Goal: Task Accomplishment & Management: Use online tool/utility

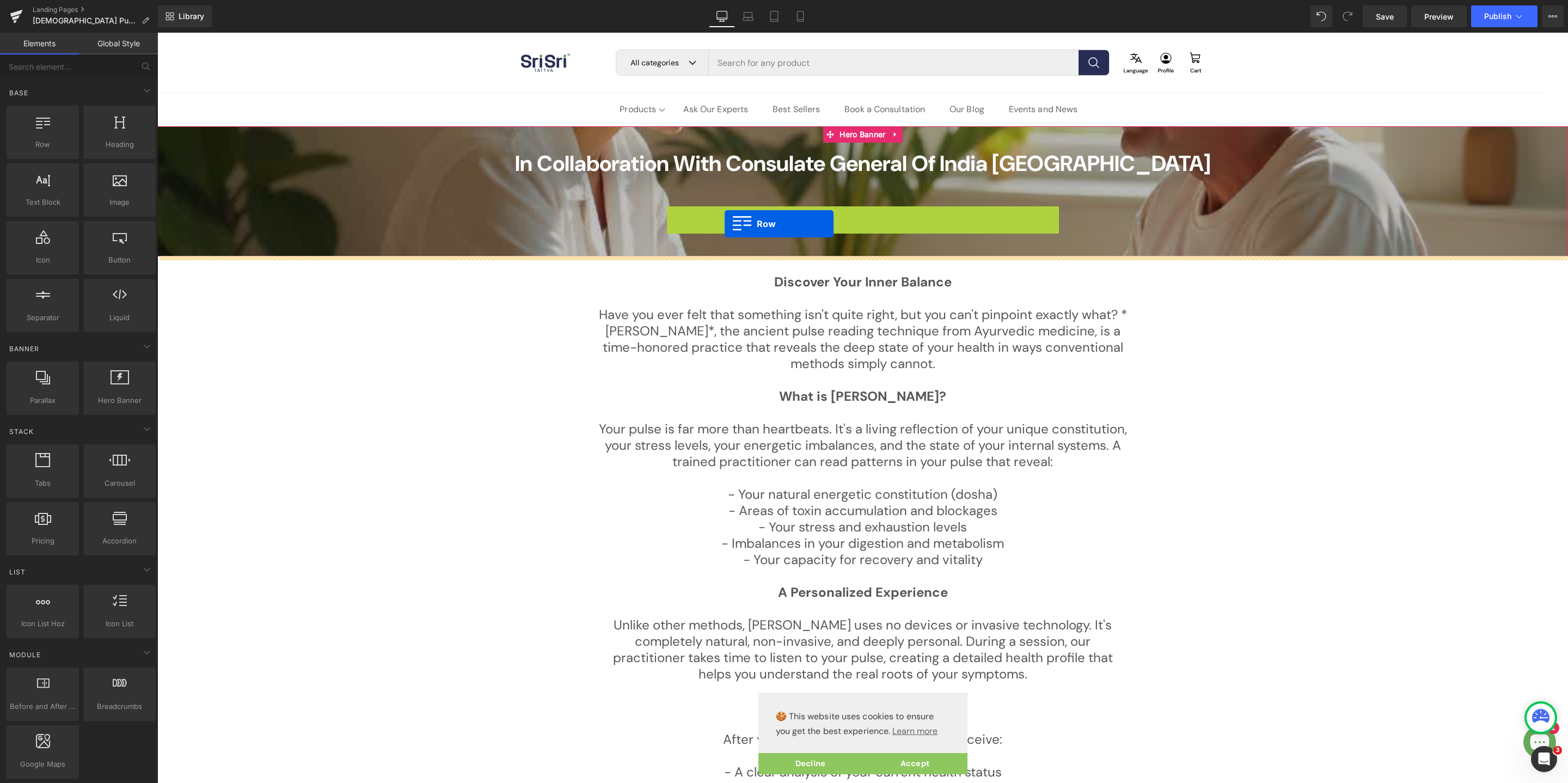
drag, startPoint x: 680, startPoint y: 218, endPoint x: 724, endPoint y: 224, distance: 44.4
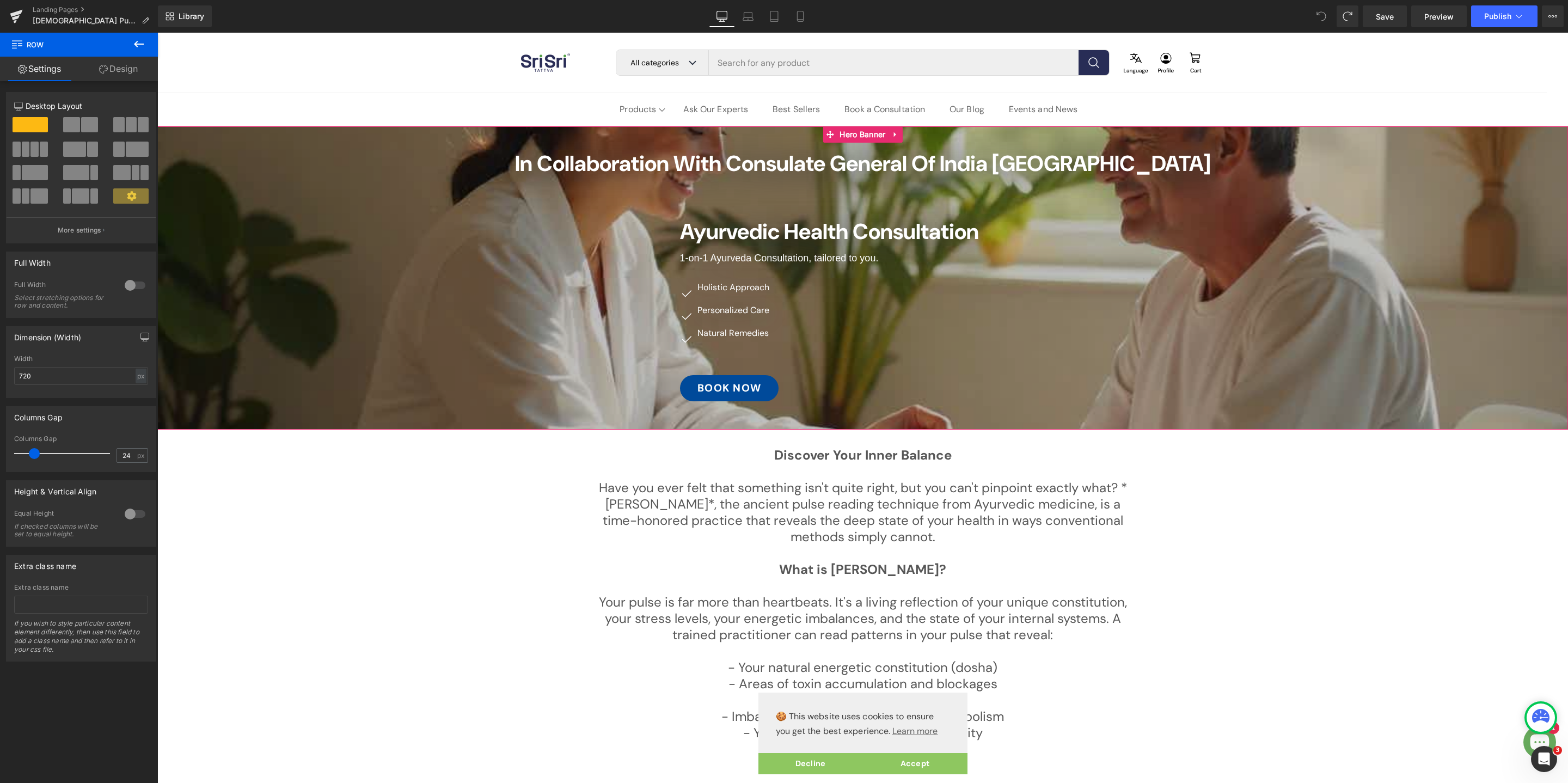
click at [683, 204] on span "In Collaboration with Consulate General of [GEOGRAPHIC_DATA] Frankfurt Heading …" at bounding box center [862, 278] width 1410 height 257
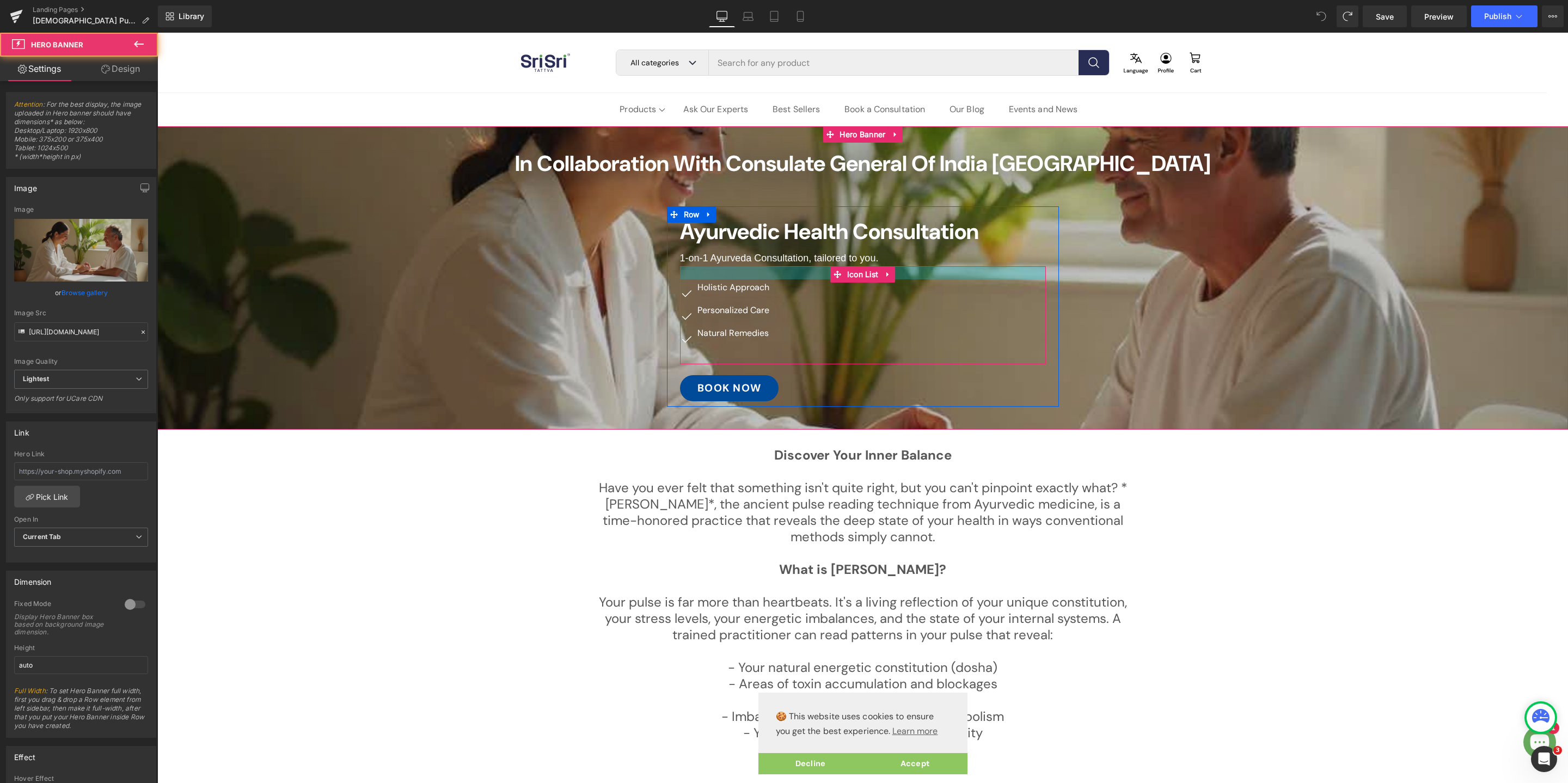
click at [708, 275] on div at bounding box center [862, 273] width 366 height 13
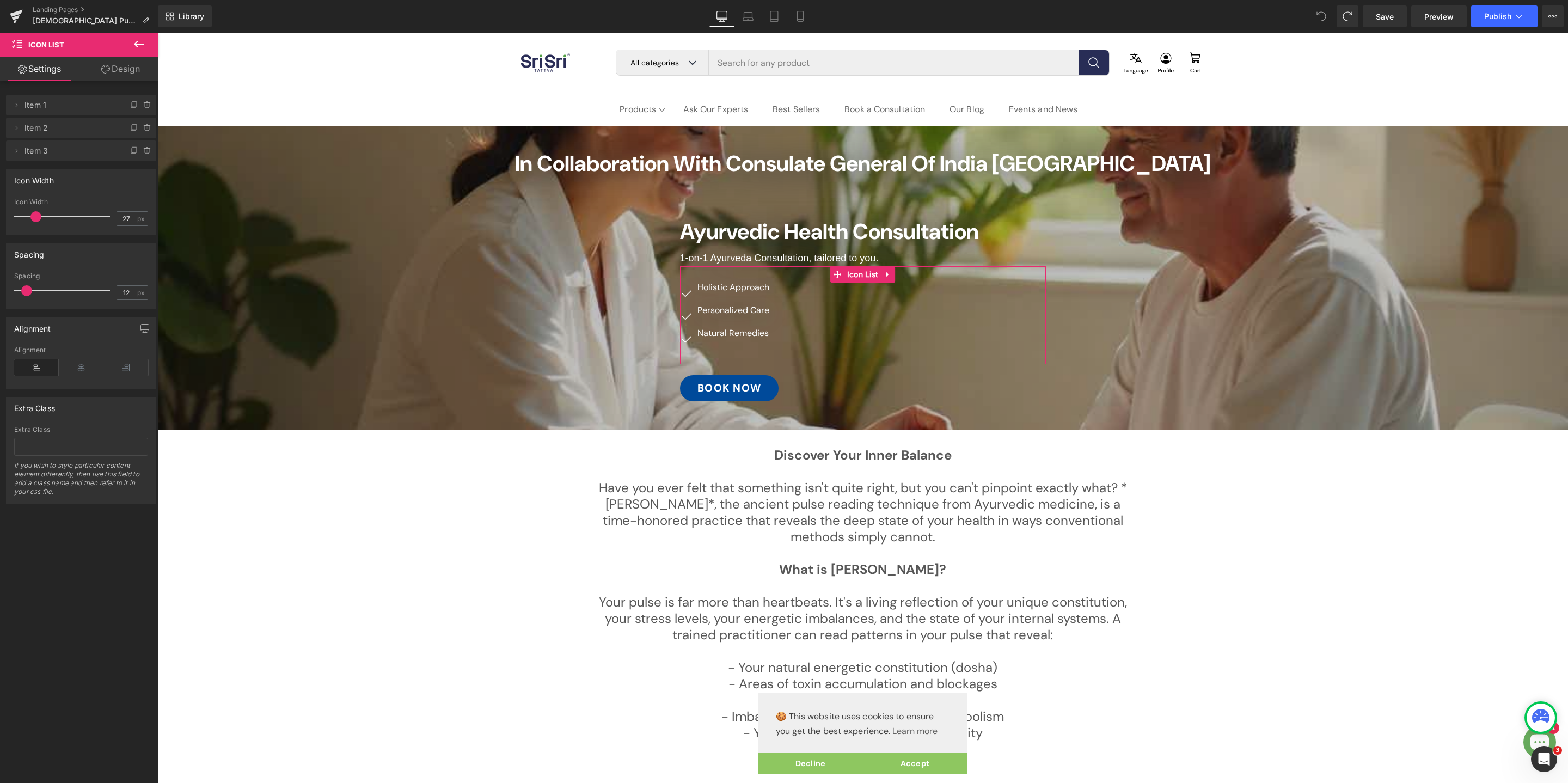
click at [128, 67] on link "Design" at bounding box center [120, 68] width 79 height 25
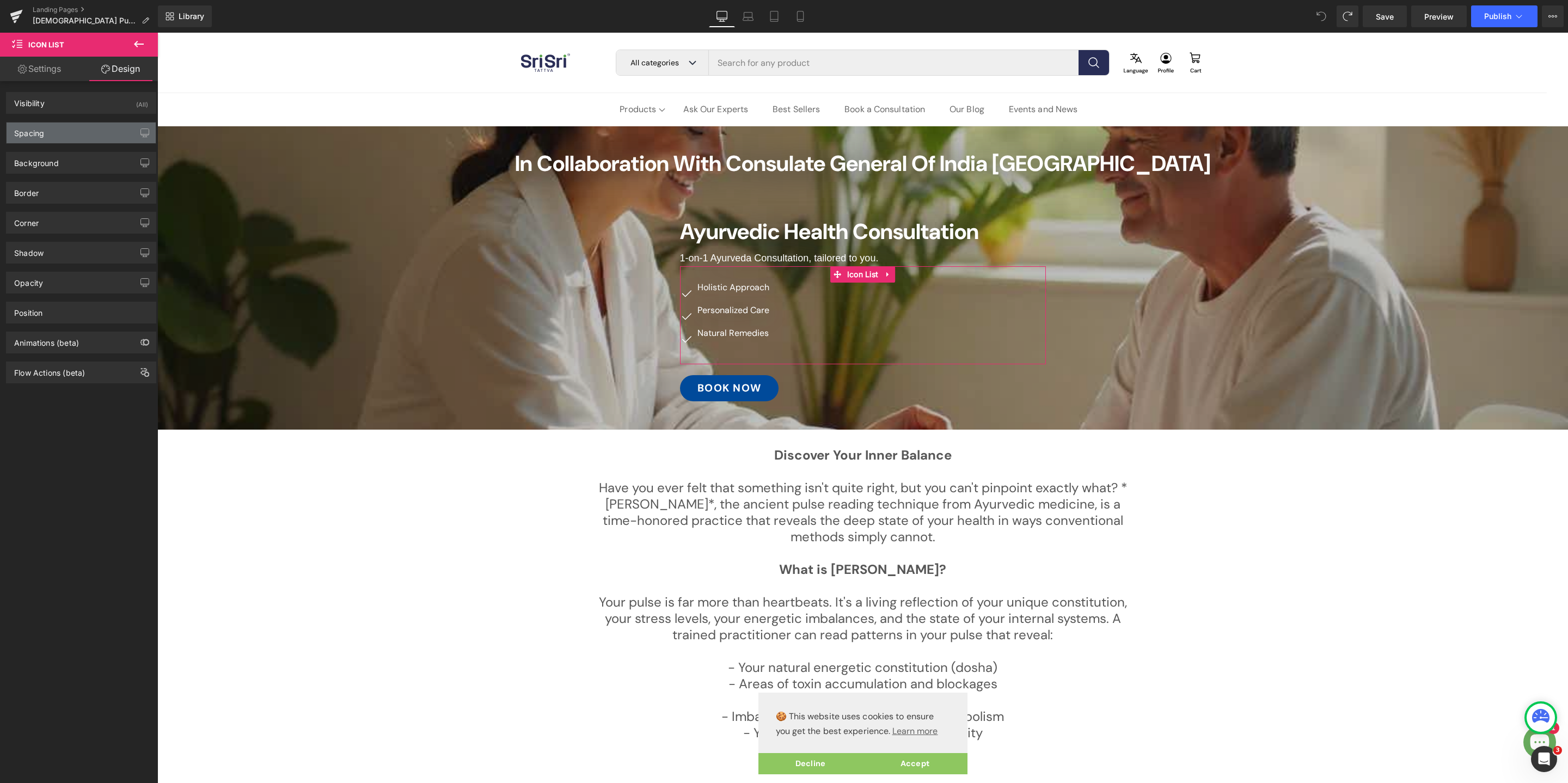
click at [92, 132] on div "Spacing" at bounding box center [81, 132] width 150 height 21
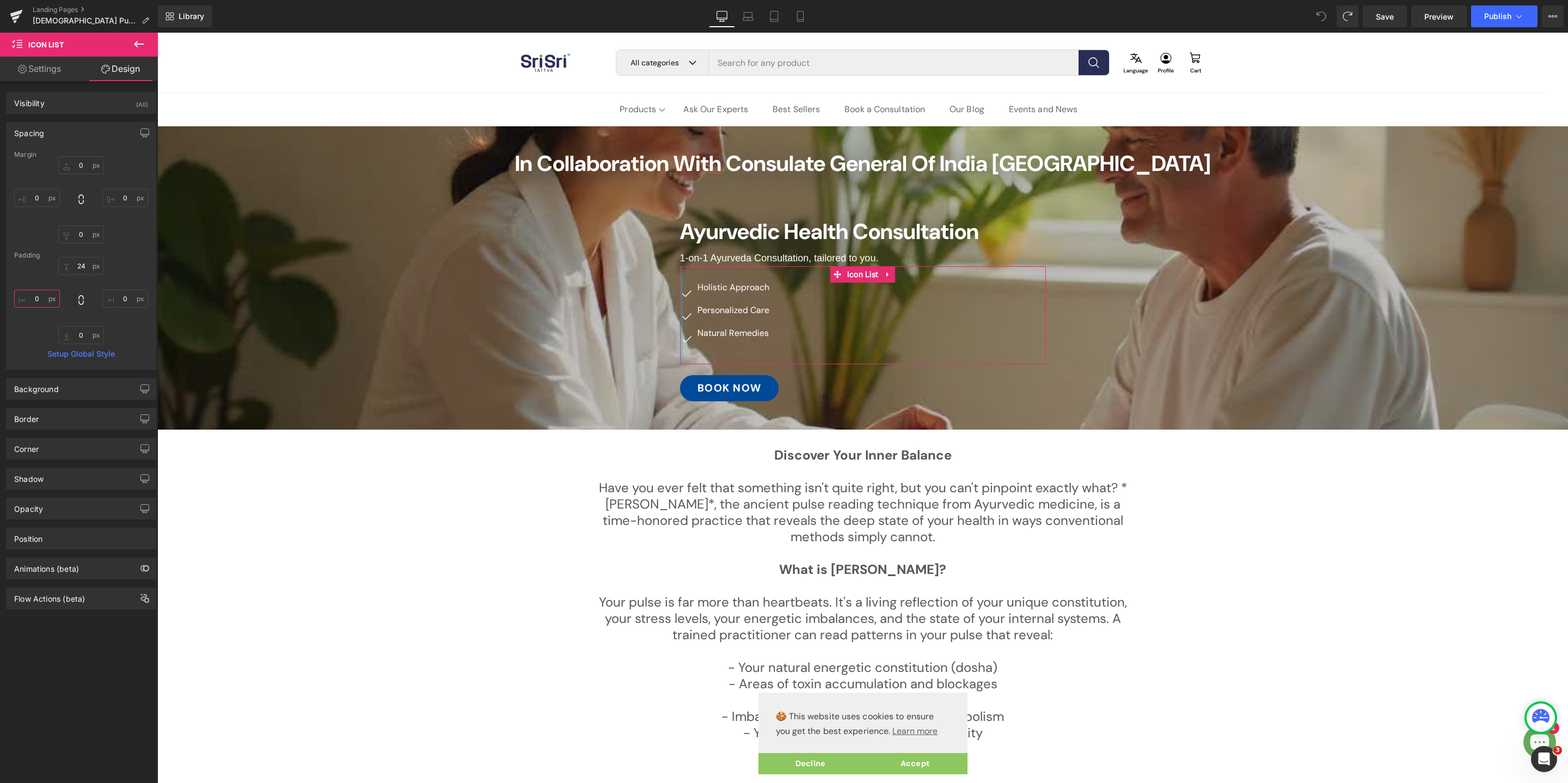
click at [36, 295] on input "0" at bounding box center [37, 298] width 46 height 18
click at [36, 300] on input "100" at bounding box center [37, 298] width 46 height 18
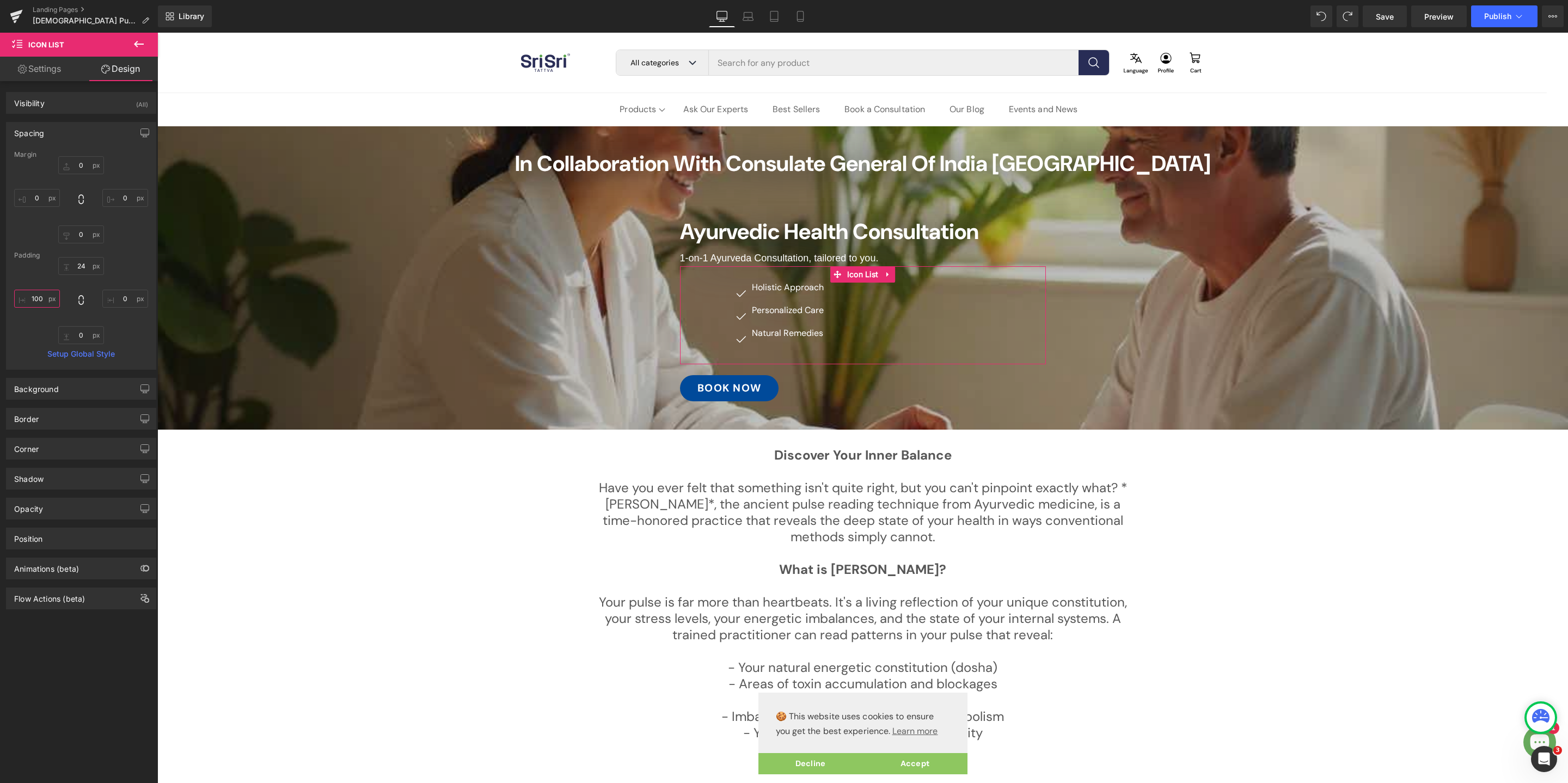
click at [36, 300] on input "100" at bounding box center [37, 298] width 46 height 18
click at [44, 298] on input "120" at bounding box center [37, 298] width 46 height 18
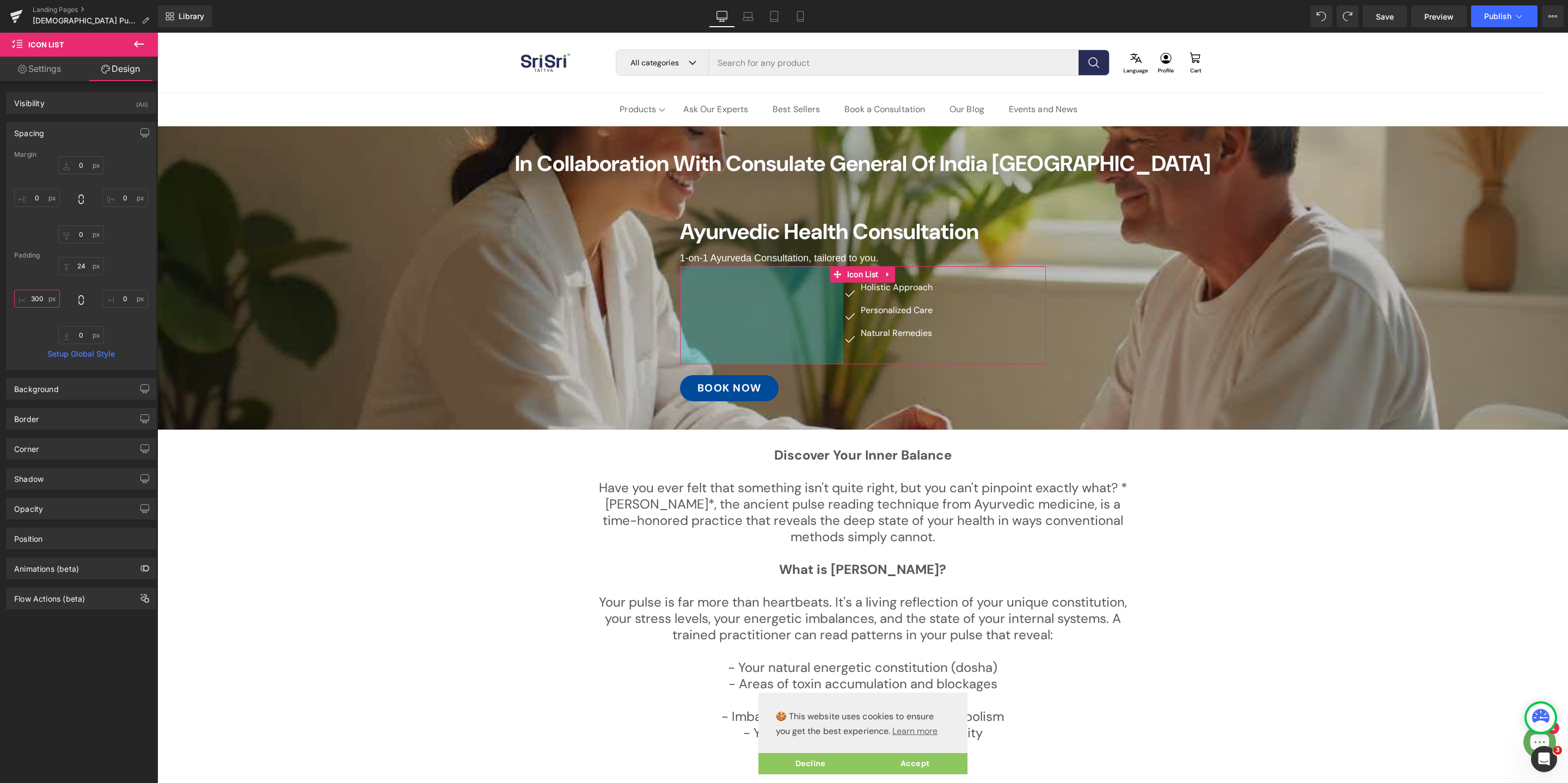
click at [42, 297] on input "300" at bounding box center [37, 298] width 46 height 18
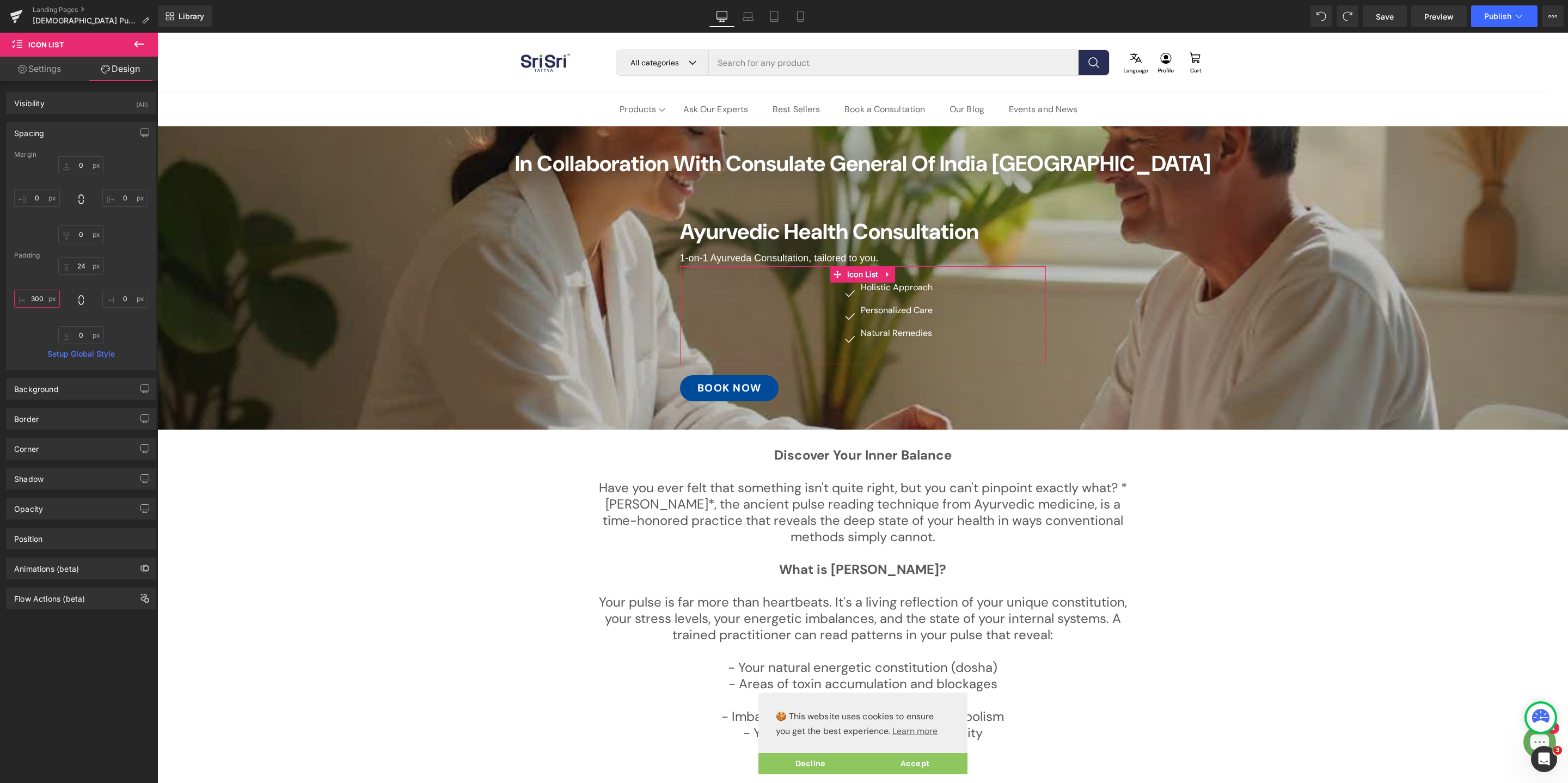
click at [42, 297] on input "300" at bounding box center [37, 298] width 46 height 18
click at [42, 295] on input "300" at bounding box center [37, 298] width 46 height 18
type input "400"
type input "0"
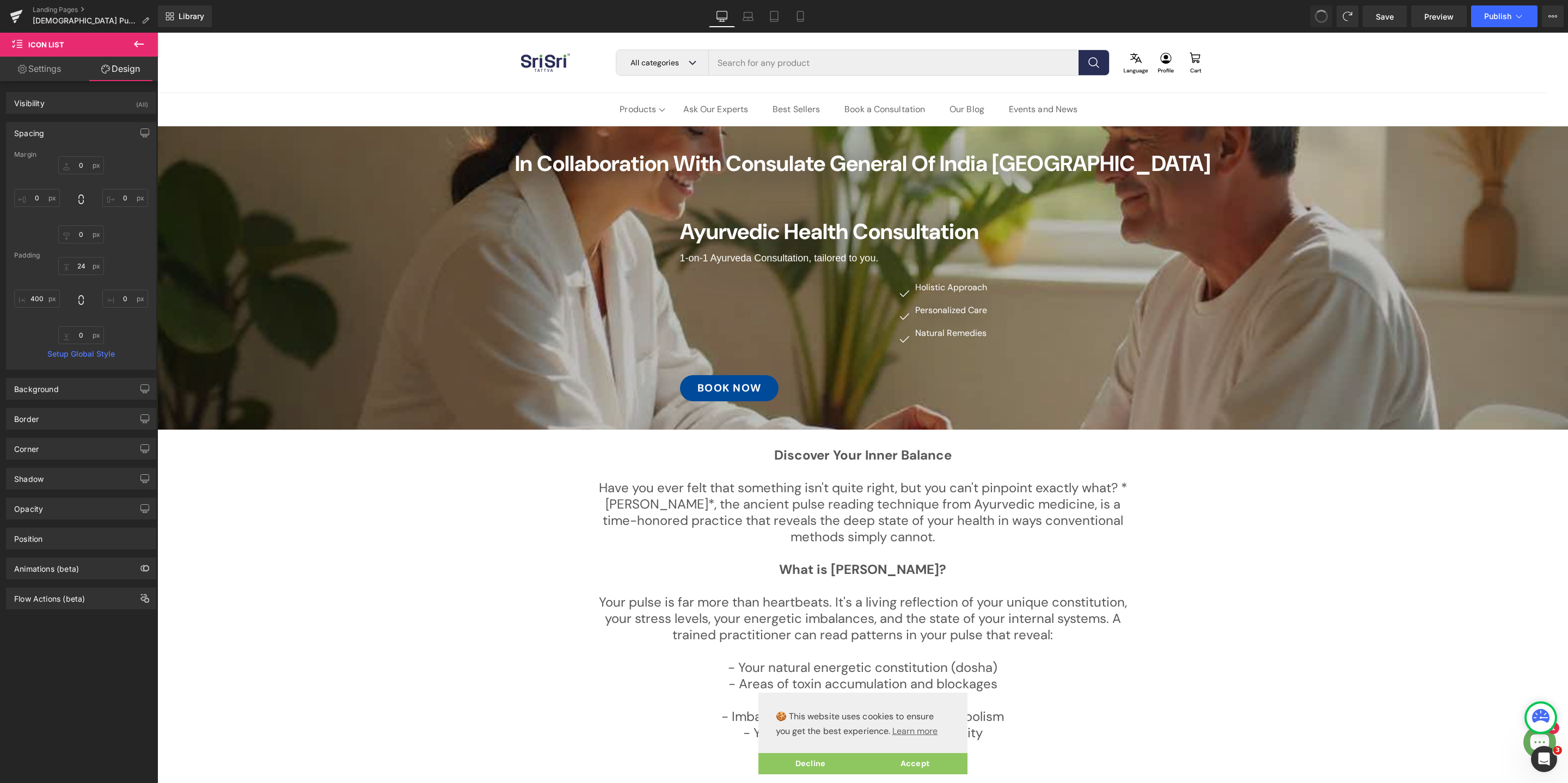
type input "0"
type input "24"
type input "0"
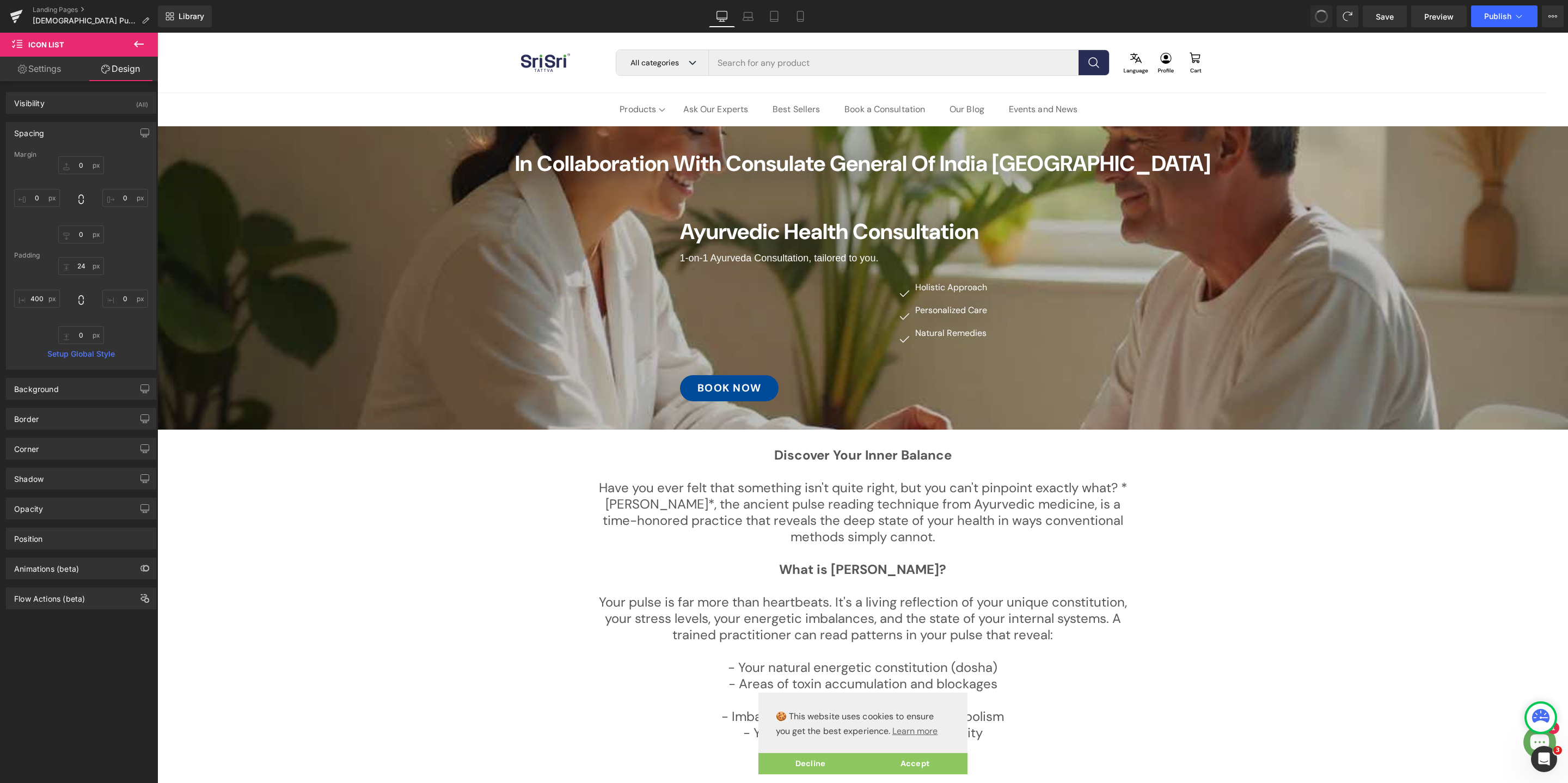
type input "0"
type input "300"
type input "0"
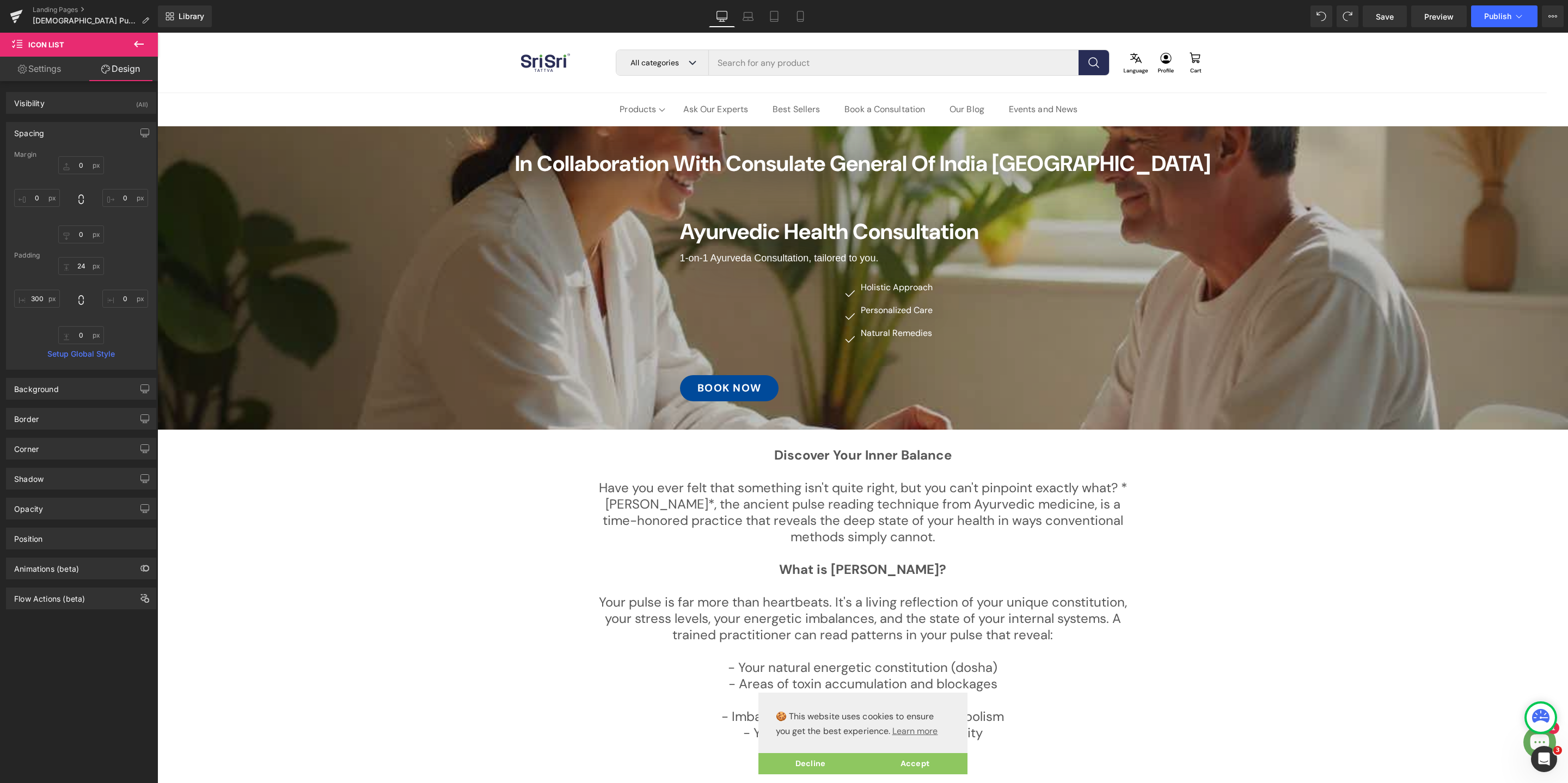
type input "0"
type input "24"
type input "0"
type input "120"
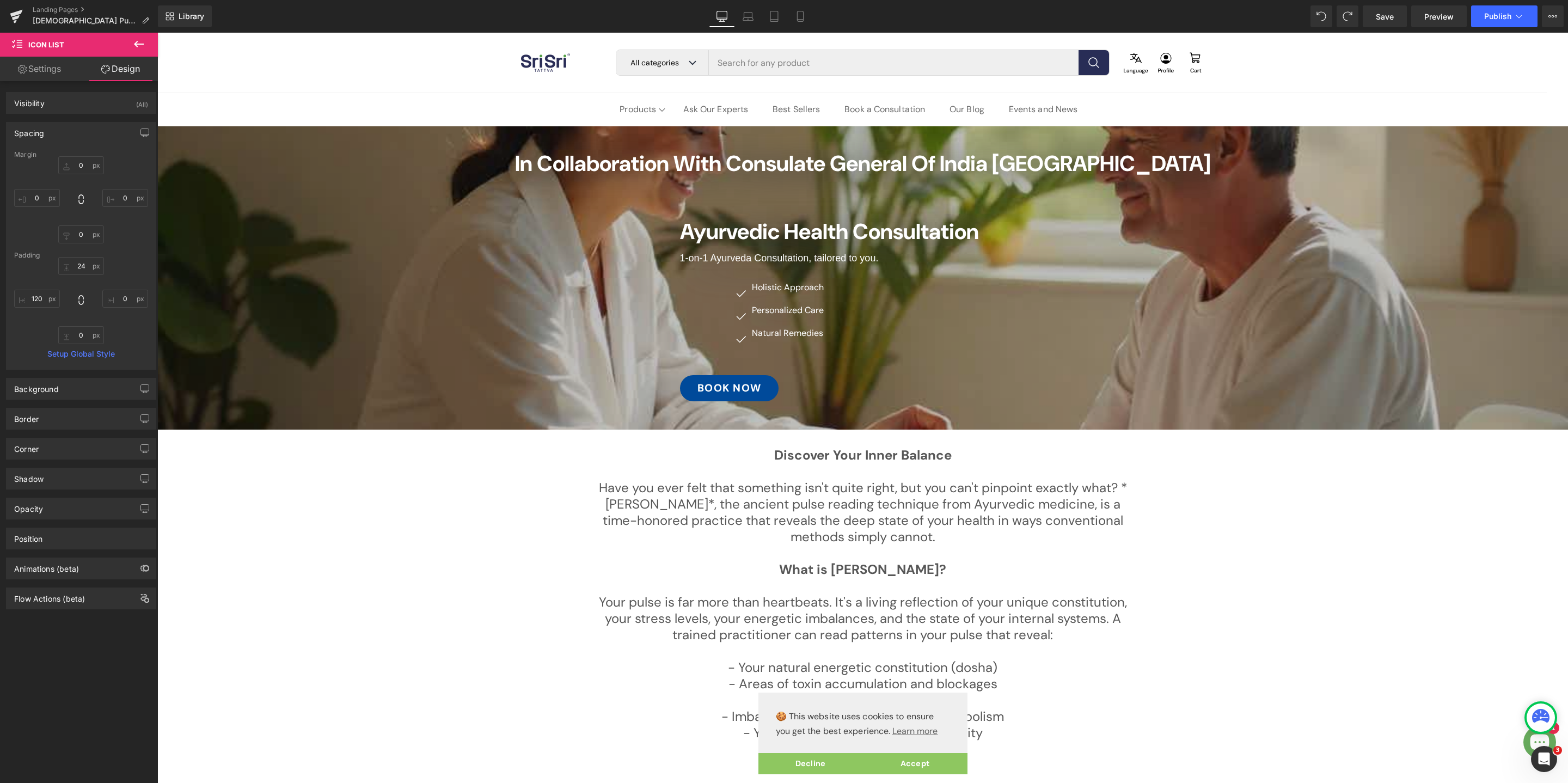
type input "0"
type input "24"
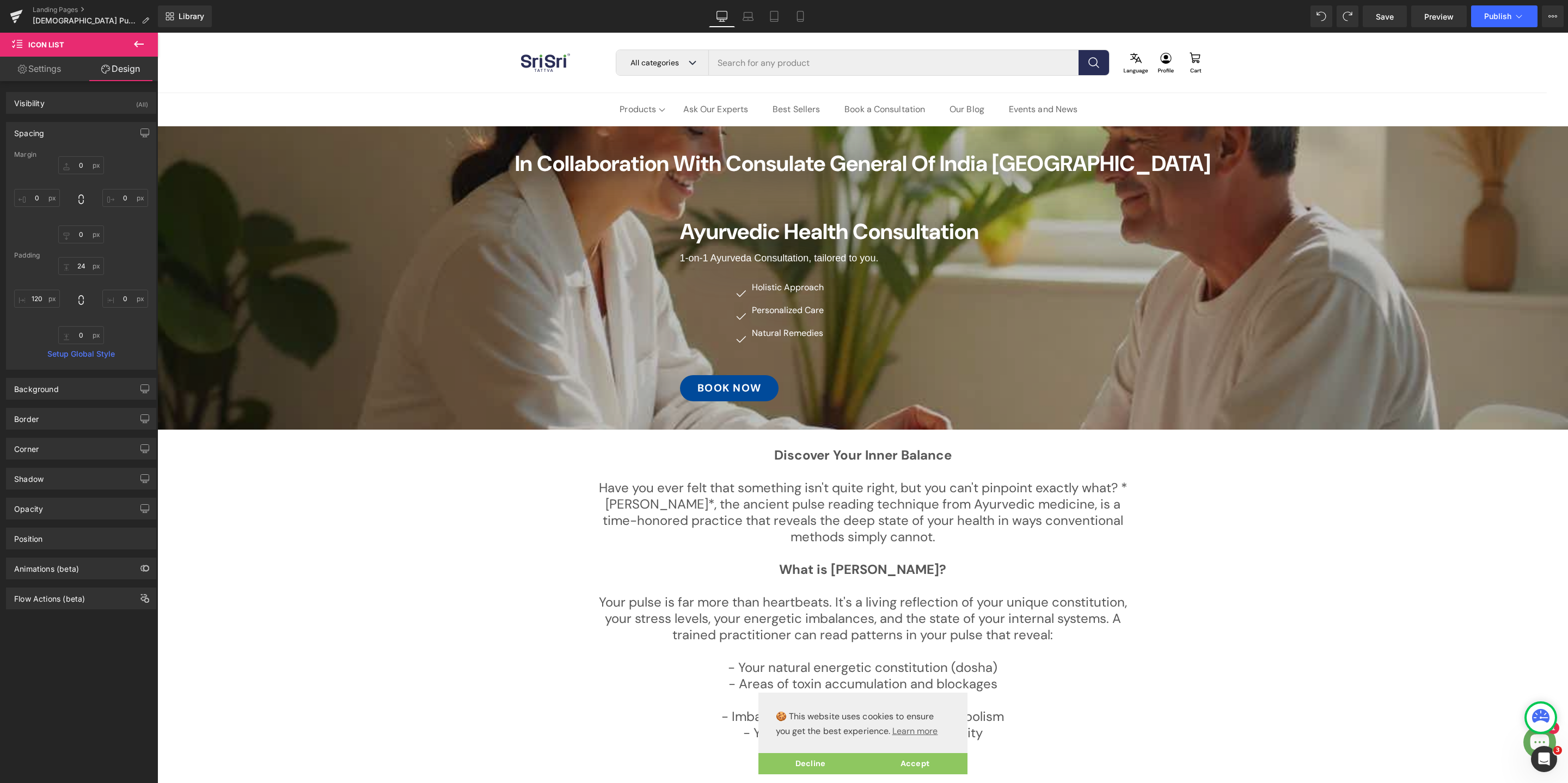
type input "0"
type input "100"
type input "0"
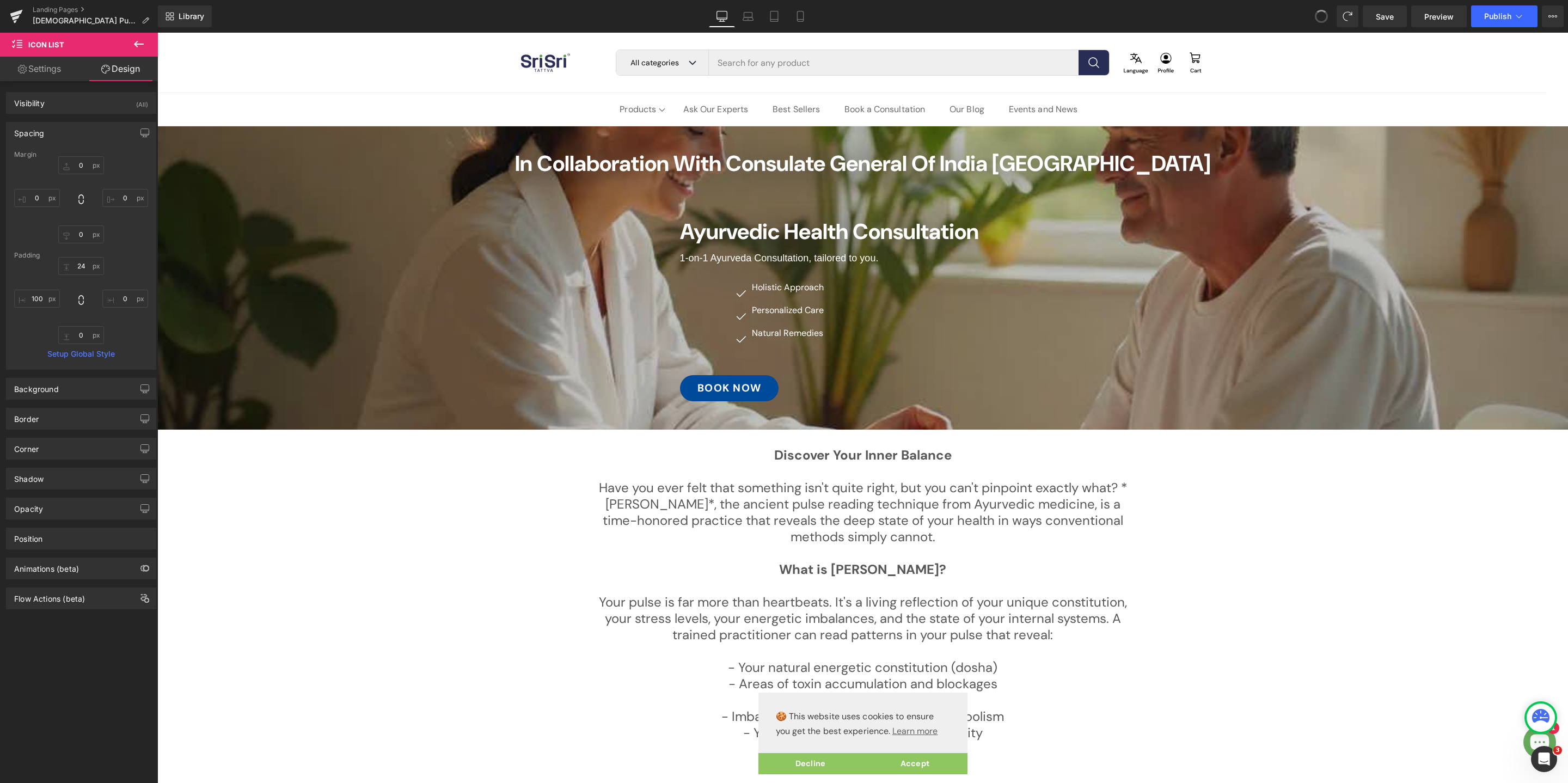
type input "0"
type input "24"
type input "0"
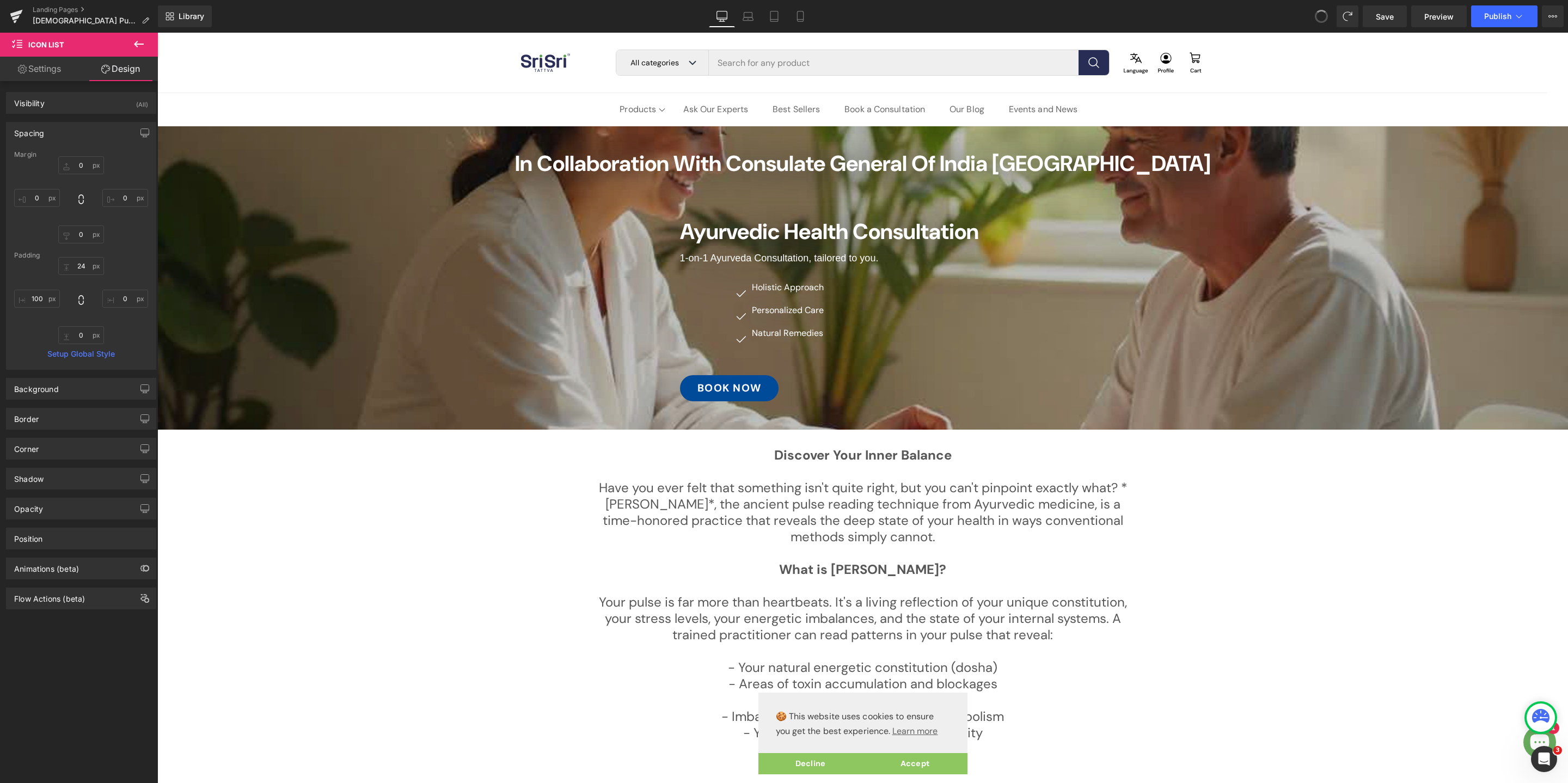
type input "0"
click at [692, 210] on span "Row" at bounding box center [691, 214] width 21 height 16
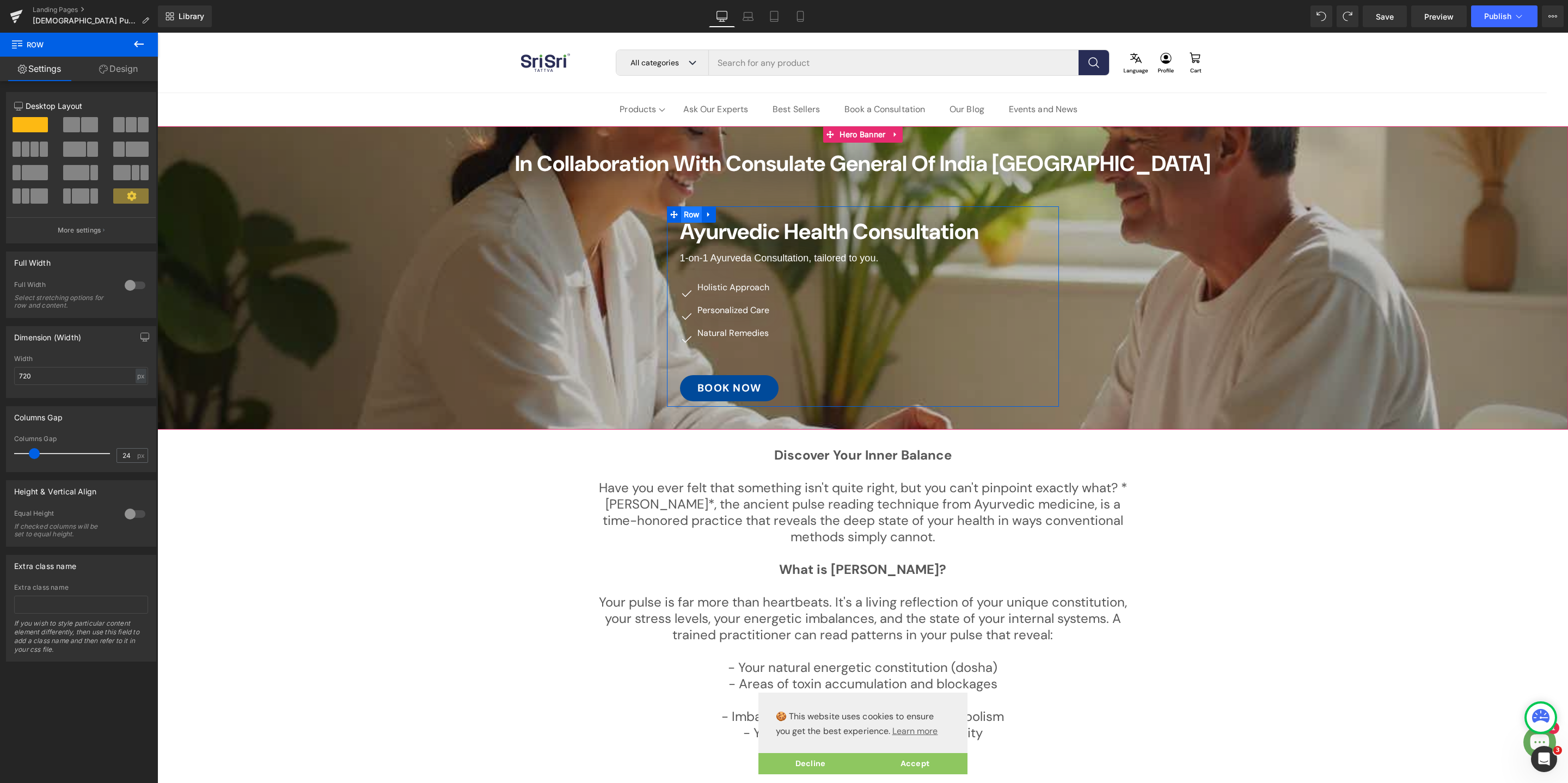
click at [689, 212] on span "Row" at bounding box center [691, 214] width 21 height 16
click at [129, 68] on link "Design" at bounding box center [119, 68] width 79 height 25
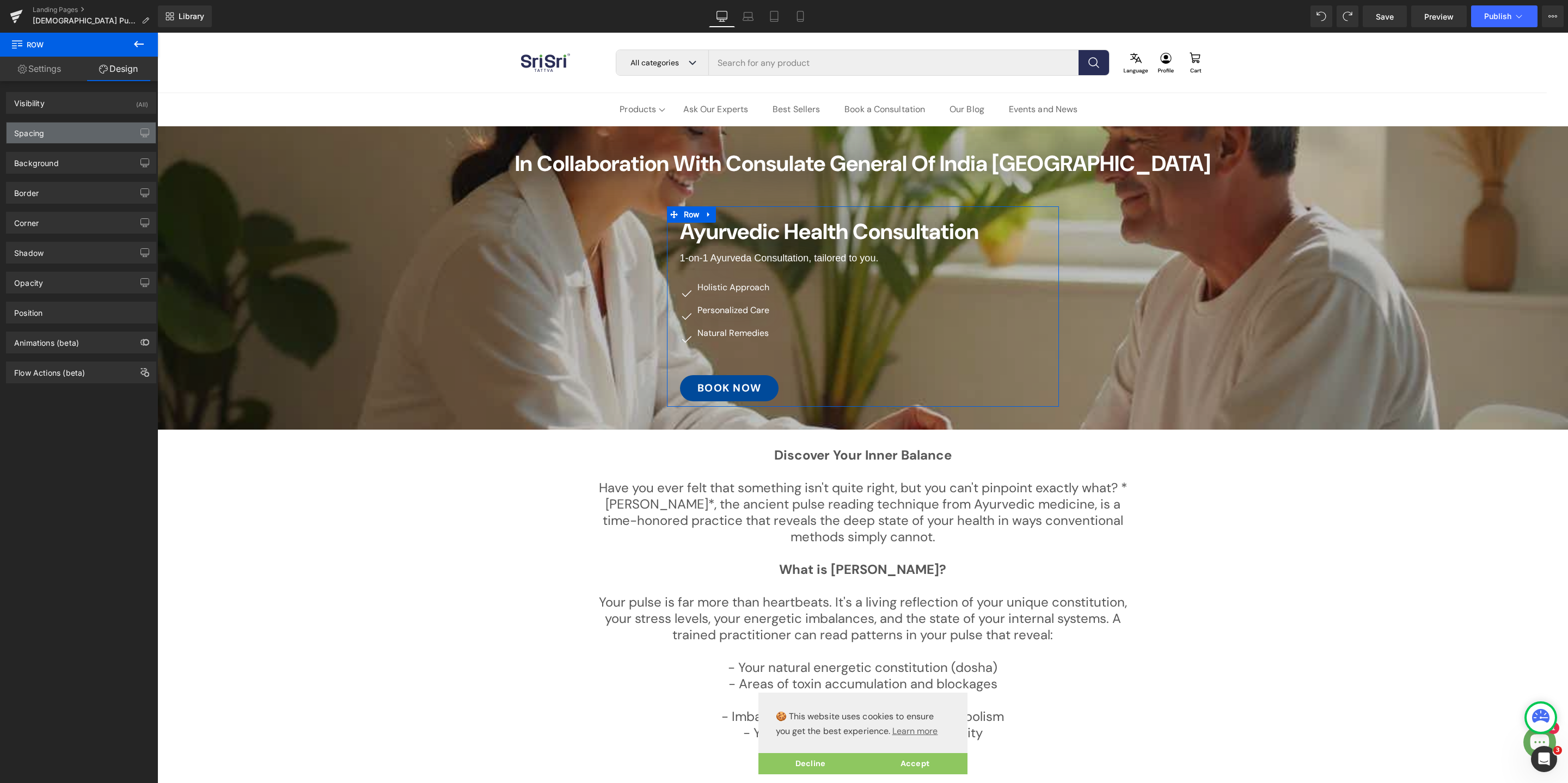
click at [74, 128] on div "Spacing" at bounding box center [81, 132] width 150 height 21
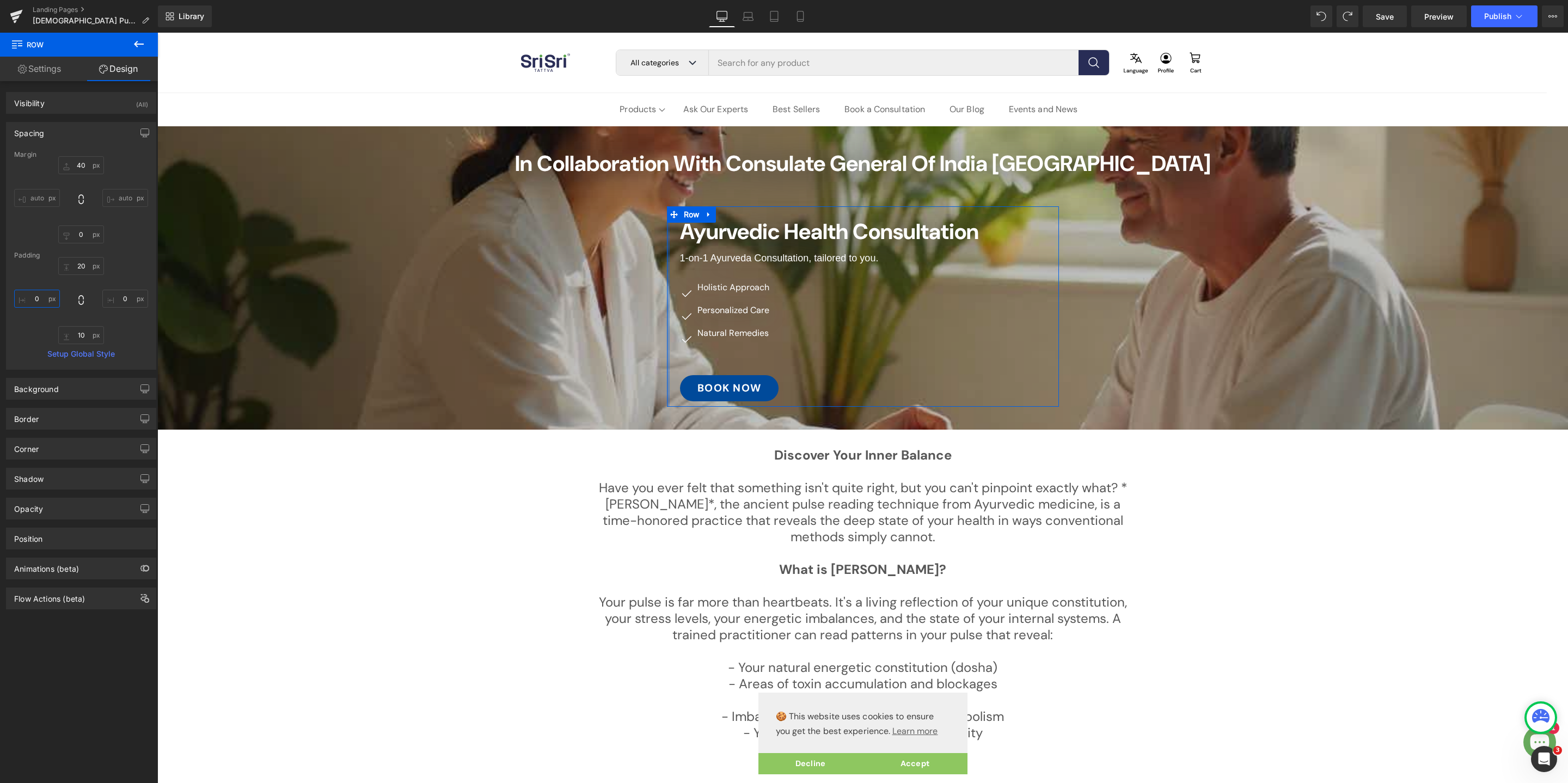
click at [43, 297] on input "0" at bounding box center [37, 298] width 46 height 18
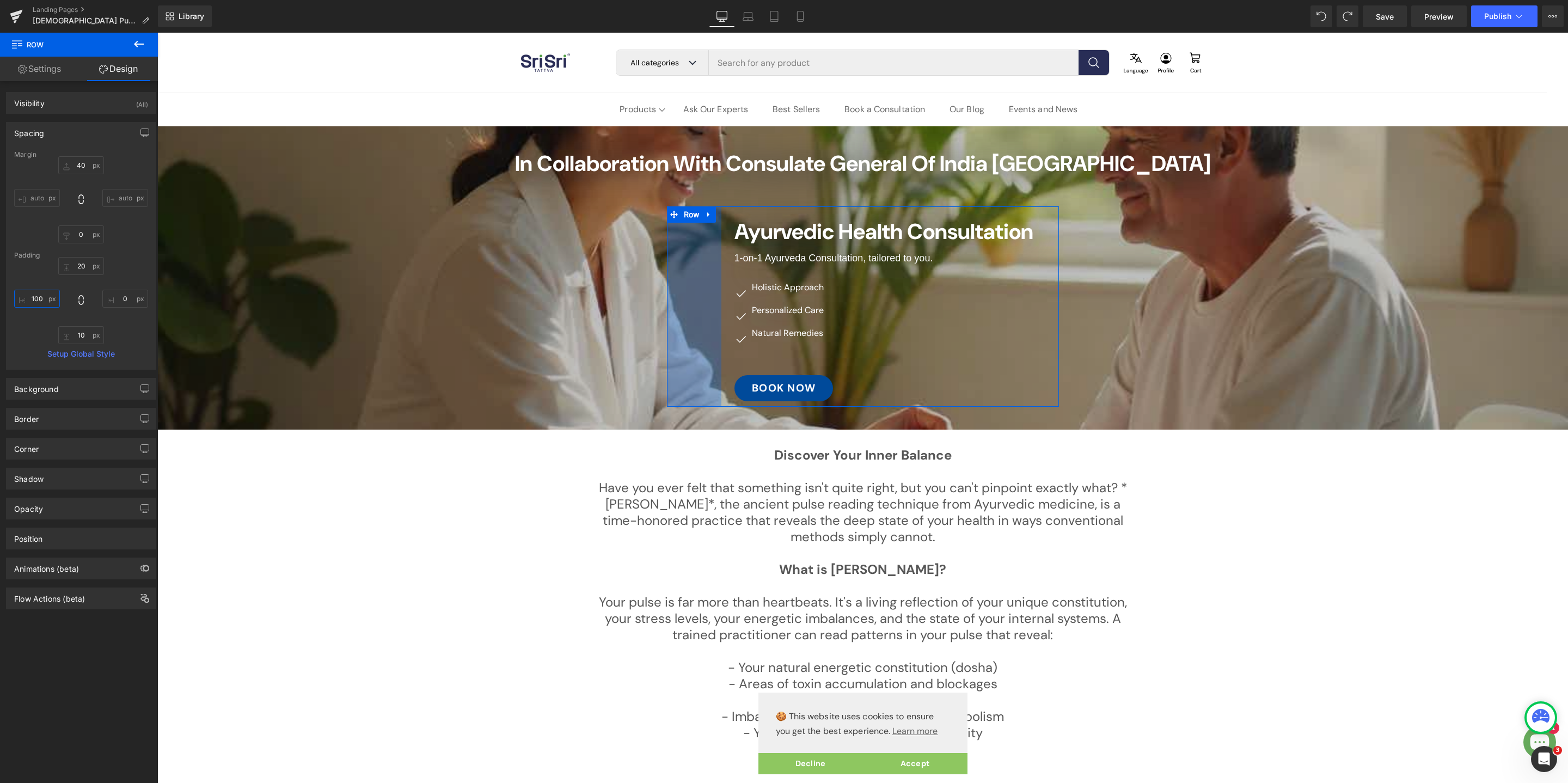
click at [41, 297] on input "100" at bounding box center [37, 298] width 46 height 18
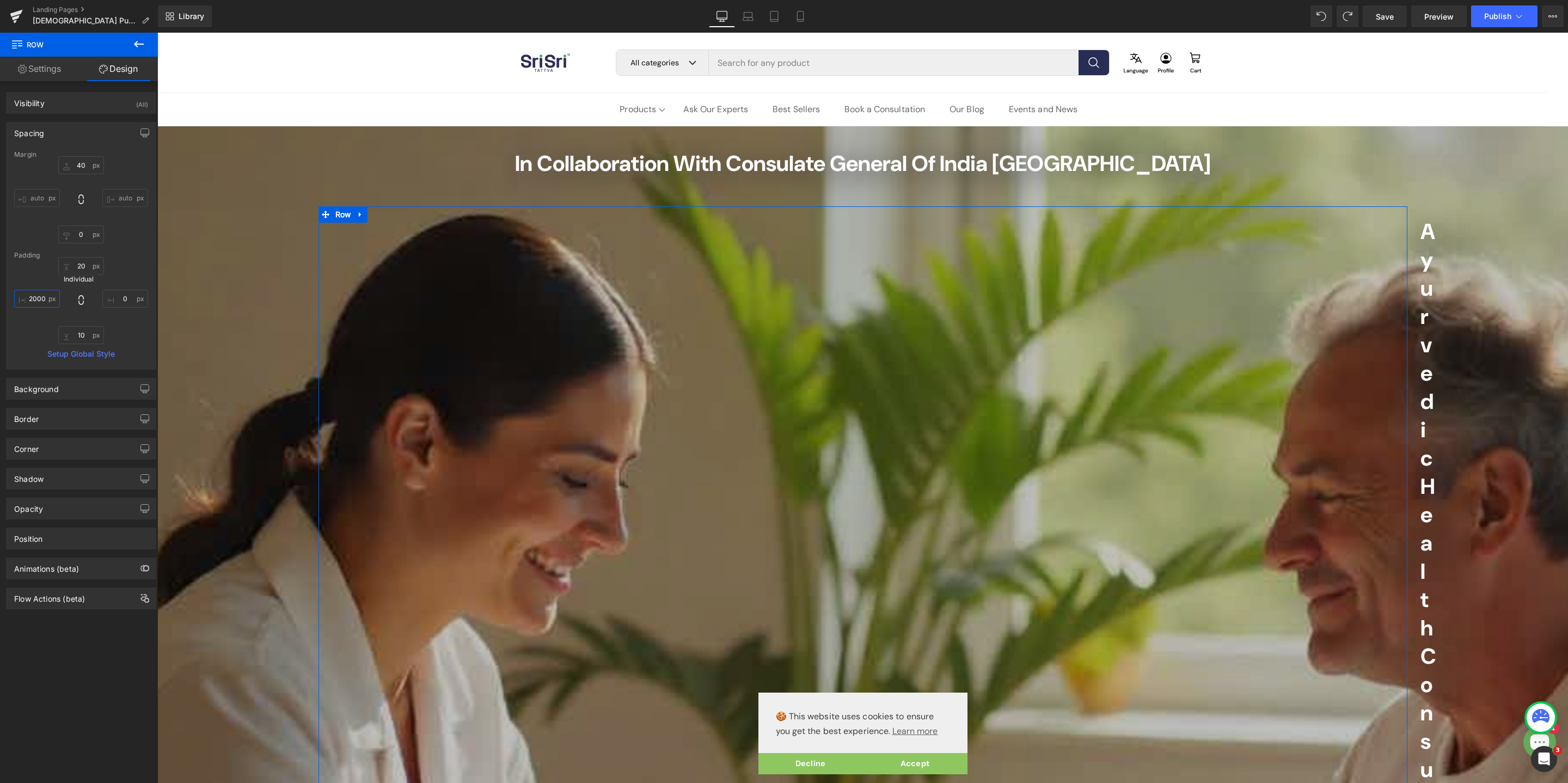
type input "200"
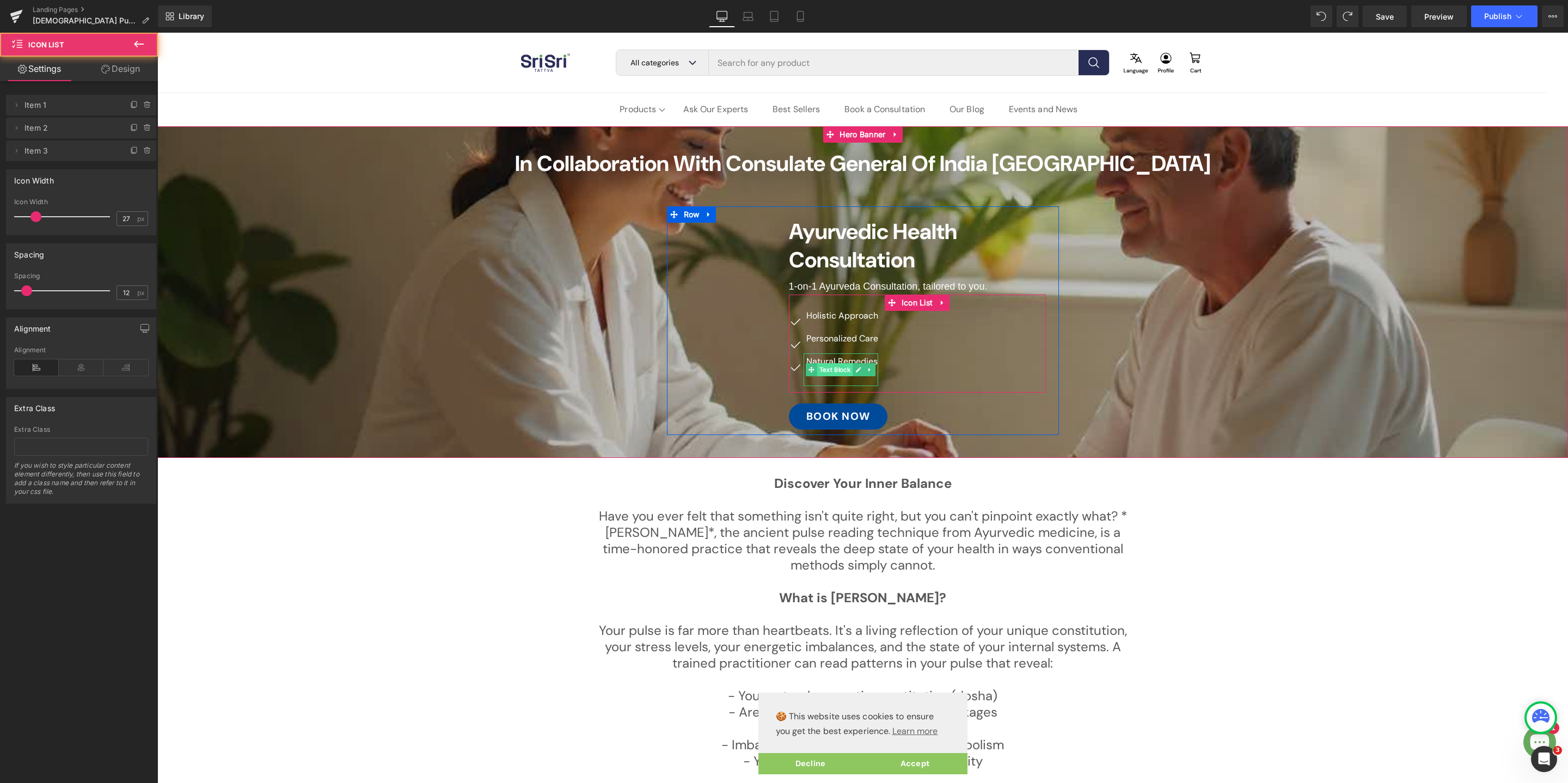
drag, startPoint x: 832, startPoint y: 392, endPoint x: 831, endPoint y: 373, distance: 19.0
click at [831, 373] on div "Icon Holistic Approach Text Block Icon Personalized Care Text Block Icon Natura…" at bounding box center [918, 343] width 257 height 98
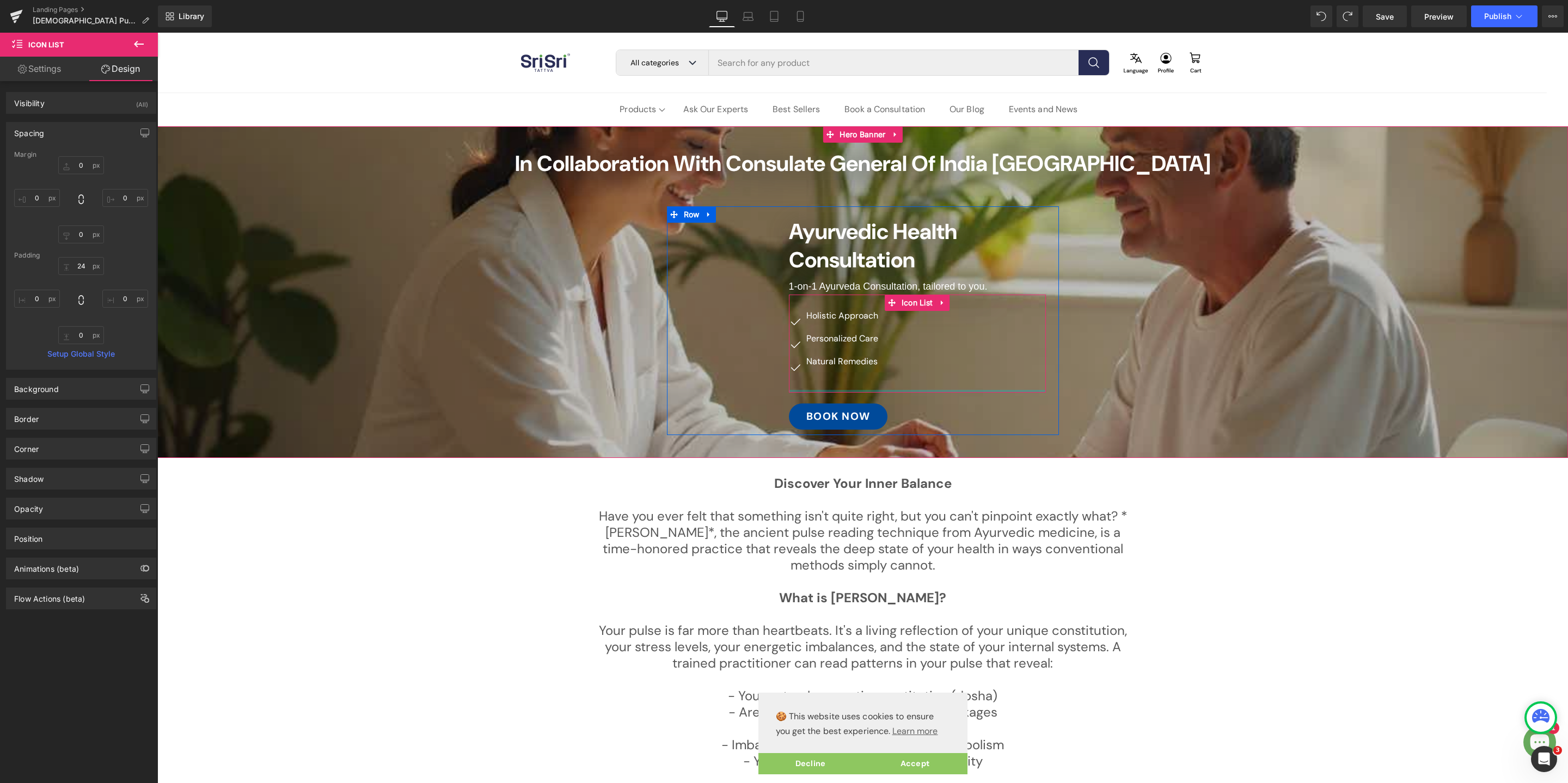
type input "0px"
drag, startPoint x: 946, startPoint y: 392, endPoint x: 946, endPoint y: 362, distance: 30.0
click at [946, 362] on div "Icon Holistic Approach Text Block Icon Personalized Care Text Block Icon Natura…" at bounding box center [918, 343] width 257 height 98
click at [898, 381] on div "Icon Holistic Approach Text Block Icon Personalized Care Text Block Icon Natura…" at bounding box center [918, 350] width 257 height 85
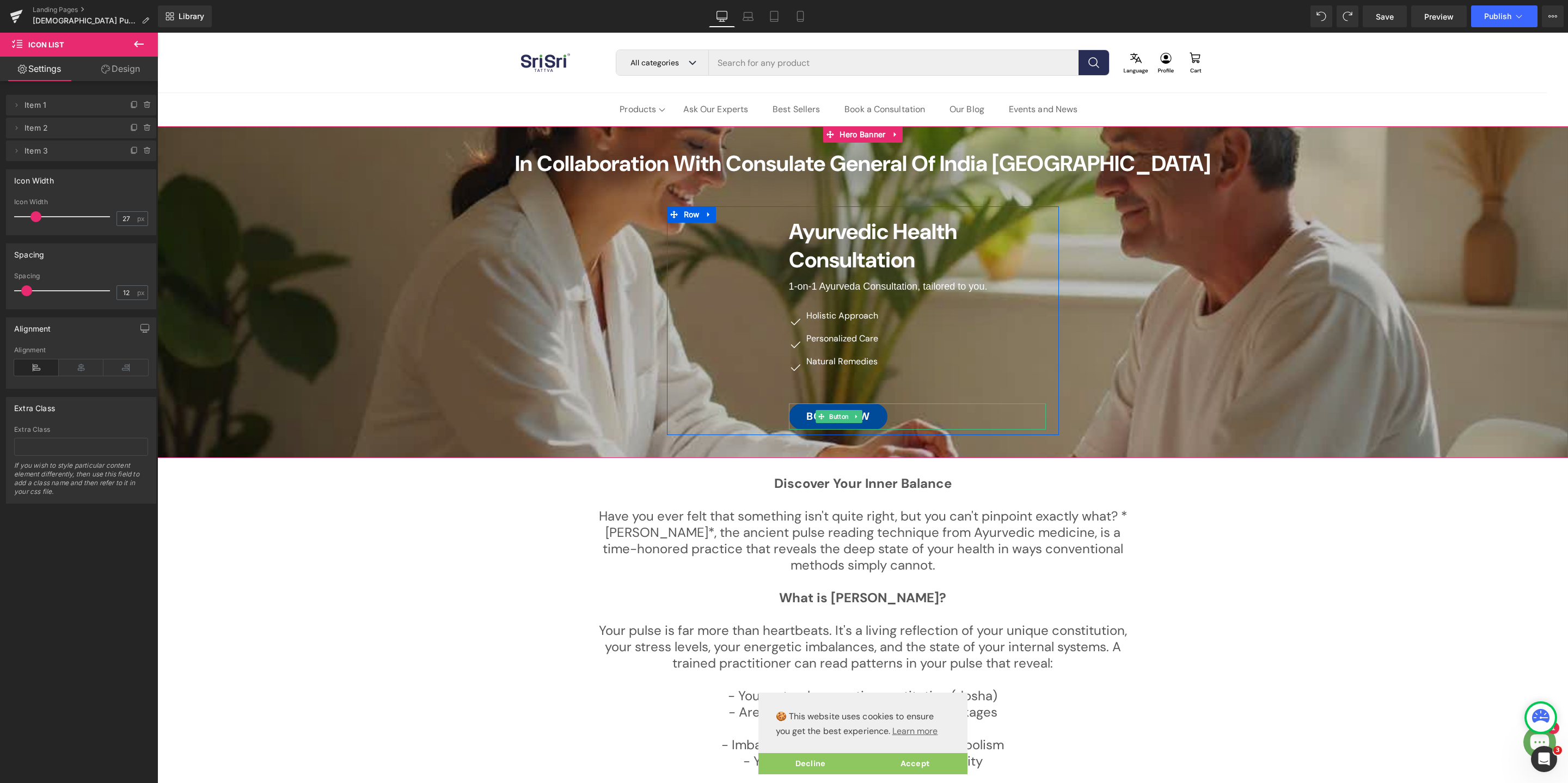
click at [1010, 415] on div "BOOK Now" at bounding box center [918, 416] width 257 height 26
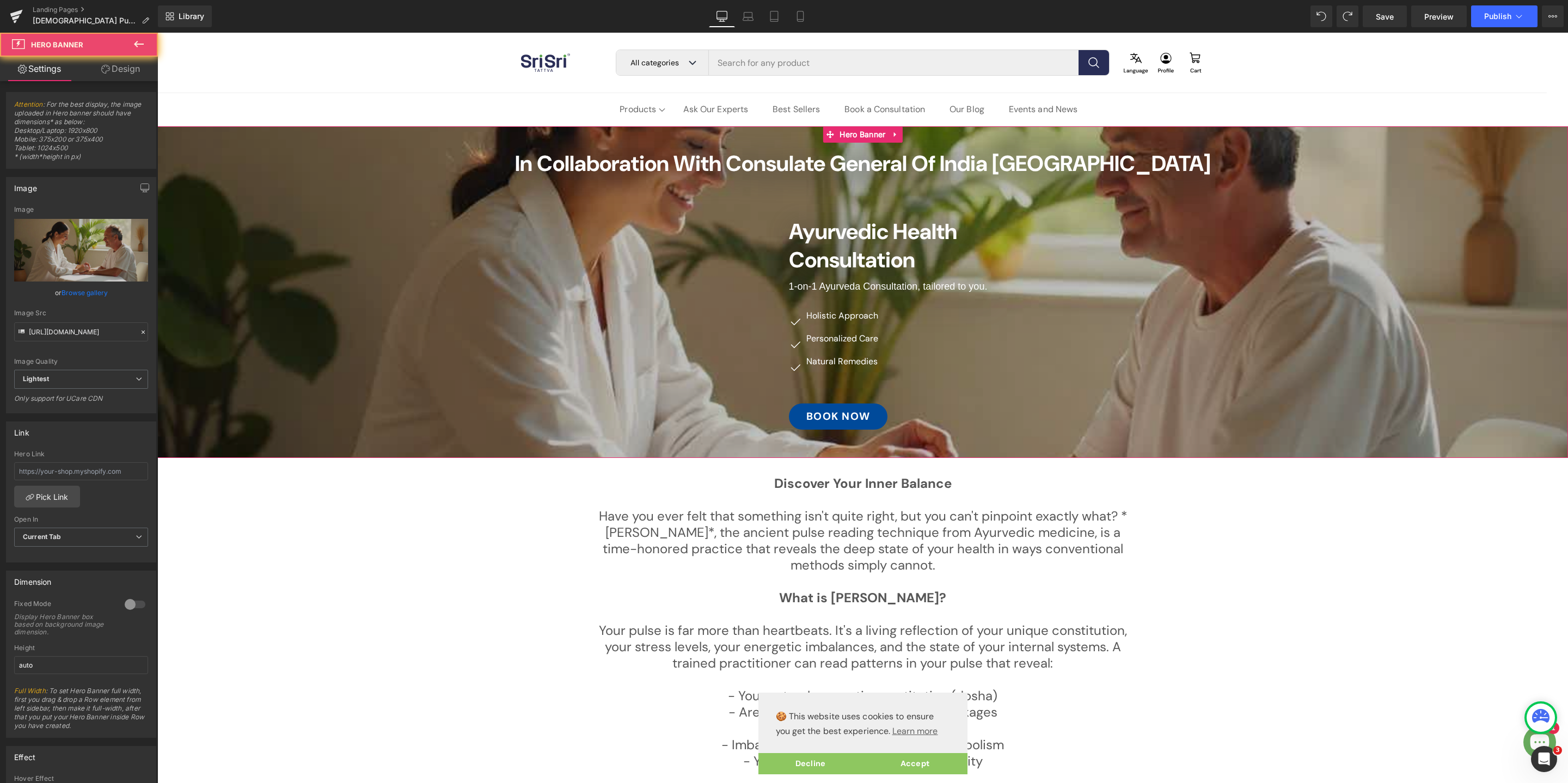
click at [1190, 423] on span "In Collaboration with Consulate General of [GEOGRAPHIC_DATA] Frankfurt Heading …" at bounding box center [862, 292] width 1410 height 286
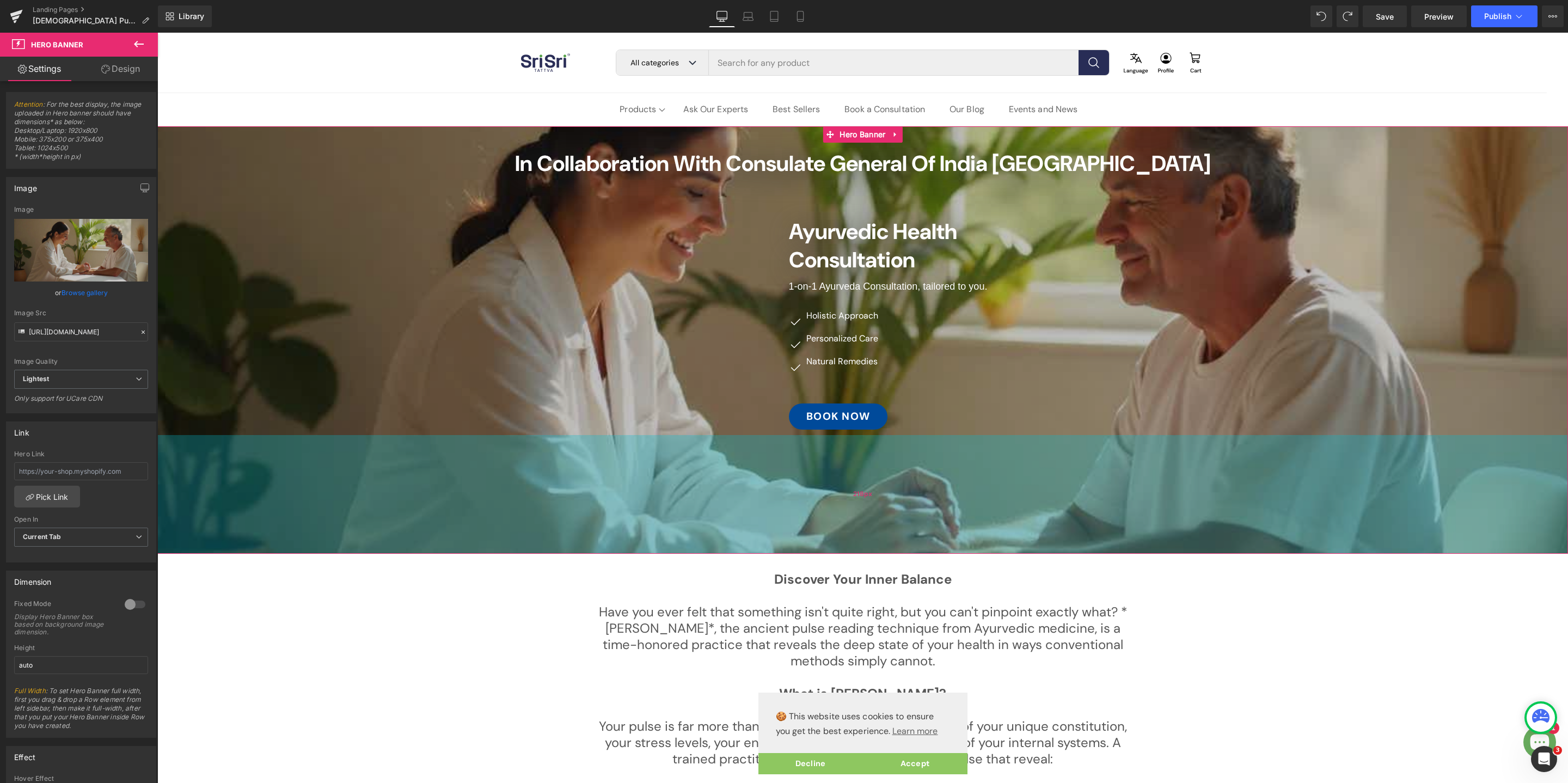
drag, startPoint x: 1189, startPoint y: 450, endPoint x: 1202, endPoint y: 547, distance: 97.9
click at [1202, 547] on div "218px" at bounding box center [862, 495] width 1410 height 119
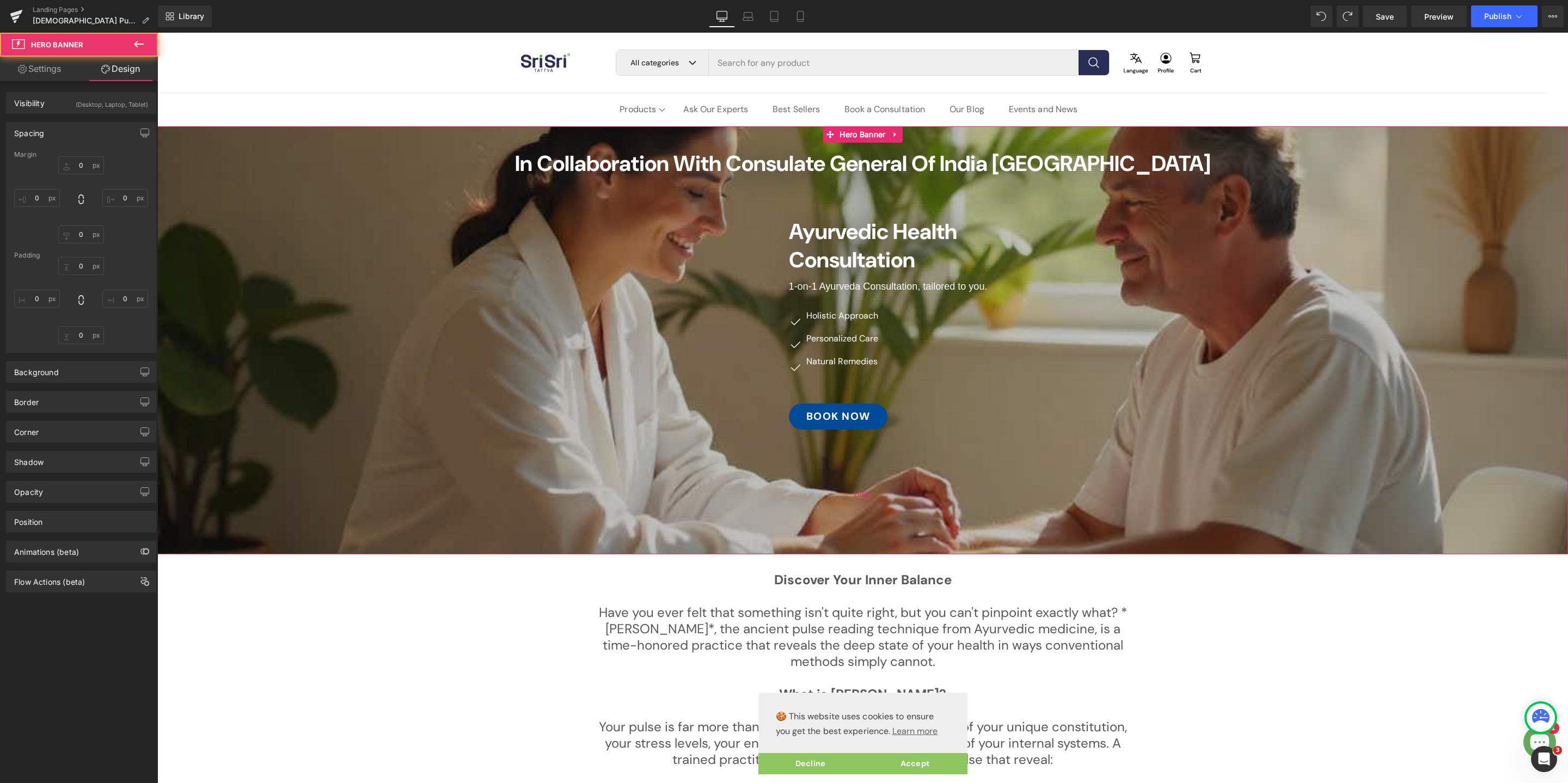
type input "0"
type input "42"
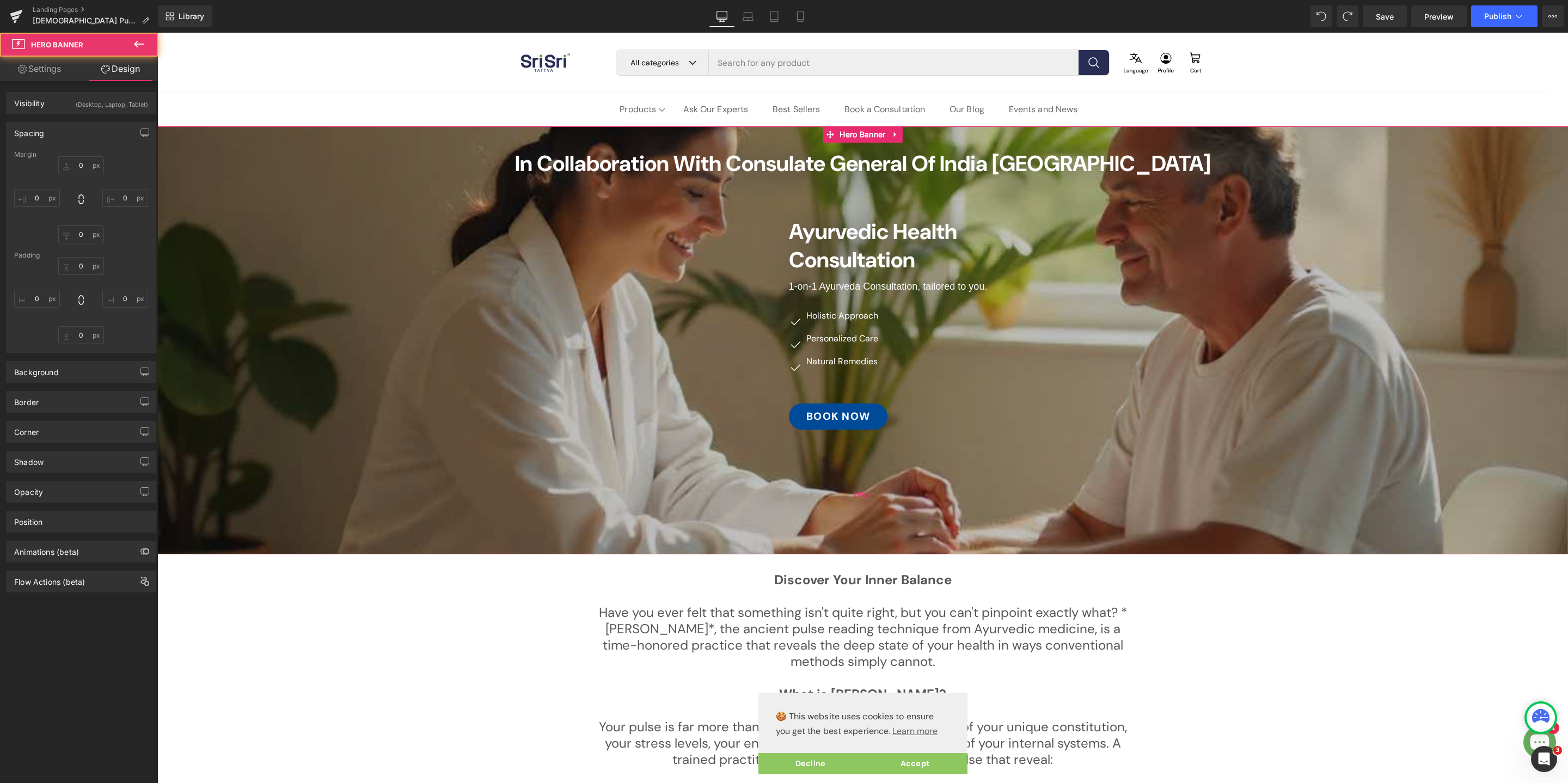
type input "0"
type input "219"
type input "0"
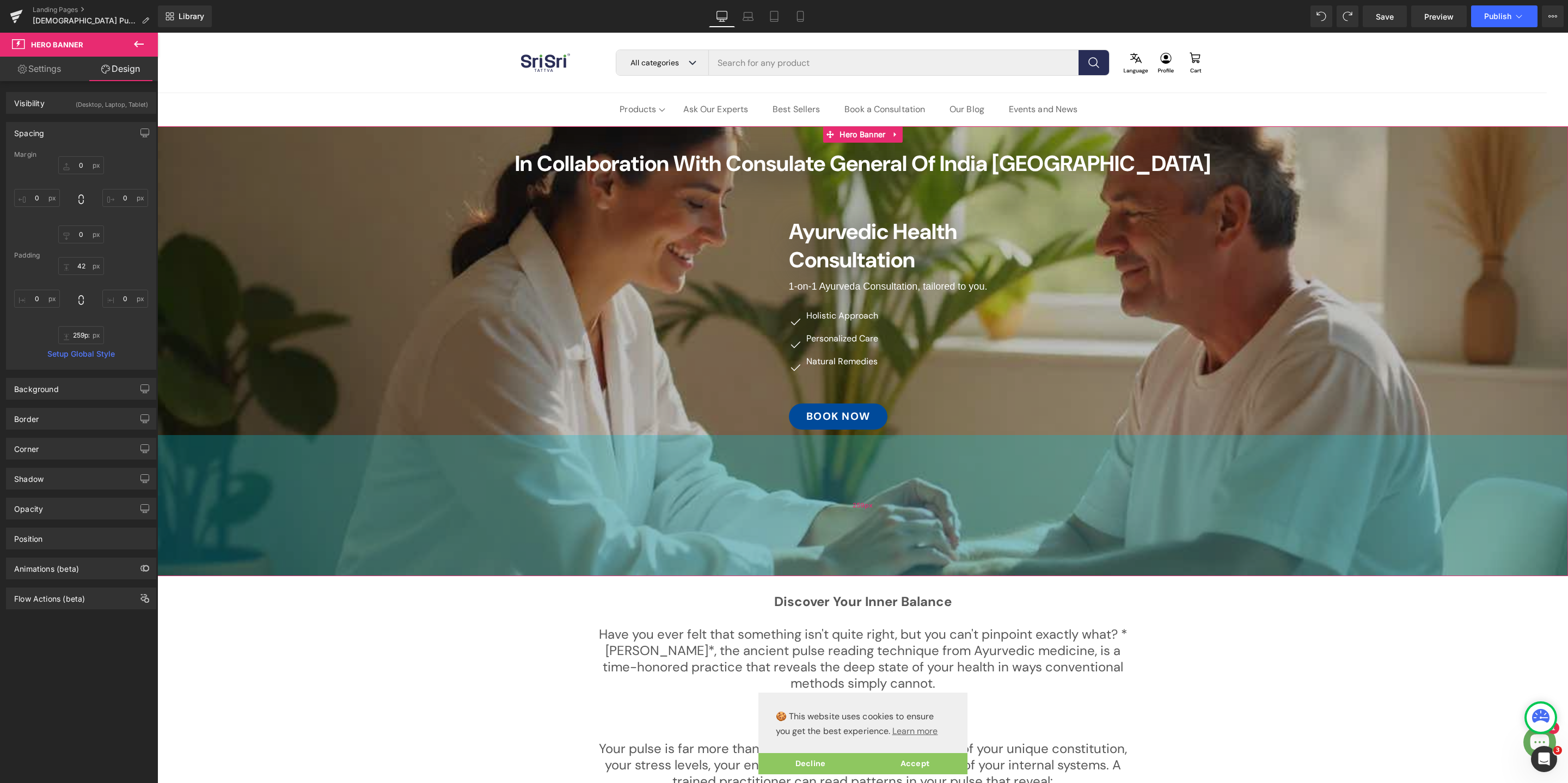
type input "260px"
drag, startPoint x: 1202, startPoint y: 547, endPoint x: 1201, endPoint y: 569, distance: 22.0
click at [1201, 569] on div "260px" at bounding box center [862, 506] width 1410 height 141
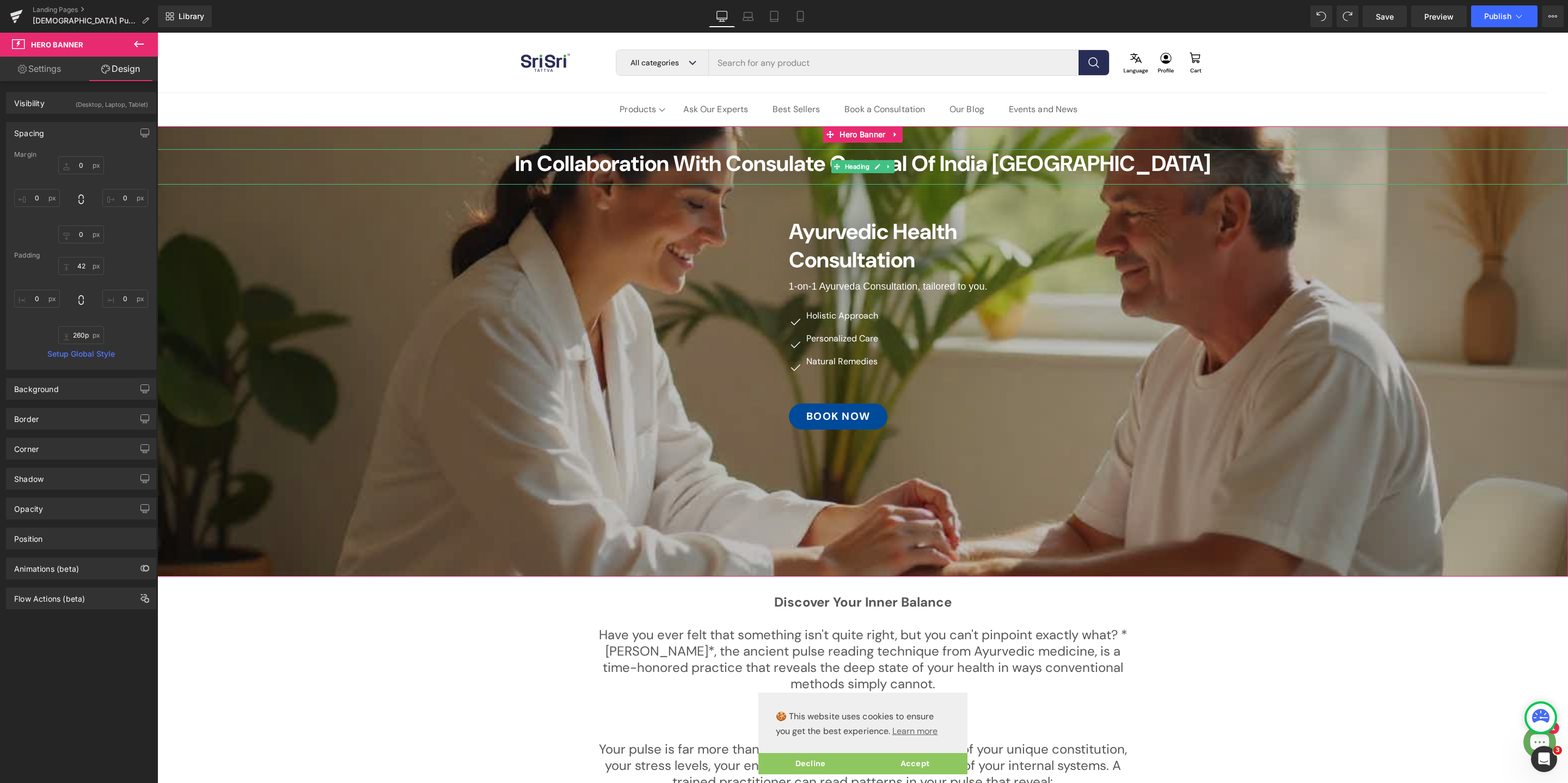
click at [716, 165] on span "In Collaboration with Consulate General of India [GEOGRAPHIC_DATA]" at bounding box center [863, 163] width 696 height 28
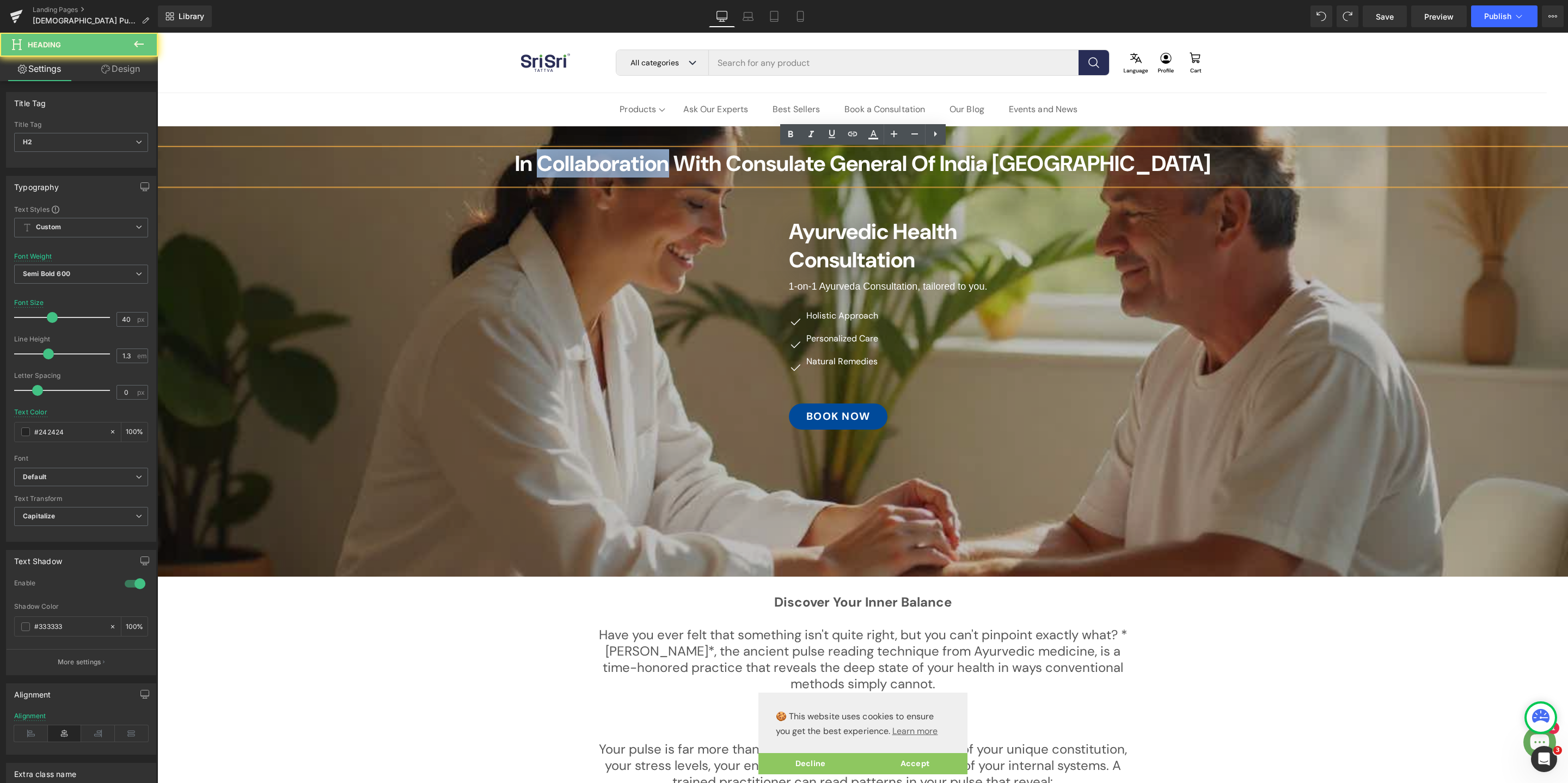
click at [716, 165] on span "In Collaboration with Consulate General of India [GEOGRAPHIC_DATA]" at bounding box center [863, 163] width 696 height 28
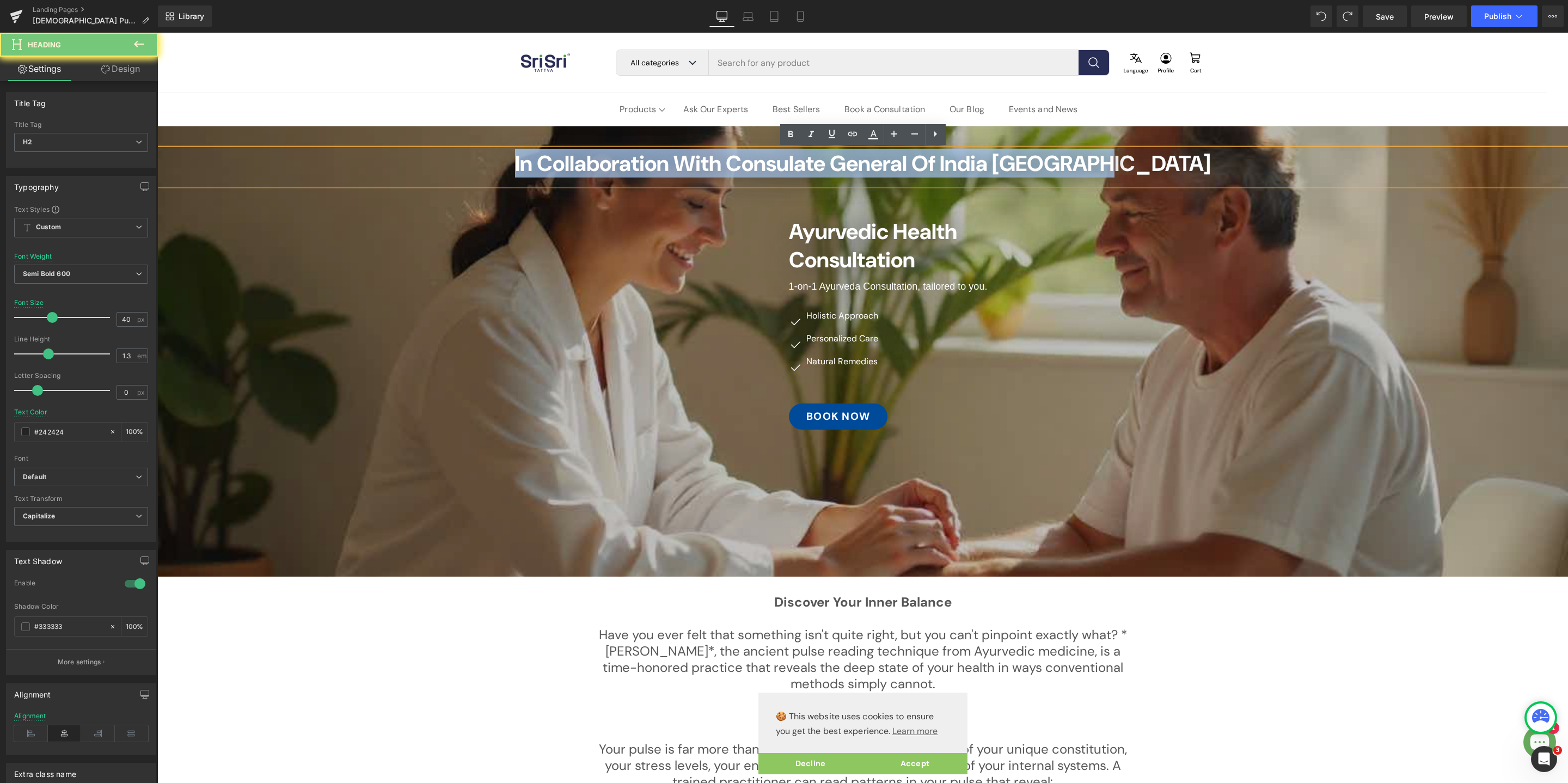
click at [716, 165] on span "In Collaboration with Consulate General of India [GEOGRAPHIC_DATA]" at bounding box center [863, 163] width 696 height 28
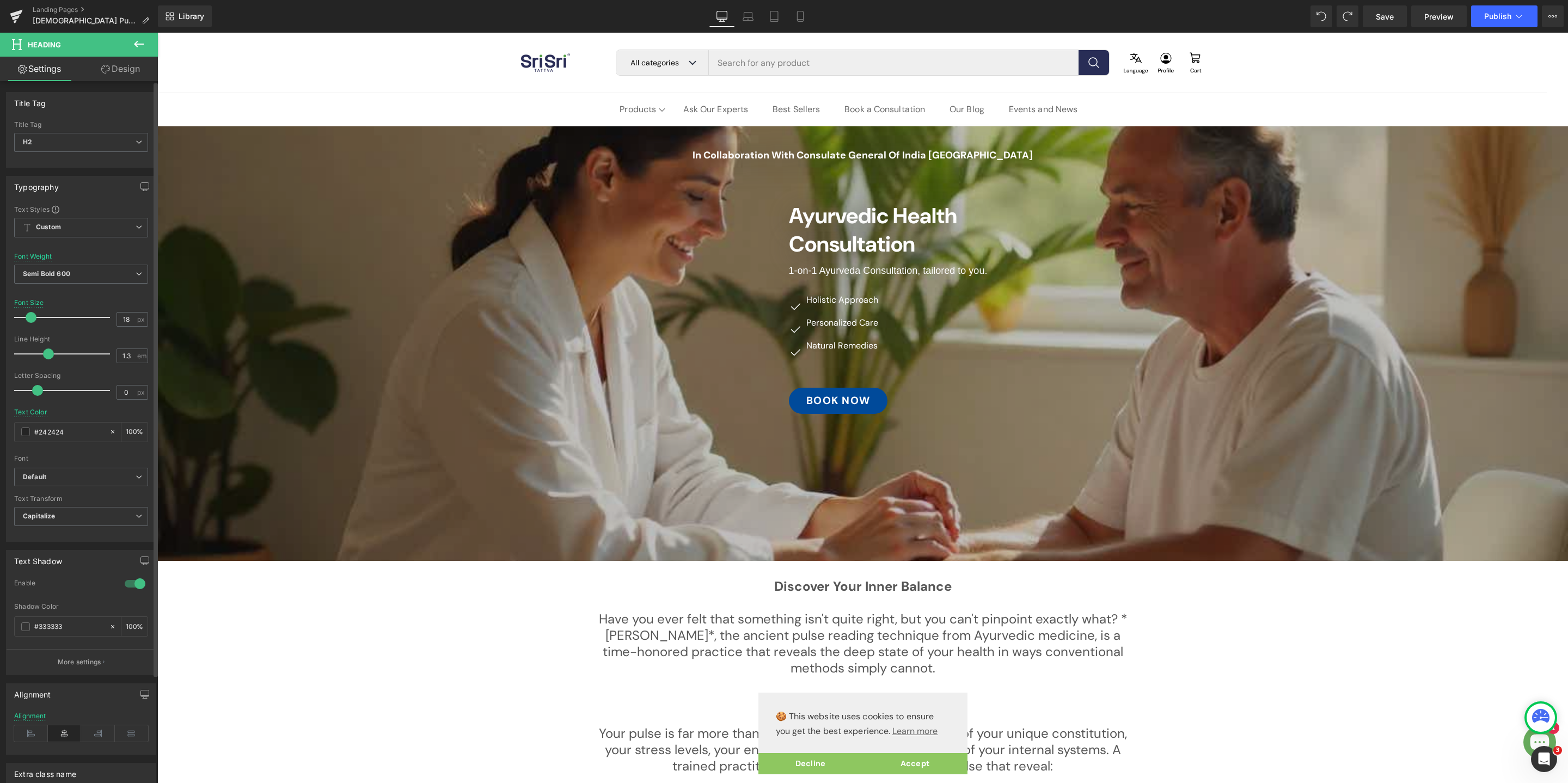
type input "17"
drag, startPoint x: 48, startPoint y: 318, endPoint x: 27, endPoint y: 314, distance: 21.4
click at [27, 314] on span at bounding box center [30, 318] width 11 height 11
click at [128, 75] on link "Design" at bounding box center [120, 68] width 79 height 25
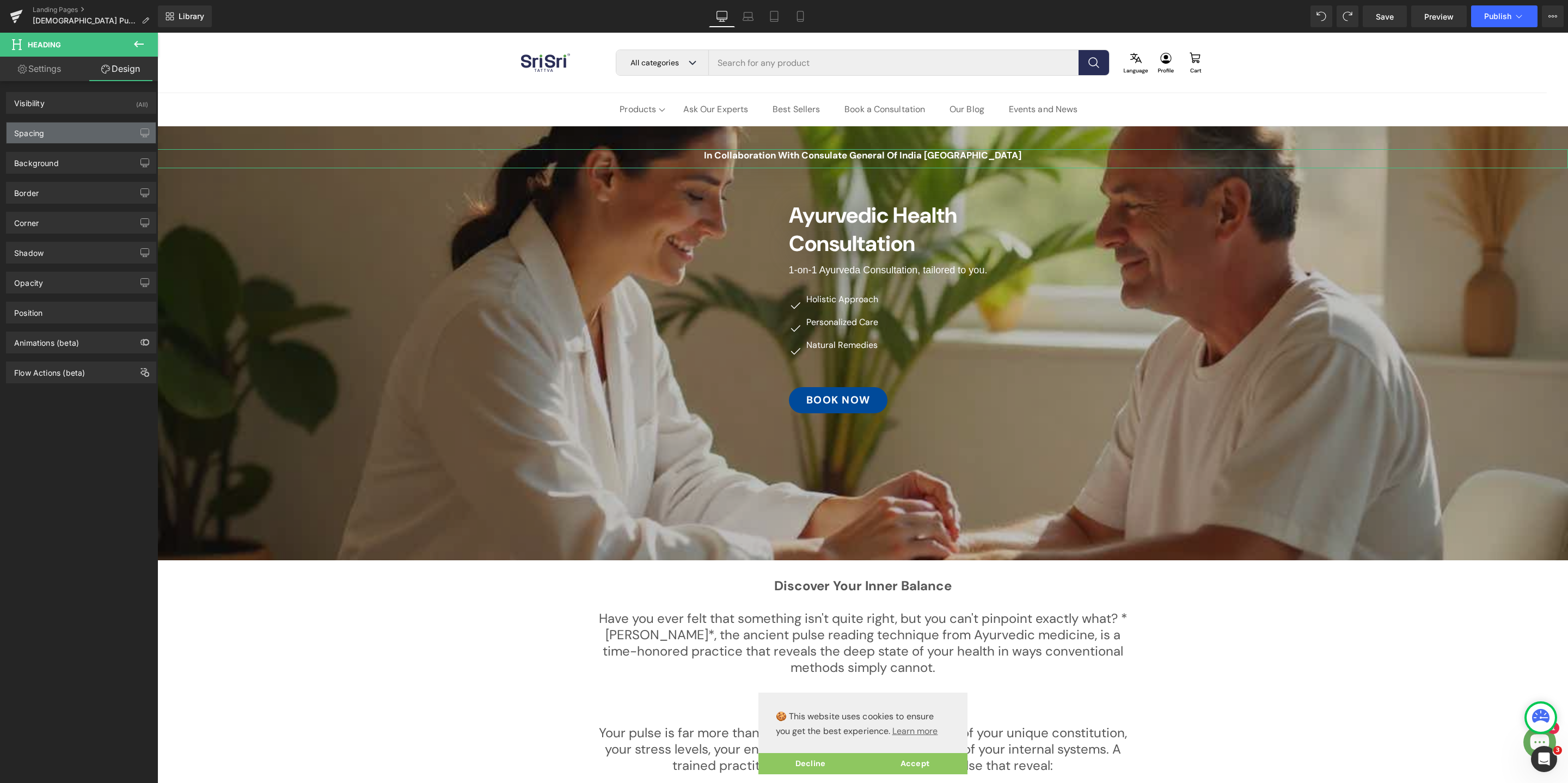
click at [72, 132] on div "Spacing" at bounding box center [81, 132] width 150 height 21
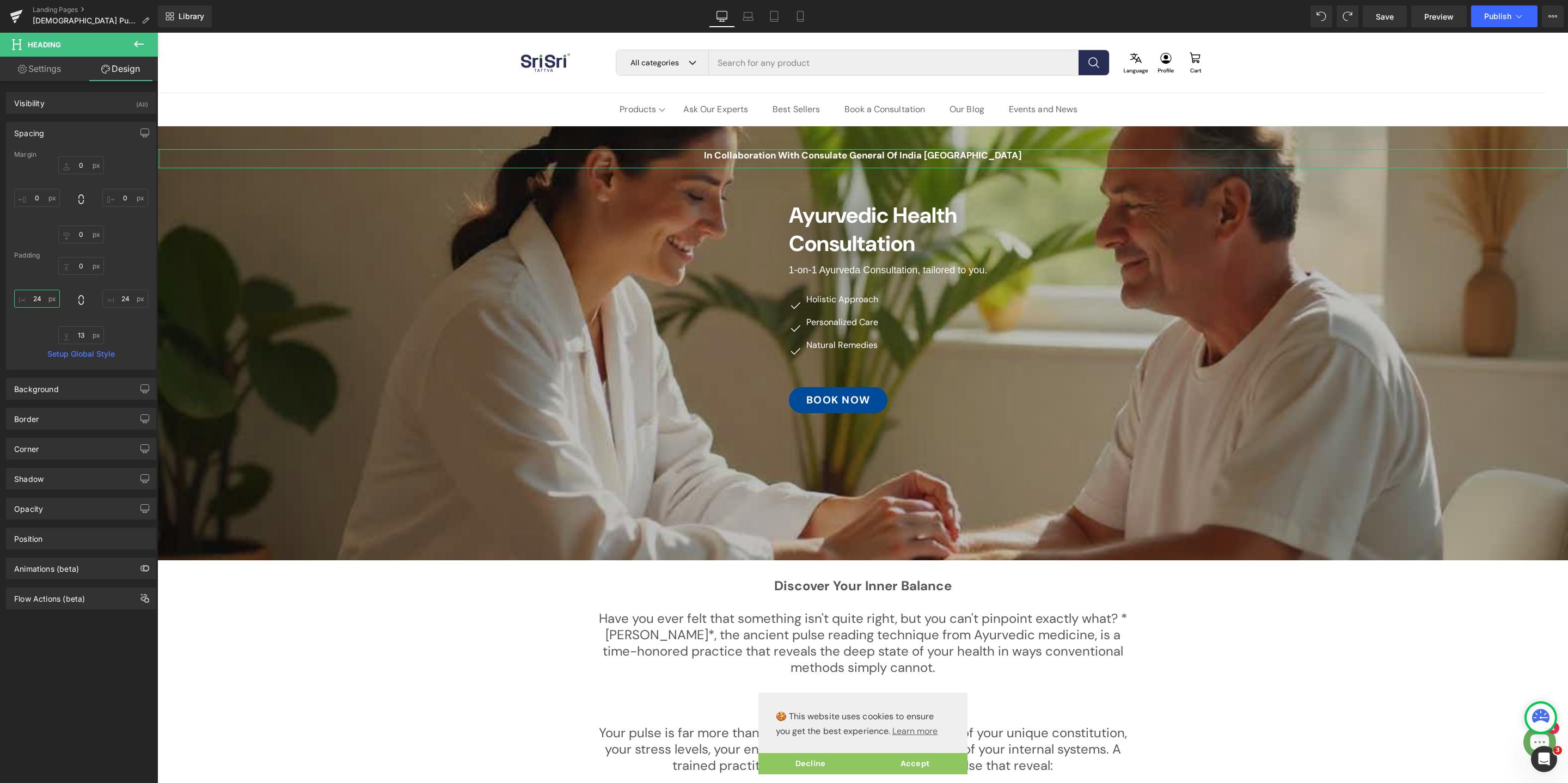
click at [43, 294] on input "24" at bounding box center [37, 298] width 46 height 18
click at [44, 296] on input "100" at bounding box center [37, 298] width 46 height 18
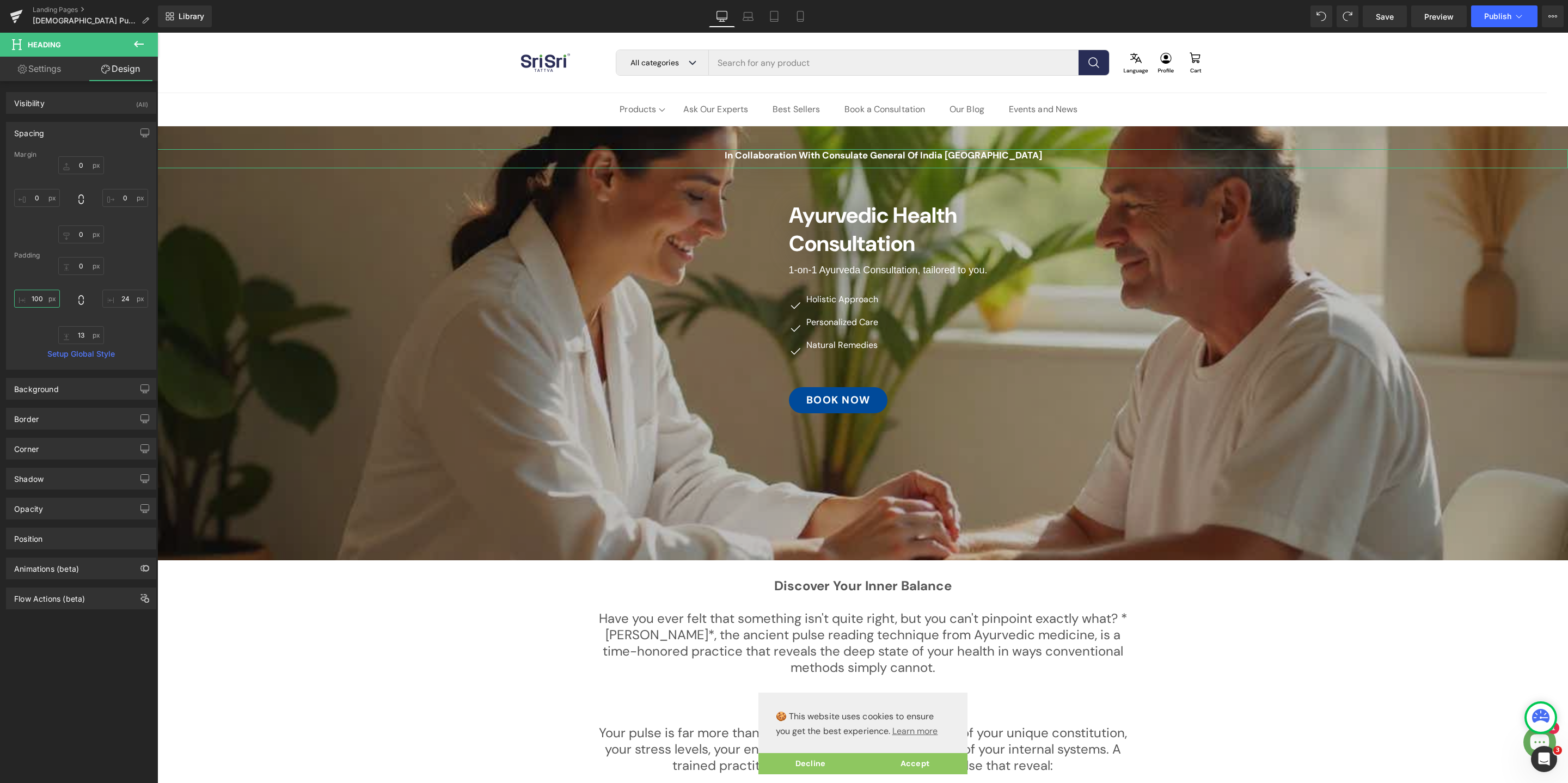
click at [44, 296] on input "100" at bounding box center [37, 298] width 46 height 18
type input "3"
type input "200"
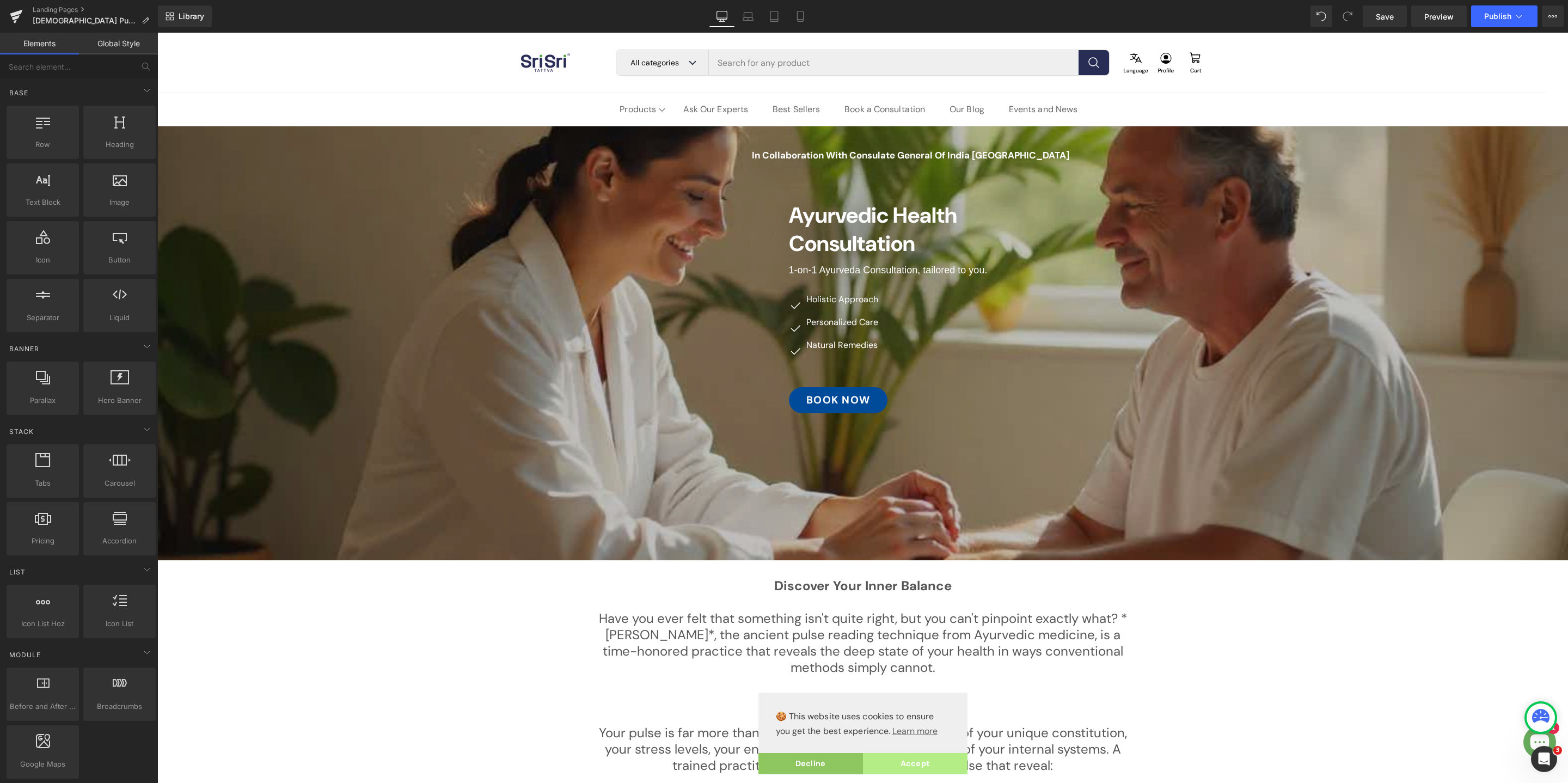
click at [930, 759] on link "Accept" at bounding box center [915, 764] width 105 height 22
click at [1382, 18] on span "Save" at bounding box center [1385, 16] width 18 height 12
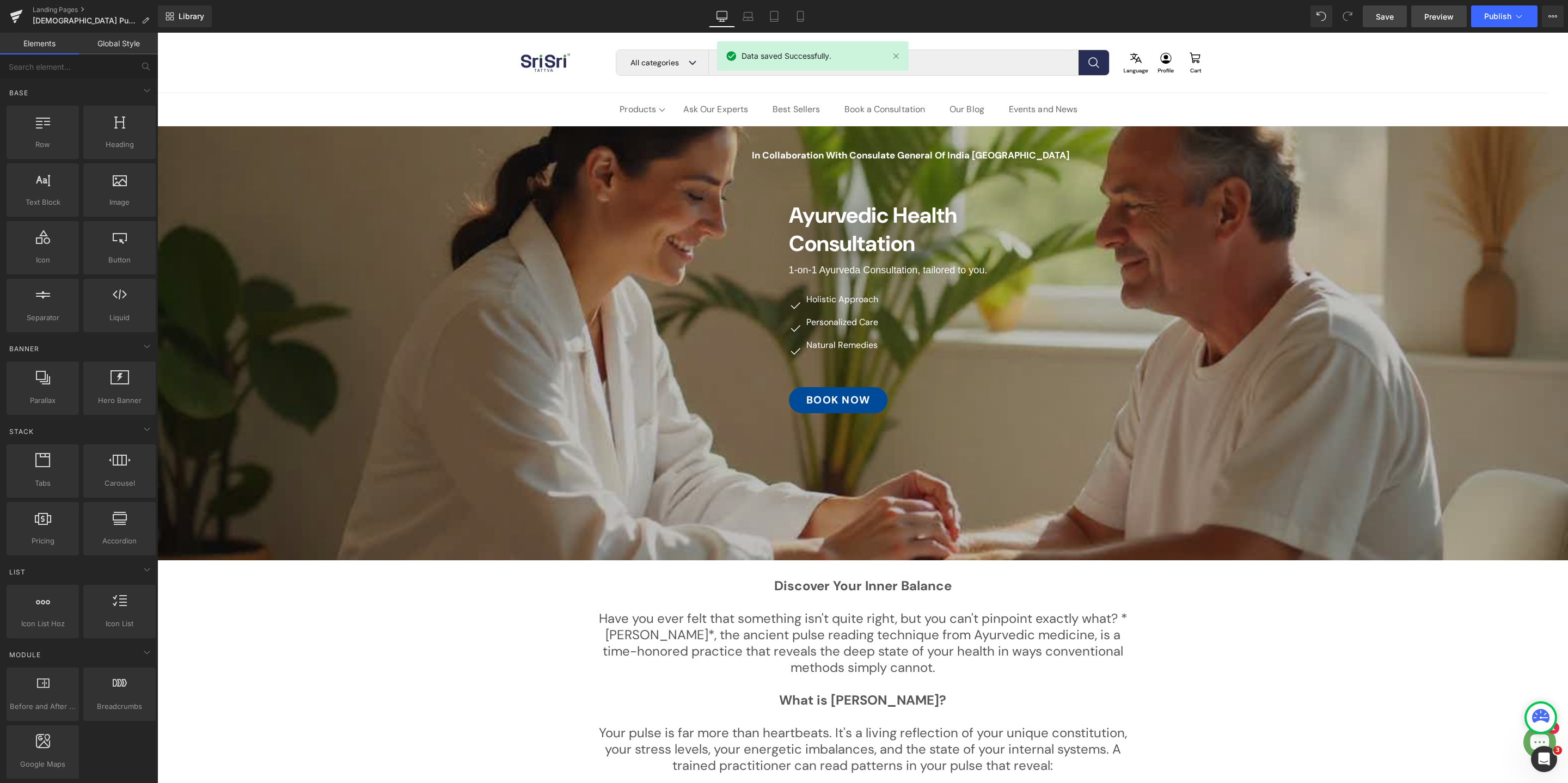
click at [1431, 18] on span "Preview" at bounding box center [1438, 16] width 29 height 12
click at [874, 232] on span "Ayurvedic Health Consultation" at bounding box center [873, 229] width 168 height 57
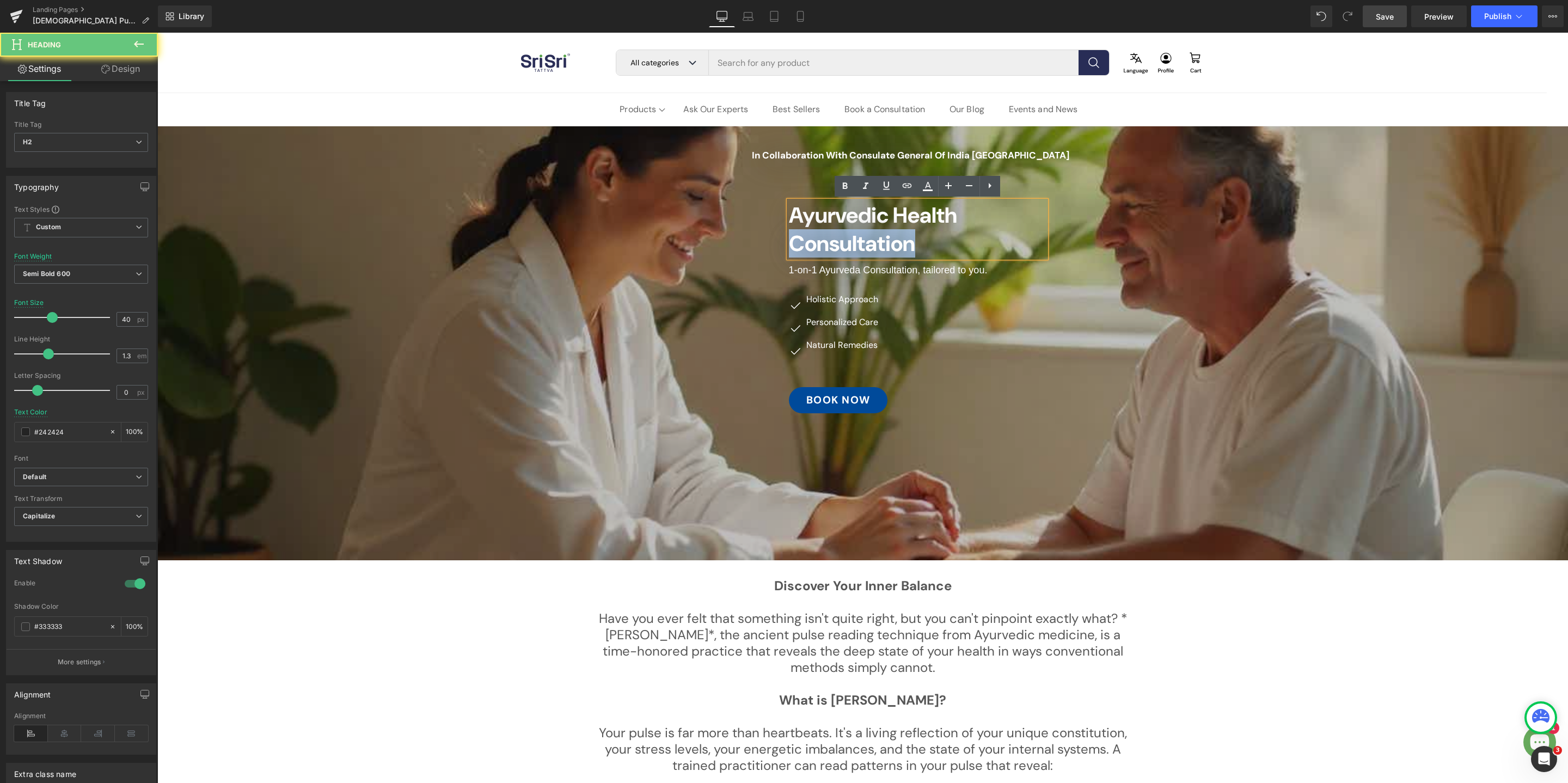
click at [874, 232] on span "Ayurvedic Health Consultation" at bounding box center [873, 229] width 168 height 57
click at [862, 227] on h2 "Ayurvedic Health Consultation" at bounding box center [918, 229] width 257 height 57
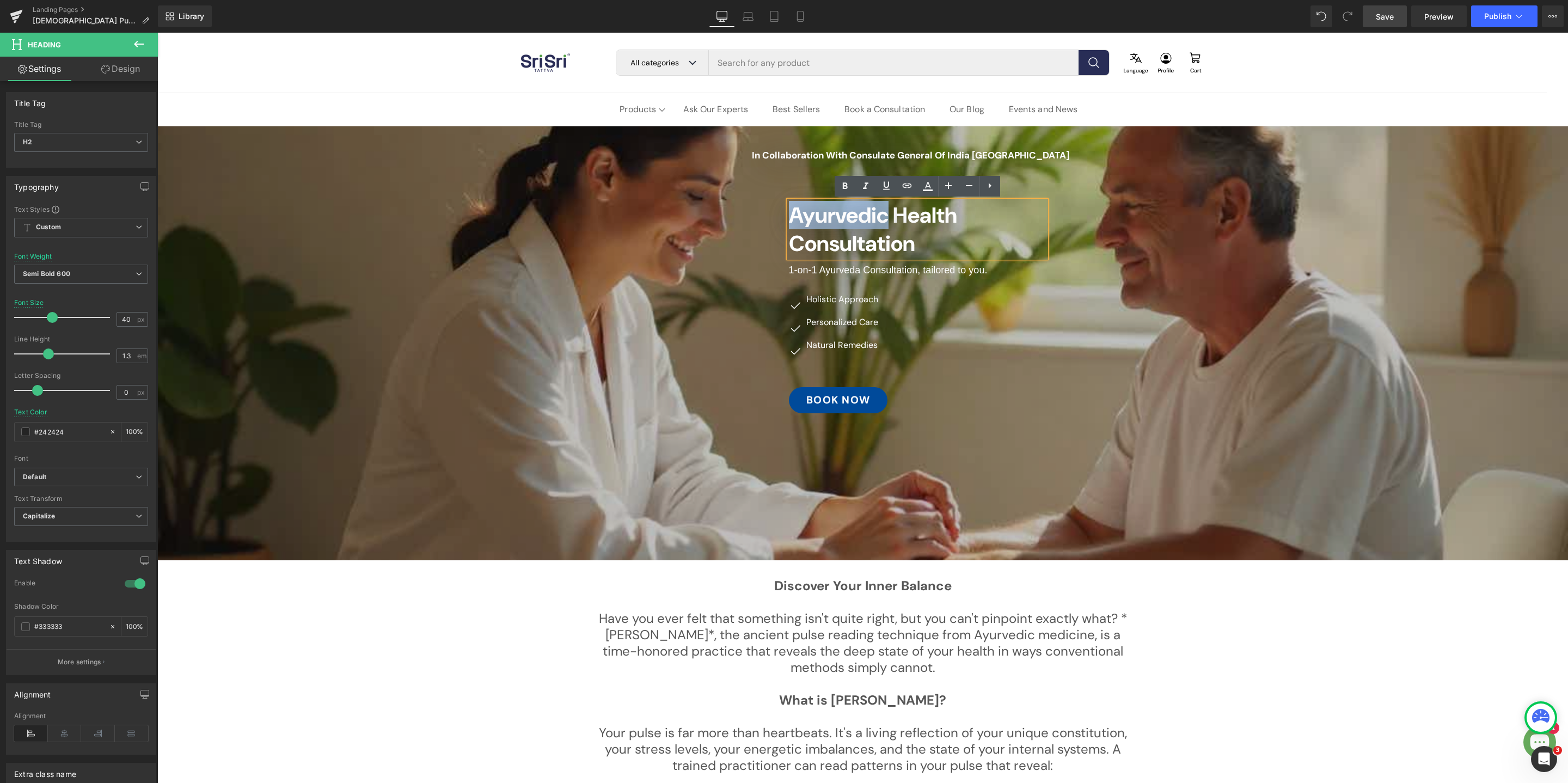
click at [862, 227] on h2 "Ayurvedic Health Consultation" at bounding box center [918, 229] width 257 height 57
click at [992, 188] on icon at bounding box center [990, 185] width 13 height 13
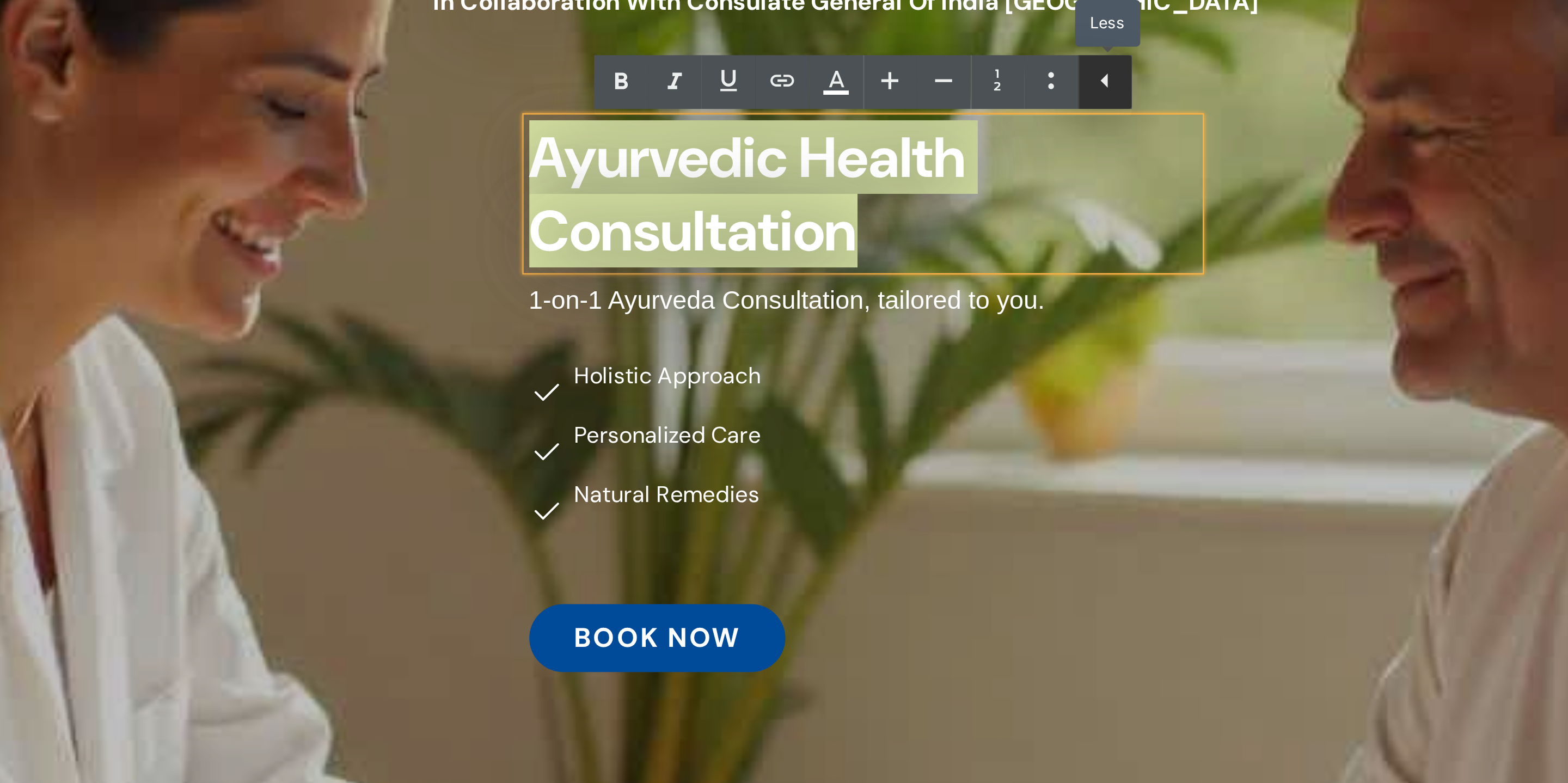
click at [1014, 183] on icon at bounding box center [1010, 185] width 13 height 13
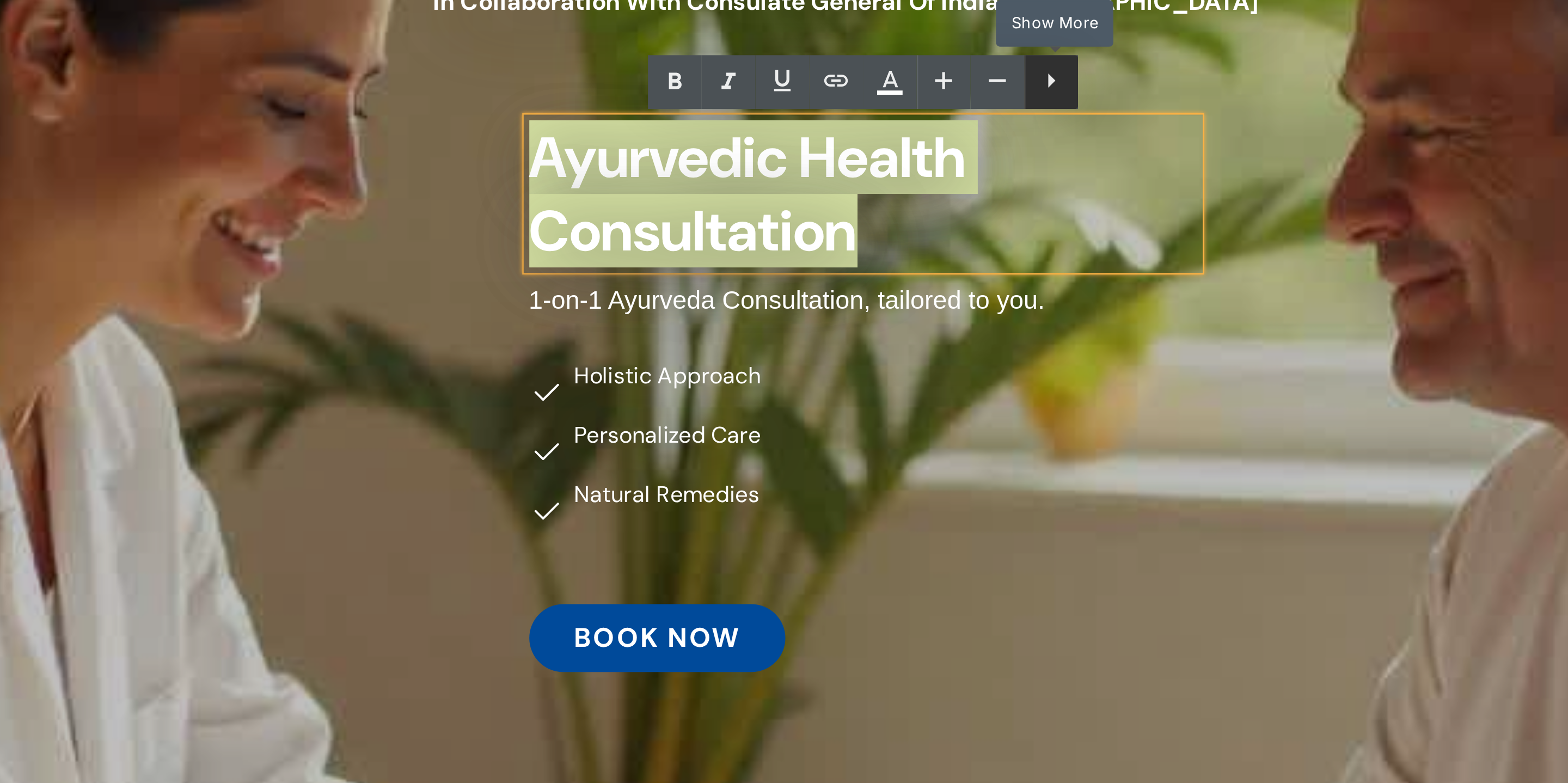
click at [985, 188] on icon at bounding box center [990, 185] width 13 height 13
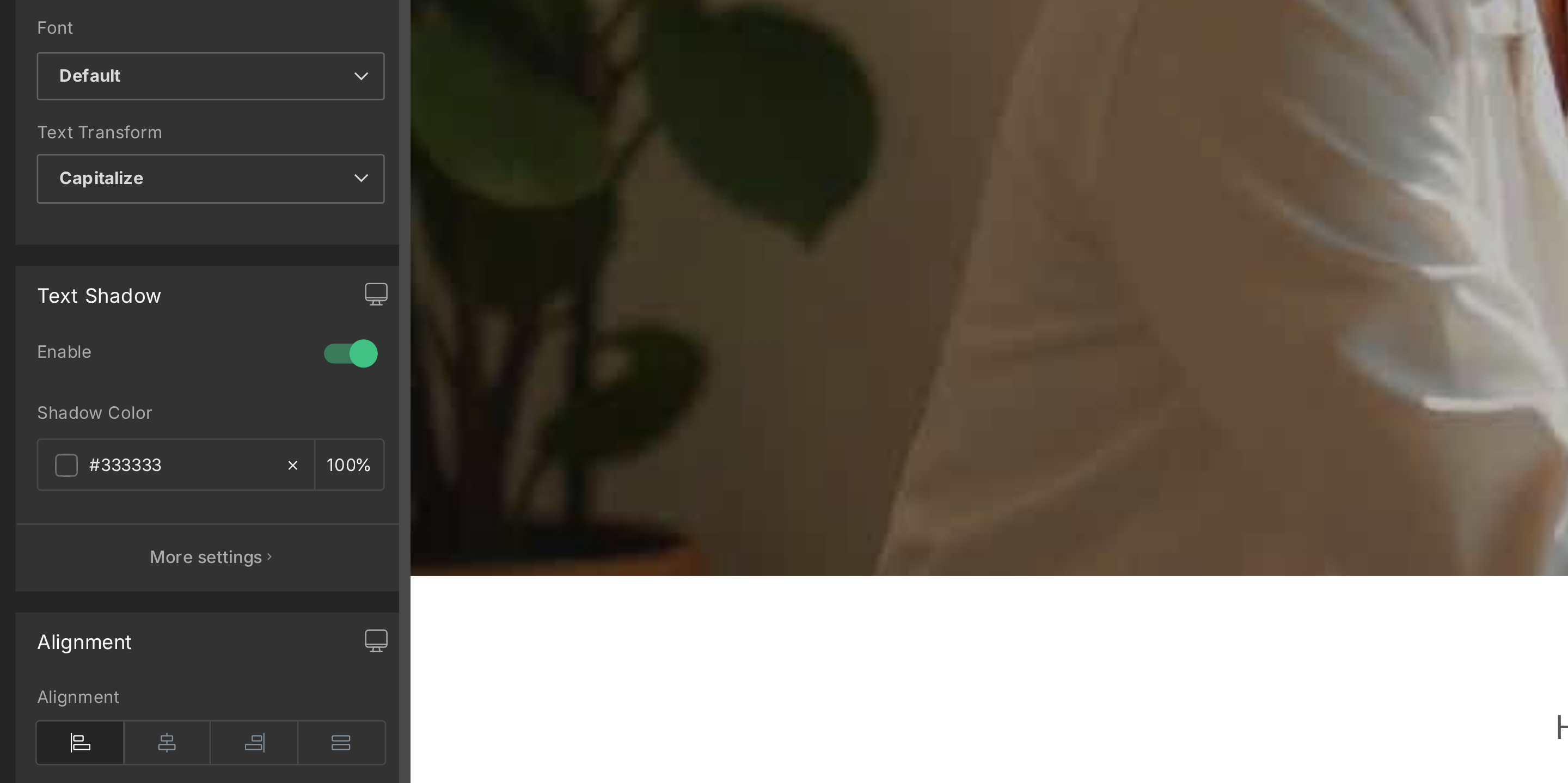
scroll to position [126, 0]
click at [67, 617] on icon at bounding box center [65, 625] width 34 height 16
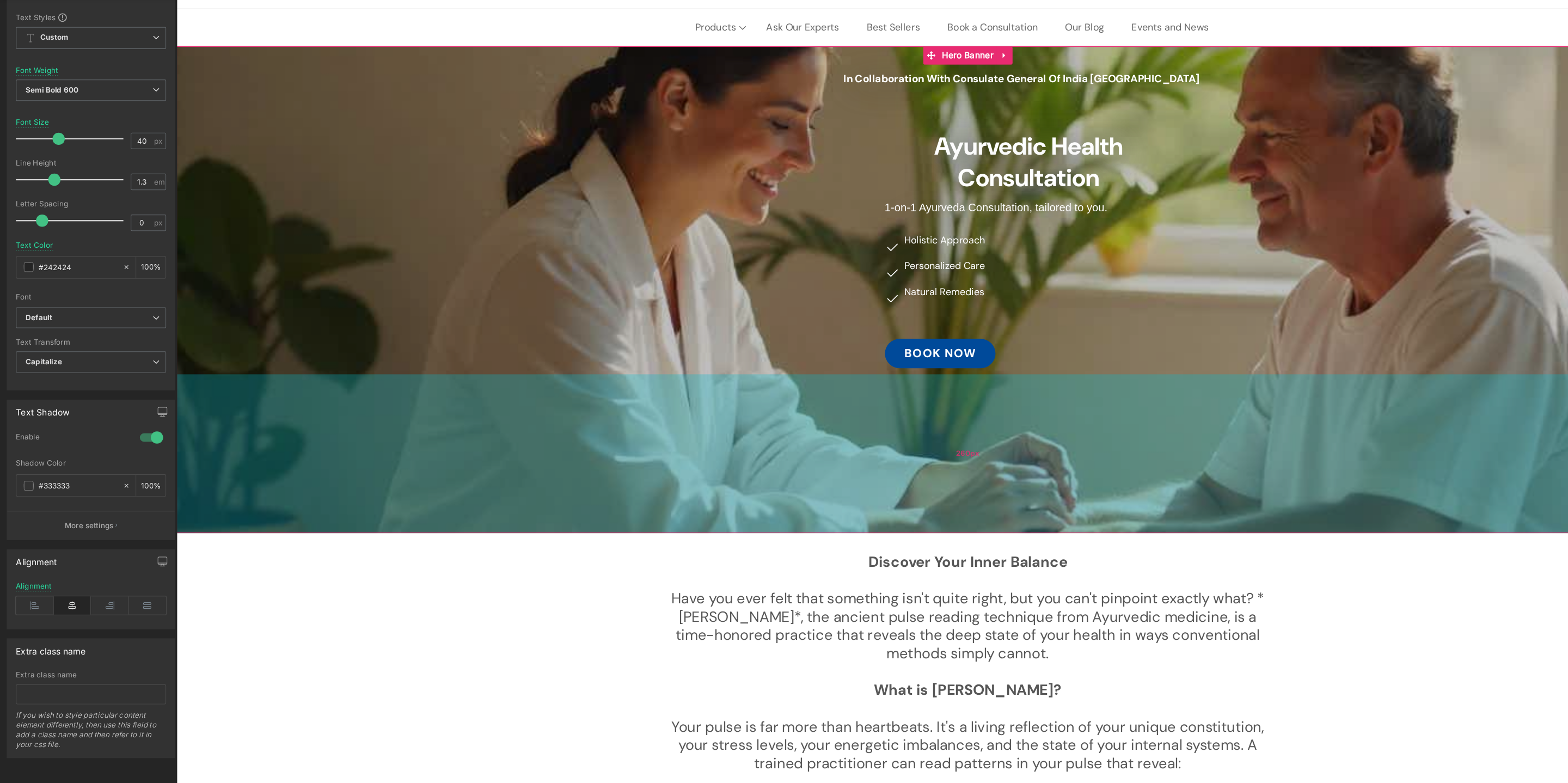
scroll to position [0, 0]
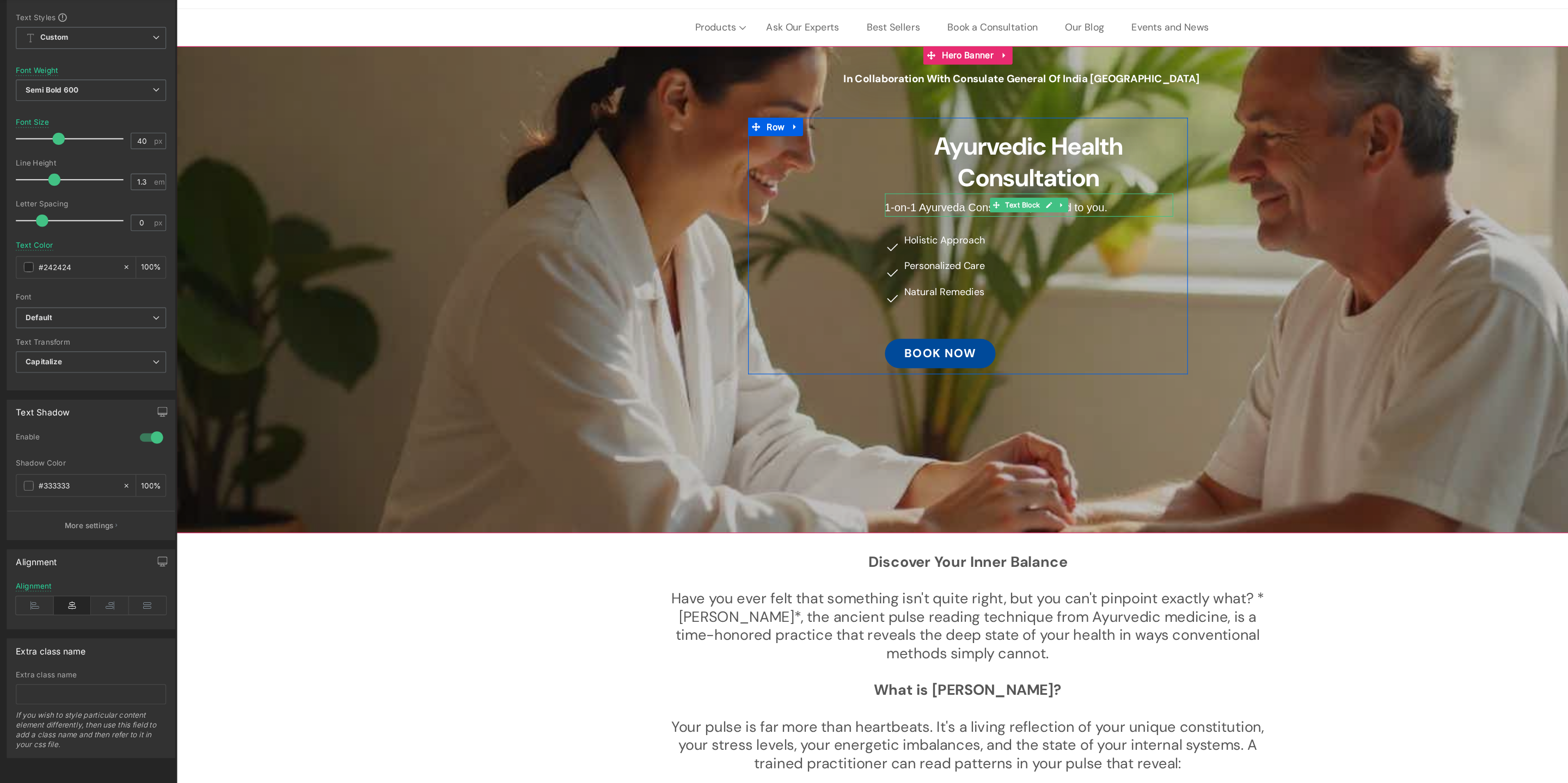
click at [810, 178] on span "1-on-1 Ayurveda Consultation, tailored to you." at bounding box center [908, 179] width 199 height 11
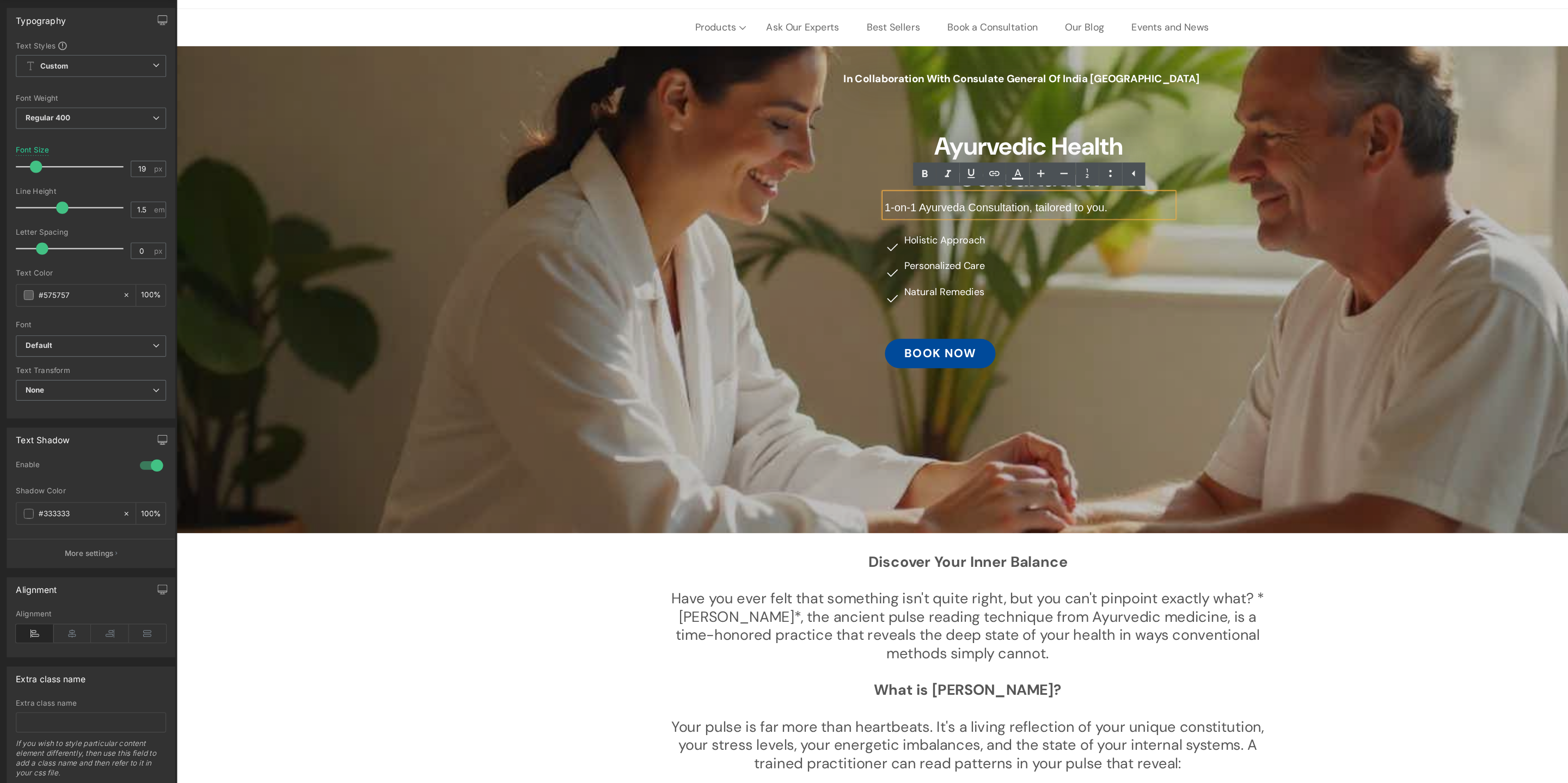
click at [821, 177] on span "1-on-1 Ayurveda Consultation, tailored to you." at bounding box center [908, 179] width 199 height 11
click at [64, 649] on icon at bounding box center [65, 650] width 34 height 16
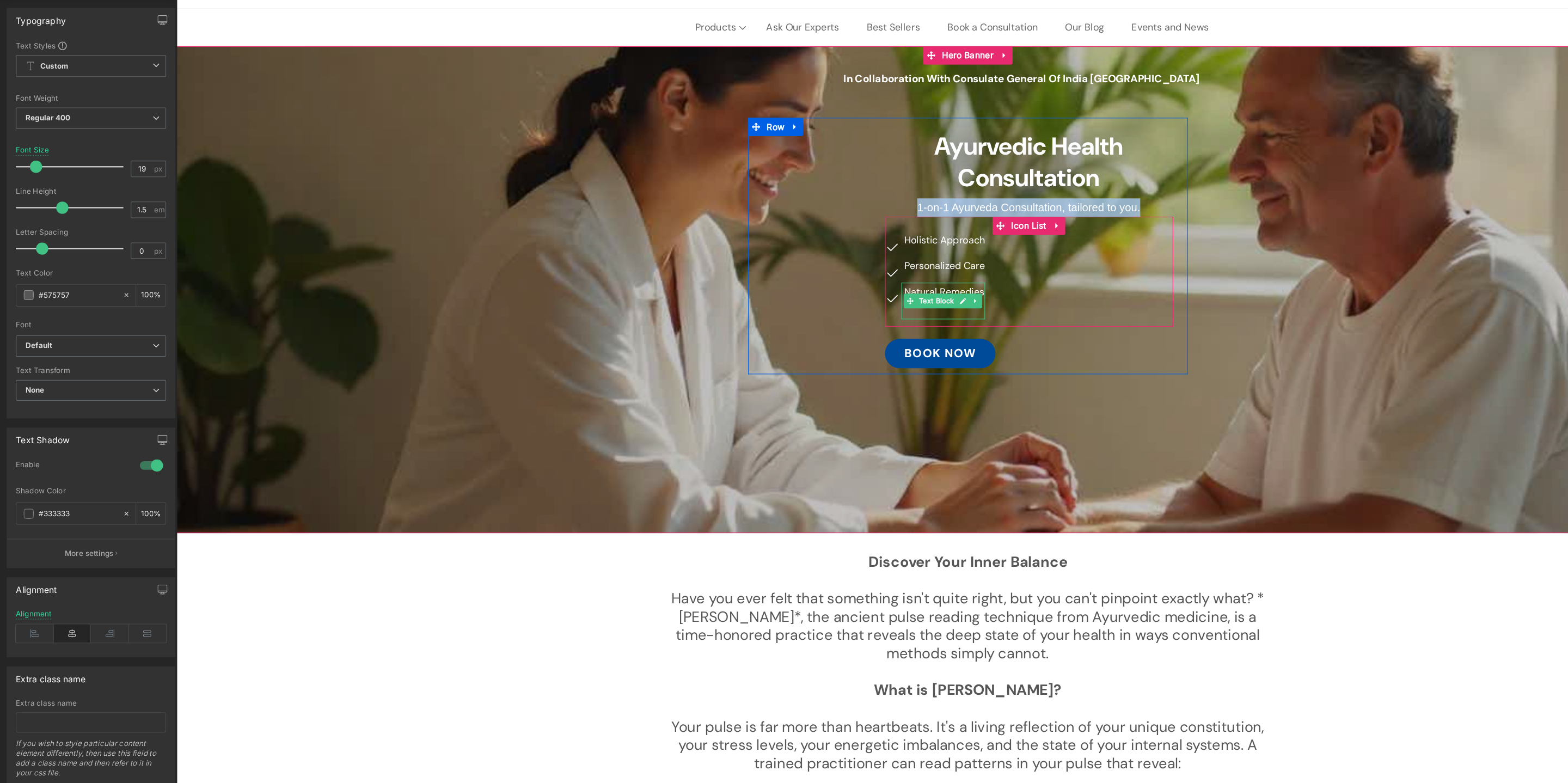
click at [876, 254] on span "Natural Remedies" at bounding box center [861, 254] width 71 height 12
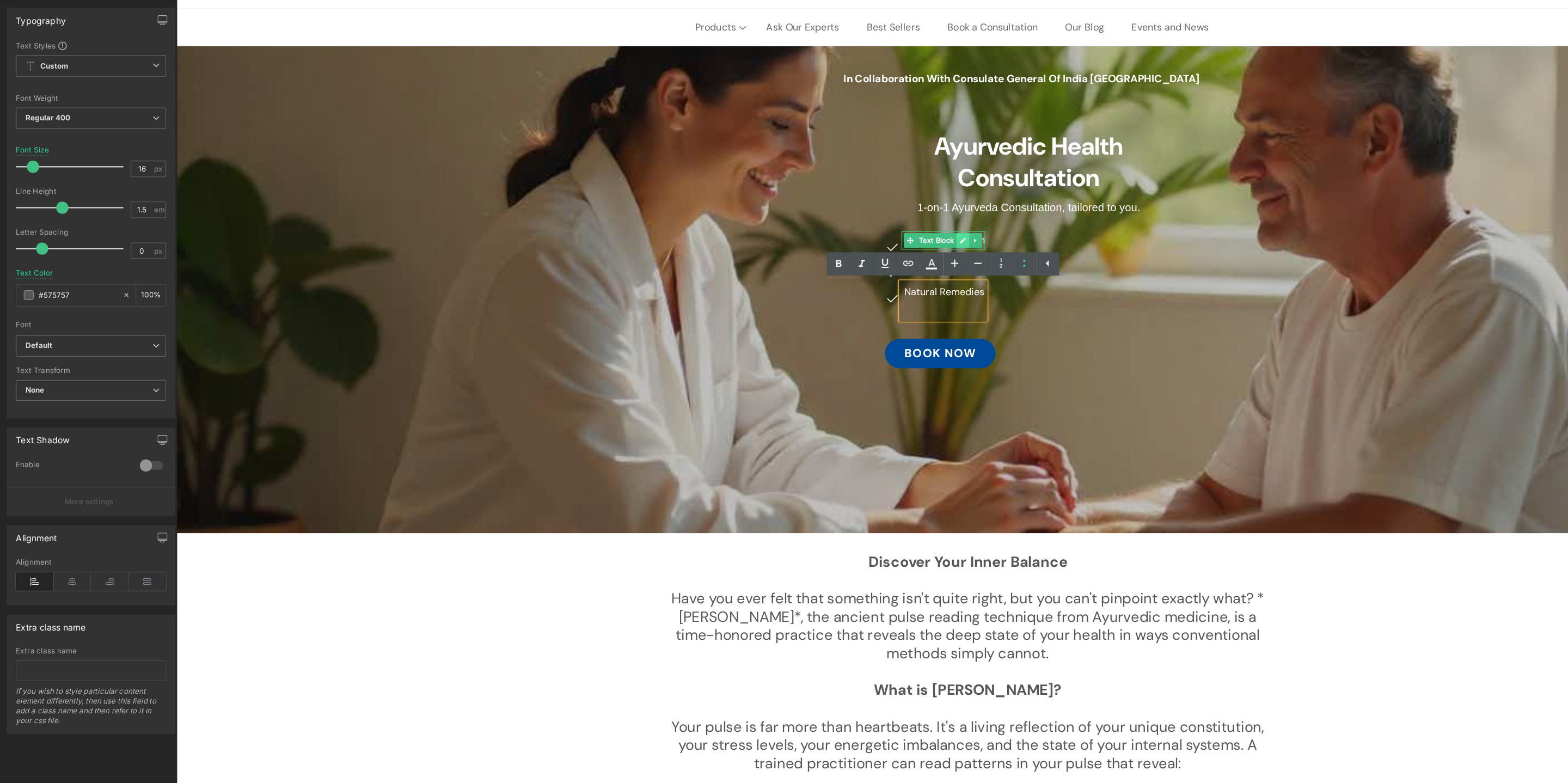
click at [876, 207] on icon at bounding box center [877, 208] width 6 height 6
click at [876, 207] on span "Holistic Approach" at bounding box center [861, 208] width 72 height 12
click at [60, 605] on icon at bounding box center [65, 603] width 34 height 16
click at [89, 604] on icon at bounding box center [98, 603] width 34 height 16
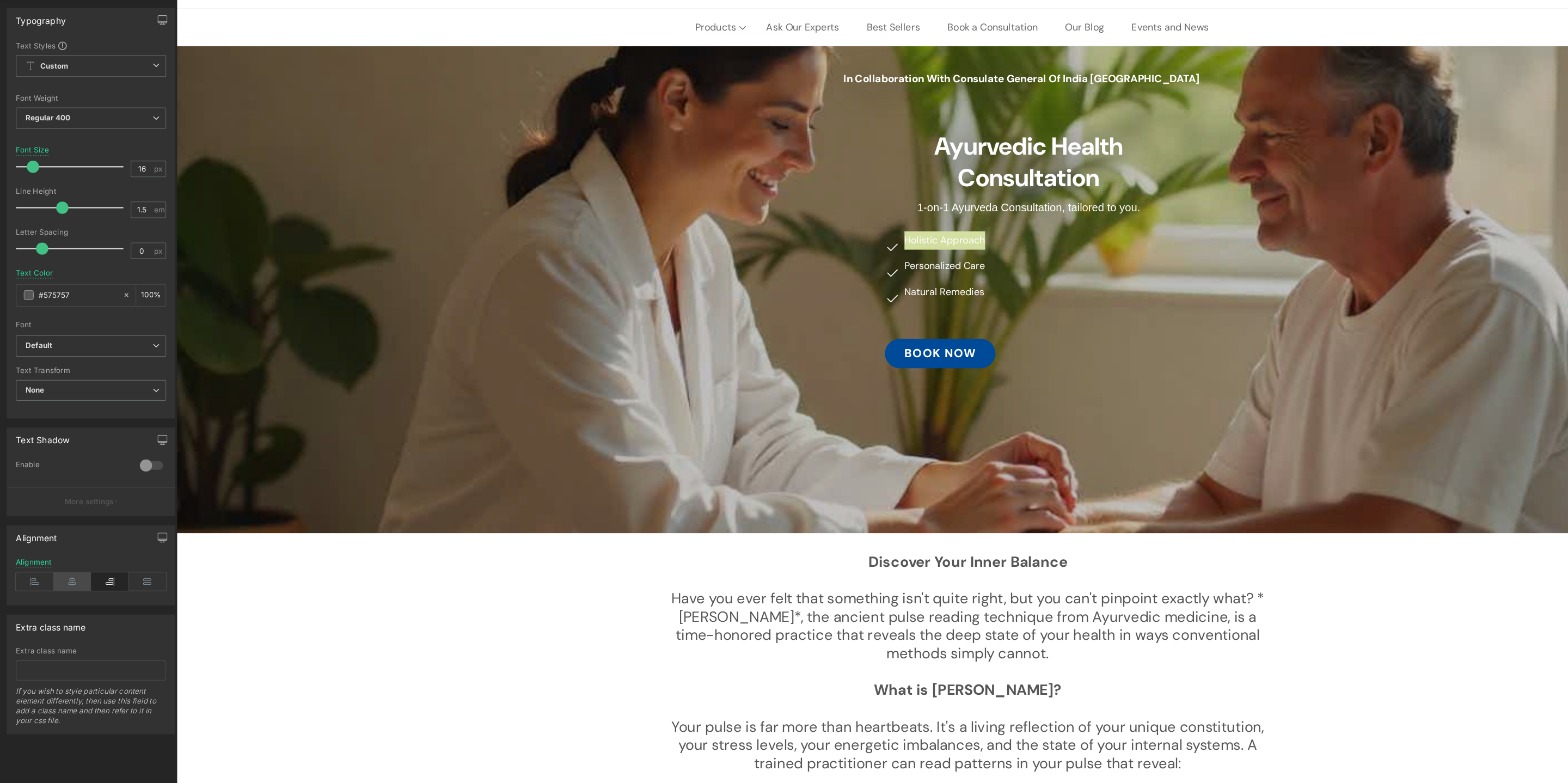
click at [60, 603] on icon at bounding box center [65, 603] width 34 height 16
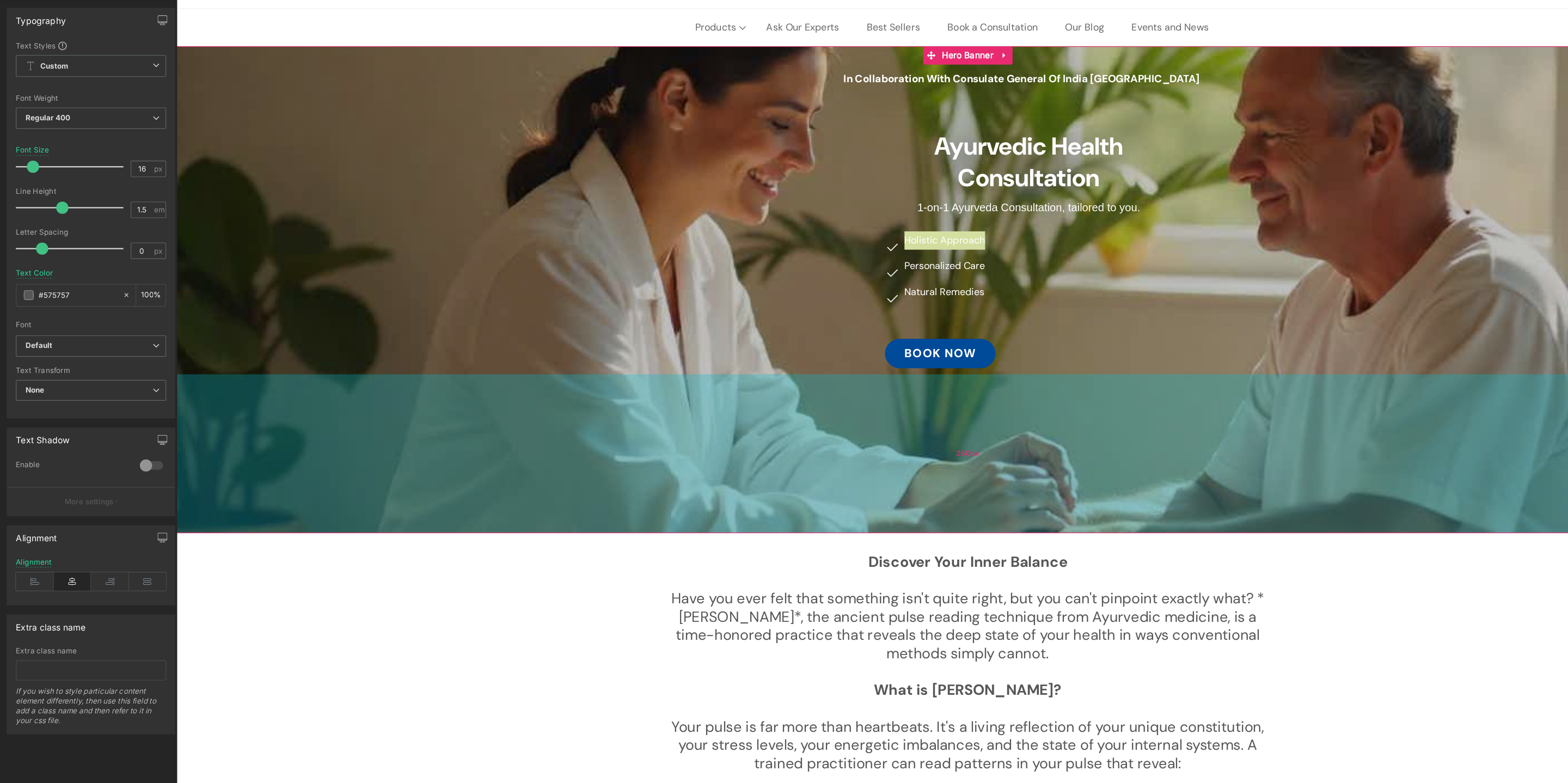
click at [966, 342] on div "260px" at bounding box center [881, 398] width 1410 height 141
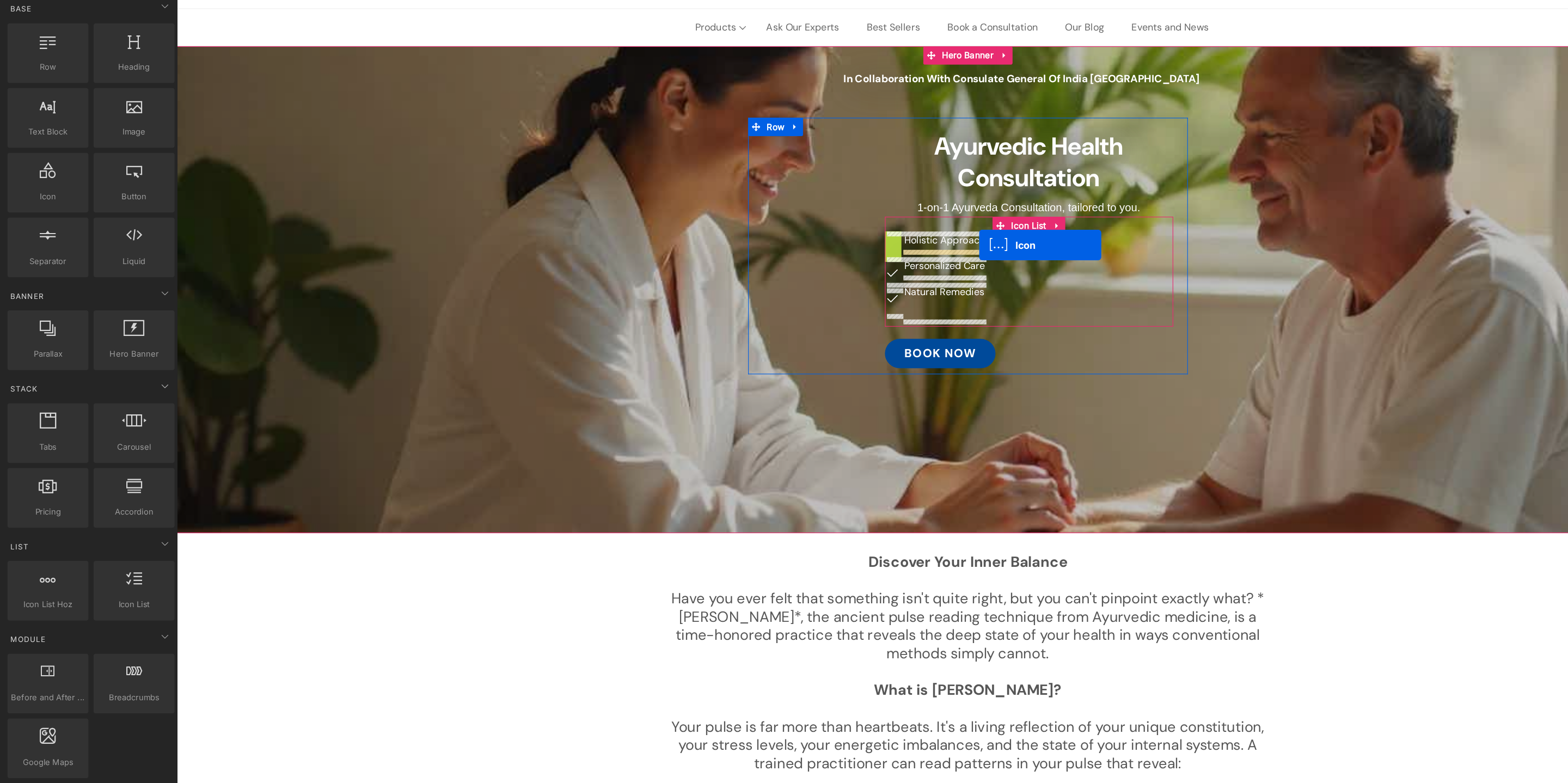
drag, startPoint x: 818, startPoint y: 213, endPoint x: 898, endPoint y: 212, distance: 80.0
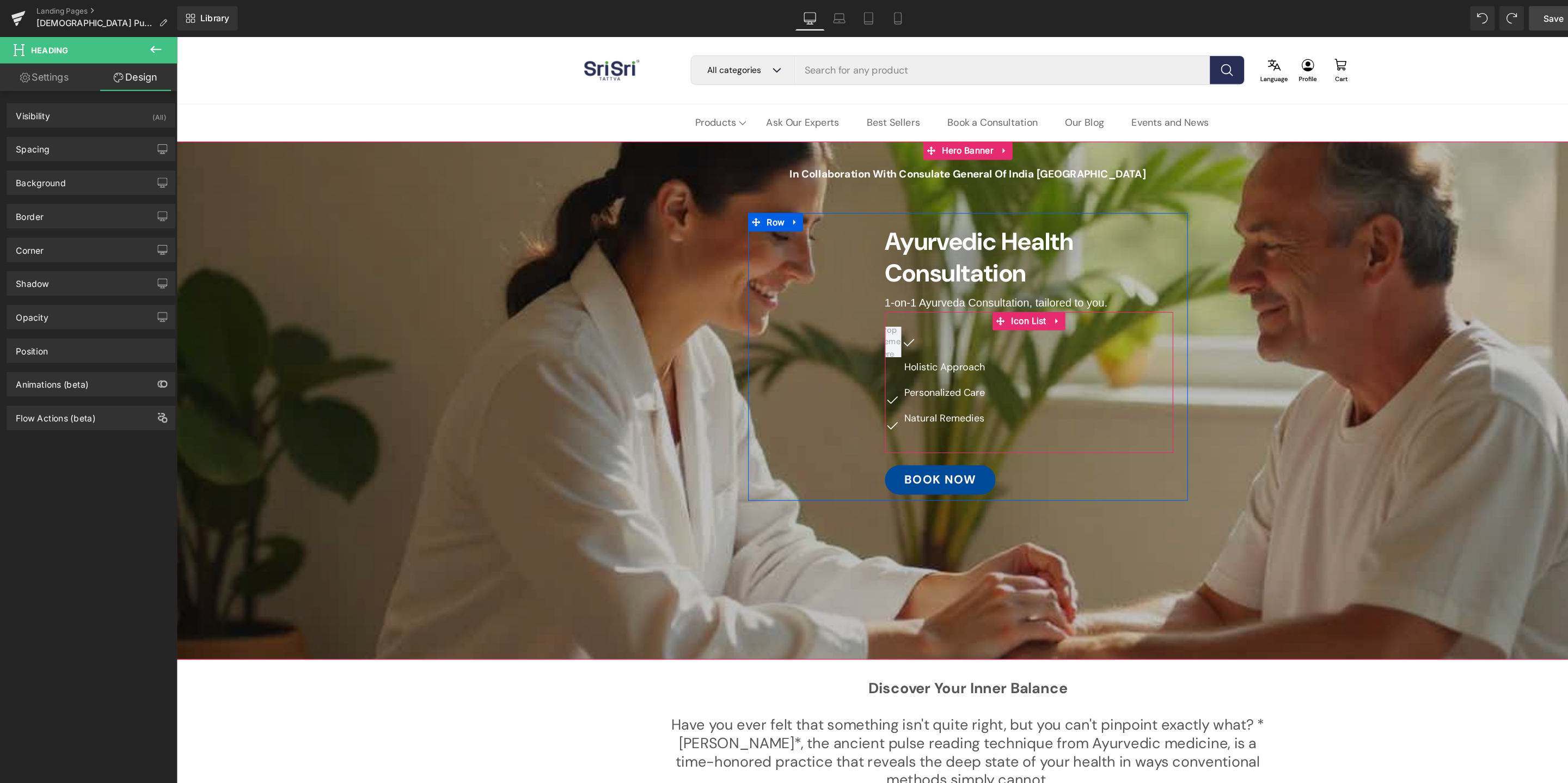
click at [926, 352] on div "Icon Holistic Approach Text Block Icon Personalized Care Text Block Icon Natura…" at bounding box center [937, 351] width 257 height 113
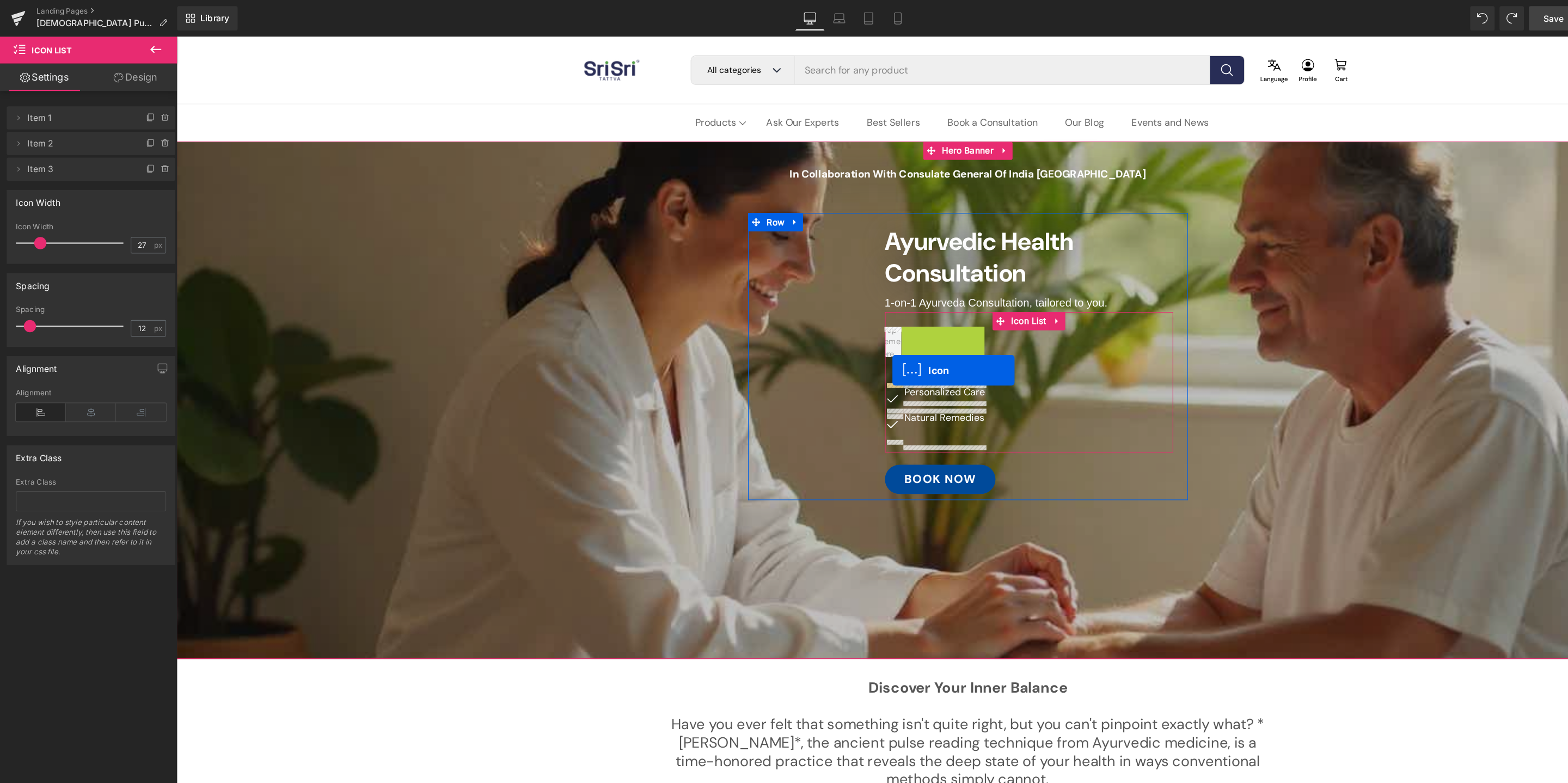
drag, startPoint x: 832, startPoint y: 307, endPoint x: 815, endPoint y: 334, distance: 31.9
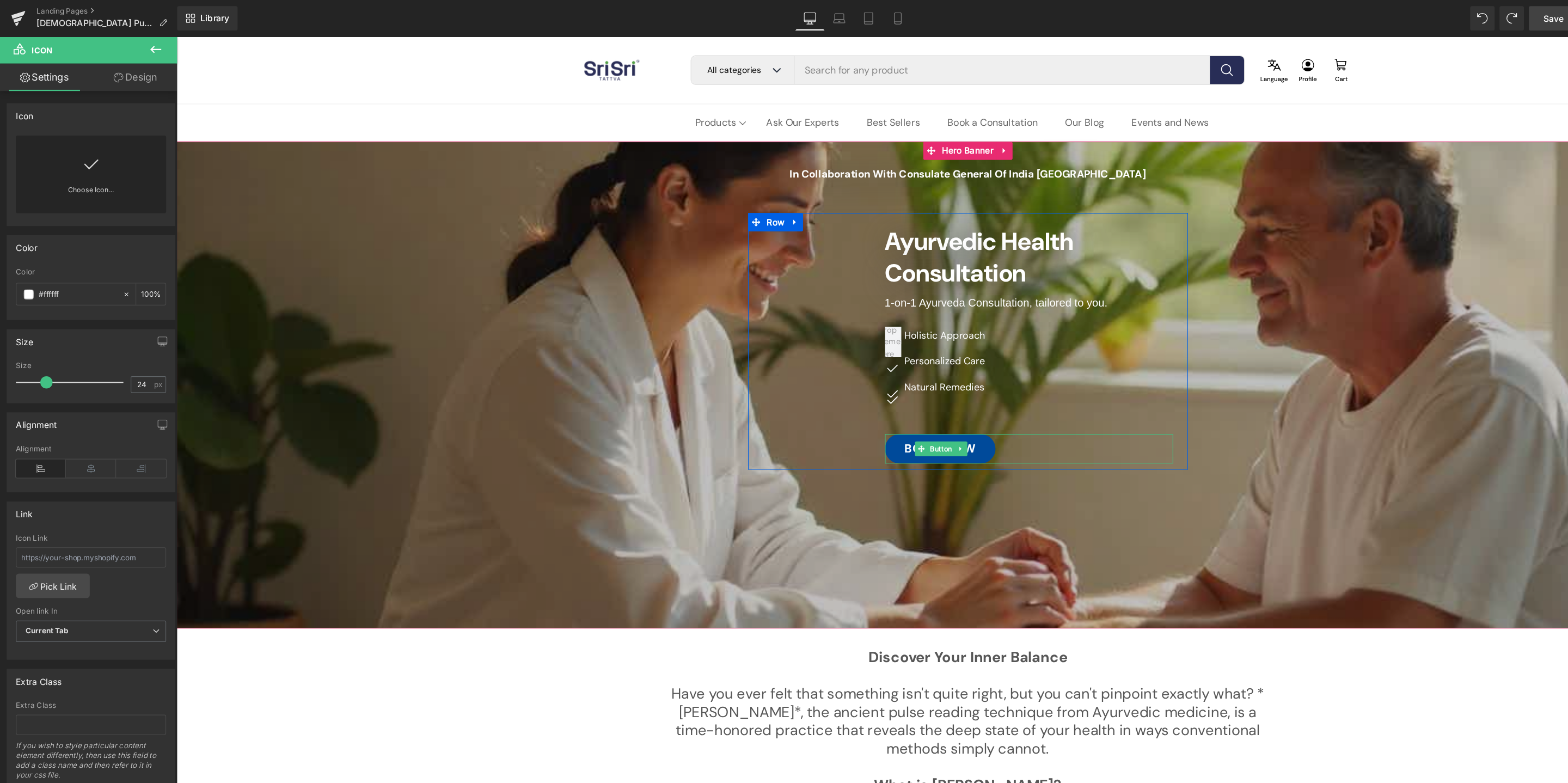
click at [966, 411] on div "BOOK Now" at bounding box center [937, 403] width 257 height 26
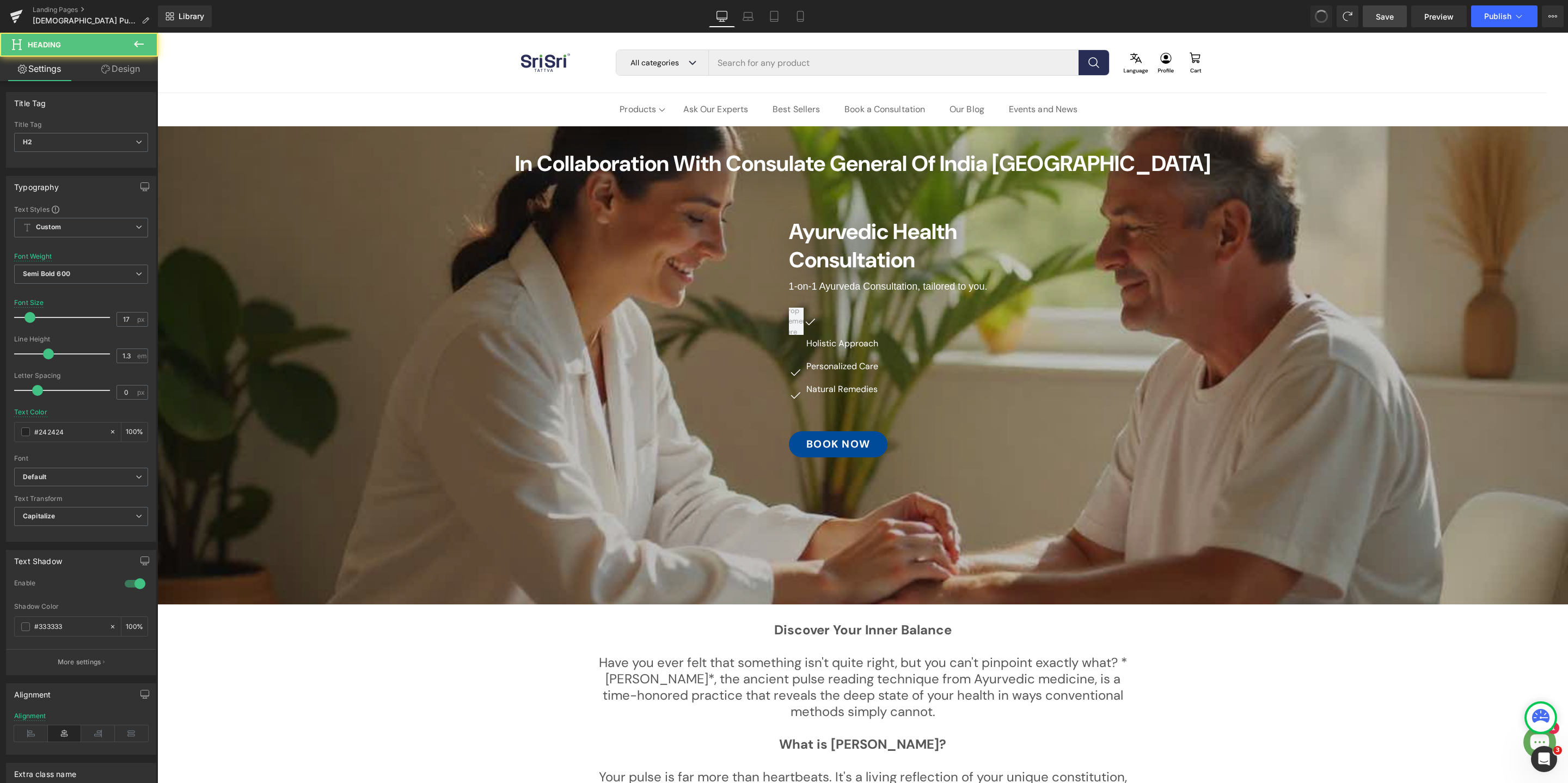
type input "40"
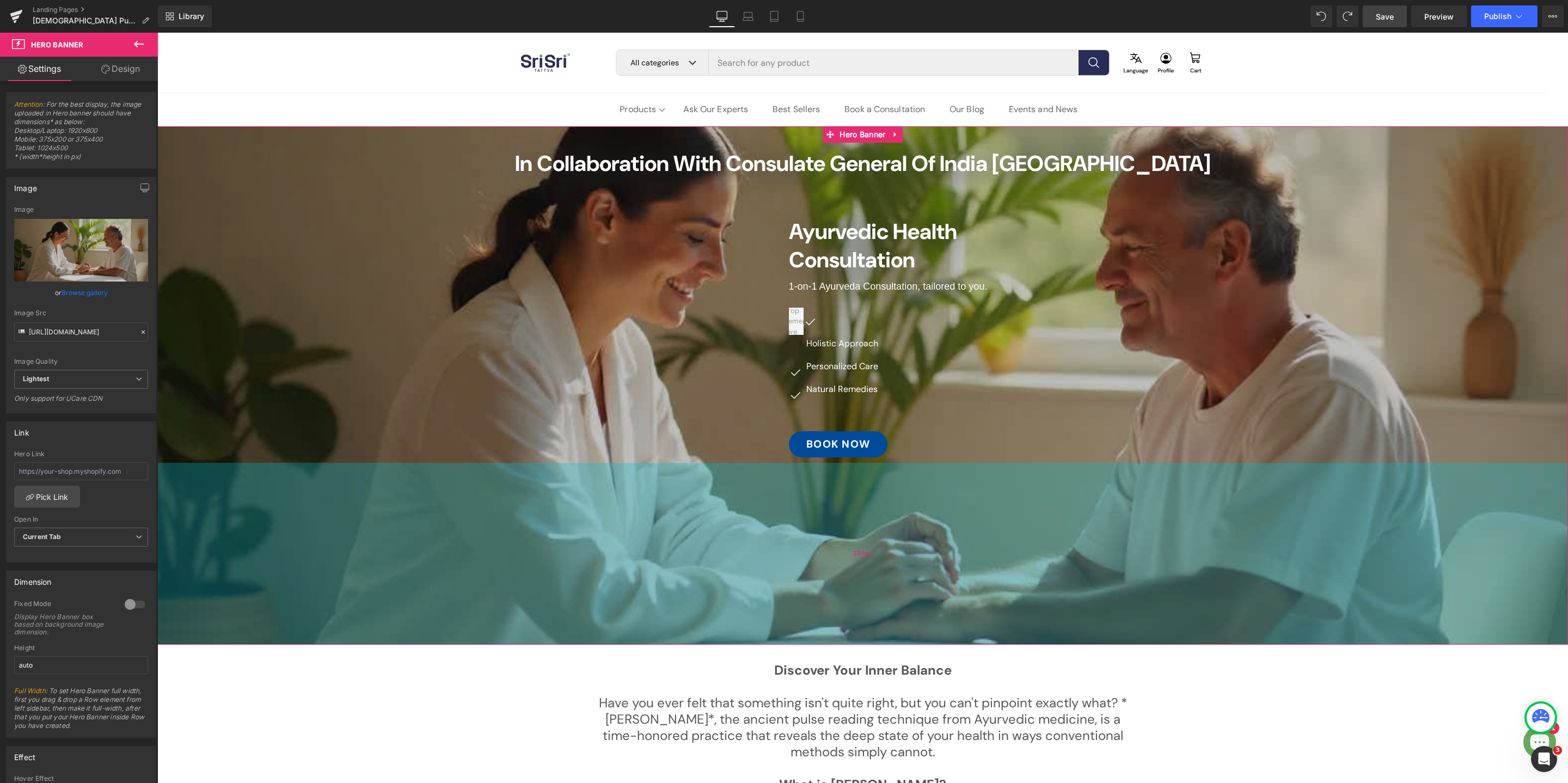
drag, startPoint x: 1007, startPoint y: 477, endPoint x: 1044, endPoint y: 634, distance: 161.3
click at [1045, 635] on div "334px" at bounding box center [862, 553] width 1410 height 182
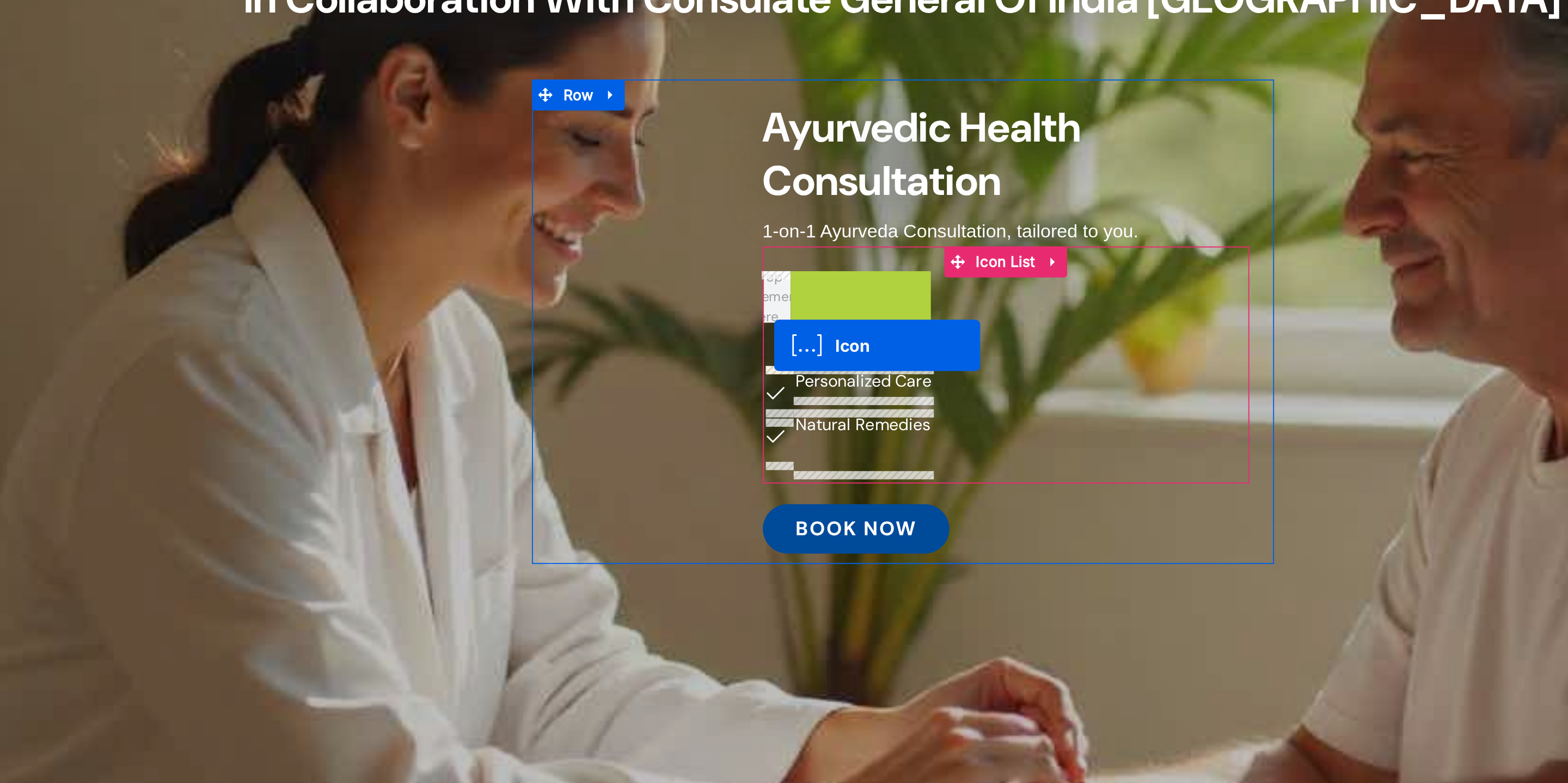
drag, startPoint x: 220, startPoint y: 38, endPoint x: 204, endPoint y: 65, distance: 31.4
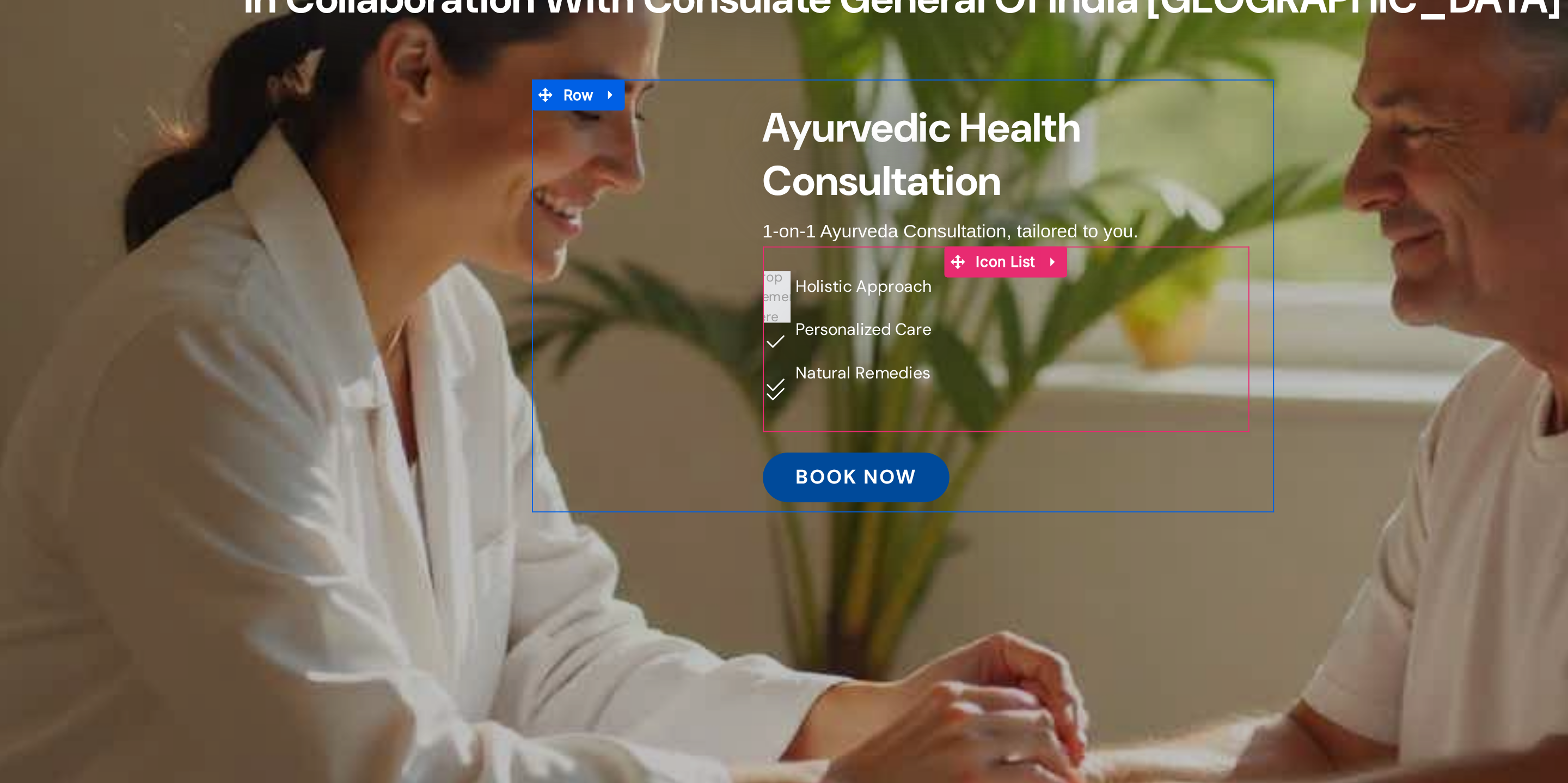
click at [207, 37] on span at bounding box center [206, 38] width 35 height 37
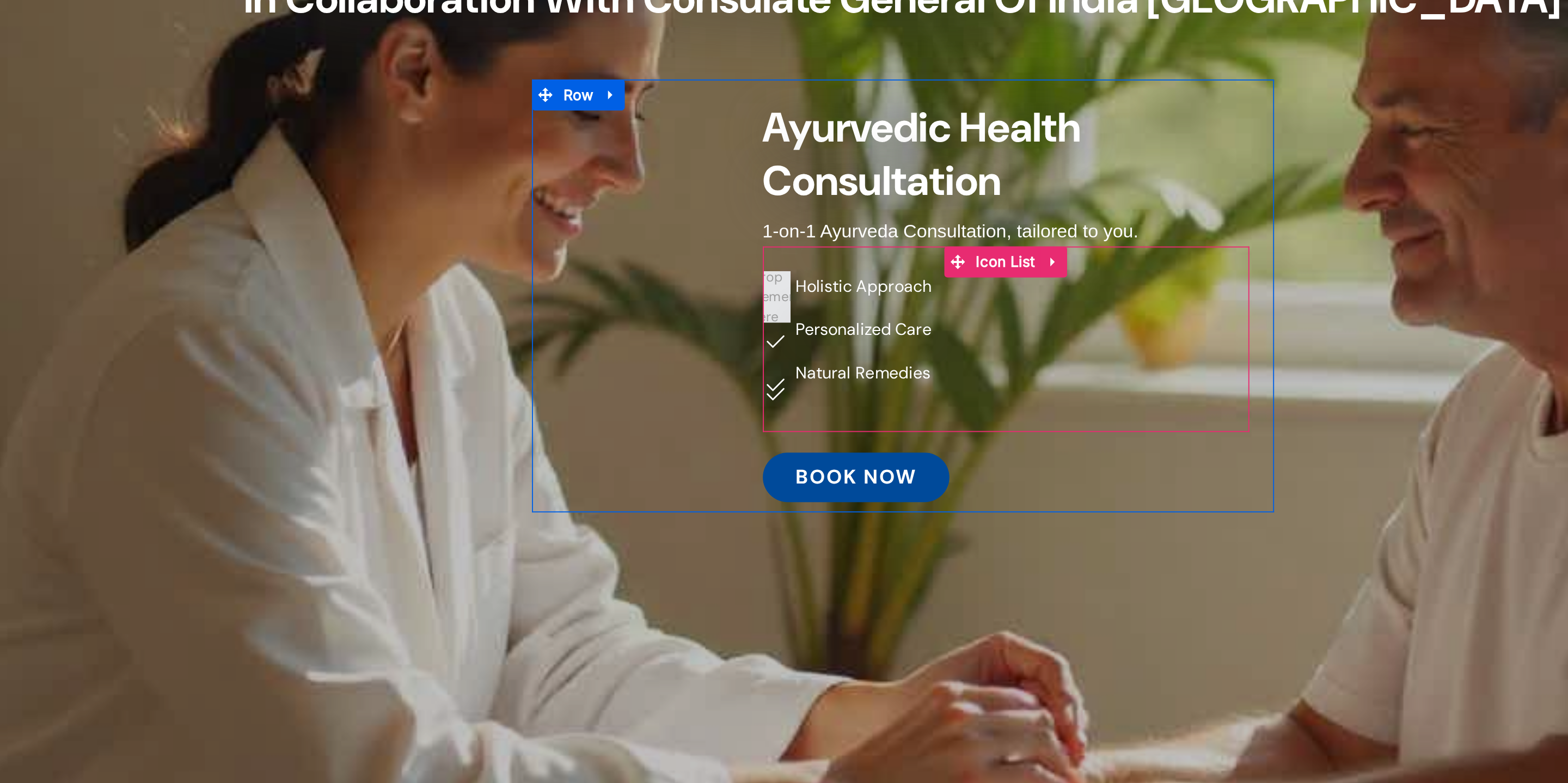
click at [209, 48] on span at bounding box center [206, 38] width 35 height 37
click at [209, 48] on div "Icon" at bounding box center [206, 62] width 15 height 27
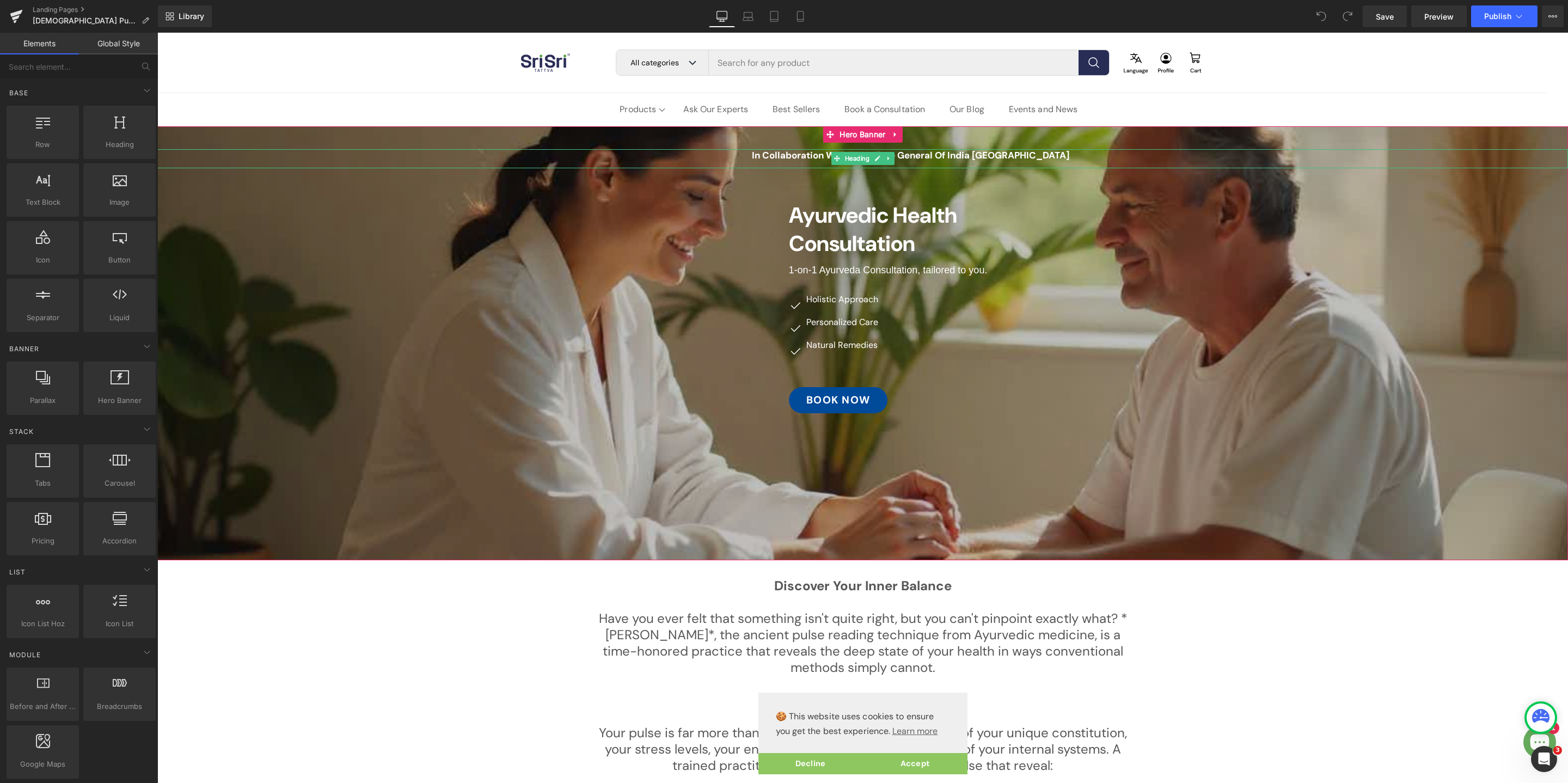
click at [1007, 155] on span "In Collaboration with Consulate General of India [GEOGRAPHIC_DATA]" at bounding box center [910, 155] width 317 height 12
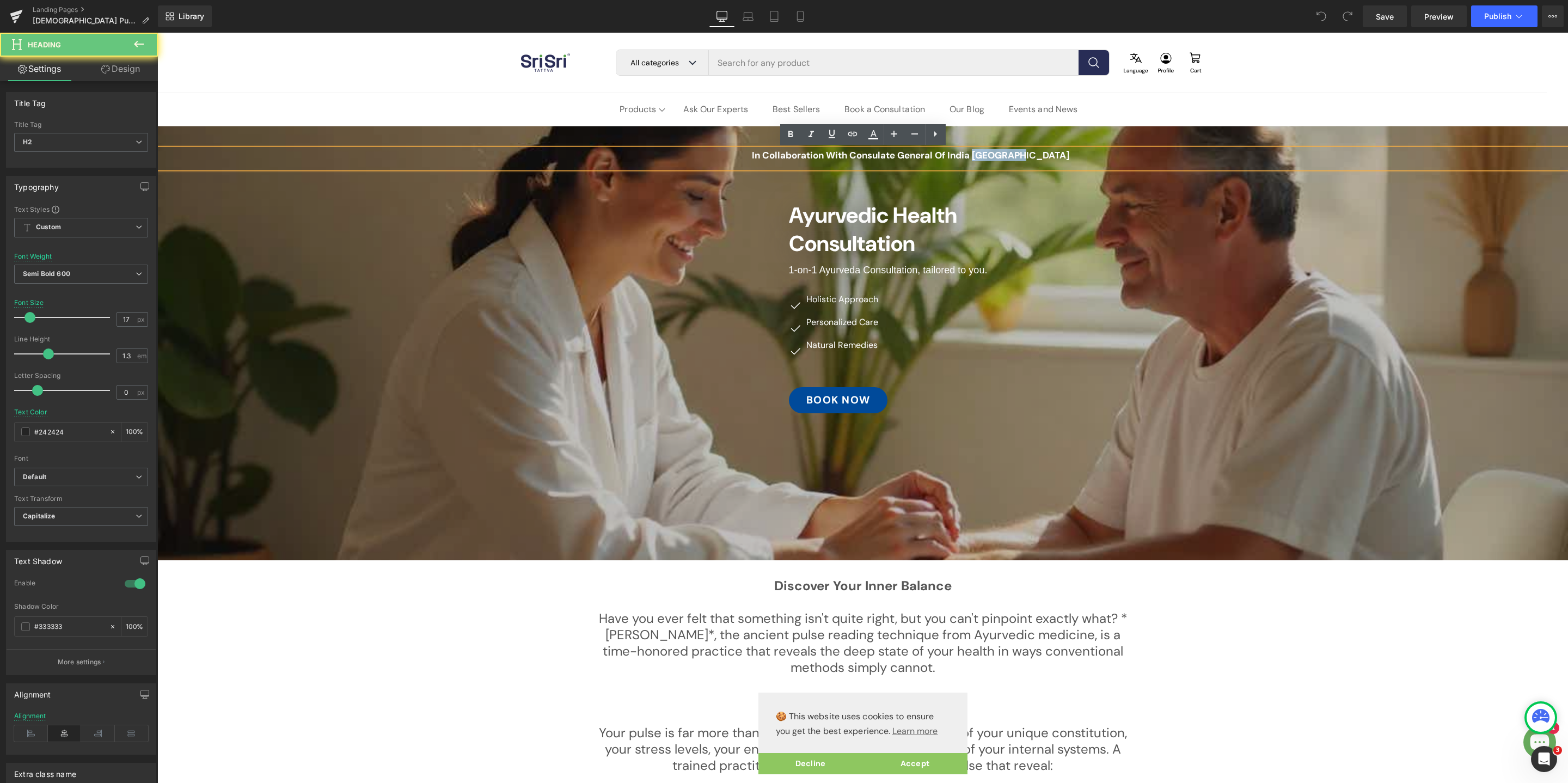
click at [1007, 155] on span "In Collaboration with Consulate General of India [GEOGRAPHIC_DATA]" at bounding box center [910, 155] width 317 height 12
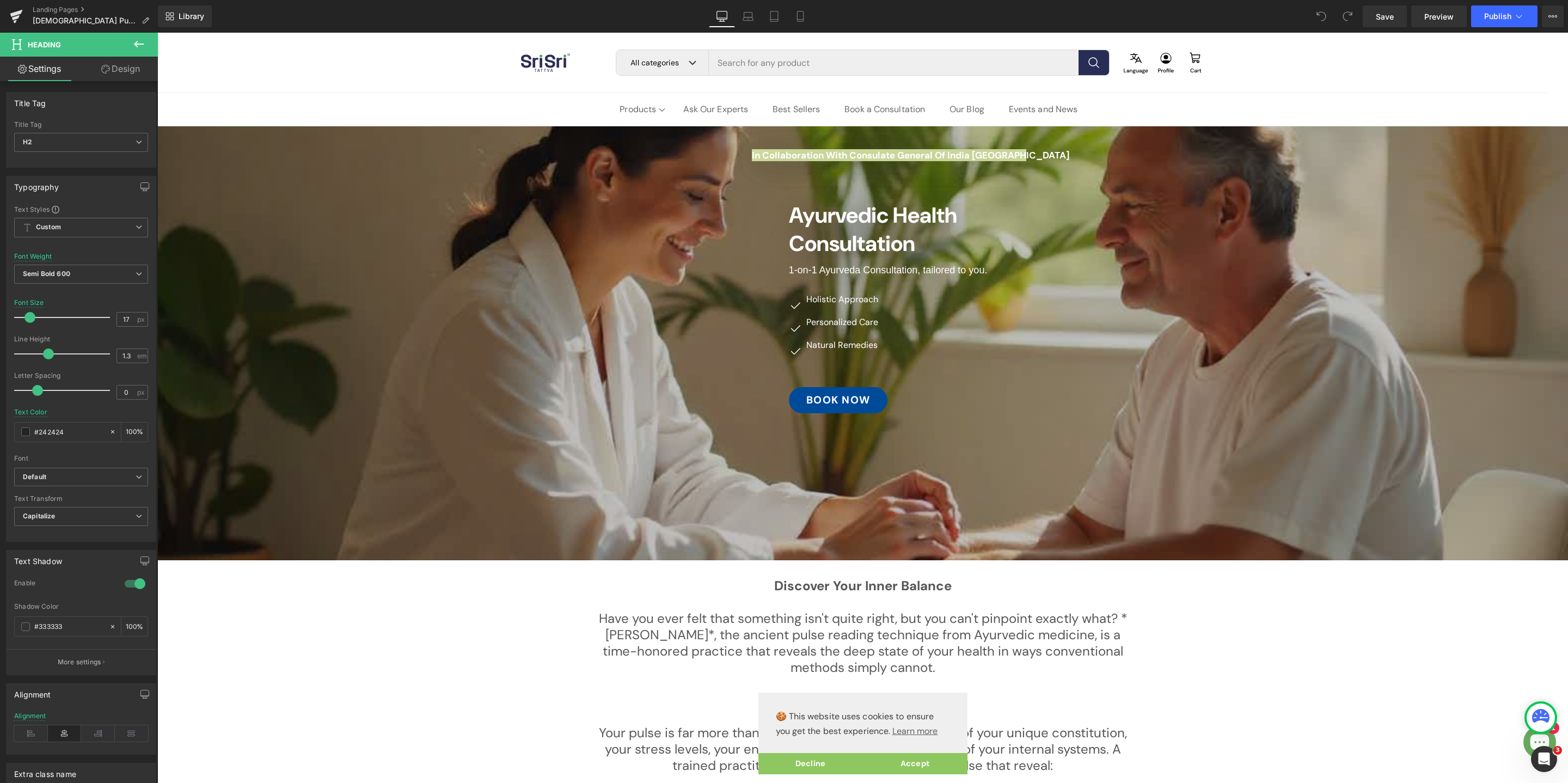
click at [123, 75] on link "Design" at bounding box center [120, 68] width 79 height 25
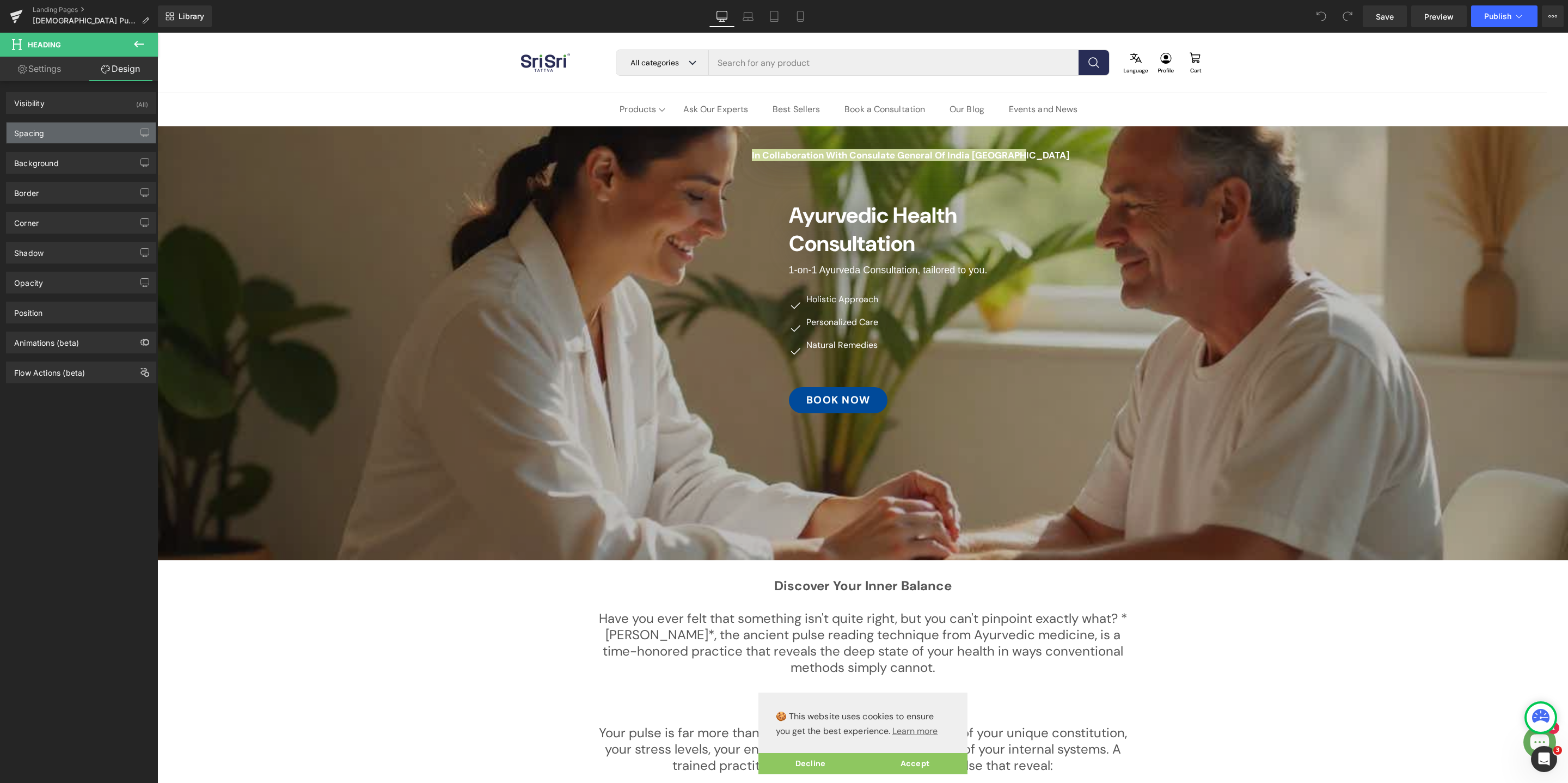
click at [78, 125] on div "Spacing" at bounding box center [81, 132] width 150 height 21
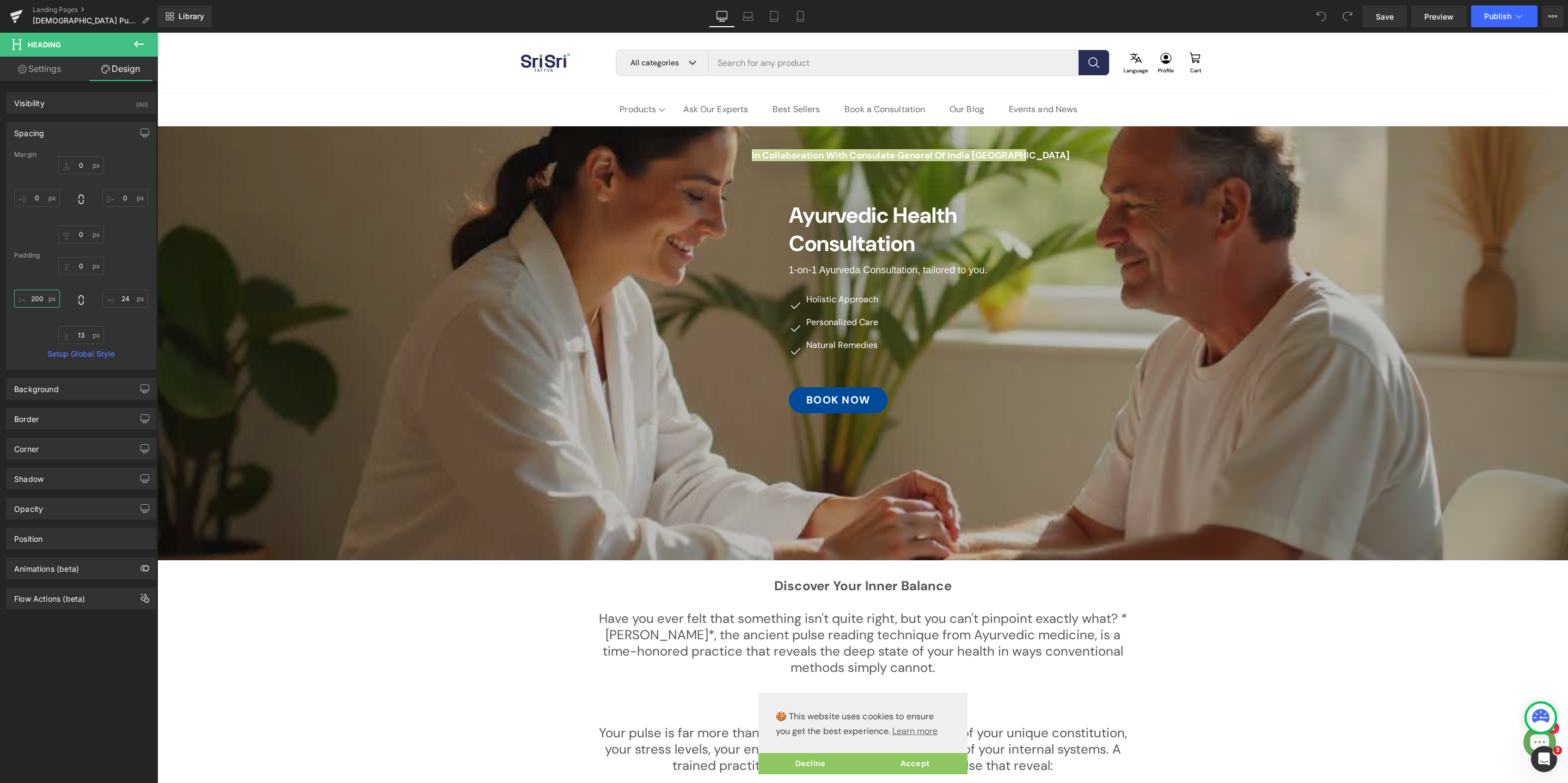
click at [37, 300] on input "200" at bounding box center [37, 298] width 46 height 18
type input "220"
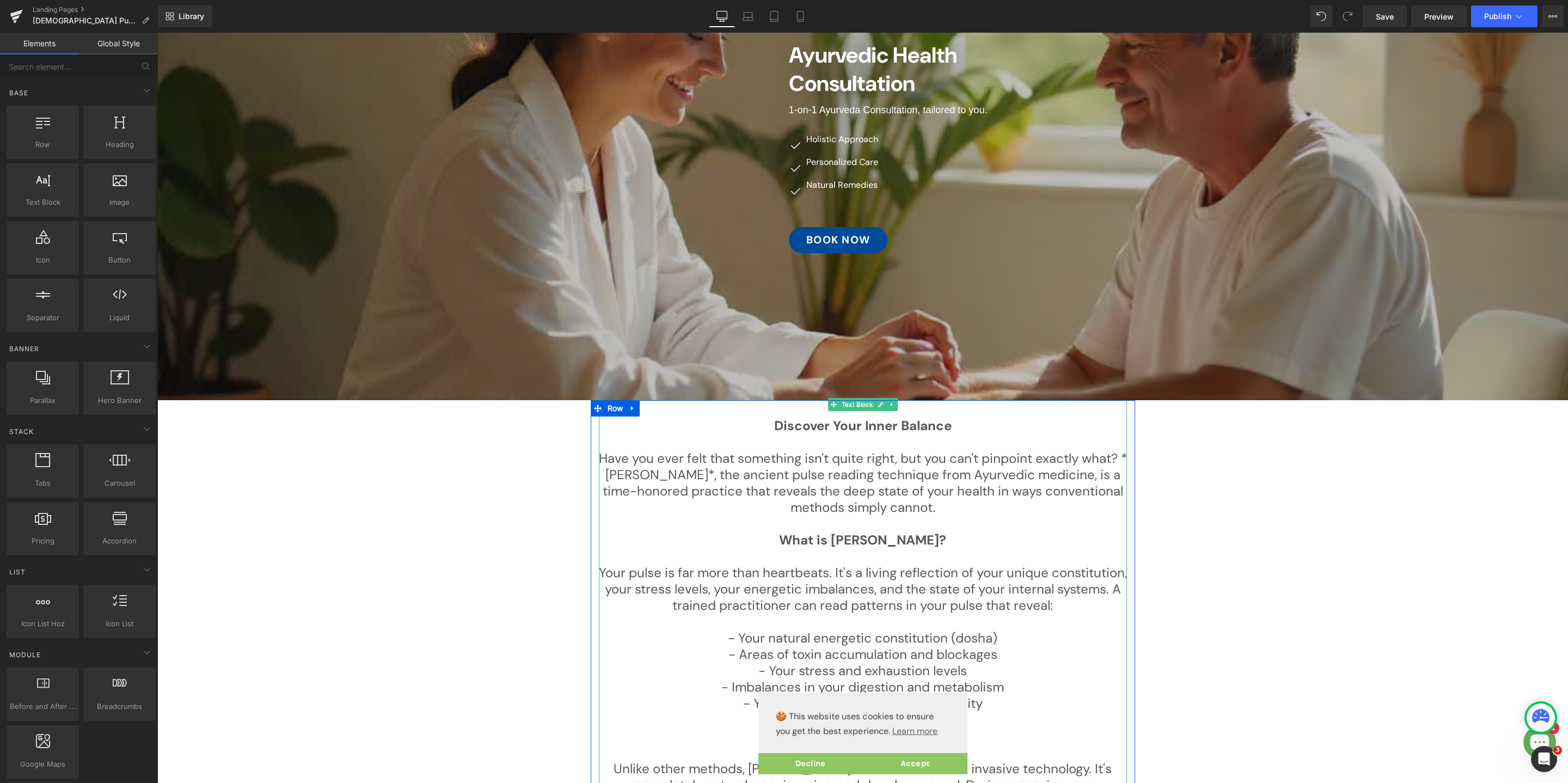
scroll to position [184, 0]
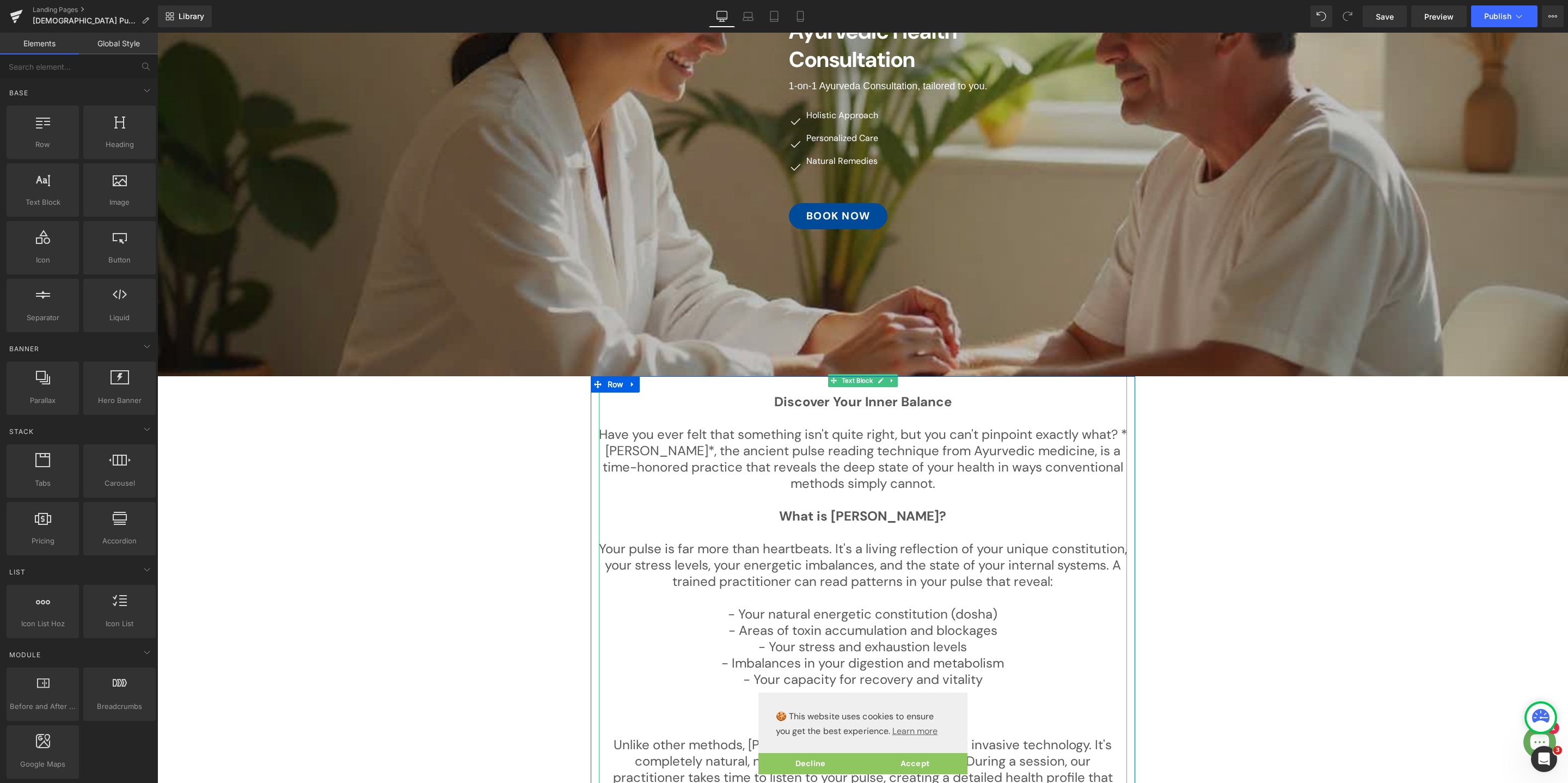
click at [877, 478] on p "Have you ever felt that something isn't quite right, but you can't pinpoint exa…" at bounding box center [862, 459] width 528 height 66
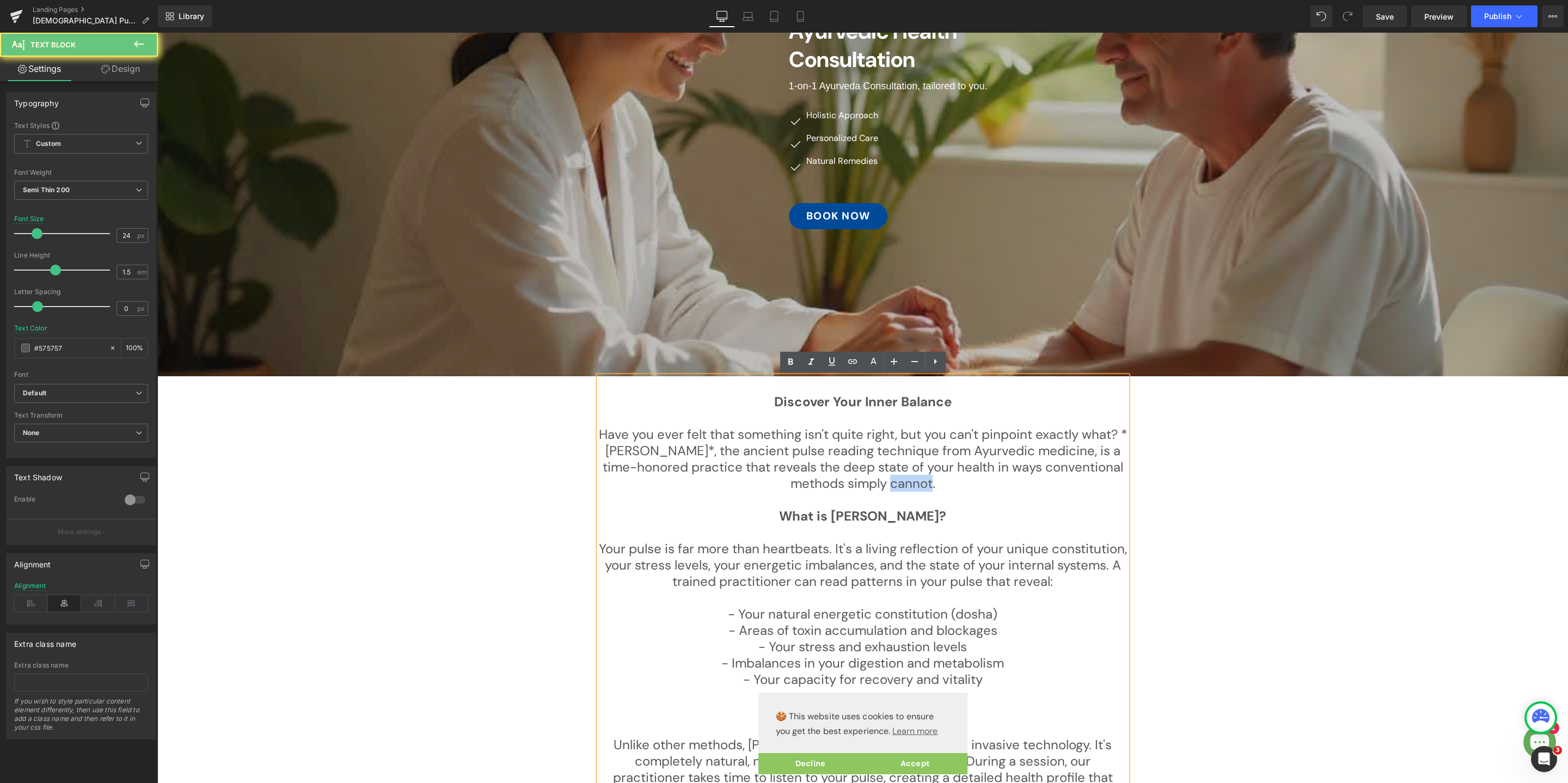
click at [877, 478] on p "Have you ever felt that something isn't quite right, but you can't pinpoint exa…" at bounding box center [862, 459] width 528 height 66
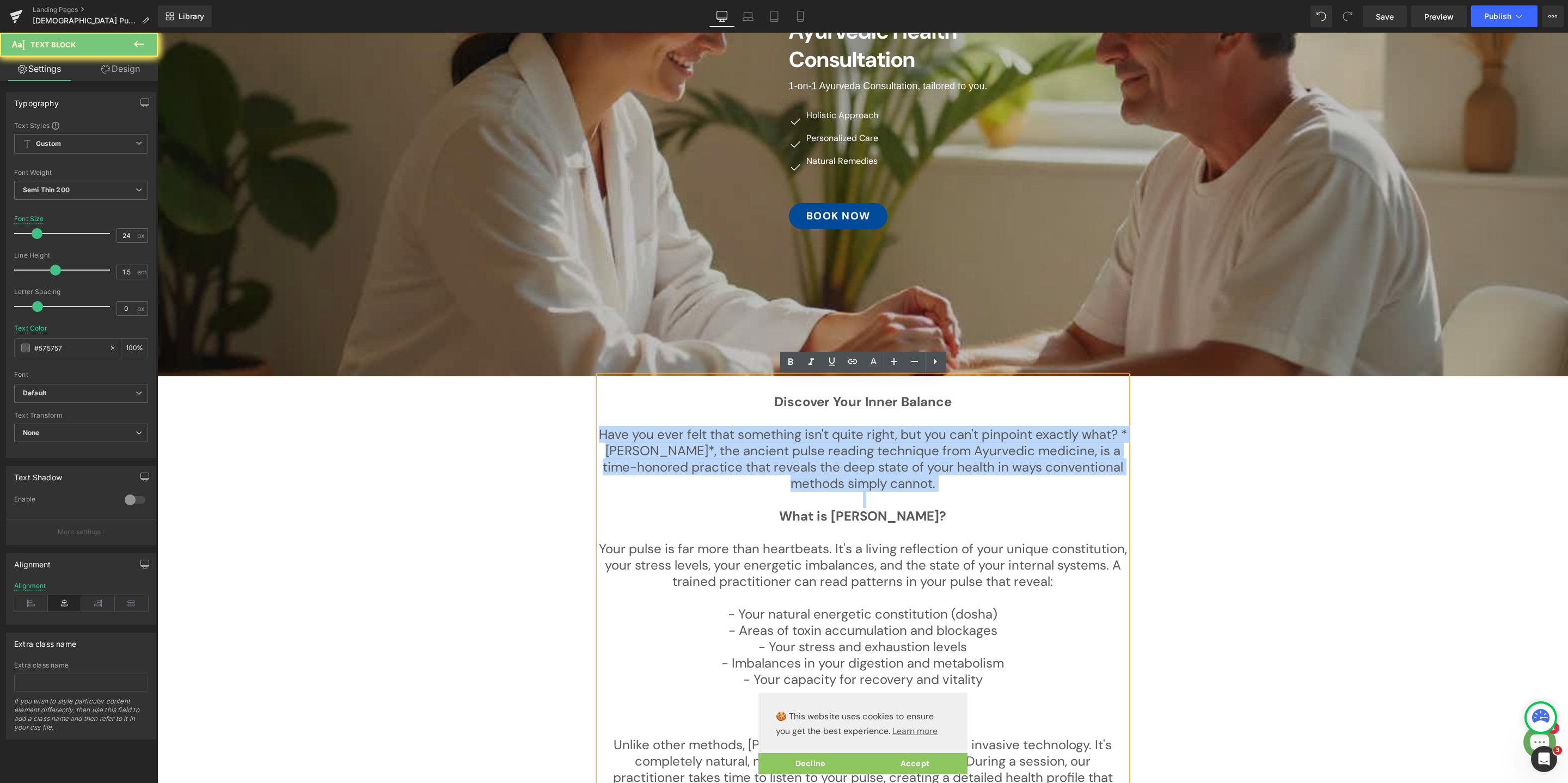
click at [877, 478] on p "Have you ever felt that something isn't quite right, but you can't pinpoint exa…" at bounding box center [862, 459] width 528 height 66
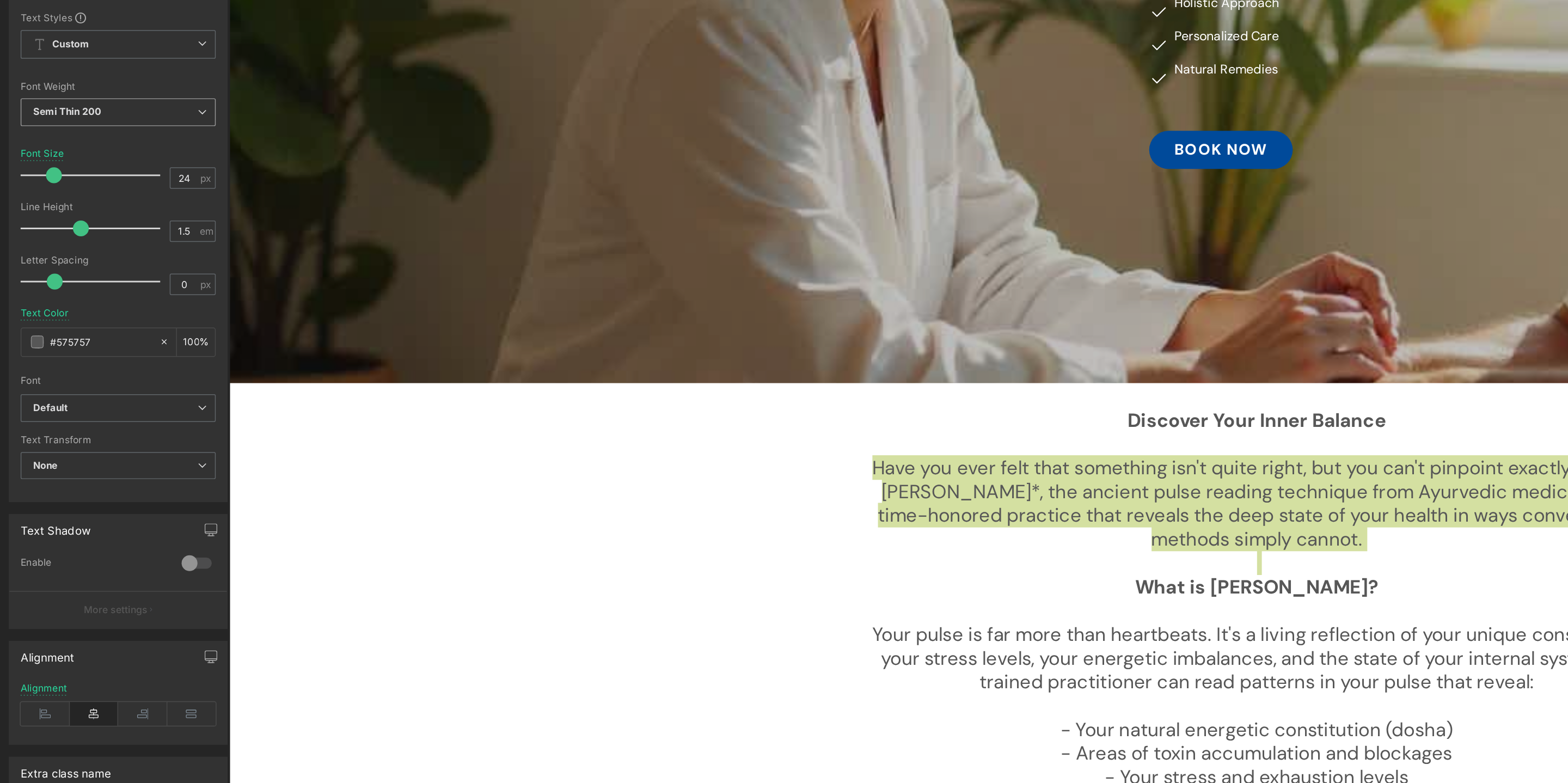
click at [129, 193] on span "Semi Thin 200" at bounding box center [81, 190] width 134 height 19
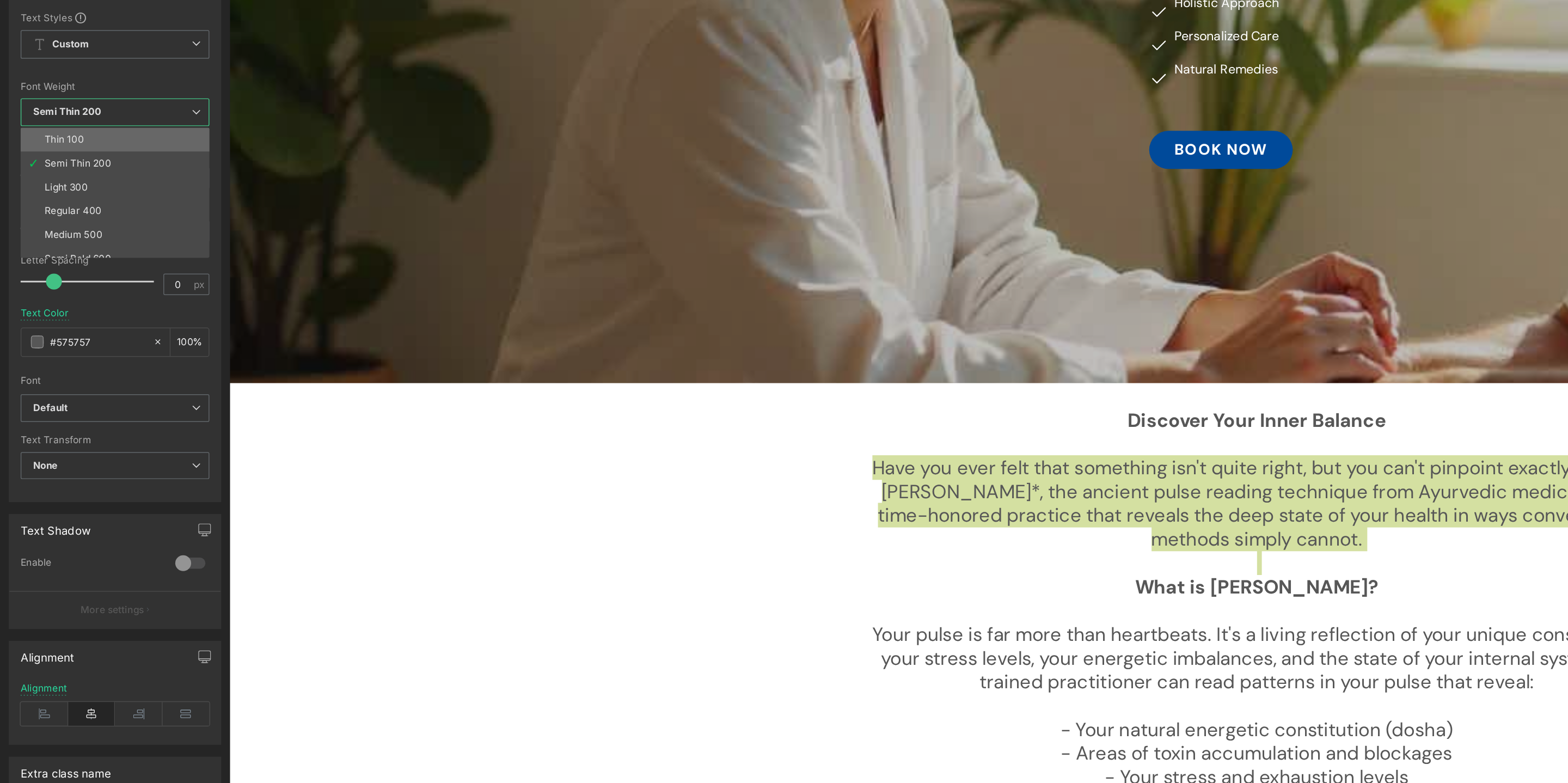
click at [112, 206] on li "Thin 100" at bounding box center [81, 209] width 134 height 16
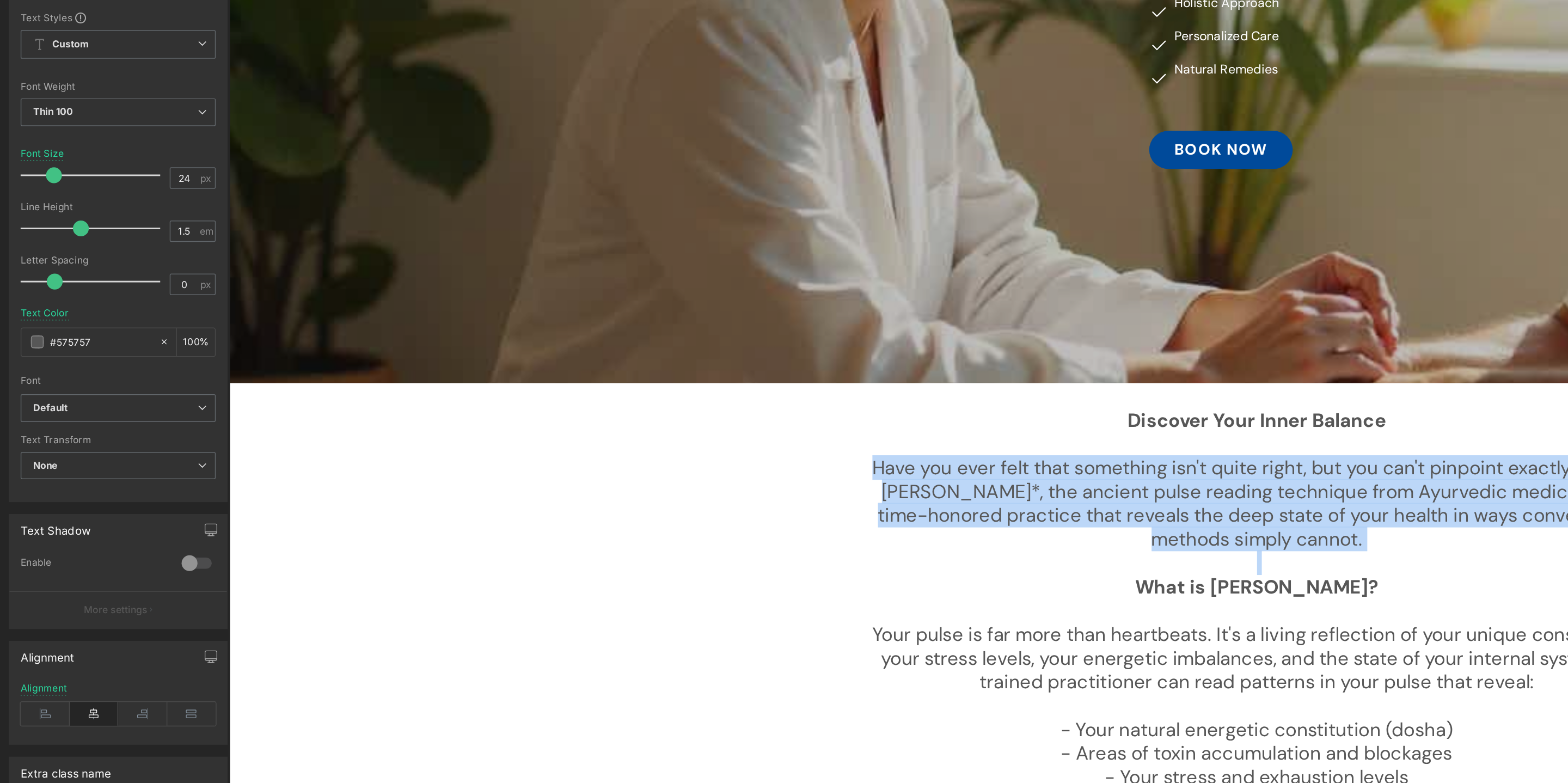
click at [583, 360] on div "In Collaboration with Consulate General of [GEOGRAPHIC_DATA] Frankfurt Heading …" at bounding box center [934, 717] width 1410 height 1850
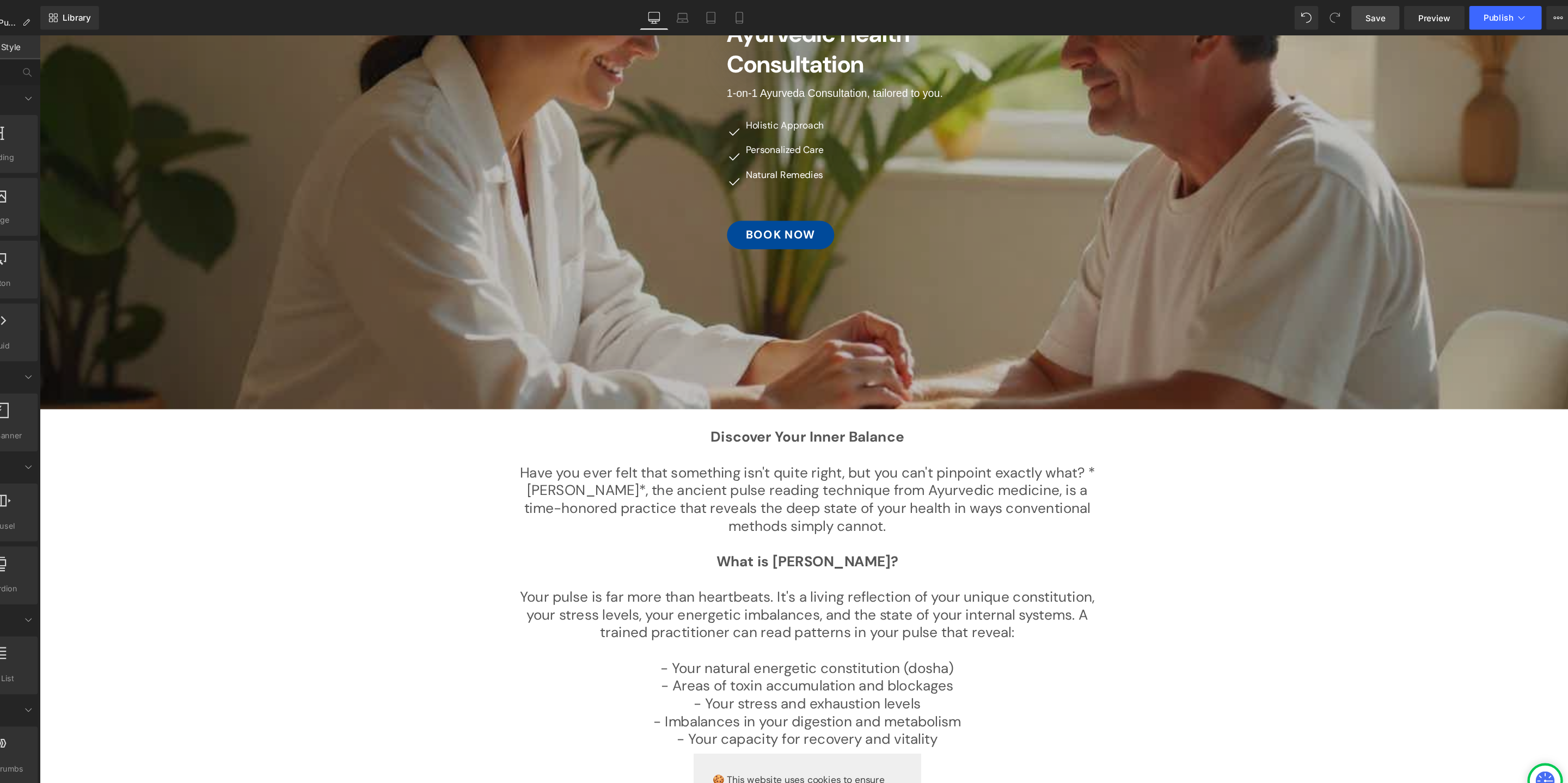
click at [1386, 16] on span "Save" at bounding box center [1385, 16] width 18 height 12
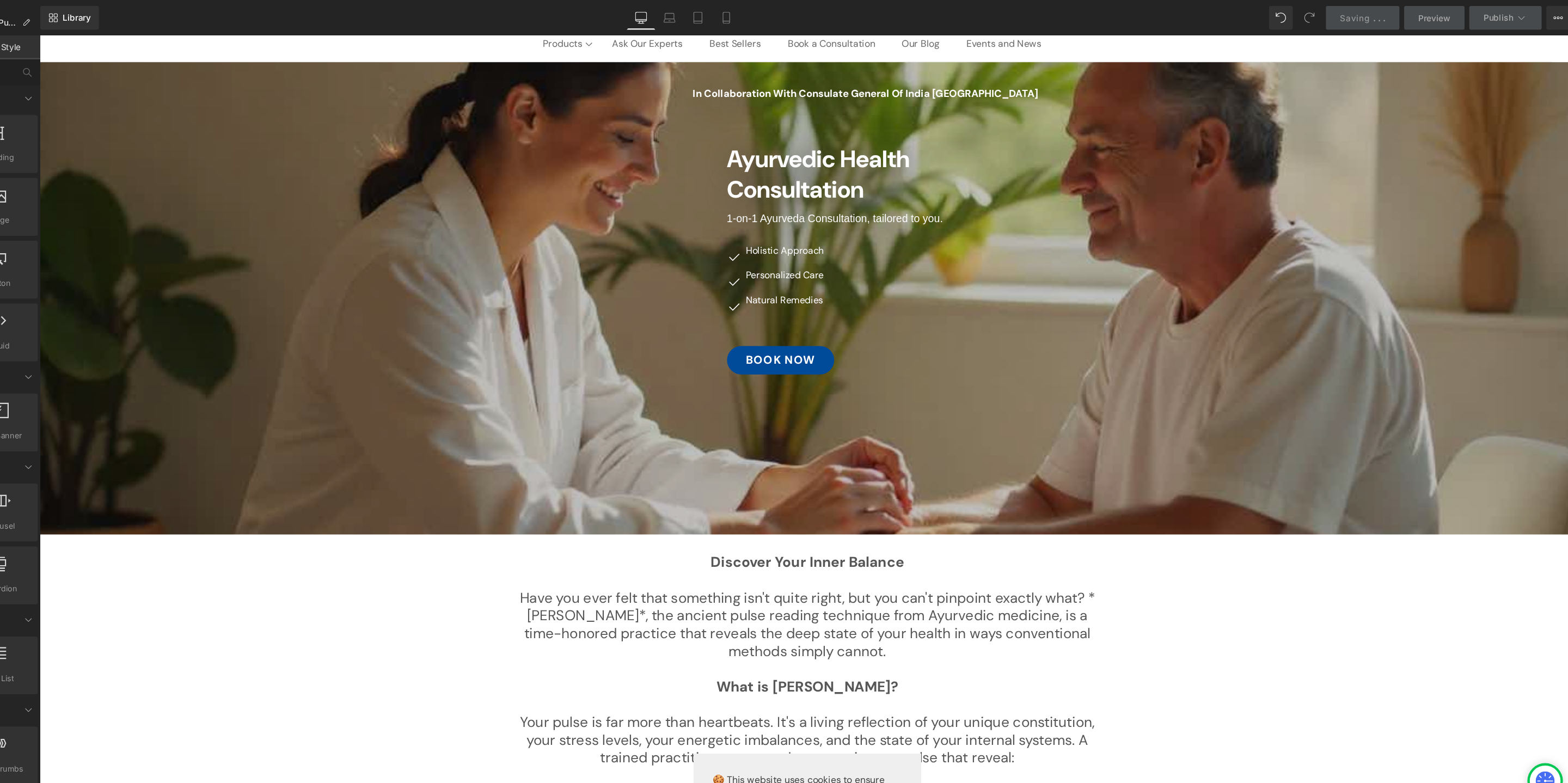
scroll to position [0, 0]
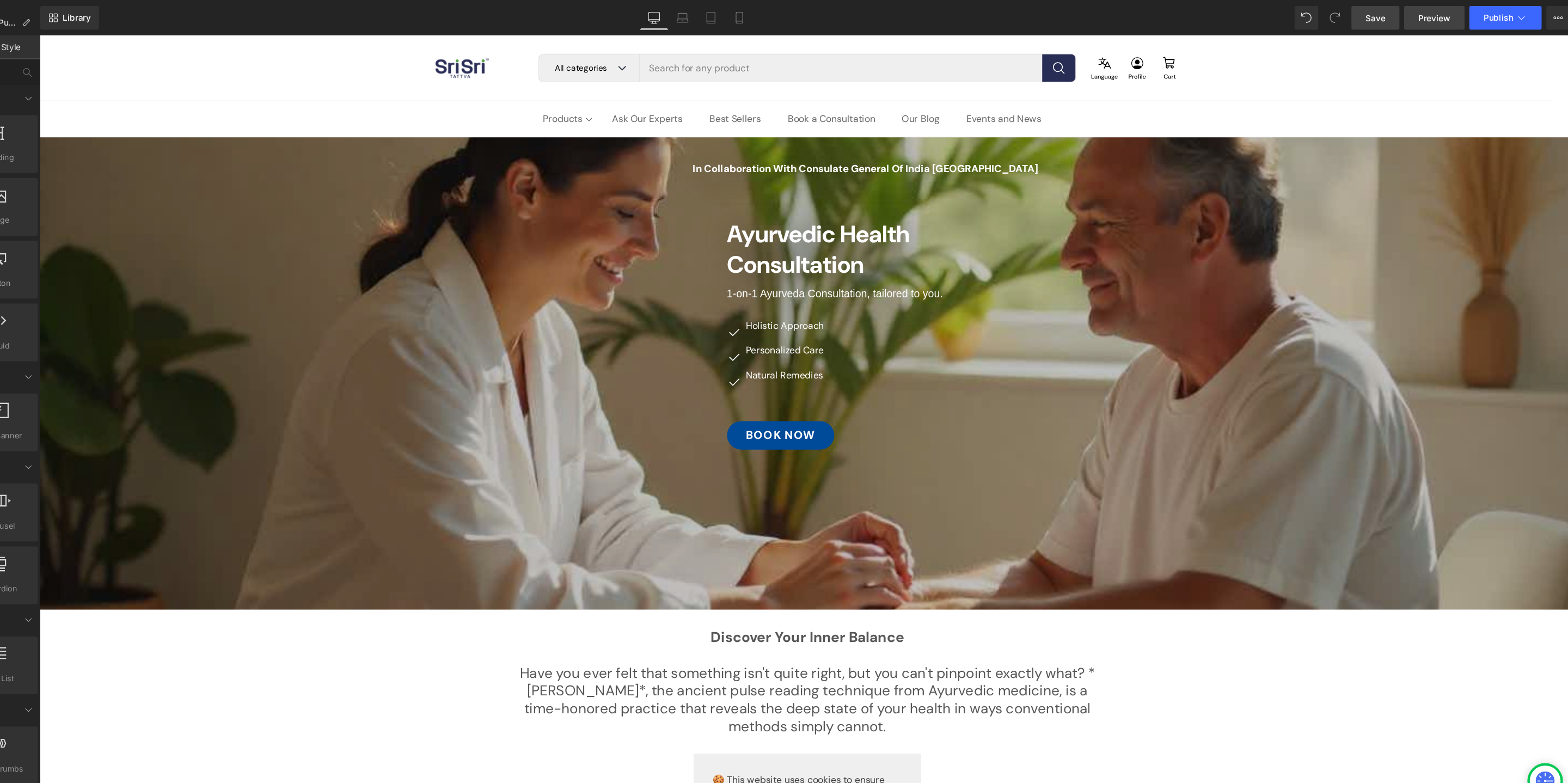
click at [1428, 17] on span "Preview" at bounding box center [1438, 16] width 29 height 12
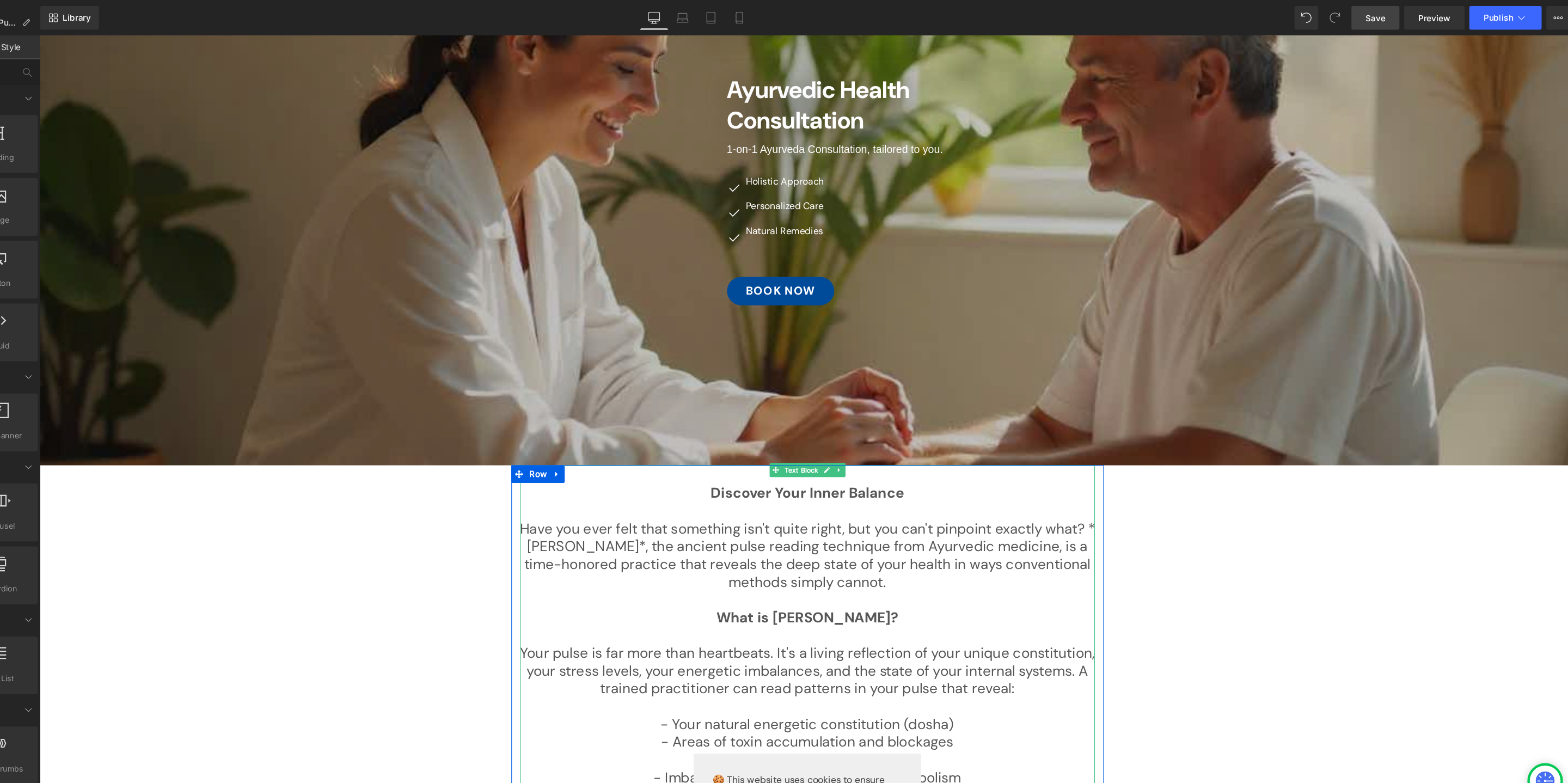
scroll to position [264, 0]
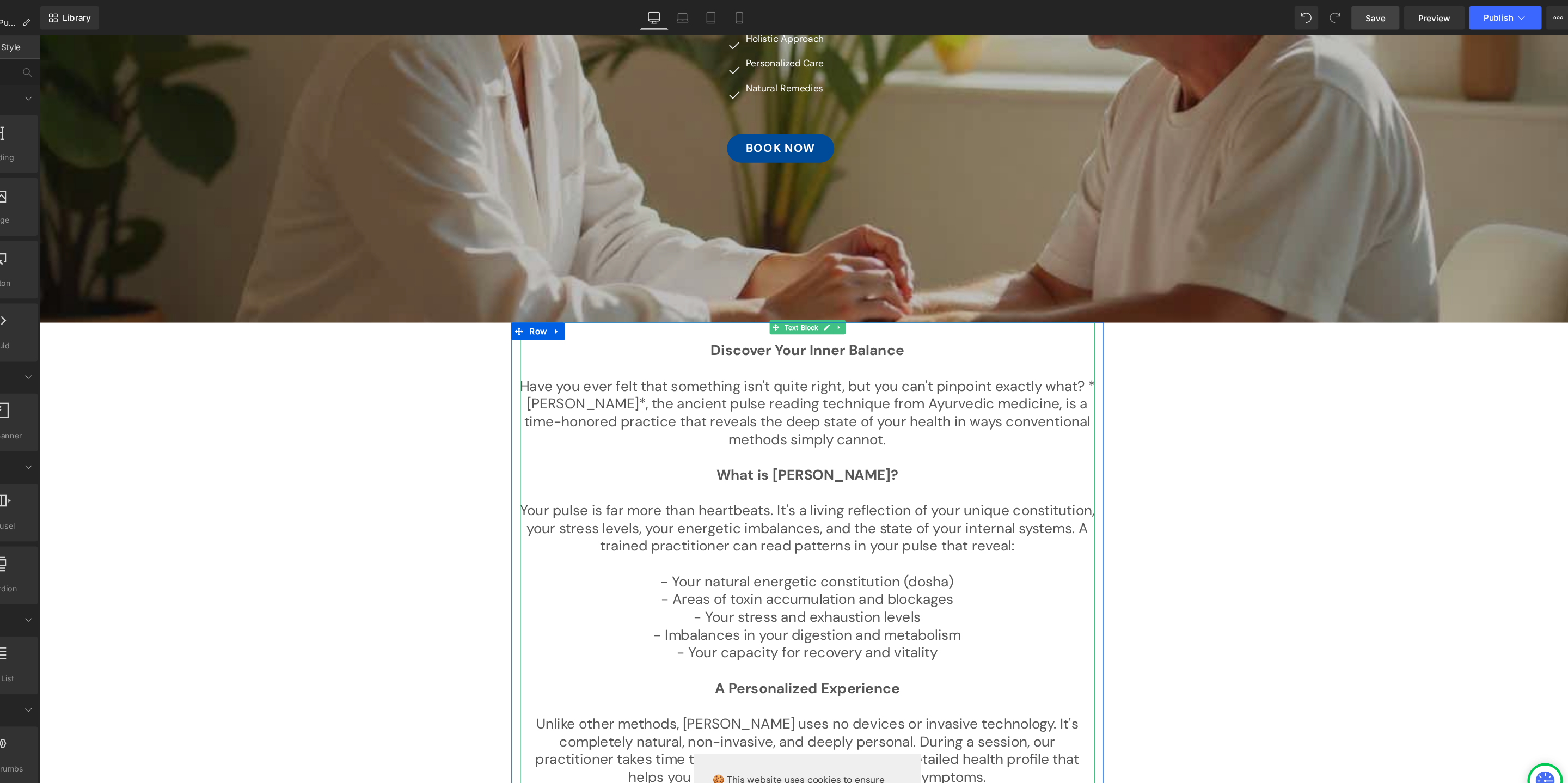
click at [753, 413] on p "Have you ever felt that something isn't quite right, but you can't pinpoint exa…" at bounding box center [744, 382] width 528 height 66
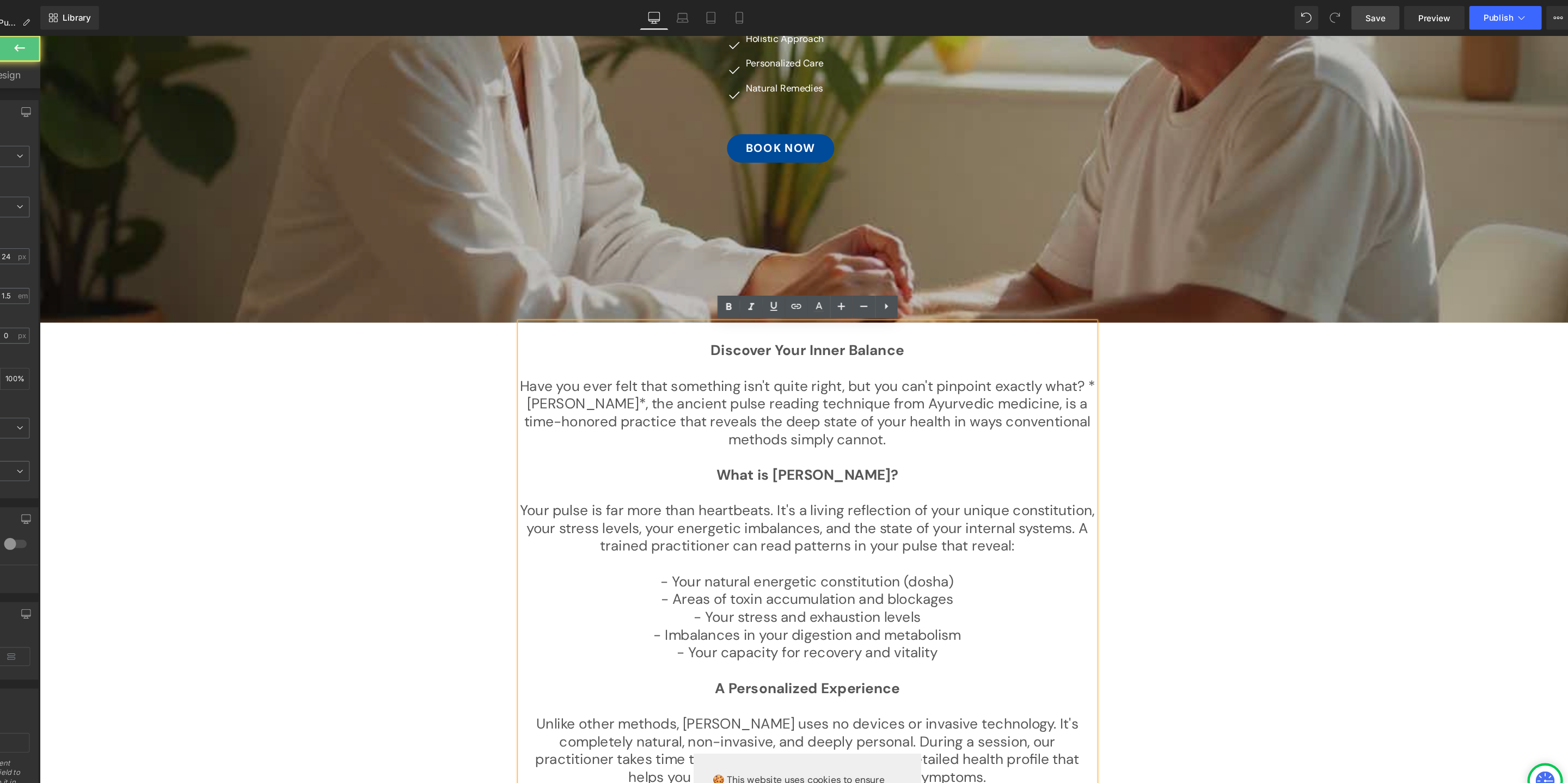
click at [753, 413] on p "Have you ever felt that something isn't quite right, but you can't pinpoint exa…" at bounding box center [744, 382] width 528 height 66
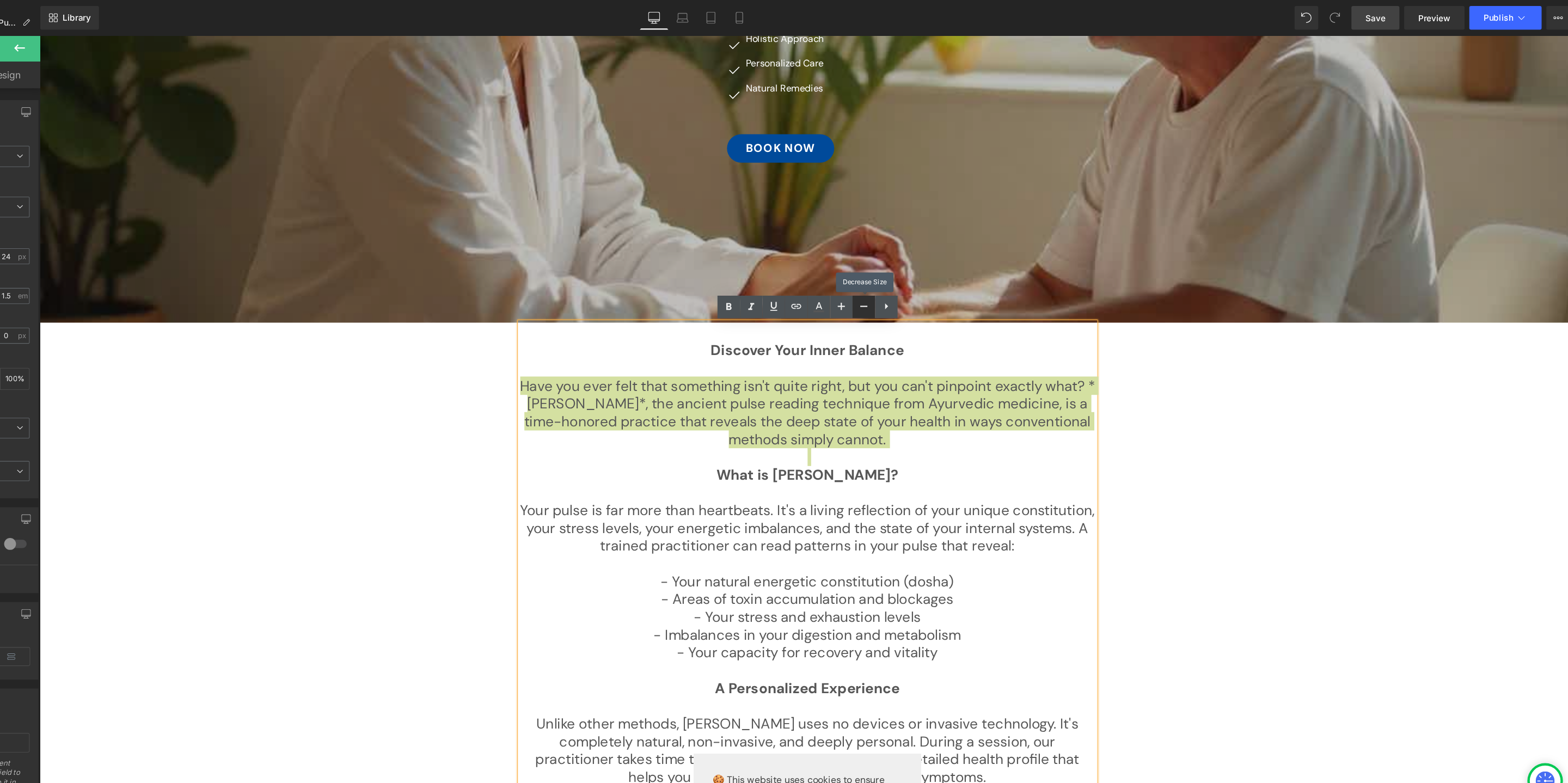
click at [916, 285] on icon at bounding box center [914, 281] width 13 height 13
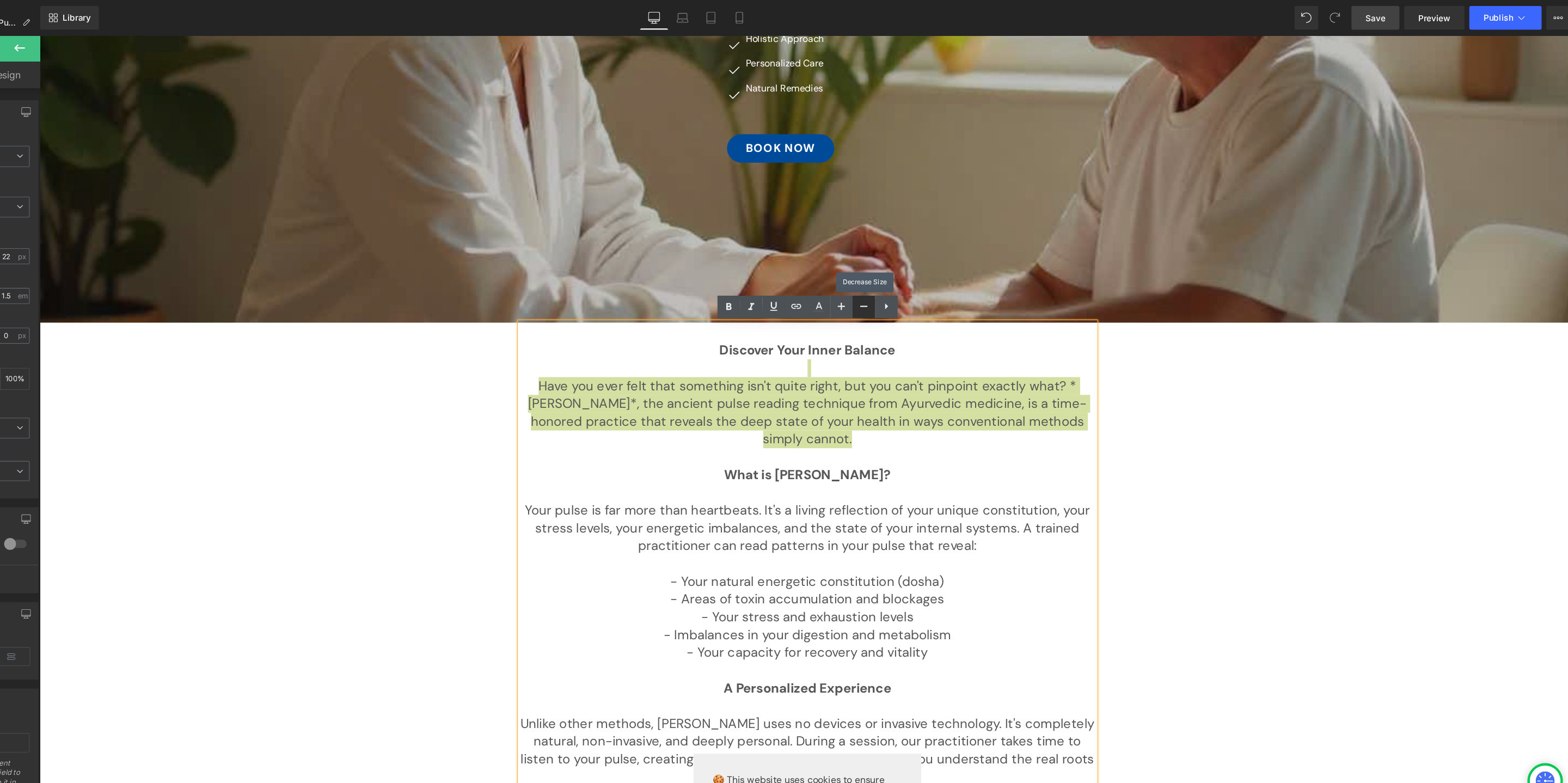
click at [916, 285] on icon at bounding box center [914, 281] width 13 height 13
type input "20"
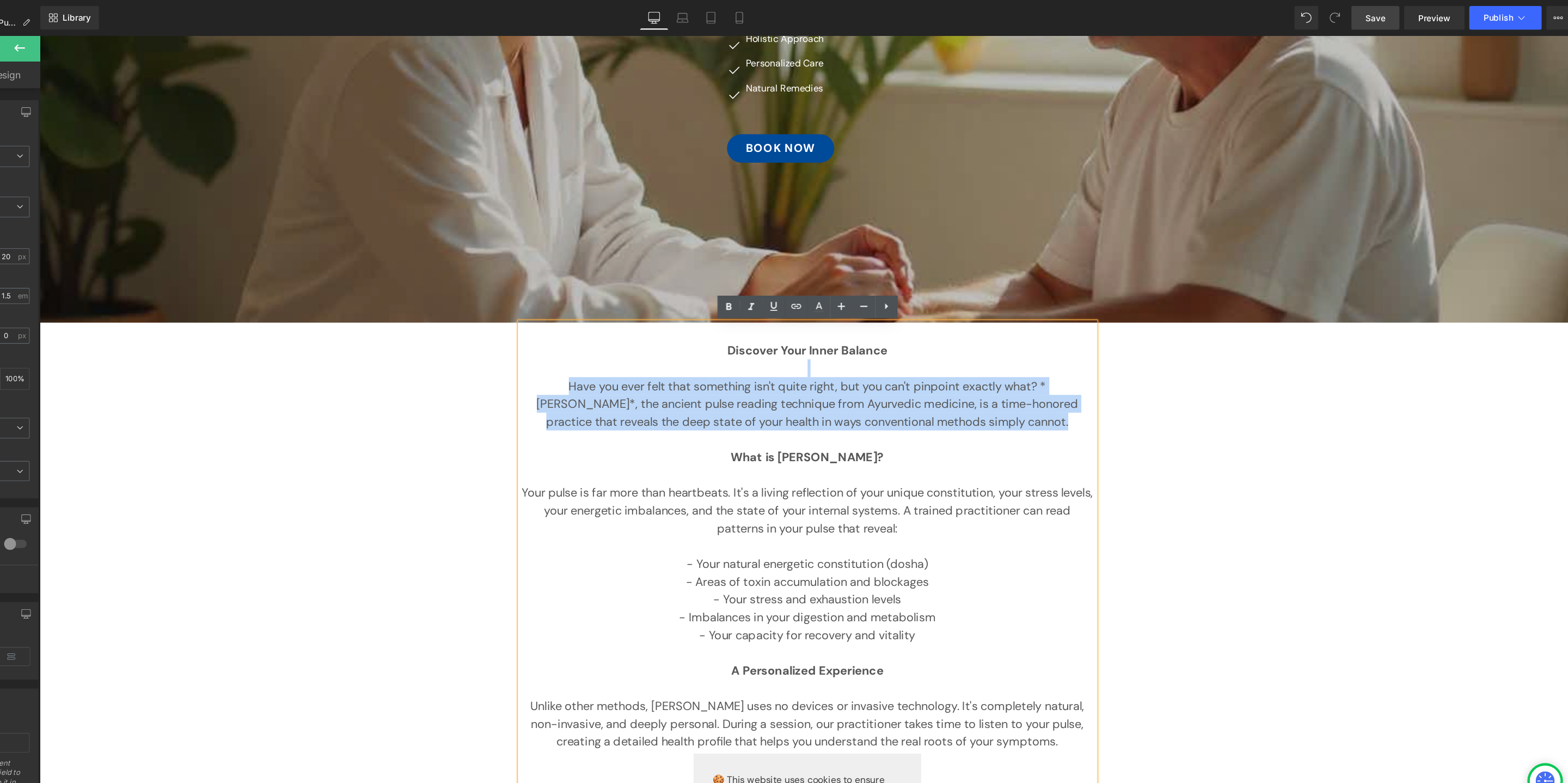
click at [1073, 540] on div "In Collaboration with Consulate General of [GEOGRAPHIC_DATA] Frankfurt Heading …" at bounding box center [744, 773] width 1410 height 1817
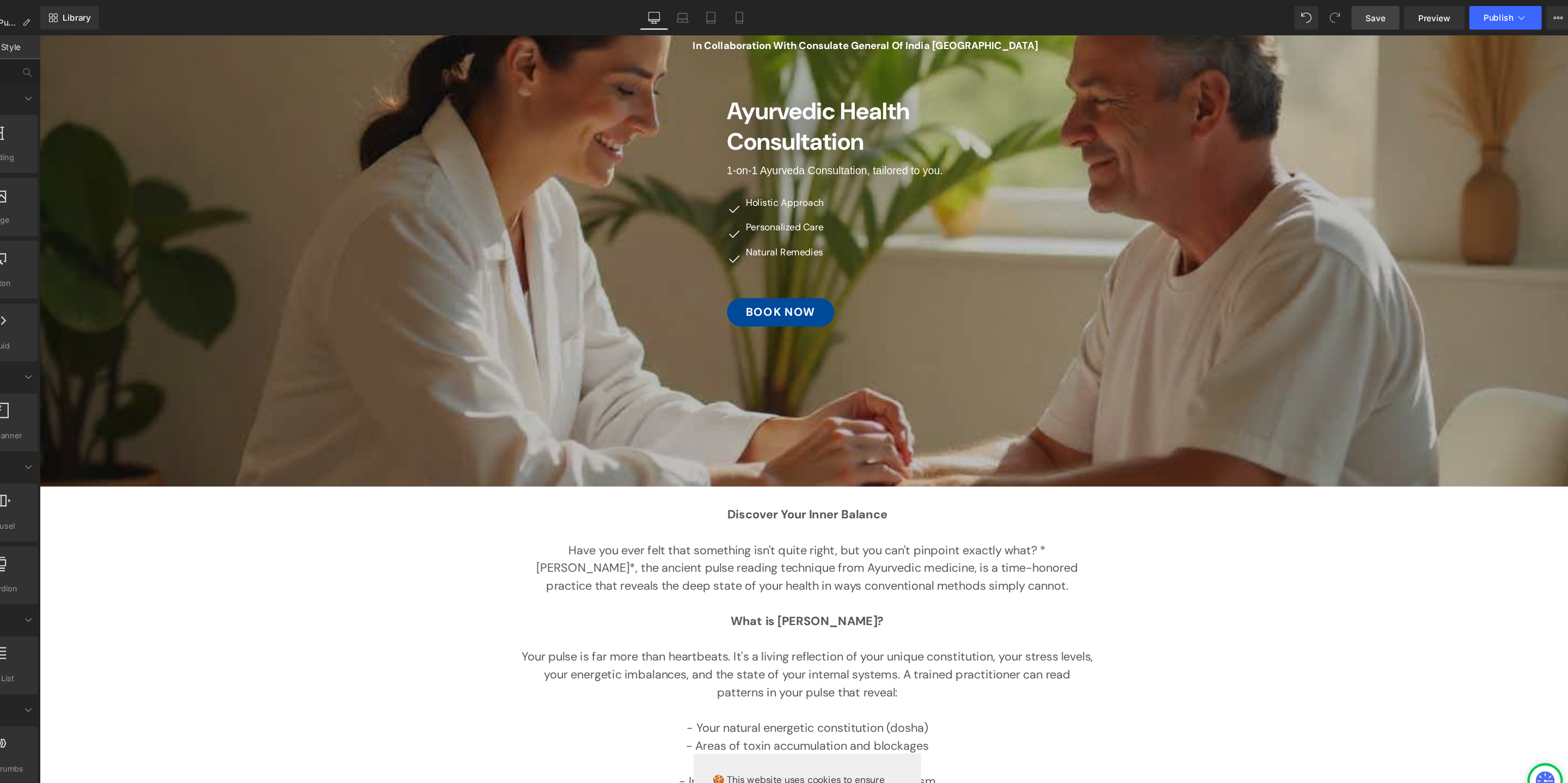
scroll to position [0, 0]
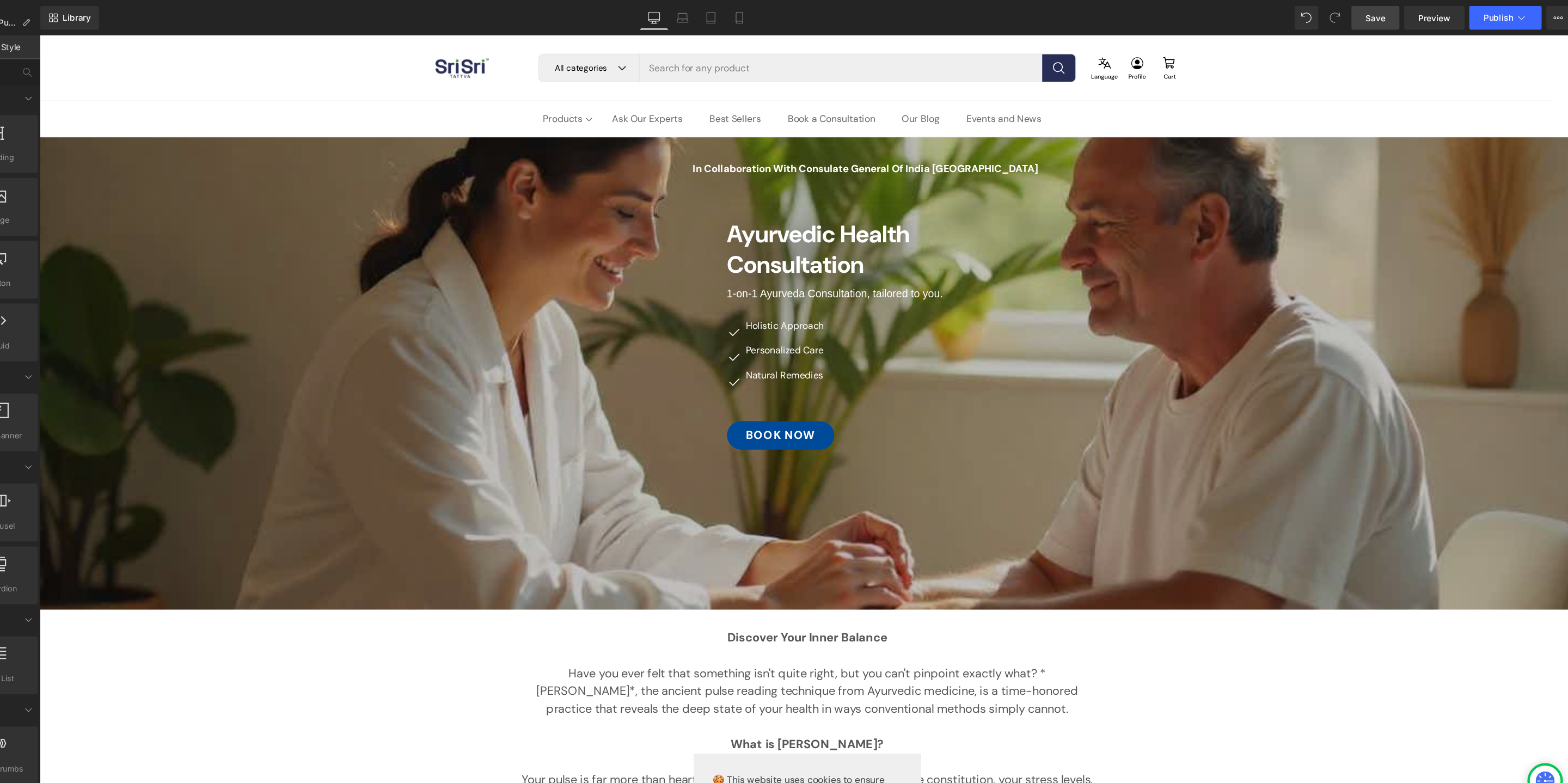
click at [1381, 12] on span "Save" at bounding box center [1385, 16] width 18 height 12
click at [1445, 16] on span "Preview" at bounding box center [1438, 16] width 29 height 12
click at [803, 9] on link "Mobile" at bounding box center [800, 16] width 26 height 22
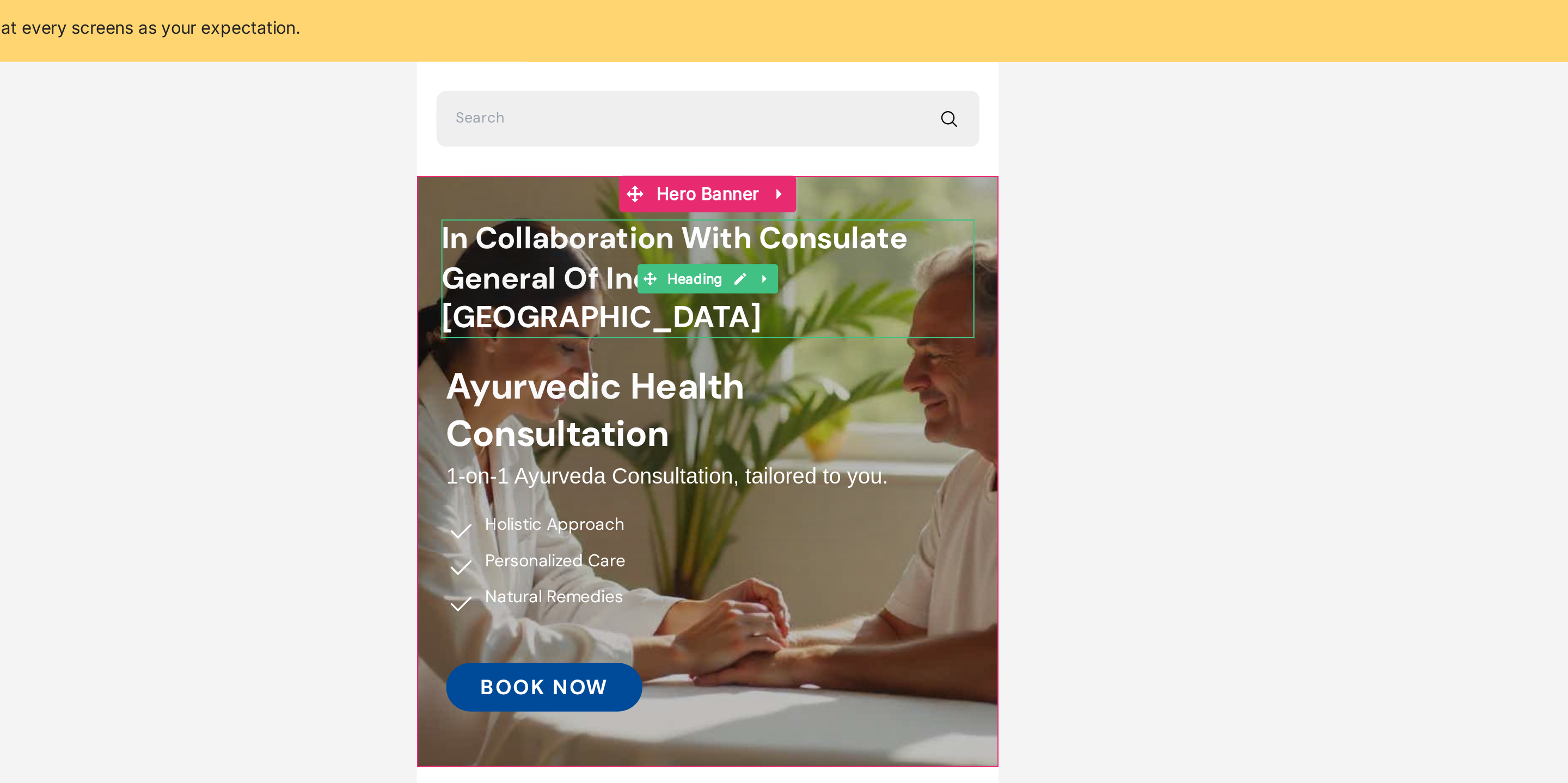
click at [600, 122] on h2 "In Collaboration with Consulate General of India [GEOGRAPHIC_DATA]" at bounding box center [546, 121] width 240 height 53
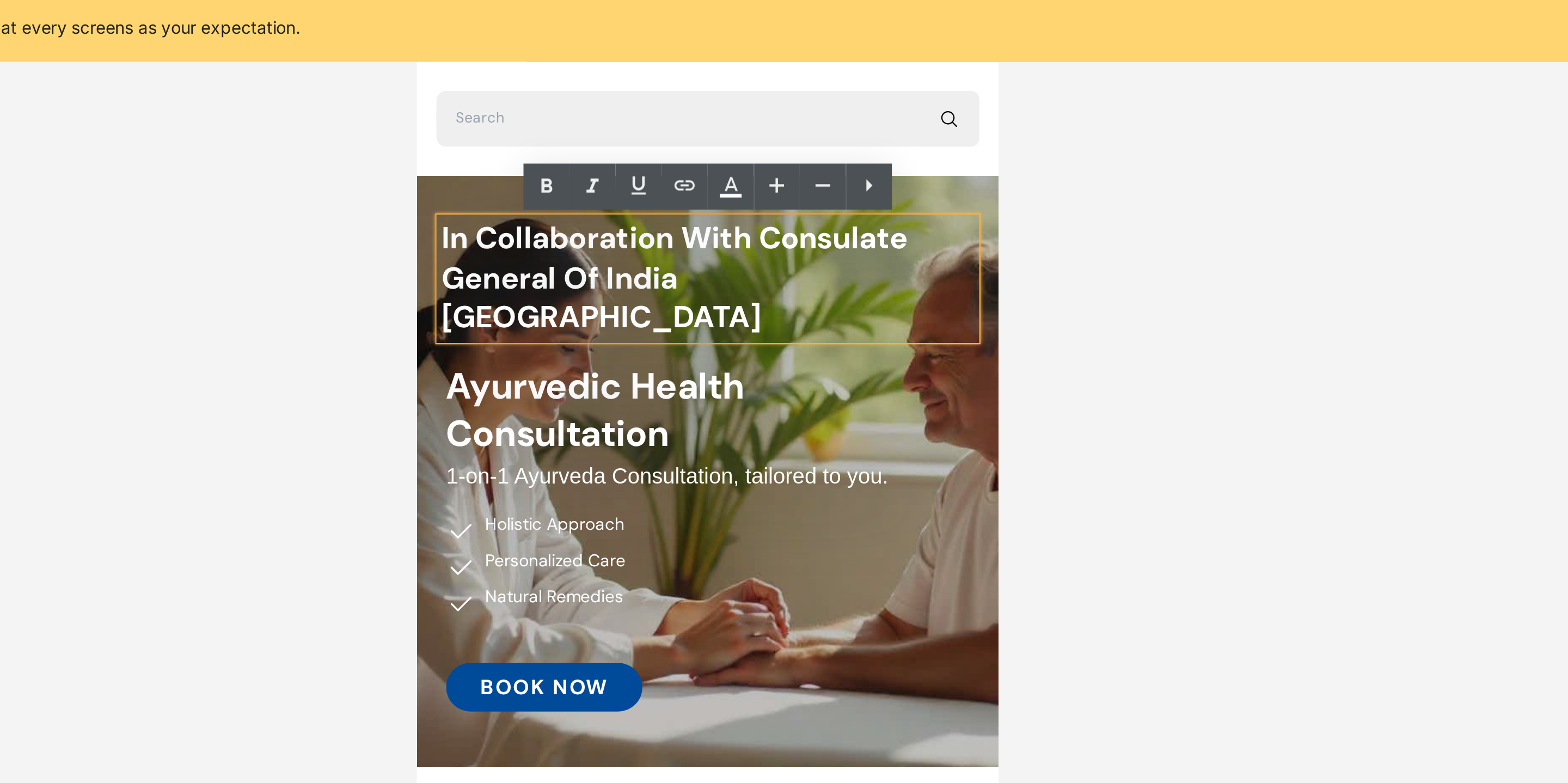
click at [600, 122] on h2 "In Collaboration with Consulate General of India [GEOGRAPHIC_DATA]" at bounding box center [546, 121] width 240 height 53
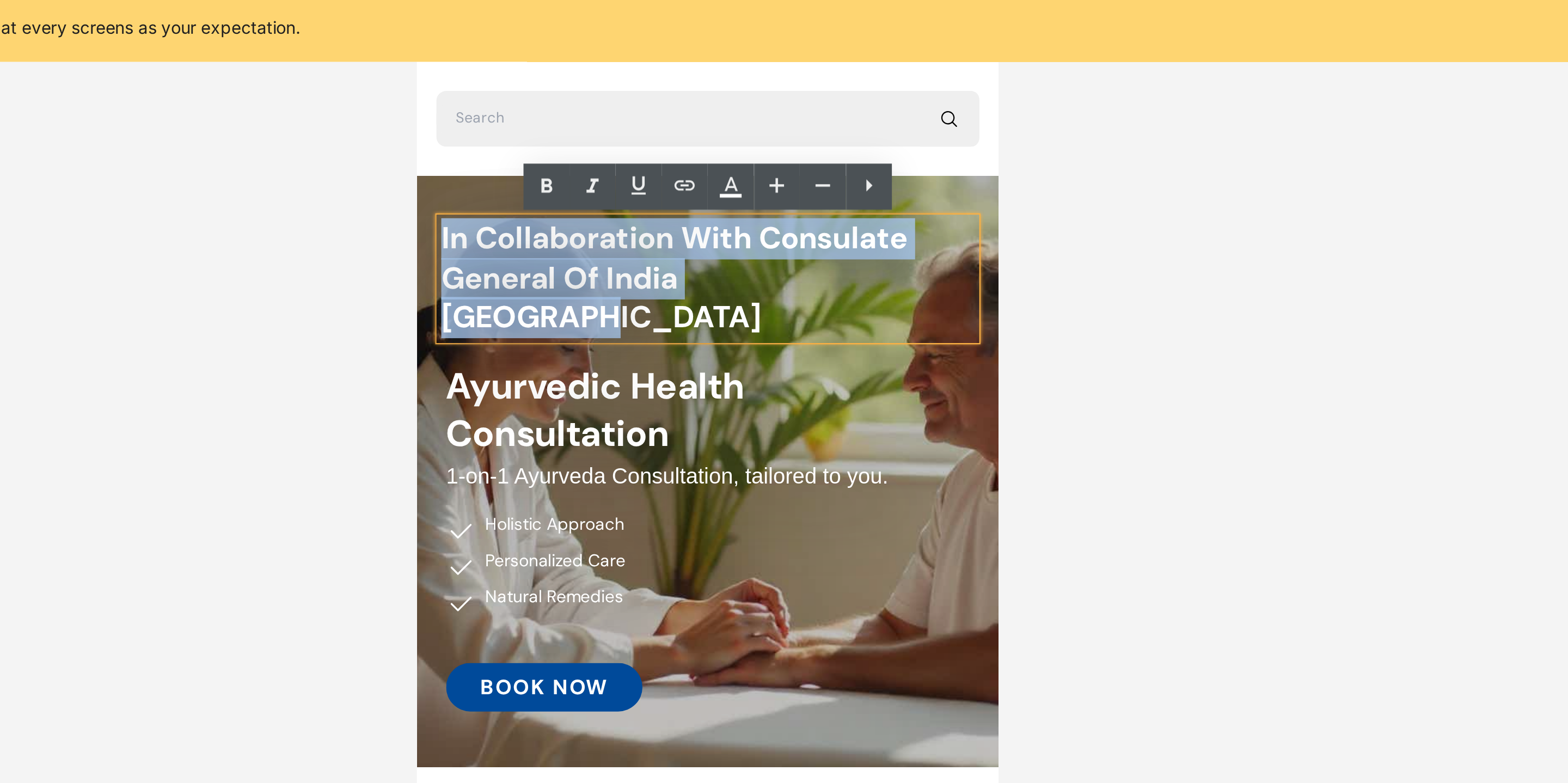
click at [600, 122] on h2 "In Collaboration with Consulate General of India [GEOGRAPHIC_DATA]" at bounding box center [546, 121] width 240 height 53
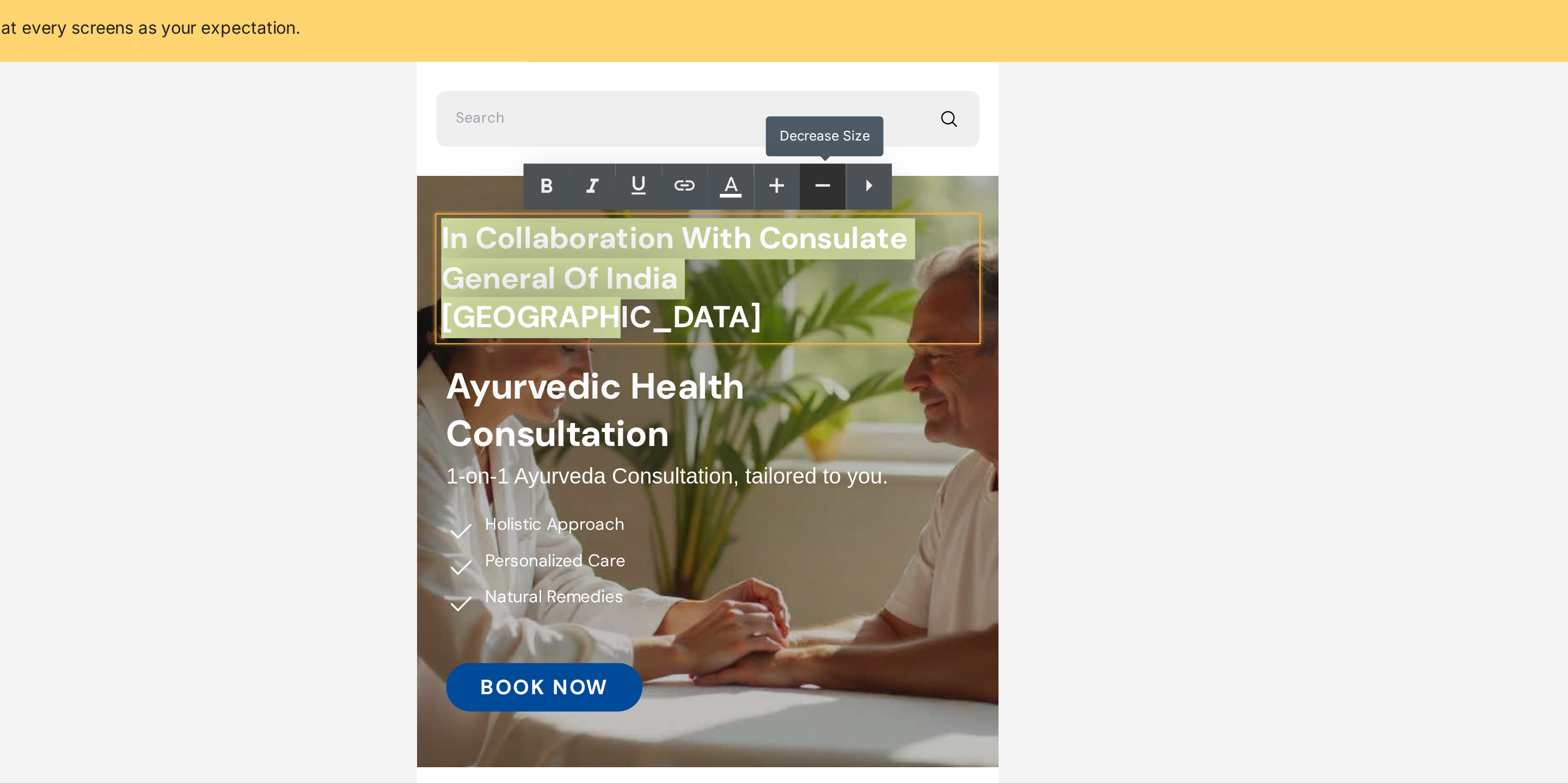
click at [909, 117] on icon at bounding box center [914, 119] width 13 height 13
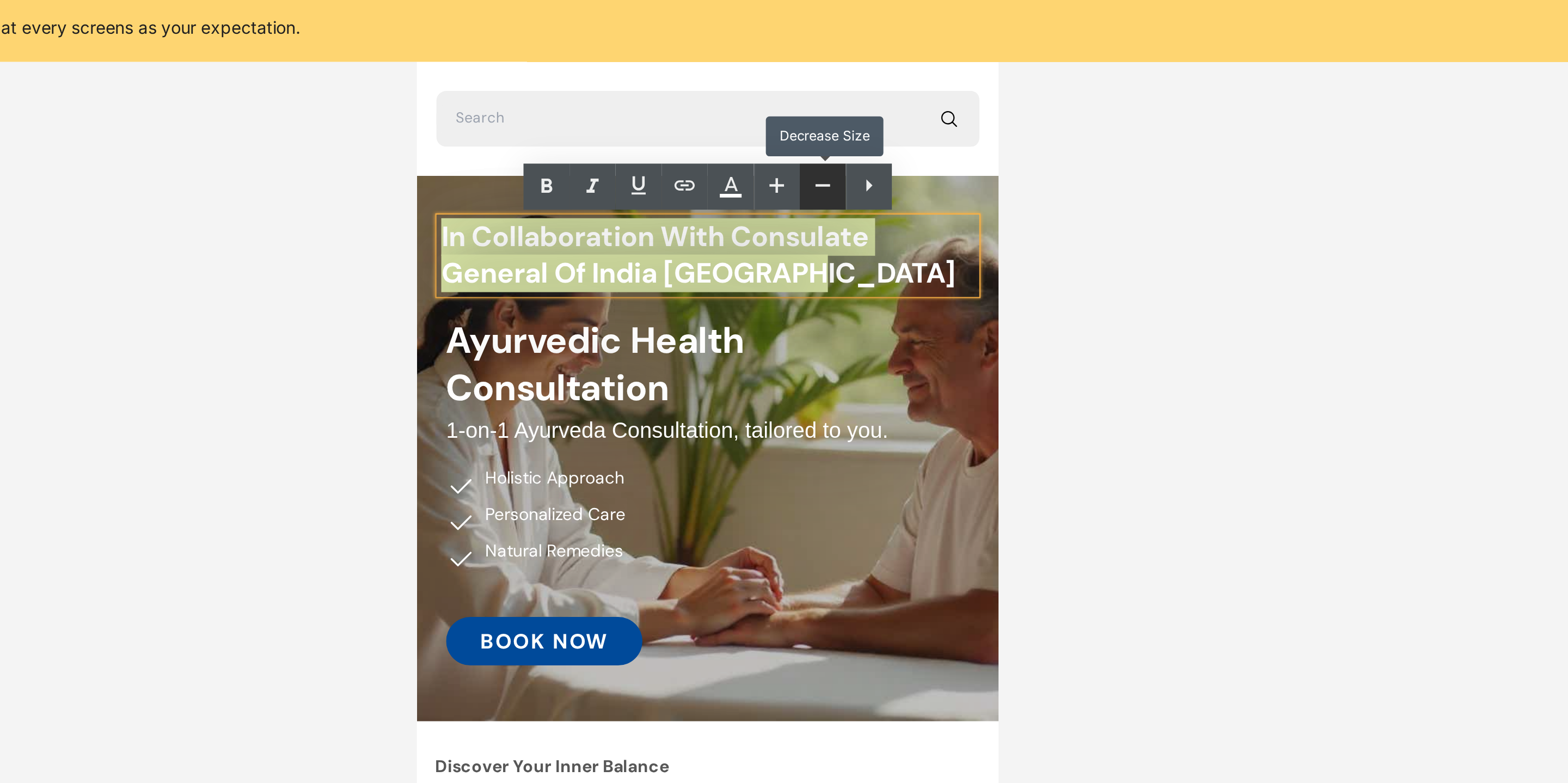
click at [909, 117] on icon at bounding box center [914, 119] width 13 height 13
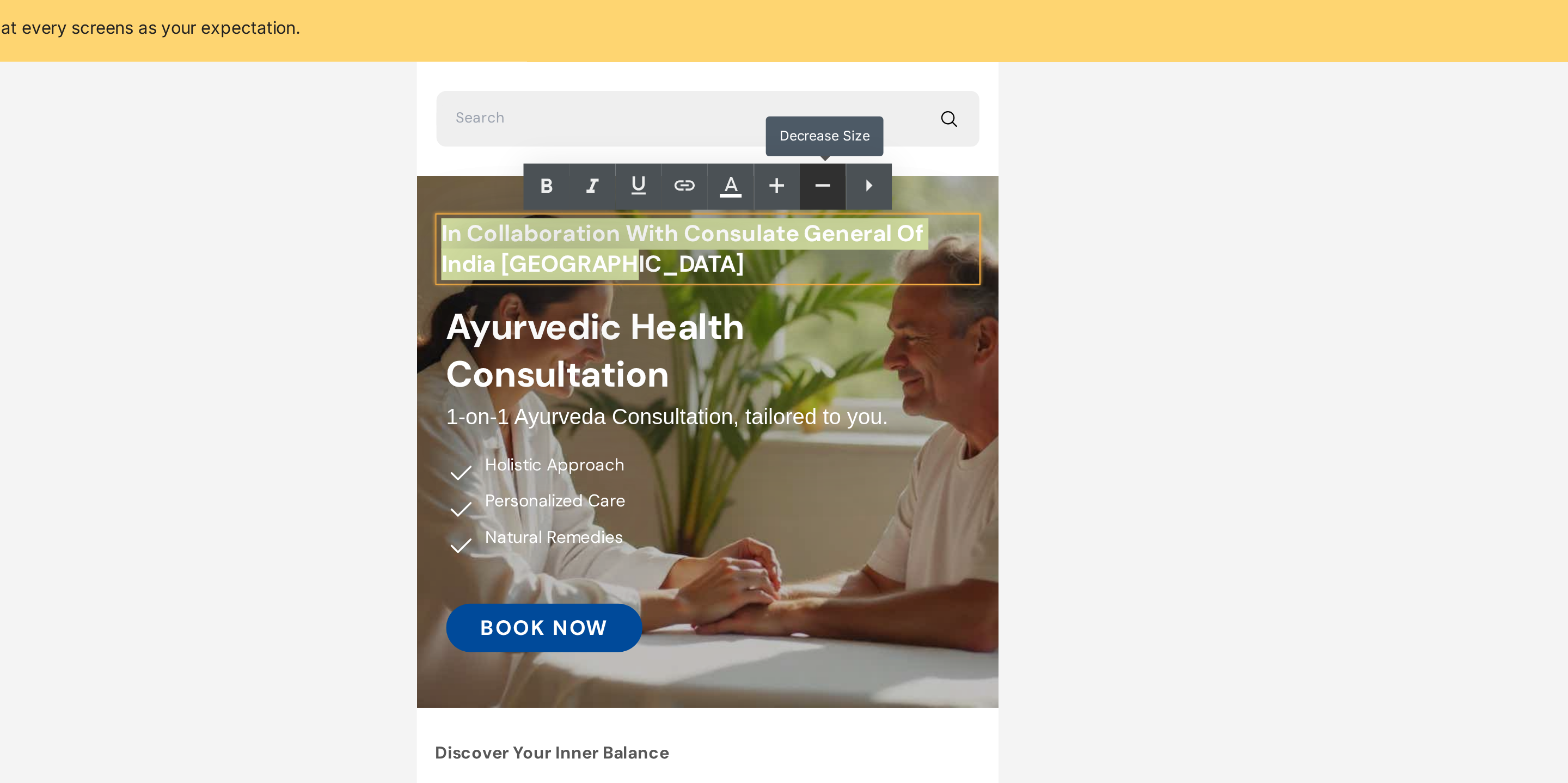
click at [909, 117] on icon at bounding box center [914, 119] width 13 height 13
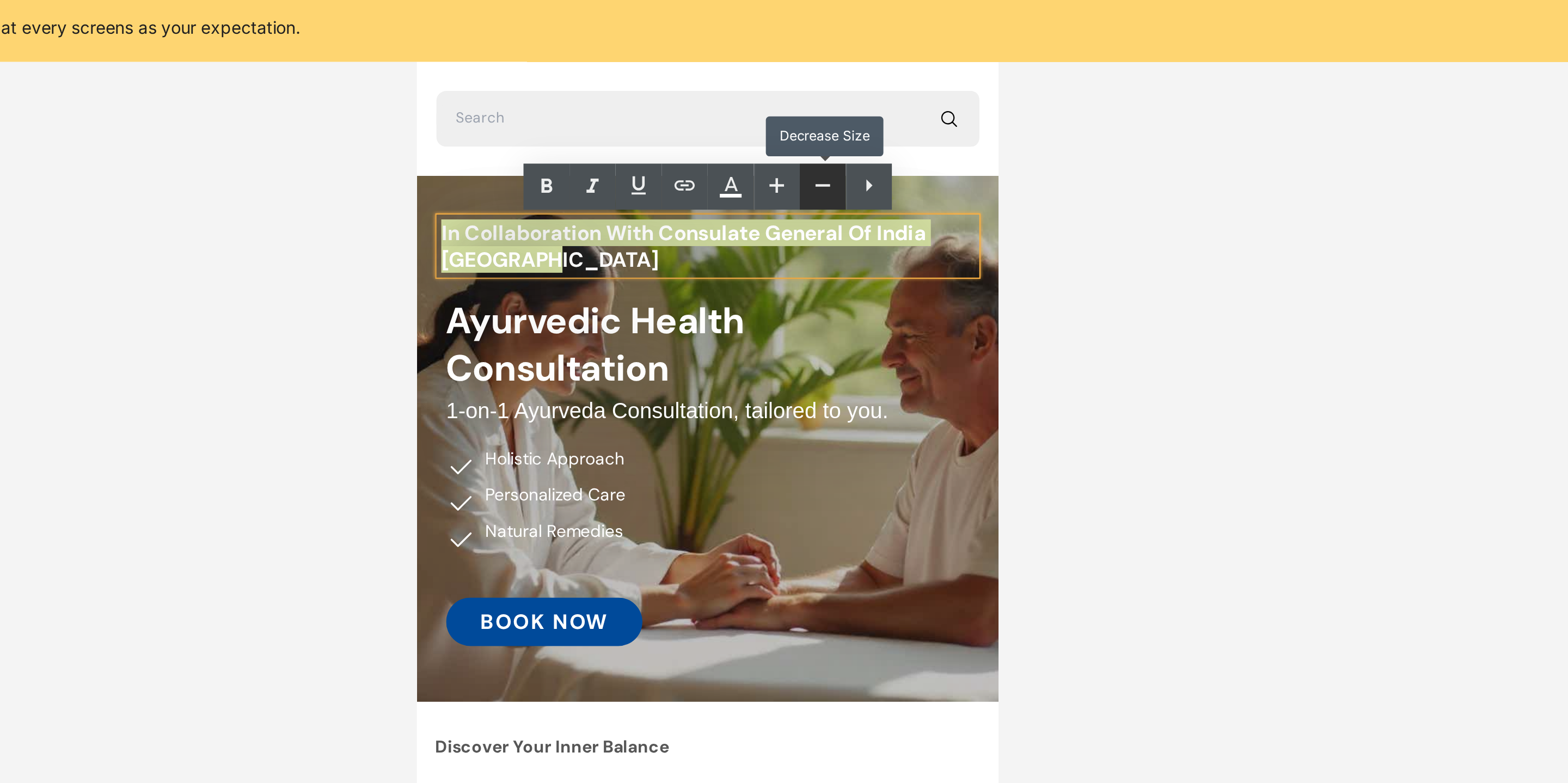
click at [909, 117] on icon at bounding box center [914, 119] width 13 height 13
type input "15"
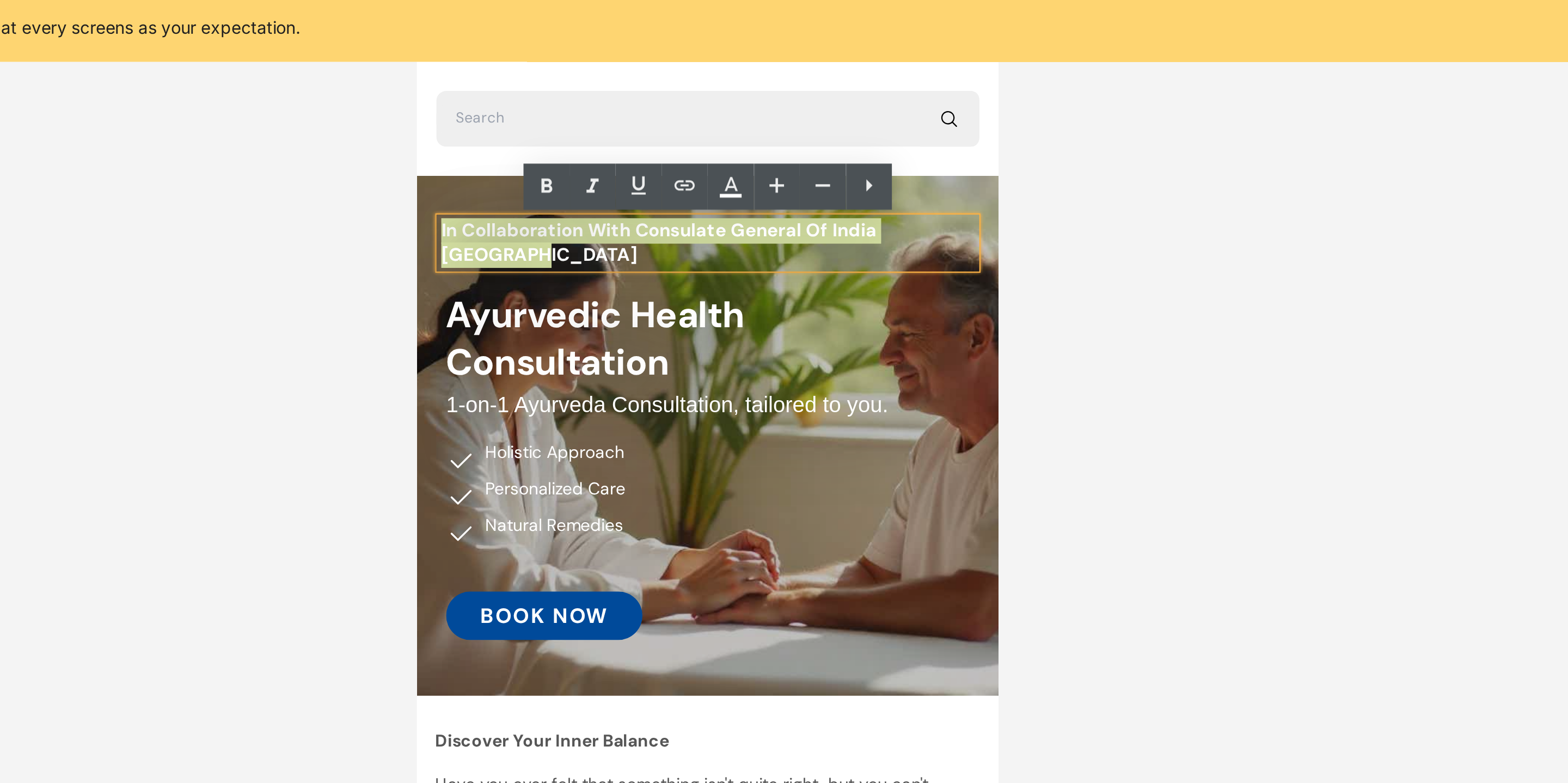
click at [1097, 207] on div at bounding box center [862, 408] width 1410 height 750
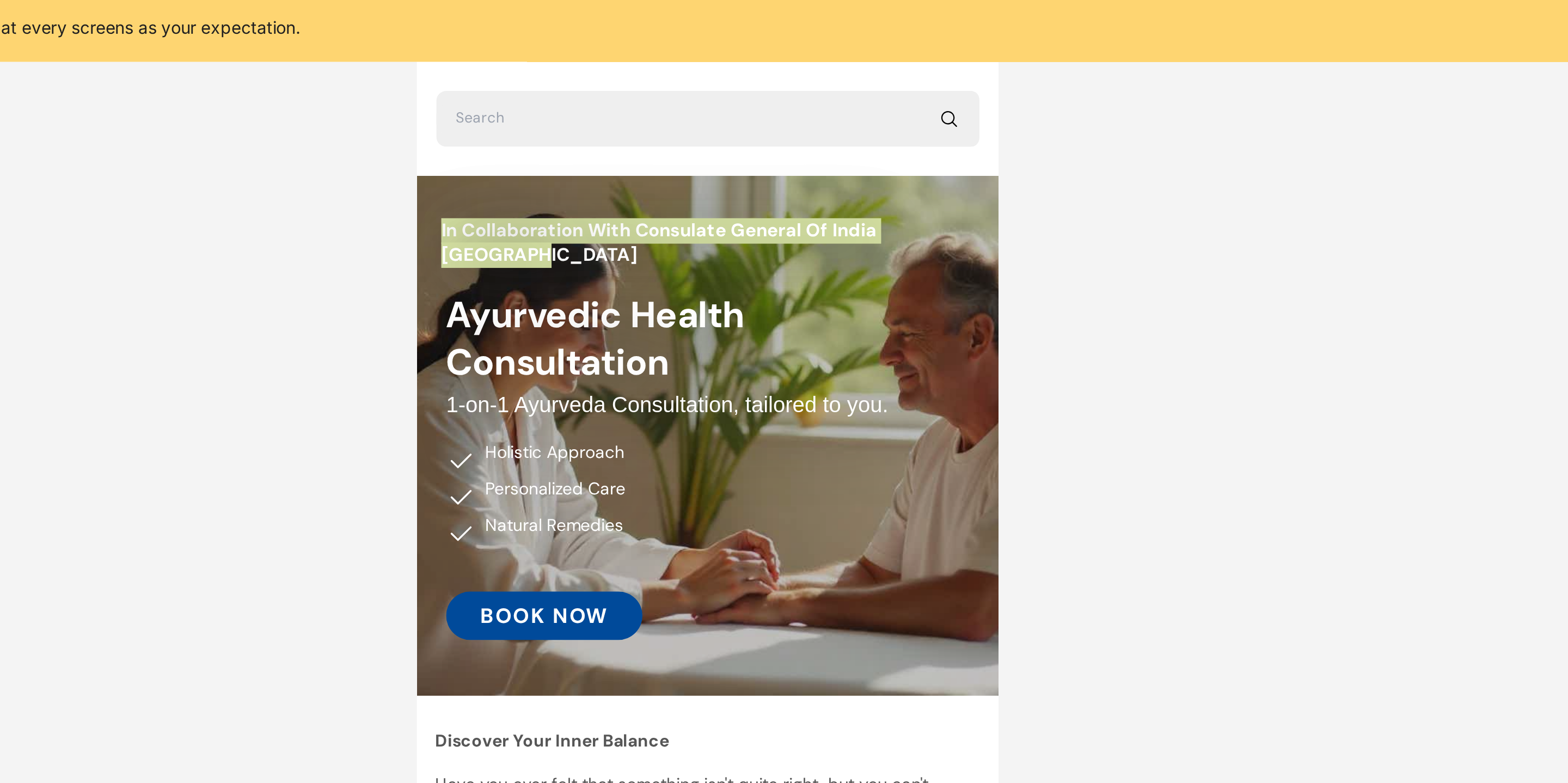
click at [1097, 207] on div at bounding box center [862, 408] width 1410 height 750
click at [1032, 128] on div at bounding box center [862, 408] width 1410 height 750
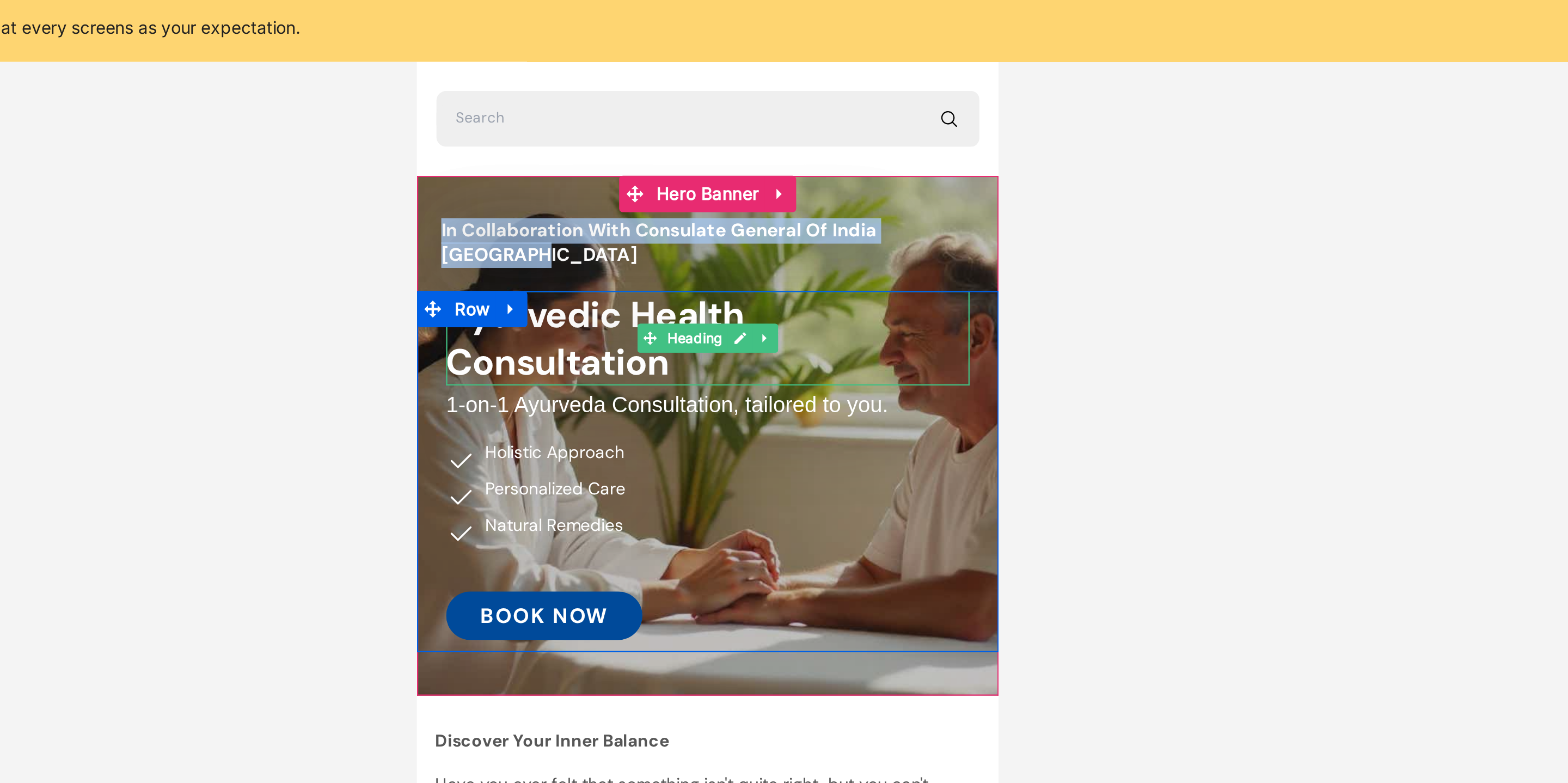
click at [607, 128] on h2 "Ayurvedic Health Consultation" at bounding box center [546, 149] width 235 height 43
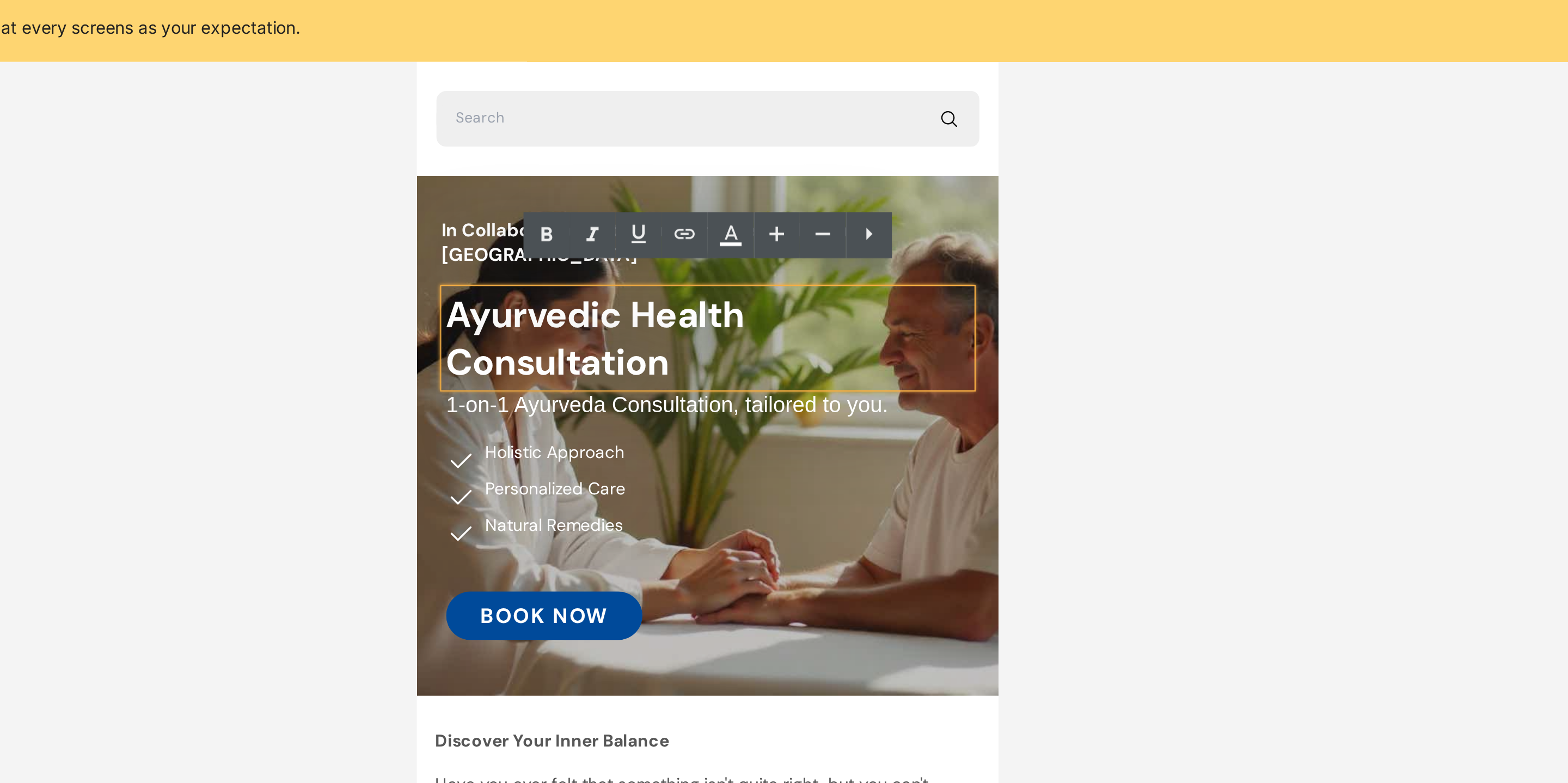
click at [1067, 181] on div at bounding box center [862, 408] width 1410 height 750
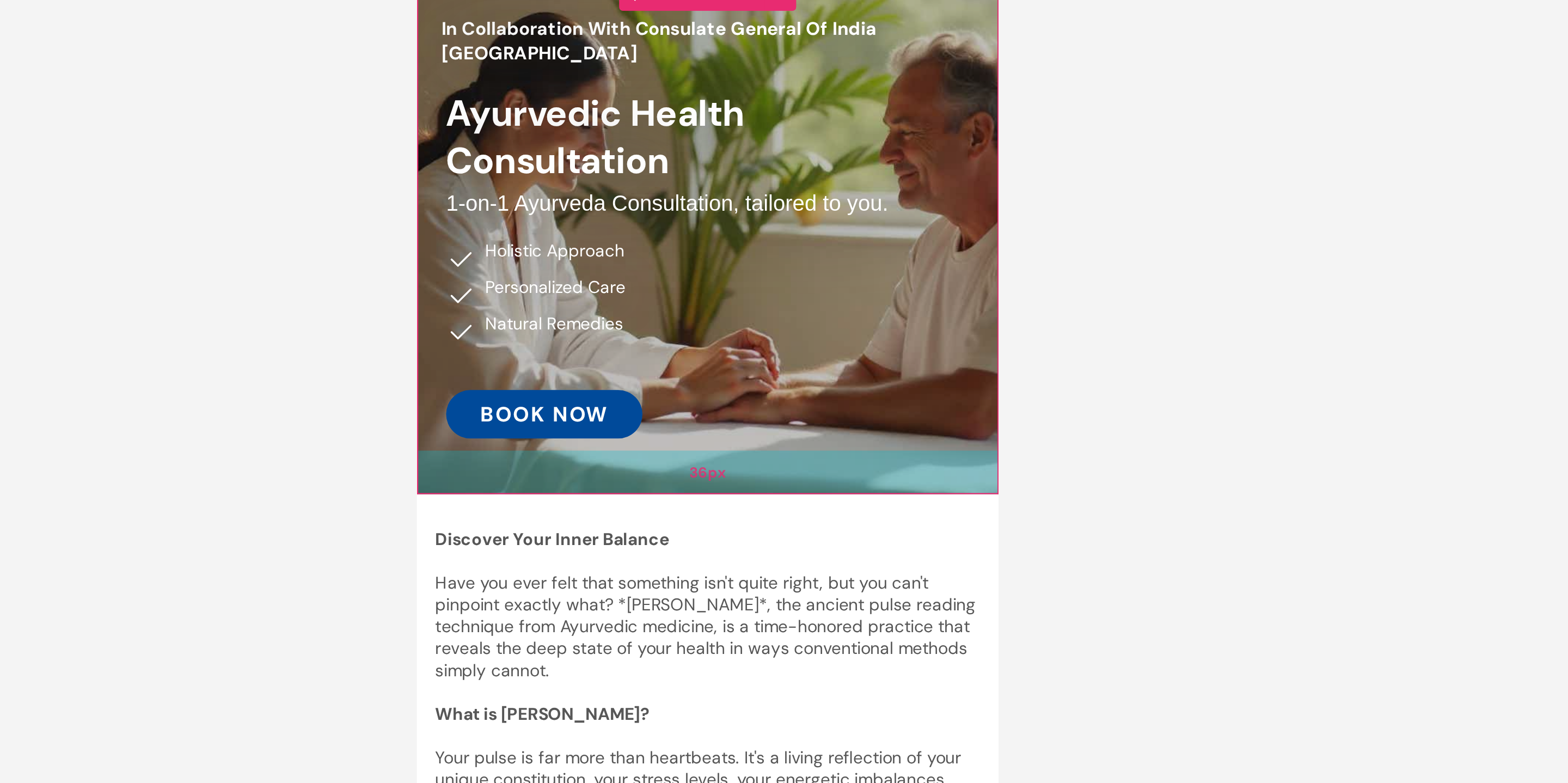
click at [588, 89] on div "36px" at bounding box center [546, 98] width 261 height 19
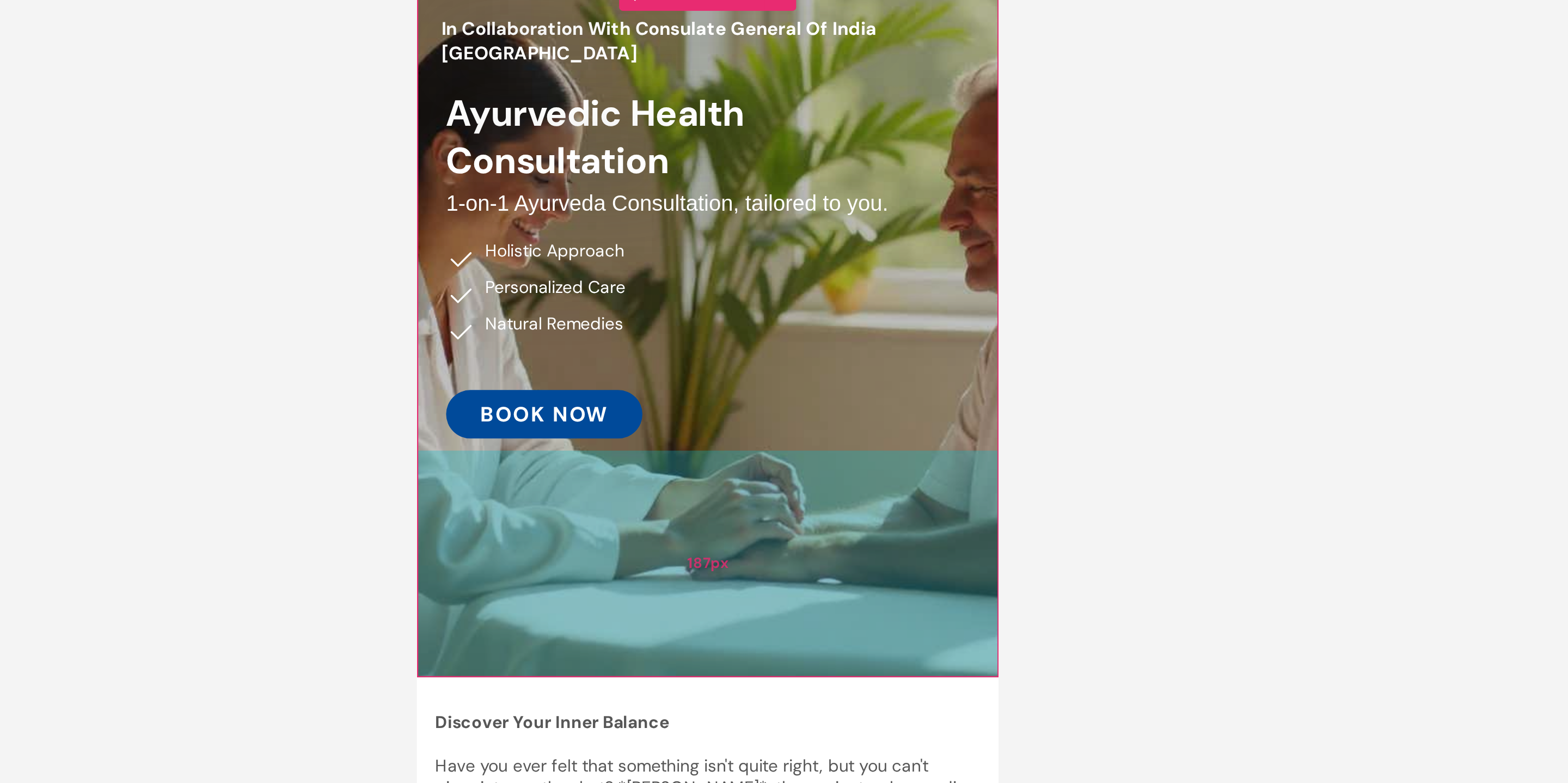
type input "186px"
drag, startPoint x: 589, startPoint y: 91, endPoint x: 607, endPoint y: 172, distance: 83.0
click at [607, 172] on div "186px" at bounding box center [546, 139] width 261 height 101
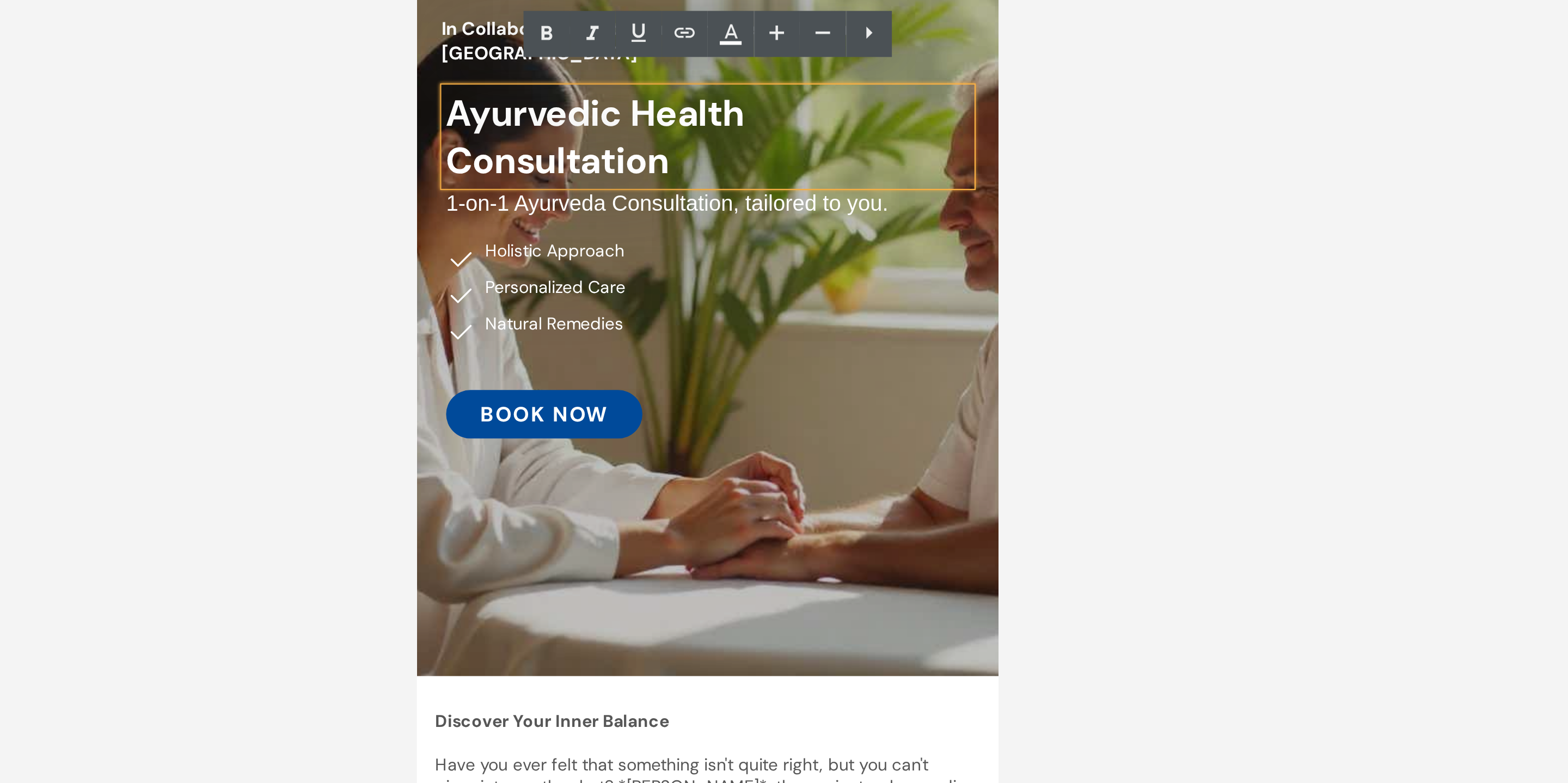
click at [1033, 264] on div at bounding box center [862, 408] width 1410 height 750
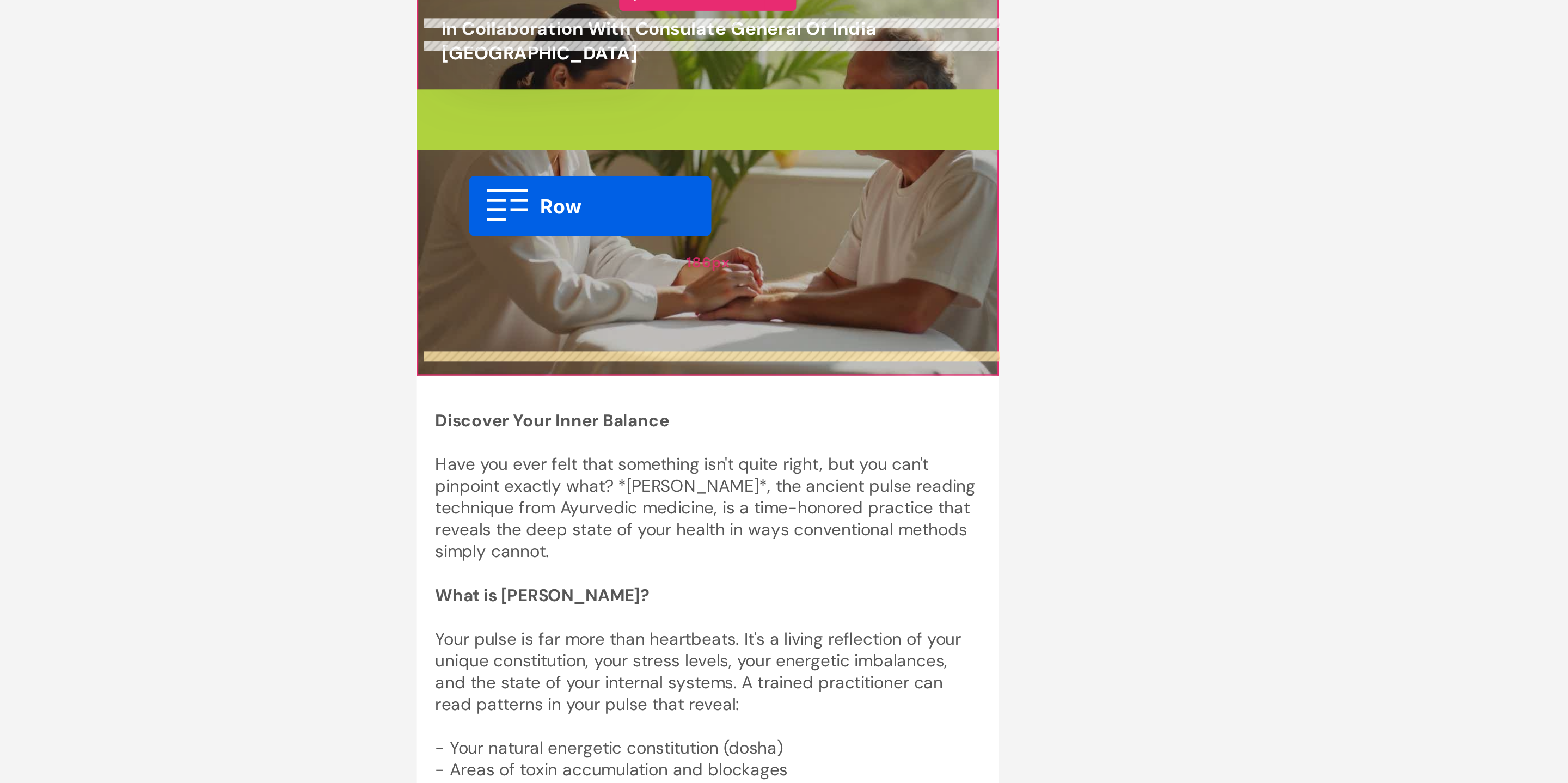
drag, startPoint x: 424, startPoint y: -78, endPoint x: 440, endPoint y: -22, distance: 58.2
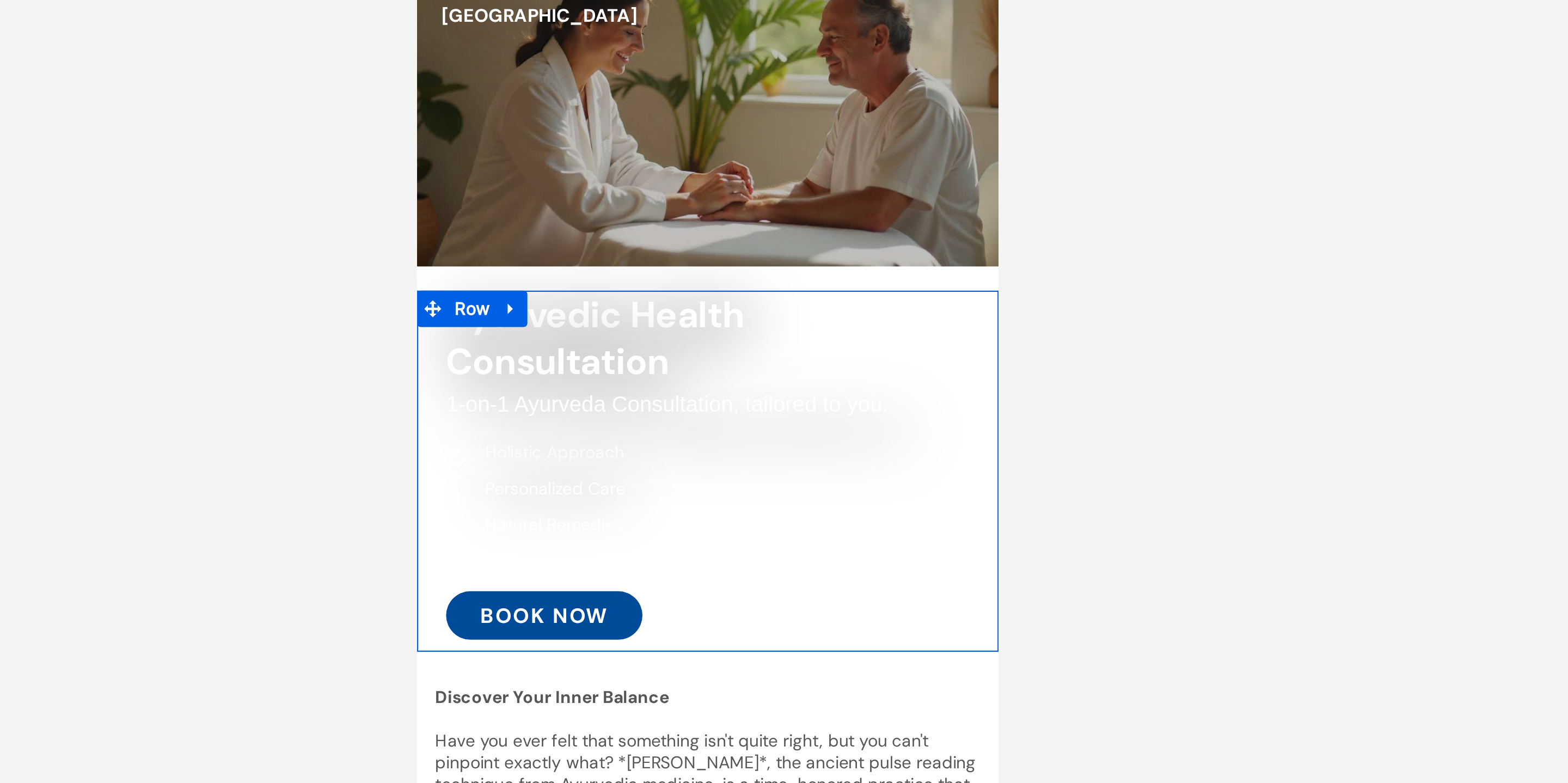
click at [1020, 396] on div at bounding box center [862, 408] width 1410 height 750
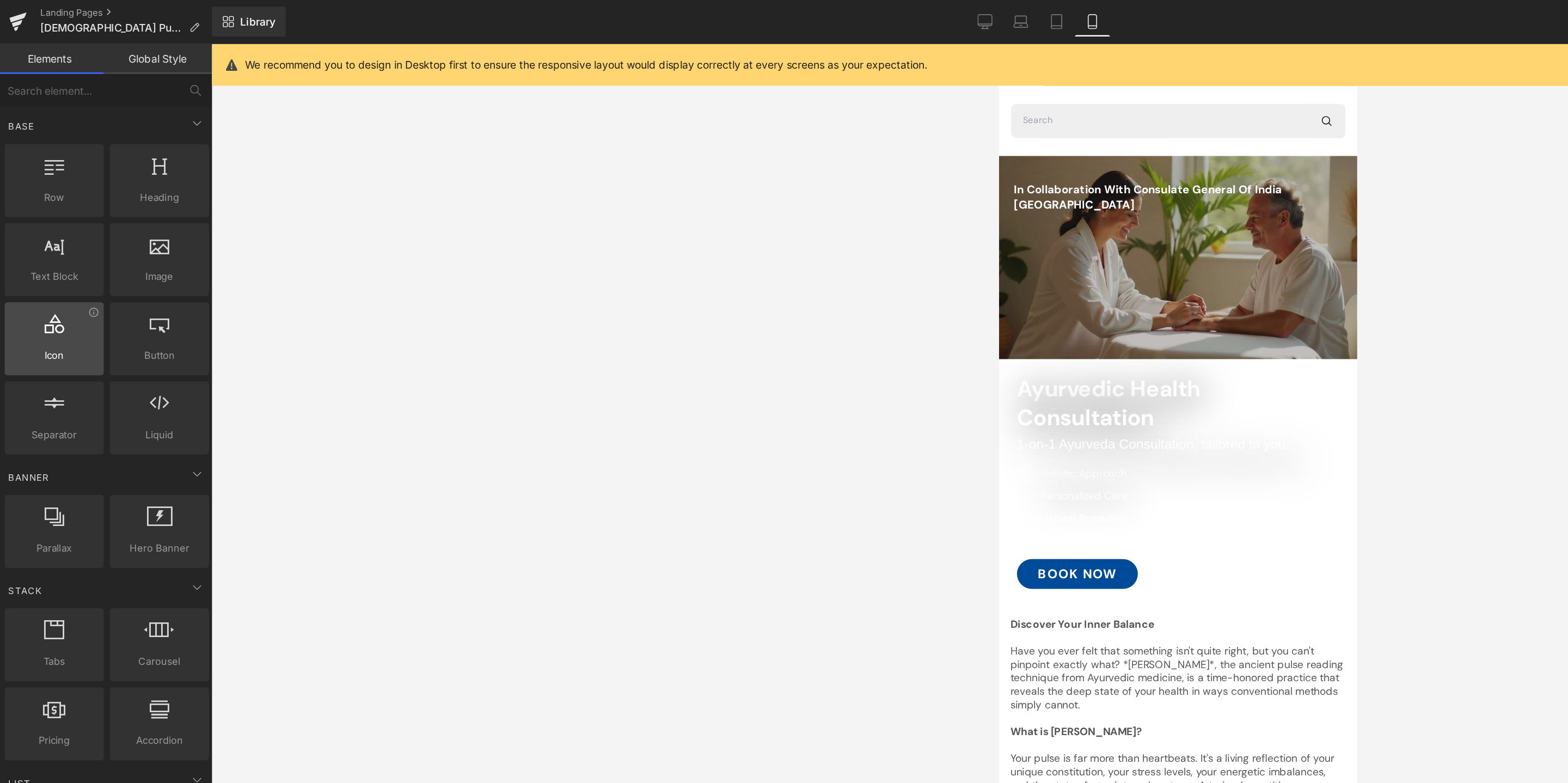
click at [47, 246] on div at bounding box center [43, 242] width 66 height 25
click at [45, 246] on div at bounding box center [43, 242] width 66 height 25
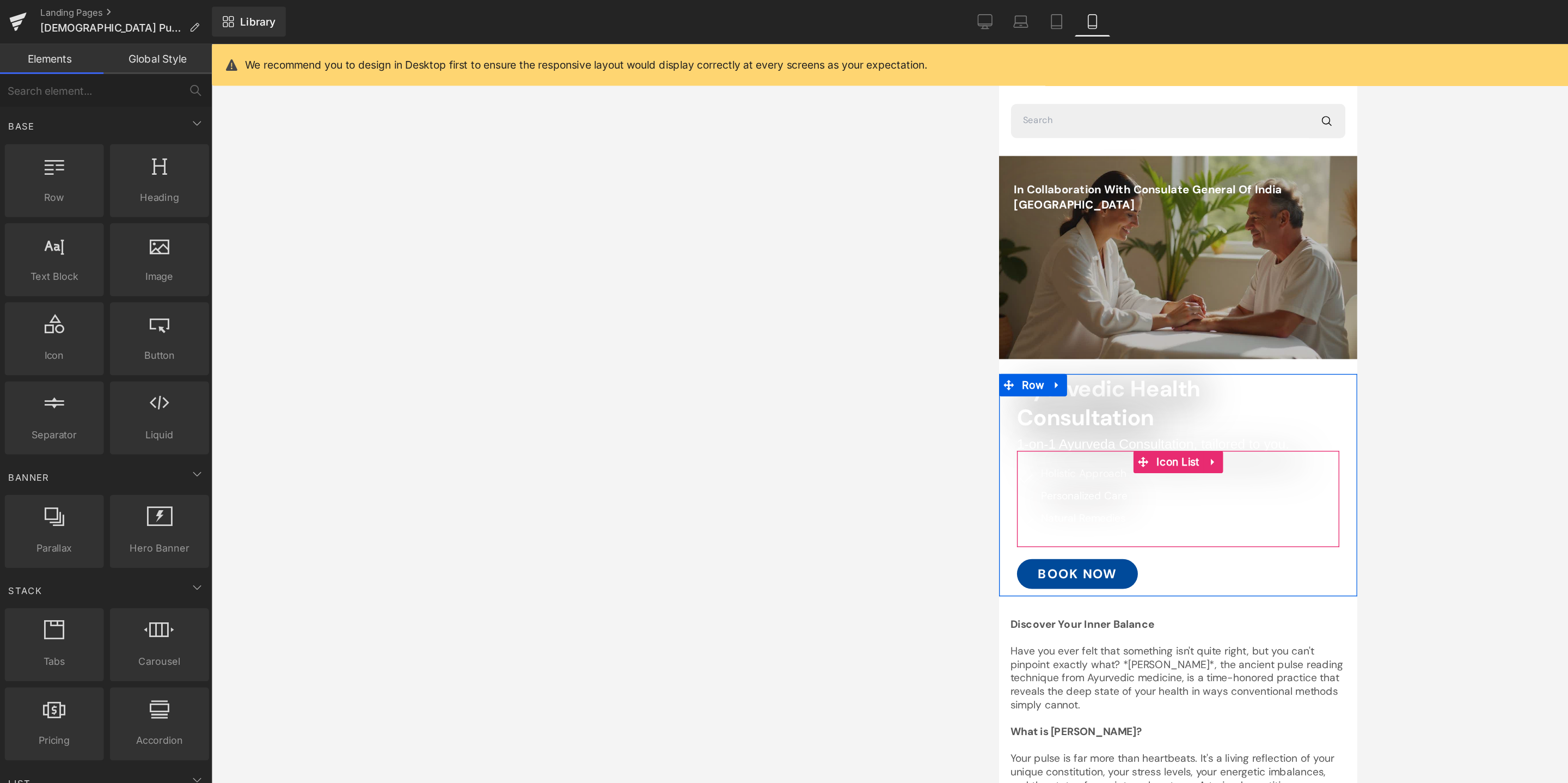
drag, startPoint x: 1730, startPoint y: 314, endPoint x: 1171, endPoint y: 380, distance: 562.9
click at [1006, 291] on icon at bounding box center [1005, 292] width 7 height 8
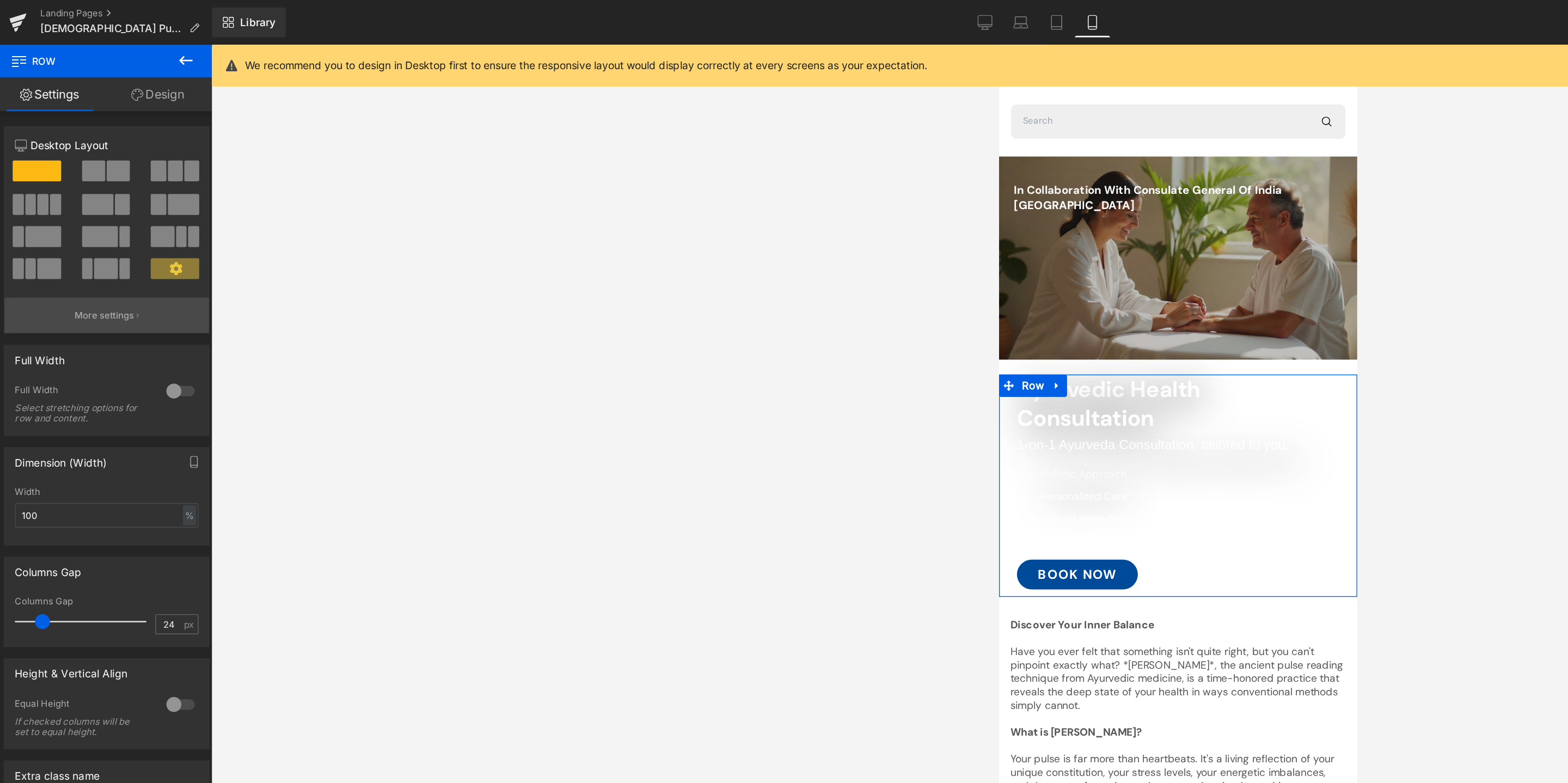
click at [103, 229] on button "More settings" at bounding box center [81, 230] width 150 height 26
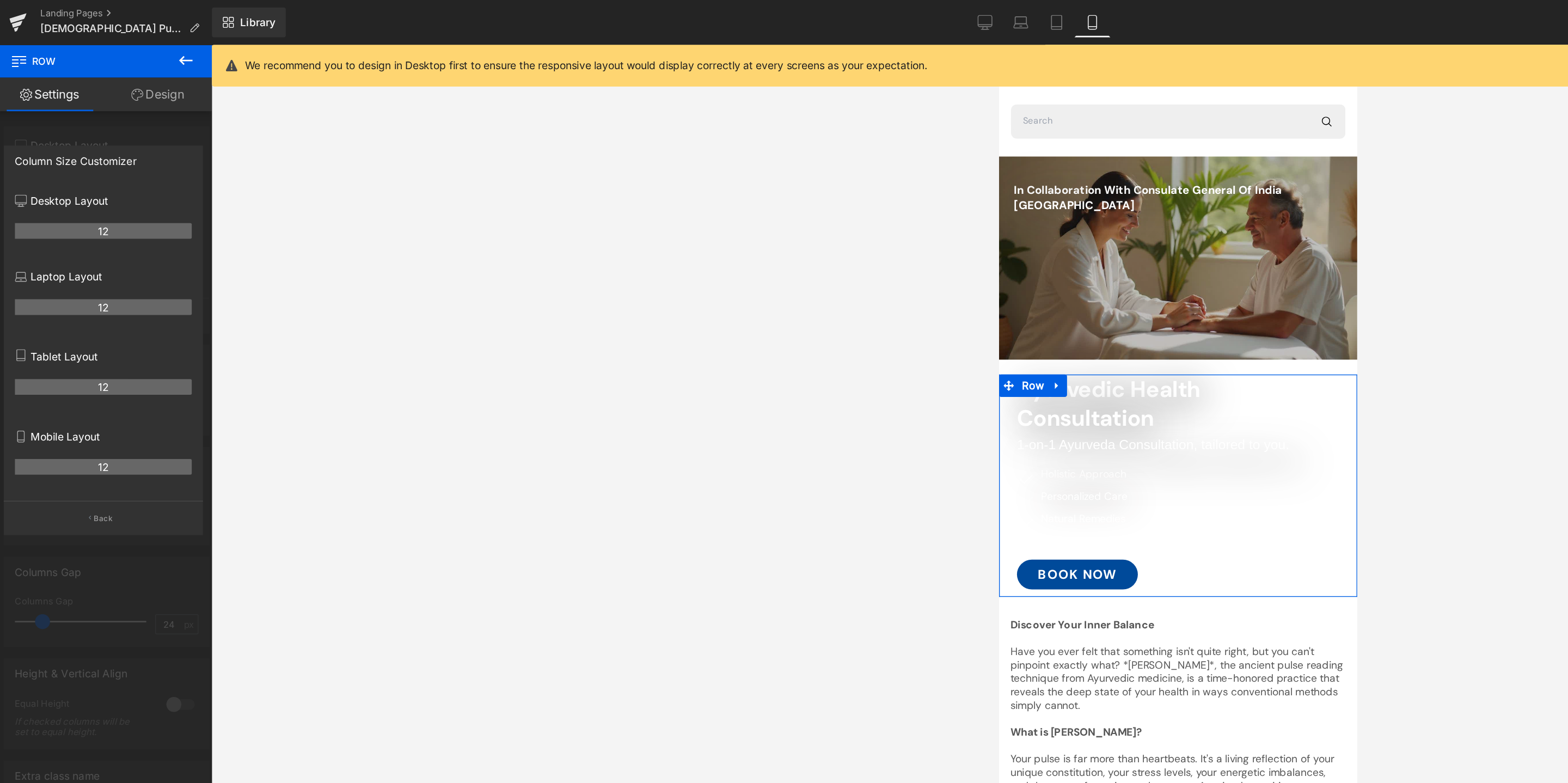
click at [120, 67] on link "Design" at bounding box center [119, 68] width 79 height 25
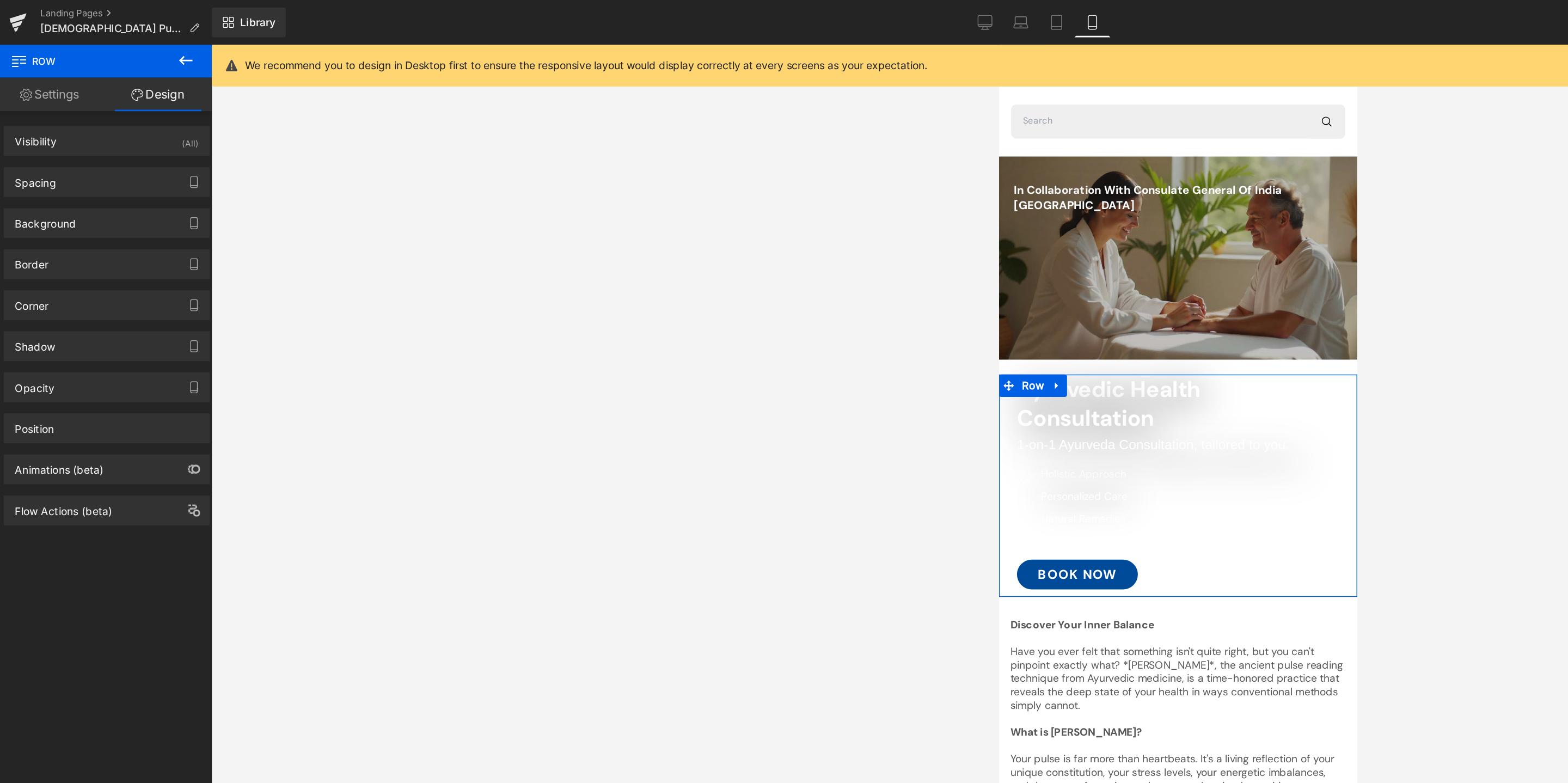
click at [105, 69] on icon at bounding box center [104, 69] width 9 height 9
click at [46, 66] on link "Settings" at bounding box center [39, 68] width 79 height 25
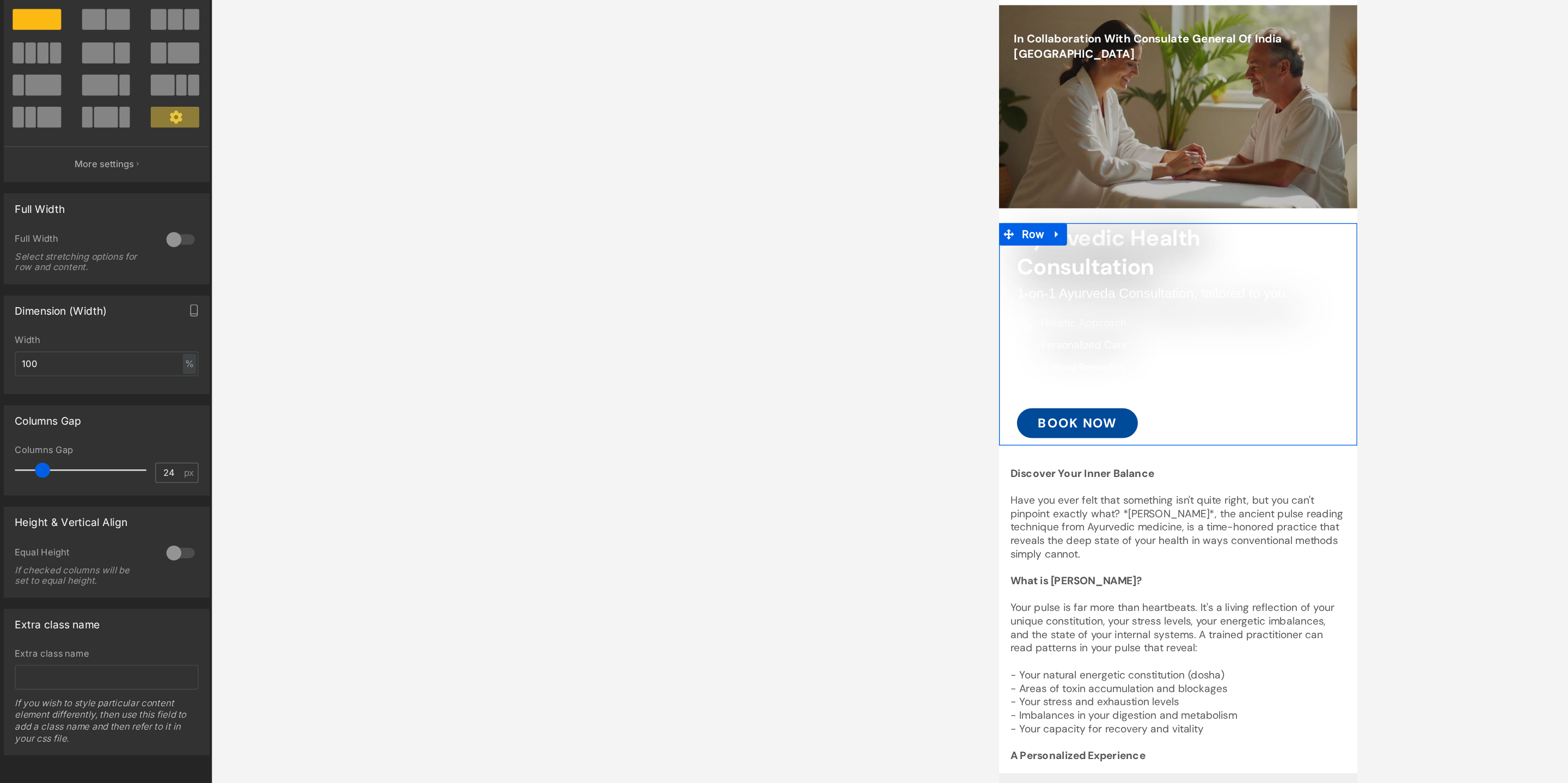
click at [134, 284] on div at bounding box center [135, 285] width 26 height 17
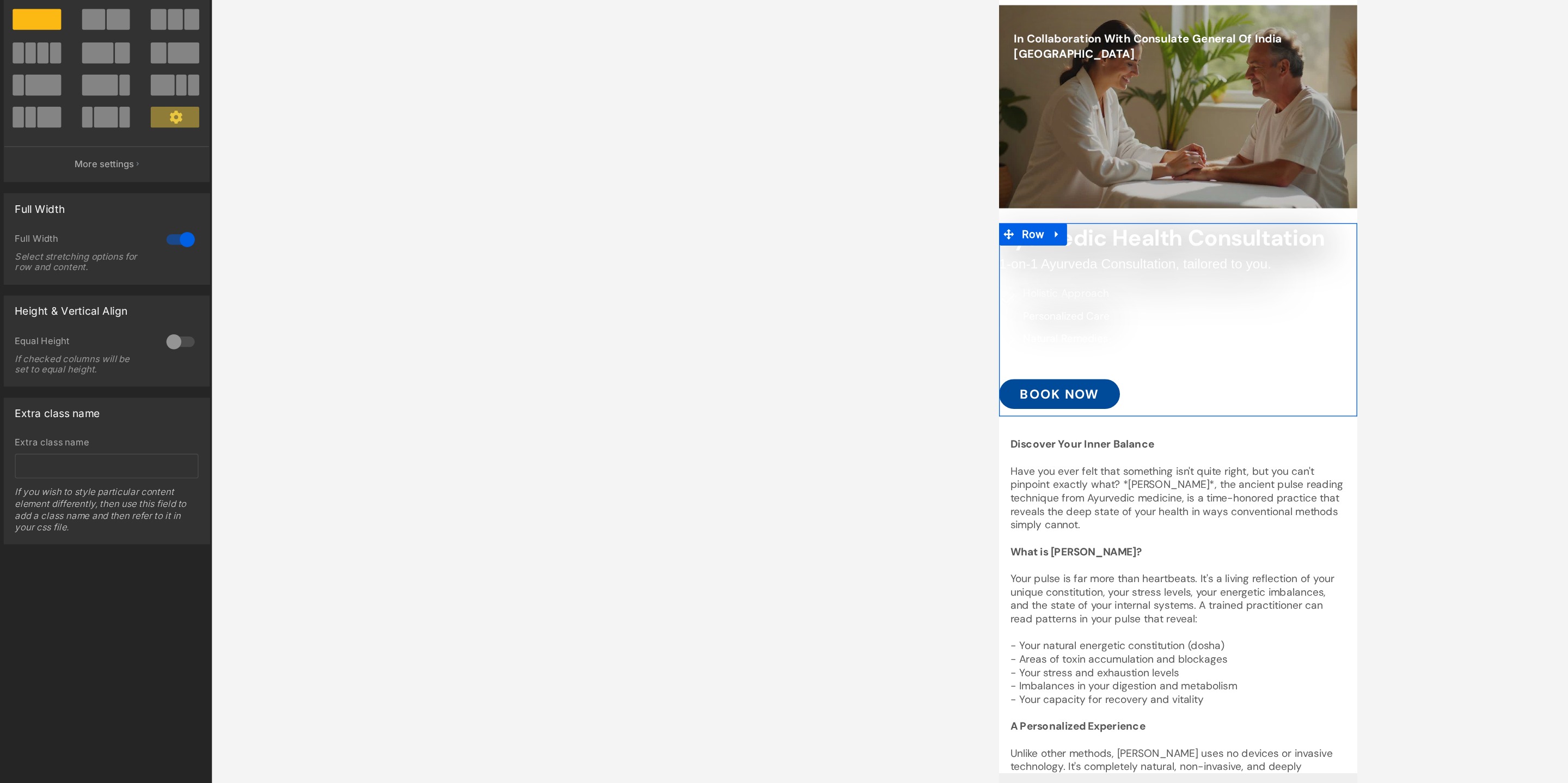
click at [69, 302] on div "Select stretching options for row and content." at bounding box center [63, 301] width 98 height 16
click at [124, 289] on div at bounding box center [135, 285] width 26 height 17
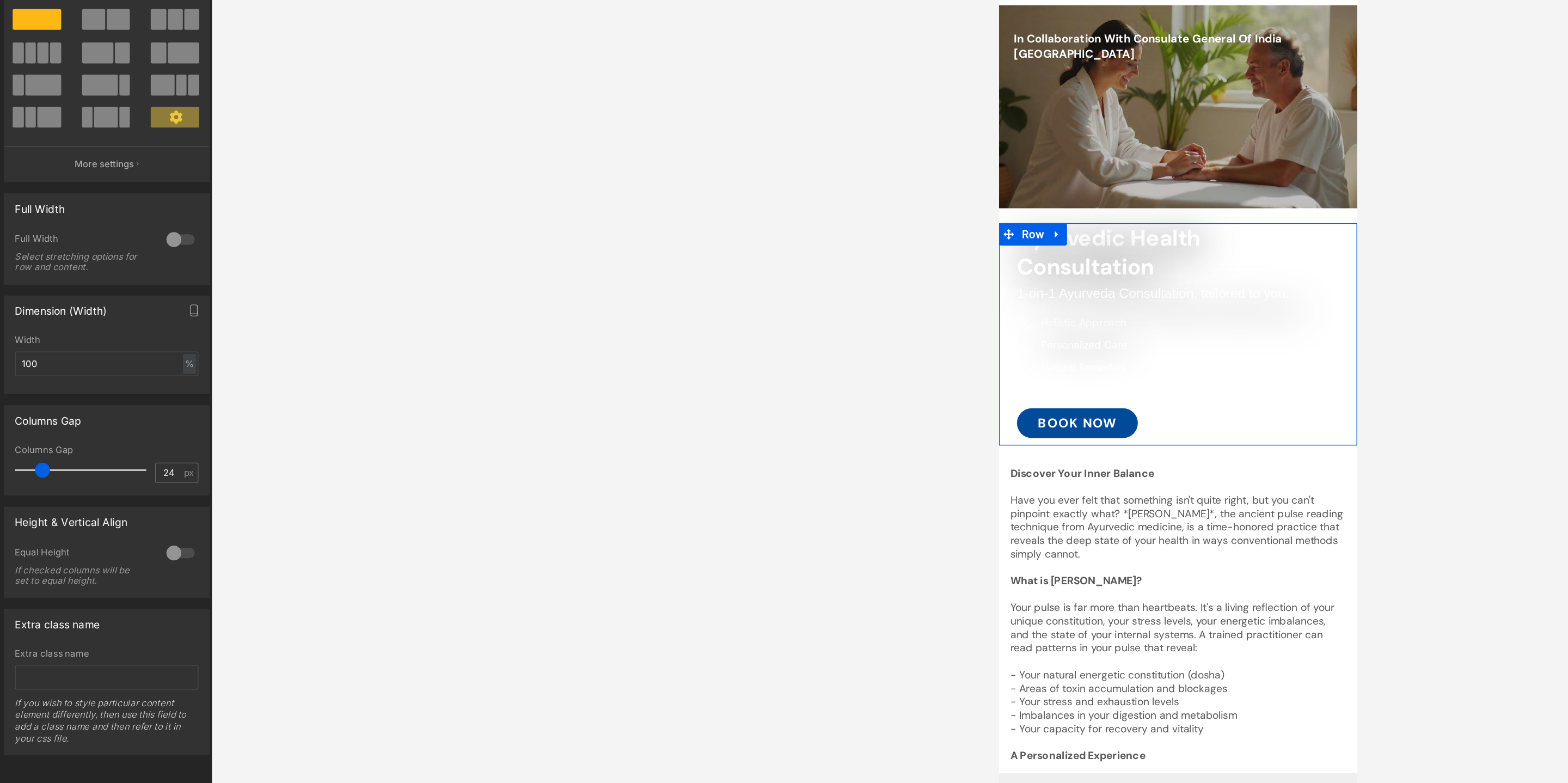
click at [124, 289] on div at bounding box center [135, 285] width 26 height 17
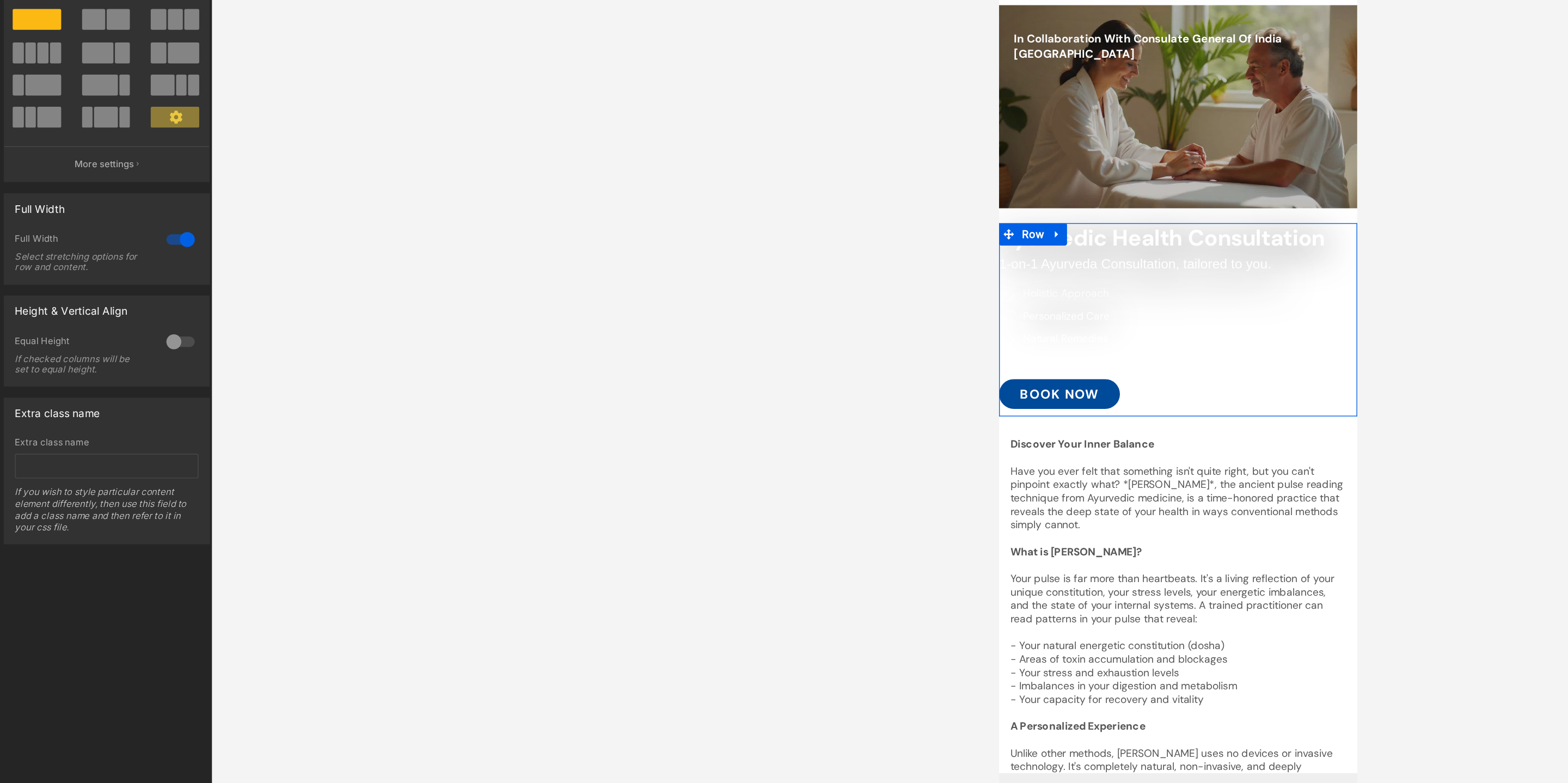
click at [124, 289] on div at bounding box center [135, 285] width 26 height 17
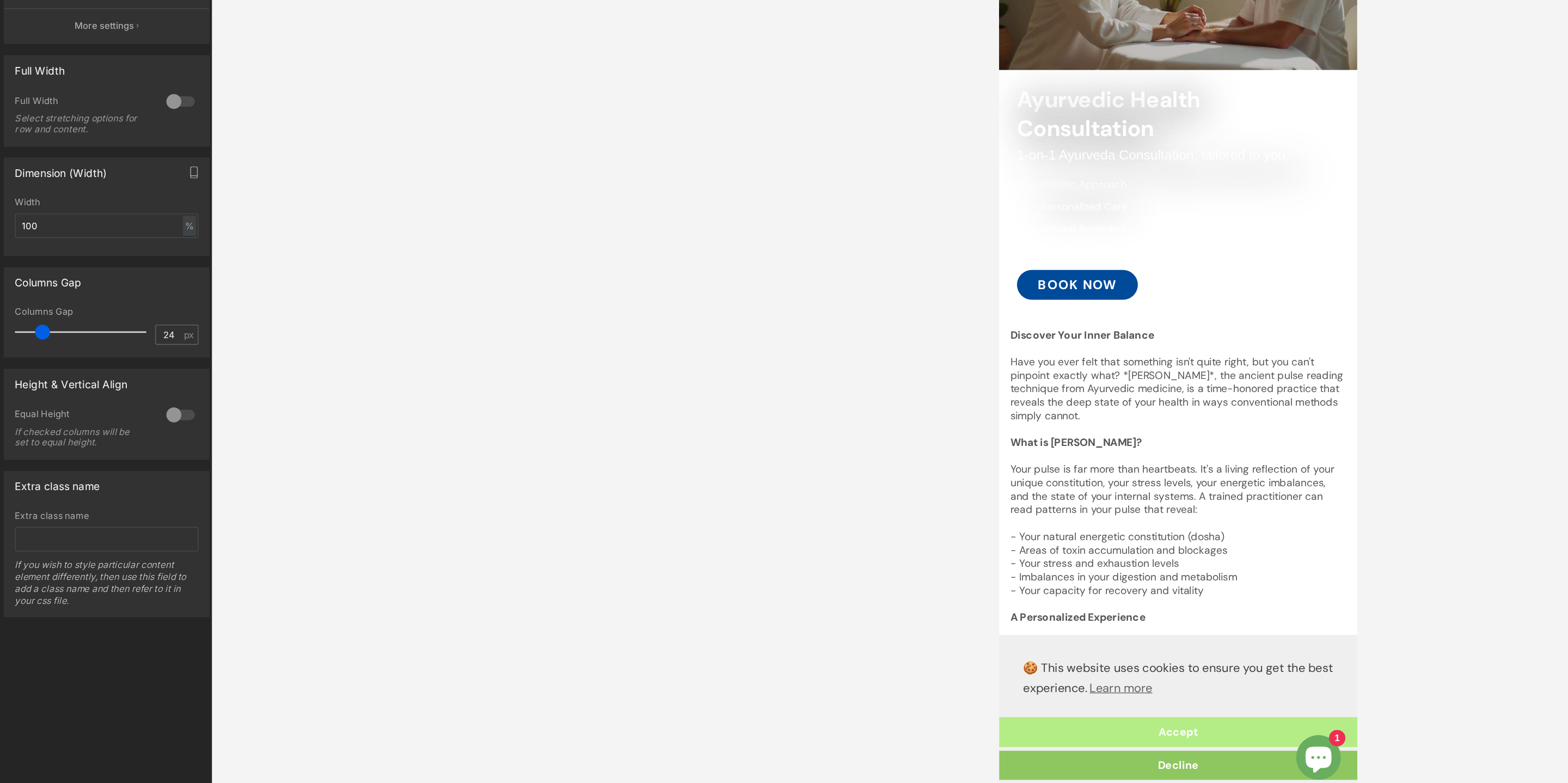
click at [1079, 470] on link "Accept" at bounding box center [1129, 468] width 261 height 22
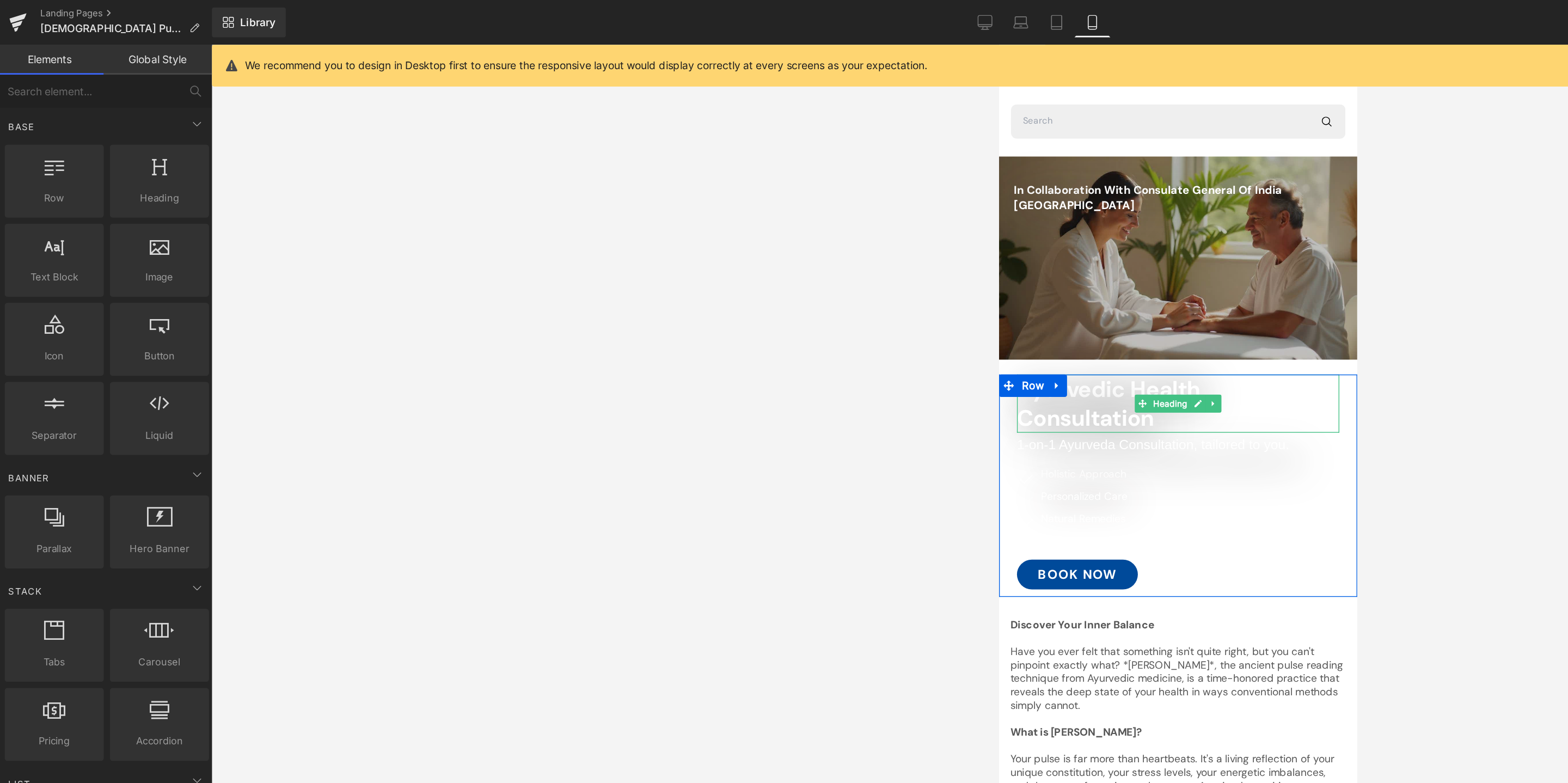
click at [1111, 314] on h2 "Ayurvedic Health Consultation" at bounding box center [1129, 307] width 235 height 43
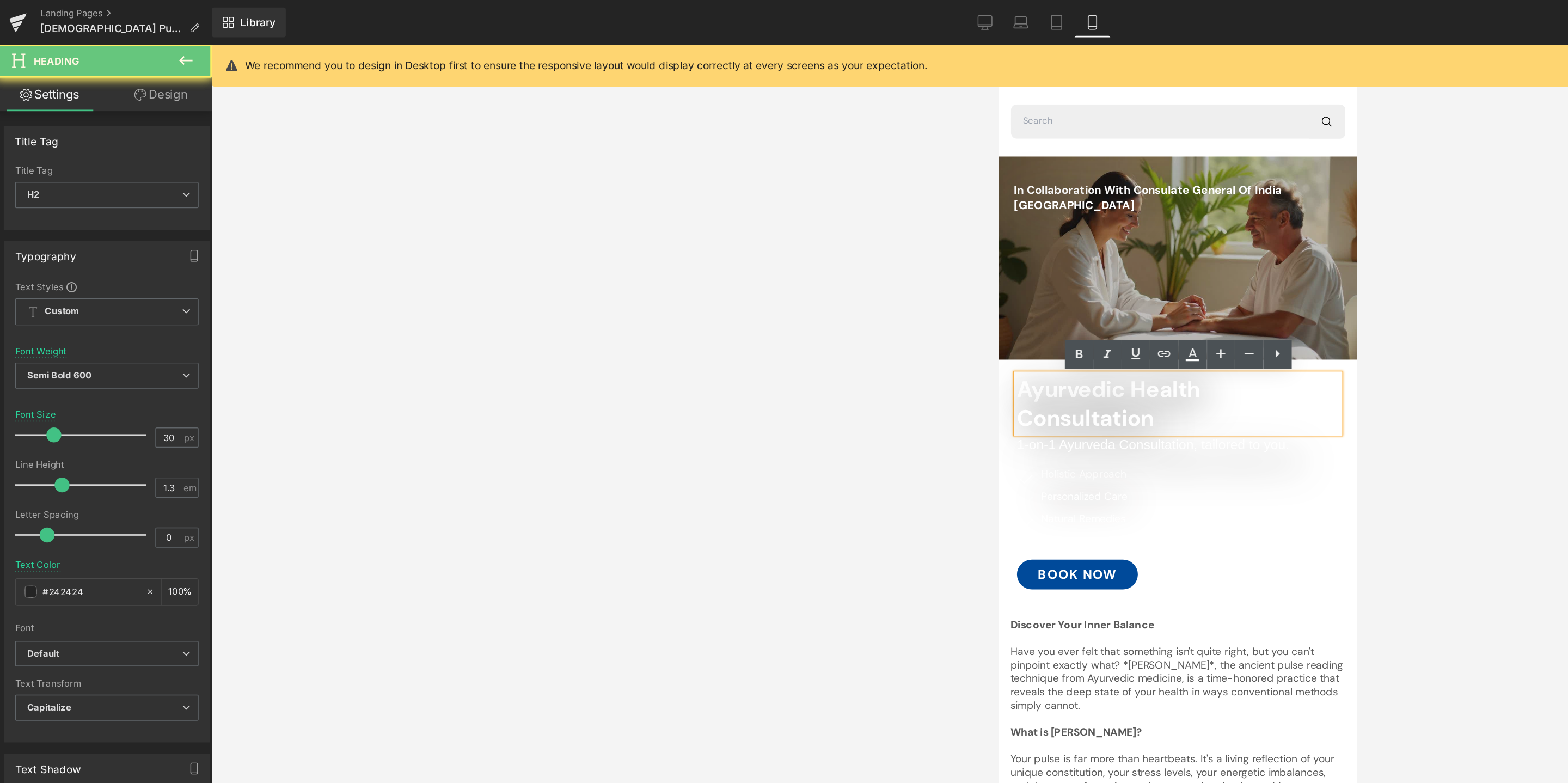
click at [1111, 314] on h2 "Ayurvedic Health Consultation" at bounding box center [1129, 307] width 235 height 43
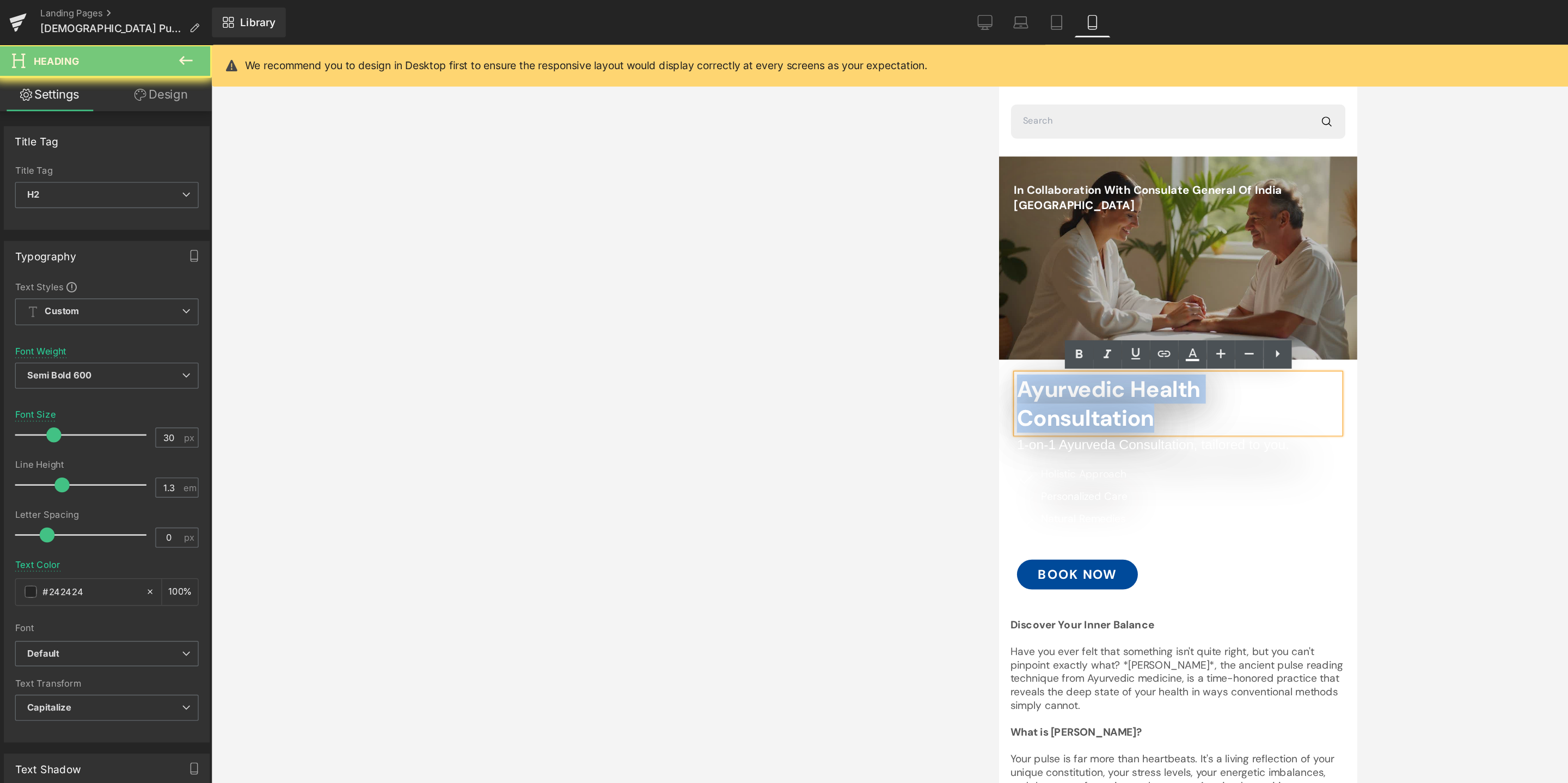
click at [1111, 314] on h2 "Ayurvedic Health Consultation" at bounding box center [1129, 307] width 235 height 43
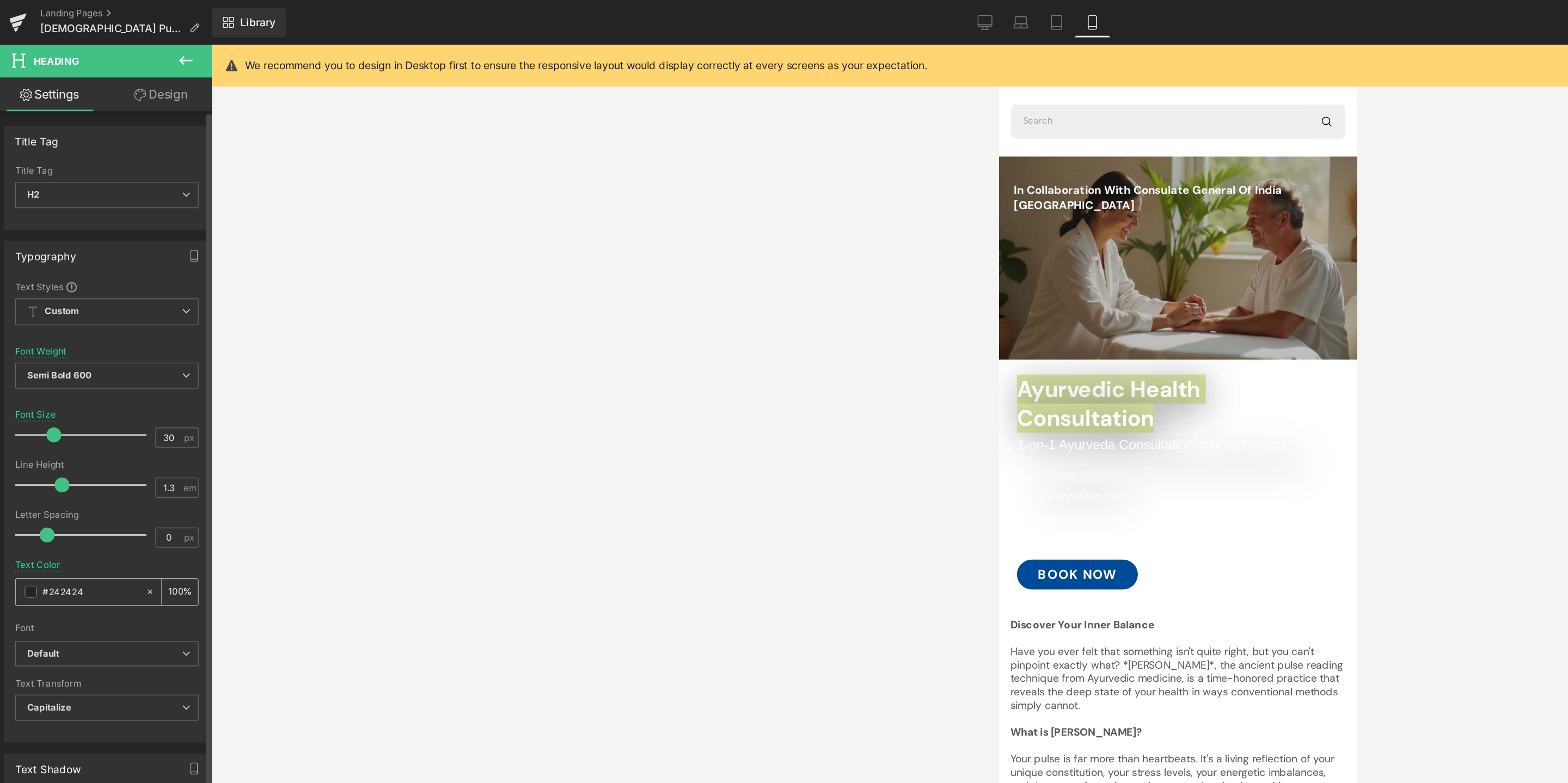
click at [27, 432] on span at bounding box center [26, 432] width 9 height 9
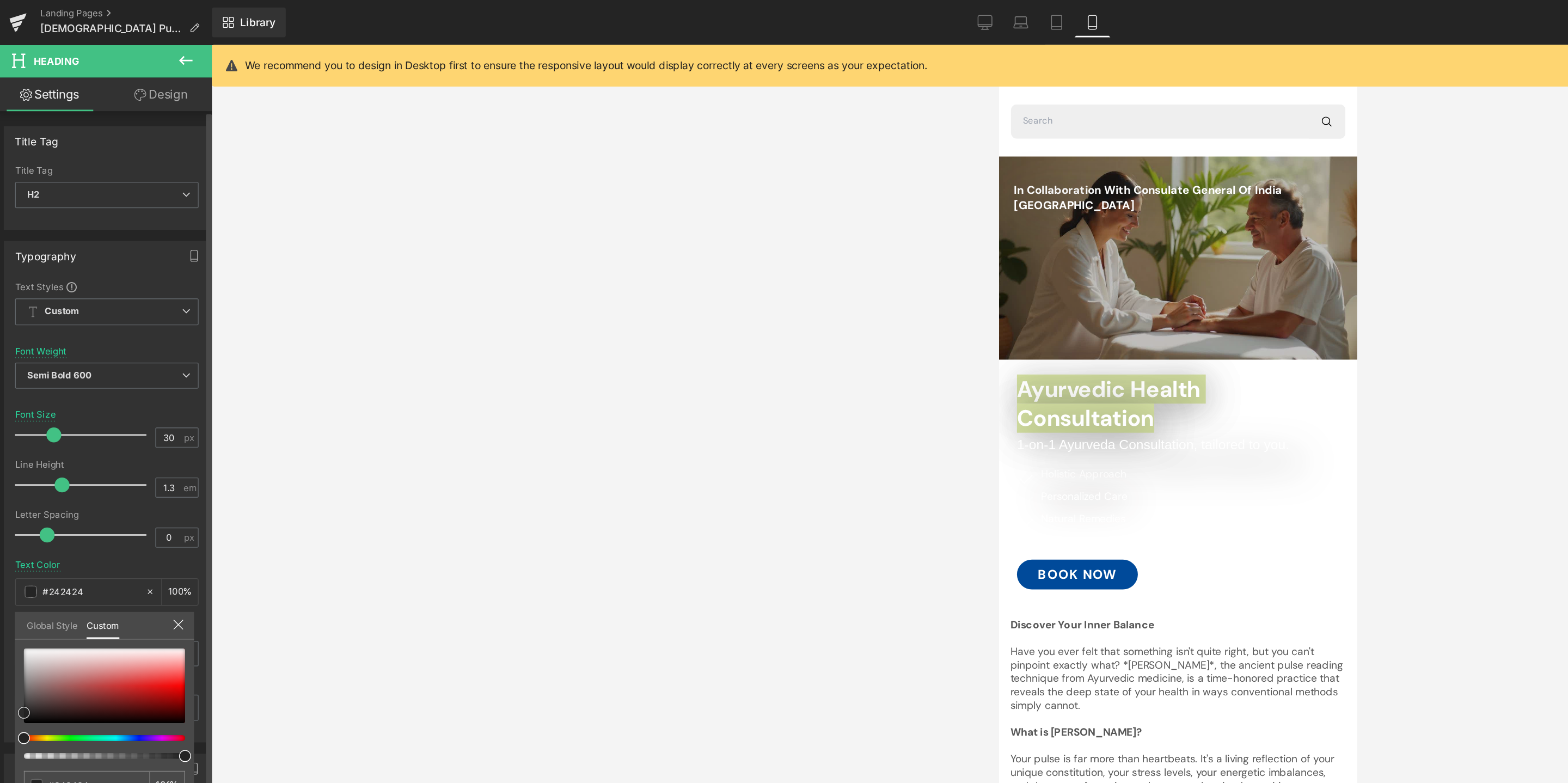
type input "#2e2828"
click at [29, 518] on div at bounding box center [79, 501] width 118 height 55
type input "#2b2525"
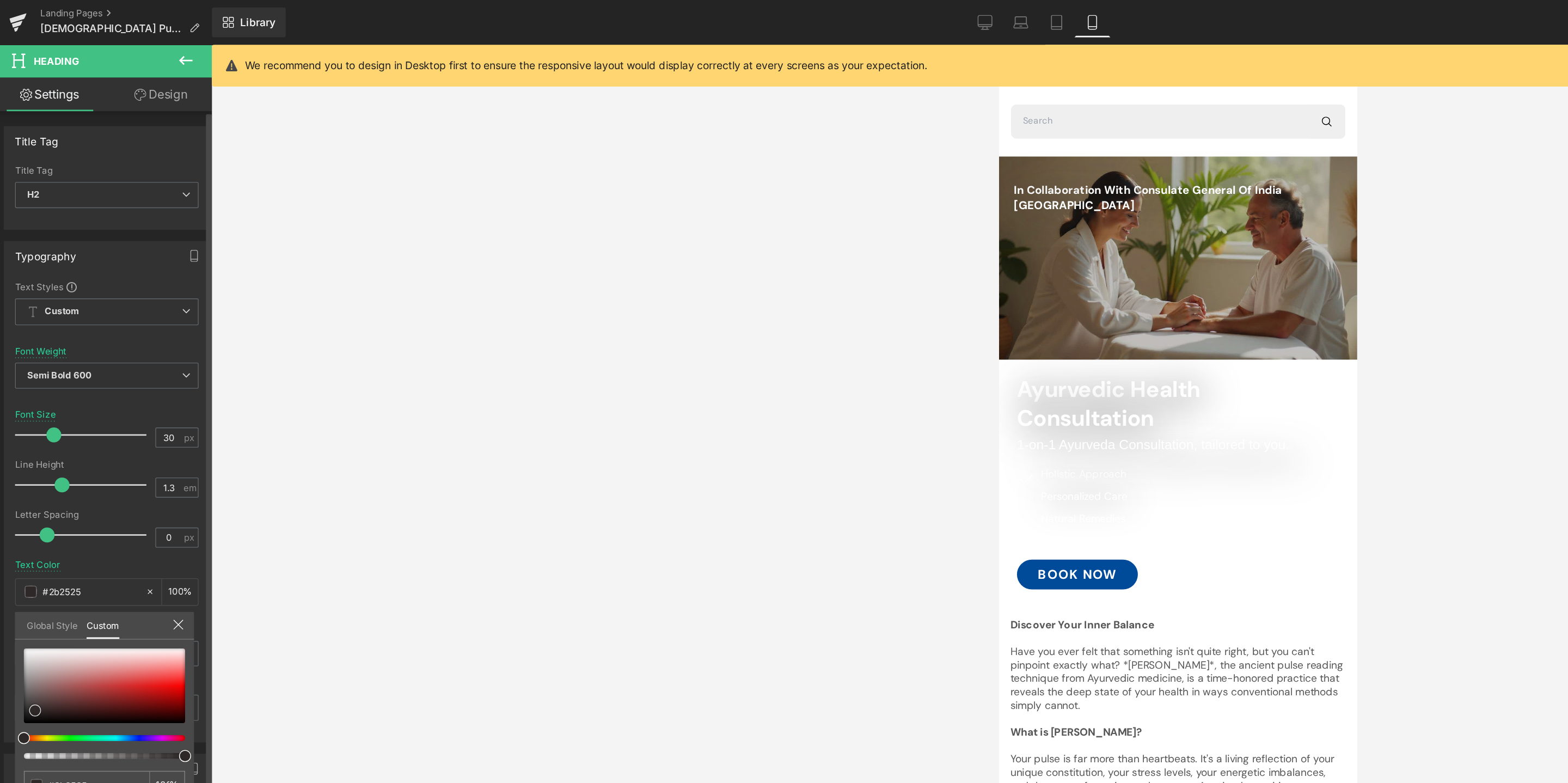
type input "#181515"
type input "#131010"
type input "#050404"
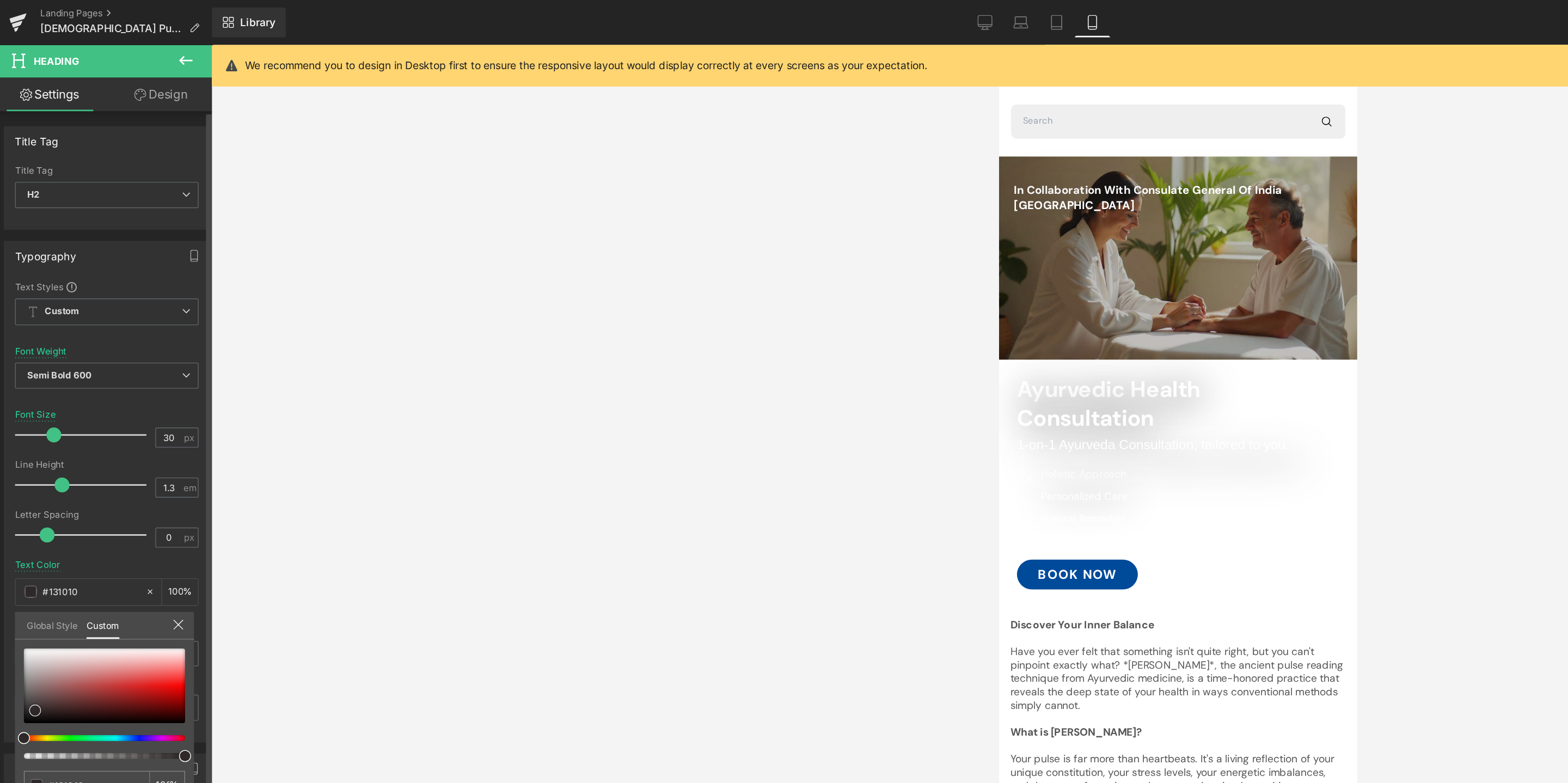
type input "#050404"
type input "#000000"
drag, startPoint x: 29, startPoint y: 518, endPoint x: 27, endPoint y: 529, distance: 11.2
click at [27, 528] on span at bounding box center [28, 528] width 9 height 9
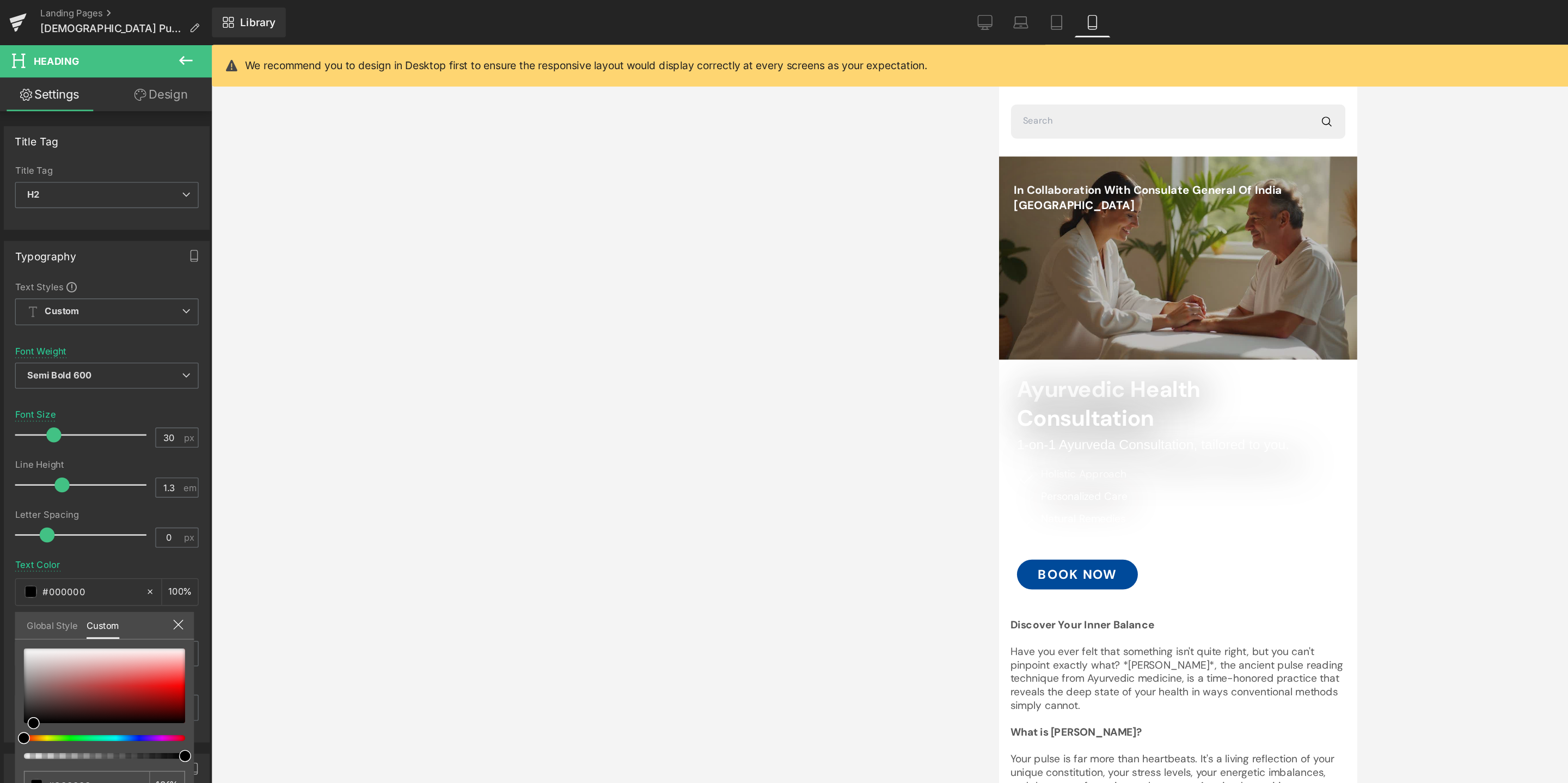
click at [1111, 321] on div at bounding box center [1129, 420] width 261 height 750
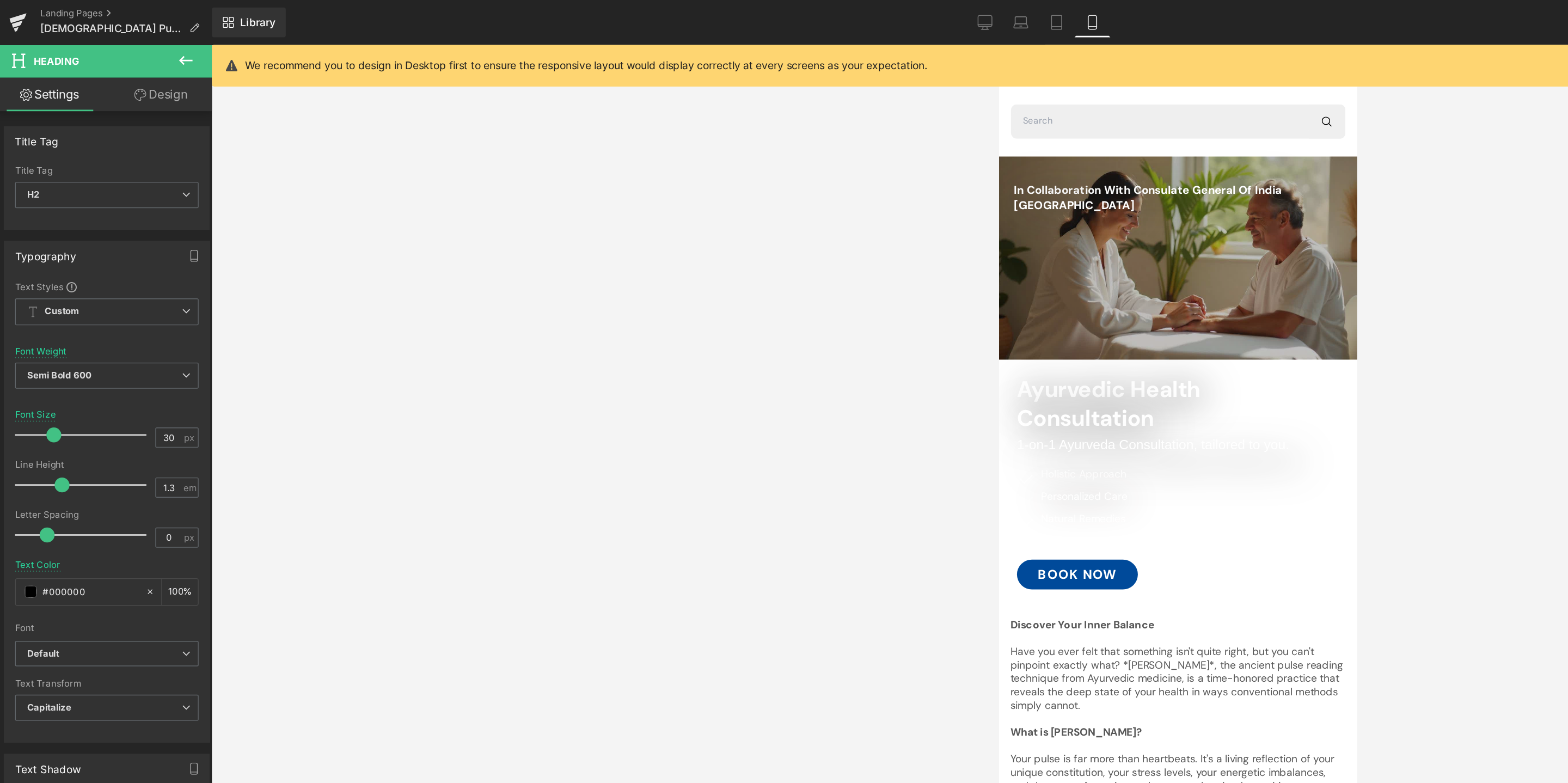
click at [1111, 321] on h2 "Ayurvedic Health Consultation" at bounding box center [1129, 307] width 235 height 43
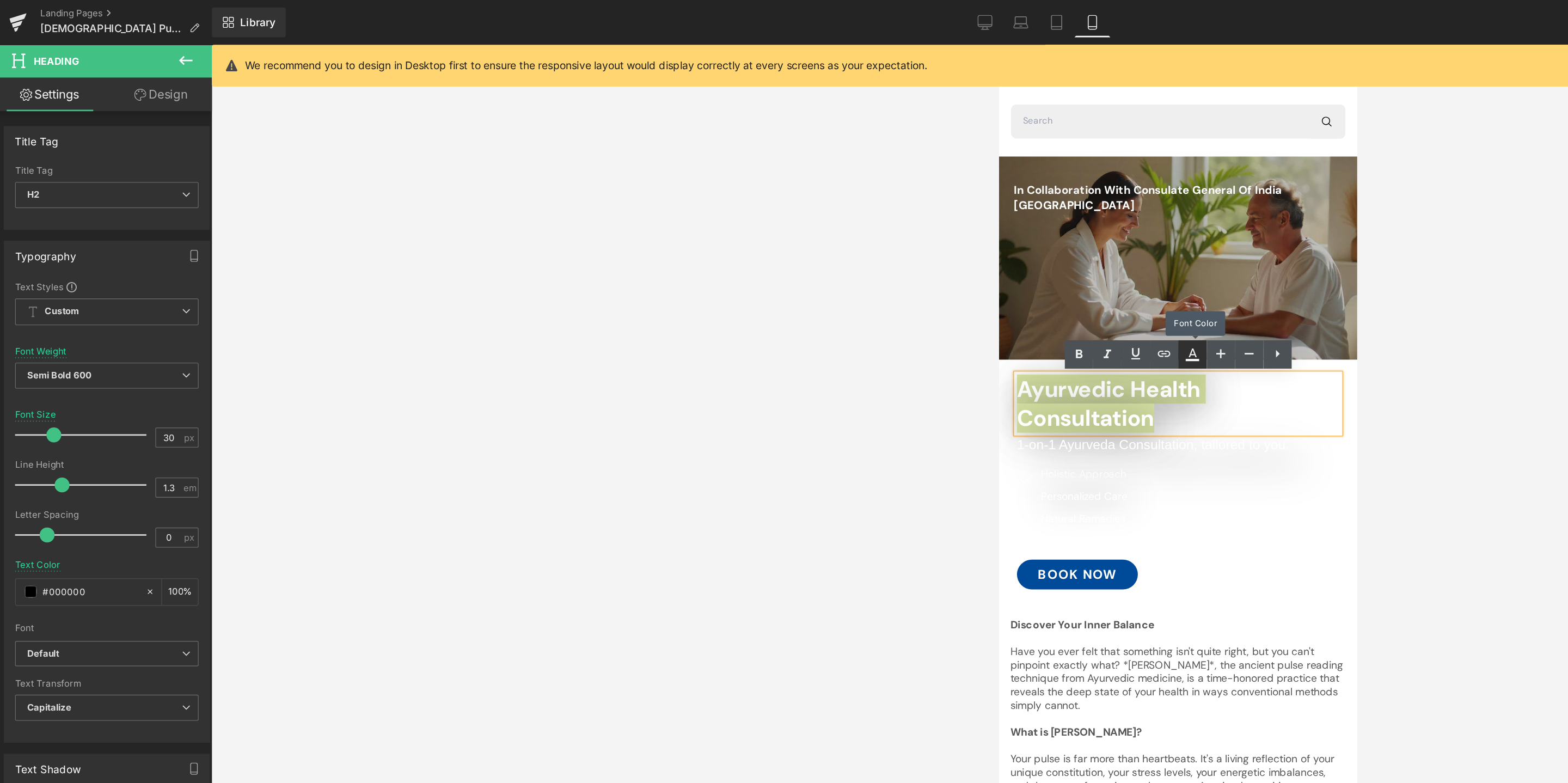
click at [877, 255] on icon at bounding box center [873, 258] width 13 height 13
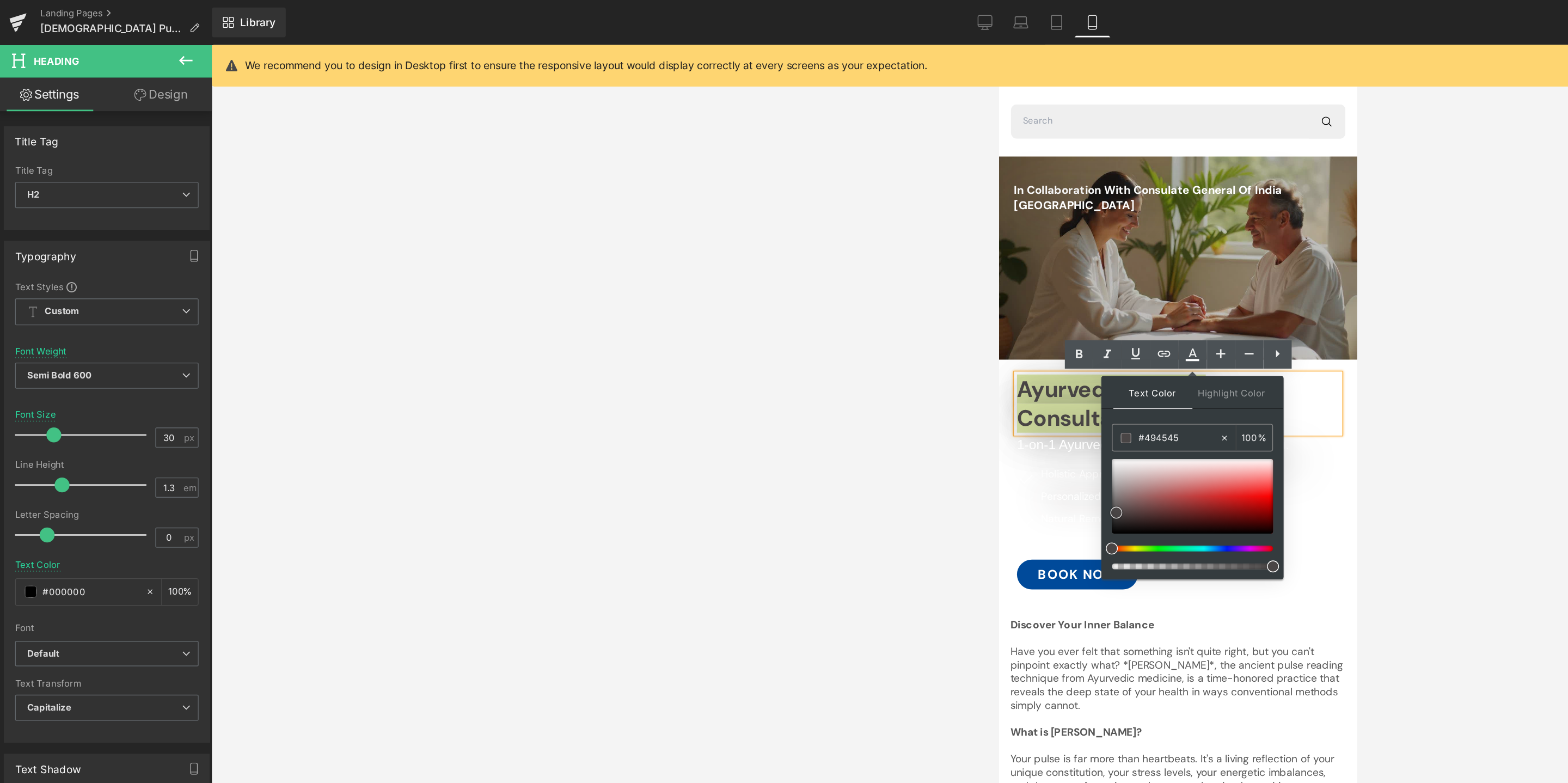
click at [817, 374] on div at bounding box center [873, 362] width 118 height 55
click at [816, 377] on span at bounding box center [818, 378] width 9 height 9
click at [596, 350] on div at bounding box center [862, 408] width 1410 height 750
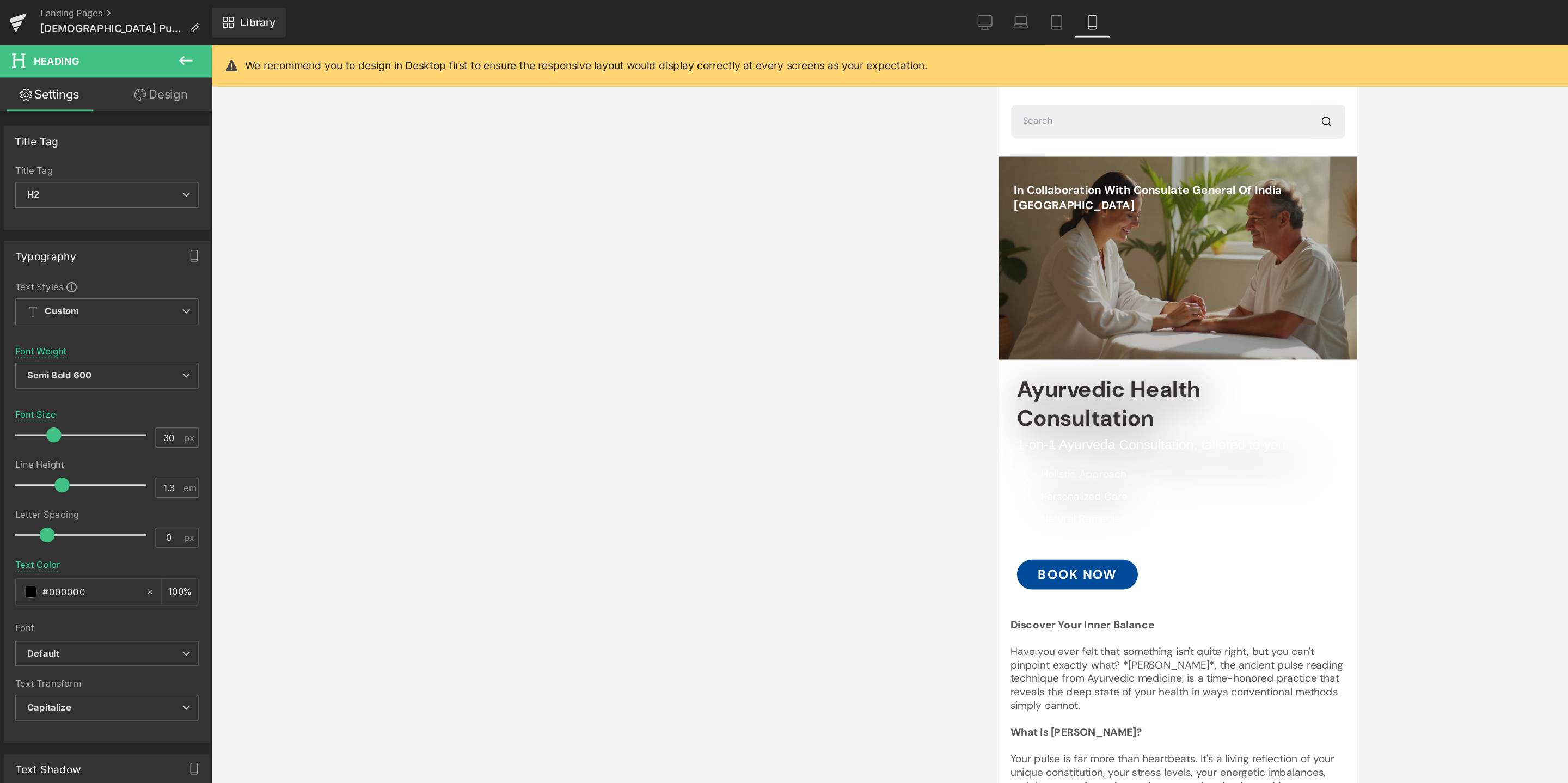
click at [596, 350] on div at bounding box center [862, 408] width 1410 height 750
click at [1093, 371] on div at bounding box center [862, 408] width 1410 height 750
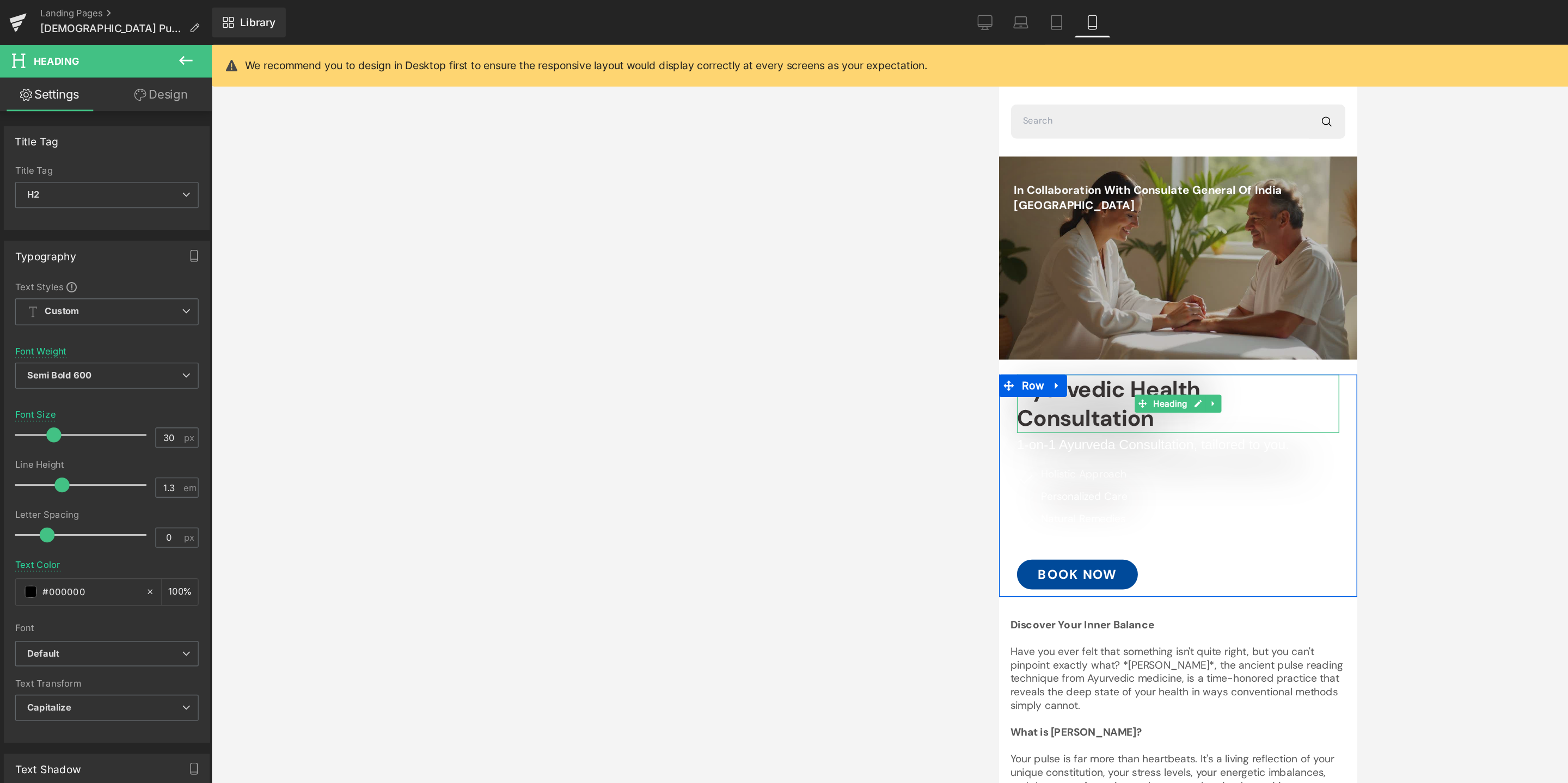
click at [1112, 319] on h2 "Ayurvedic Health Consultation" at bounding box center [1129, 307] width 235 height 43
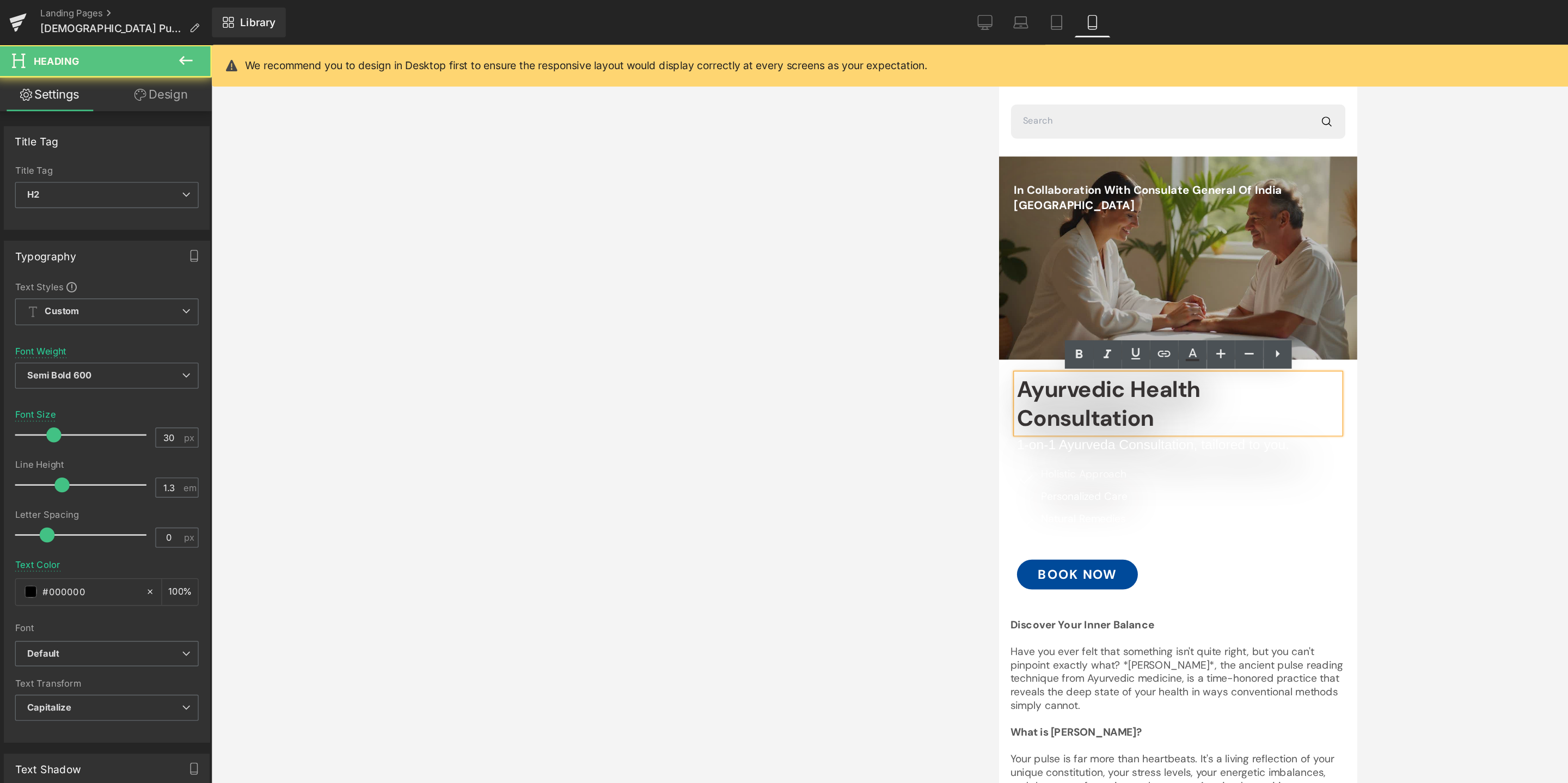
click at [1112, 319] on h2 "Ayurvedic Health Consultation" at bounding box center [1129, 307] width 235 height 43
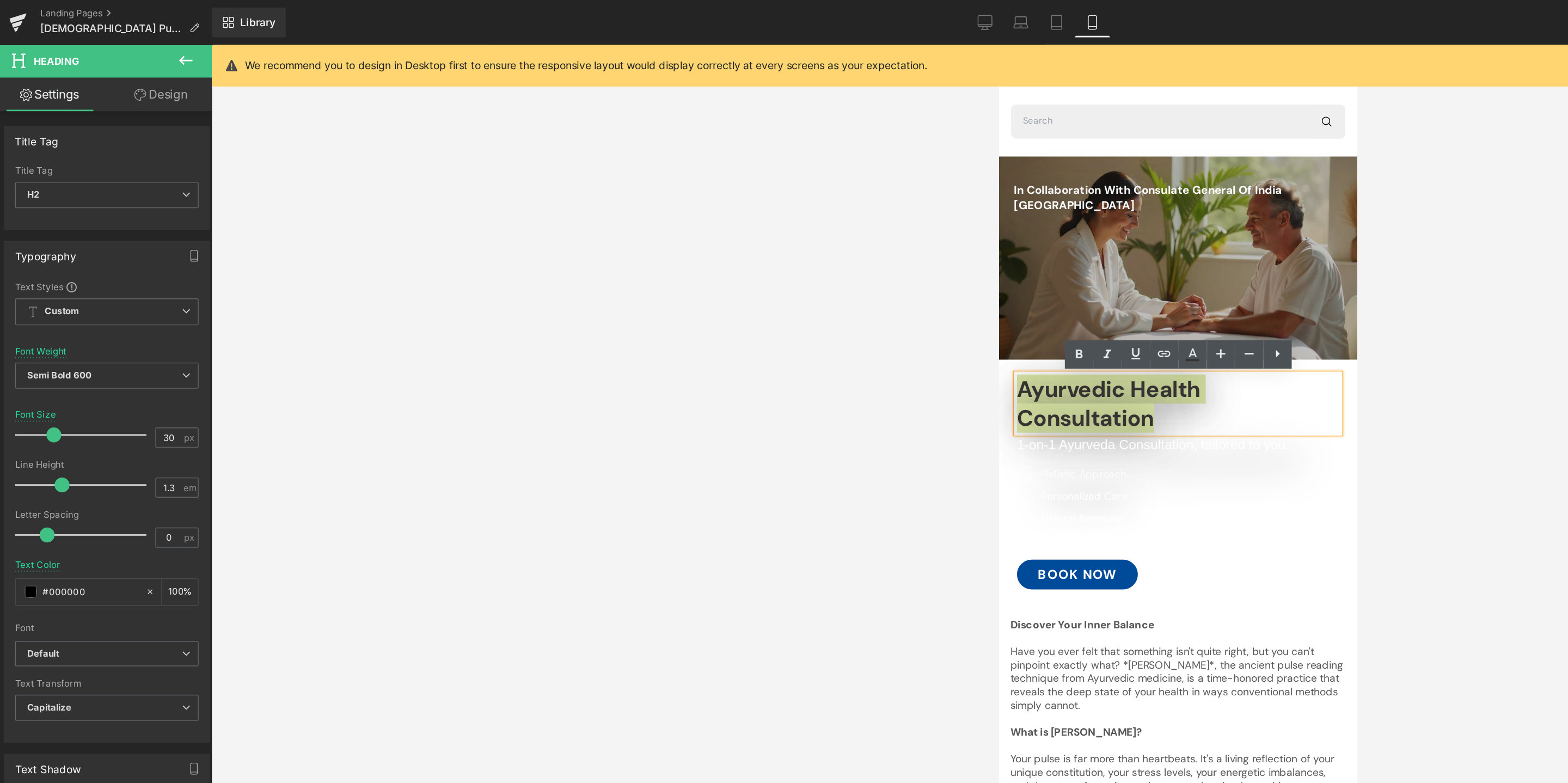
click at [1125, 414] on div at bounding box center [862, 408] width 1410 height 750
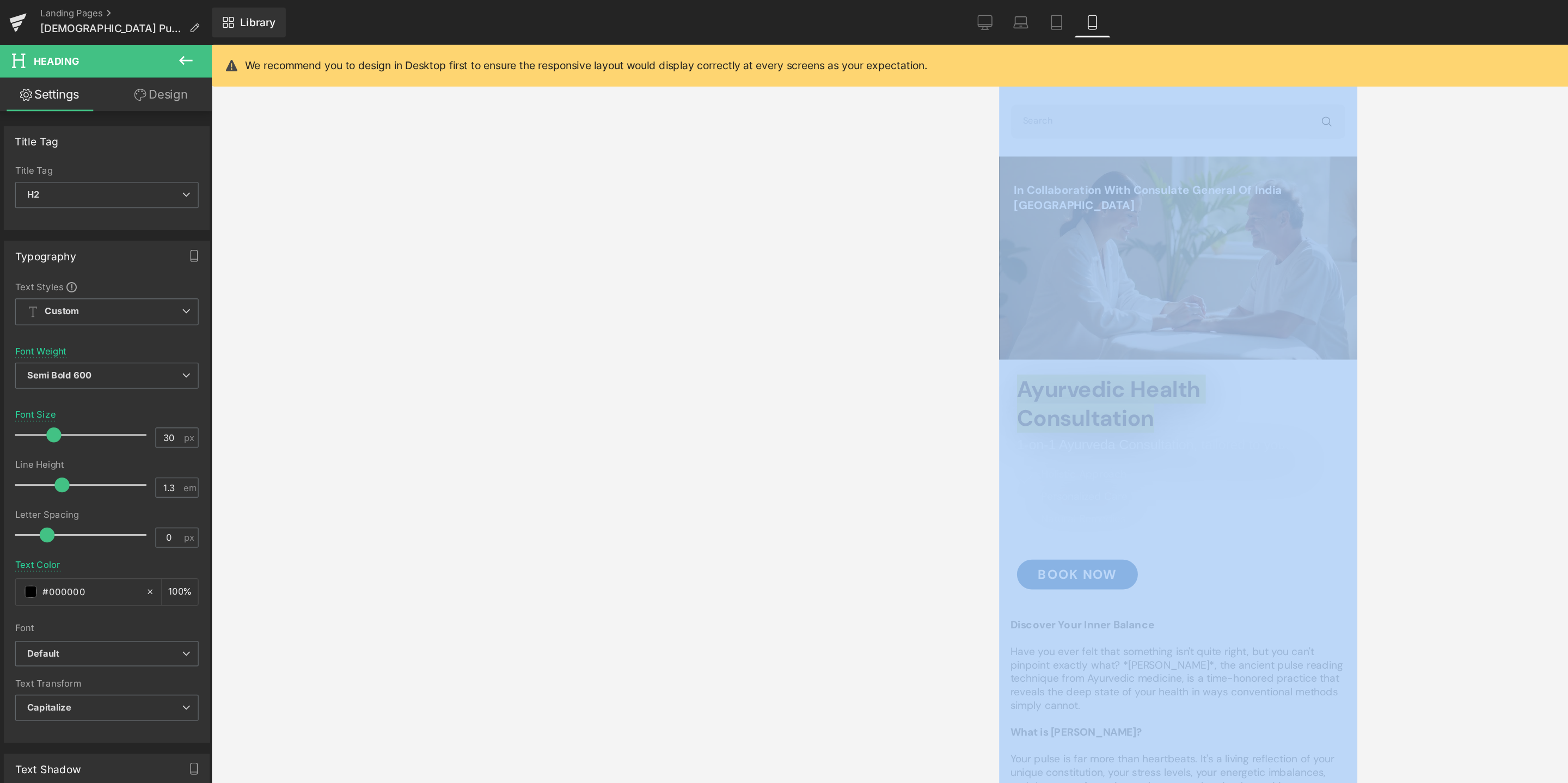
click at [660, 348] on div at bounding box center [862, 408] width 1410 height 750
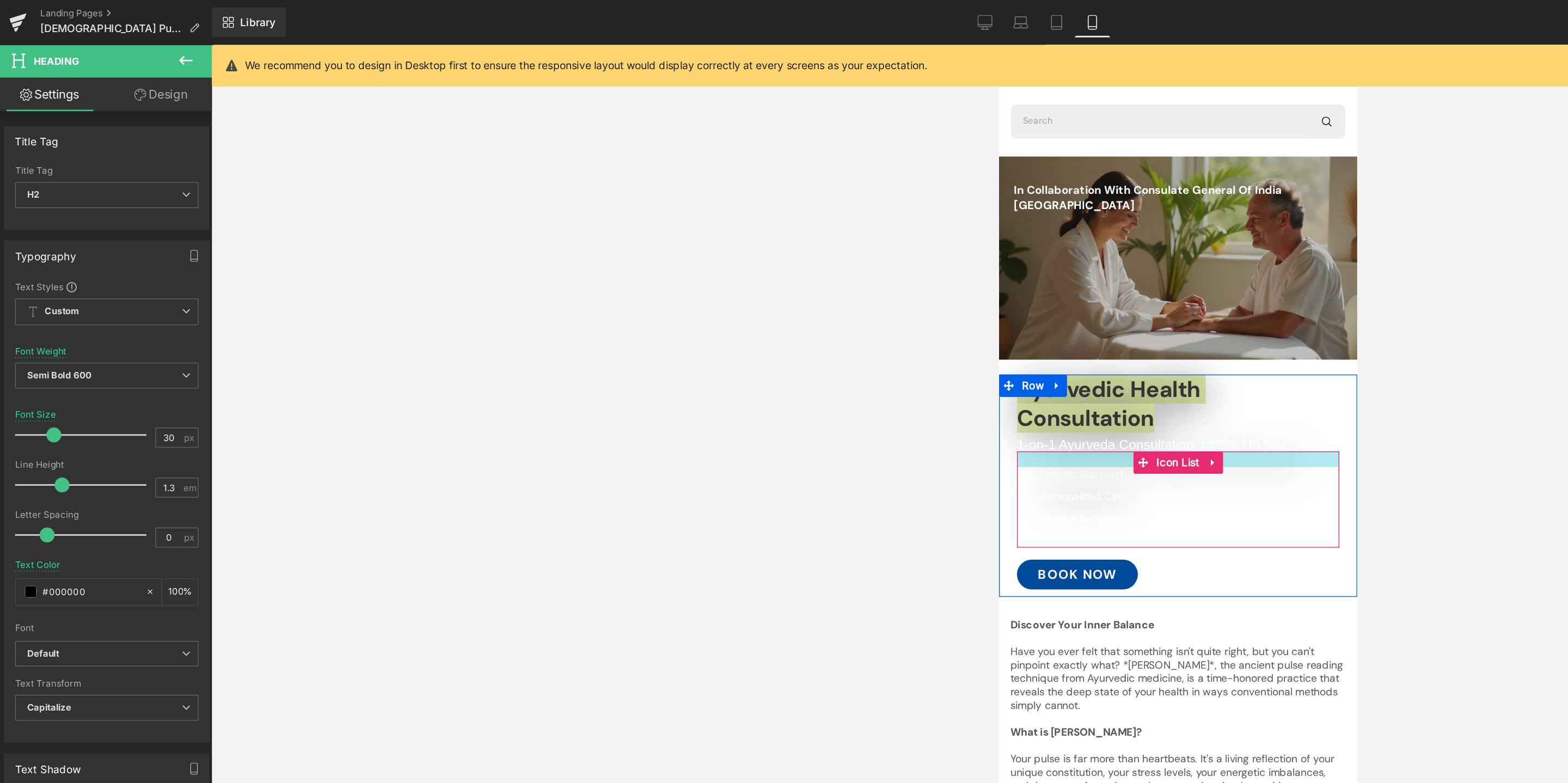
click at [1043, 348] on div at bounding box center [1129, 347] width 235 height 12
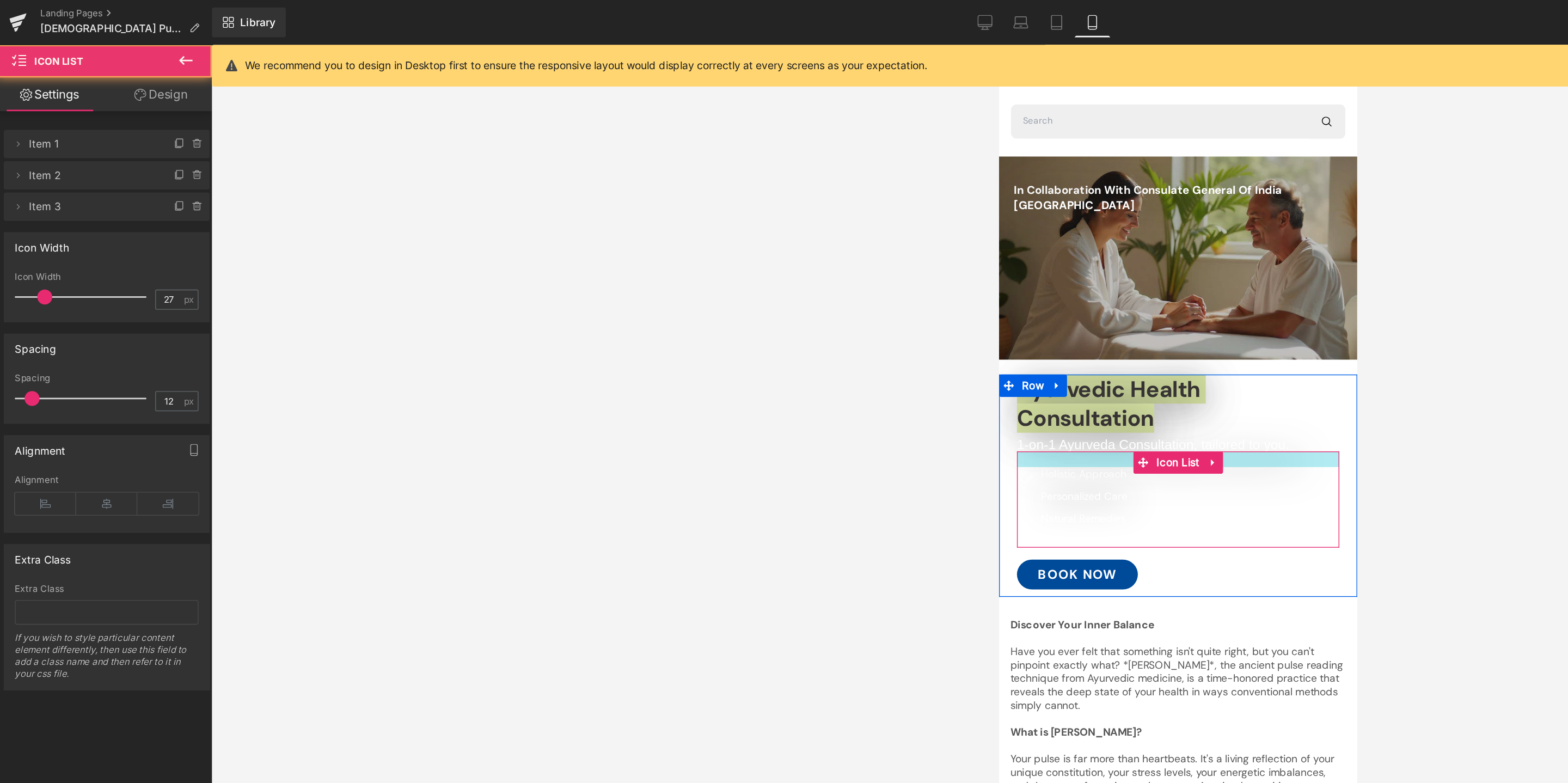
click at [1043, 348] on div at bounding box center [1129, 347] width 235 height 12
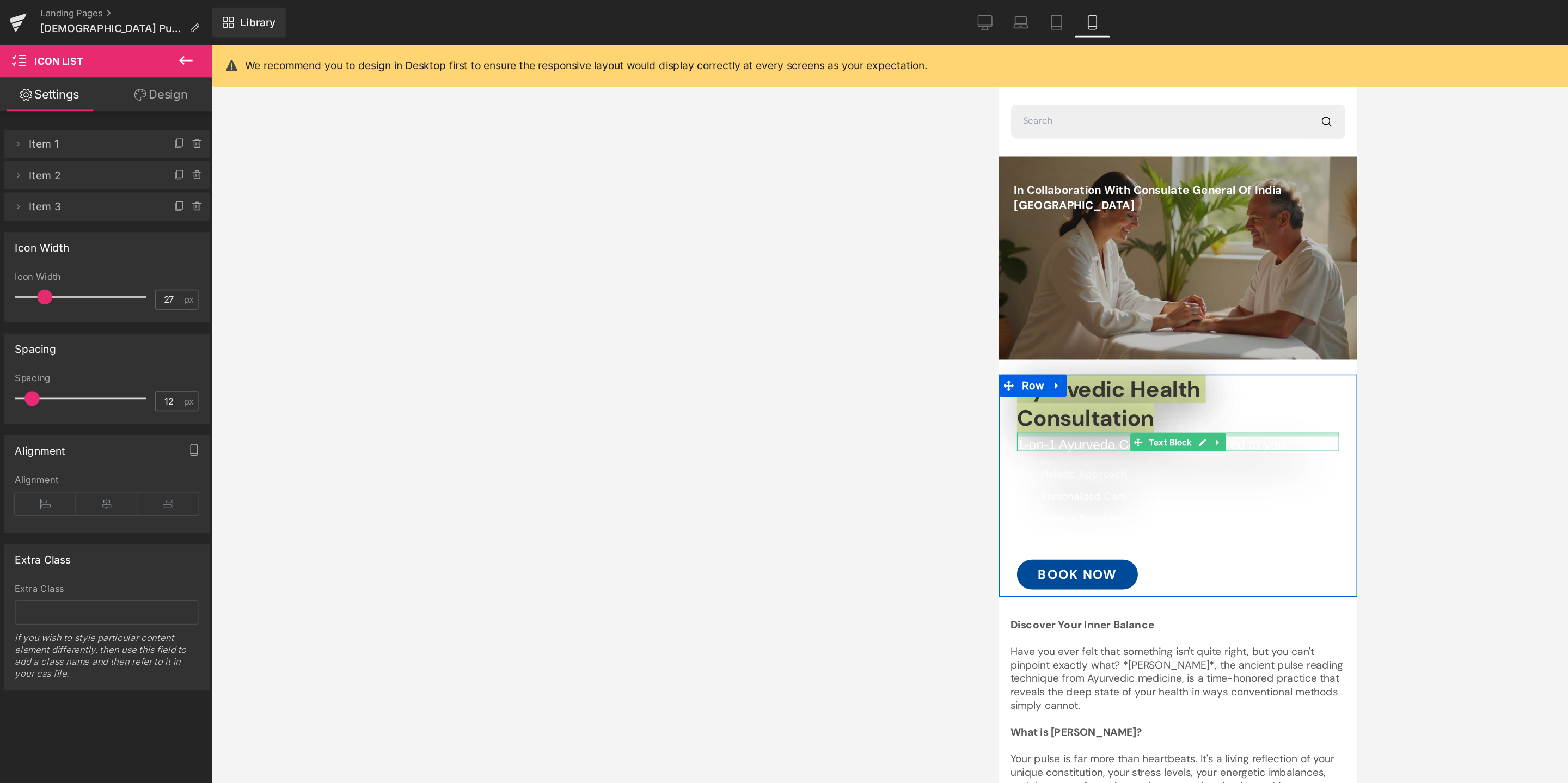
click at [1043, 329] on div at bounding box center [1129, 329] width 235 height 3
click at [1043, 331] on span "1-on-1 Ayurveda Consultation, tailored to you." at bounding box center [1111, 337] width 199 height 11
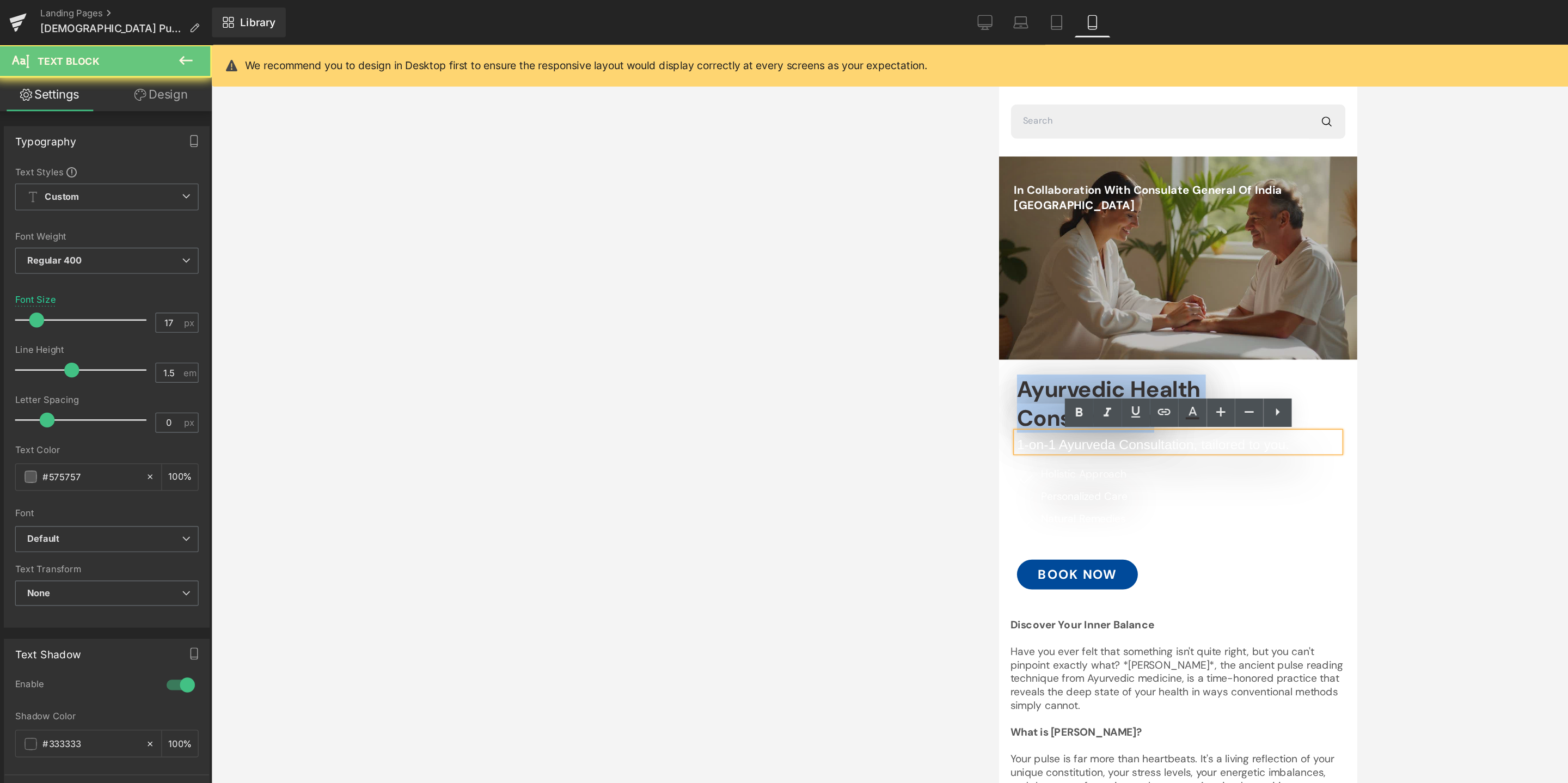
click at [1043, 331] on span "1-on-1 Ayurveda Consultation, tailored to you." at bounding box center [1111, 337] width 199 height 11
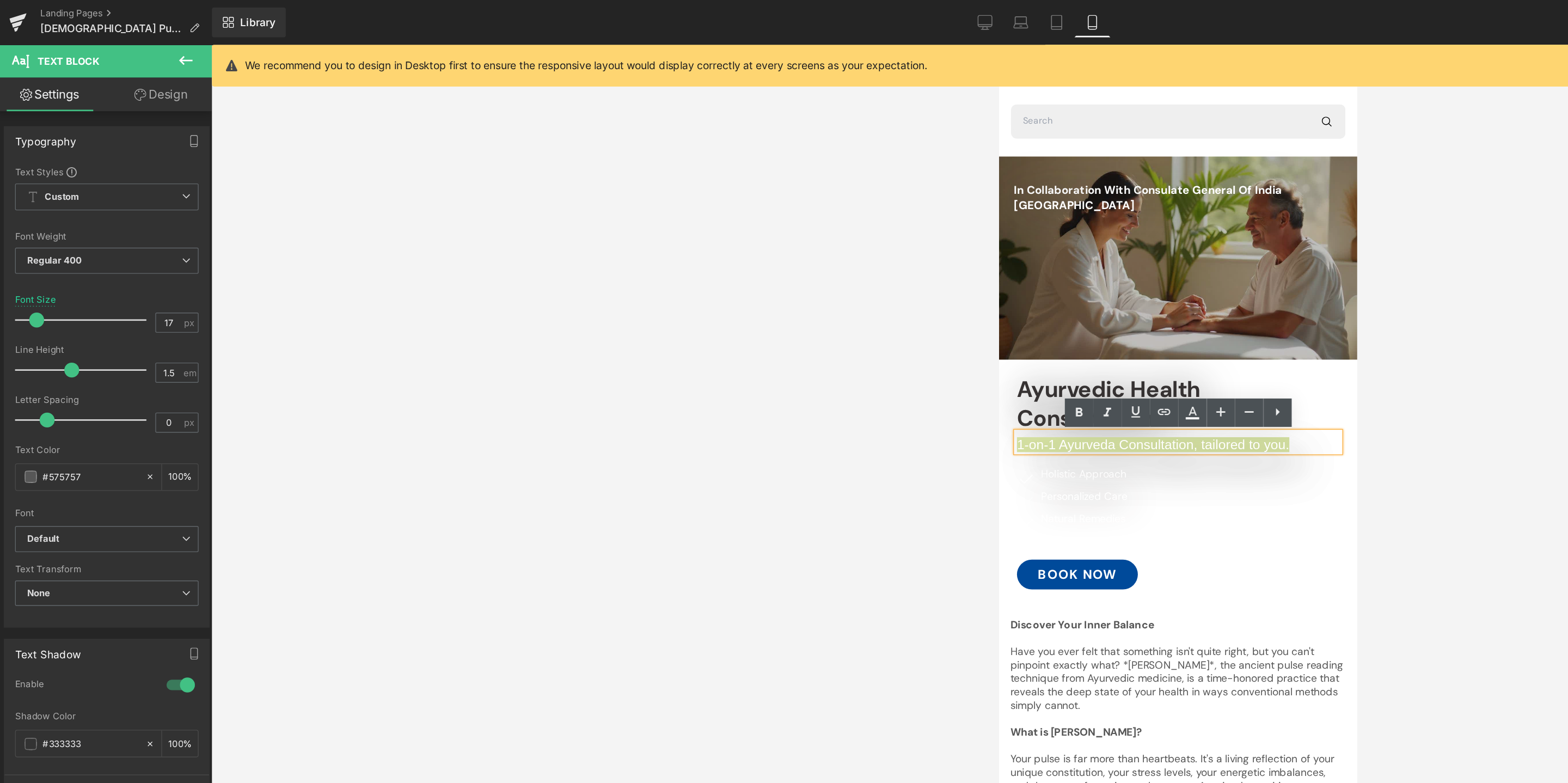
click at [607, 371] on div at bounding box center [862, 408] width 1410 height 750
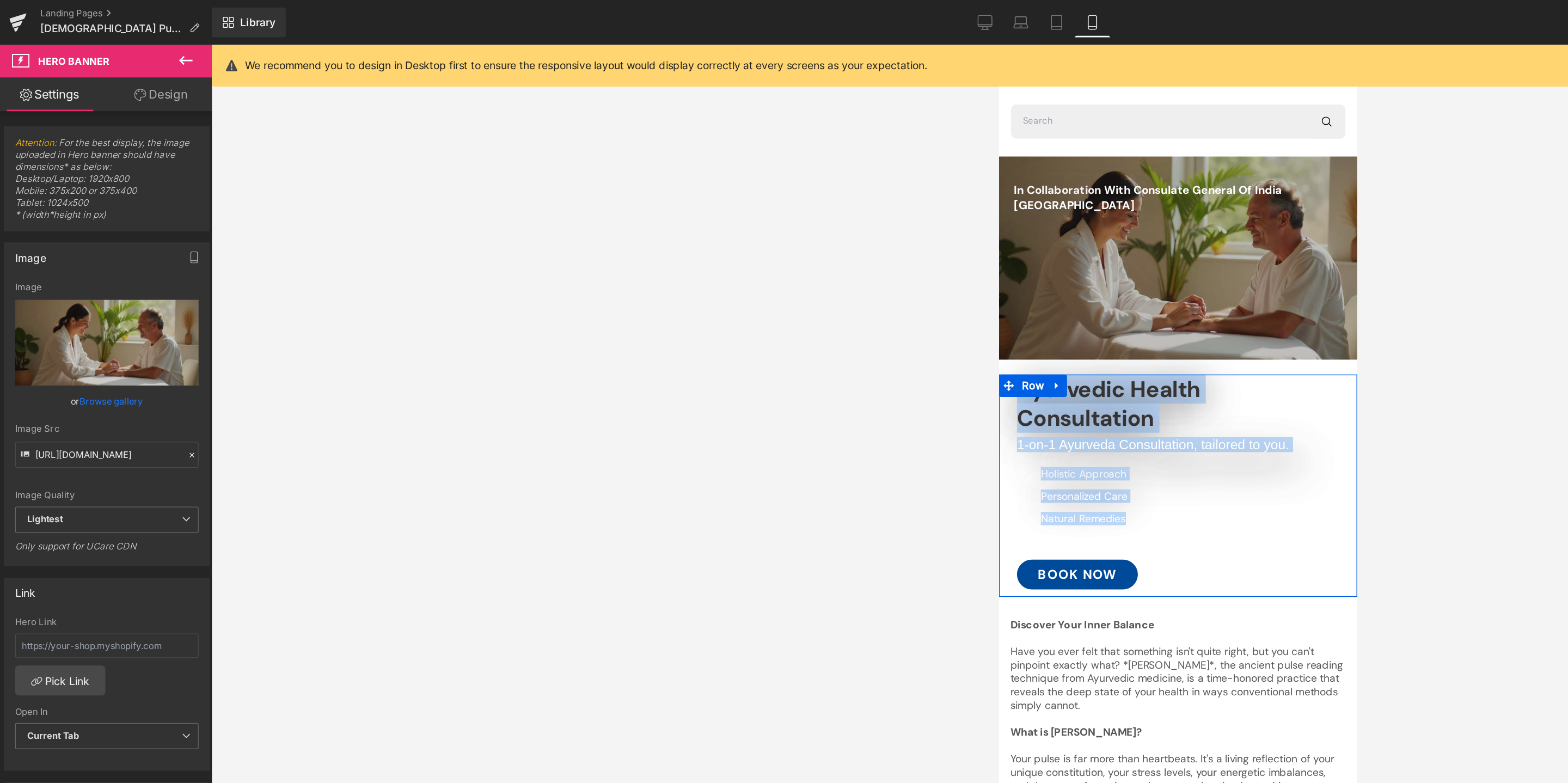
drag, startPoint x: 1249, startPoint y: 136, endPoint x: 1252, endPoint y: 398, distance: 262.0
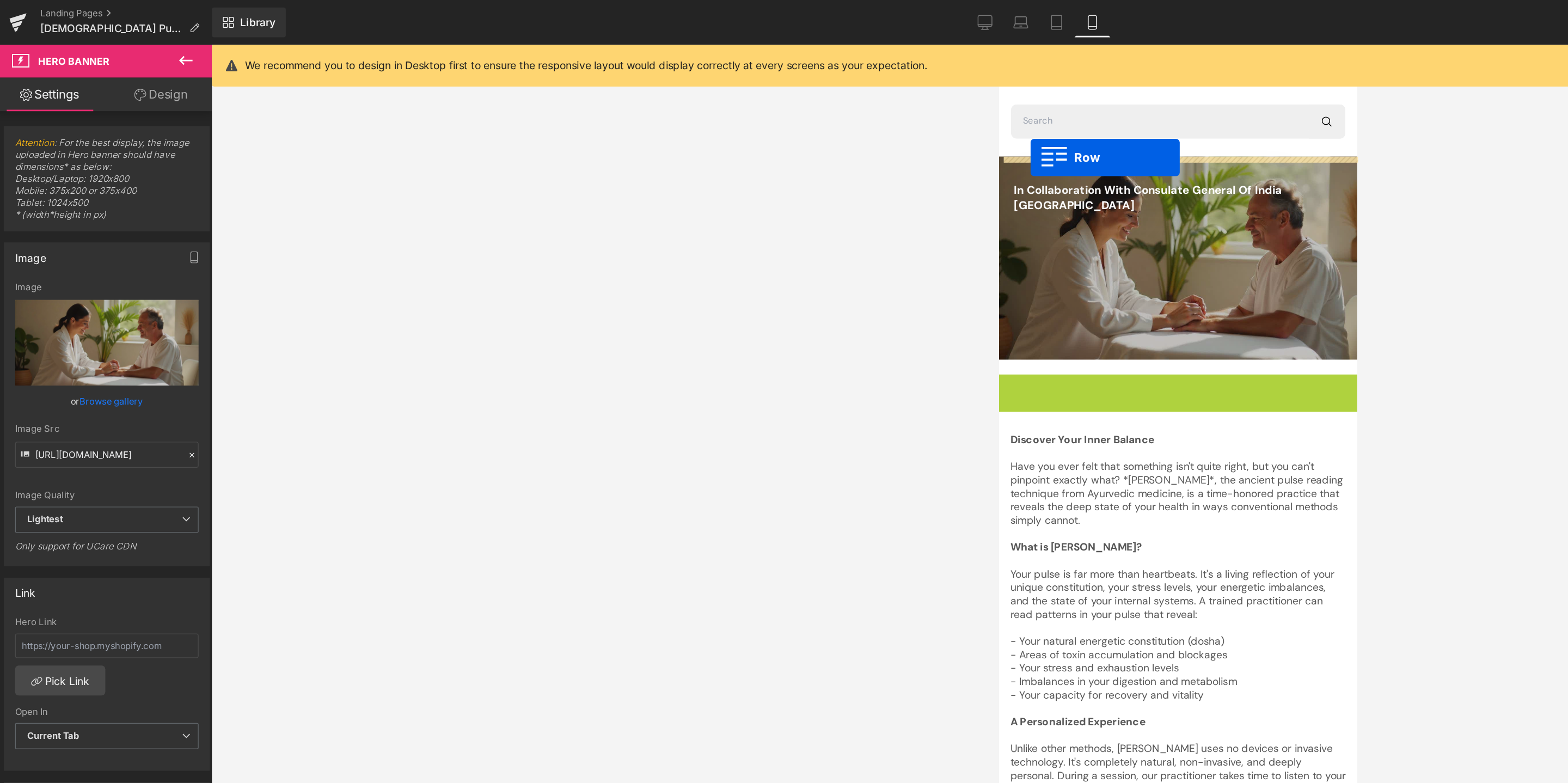
drag, startPoint x: 1015, startPoint y: 294, endPoint x: 1022, endPoint y: 130, distance: 164.1
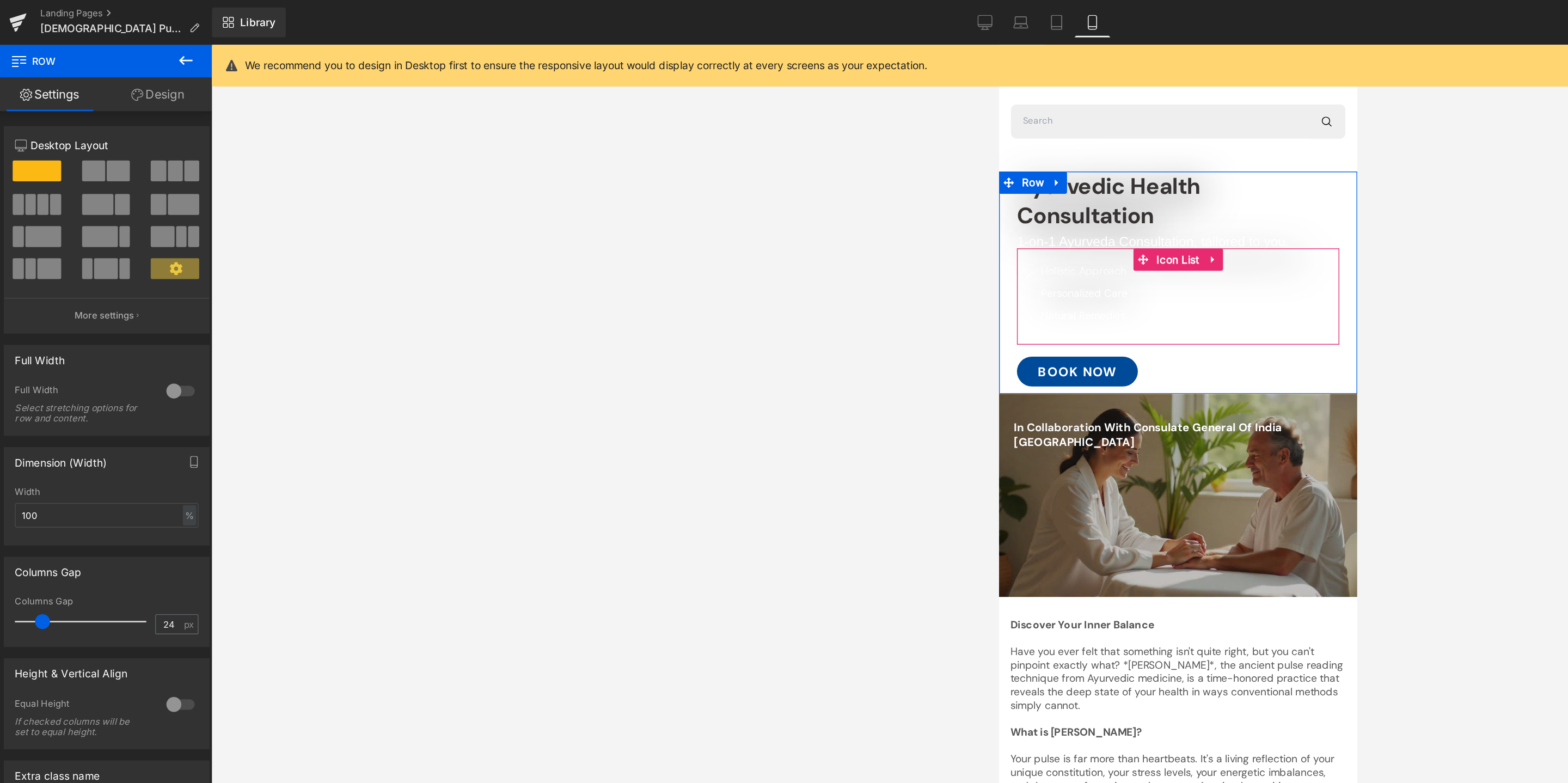
click at [1101, 194] on span at bounding box center [1104, 202] width 15 height 16
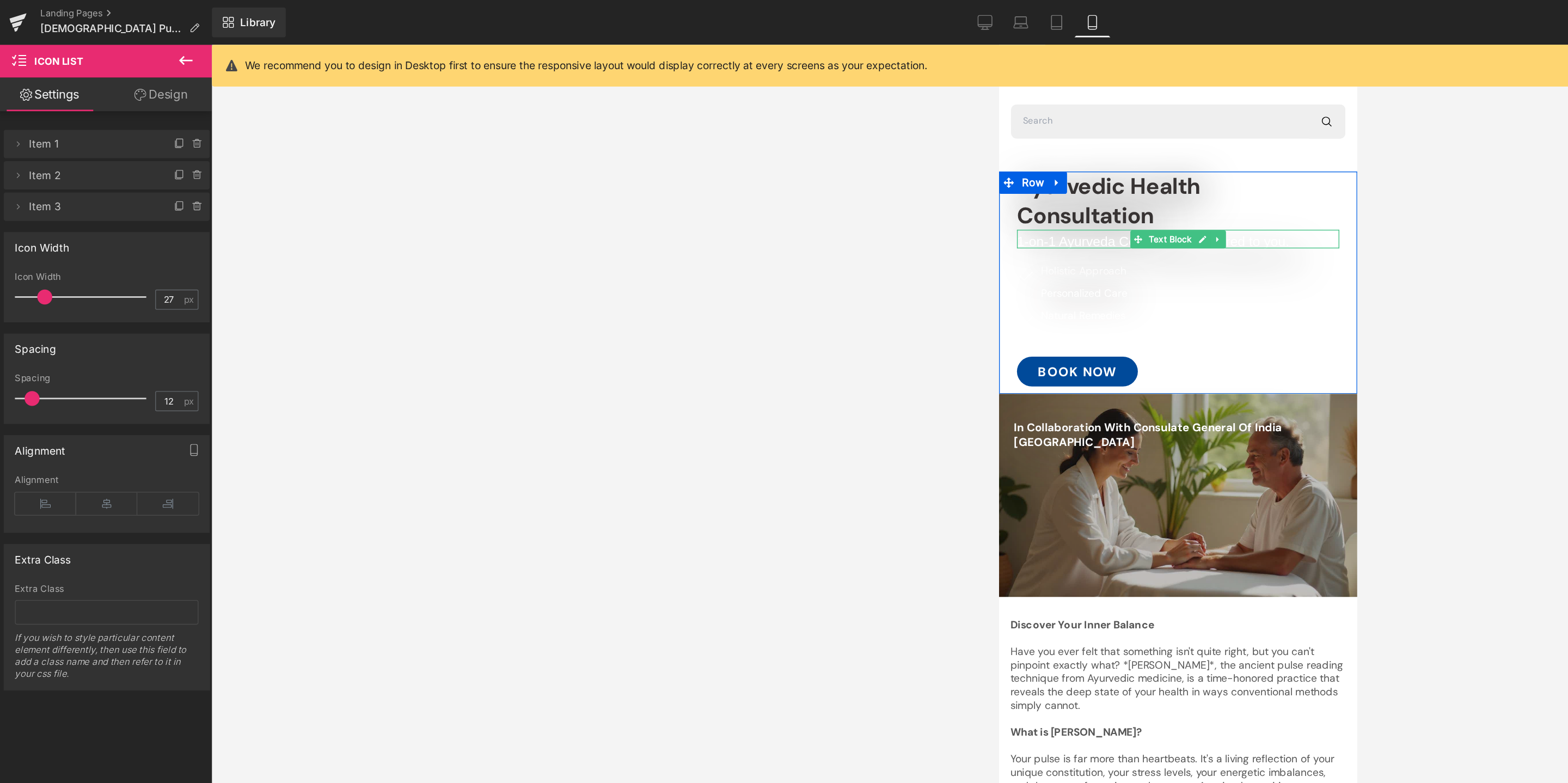
click at [1066, 188] on span "1-on-1 Ayurveda Consultation, tailored to you." at bounding box center [1111, 189] width 199 height 11
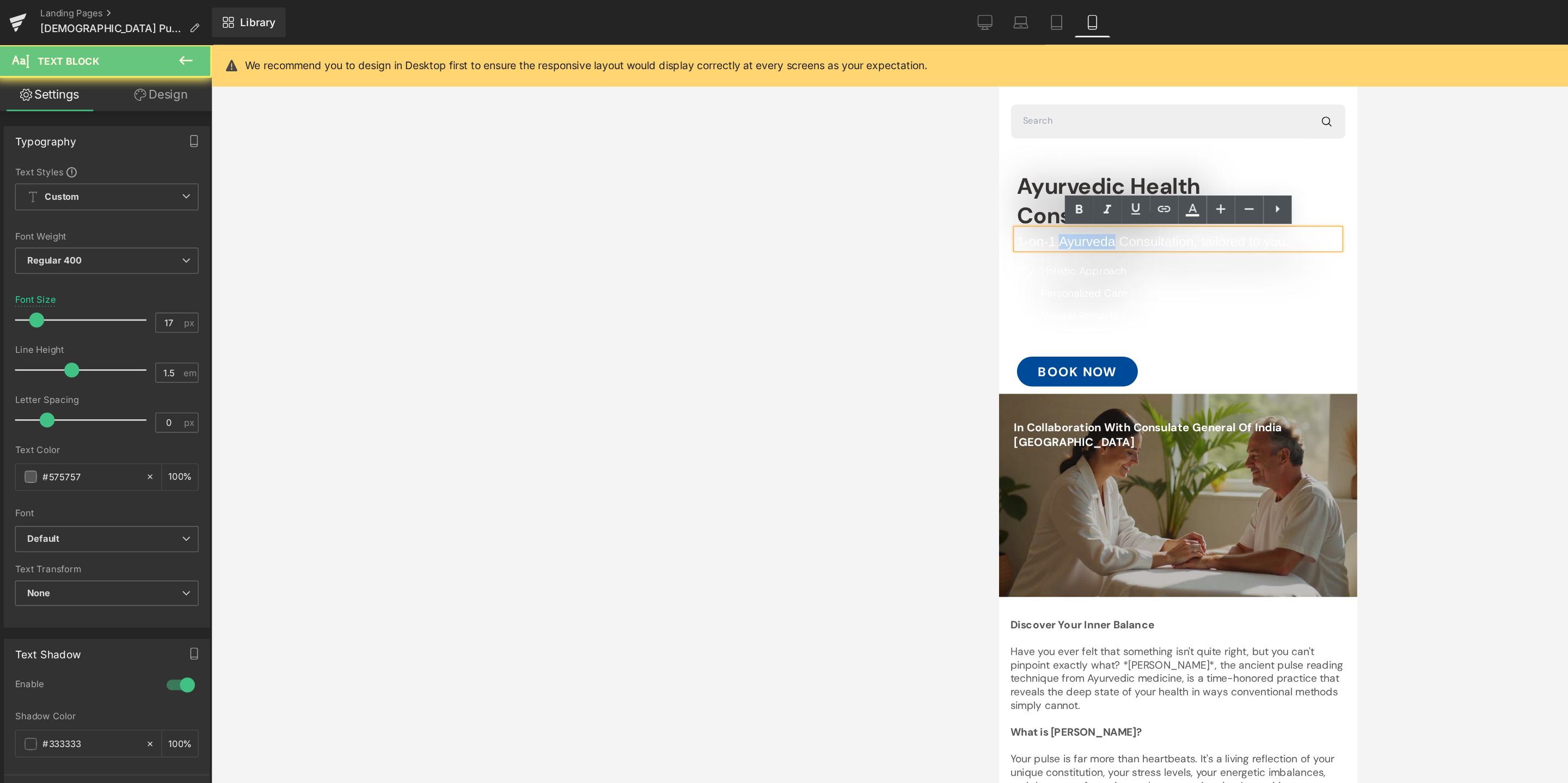
click at [1066, 188] on span "1-on-1 Ayurveda Consultation, tailored to you." at bounding box center [1111, 189] width 199 height 11
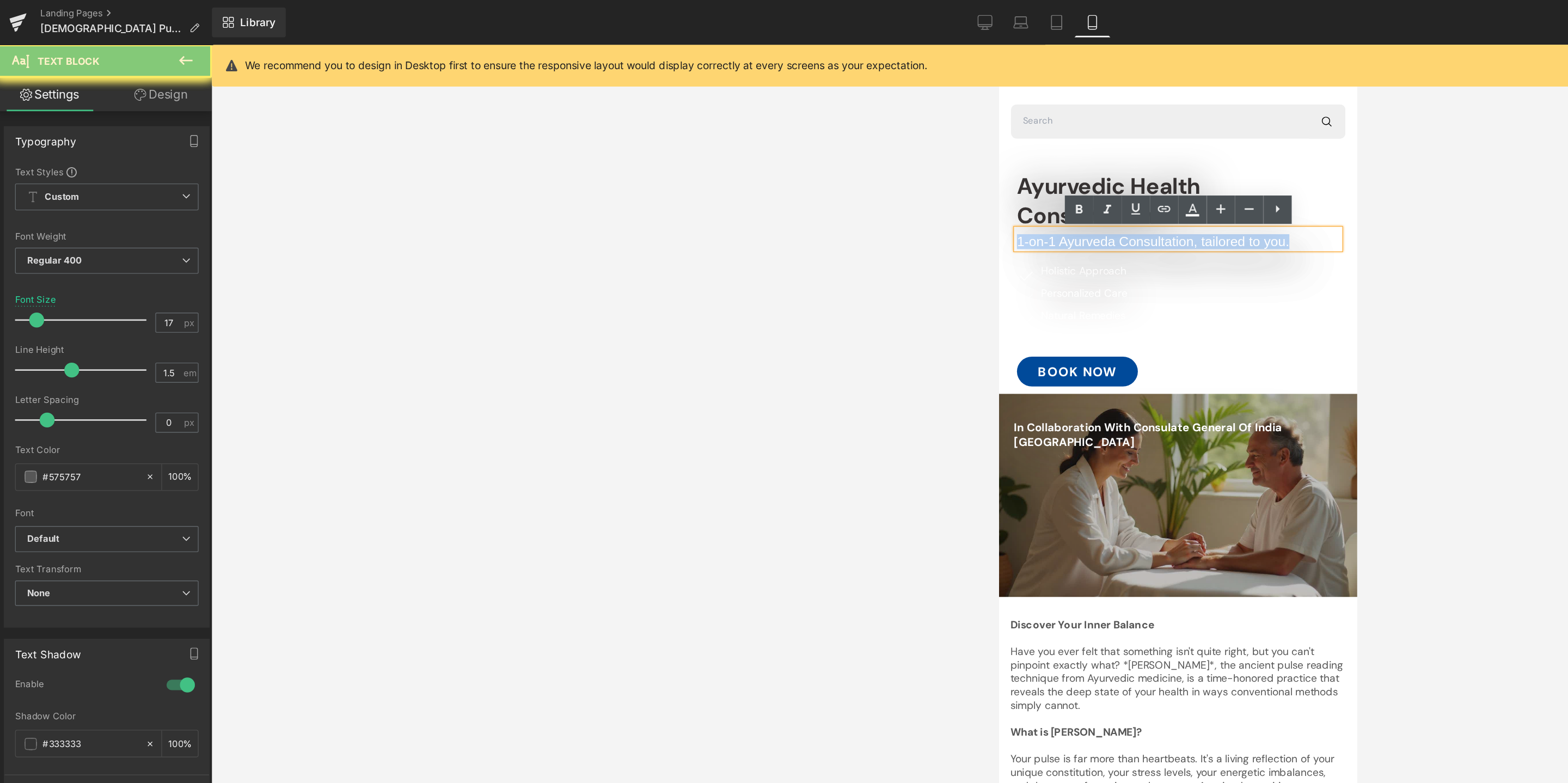
click at [1066, 188] on span "1-on-1 Ayurveda Consultation, tailored to you." at bounding box center [1111, 189] width 199 height 11
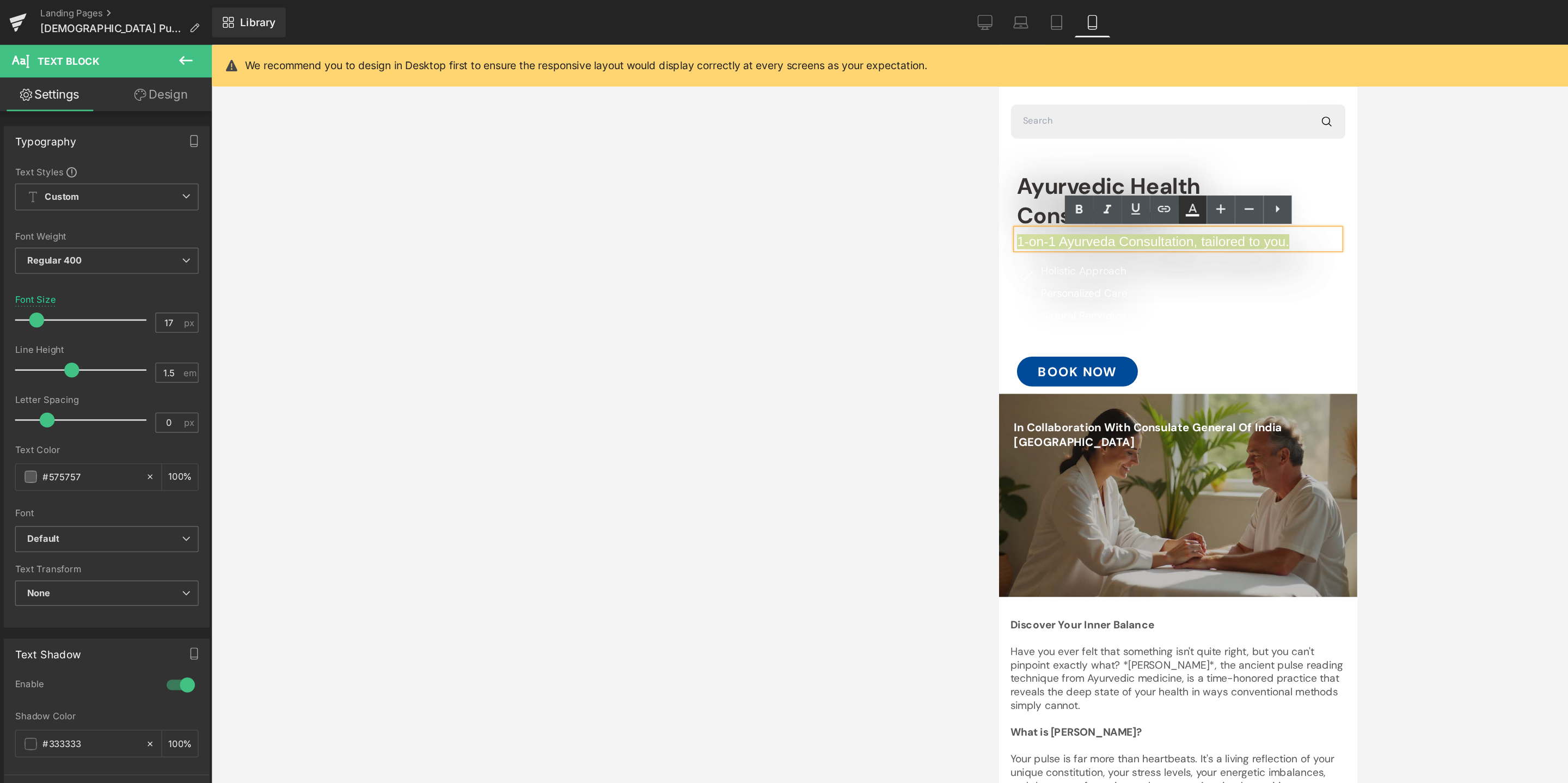
click at [874, 152] on icon at bounding box center [873, 151] width 6 height 6
type input "#ffffff"
type input "100"
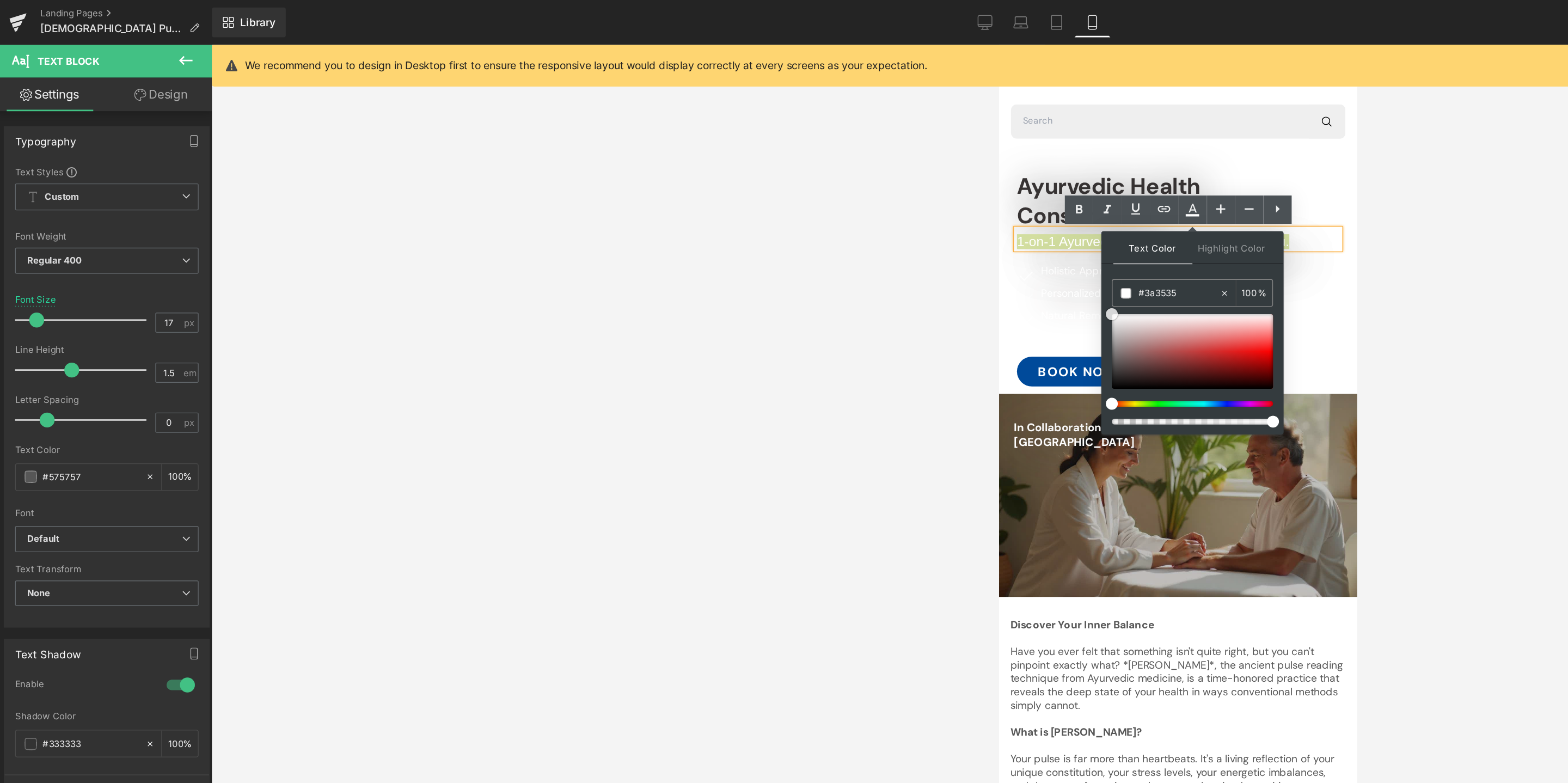
click at [819, 272] on div at bounding box center [873, 256] width 118 height 55
drag, startPoint x: 819, startPoint y: 272, endPoint x: 817, endPoint y: 297, distance: 25.1
click at [817, 296] on div at bounding box center [873, 269] width 118 height 80
click at [1075, 292] on div at bounding box center [862, 408] width 1410 height 750
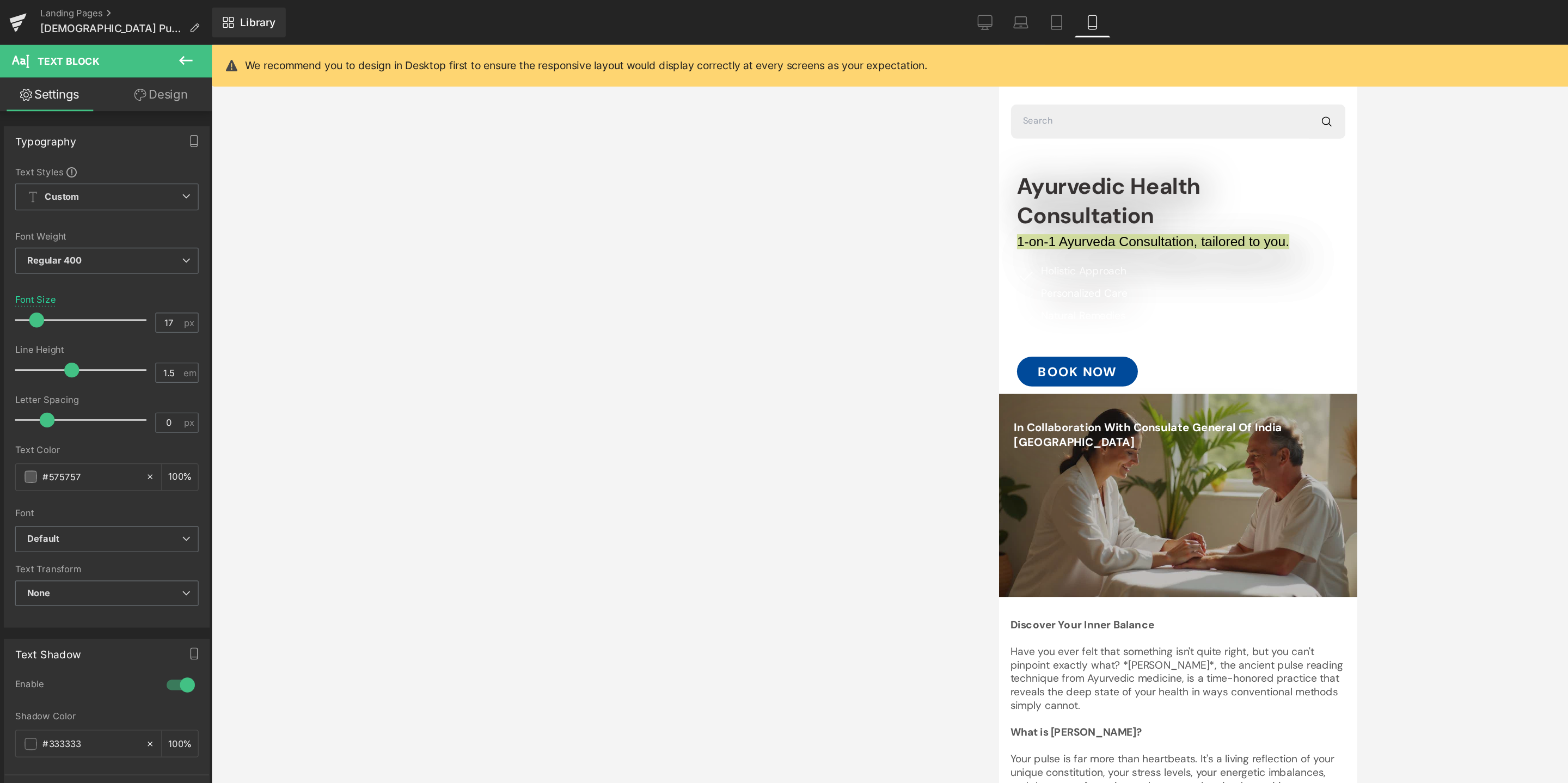
click at [1075, 292] on div at bounding box center [862, 408] width 1410 height 750
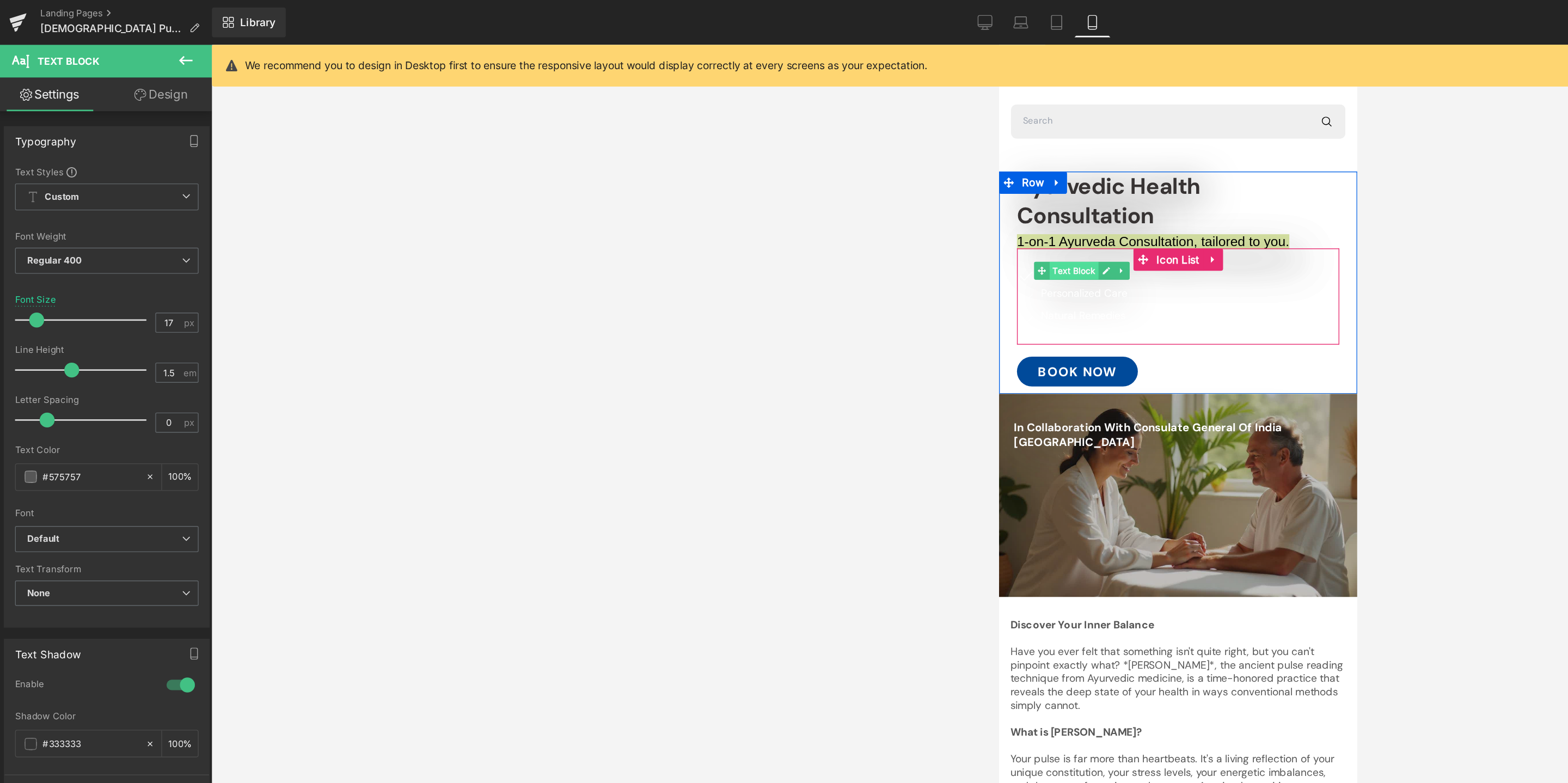
click at [1056, 207] on span "Text Block" at bounding box center [1053, 210] width 36 height 13
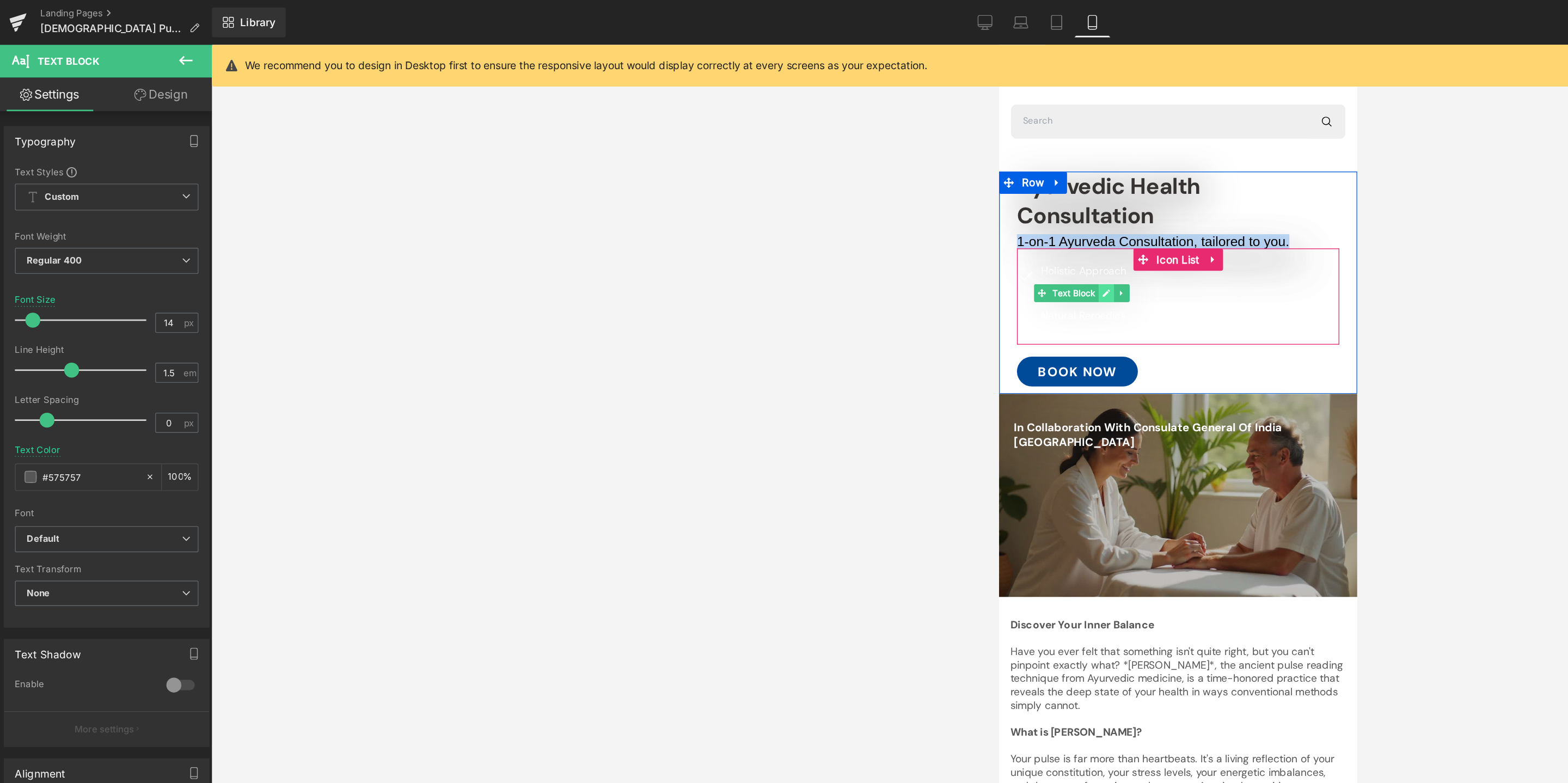
click at [1074, 228] on icon at bounding box center [1076, 225] width 6 height 6
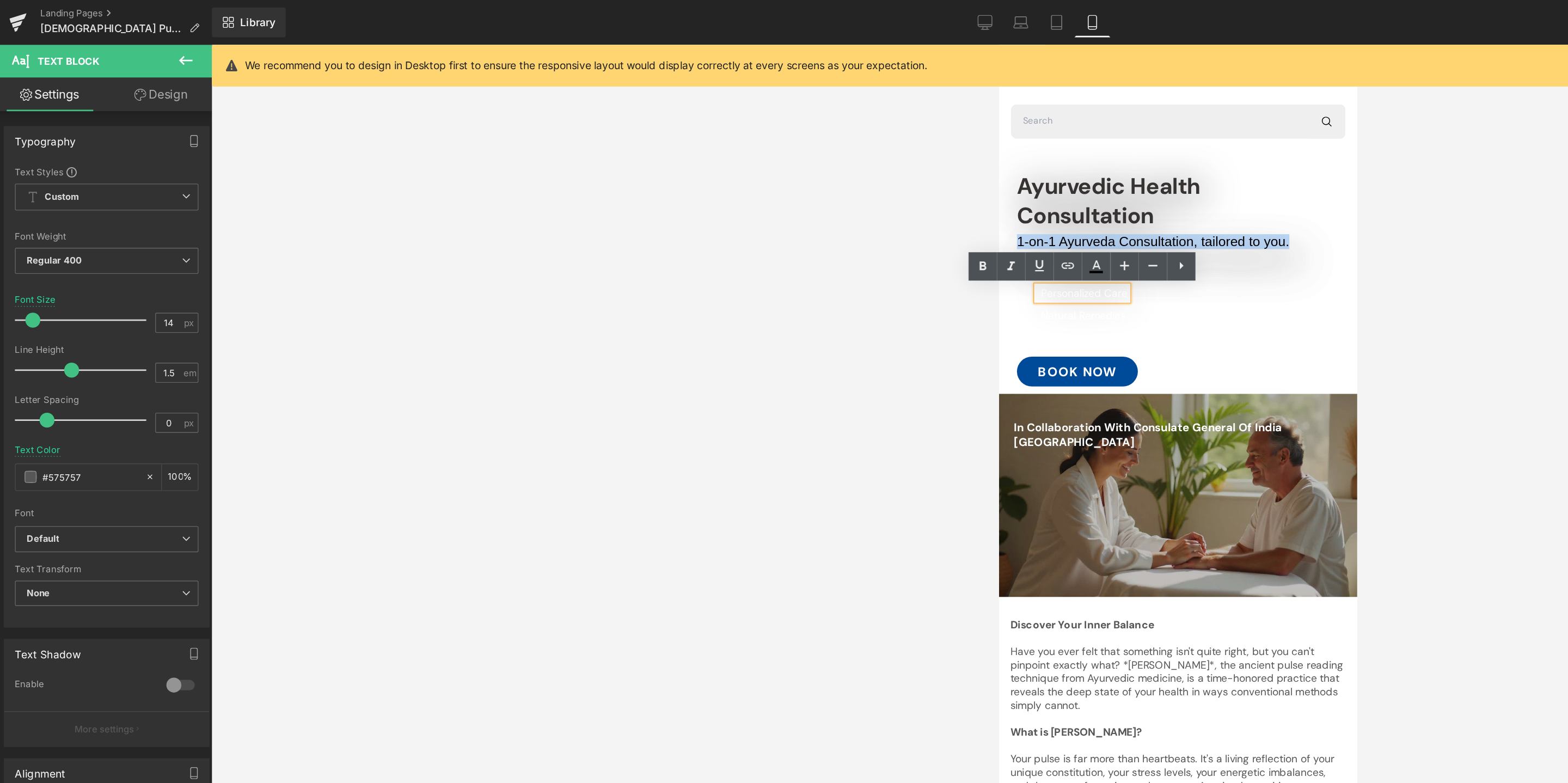
click at [1074, 228] on span "Personalized Care" at bounding box center [1060, 225] width 63 height 10
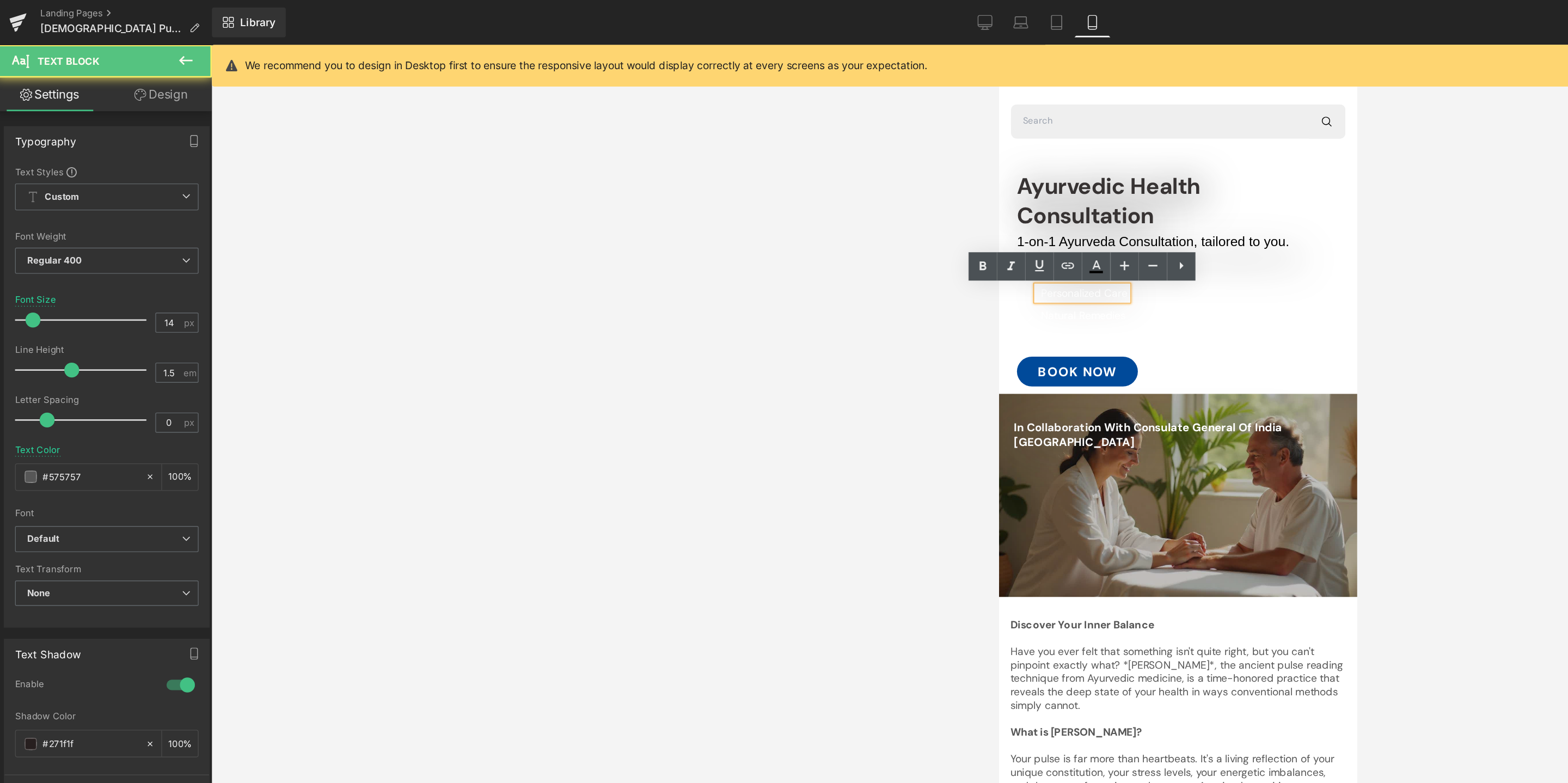
click at [1074, 228] on span "Personalized Care" at bounding box center [1060, 225] width 63 height 10
click at [1074, 227] on span "Personalized Care" at bounding box center [1060, 225] width 63 height 10
click at [803, 193] on icon at bounding box center [803, 193] width 6 height 6
type input "#ffffff"
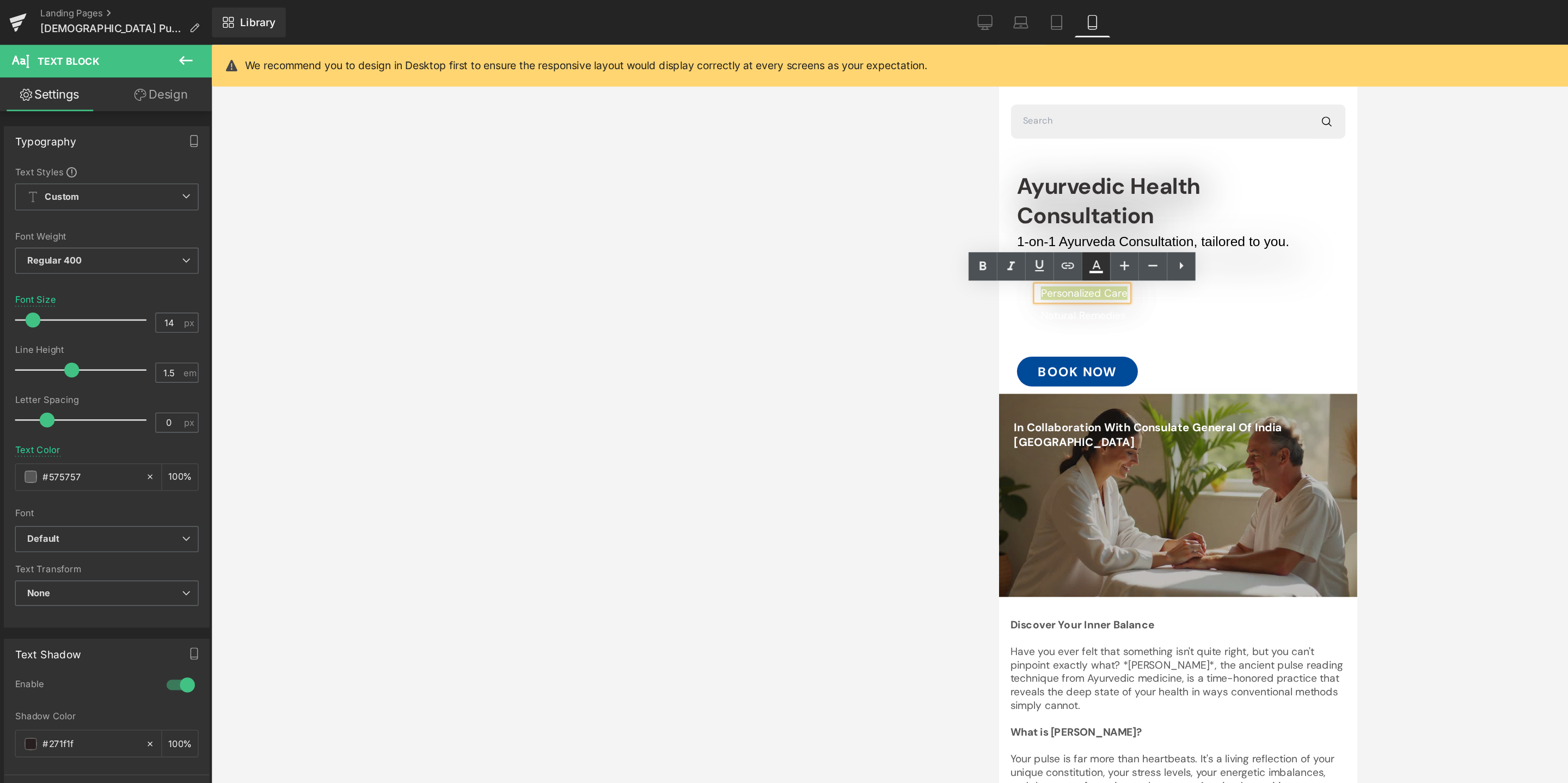
type input "100"
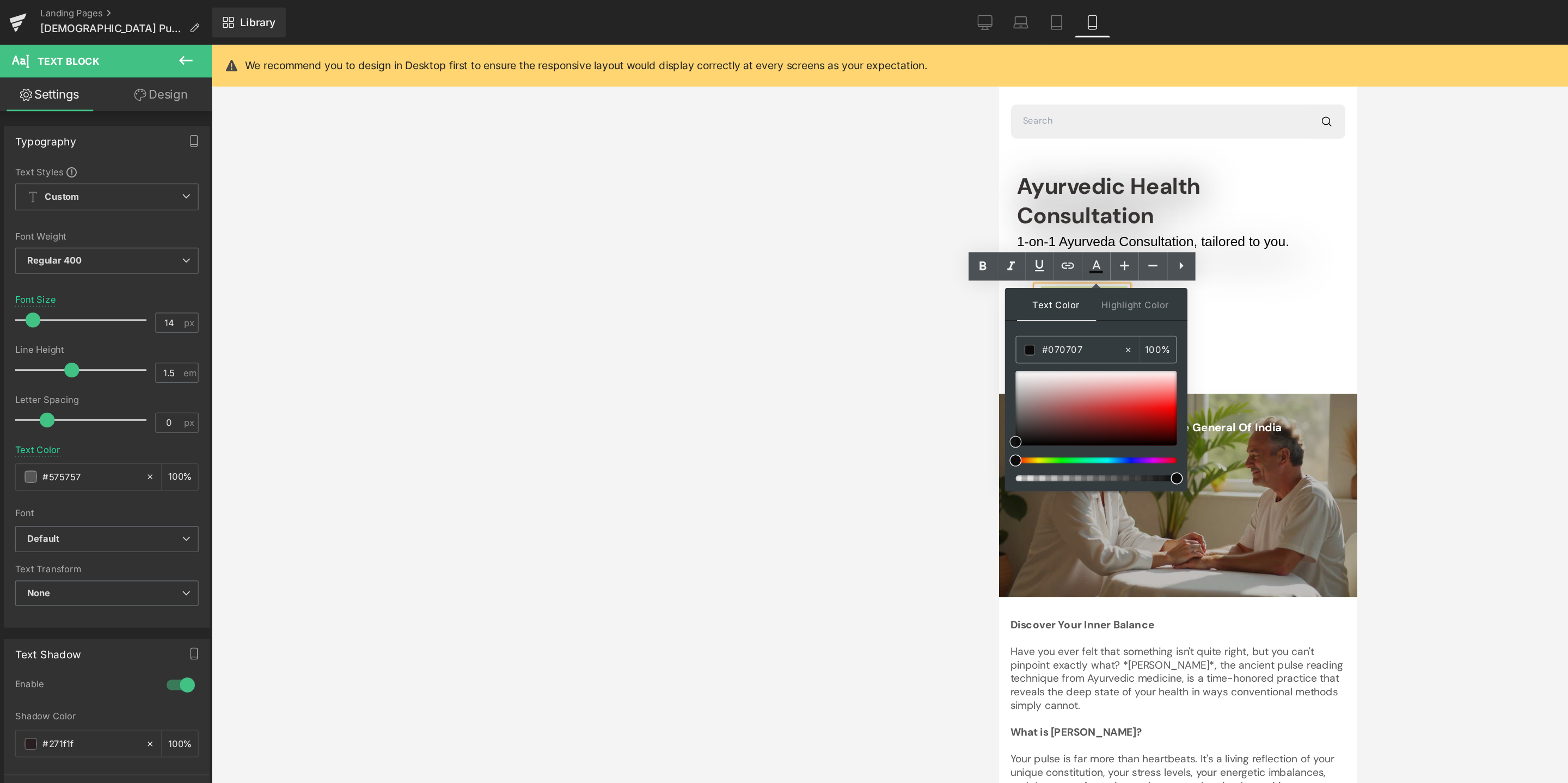
type input "#000000"
drag, startPoint x: 749, startPoint y: 310, endPoint x: 740, endPoint y: 335, distance: 26.6
click at [744, 335] on div at bounding box center [803, 311] width 118 height 80
click at [1096, 340] on div at bounding box center [862, 408] width 1410 height 750
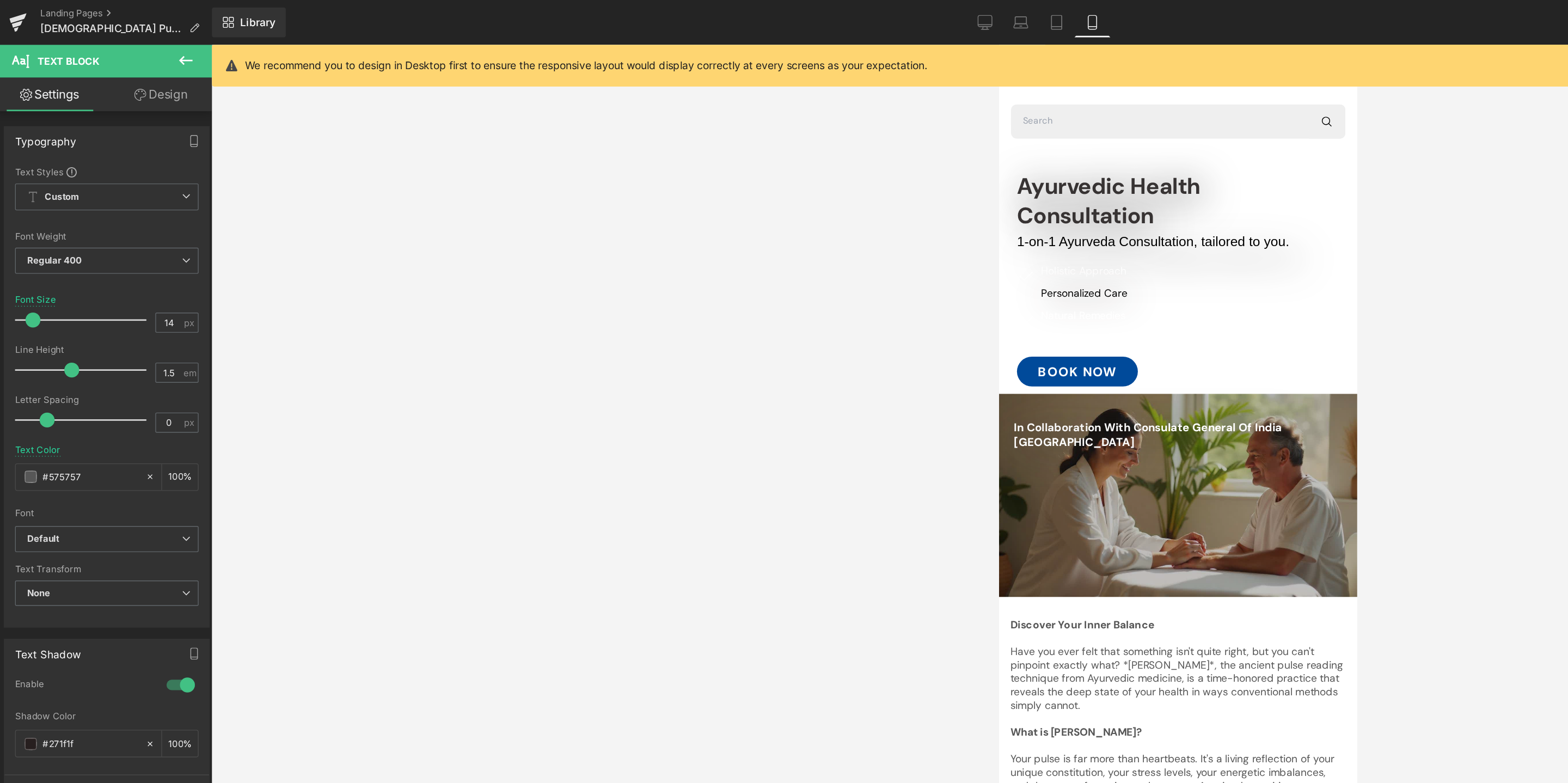
click at [1096, 340] on div at bounding box center [862, 408] width 1410 height 750
click at [1070, 254] on div at bounding box center [862, 408] width 1410 height 750
click at [1067, 161] on div at bounding box center [862, 408] width 1410 height 750
click at [617, 265] on div at bounding box center [862, 408] width 1410 height 750
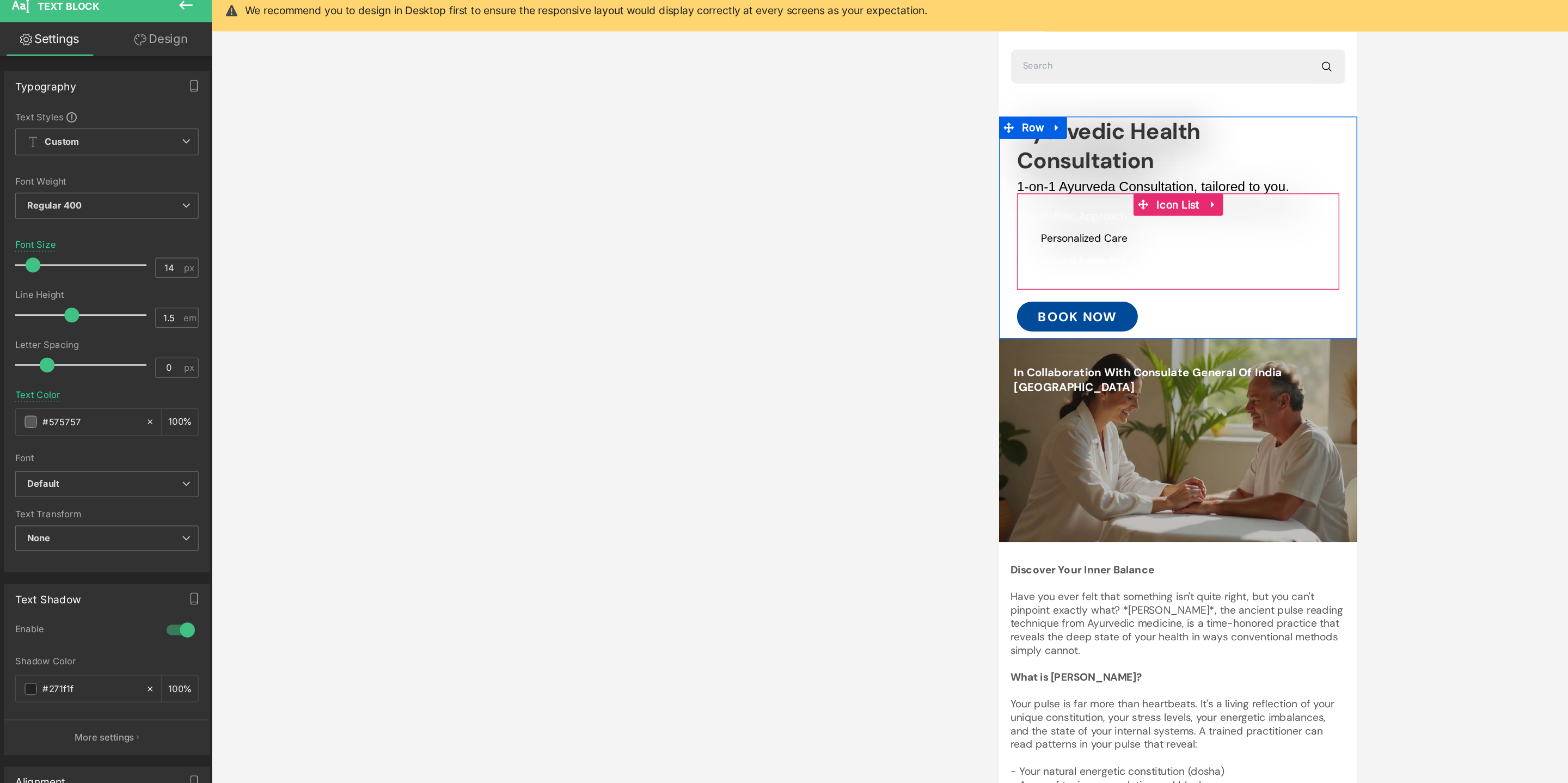
click at [1121, 201] on div "Icon Holistic Approach Text Block Icon Personalized Care Text Block Icon Natura…" at bounding box center [1129, 179] width 235 height 58
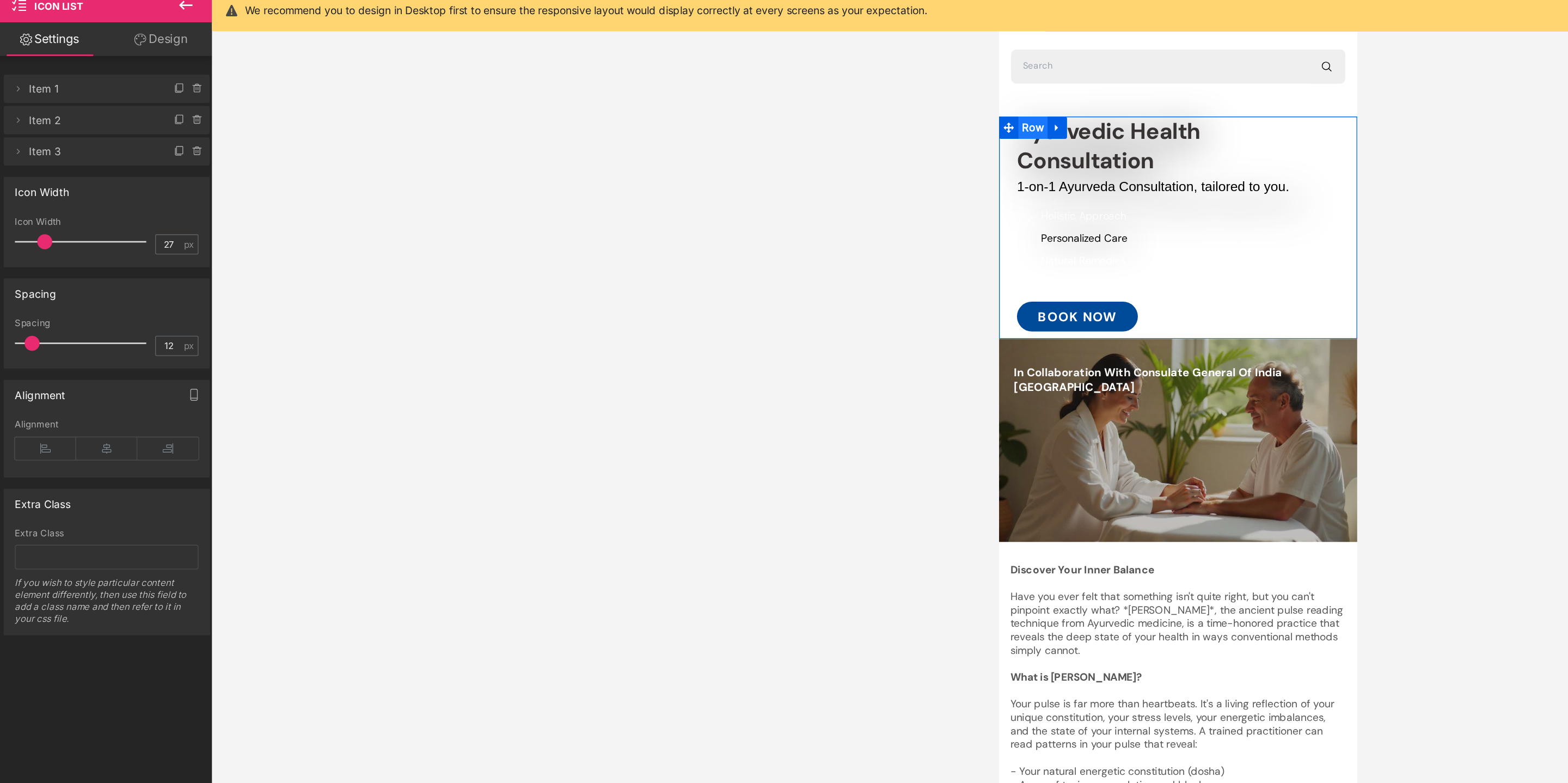
click at [1023, 94] on span "Row" at bounding box center [1023, 90] width 21 height 16
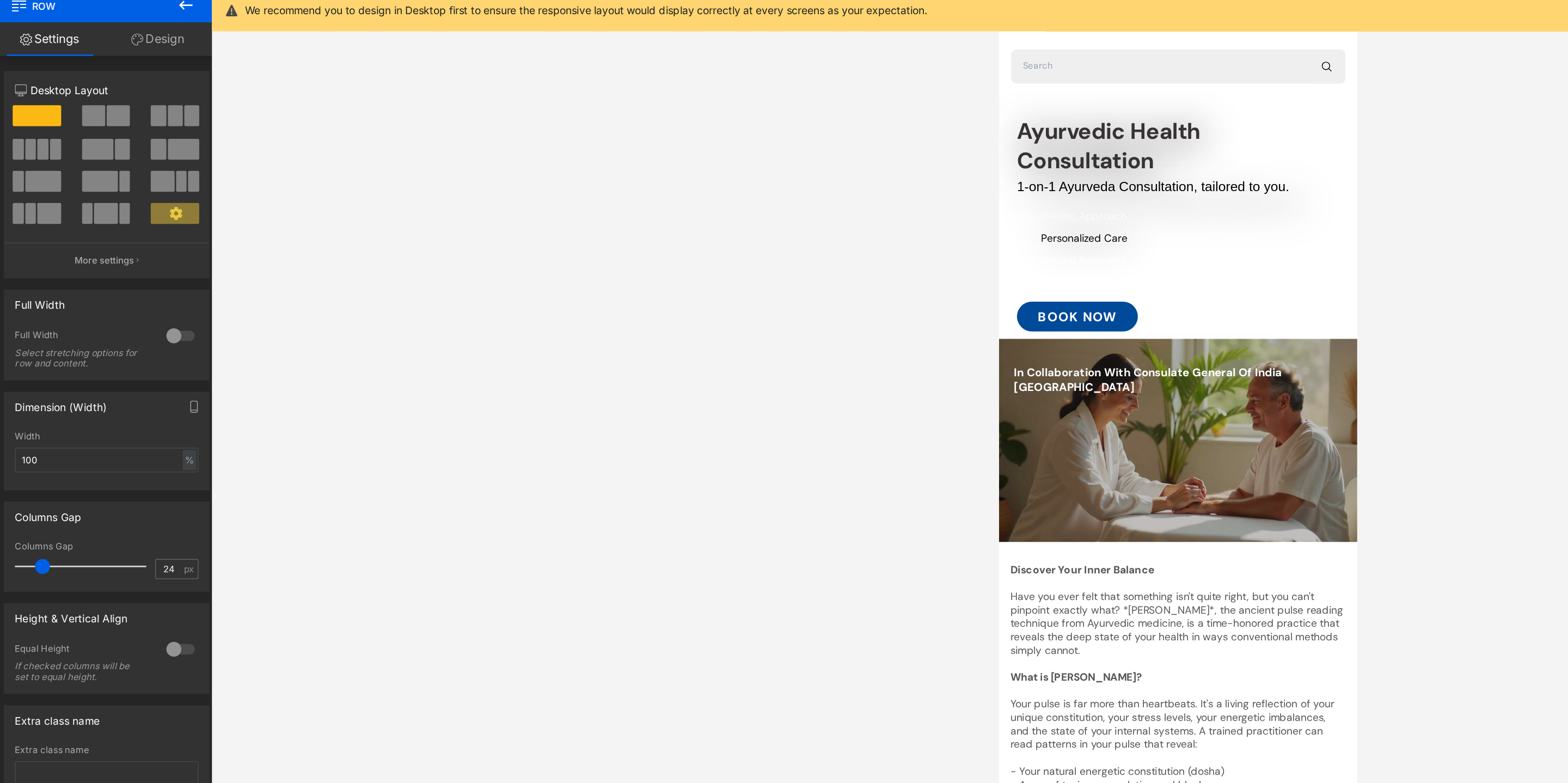
click at [587, 210] on div at bounding box center [862, 408] width 1410 height 750
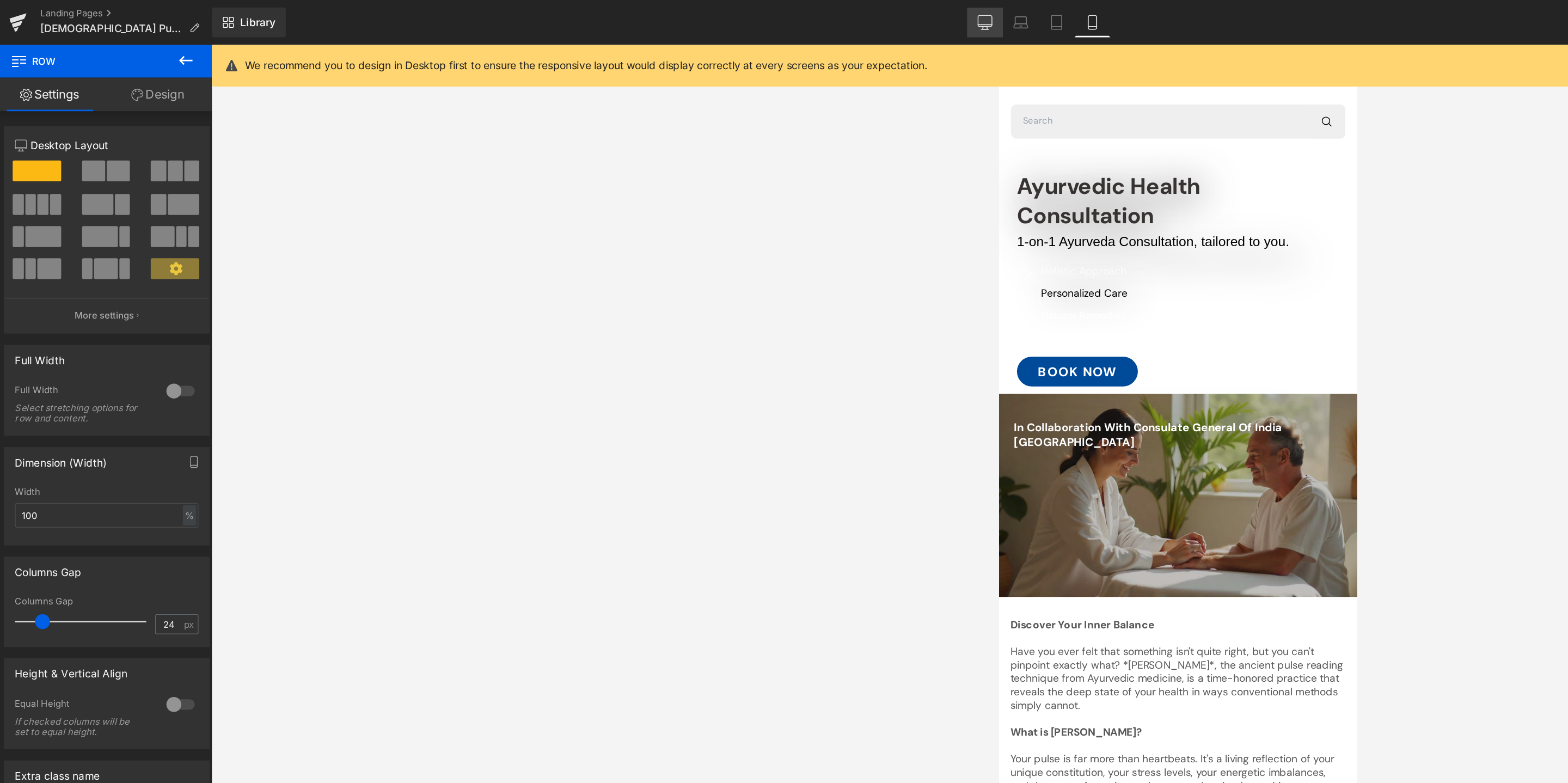
click at [721, 16] on icon at bounding box center [722, 16] width 11 height 11
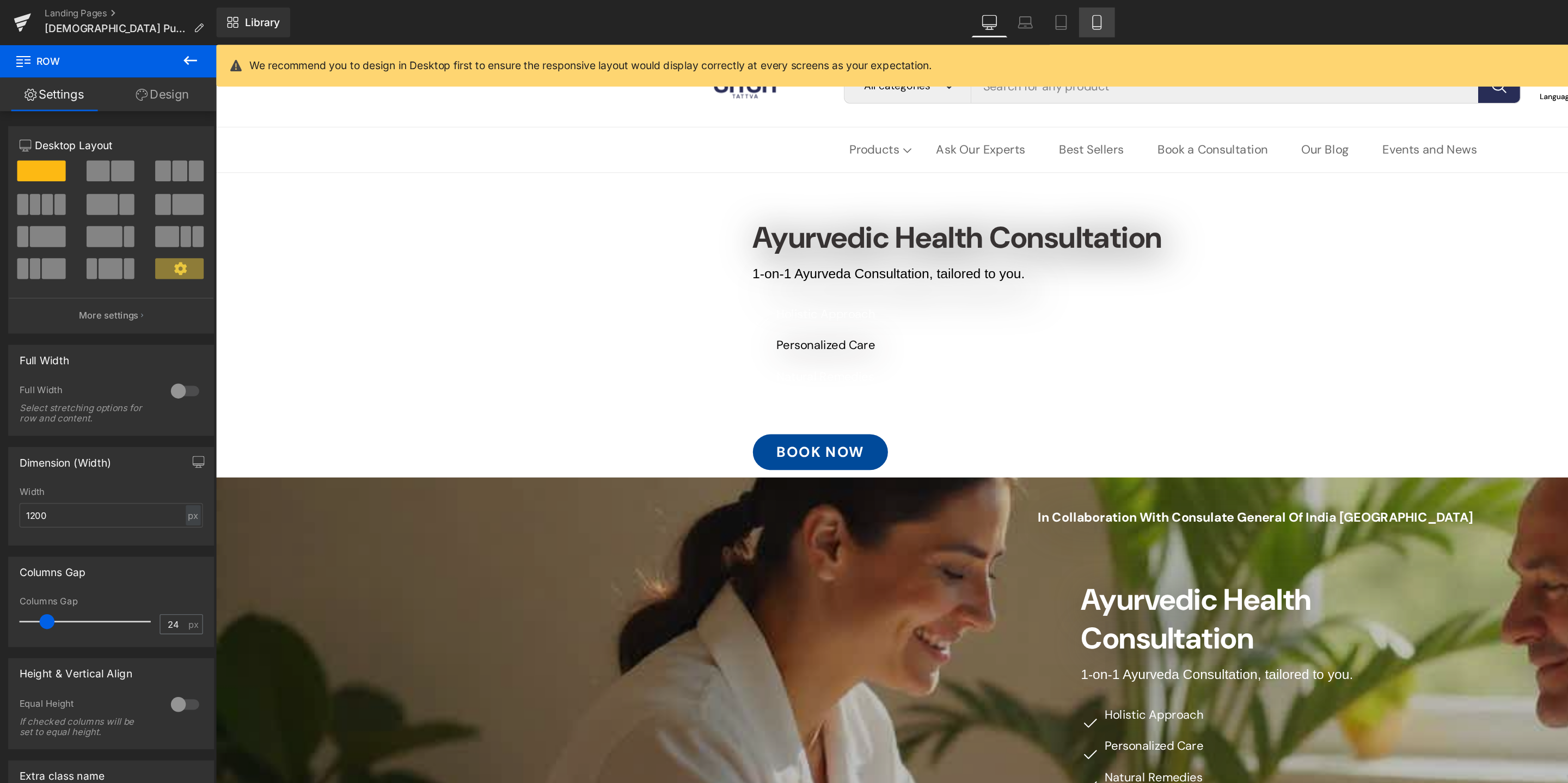
click at [797, 15] on icon at bounding box center [800, 16] width 6 height 10
type input "100"
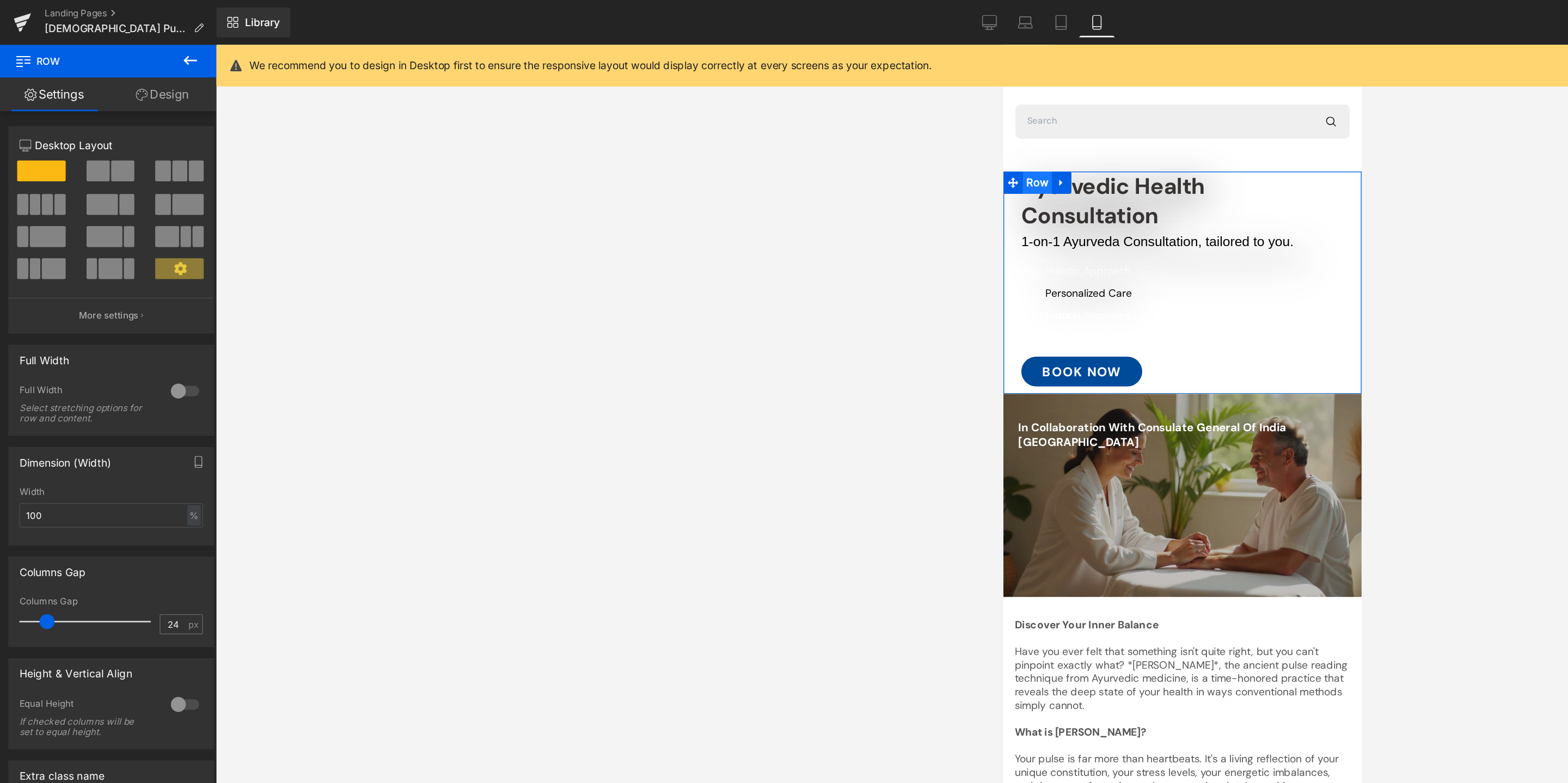
click at [1030, 144] on span "Row" at bounding box center [1027, 145] width 21 height 16
click at [103, 232] on icon "button" at bounding box center [104, 230] width 2 height 5
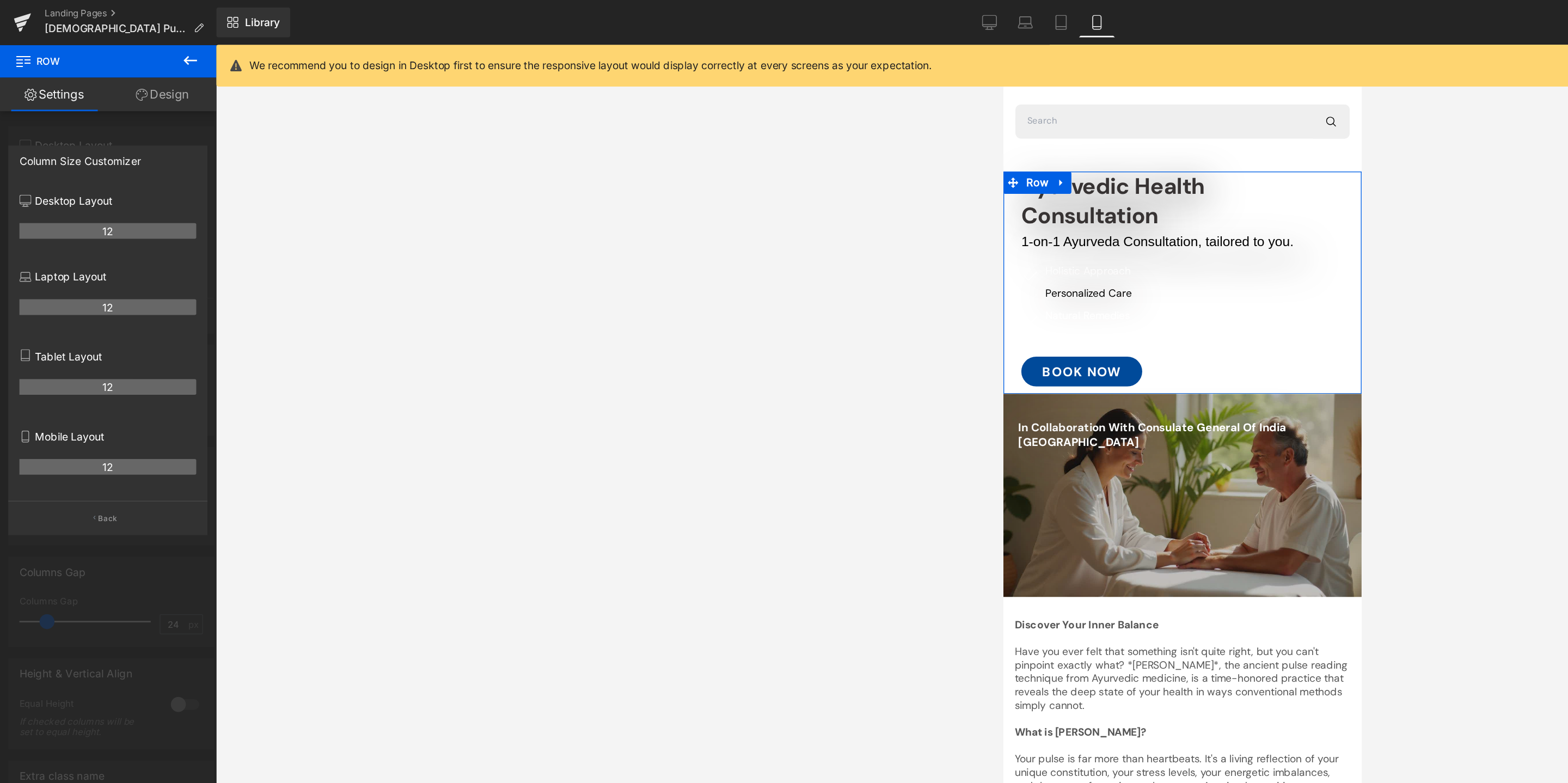
click at [49, 336] on th "12" at bounding box center [78, 340] width 129 height 12
click at [16, 317] on icon at bounding box center [18, 318] width 5 height 8
click at [26, 258] on p "Tablet Layout" at bounding box center [78, 260] width 129 height 12
click at [133, 65] on link "Design" at bounding box center [119, 68] width 79 height 25
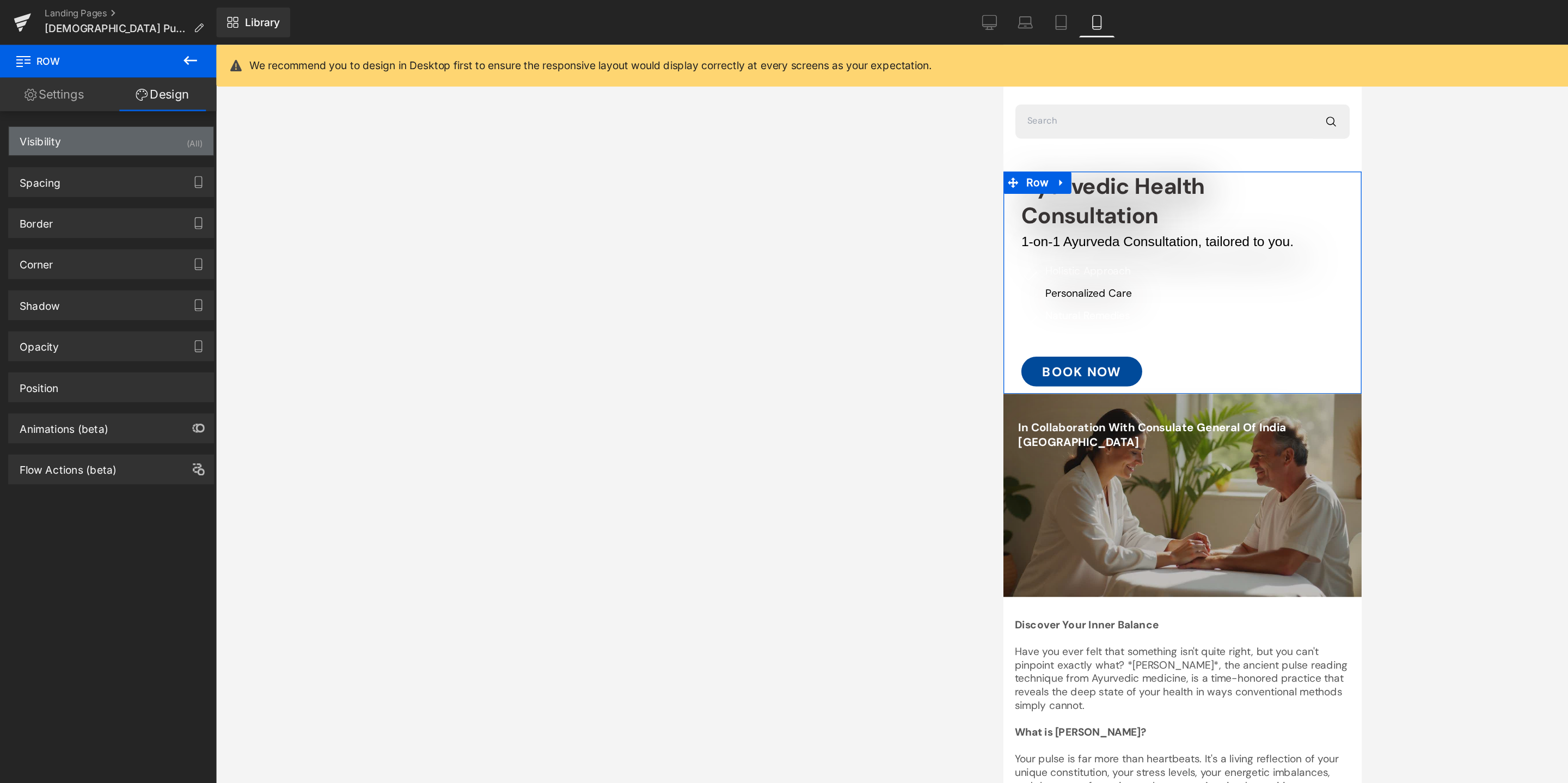
click at [125, 97] on div "Visibility (All)" at bounding box center [81, 102] width 150 height 21
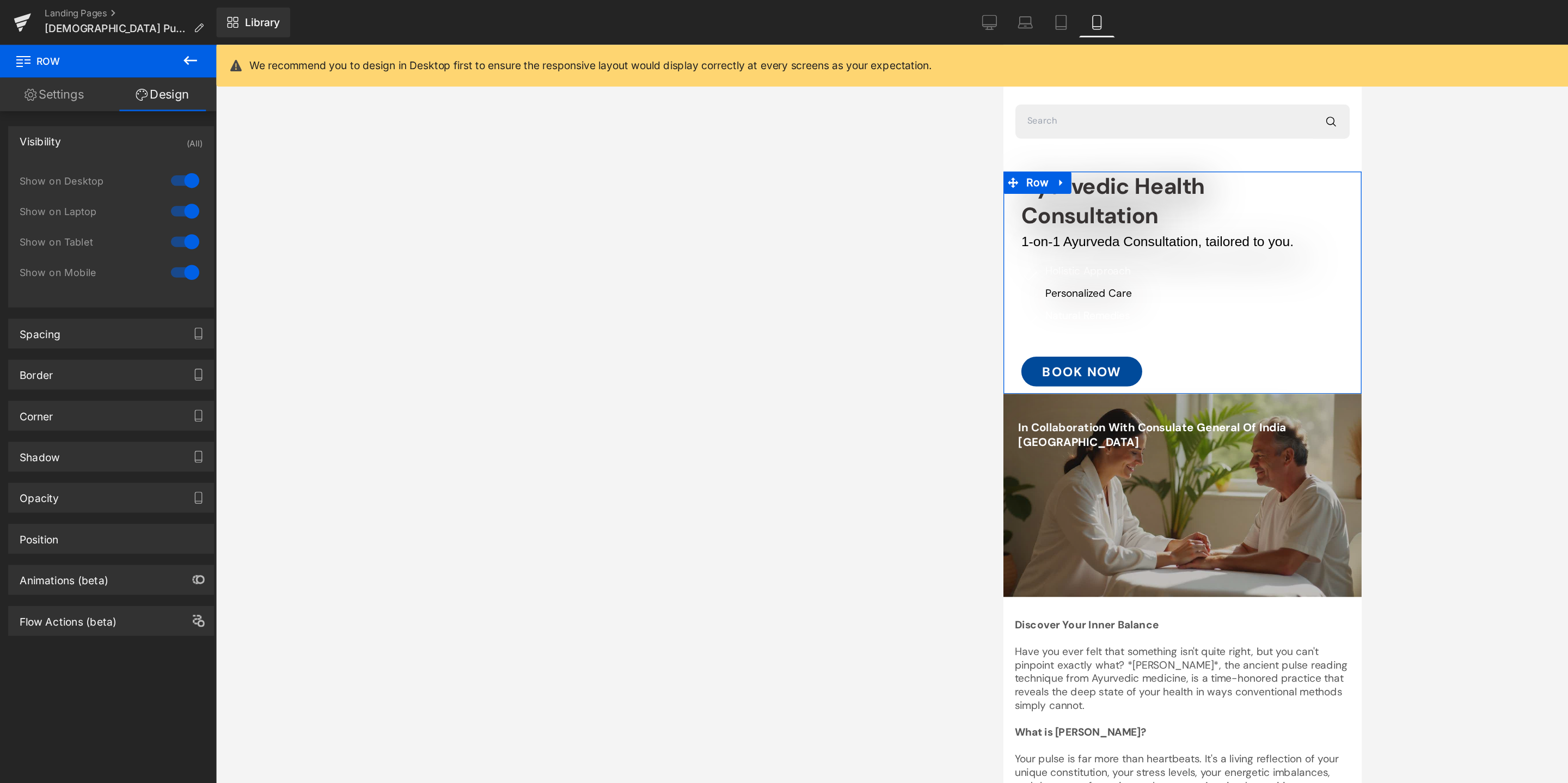
click at [128, 129] on div at bounding box center [135, 131] width 26 height 17
click at [128, 151] on div at bounding box center [135, 153] width 26 height 17
click at [129, 172] on div at bounding box center [135, 176] width 26 height 17
click at [221, 183] on div at bounding box center [862, 408] width 1410 height 750
click at [1044, 155] on span "Ayurvedic Health Consultation" at bounding box center [1083, 158] width 134 height 43
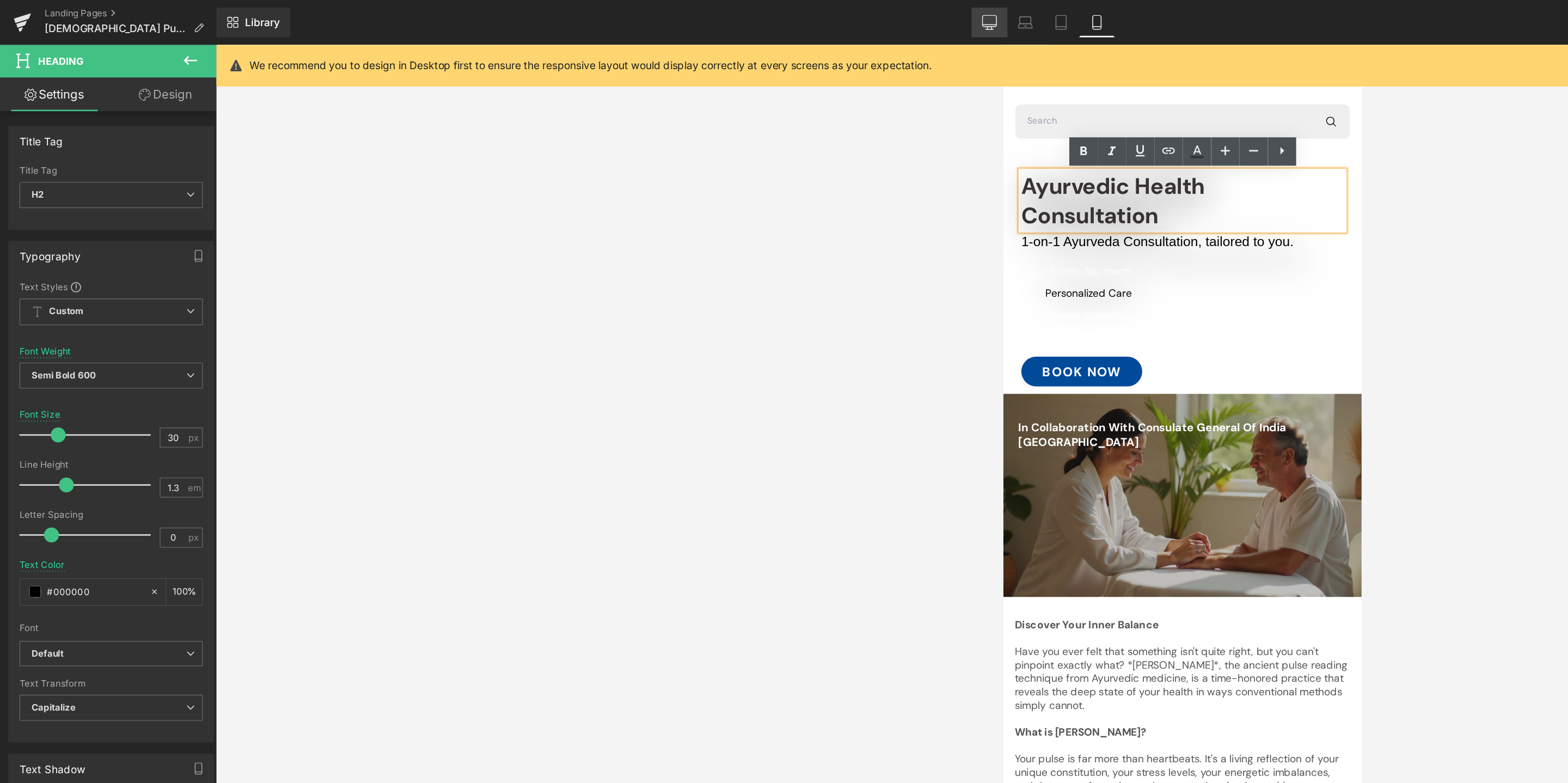
click at [718, 17] on icon at bounding box center [722, 16] width 11 height 11
type input "40"
type input "#242424"
type input "100"
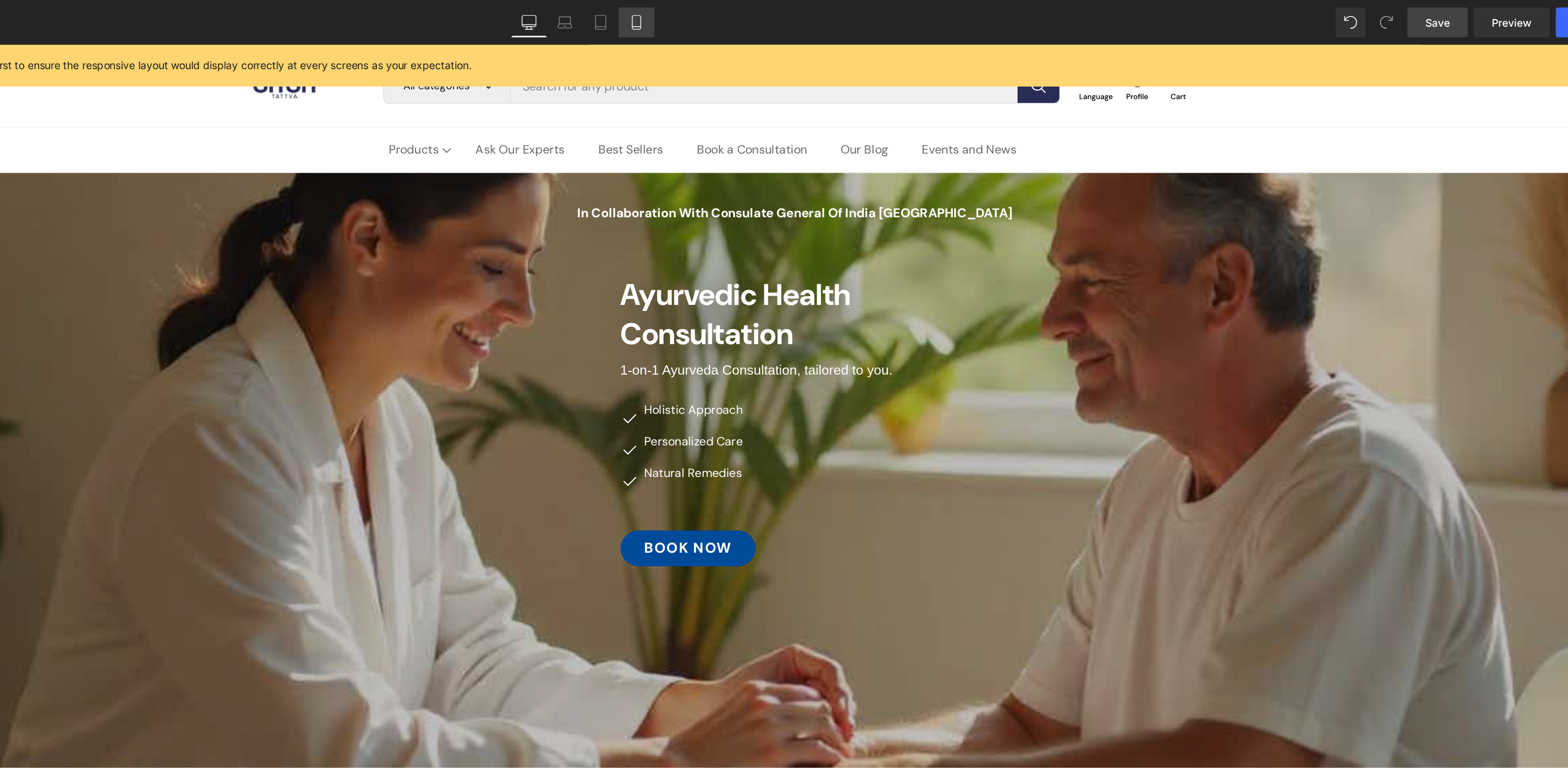
click at [804, 11] on icon at bounding box center [800, 16] width 11 height 11
type input "30"
type input "#000000"
type input "100"
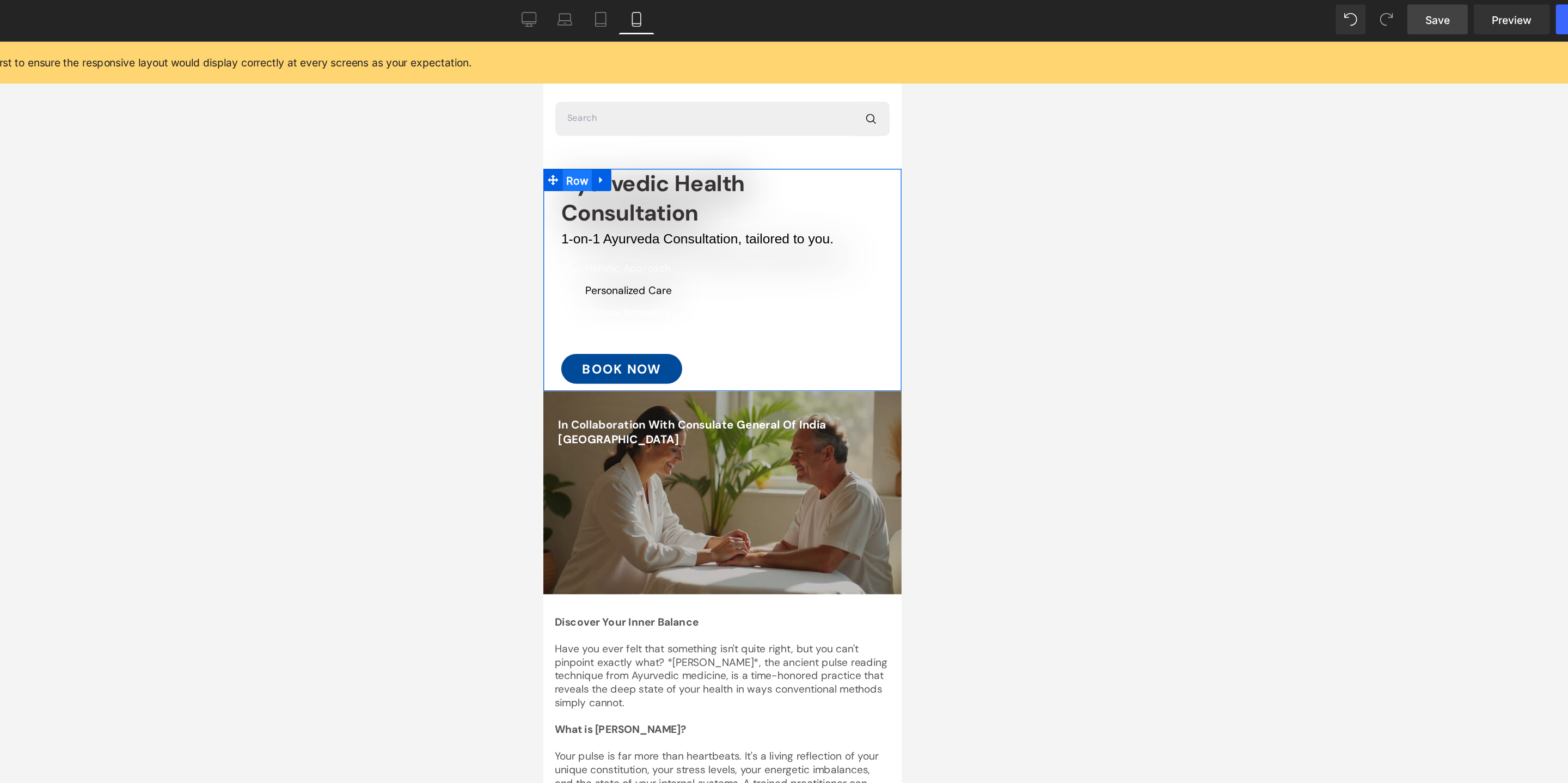
click at [560, 144] on span "Row" at bounding box center [567, 142] width 21 height 16
click at [549, 139] on icon at bounding box center [550, 142] width 7 height 7
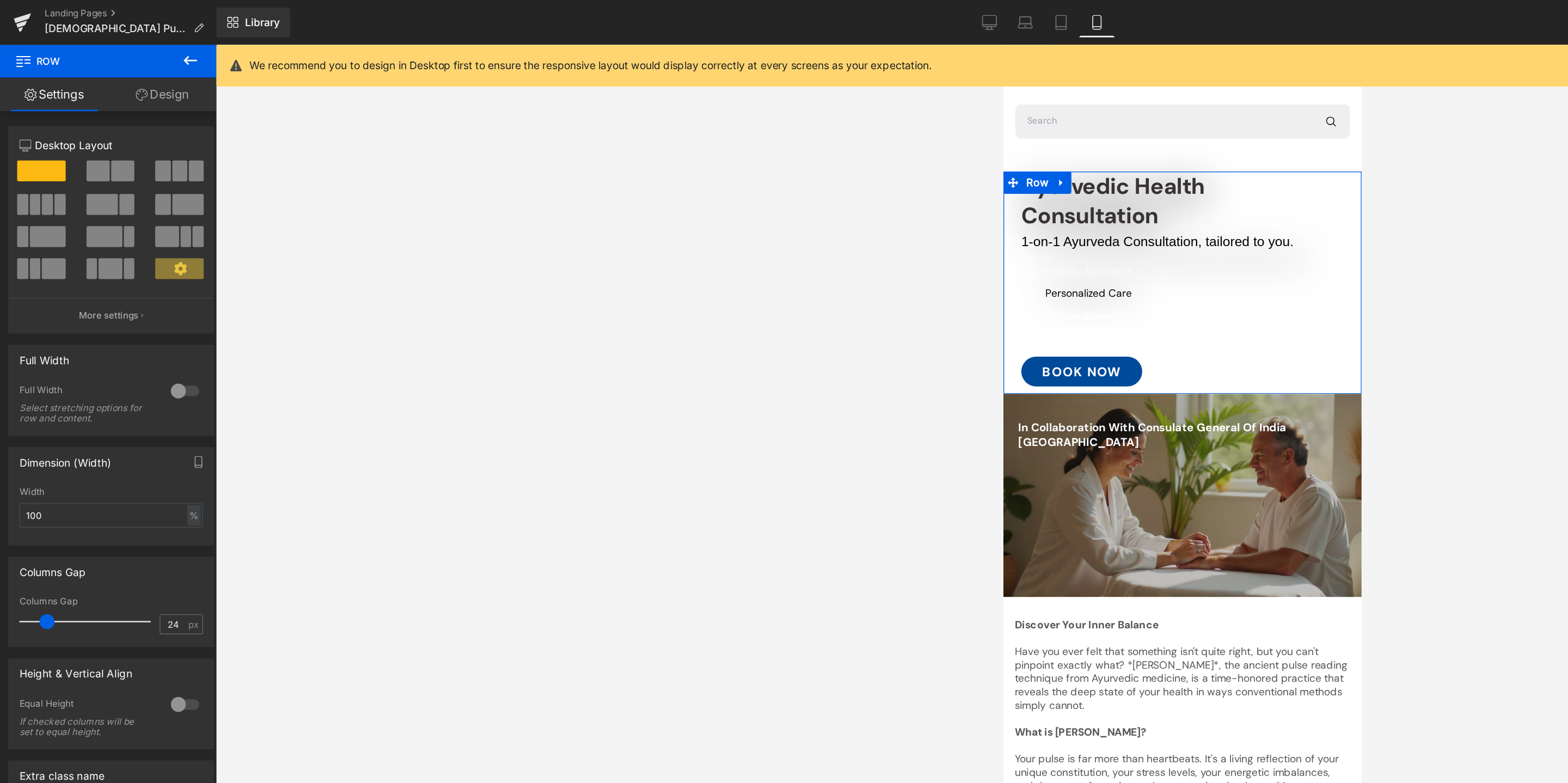
click at [121, 72] on link "Design" at bounding box center [119, 68] width 79 height 25
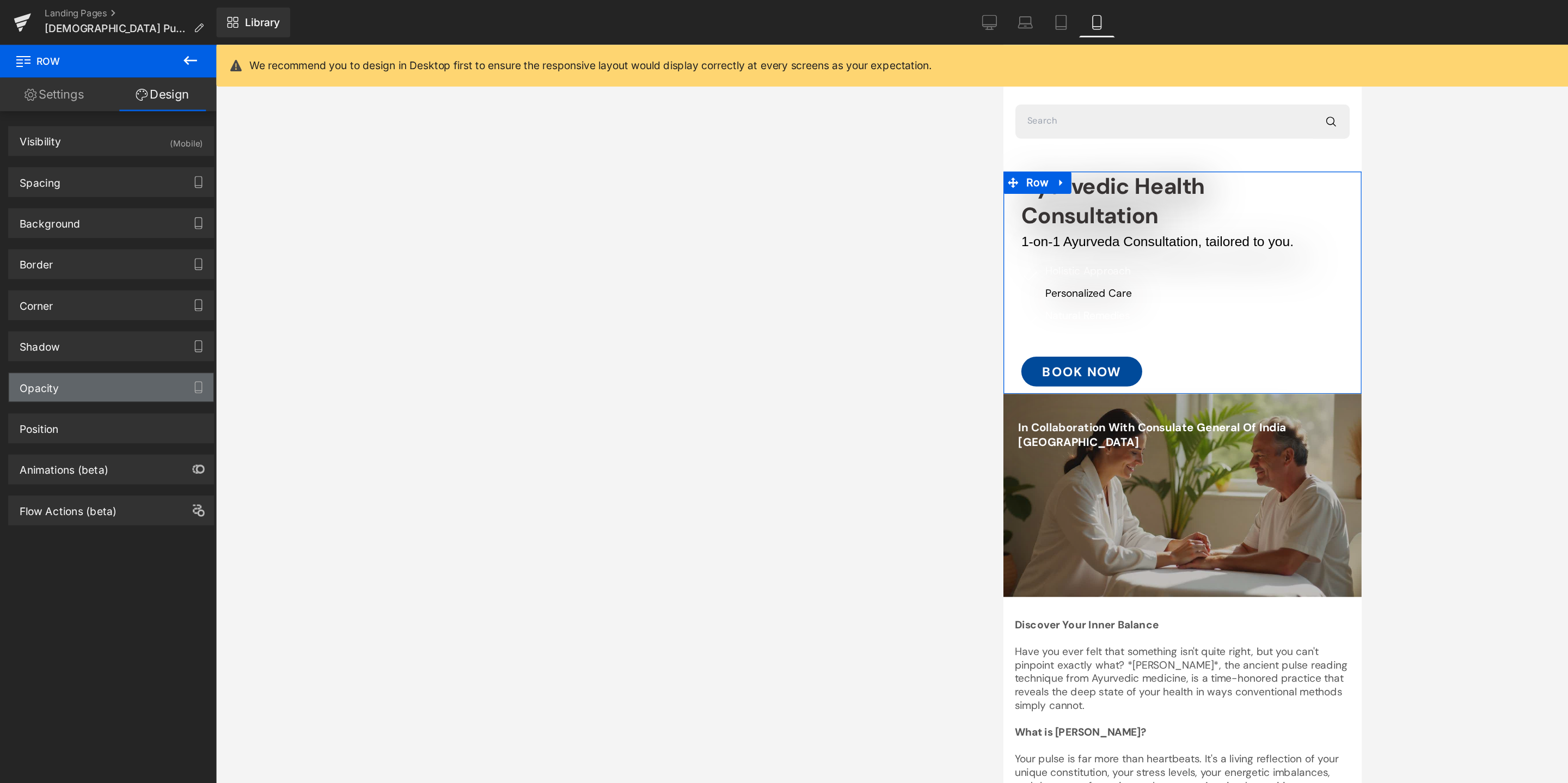
click at [99, 285] on div "Opacity" at bounding box center [81, 282] width 150 height 21
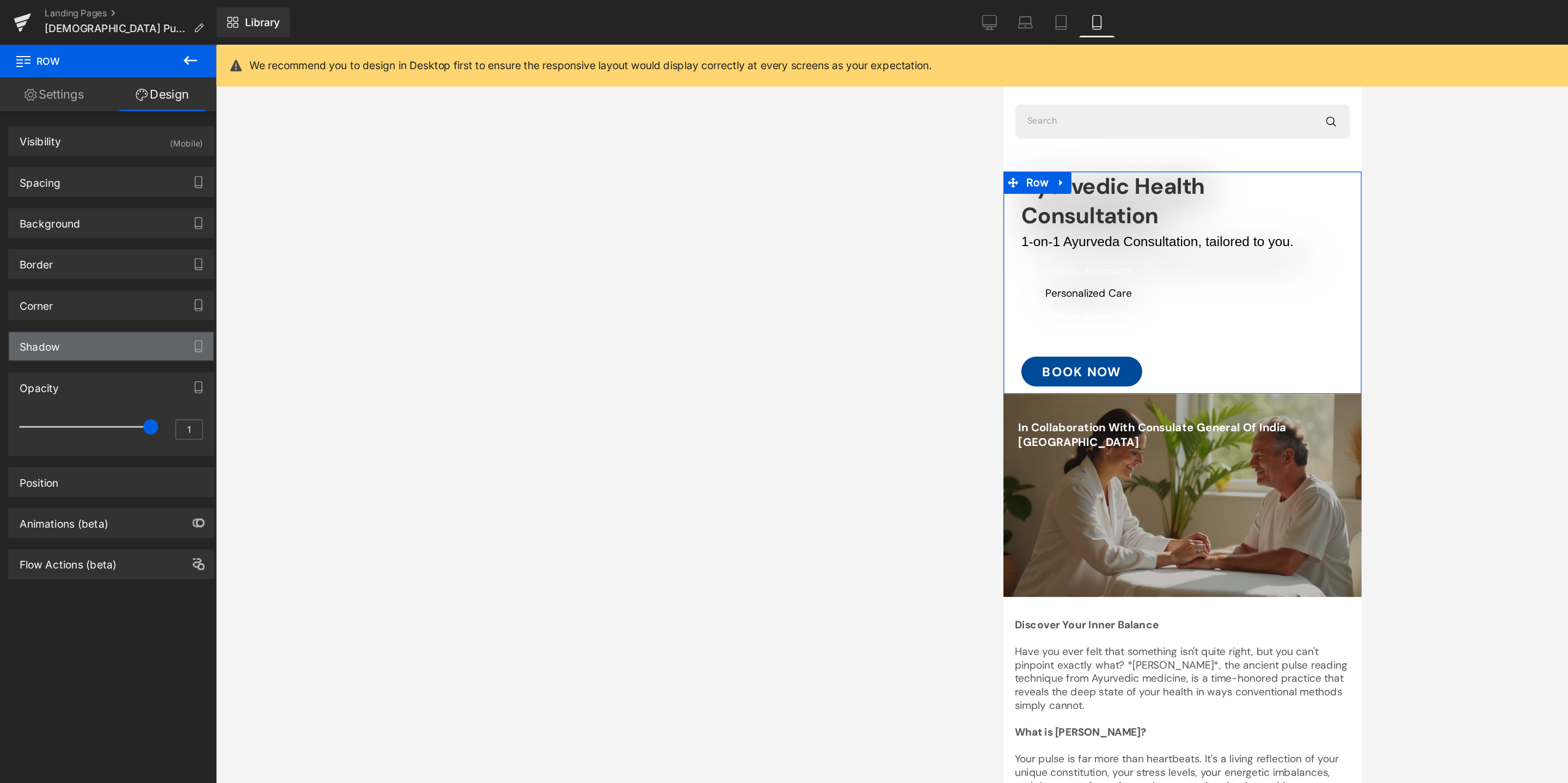
click at [103, 251] on div "Shadow" at bounding box center [81, 253] width 150 height 21
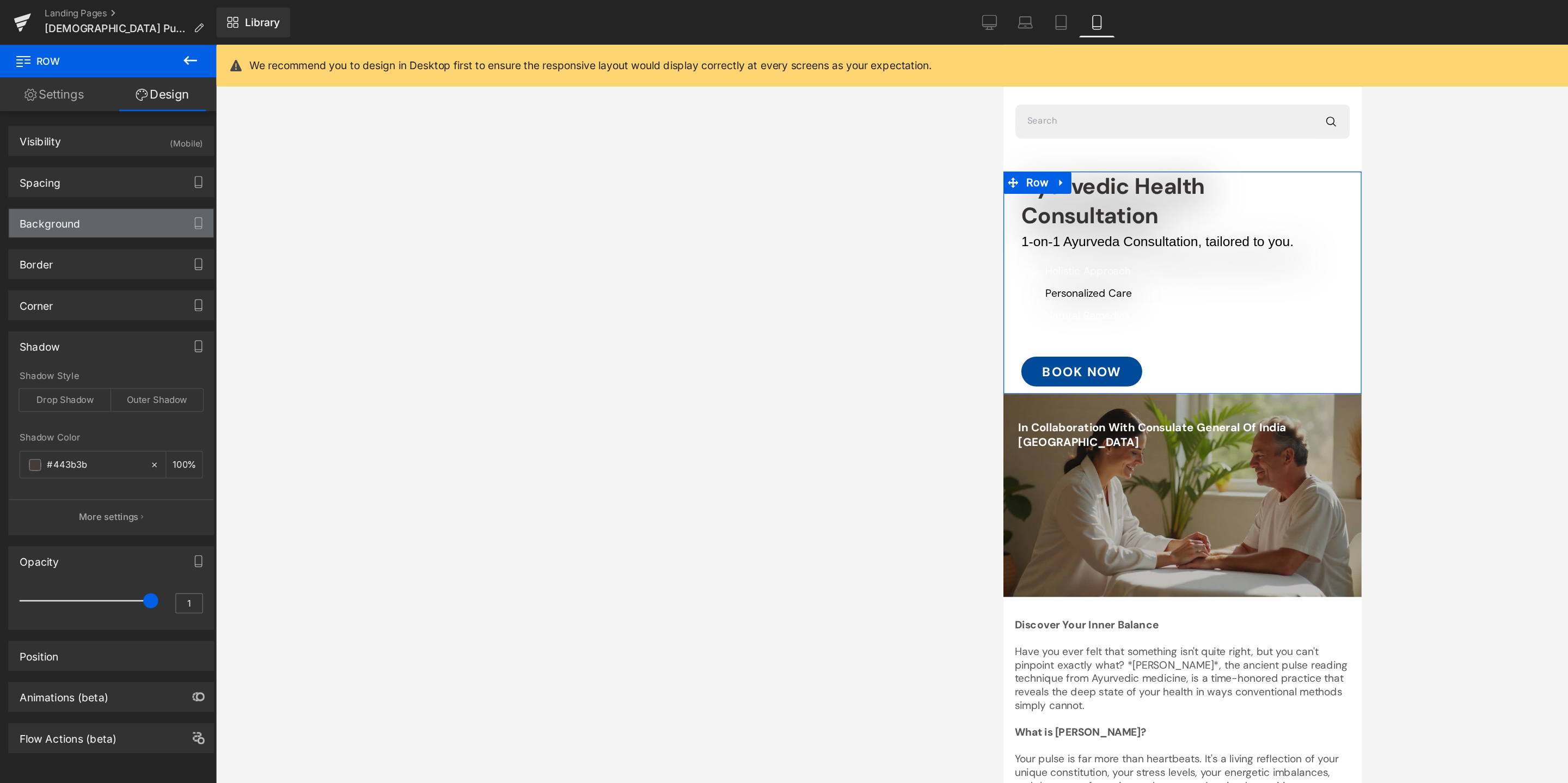
click at [116, 157] on div "Background" at bounding box center [81, 162] width 150 height 21
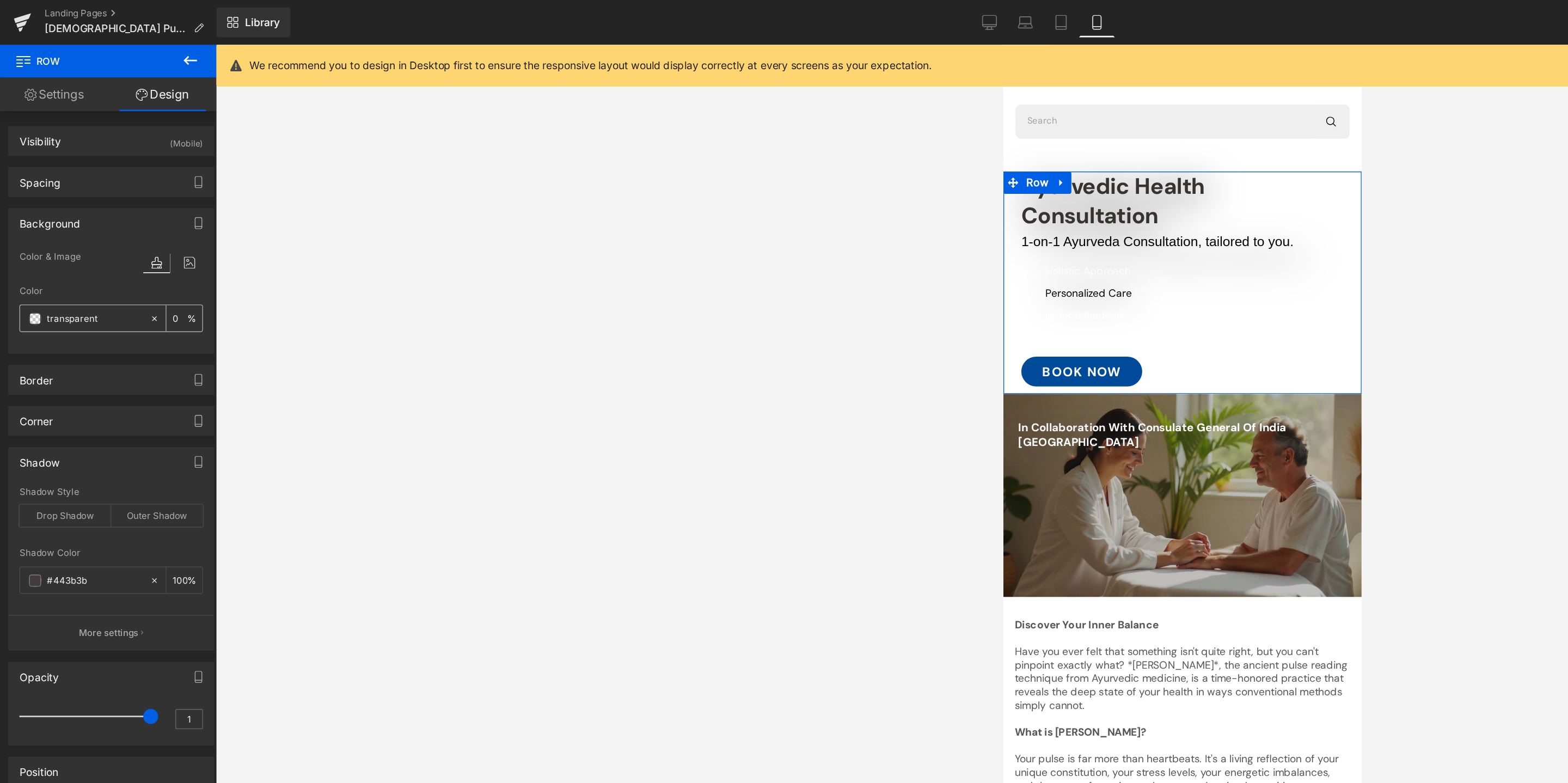
click at [28, 229] on span at bounding box center [26, 233] width 9 height 9
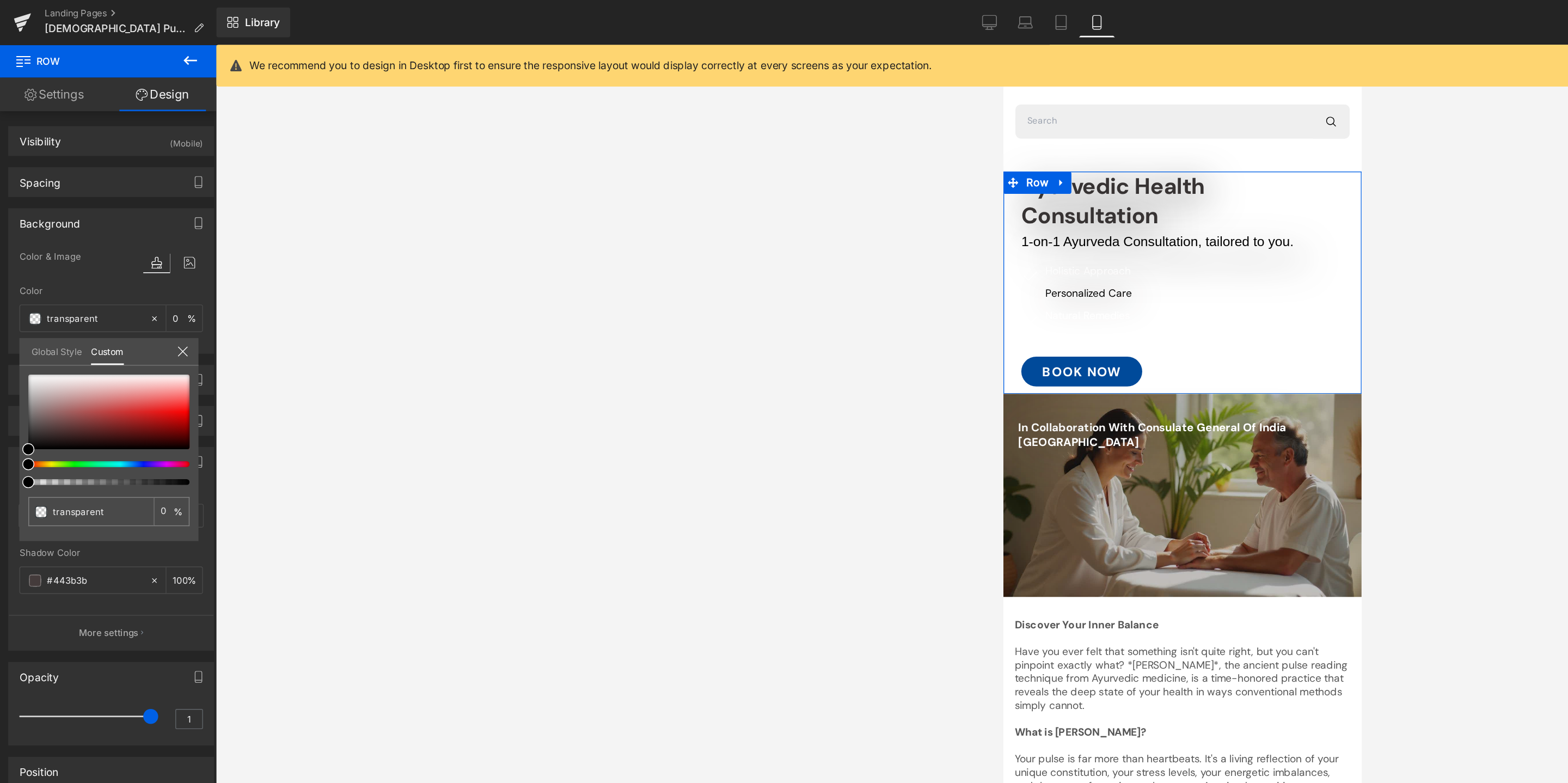
type input "#000000"
type input "100"
type input "#000000"
type input "100"
click at [101, 337] on div at bounding box center [75, 339] width 118 height 5
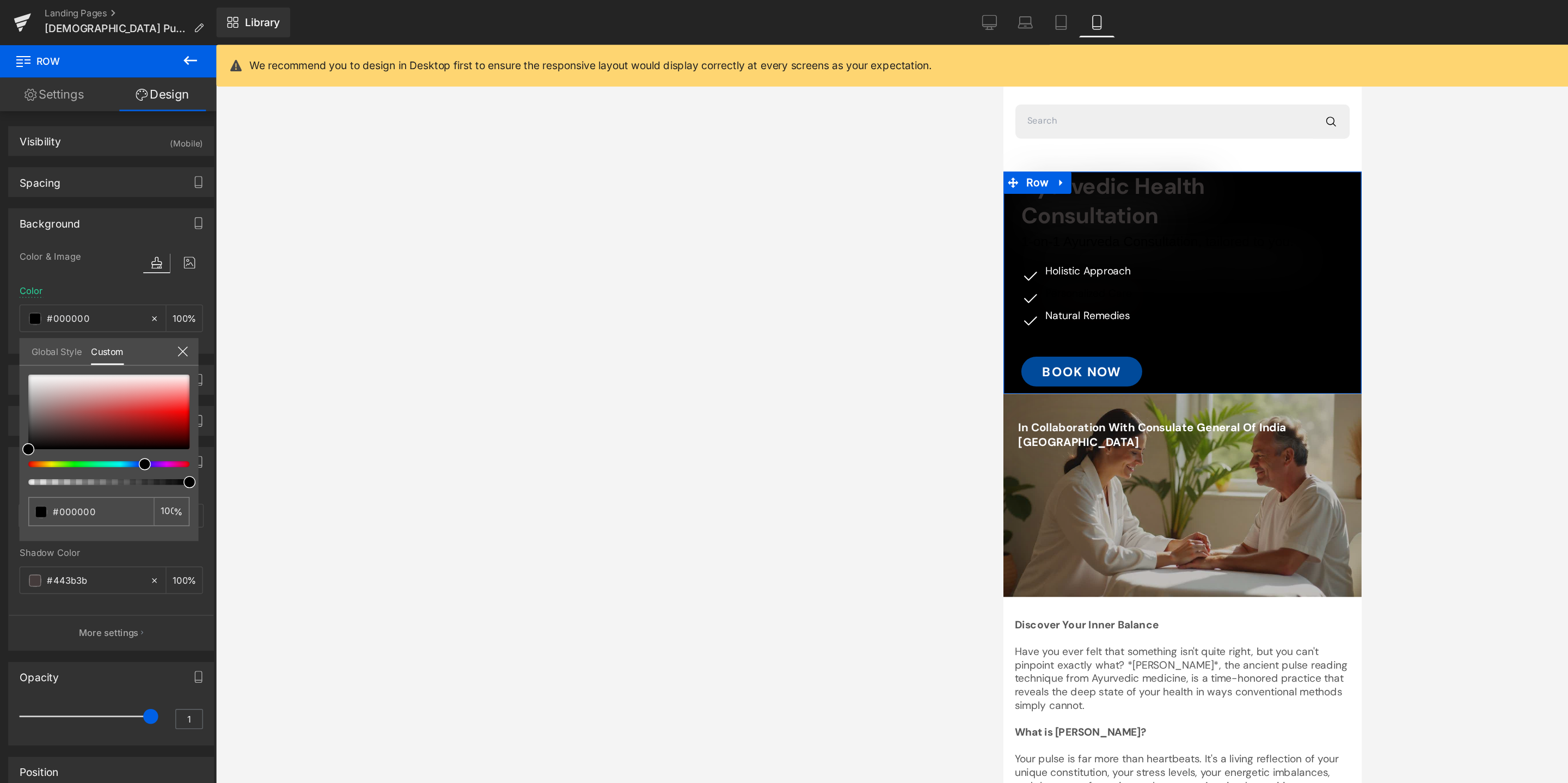
click at [111, 334] on div at bounding box center [79, 314] width 118 height 80
click at [98, 336] on div at bounding box center [79, 314] width 118 height 80
type input "#8f1818"
click at [105, 310] on div at bounding box center [79, 301] width 118 height 55
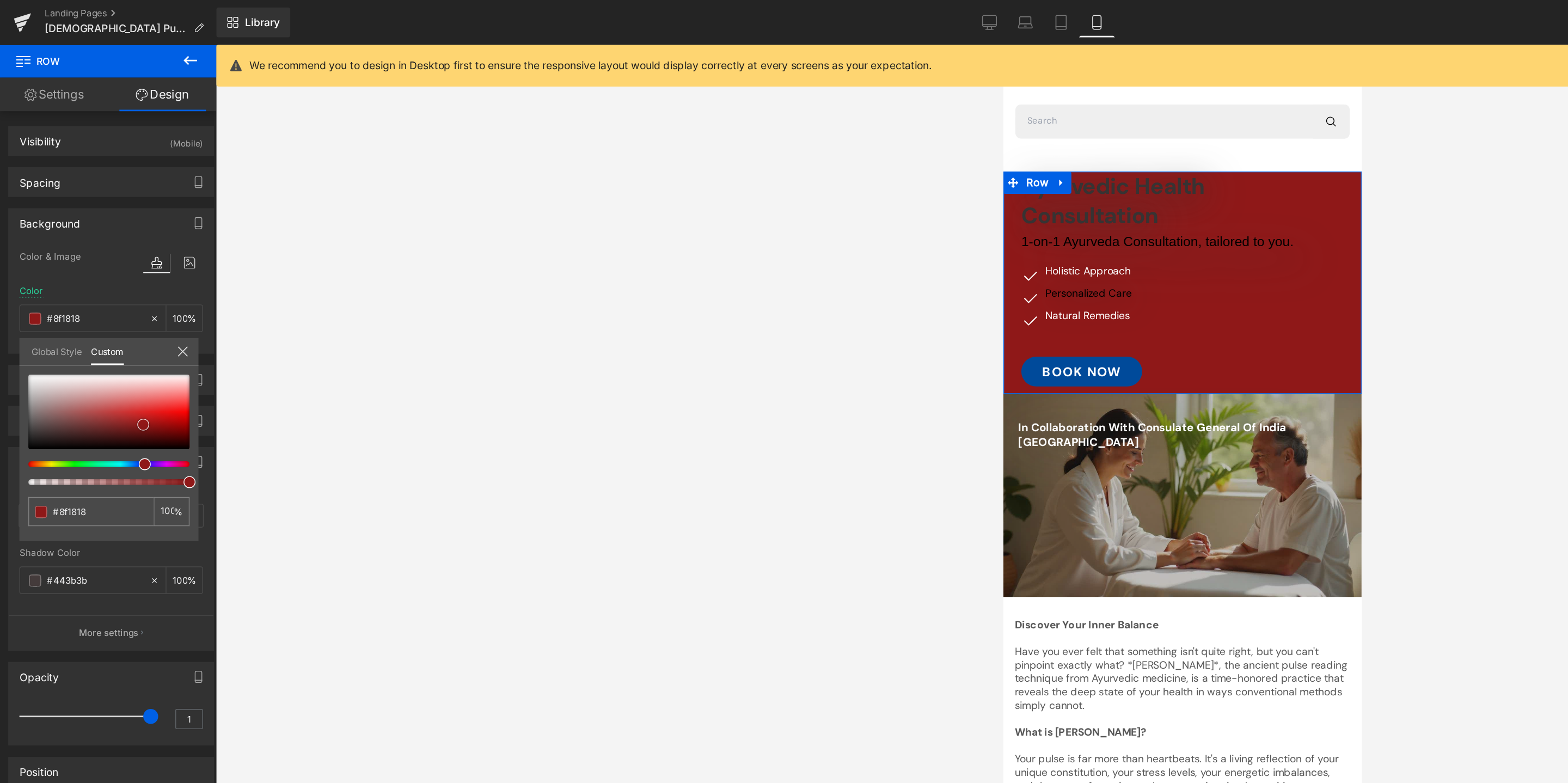
type input "#e43939"
click at [110, 298] on div at bounding box center [79, 301] width 118 height 55
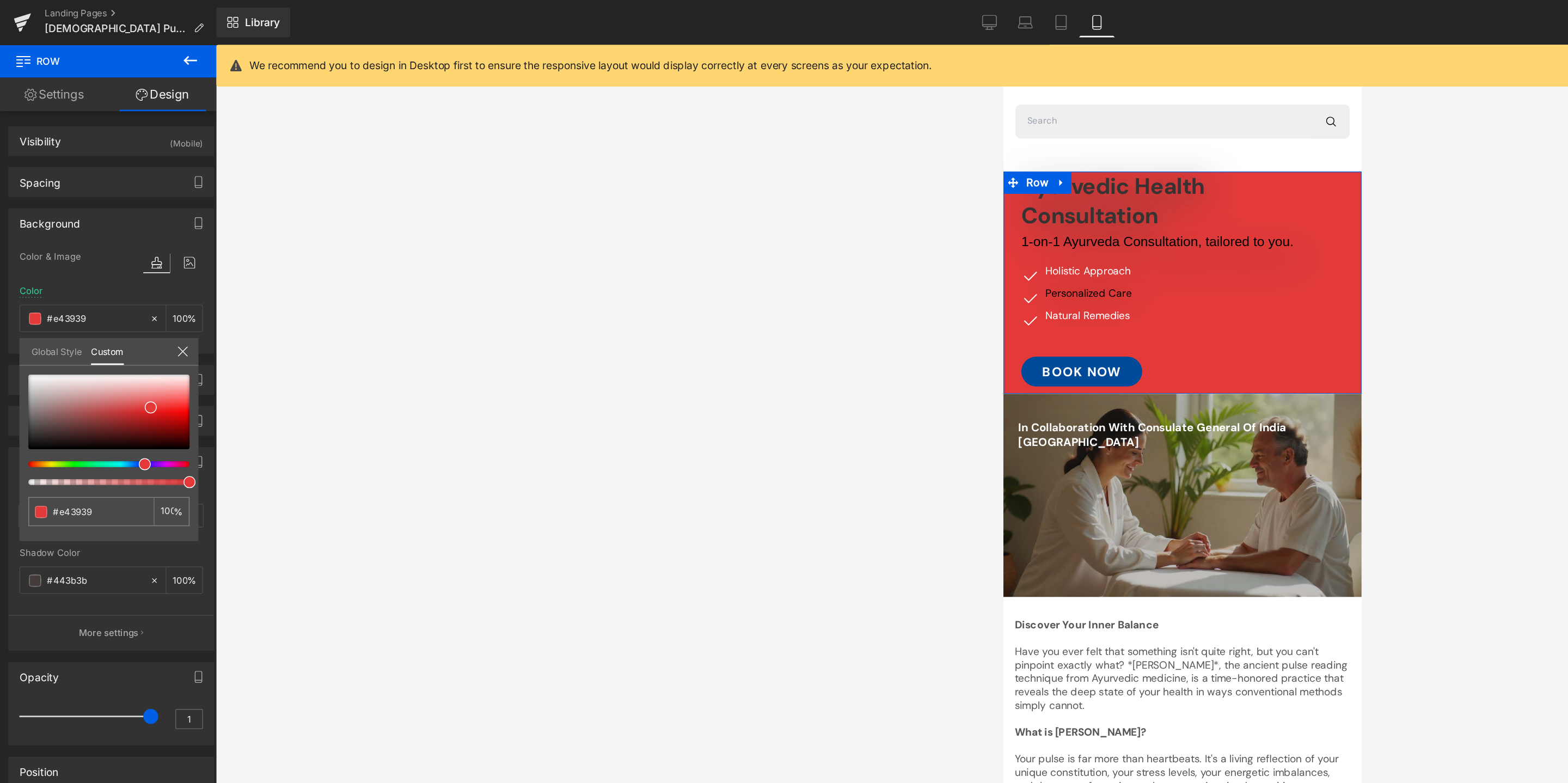
drag, startPoint x: 105, startPoint y: 333, endPoint x: 98, endPoint y: 314, distance: 20.2
click at [98, 315] on div at bounding box center [79, 314] width 118 height 80
type input "#3942e4"
click at [94, 337] on div at bounding box center [75, 339] width 118 height 5
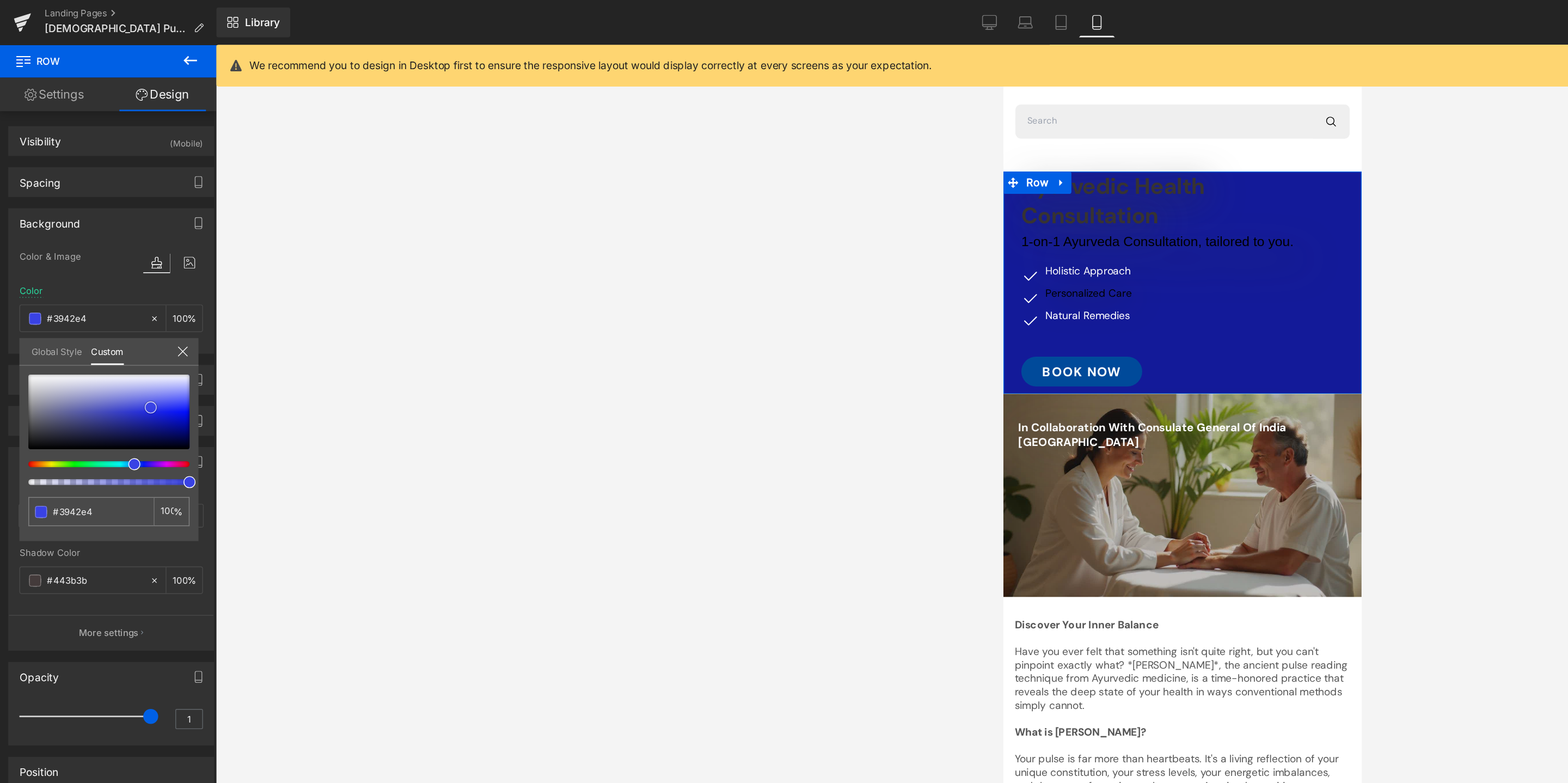
type input "#131a99"
click at [111, 309] on div at bounding box center [79, 301] width 118 height 55
type input "#1c228b"
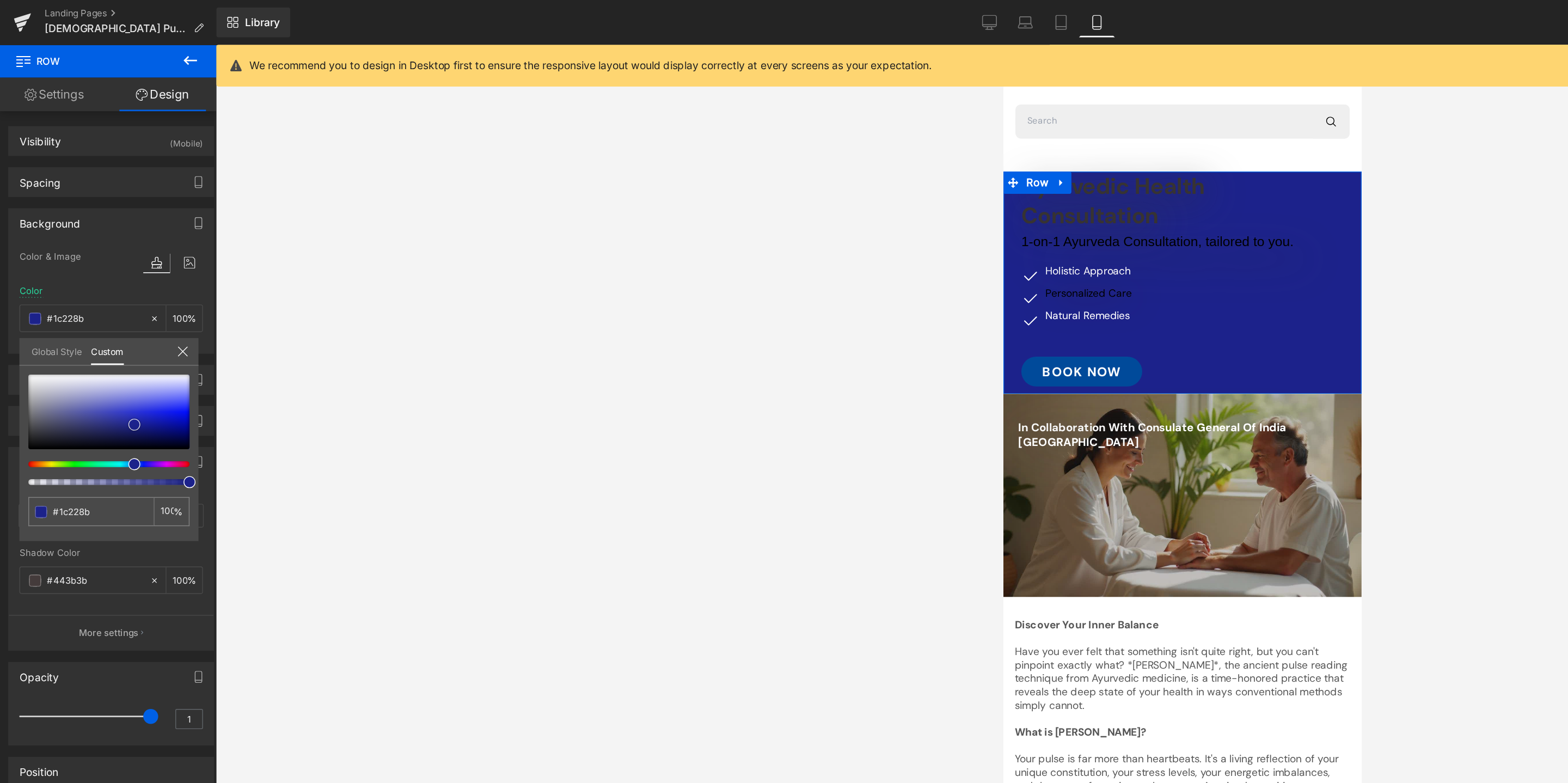
click at [98, 310] on div at bounding box center [79, 301] width 118 height 55
type input "#282c7f"
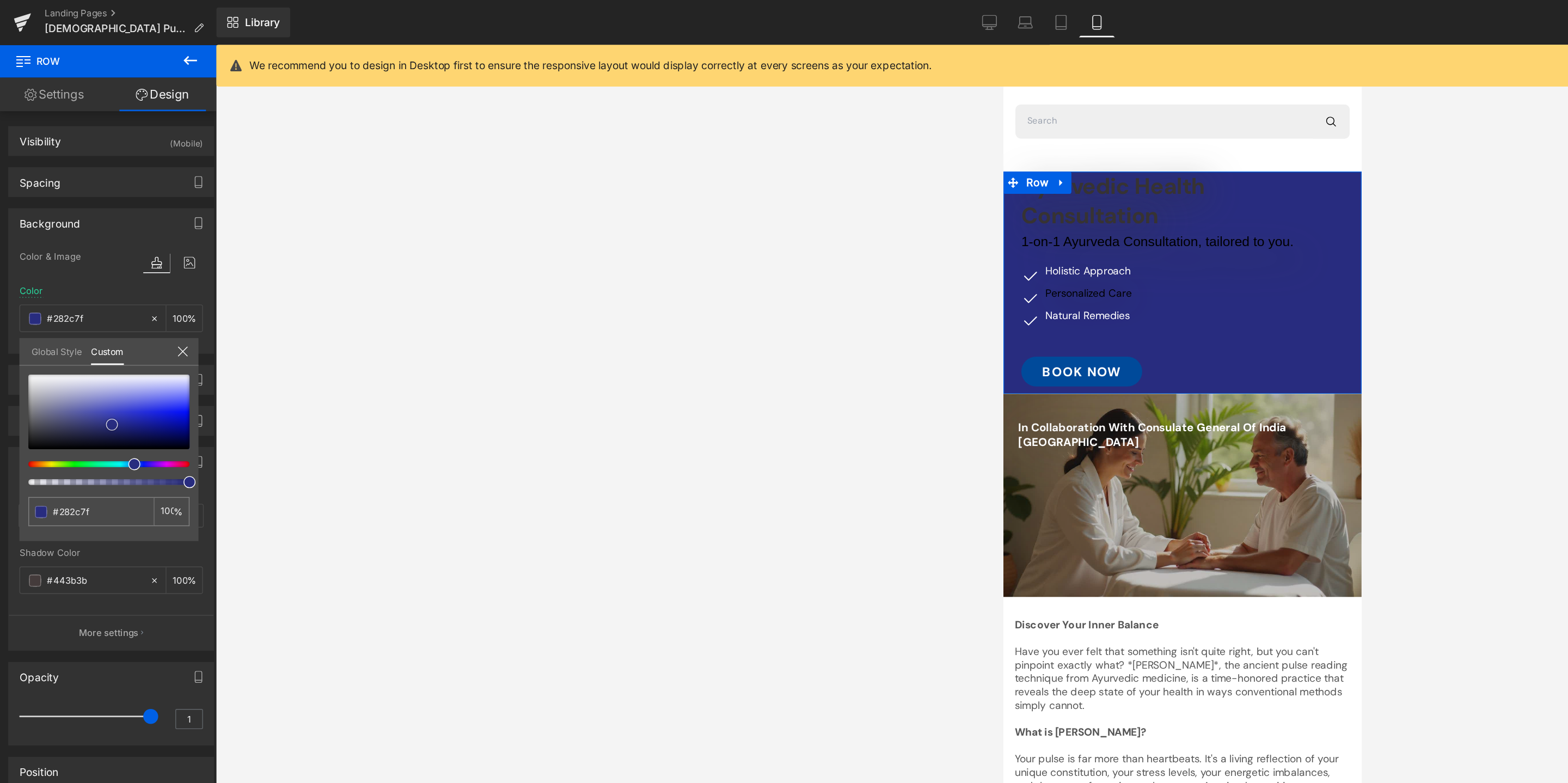
click at [82, 310] on div at bounding box center [79, 301] width 118 height 55
type input "#2e327e"
click at [75, 309] on div at bounding box center [79, 301] width 118 height 55
click at [75, 309] on span at bounding box center [75, 309] width 9 height 9
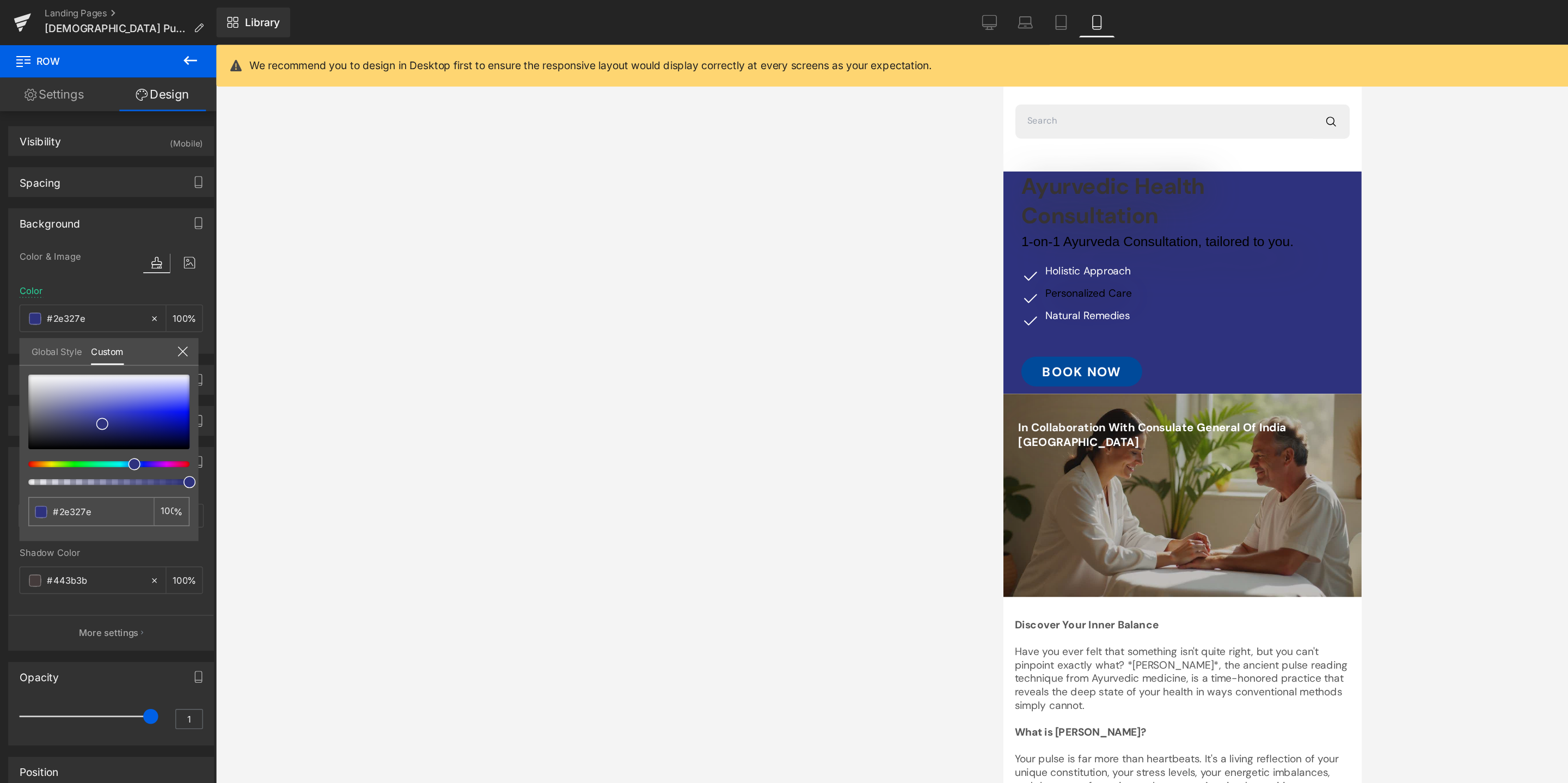
click at [1075, 218] on div at bounding box center [1133, 420] width 261 height 750
click at [1075, 218] on ul "Icon Holistic Approach Text Block Icon Personalized Care Text Block Icon Natura…" at bounding box center [1056, 234] width 80 height 58
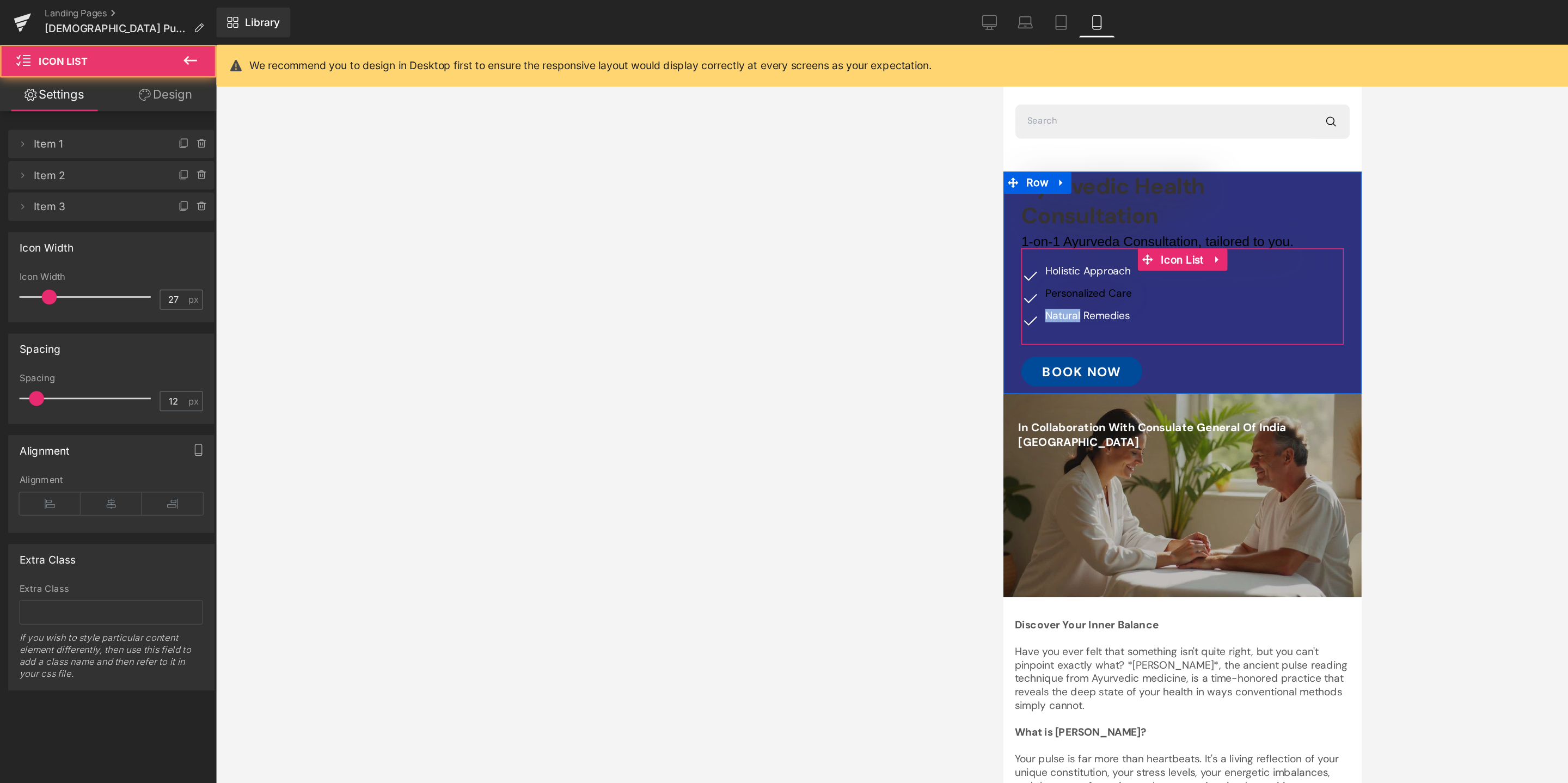
click at [1075, 218] on ul "Icon Holistic Approach Text Block Icon Personalized Care Text Block Icon Natura…" at bounding box center [1056, 234] width 80 height 58
click at [1054, 224] on span "Text Block" at bounding box center [1057, 226] width 36 height 13
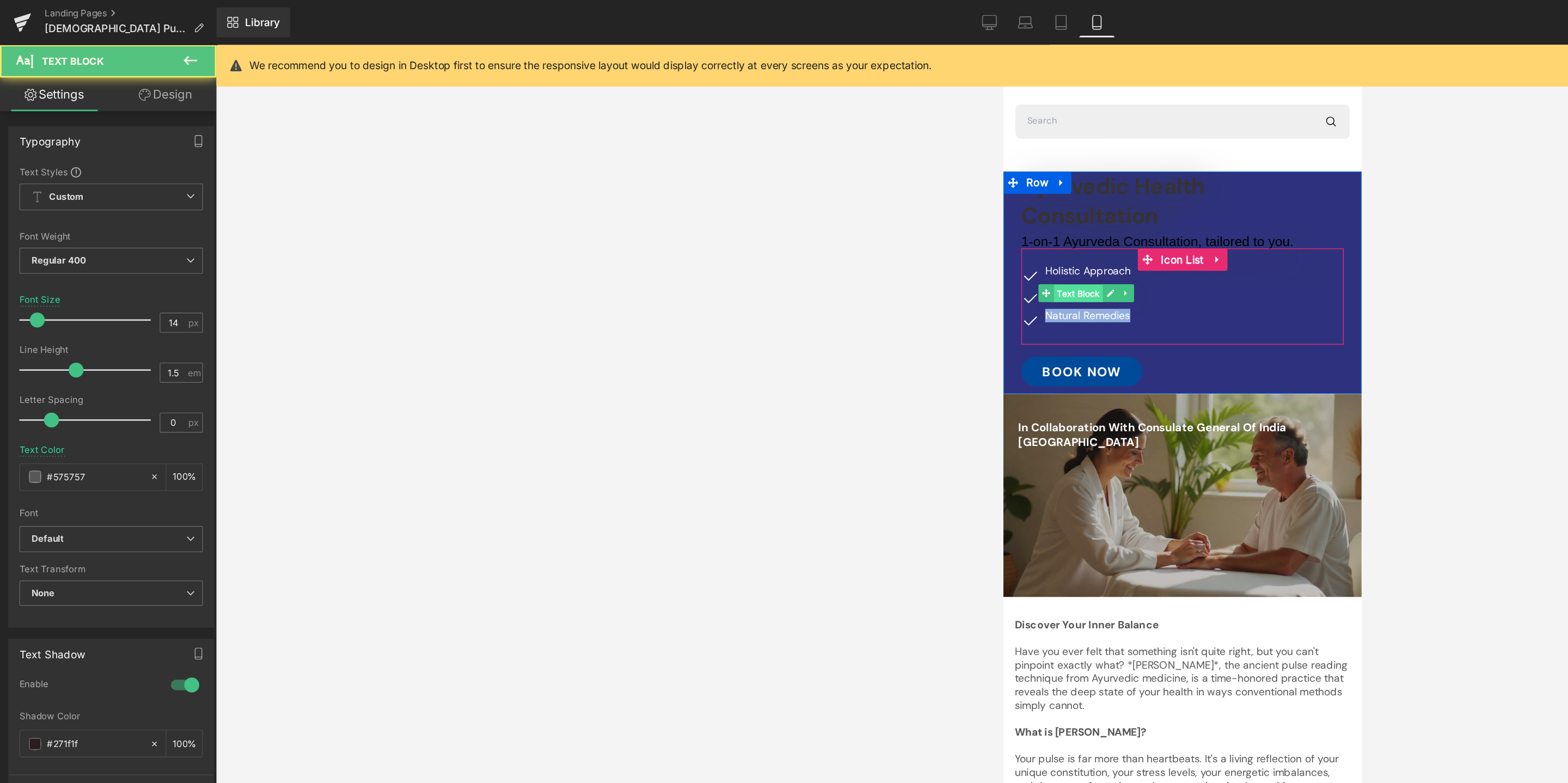
click at [1054, 224] on span "Text Block" at bounding box center [1057, 226] width 36 height 13
click at [1071, 224] on span "Text Block" at bounding box center [1057, 226] width 36 height 13
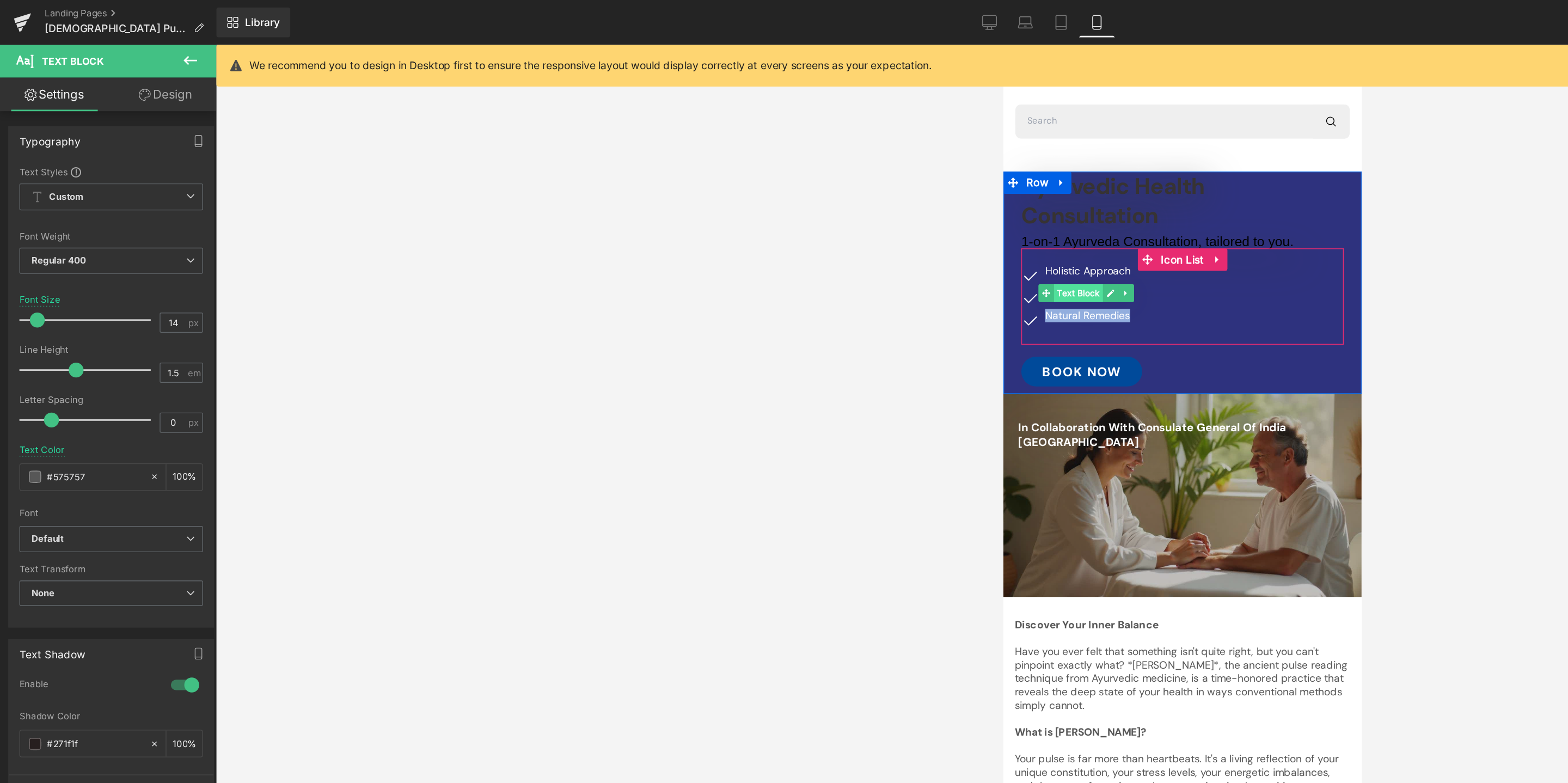
click at [1055, 227] on span "Text Block" at bounding box center [1057, 226] width 36 height 13
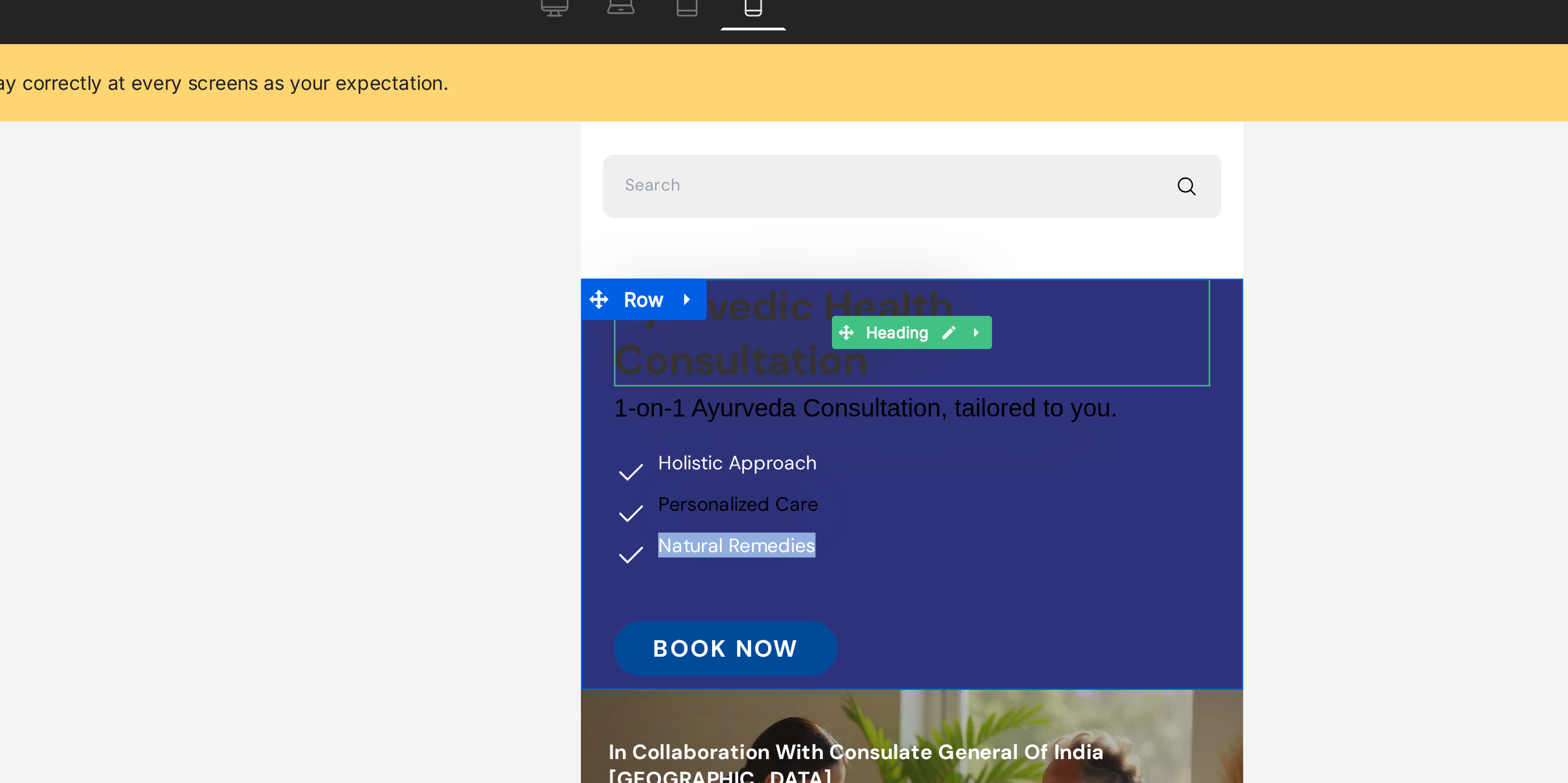
click at [677, 169] on span "Ayurvedic Health Consultation" at bounding box center [659, 158] width 134 height 43
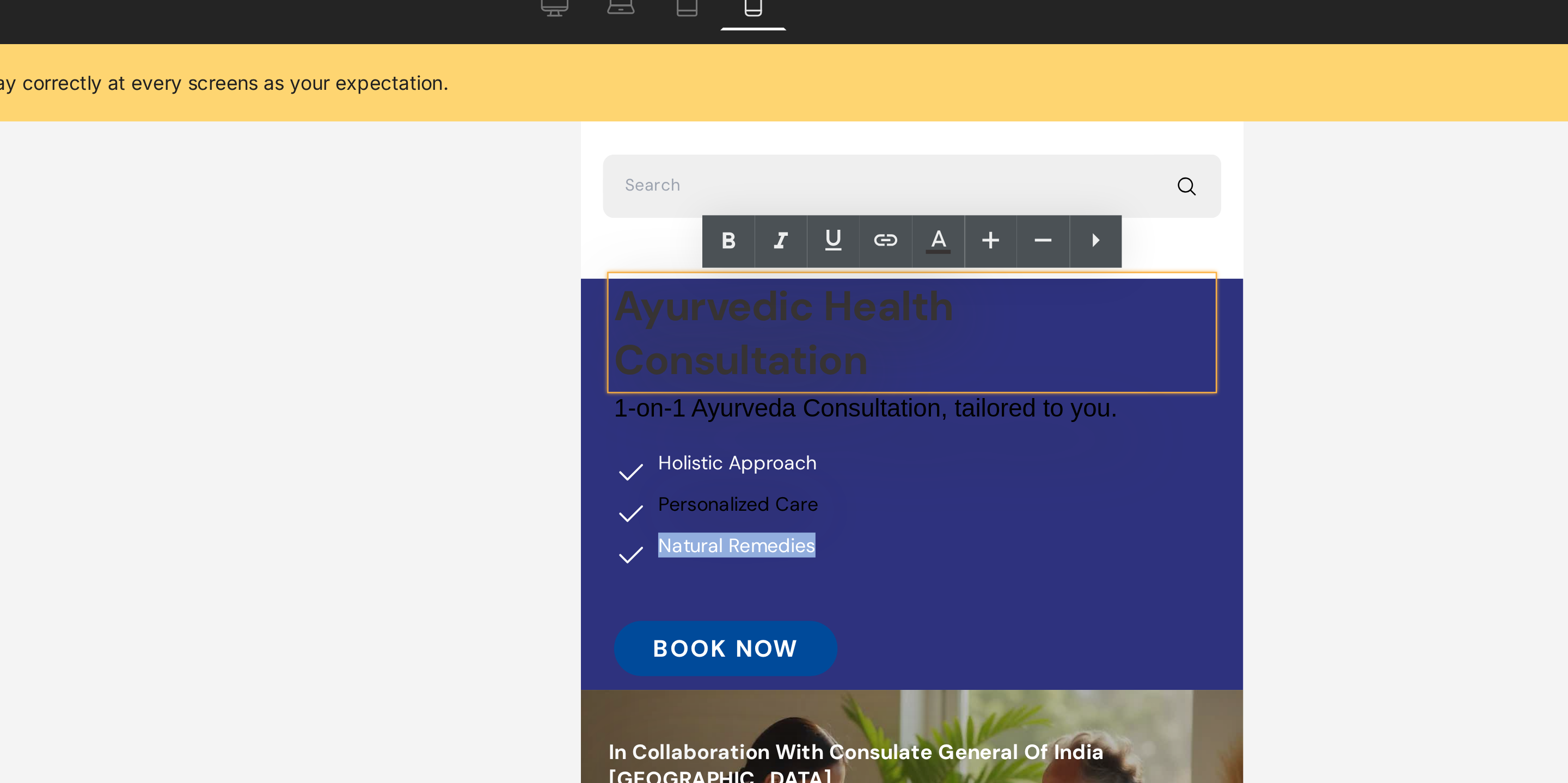
click at [677, 169] on span "Ayurvedic Health Consultation" at bounding box center [659, 158] width 134 height 43
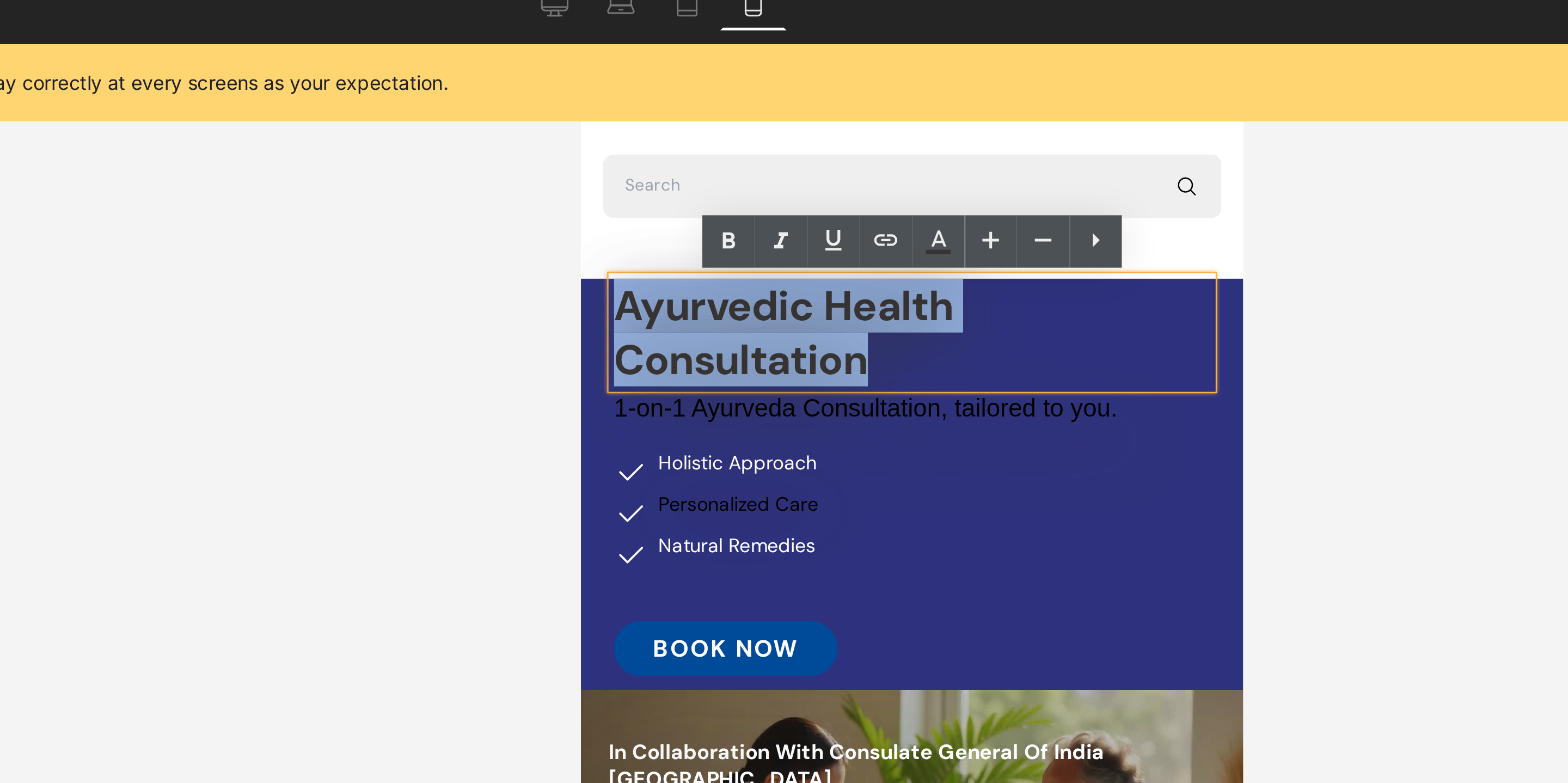
click at [677, 169] on span "Ayurvedic Health Consultation" at bounding box center [659, 158] width 134 height 43
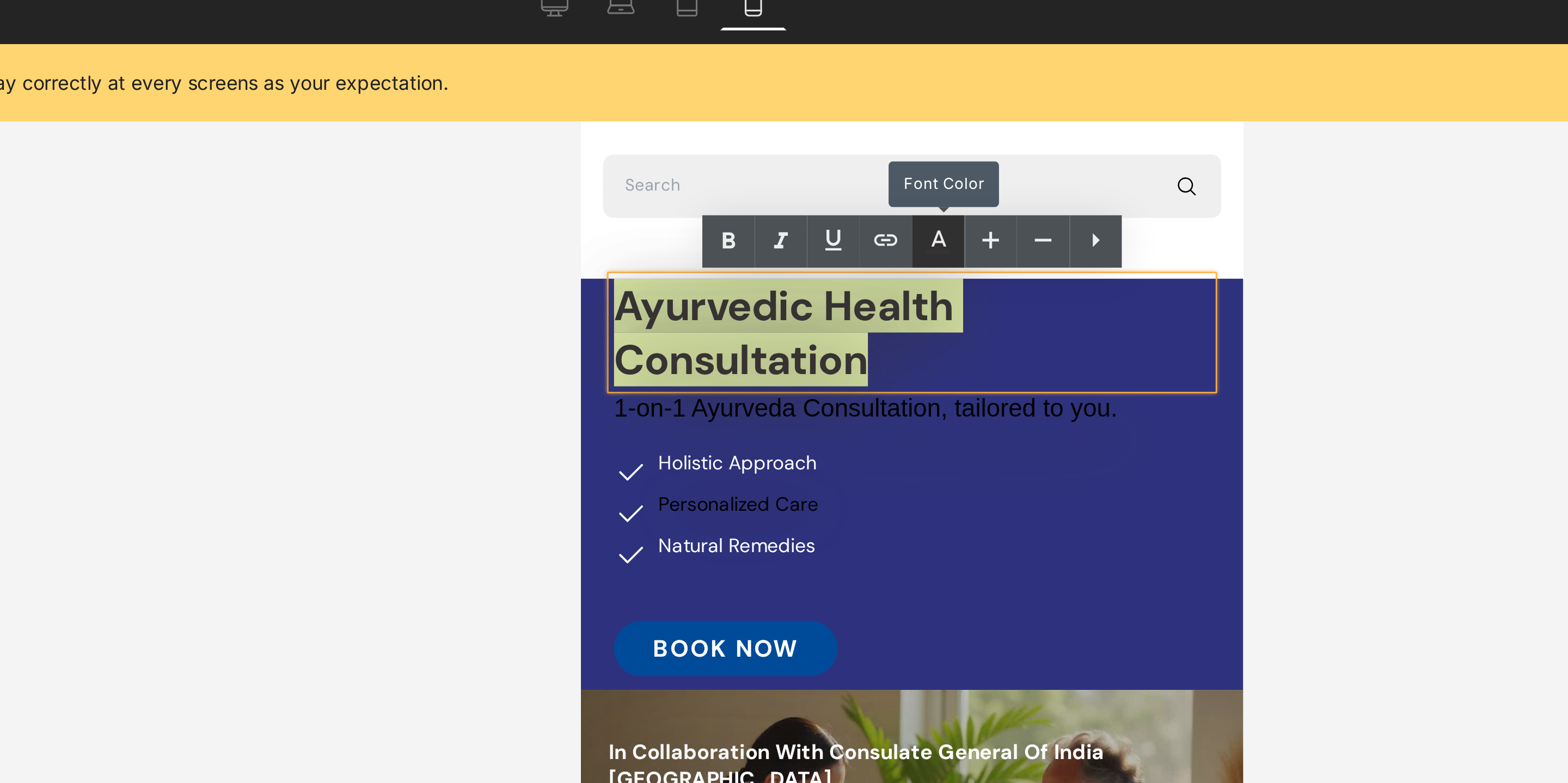
click at [877, 108] on icon at bounding box center [873, 110] width 13 height 13
type input "#373333"
type input "100"
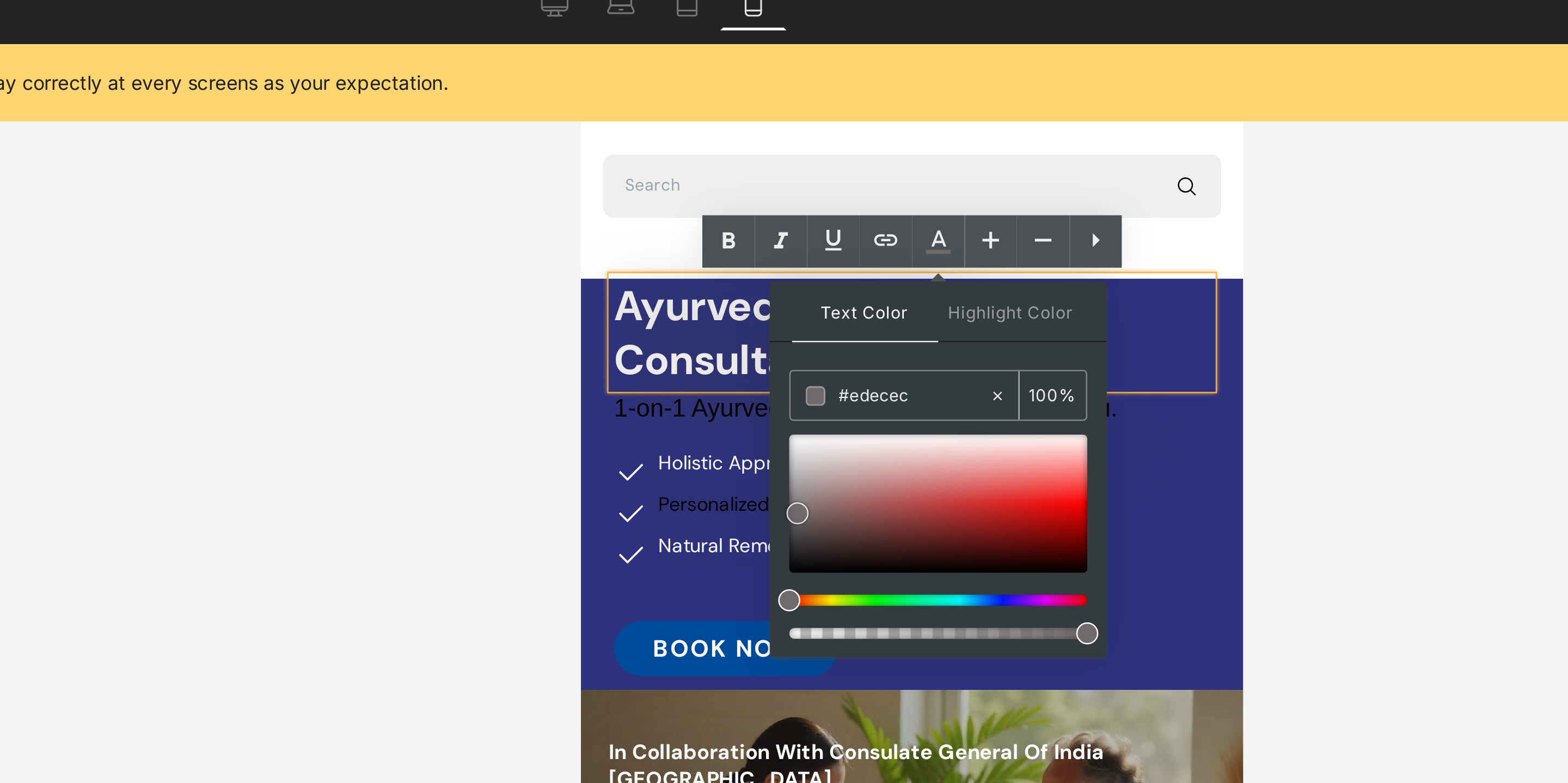
type input "#ffffff"
drag, startPoint x: 819, startPoint y: 230, endPoint x: 815, endPoint y: 162, distance: 68.1
click at [815, 162] on div "#ffffff 100 %" at bounding box center [873, 218] width 118 height 113
click at [814, 172] on h2 "Ayurvedic Health Consultation" at bounding box center [711, 158] width 235 height 43
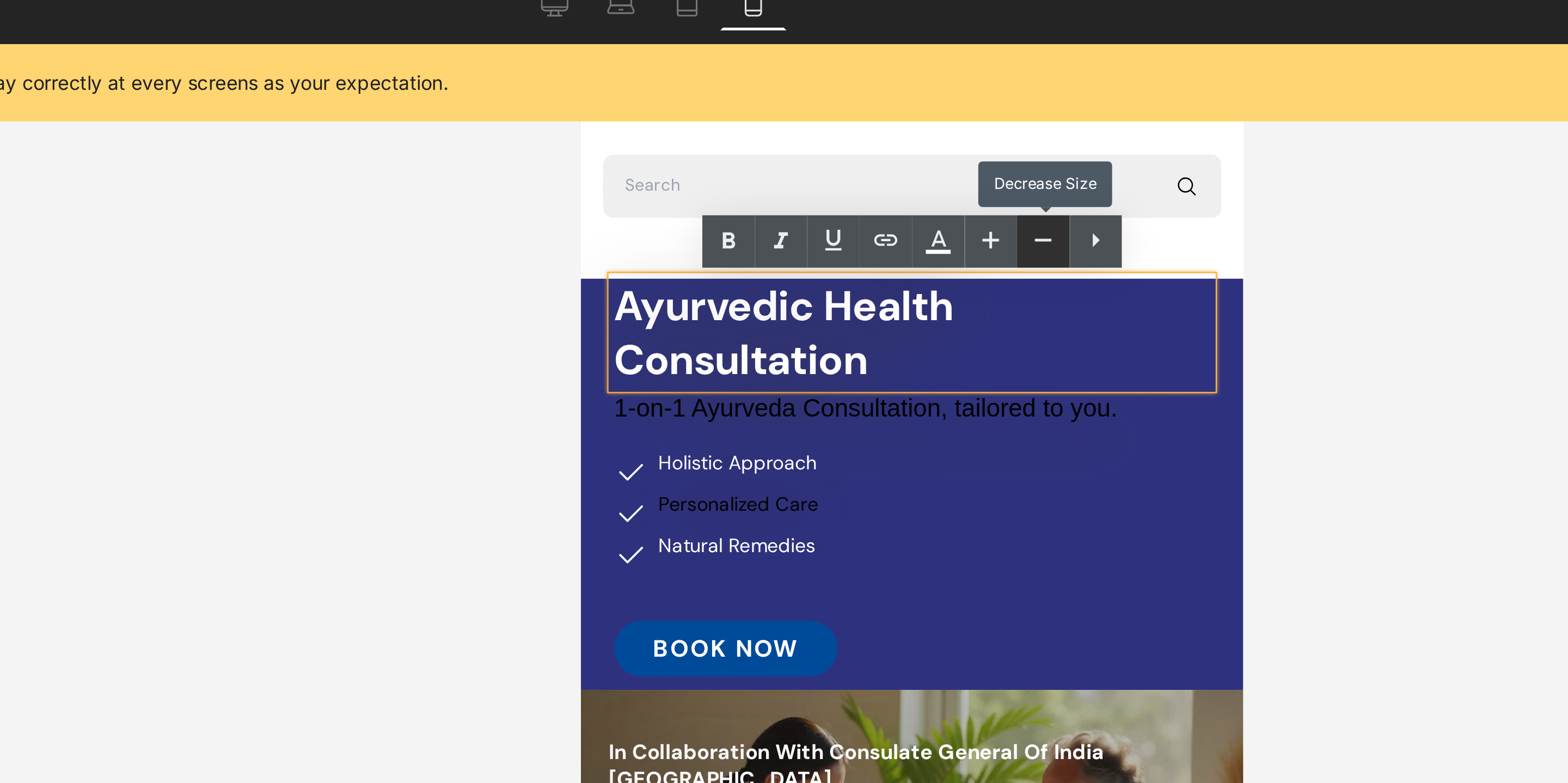
click at [918, 110] on icon at bounding box center [914, 110] width 13 height 13
type input "28"
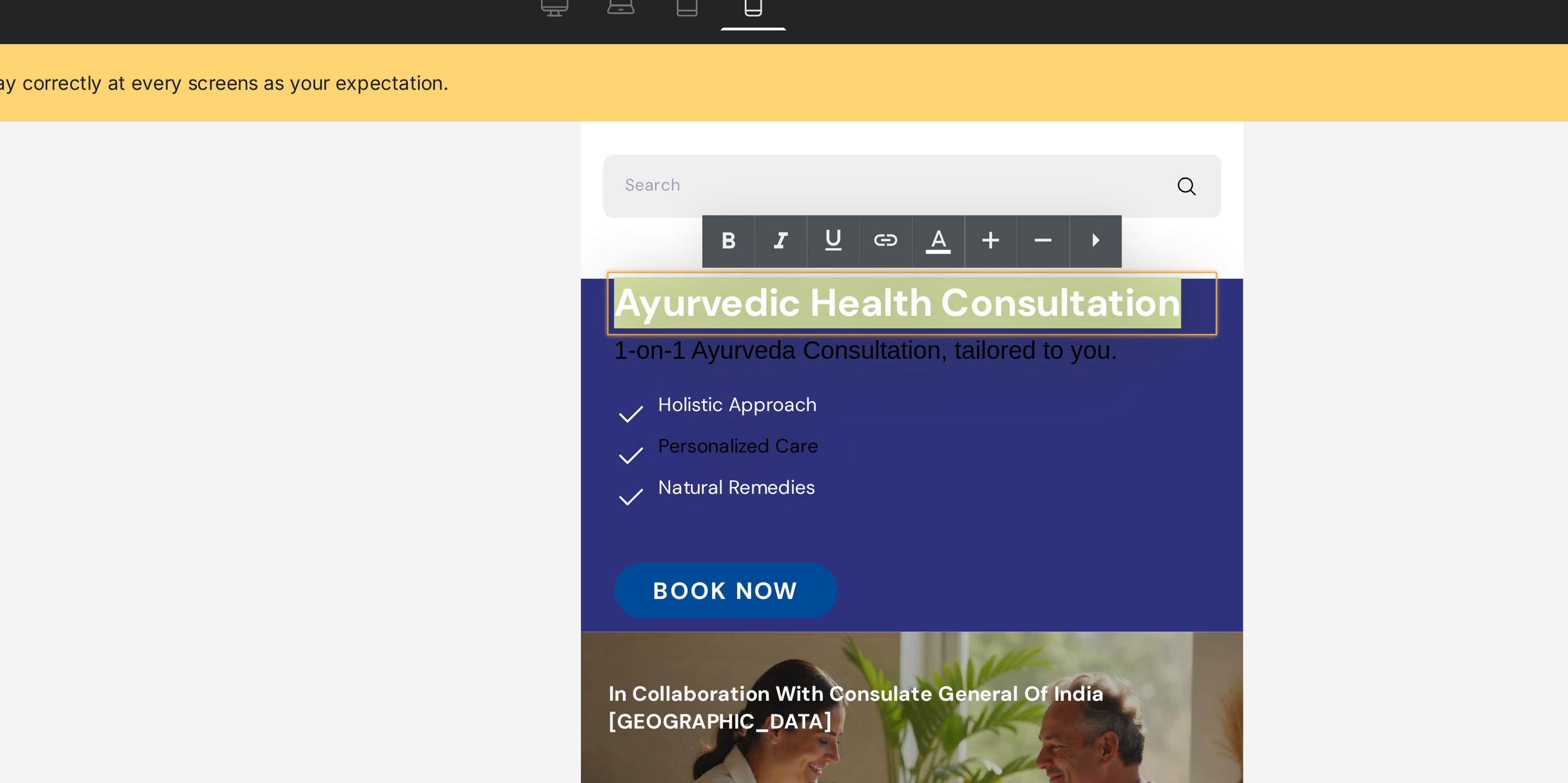
click at [1025, 213] on div at bounding box center [862, 408] width 1410 height 750
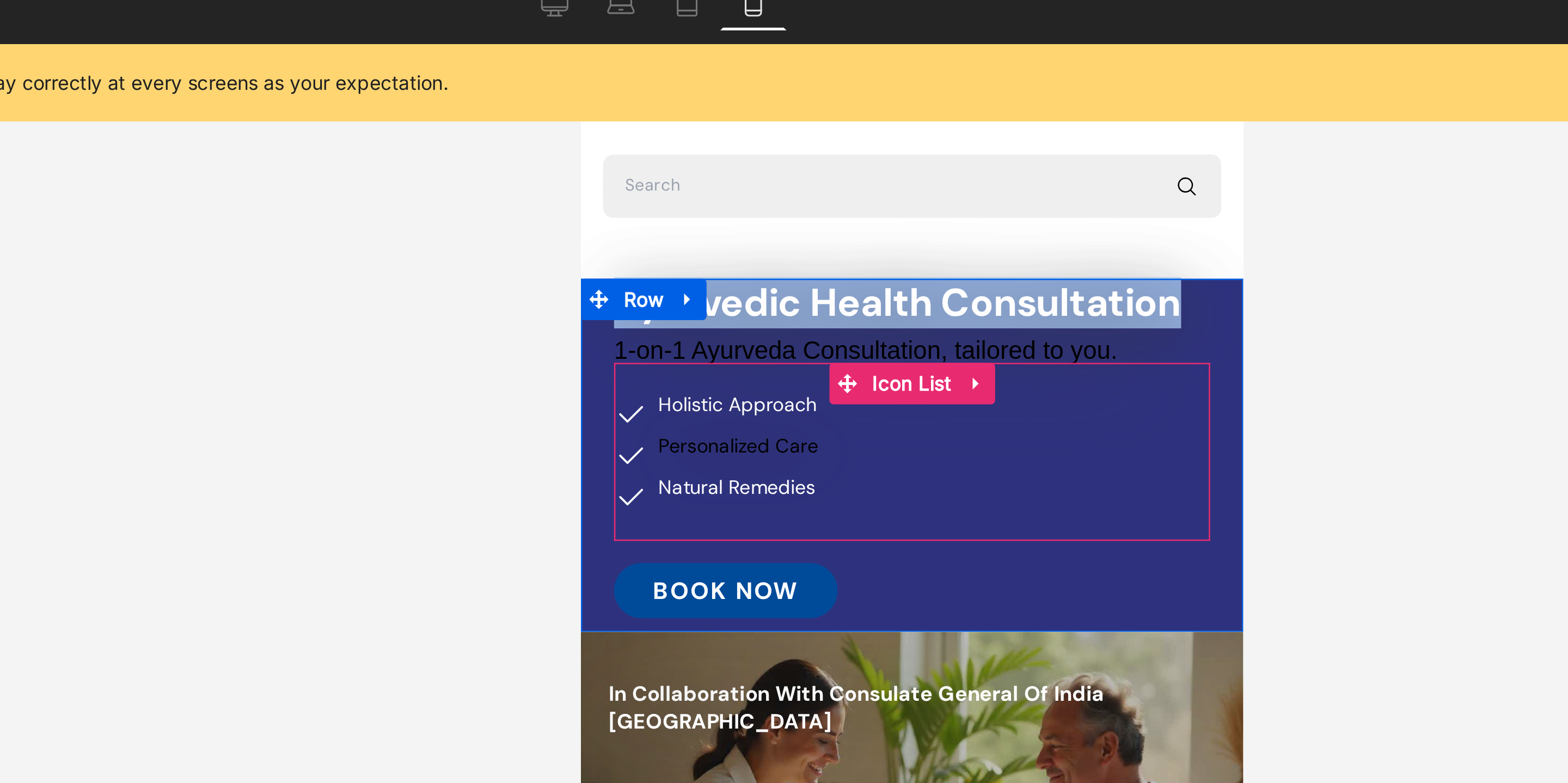
click at [794, 201] on div "Icon Holistic Approach Text Block Icon Personalized Care Text Block Icon Natura…" at bounding box center [711, 211] width 235 height 58
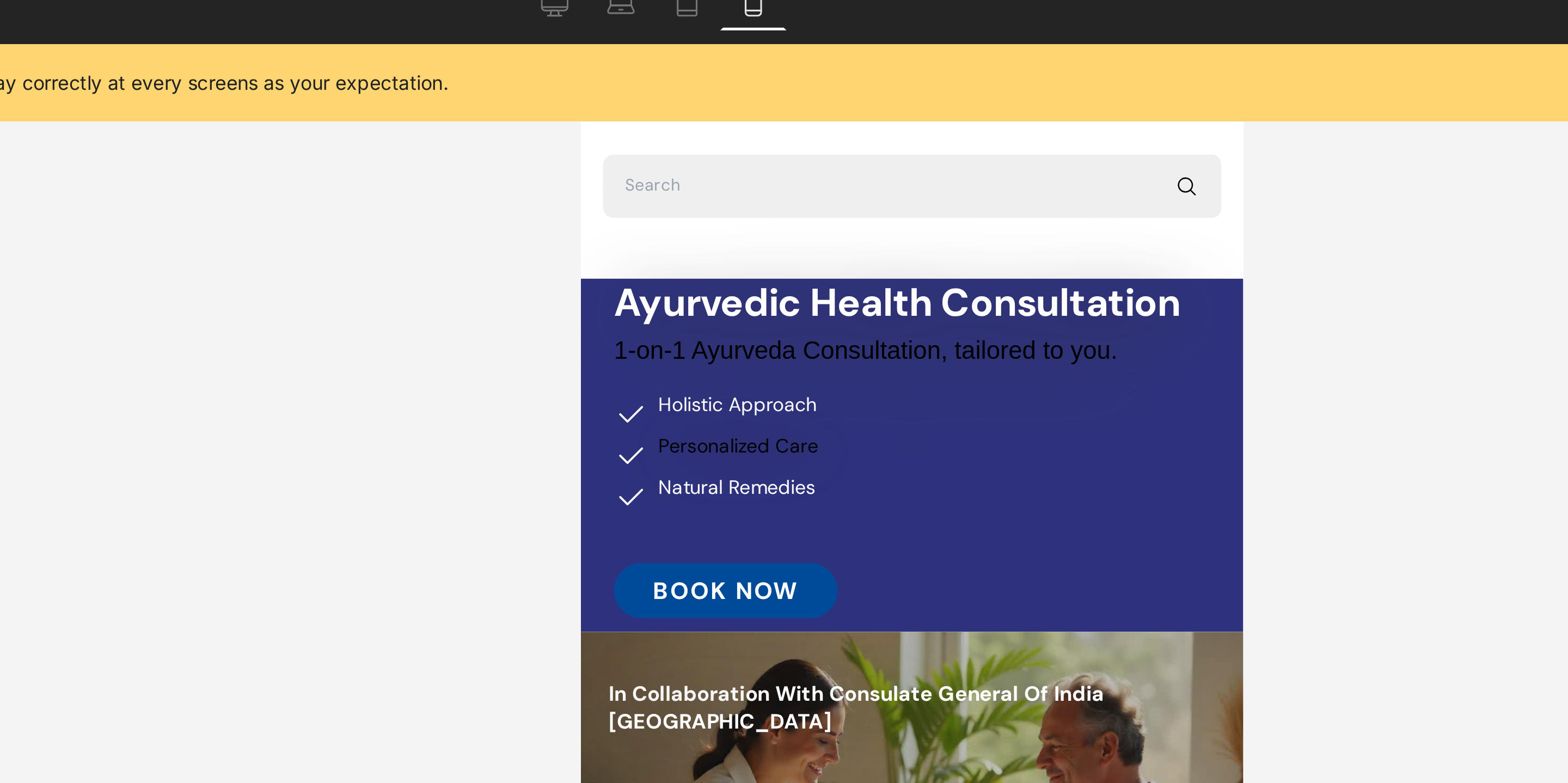
click at [1036, 204] on div at bounding box center [862, 408] width 1410 height 750
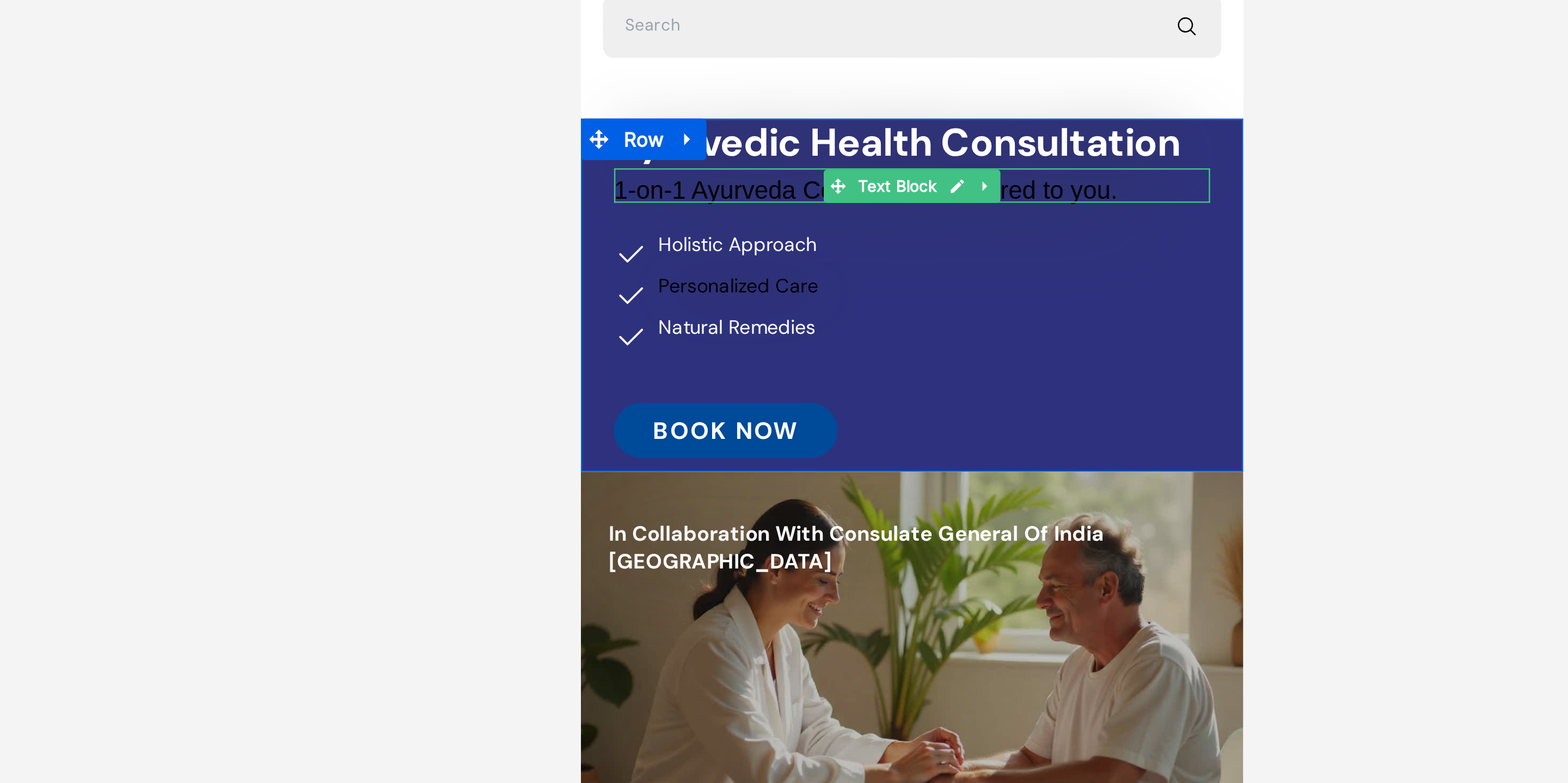
click at [755, 6] on span "1-on-1 Ayurveda Consultation, tailored to you." at bounding box center [692, 5] width 199 height 11
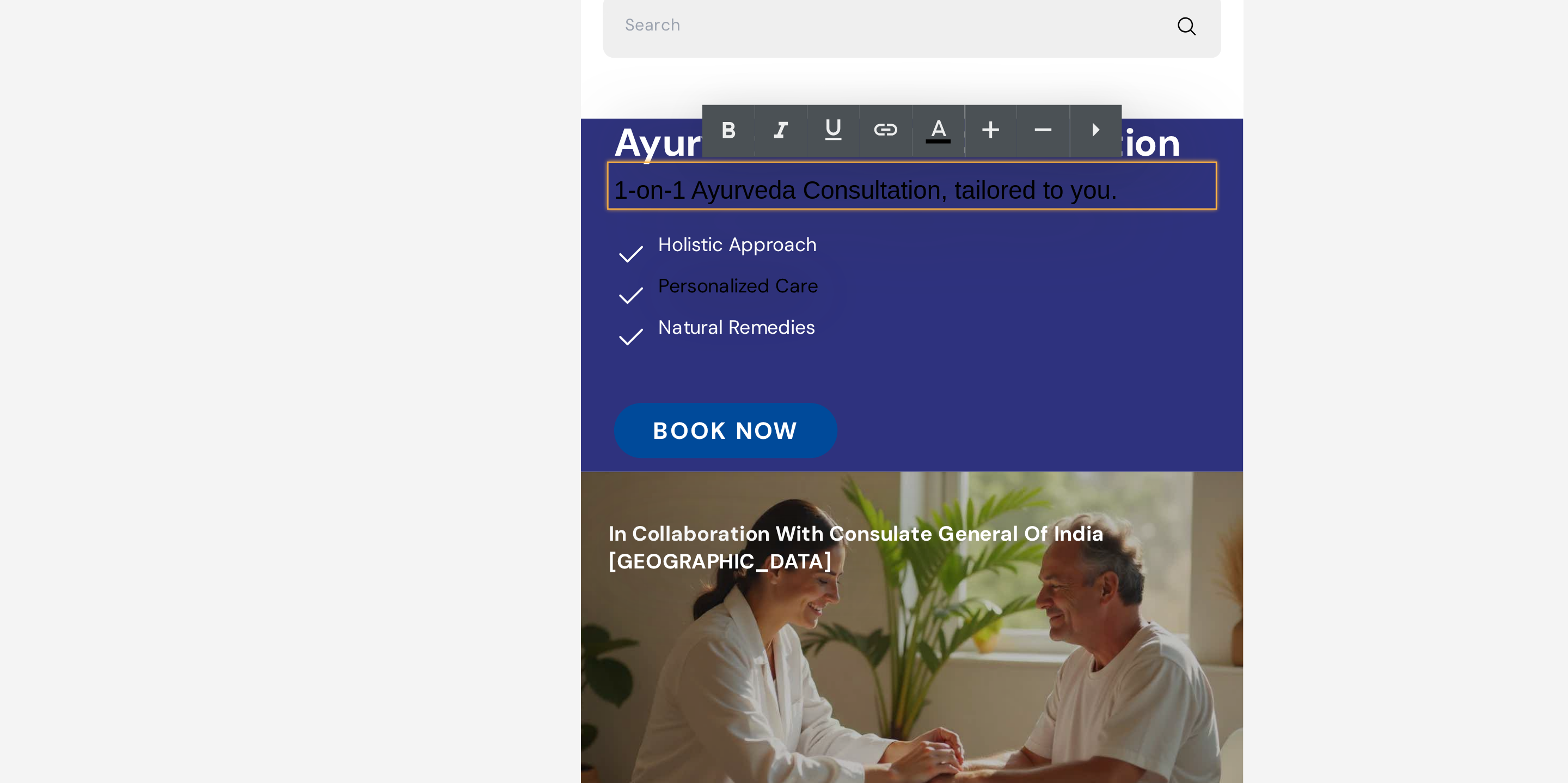
click at [755, 6] on span "1-on-1 Ayurveda Consultation, tailored to you." at bounding box center [692, 5] width 199 height 11
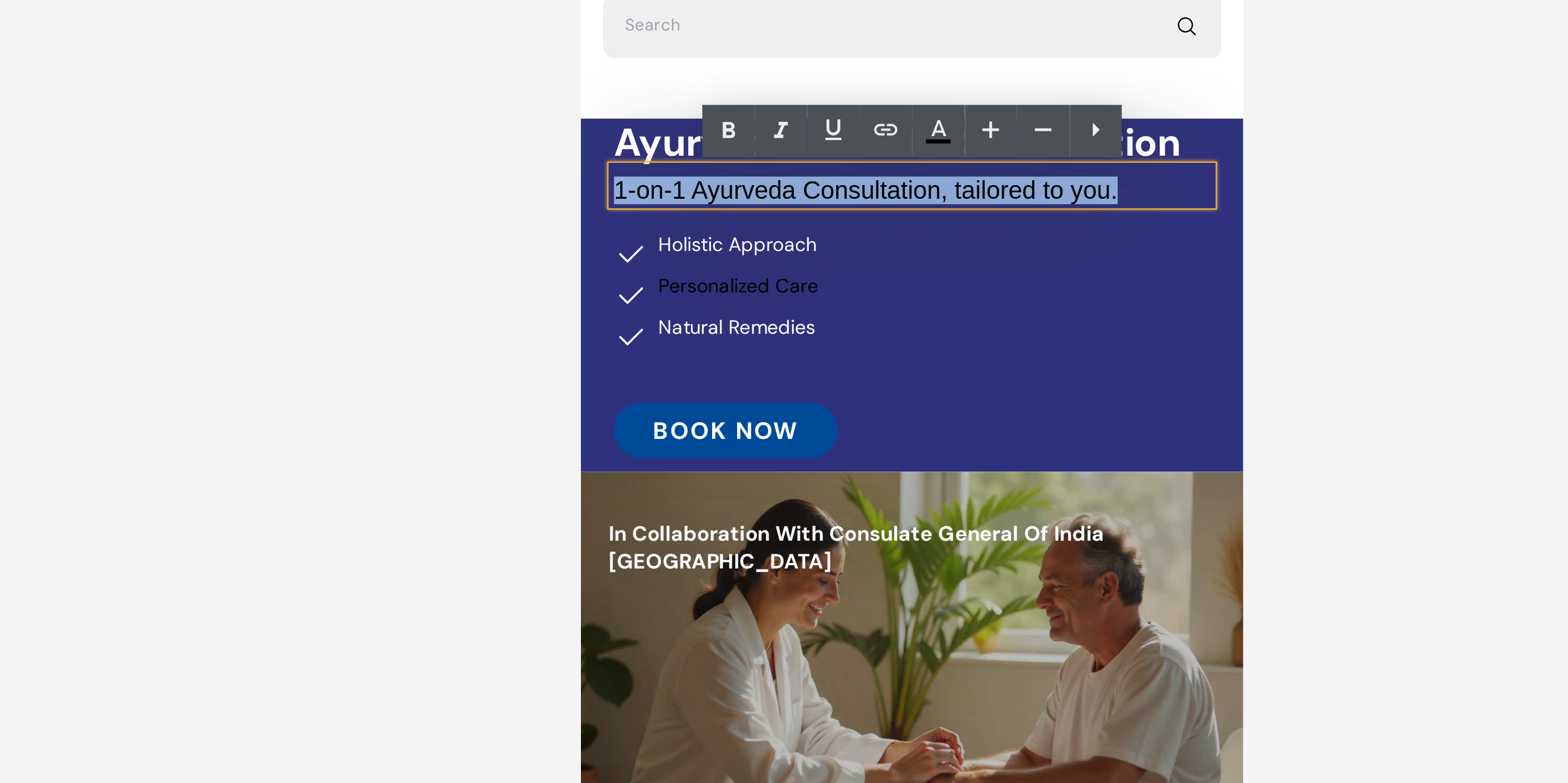
click at [755, 6] on span "1-on-1 Ayurveda Consultation, tailored to you." at bounding box center [692, 5] width 199 height 11
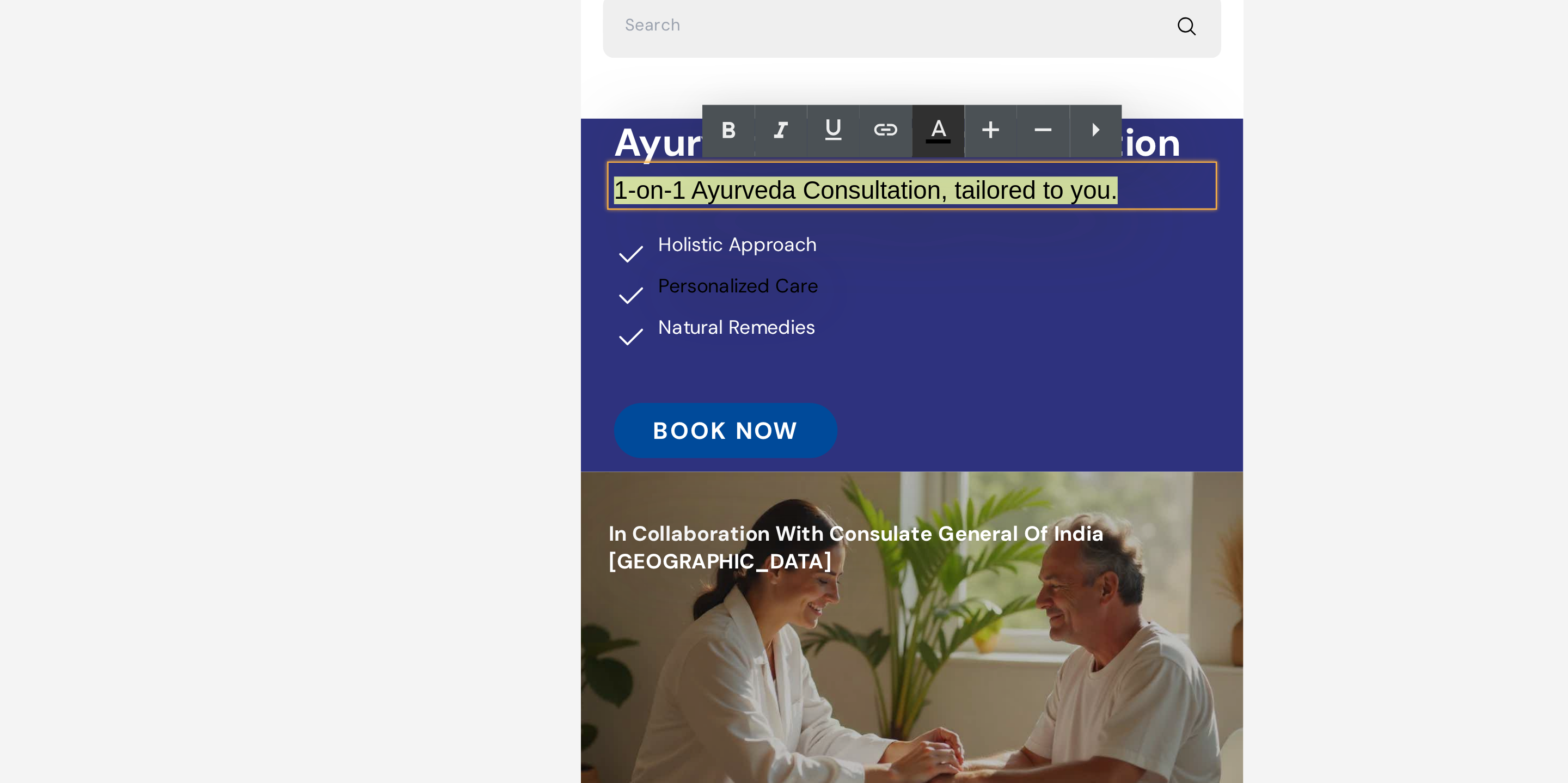
click at [873, 131] on icon at bounding box center [873, 130] width 13 height 13
type input "#000000"
type input "100"
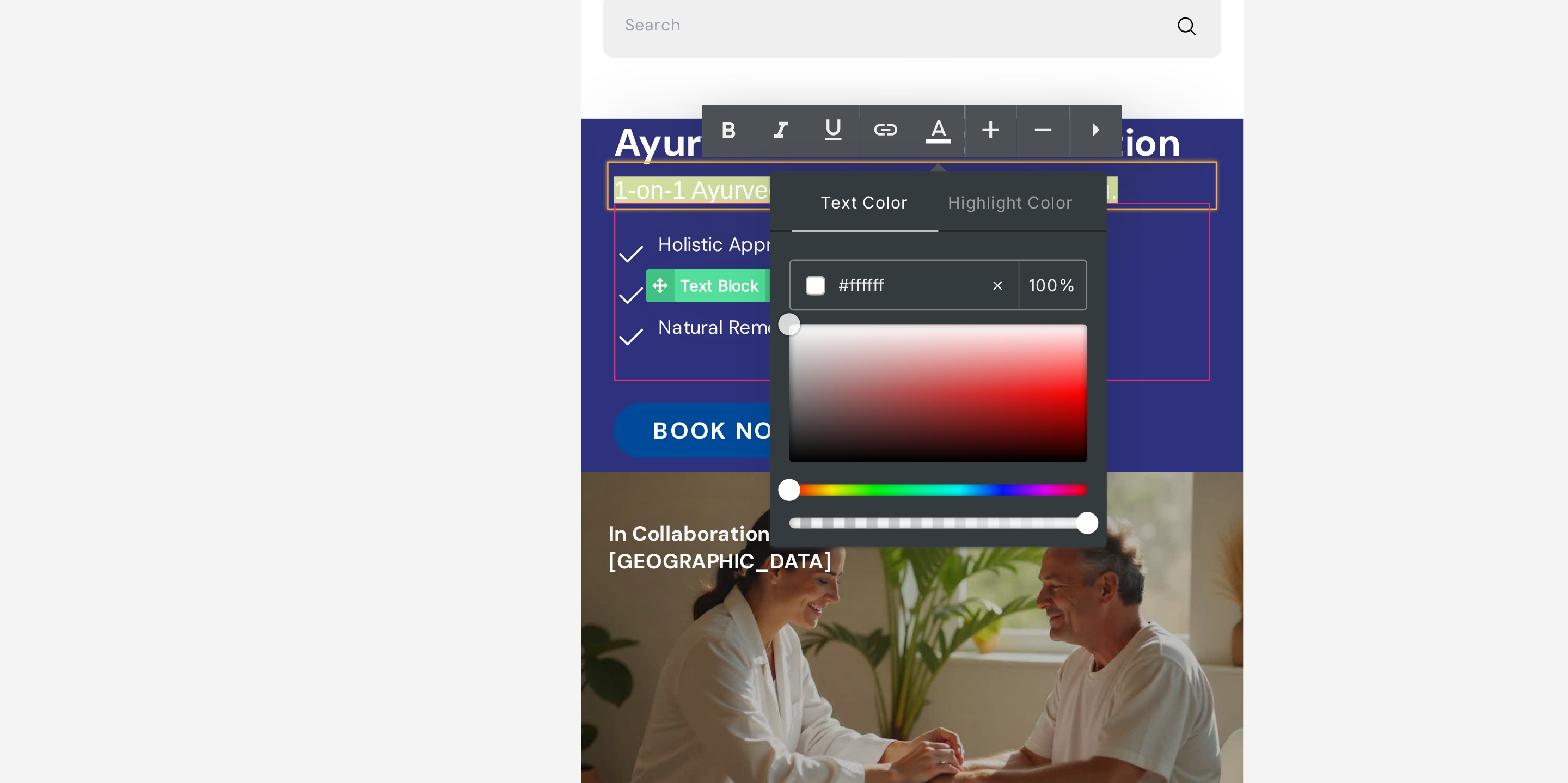
drag, startPoint x: 1404, startPoint y: 99, endPoint x: 649, endPoint y: 42, distance: 757.1
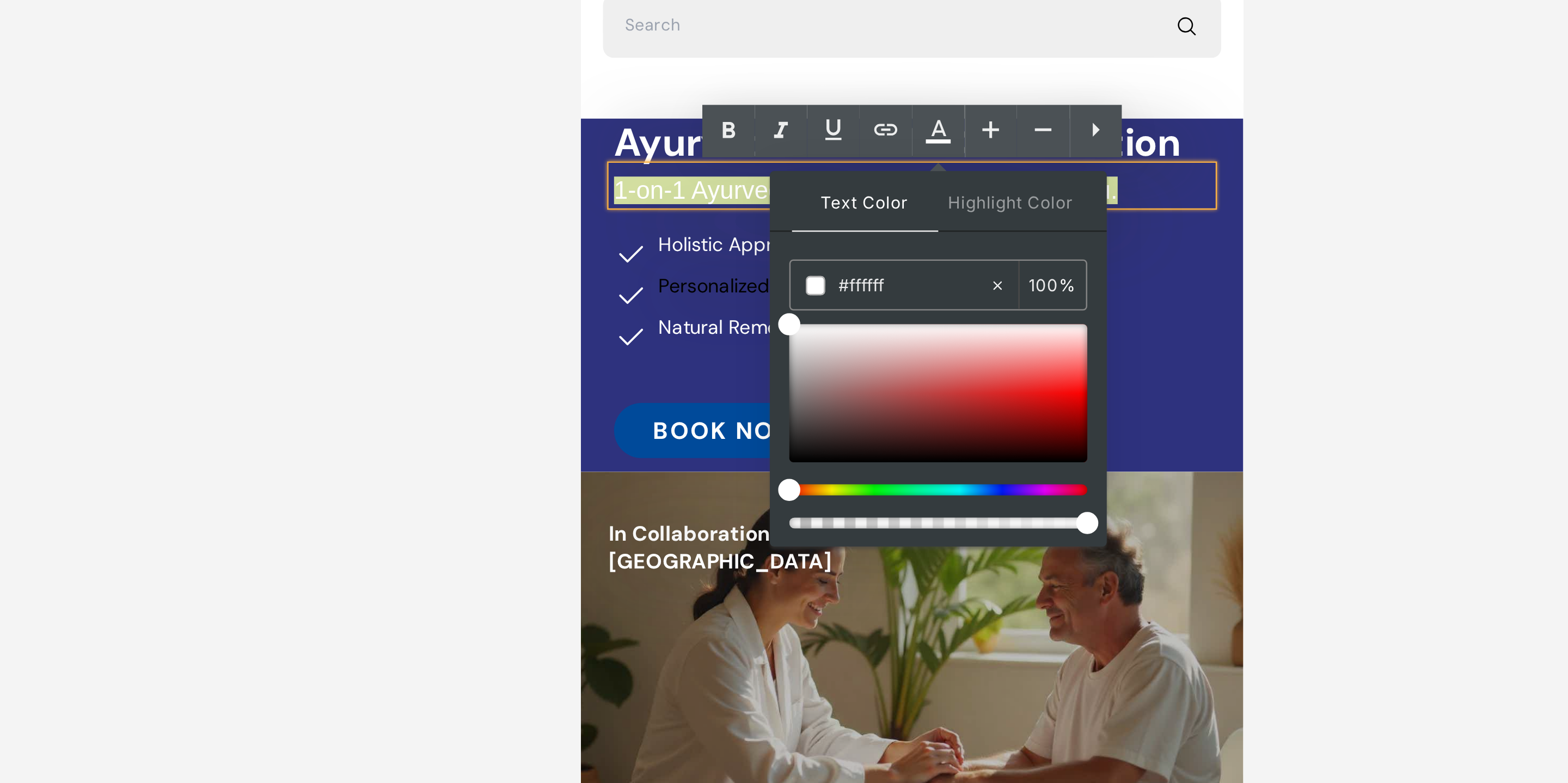
click at [1061, 223] on div at bounding box center [862, 408] width 1410 height 750
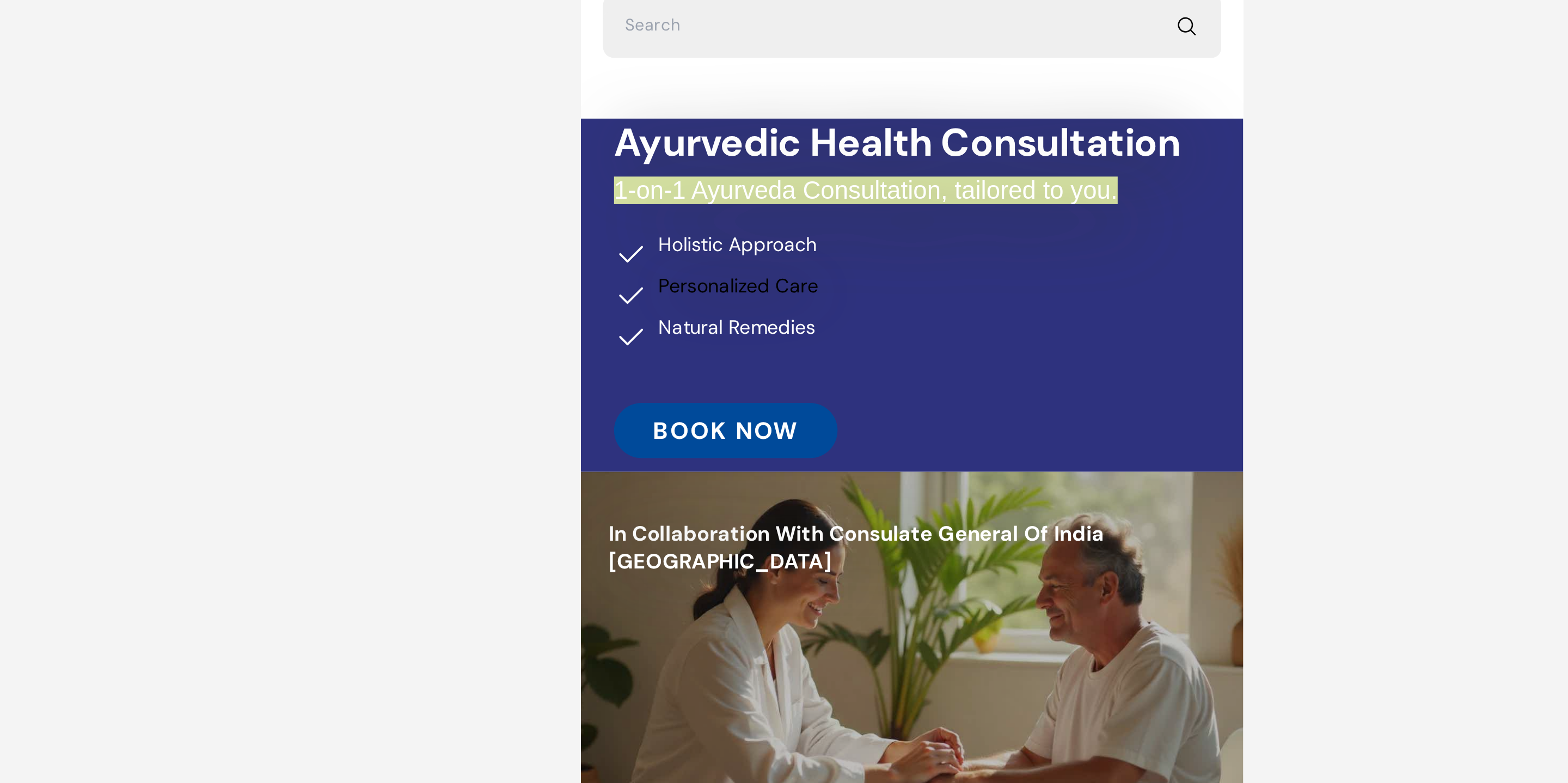
click at [1061, 223] on div at bounding box center [862, 408] width 1410 height 750
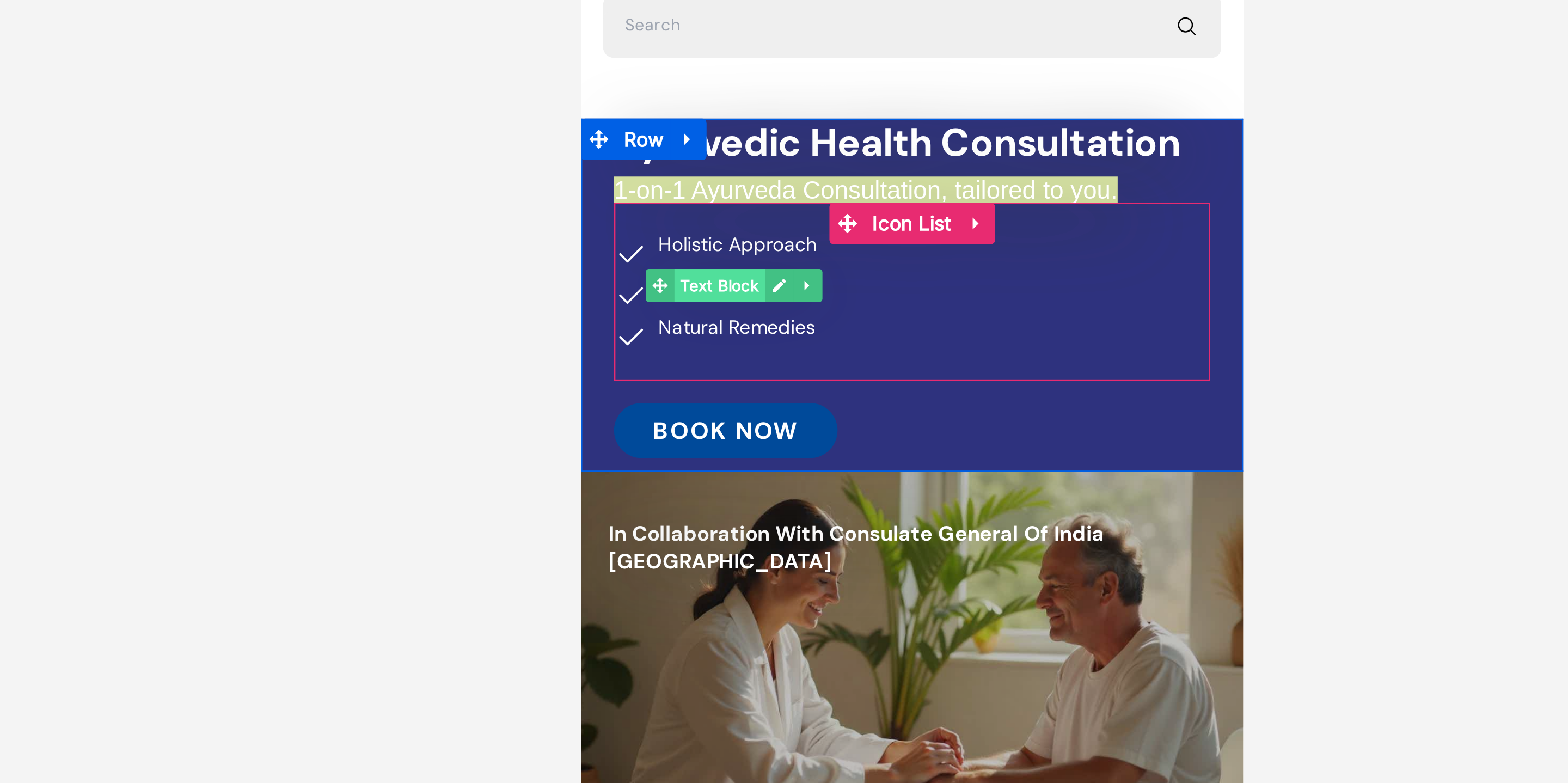
click at [645, 44] on span "Text Block" at bounding box center [634, 43] width 36 height 13
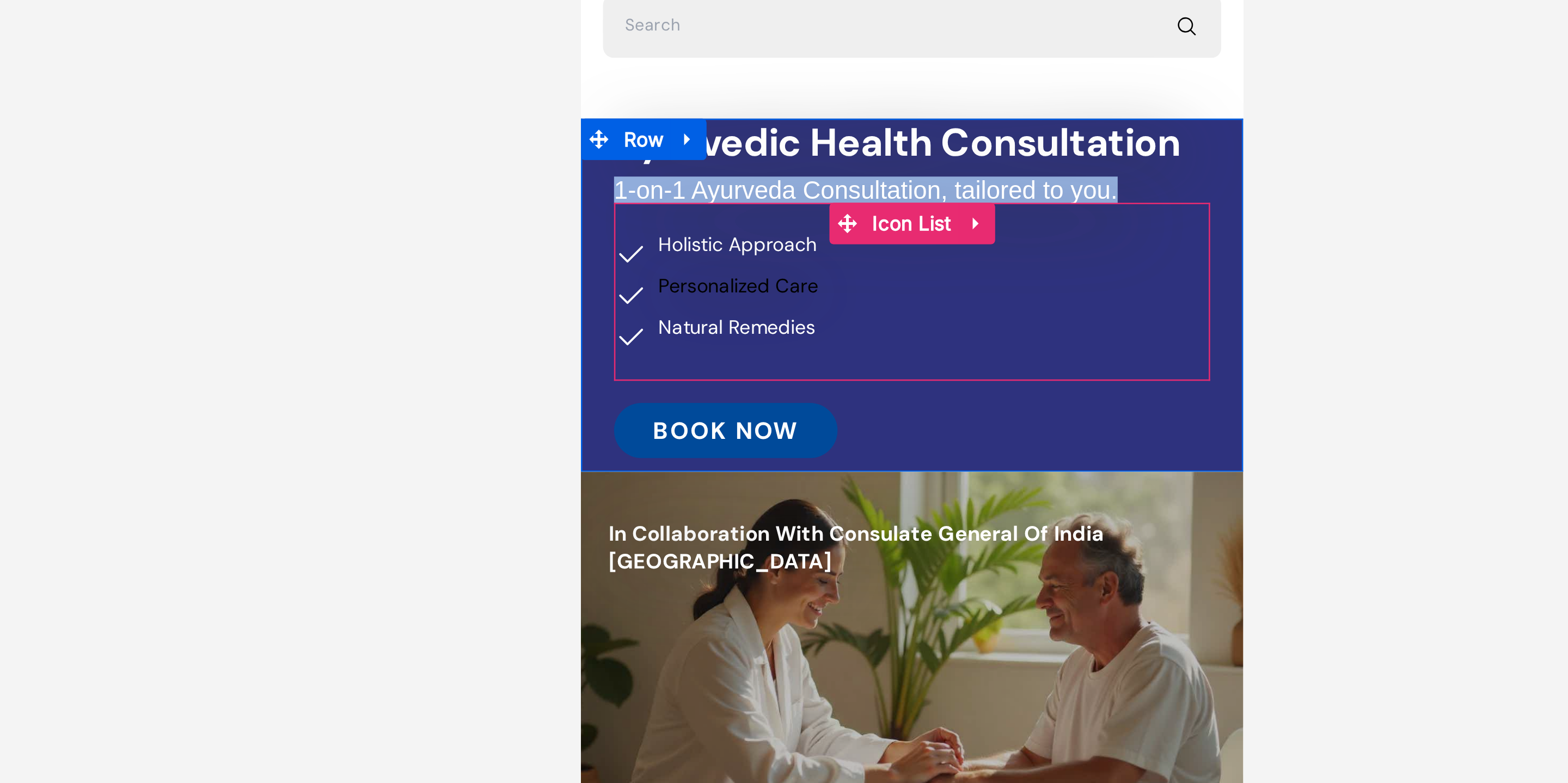
click at [681, 43] on div "Icon Holistic Approach Text Block Icon Personalized Care Text Block Icon Natura…" at bounding box center [711, 51] width 235 height 58
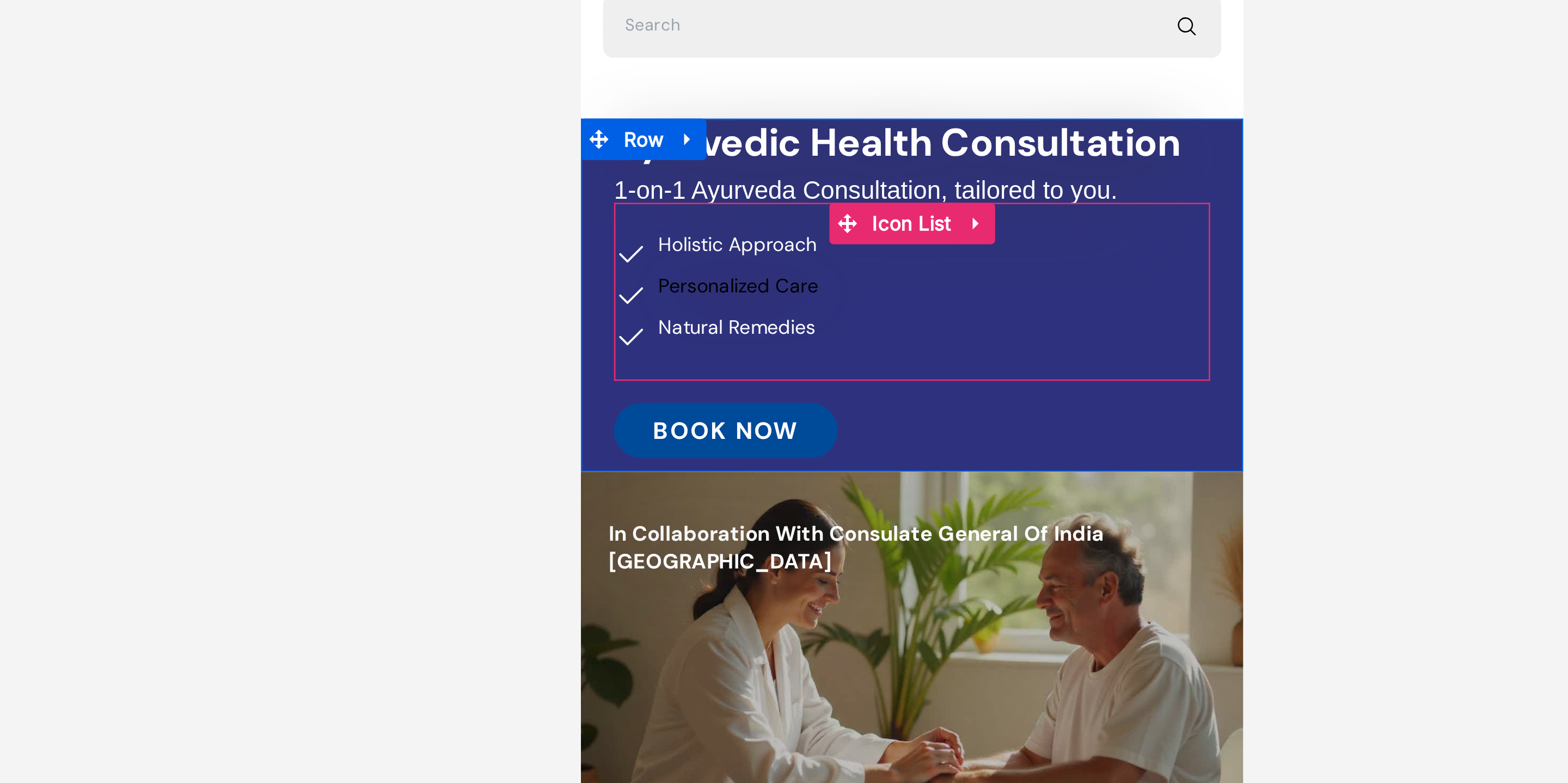
click at [681, 43] on div "Icon Holistic Approach Text Block Icon Personalized Care Text Block Icon Natura…" at bounding box center [711, 51] width 235 height 58
click at [682, 45] on div "Icon Holistic Approach Text Block Icon Personalized Care Text Block Icon Natura…" at bounding box center [711, 51] width 235 height 58
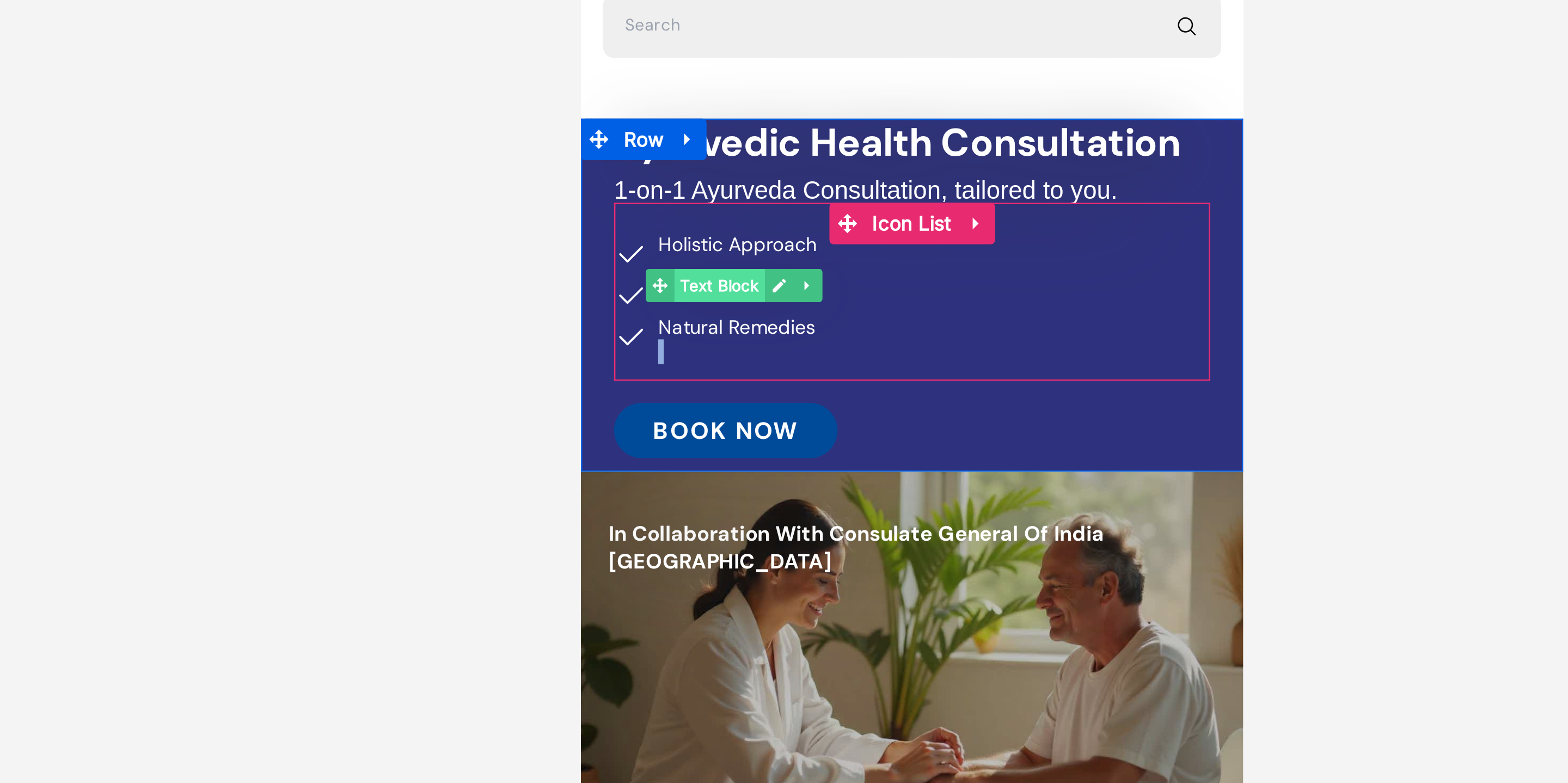
click at [643, 44] on span "Text Block" at bounding box center [634, 43] width 36 height 13
click at [643, 44] on span "Text Block" at bounding box center [634, 44] width 36 height 13
click at [643, 44] on span "Text Block" at bounding box center [634, 43] width 36 height 13
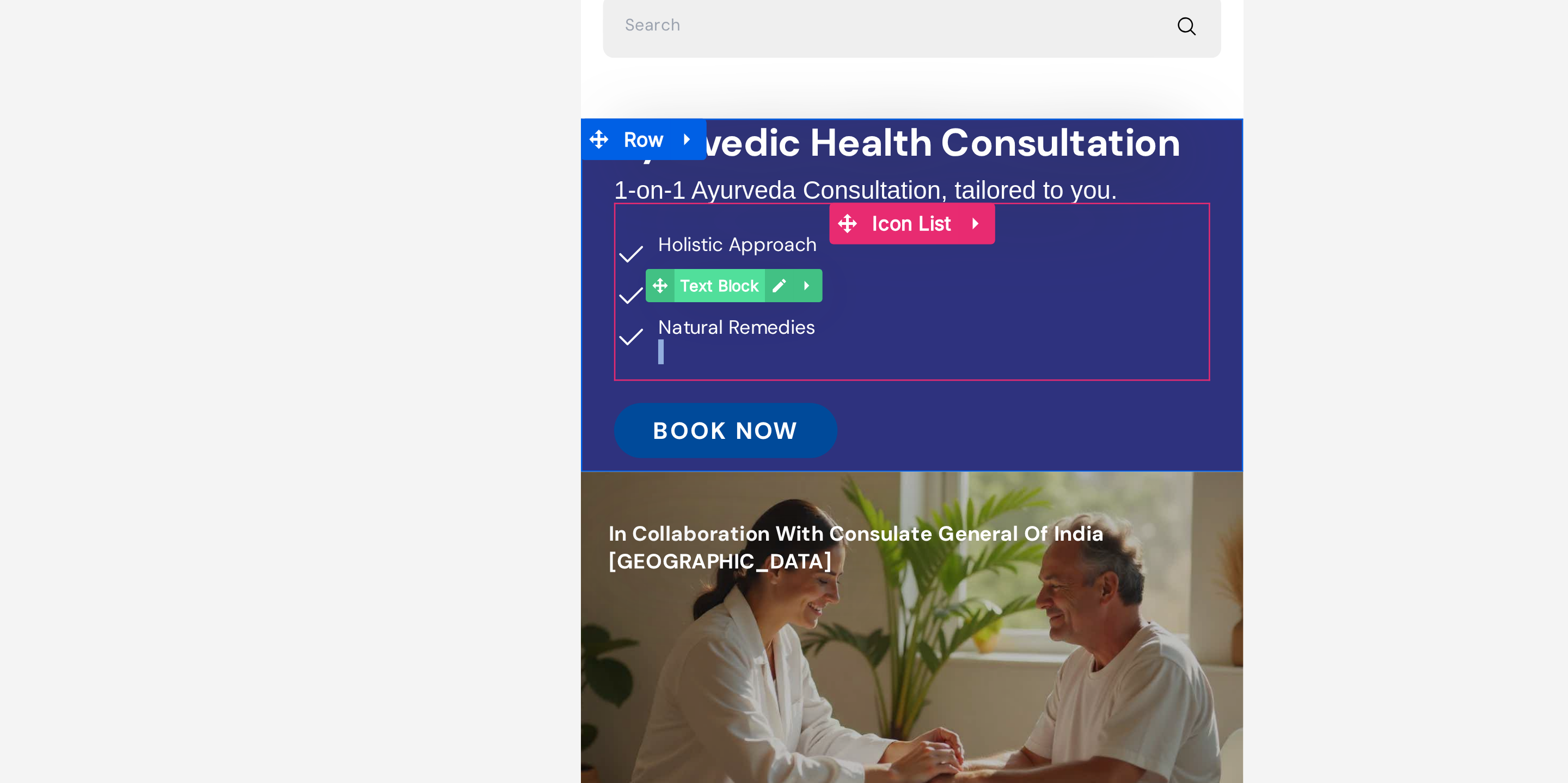
click at [643, 44] on span "Text Block" at bounding box center [634, 43] width 36 height 13
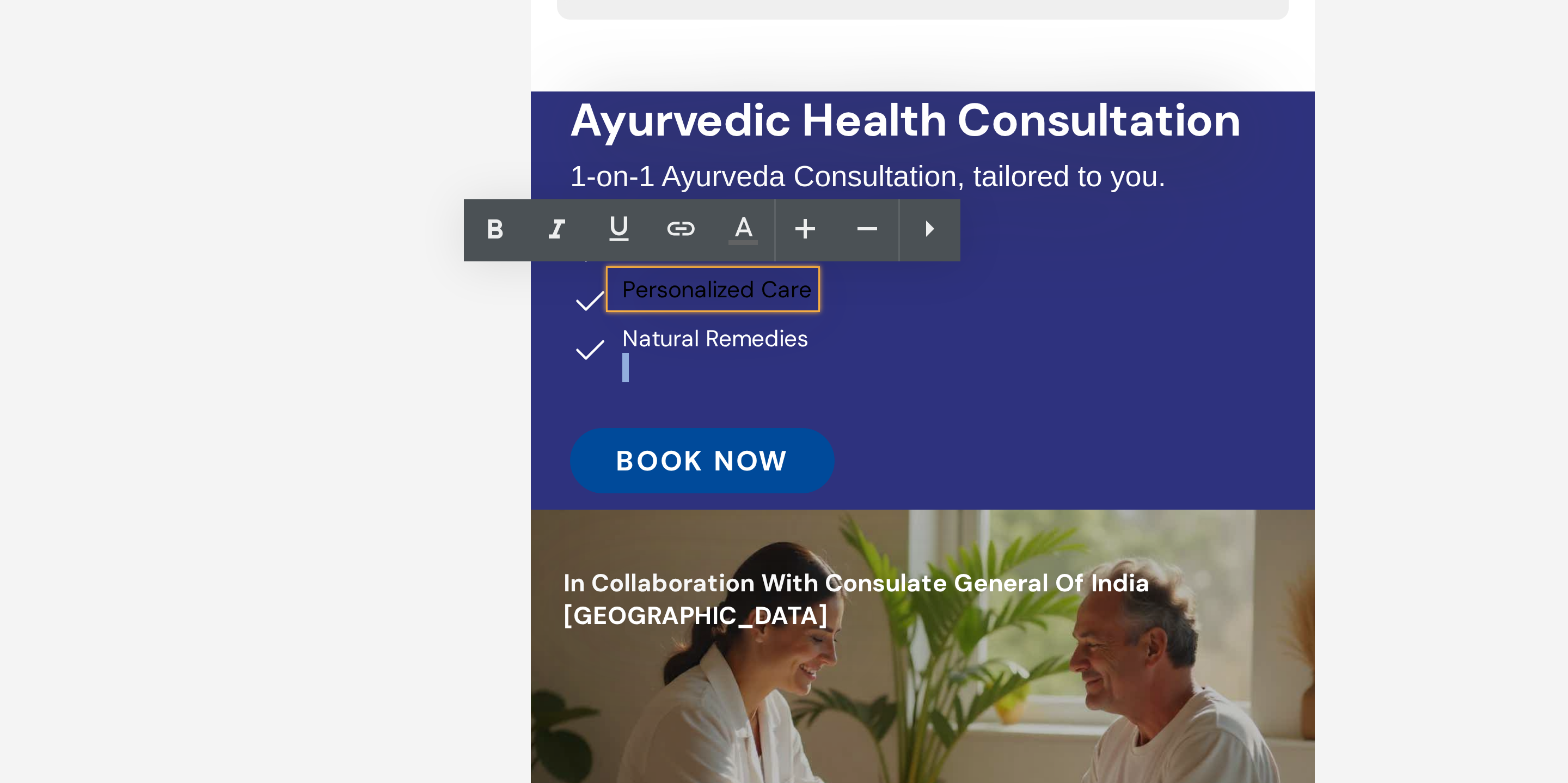
click at [803, 171] on icon at bounding box center [803, 172] width 13 height 13
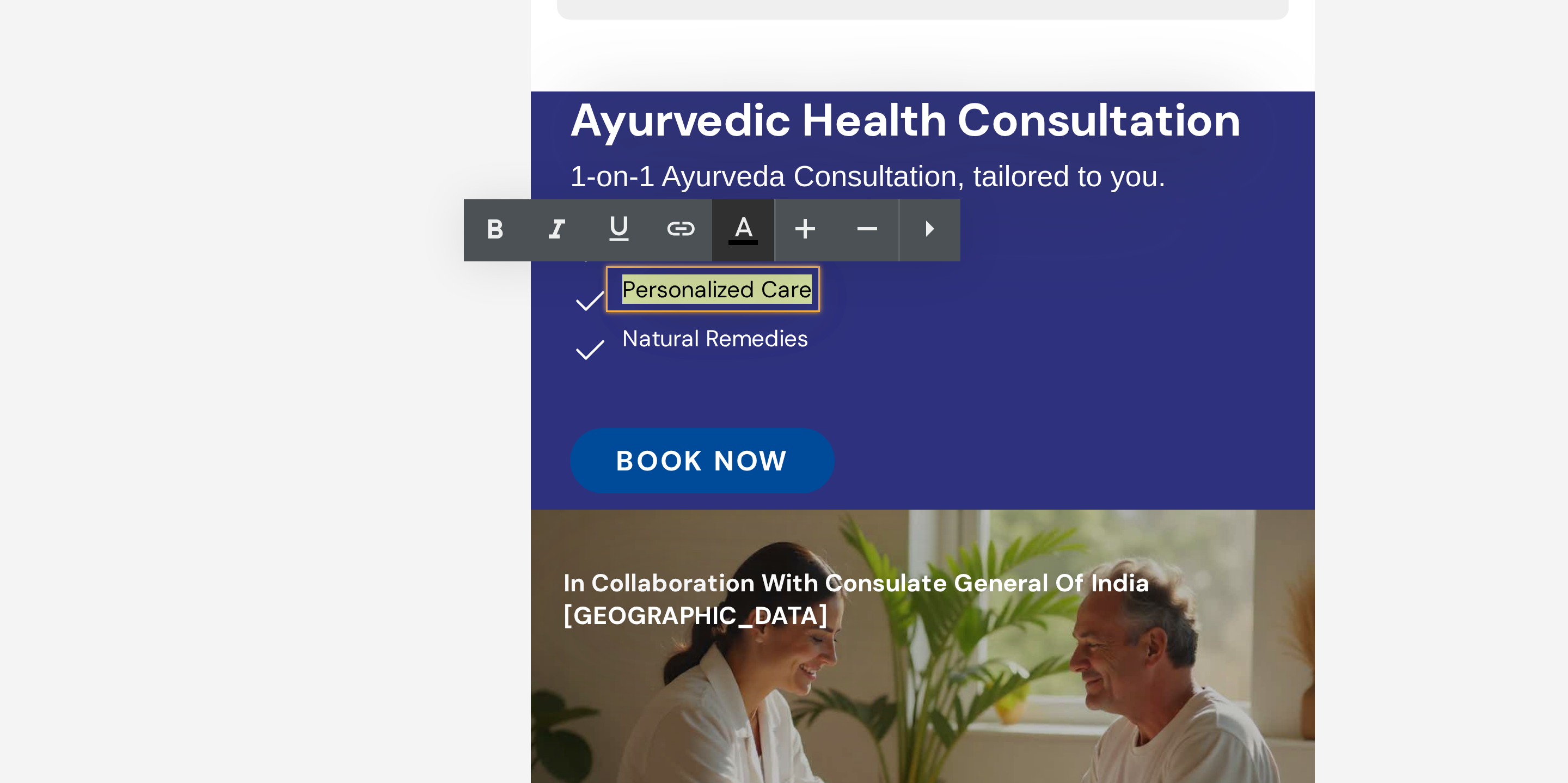
type input "#000000"
type input "100"
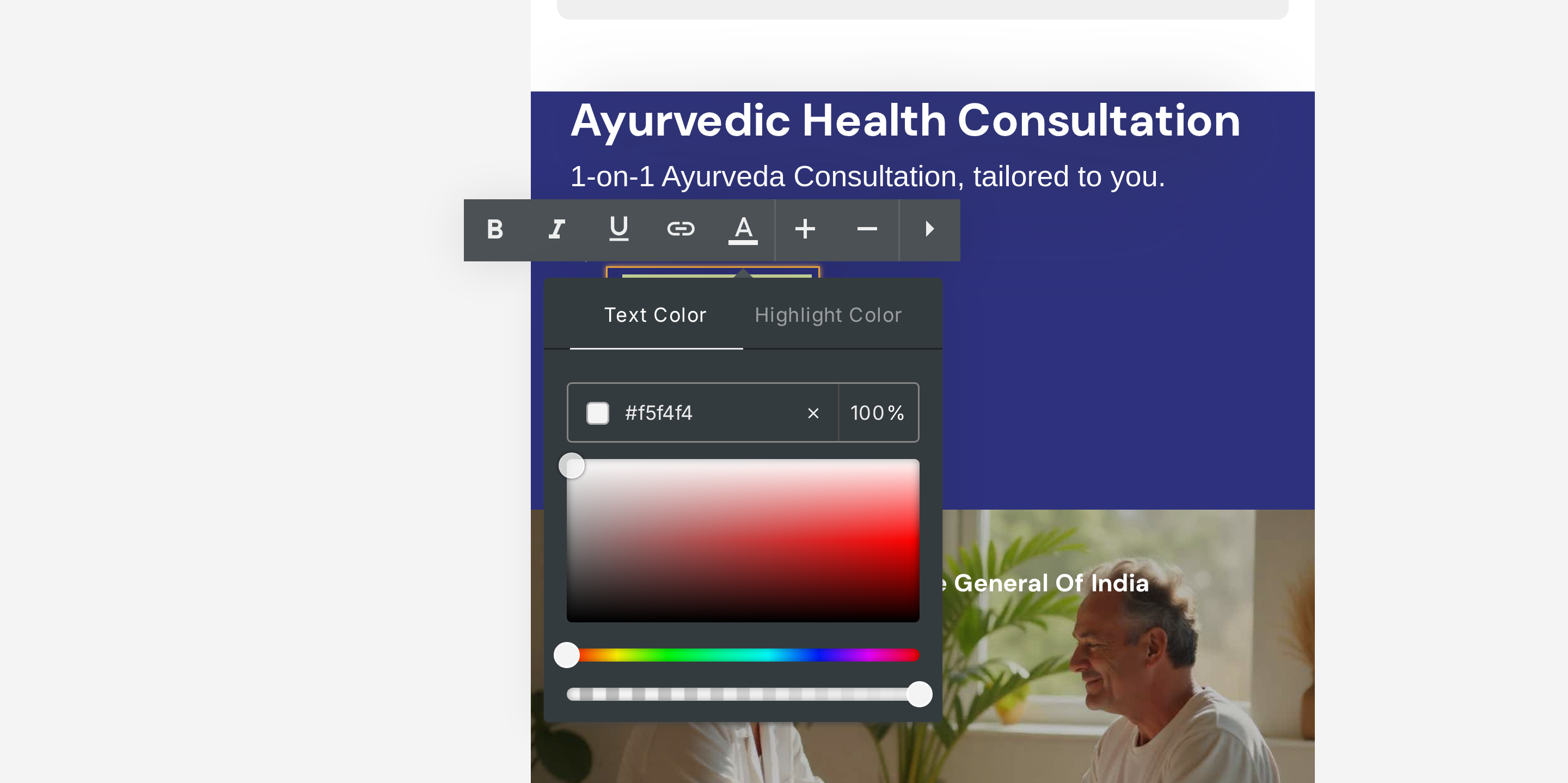
type input "#ffffff"
drag, startPoint x: 747, startPoint y: 260, endPoint x: 737, endPoint y: 220, distance: 41.2
click at [737, 220] on div "Text Color Highlight Color rgba(255, 255, 255, 1) #ffffff 100 % none 0 %" at bounding box center [803, 261] width 133 height 148
click at [1023, 198] on div at bounding box center [862, 408] width 1410 height 750
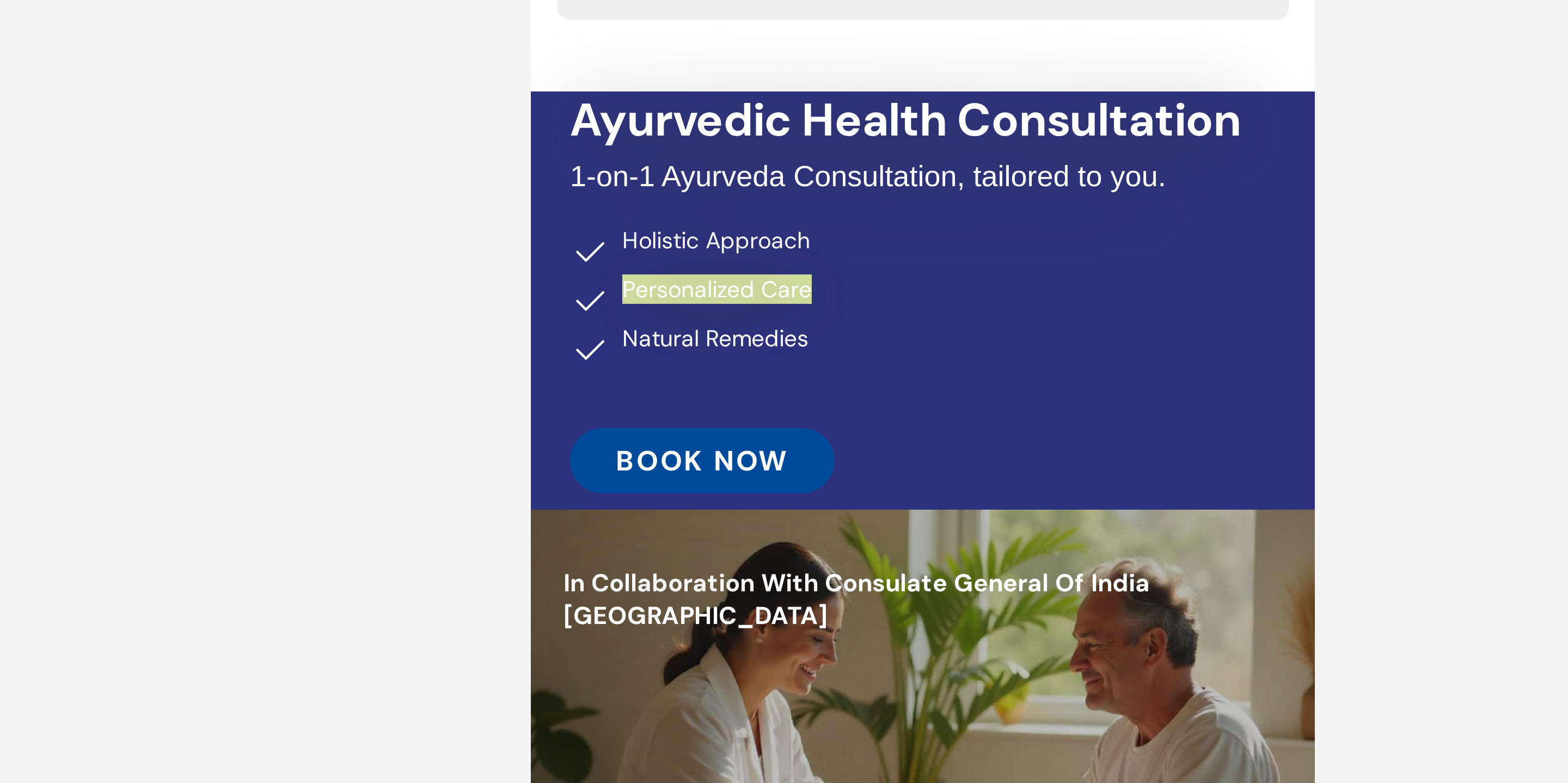
click at [1023, 198] on div at bounding box center [862, 408] width 1410 height 750
click at [690, 206] on div at bounding box center [862, 408] width 1410 height 750
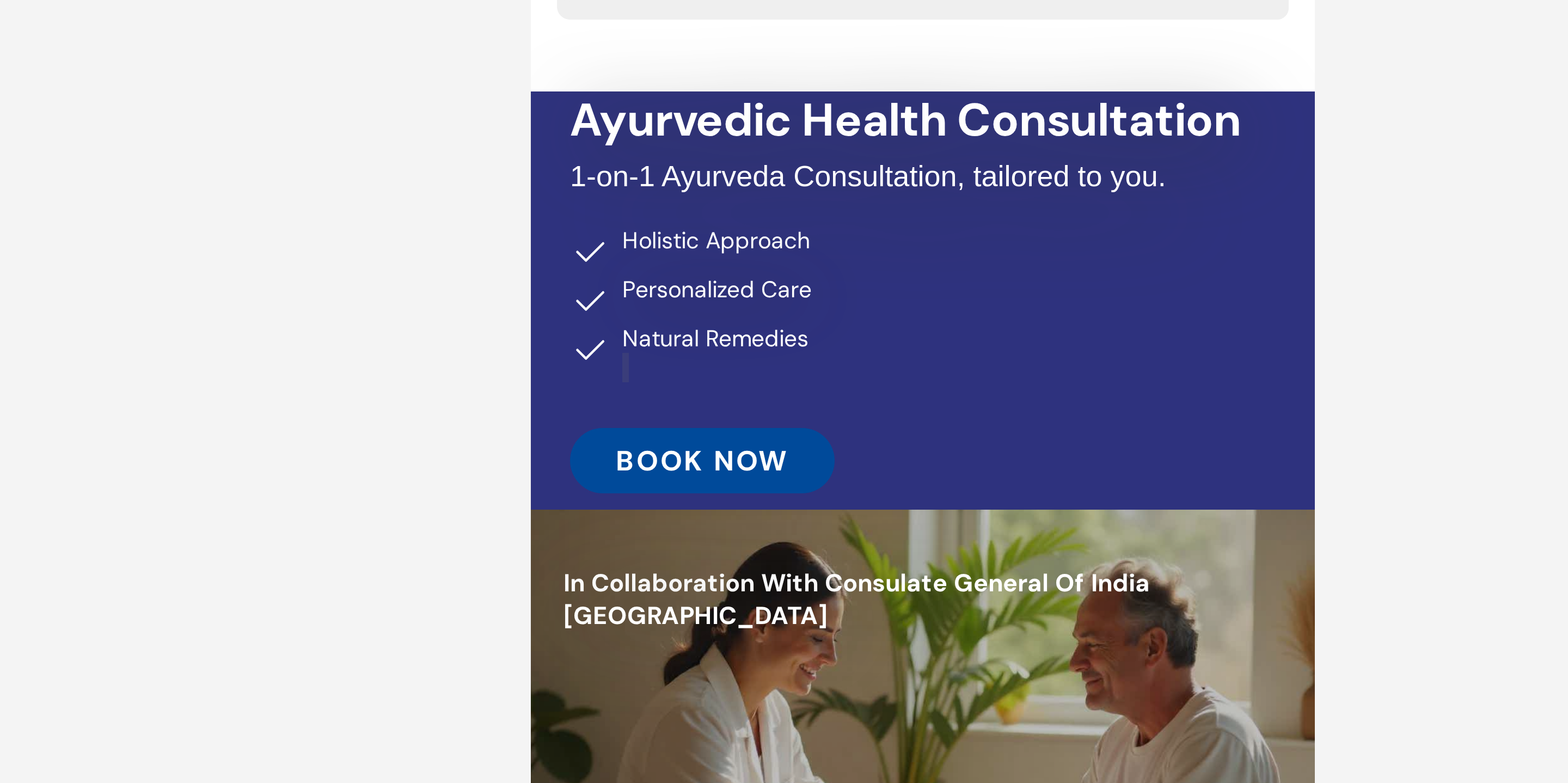
click at [1042, 224] on div at bounding box center [862, 408] width 1410 height 750
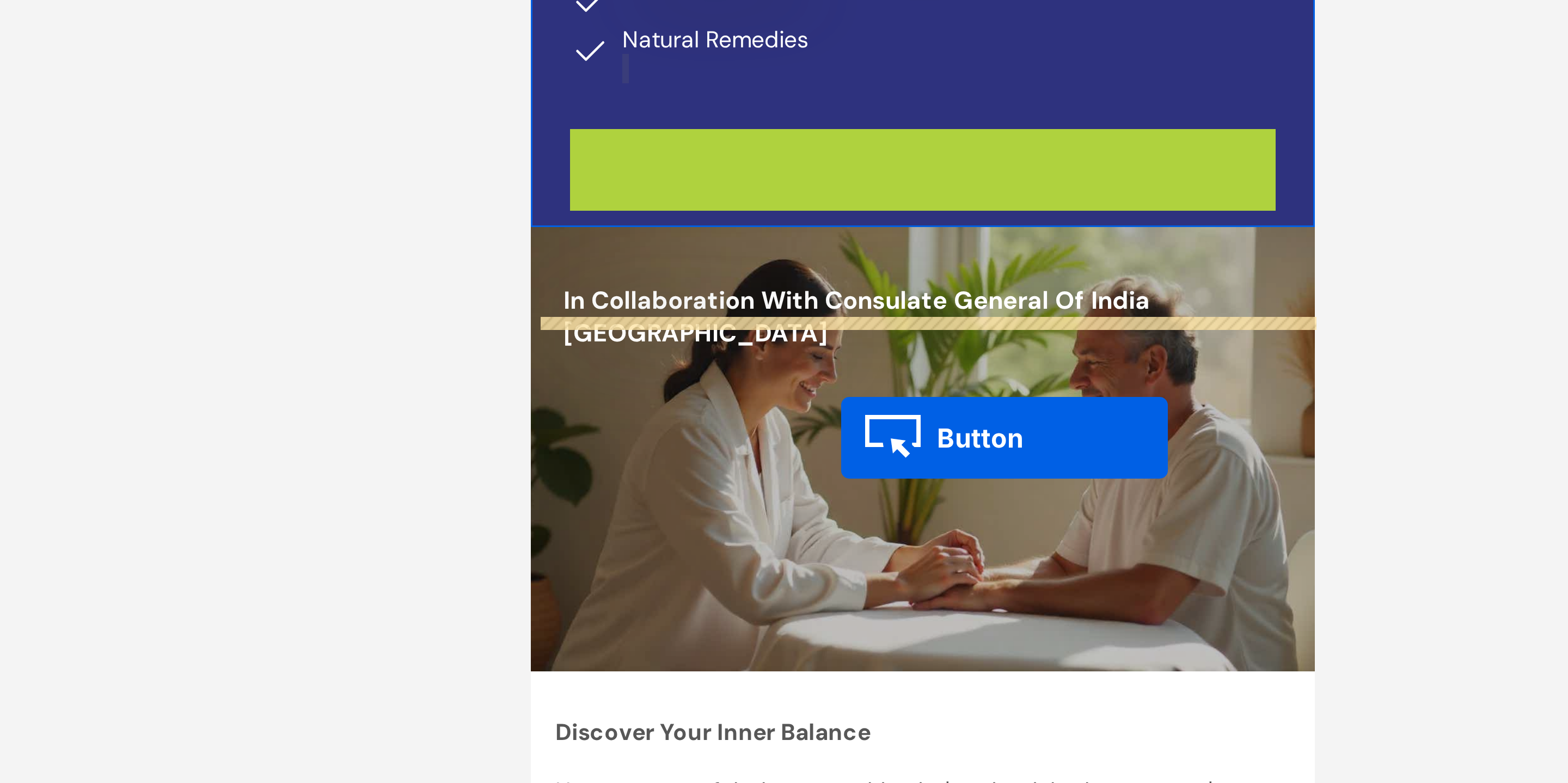
drag, startPoint x: 571, startPoint y: -269, endPoint x: 634, endPoint y: -178, distance: 110.7
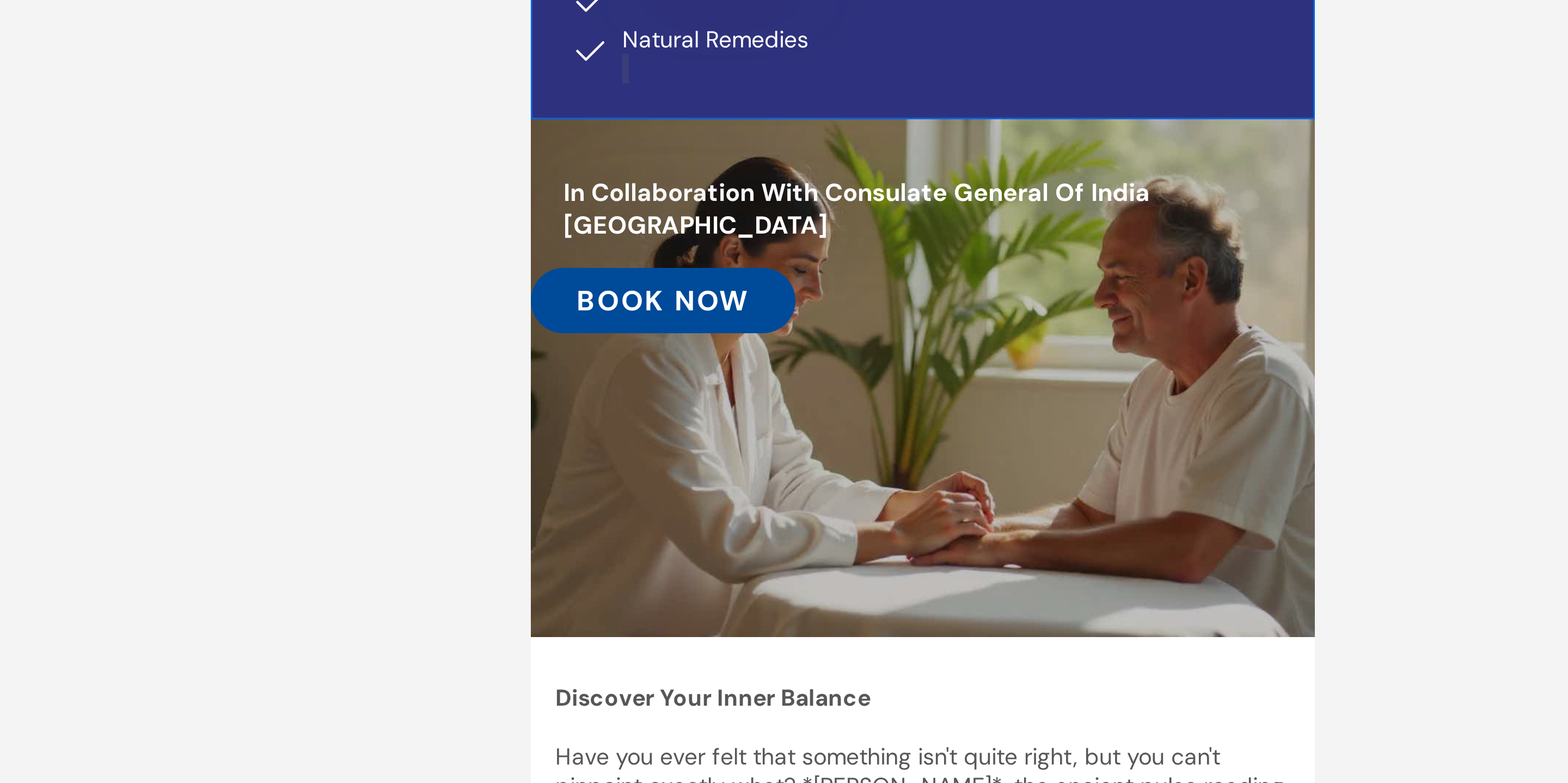
click at [1019, 305] on div at bounding box center [862, 408] width 1410 height 750
click at [1019, 304] on div at bounding box center [862, 408] width 1410 height 750
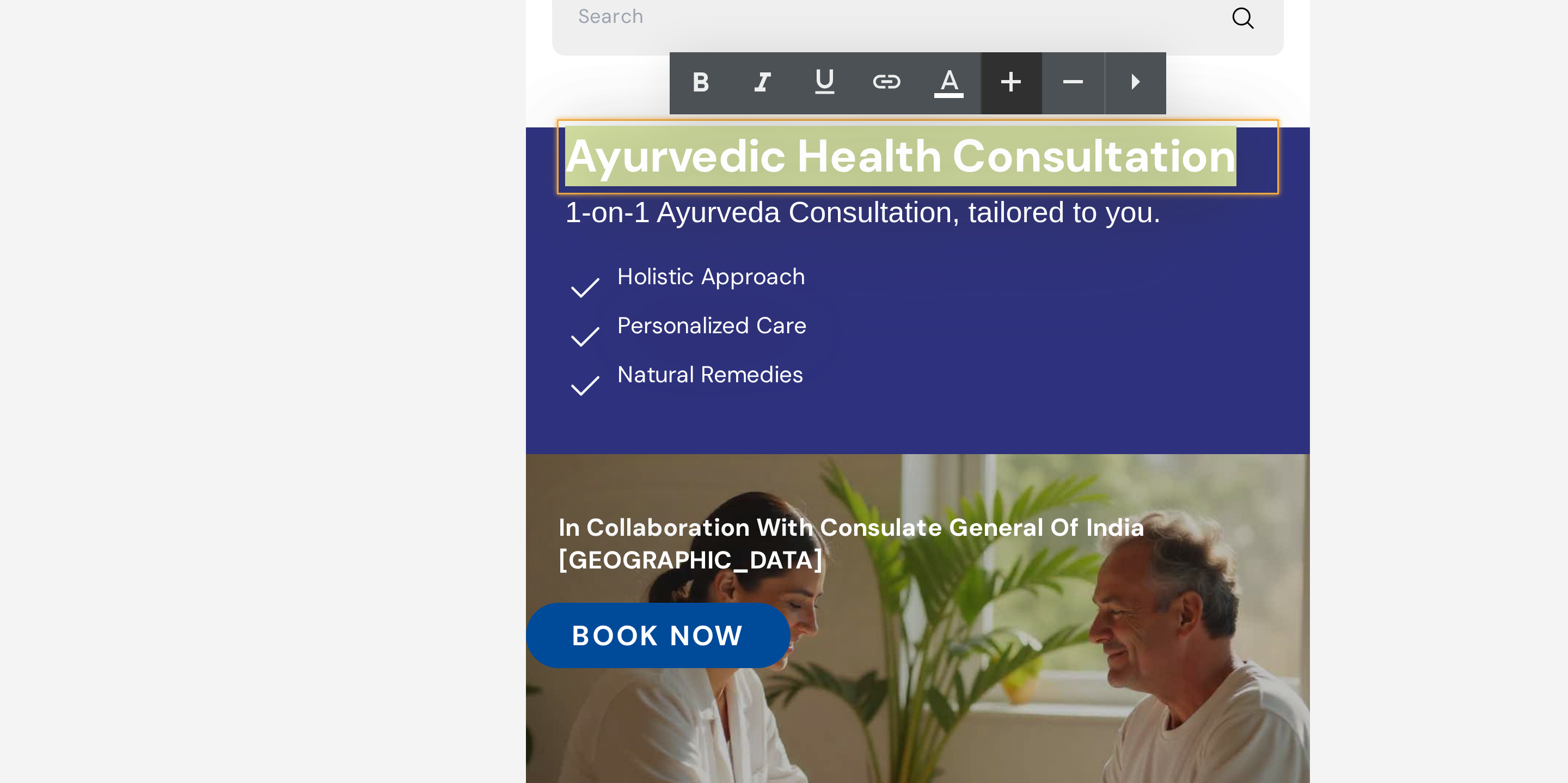
click at [893, 110] on icon at bounding box center [894, 110] width 13 height 13
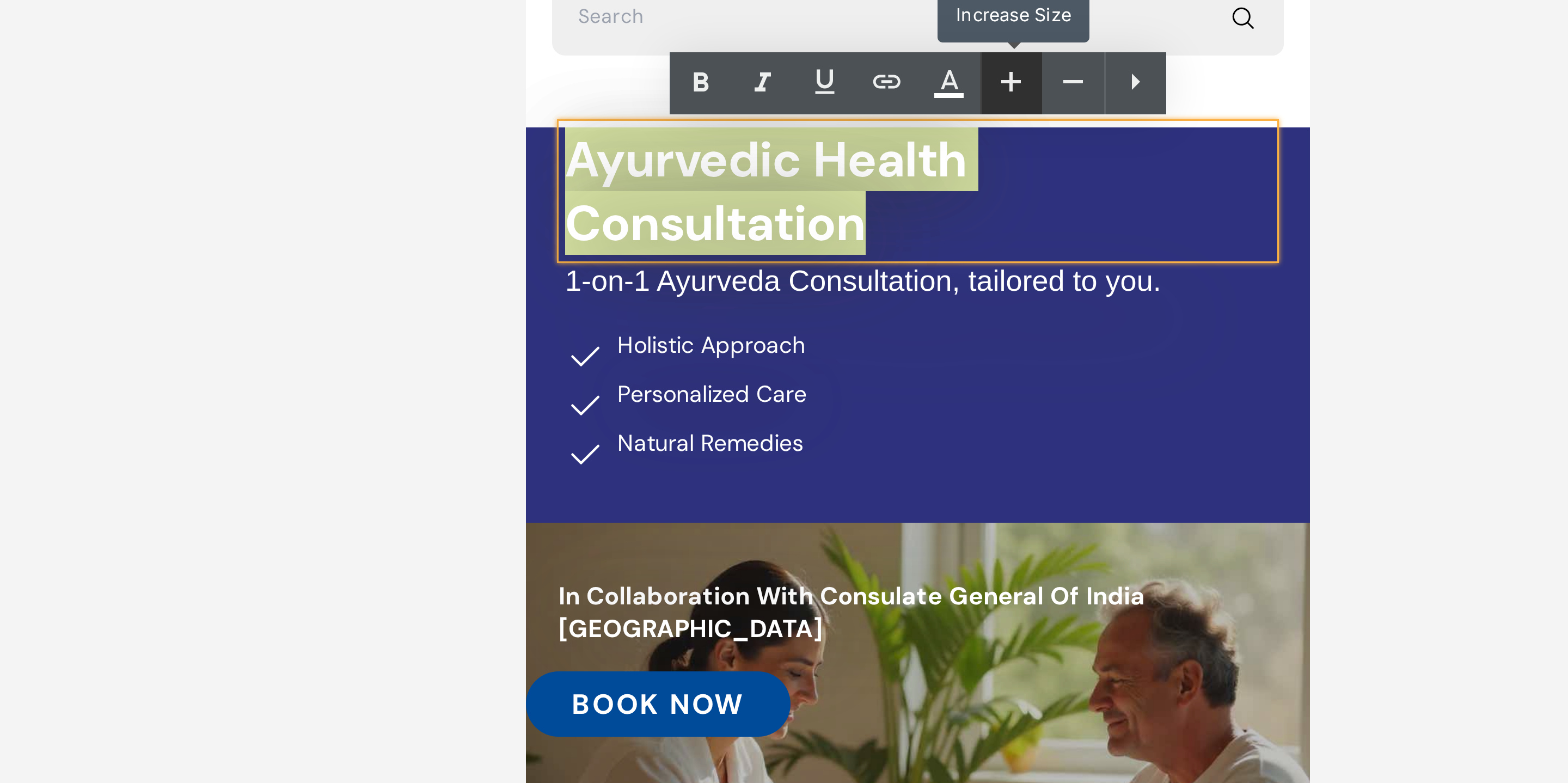
click at [893, 110] on icon at bounding box center [894, 110] width 13 height 13
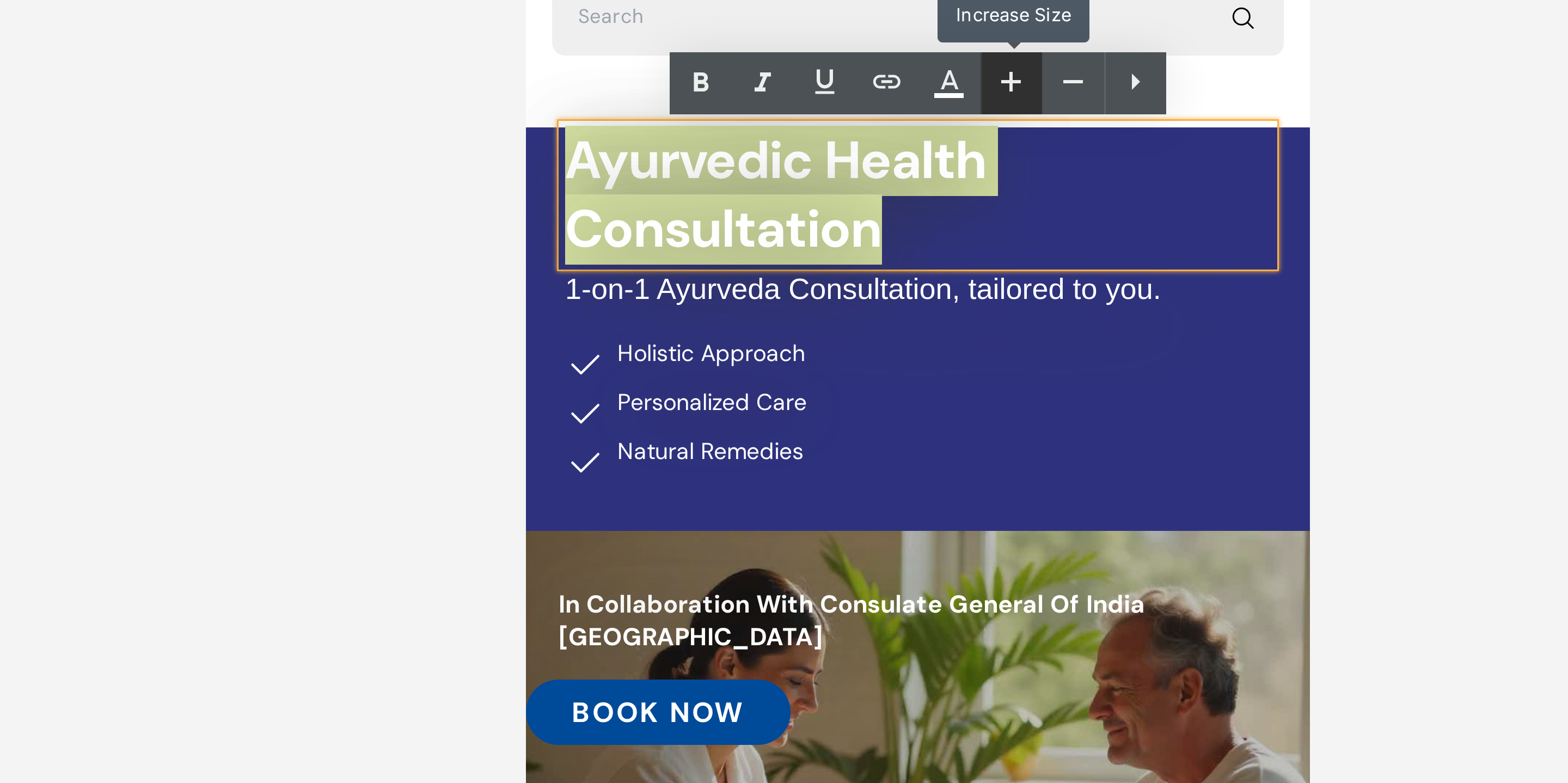
click at [893, 110] on icon at bounding box center [894, 110] width 13 height 13
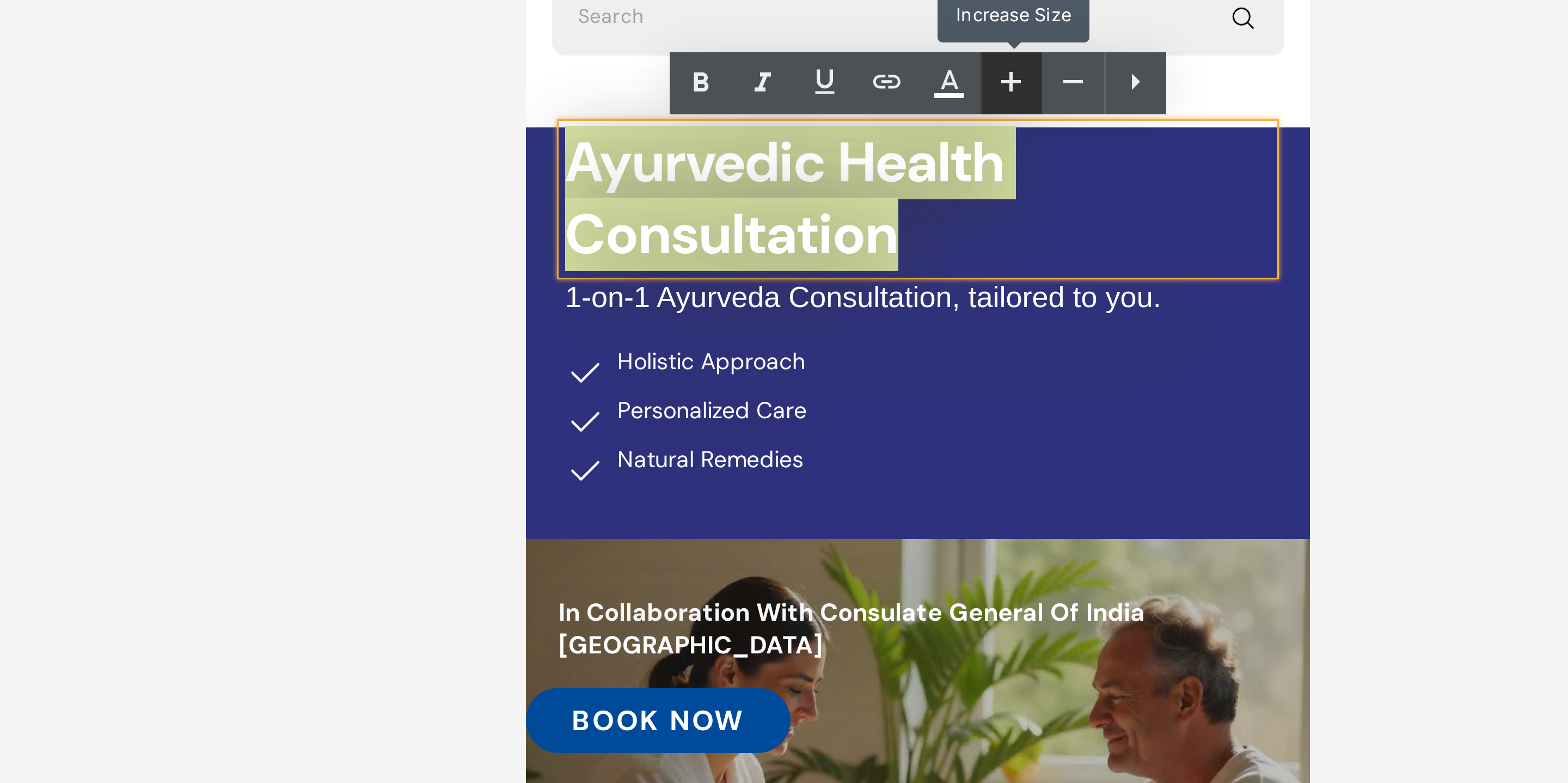
click at [893, 110] on icon at bounding box center [894, 110] width 13 height 13
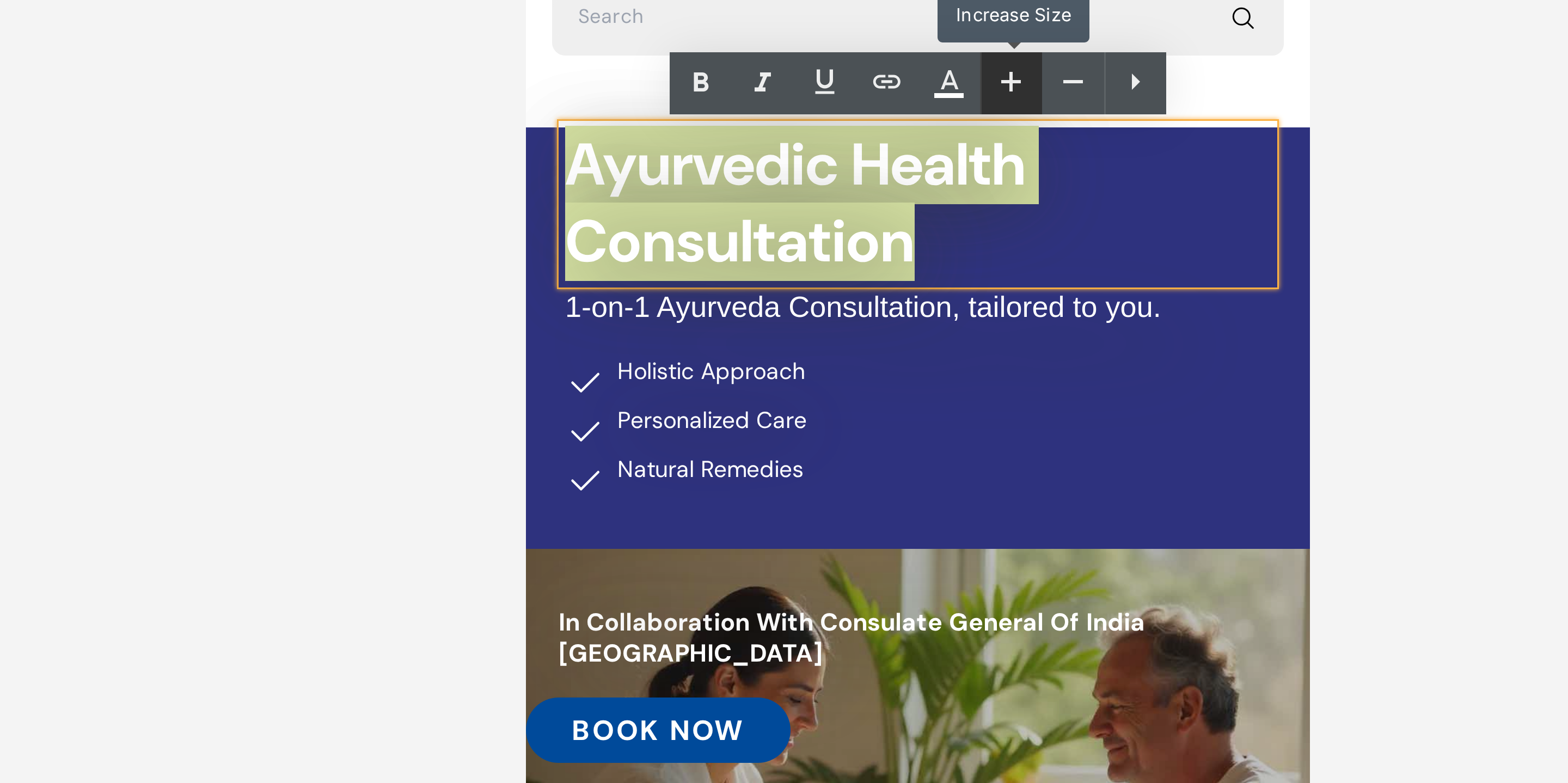
click at [893, 110] on icon at bounding box center [894, 110] width 13 height 13
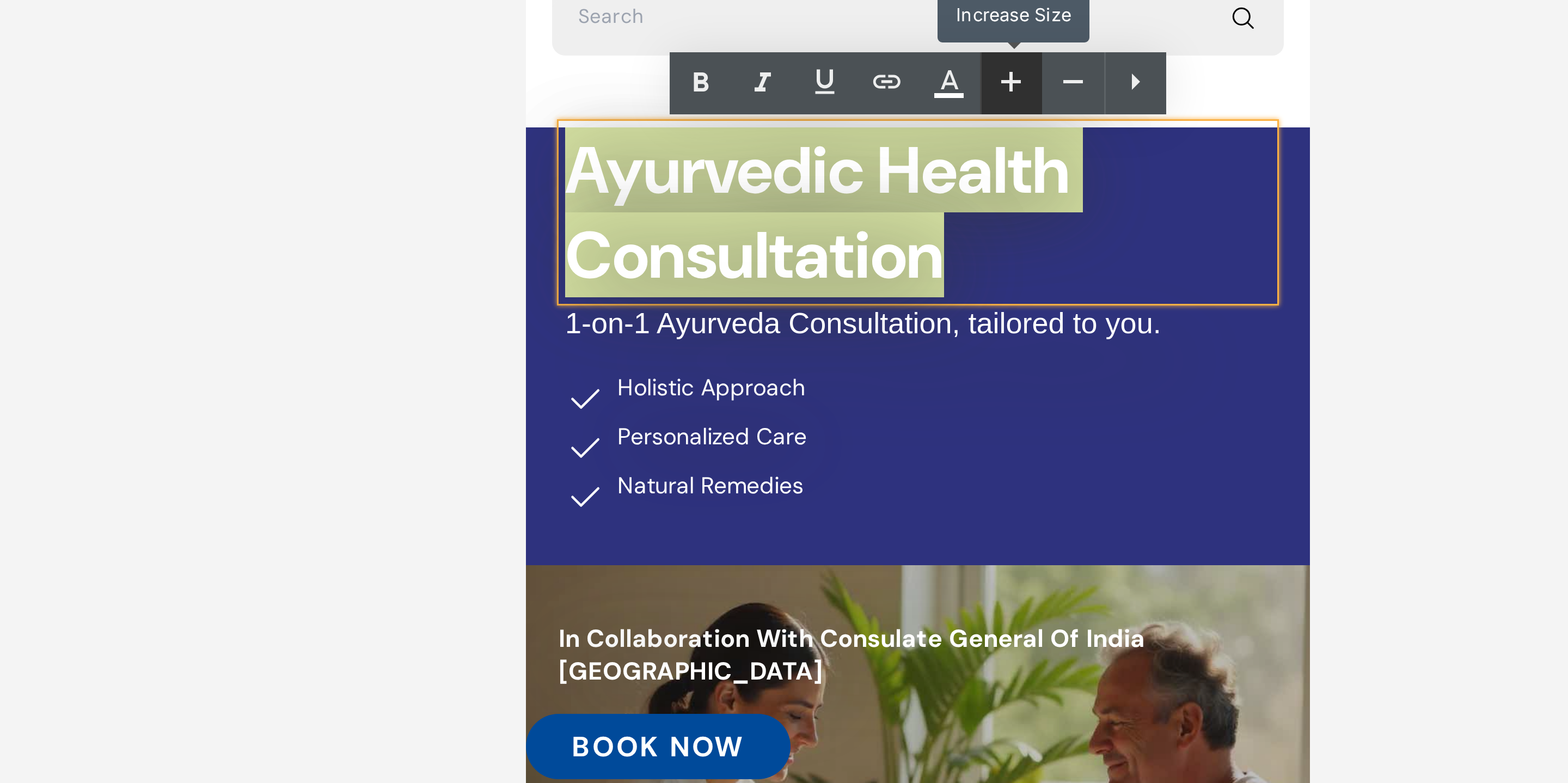
click at [893, 110] on icon at bounding box center [894, 110] width 13 height 13
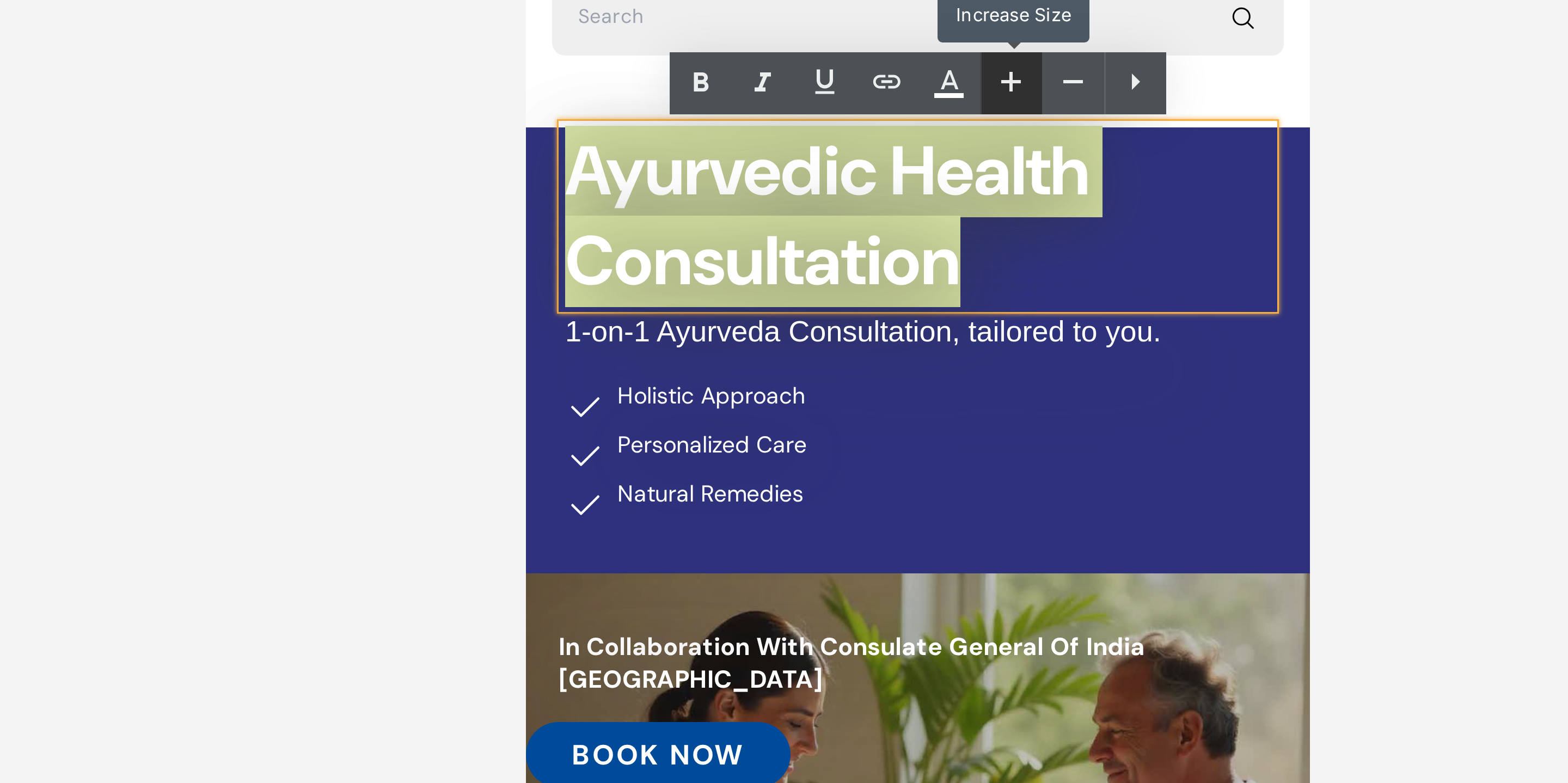
click at [893, 110] on icon at bounding box center [894, 110] width 13 height 13
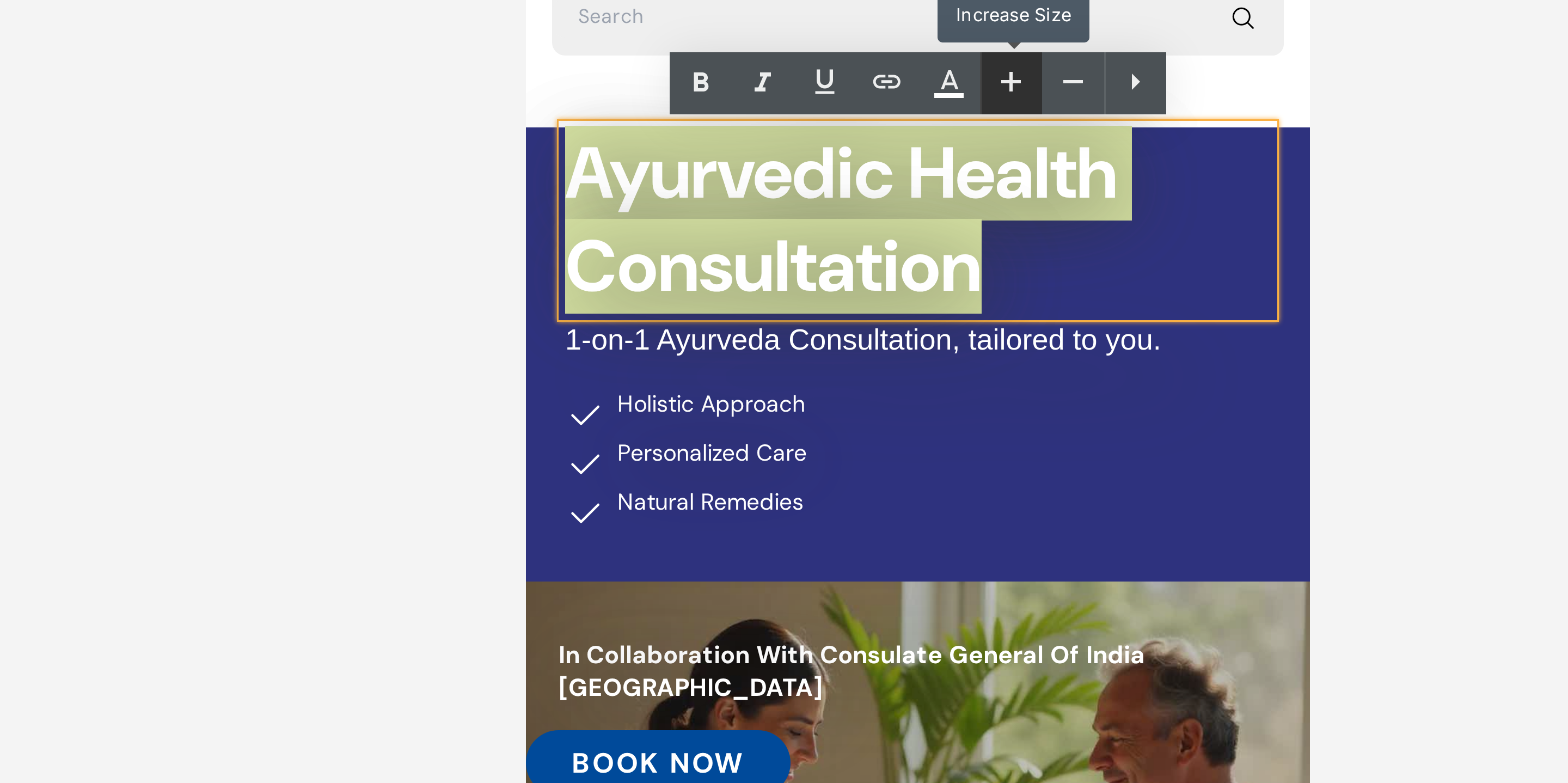
click at [893, 110] on icon at bounding box center [894, 110] width 13 height 13
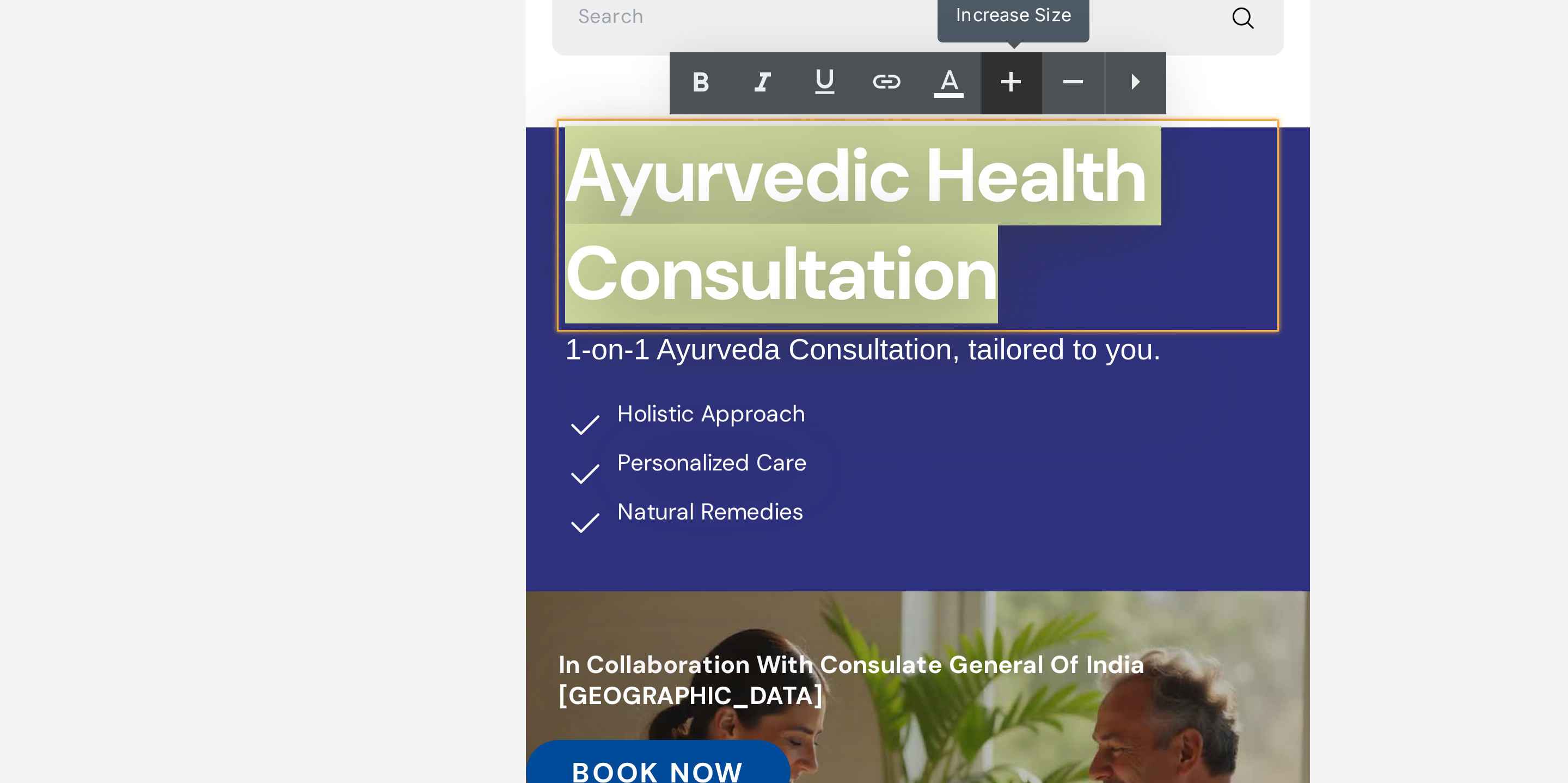
click at [893, 110] on icon at bounding box center [894, 110] width 13 height 13
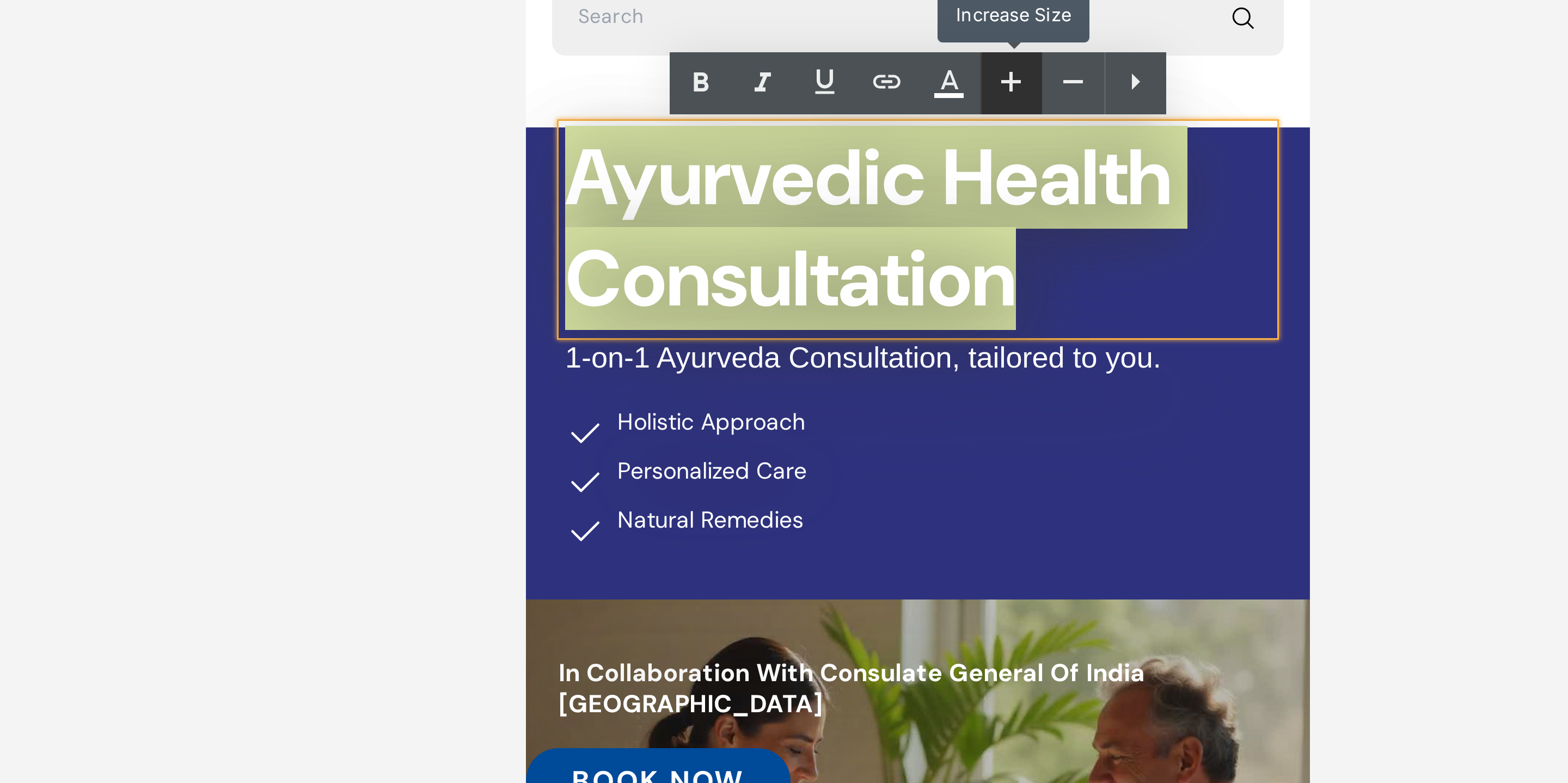
click at [893, 110] on icon at bounding box center [894, 110] width 13 height 13
type input "50"
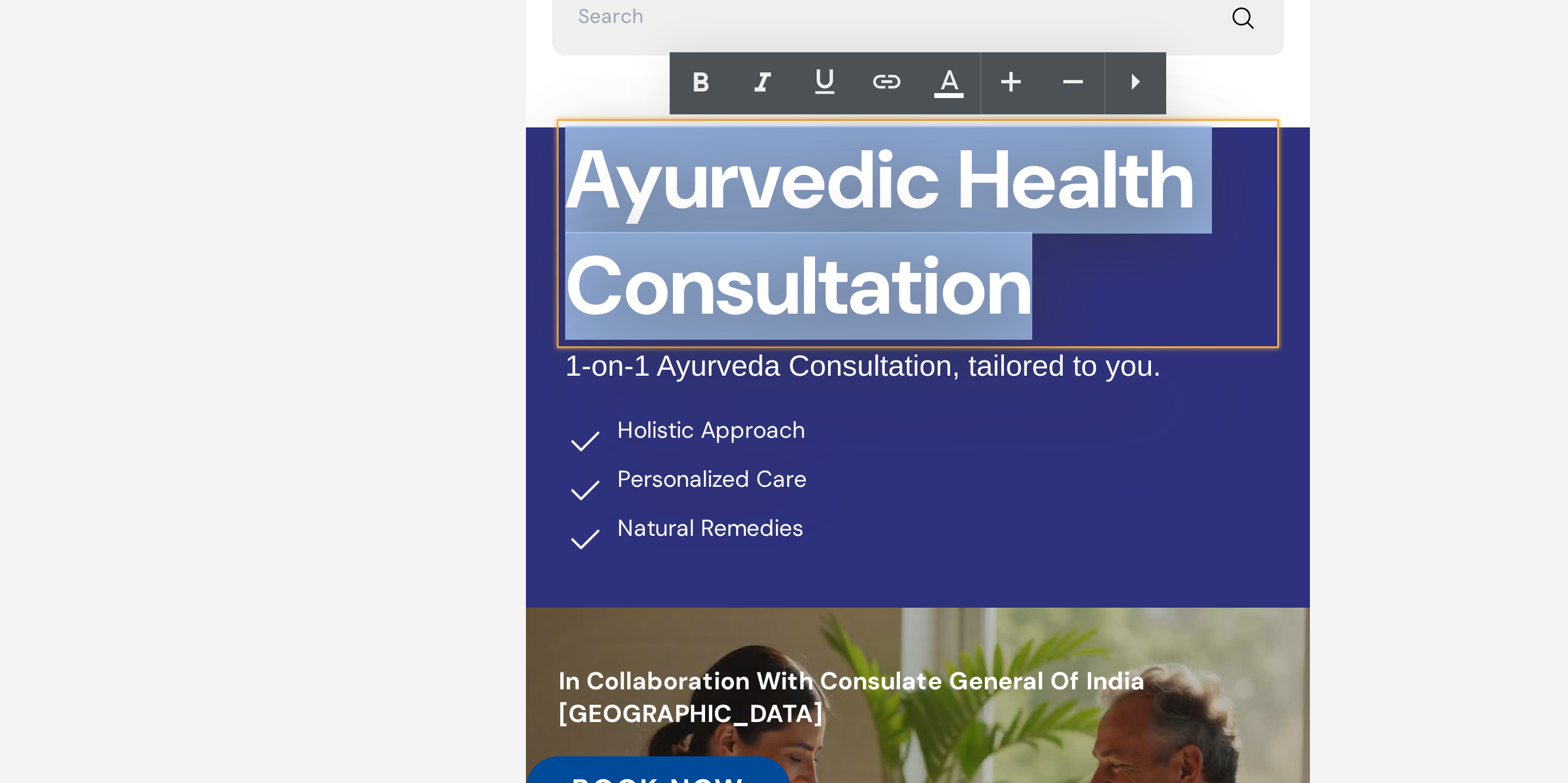
click at [776, 67] on div "Ayurvedic Health Consultation Heading 1-on-1 Ayurveda Consultation, tailored to…" at bounding box center [655, 19] width 261 height 154
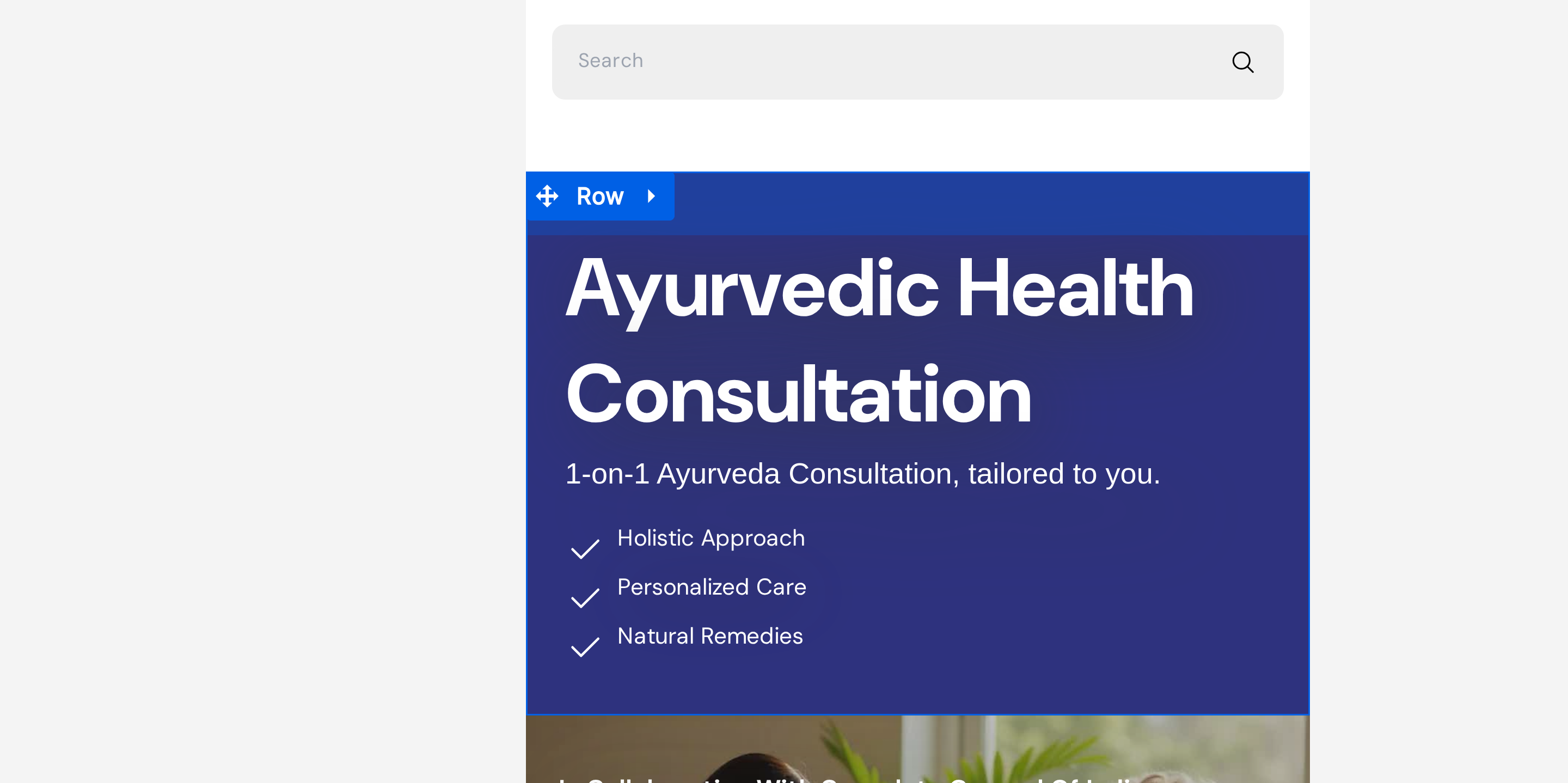
drag, startPoint x: 660, startPoint y: -12, endPoint x: 1528, endPoint y: 85, distance: 873.4
click at [659, 10] on div "Ayurvedic Health Consultation Heading 1-on-1 Ayurveda Consultation, tailored to…" at bounding box center [655, 77] width 261 height 182
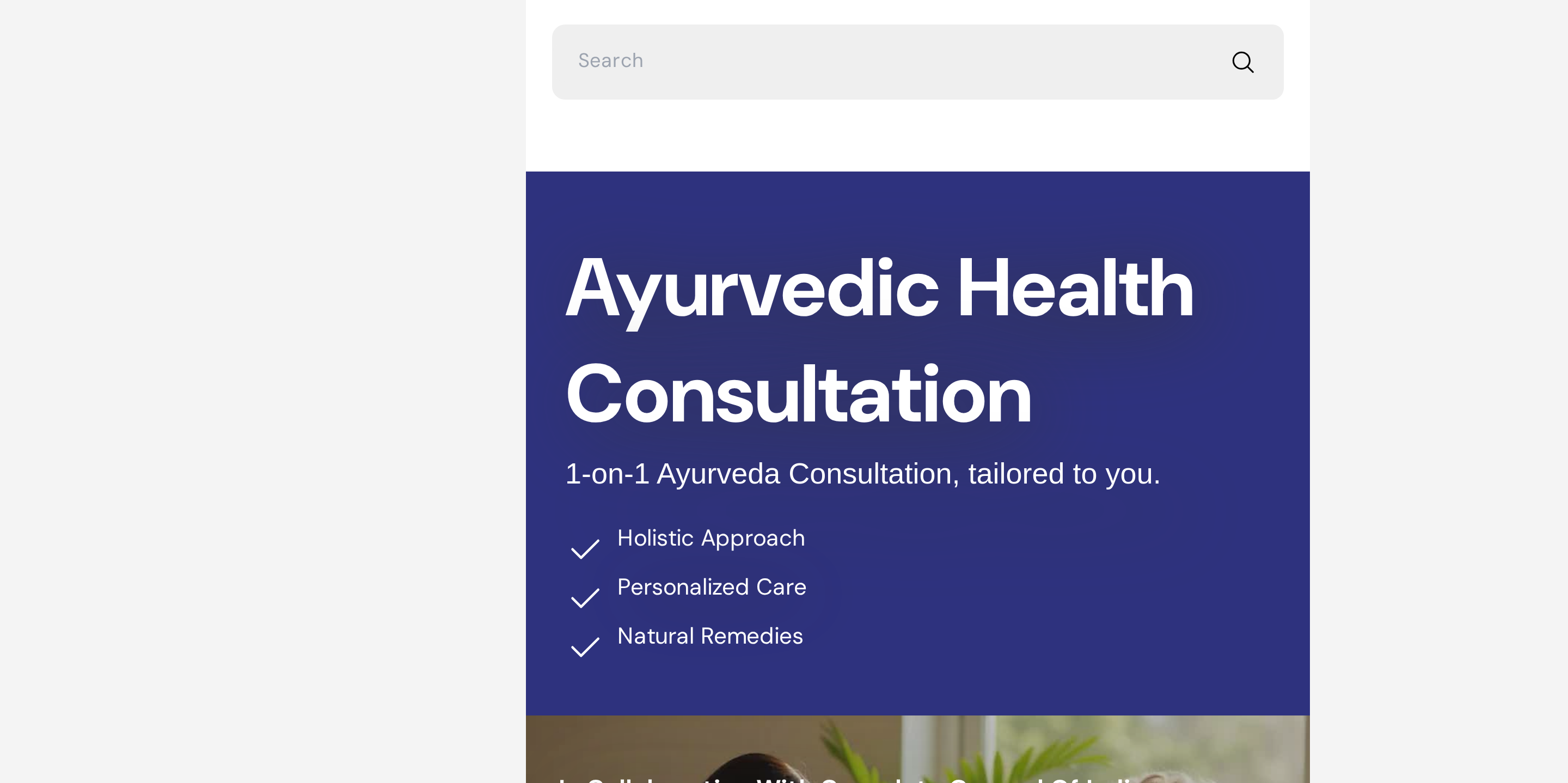
type input "20"
type input "0"
type input "39"
type input "0"
type input "10"
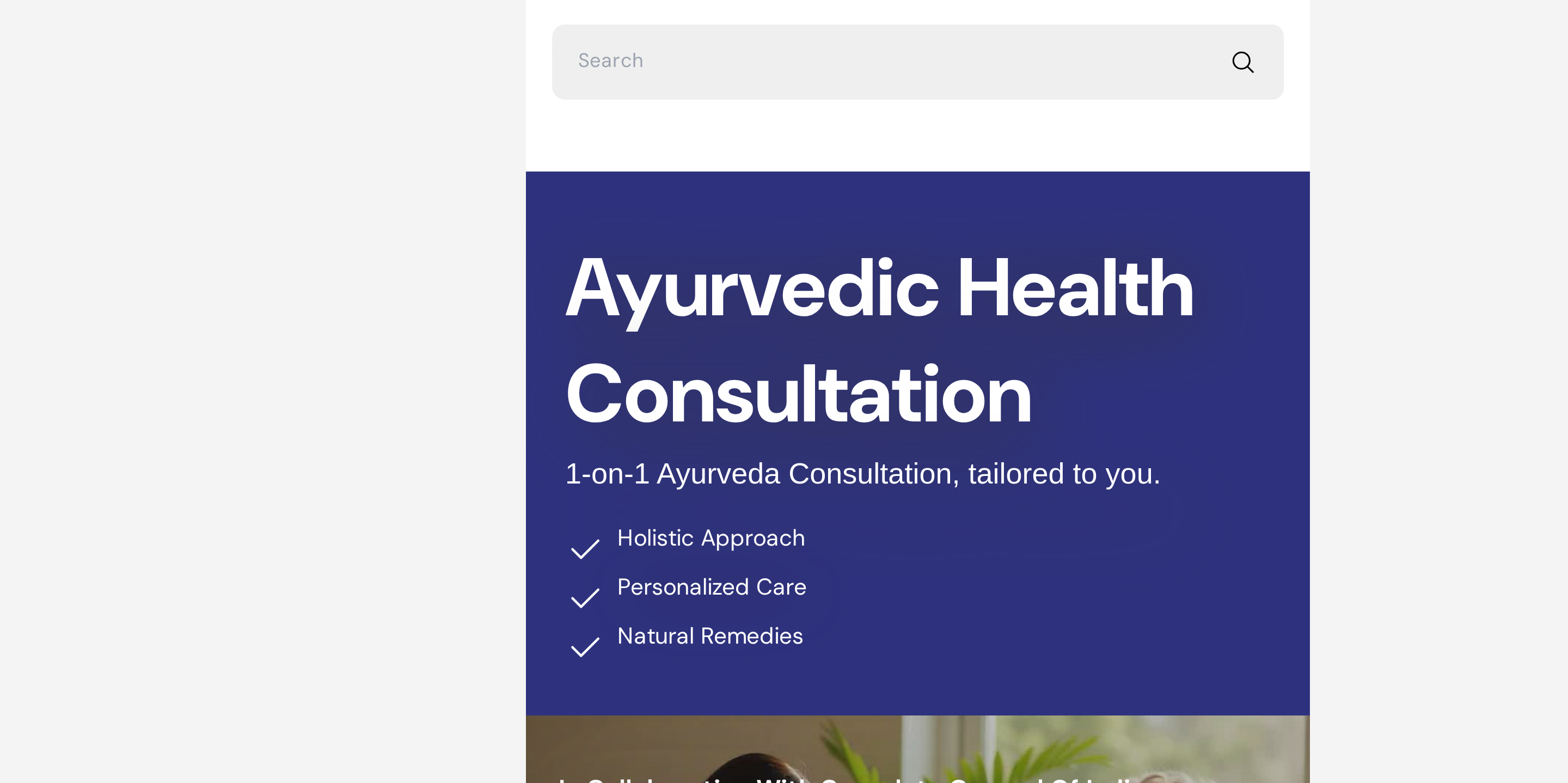
type input "0"
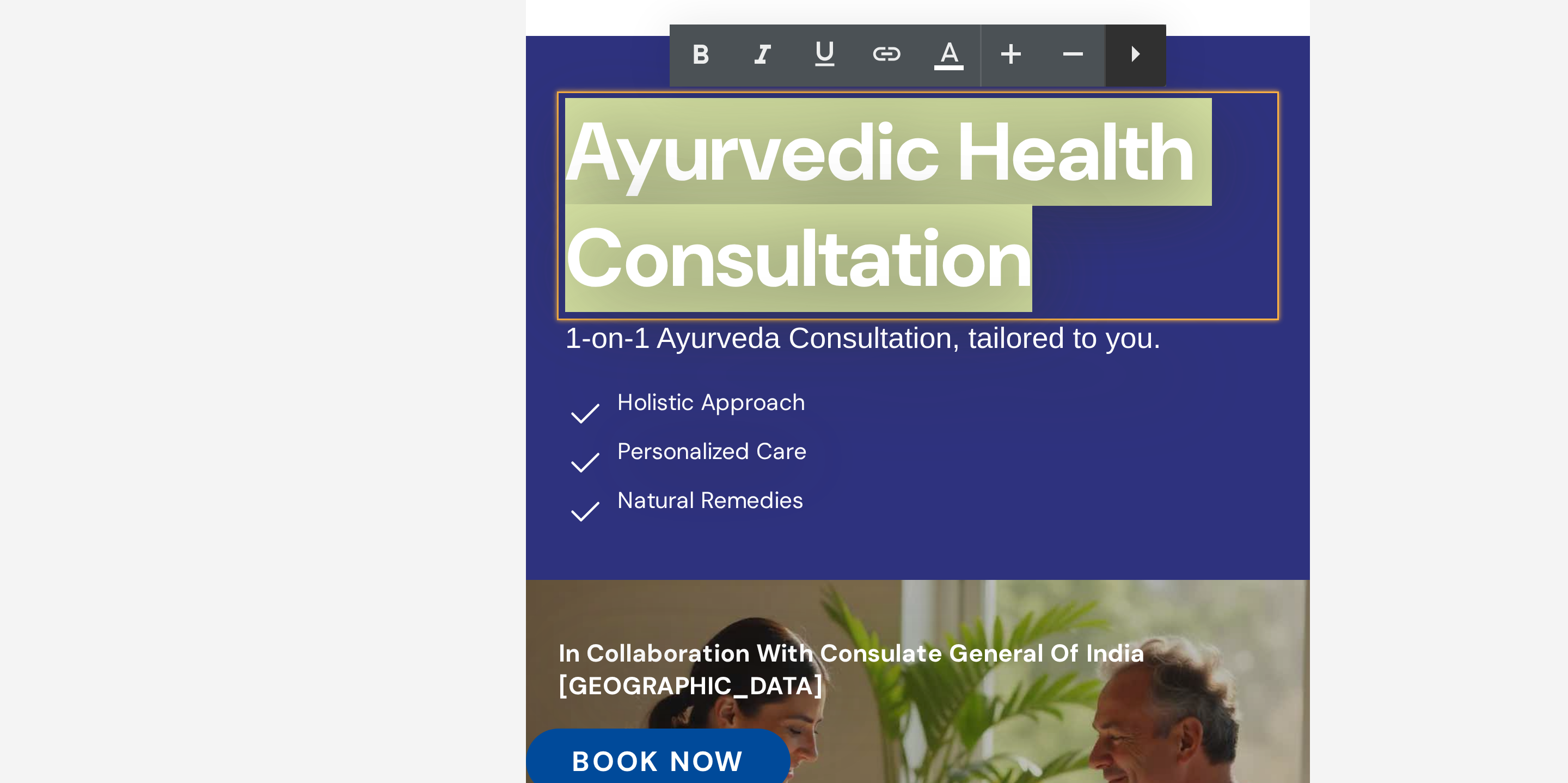
click at [935, 137] on icon at bounding box center [935, 131] width 13 height 13
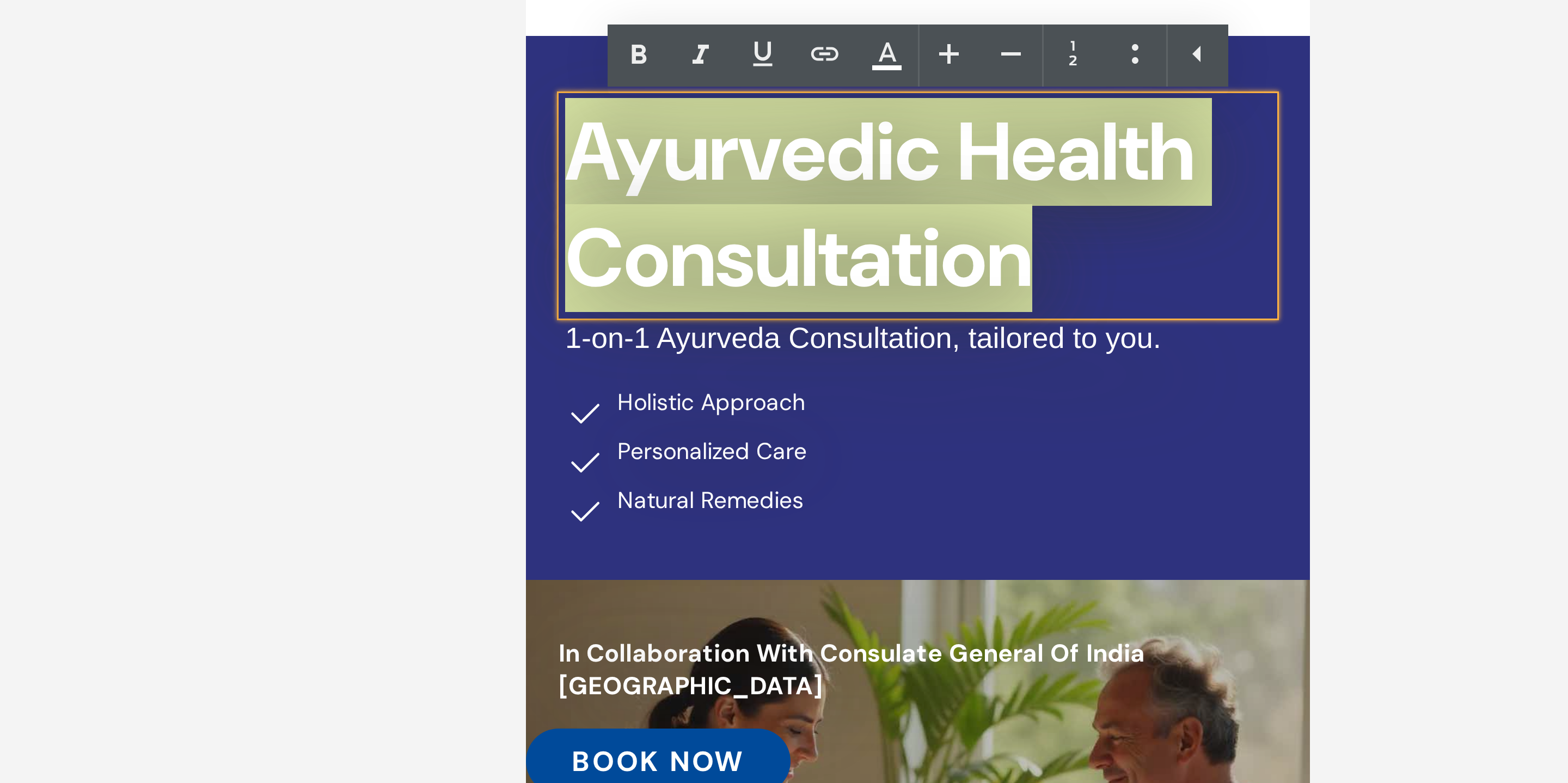
click at [1019, 220] on div at bounding box center [862, 408] width 1410 height 750
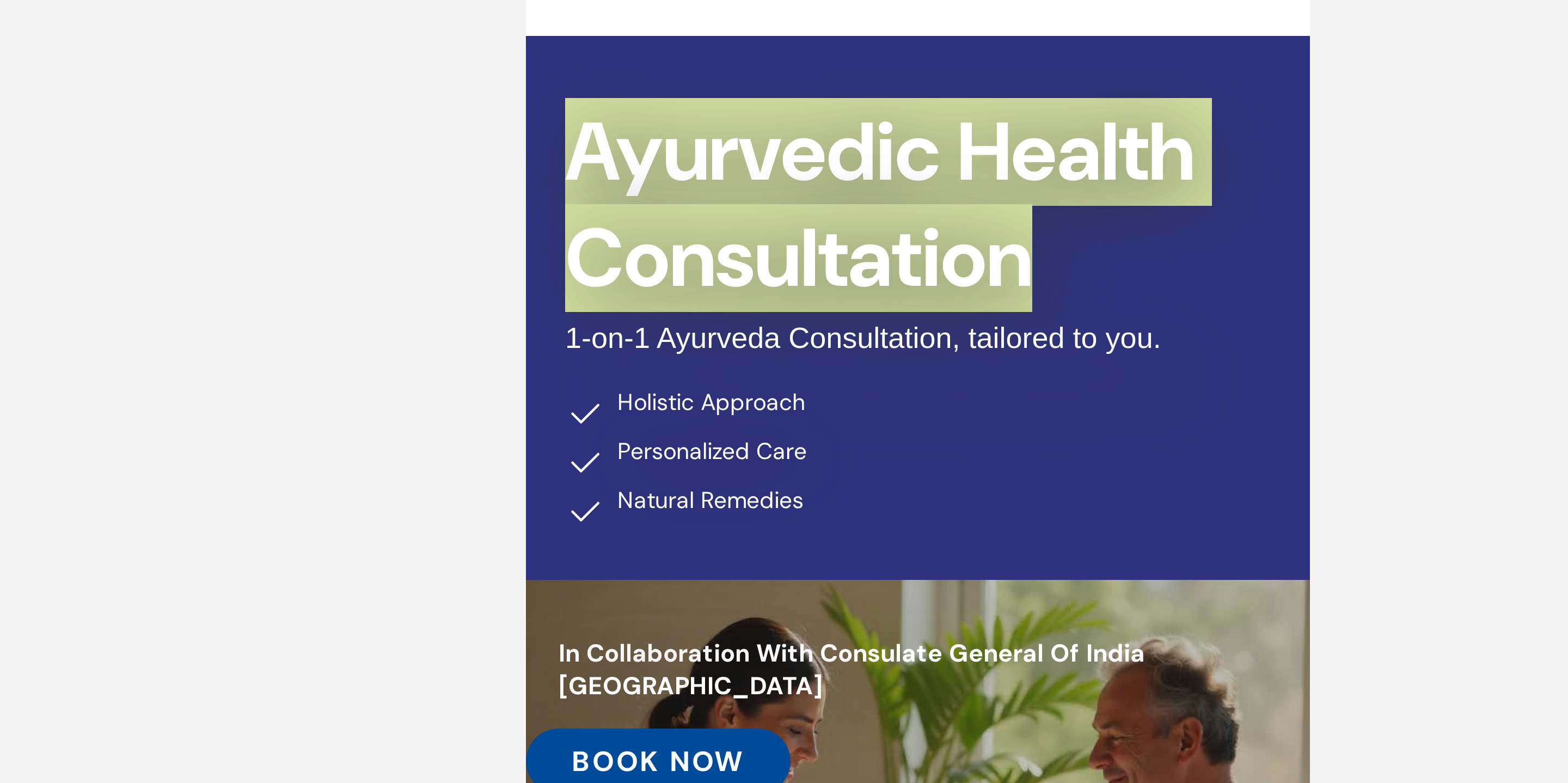
click at [1019, 220] on div at bounding box center [862, 408] width 1410 height 750
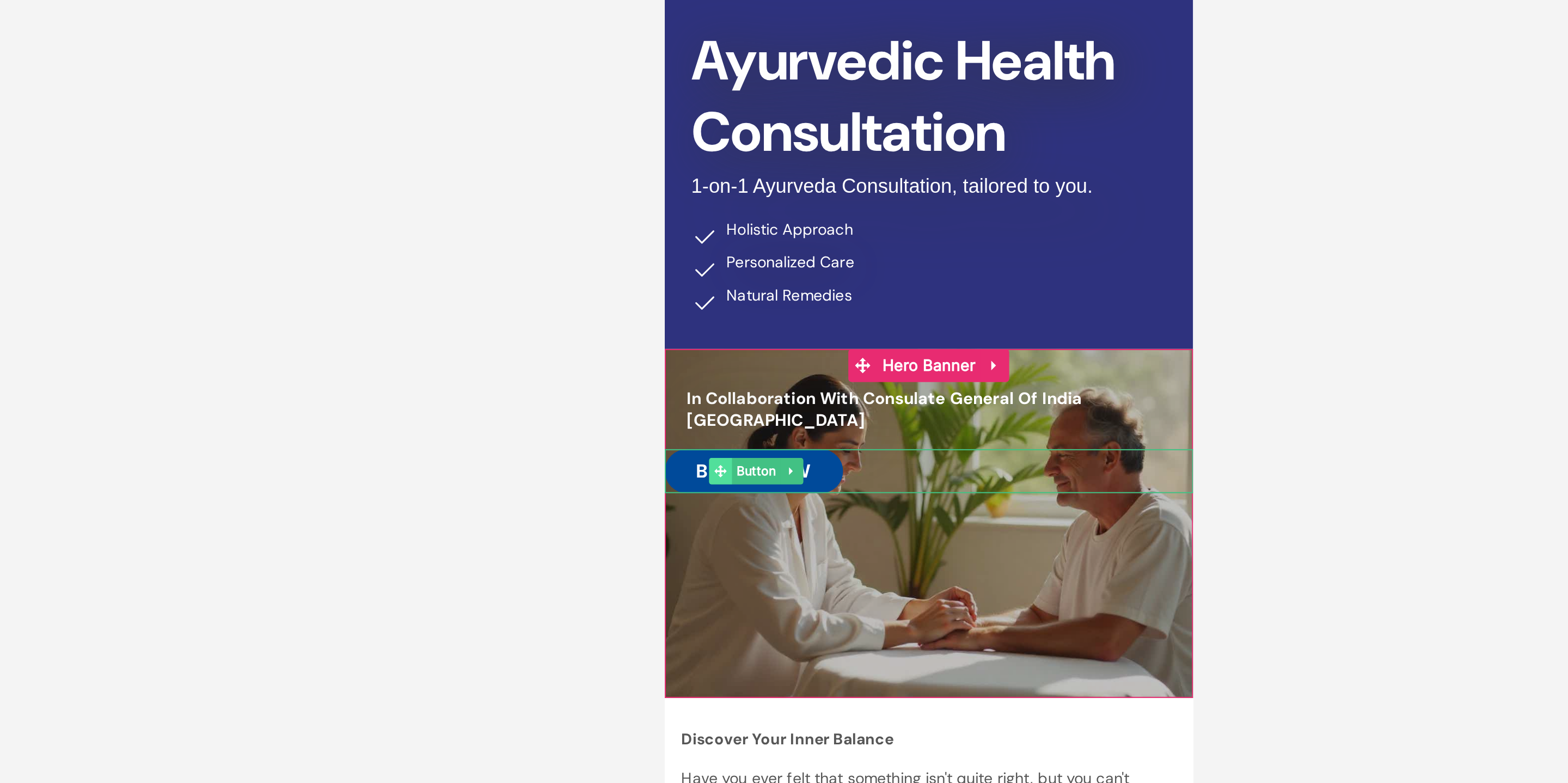
click at [691, 126] on icon at bounding box center [691, 129] width 6 height 6
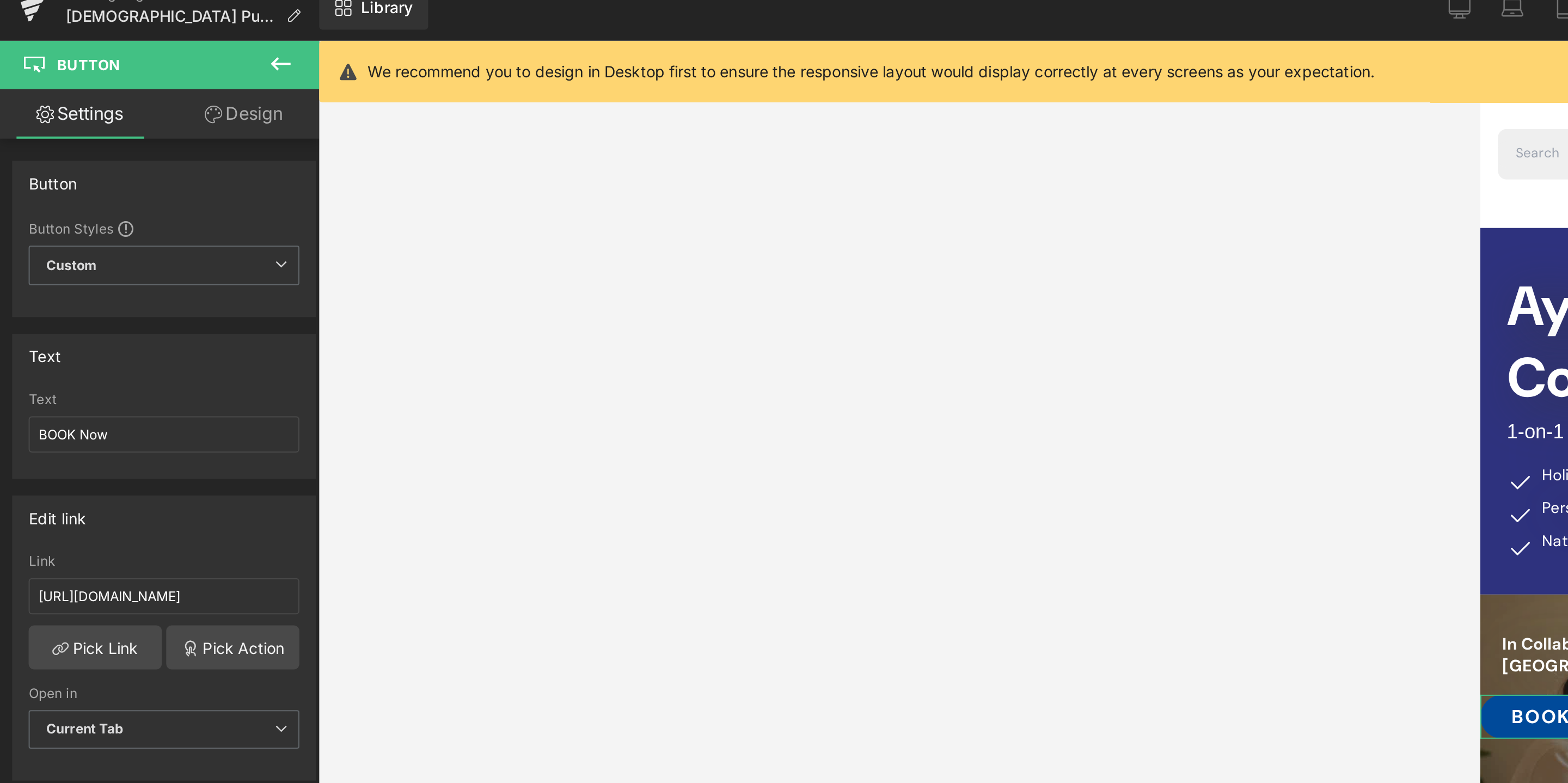
click at [120, 69] on link "Design" at bounding box center [120, 68] width 79 height 25
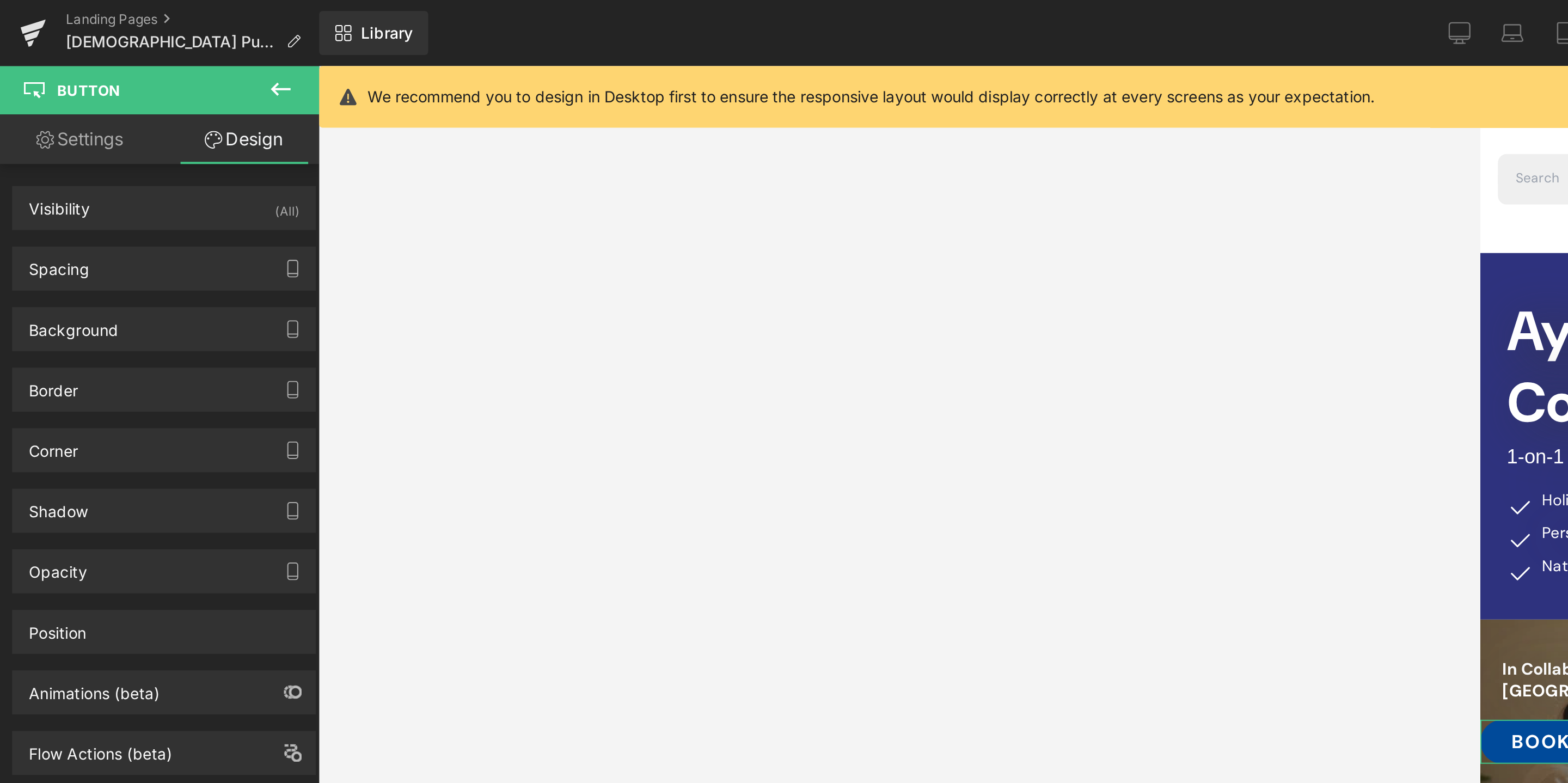
click at [49, 68] on link "Settings" at bounding box center [39, 68] width 79 height 25
type input "100"
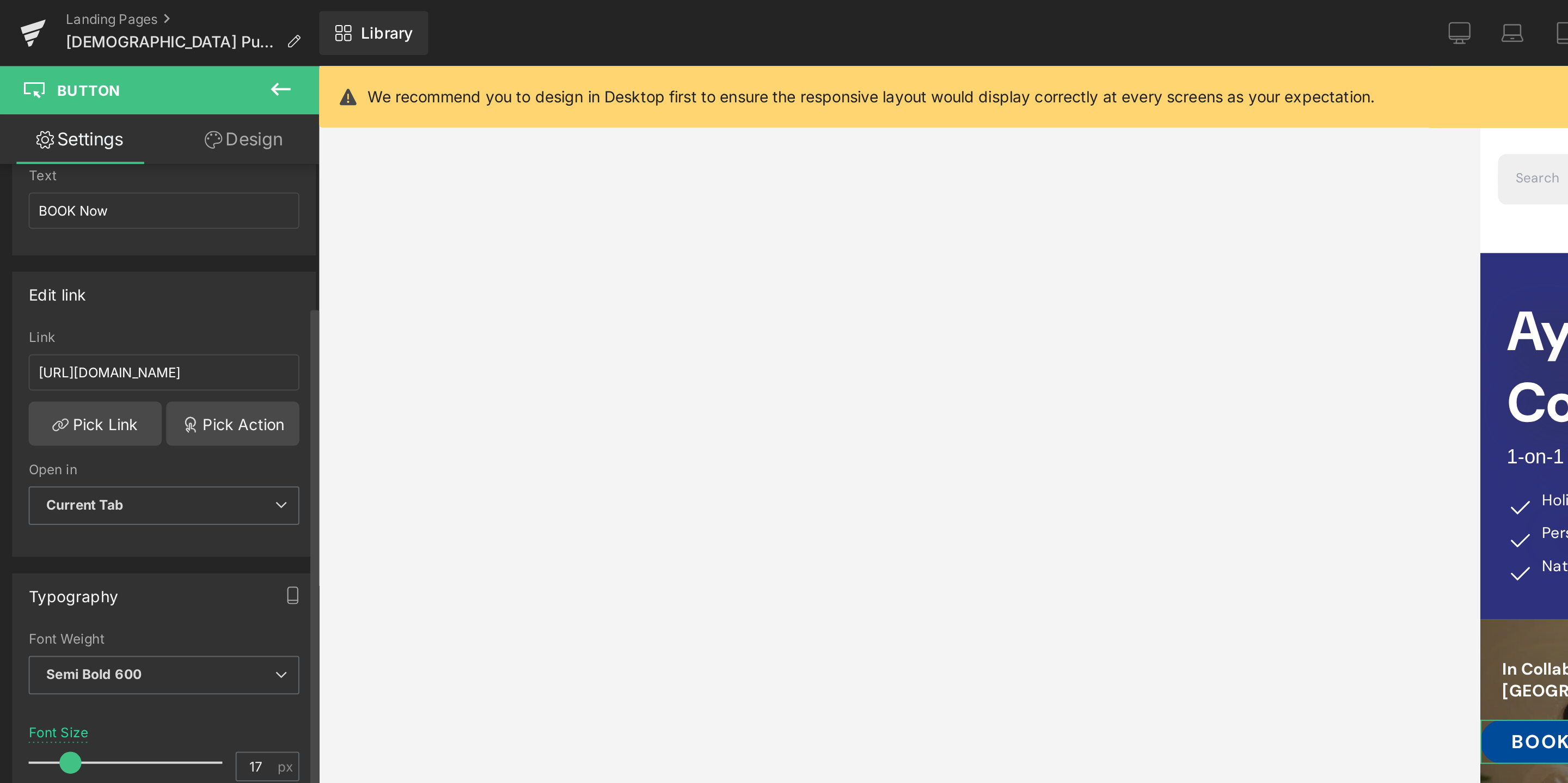
scroll to position [122, 0]
click at [129, 254] on span "Current Tab" at bounding box center [81, 250] width 134 height 19
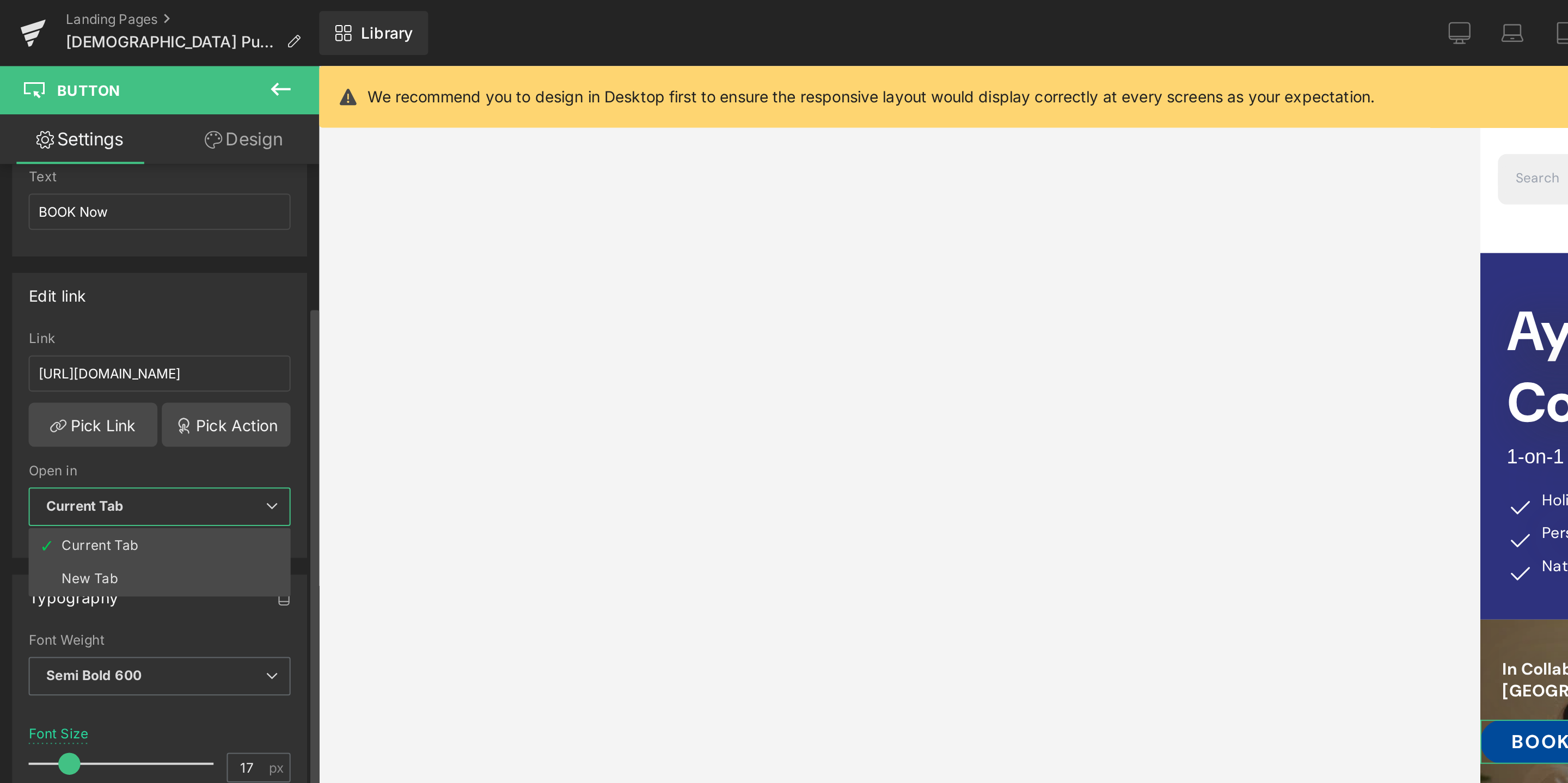
click at [129, 254] on span "Current Tab" at bounding box center [79, 250] width 130 height 19
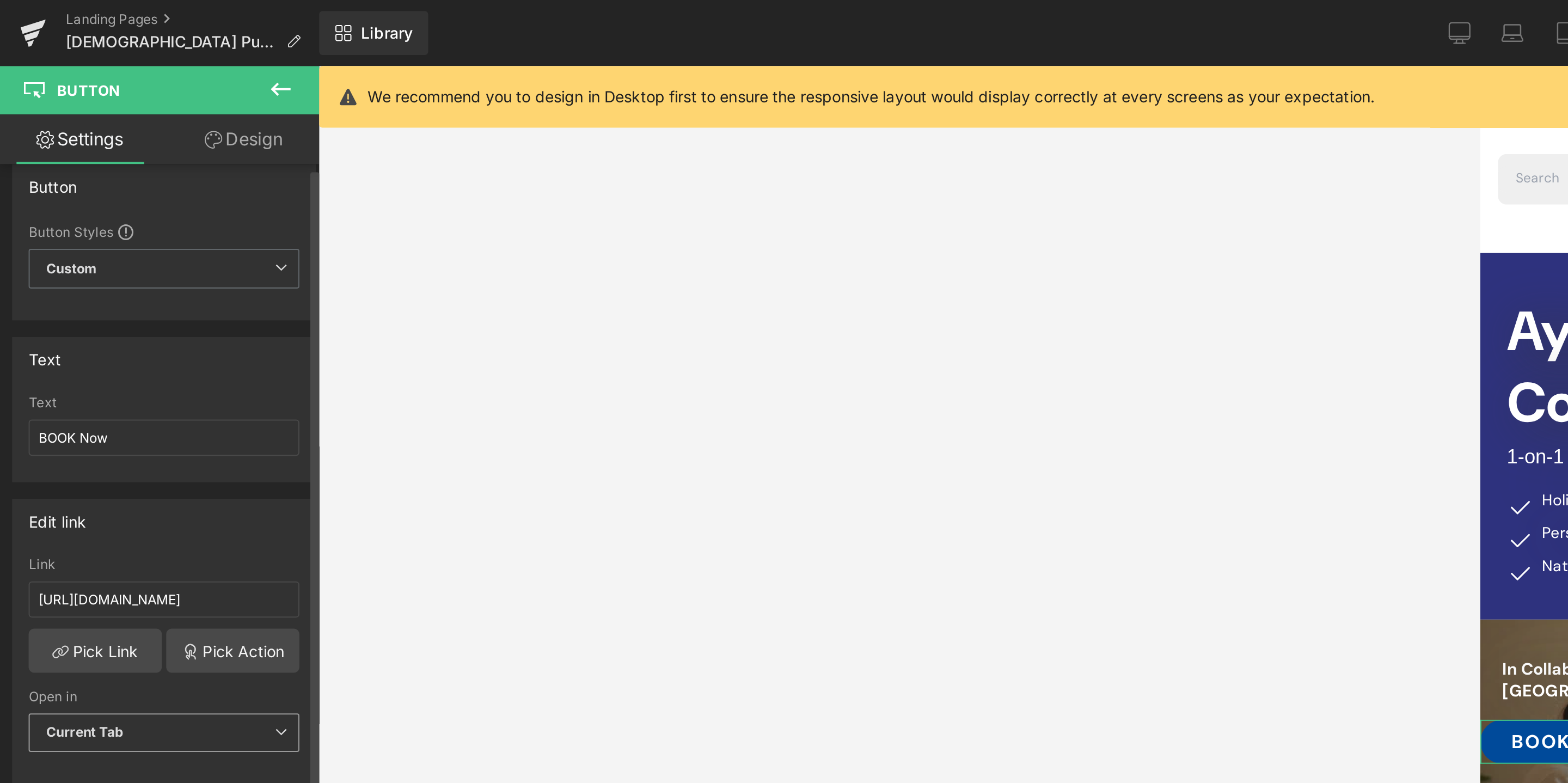
scroll to position [0, 0]
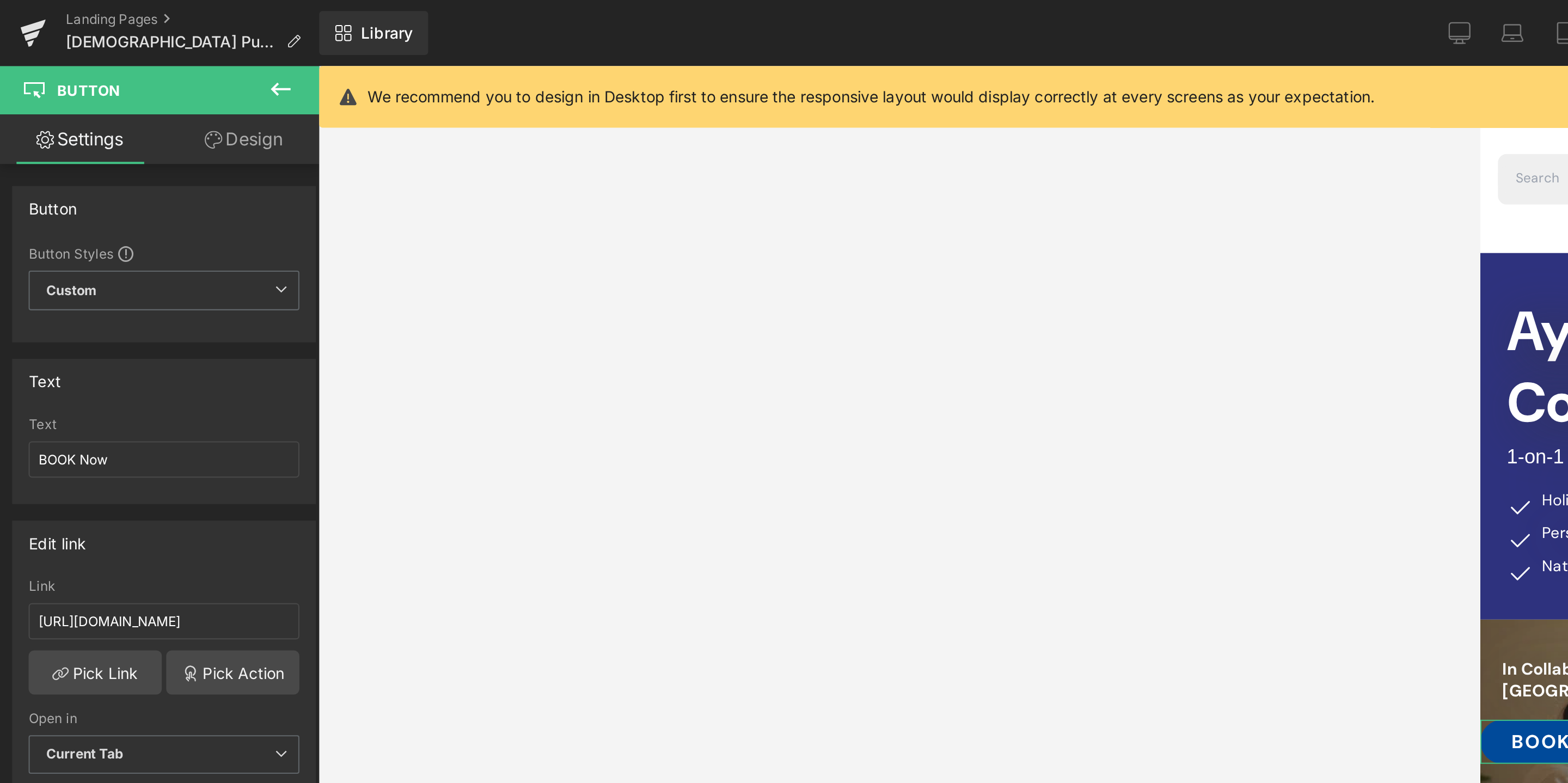
click at [123, 72] on link "Design" at bounding box center [120, 68] width 79 height 25
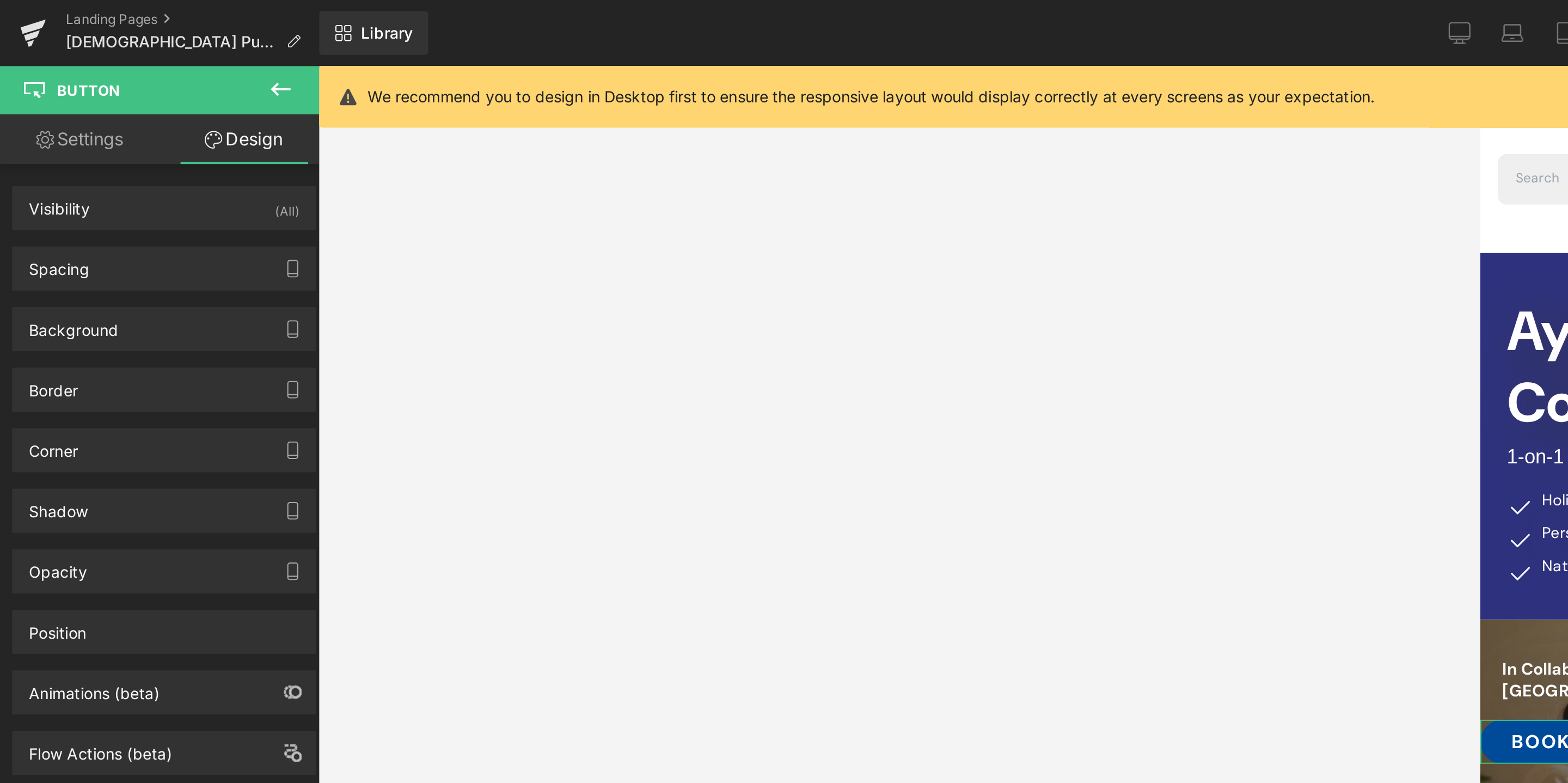
type input "16"
type input "0"
type input "11"
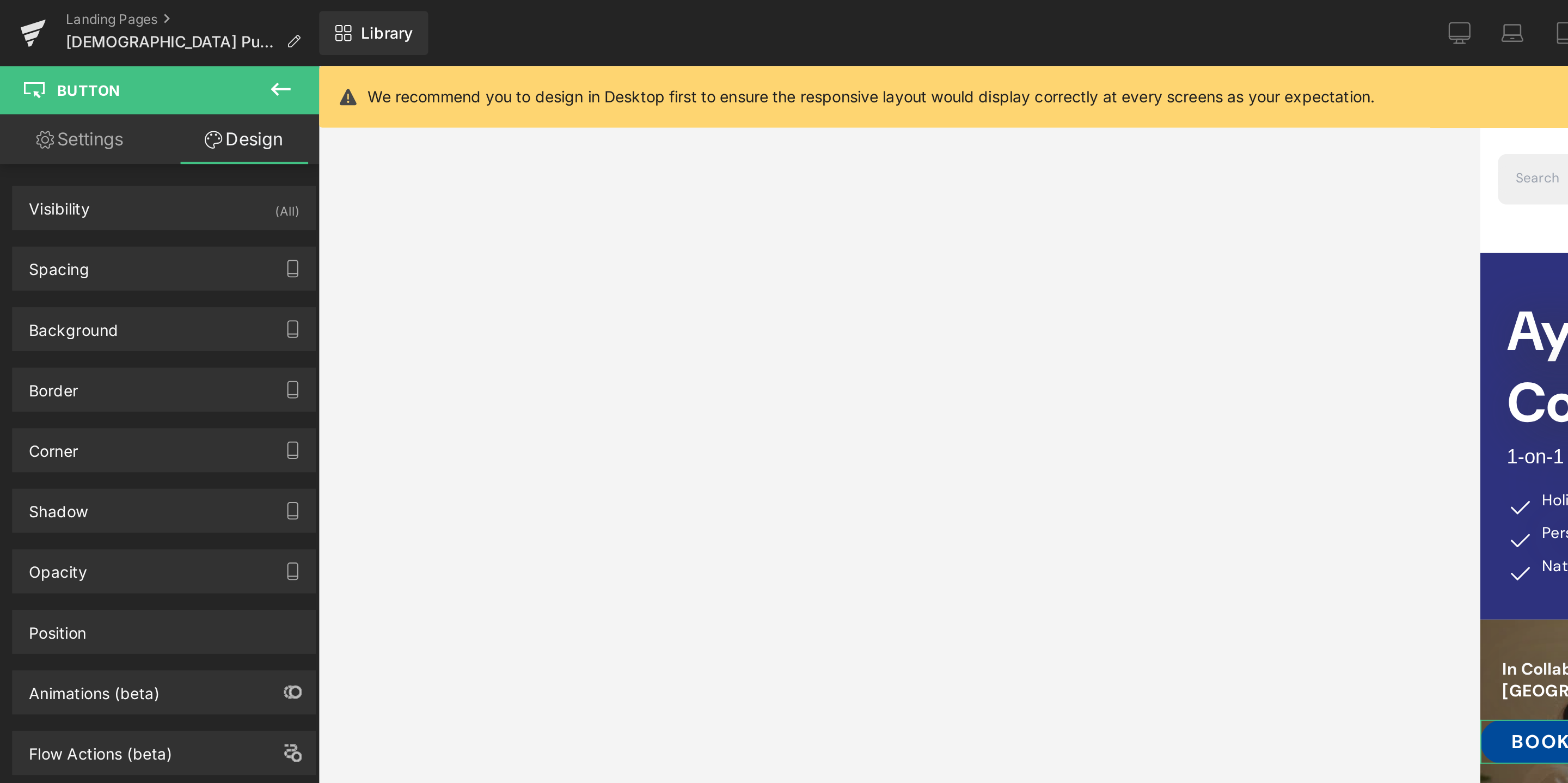
type input "28"
type input "10"
click at [114, 131] on div "Spacing" at bounding box center [81, 132] width 150 height 21
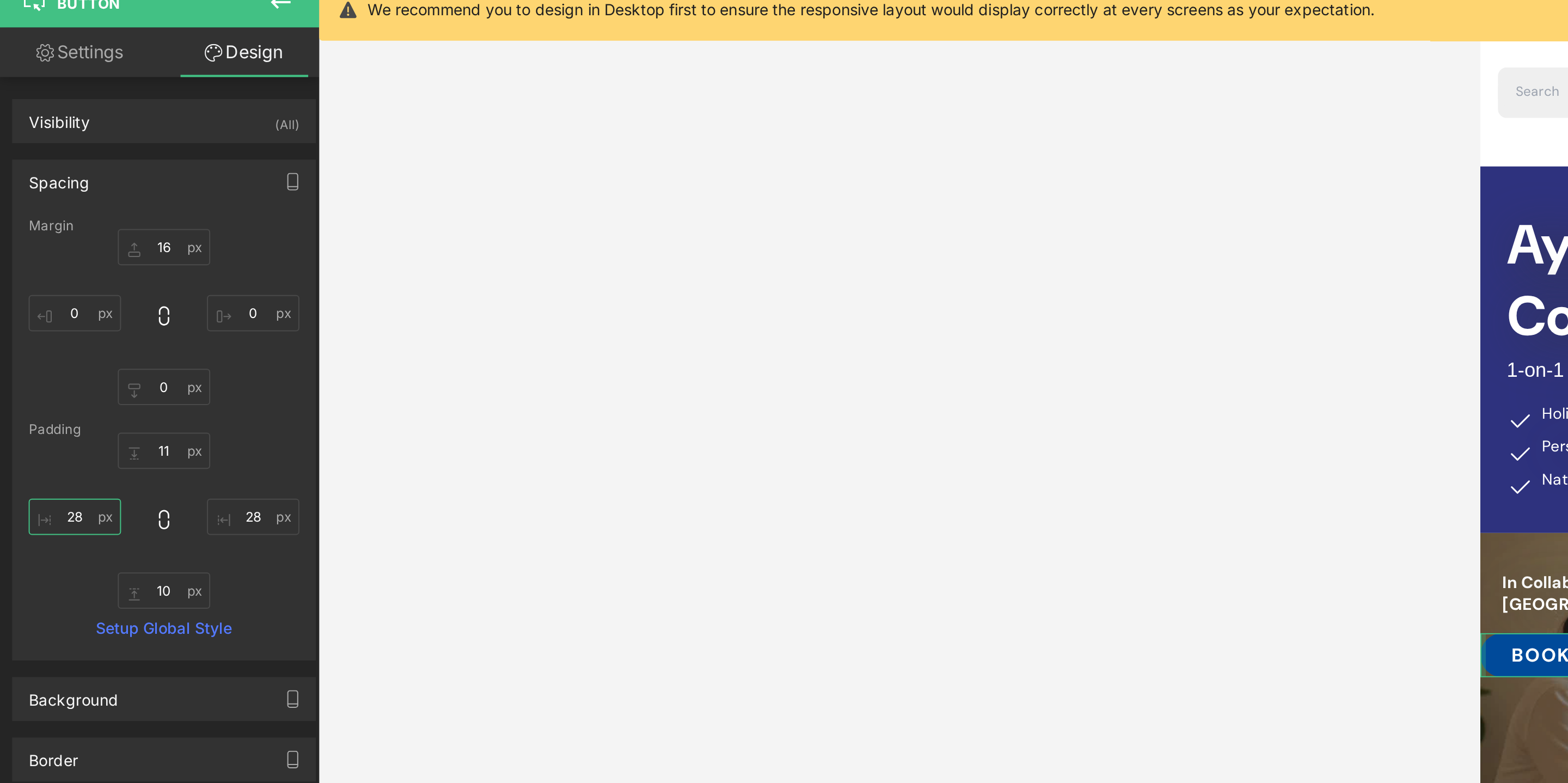
click at [42, 300] on input "28" at bounding box center [37, 298] width 46 height 18
click at [63, 309] on div "11px 11 28px 28 10px 10 50 50" at bounding box center [81, 300] width 134 height 87
click at [42, 300] on input "50" at bounding box center [37, 298] width 46 height 18
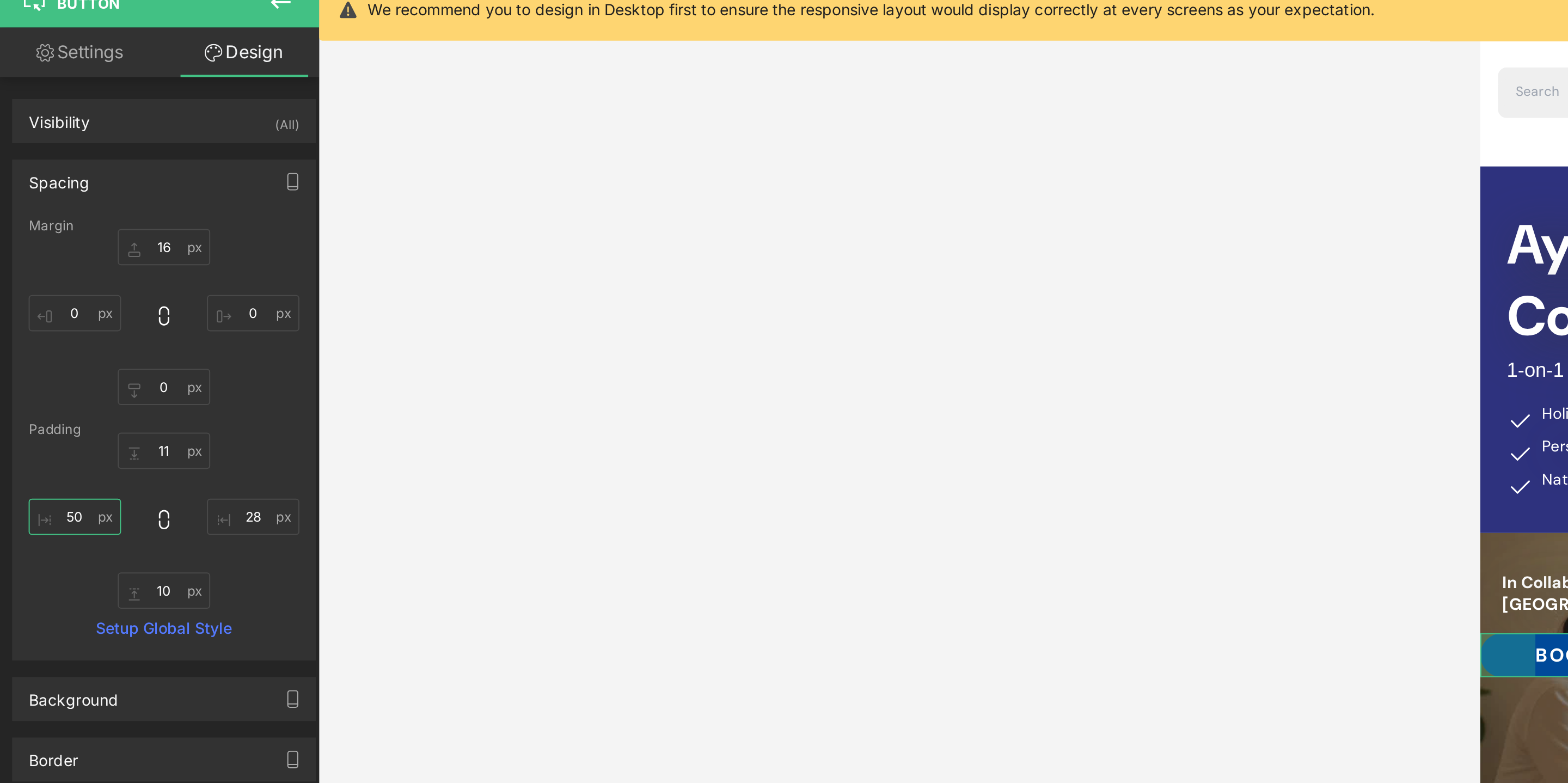
click at [42, 300] on input "50" at bounding box center [37, 298] width 46 height 18
type input "28"
click at [40, 201] on input "0" at bounding box center [37, 198] width 46 height 18
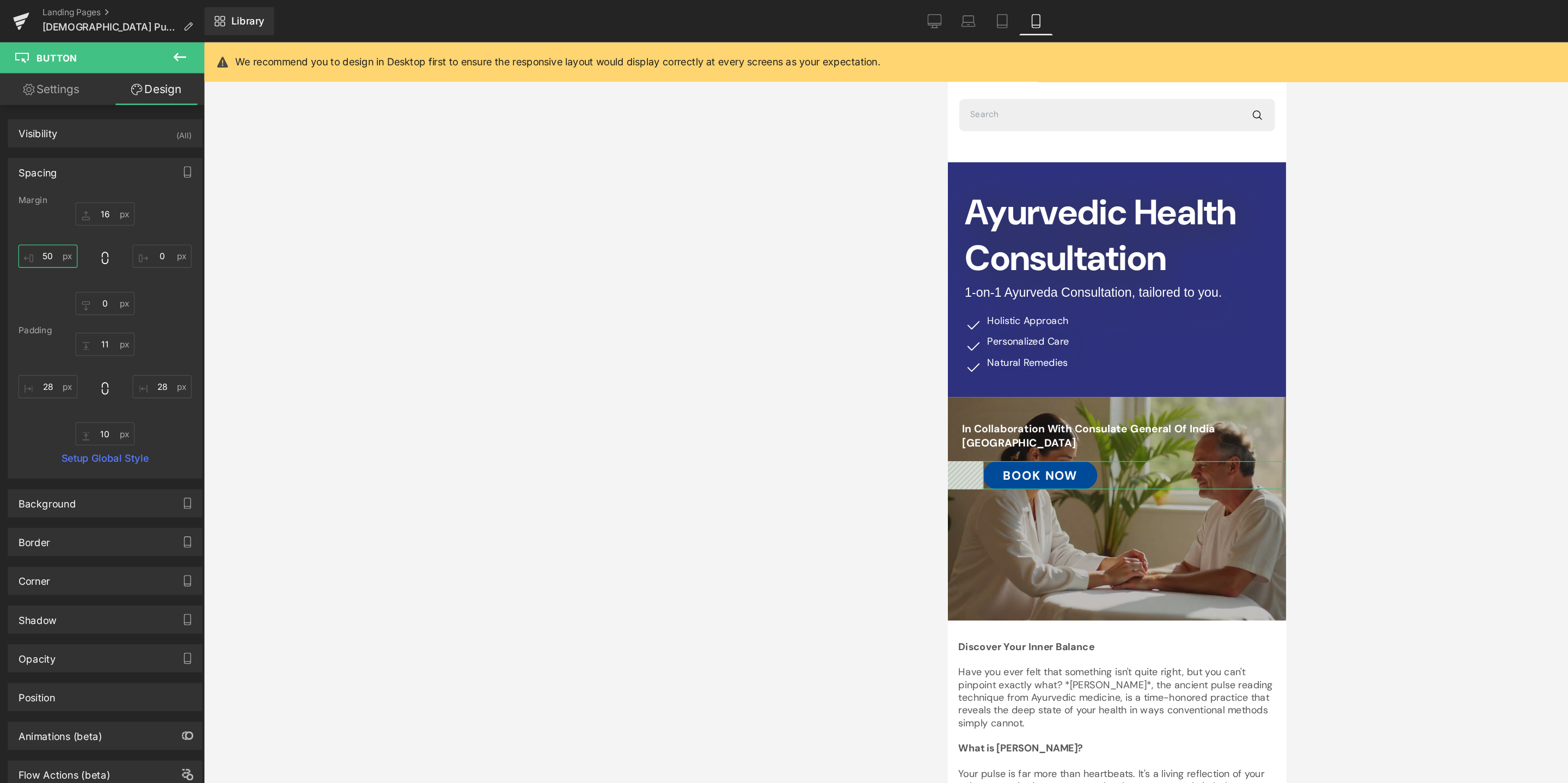
click at [44, 195] on input "50" at bounding box center [37, 198] width 46 height 18
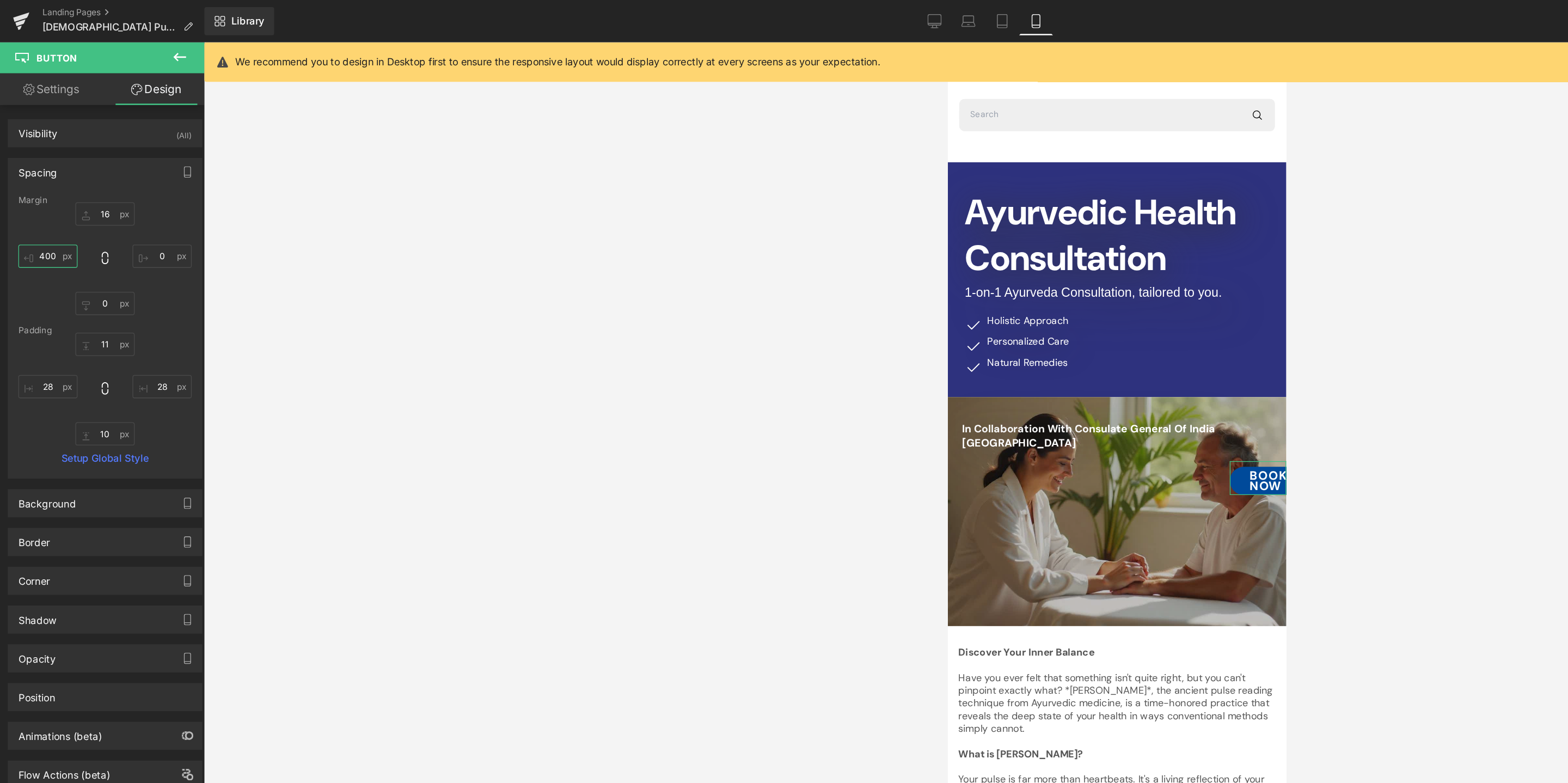
click at [44, 195] on input "400" at bounding box center [37, 198] width 46 height 18
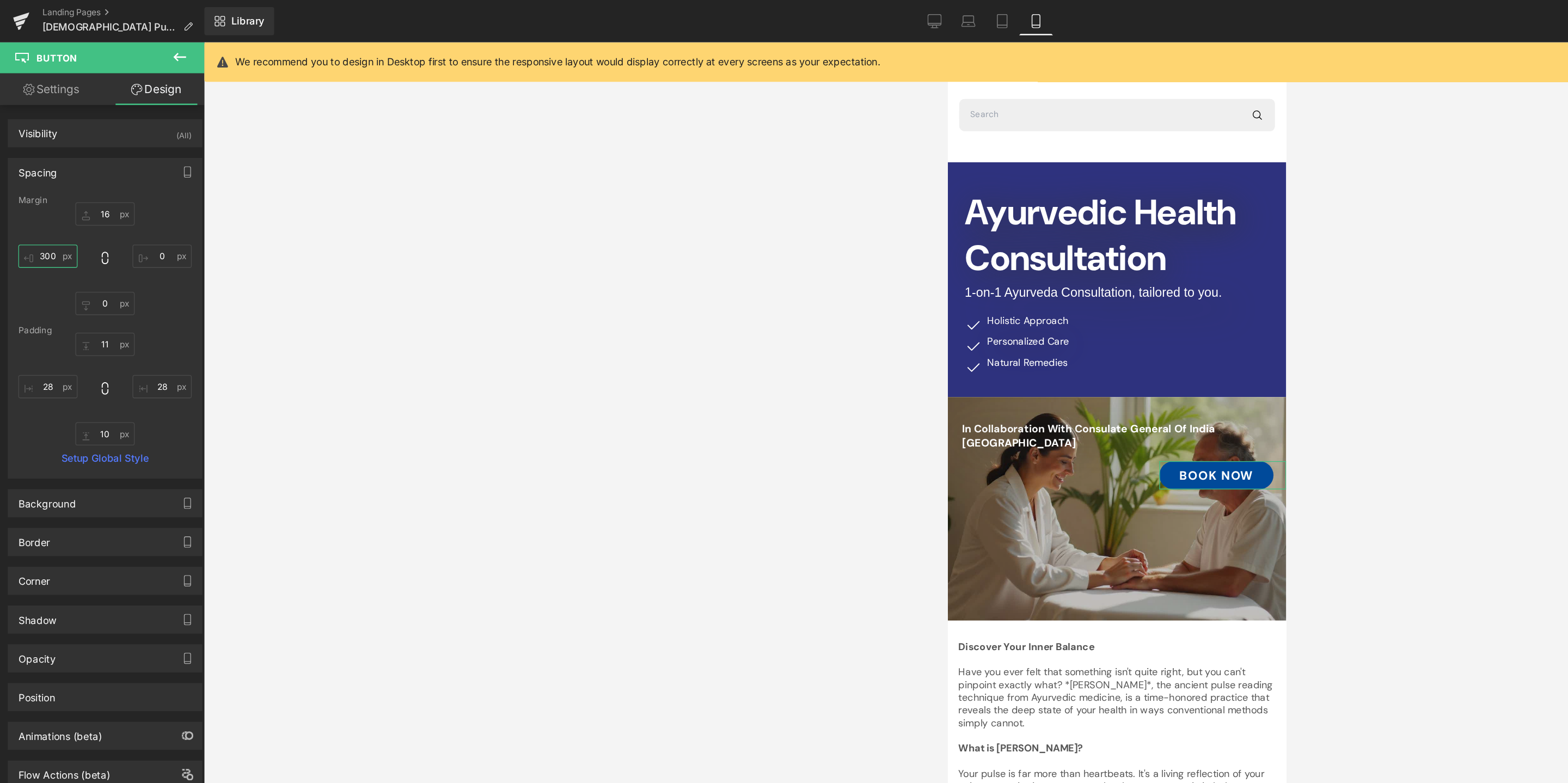
click at [44, 195] on input "300" at bounding box center [37, 198] width 46 height 18
click at [46, 199] on input "200" at bounding box center [37, 198] width 46 height 18
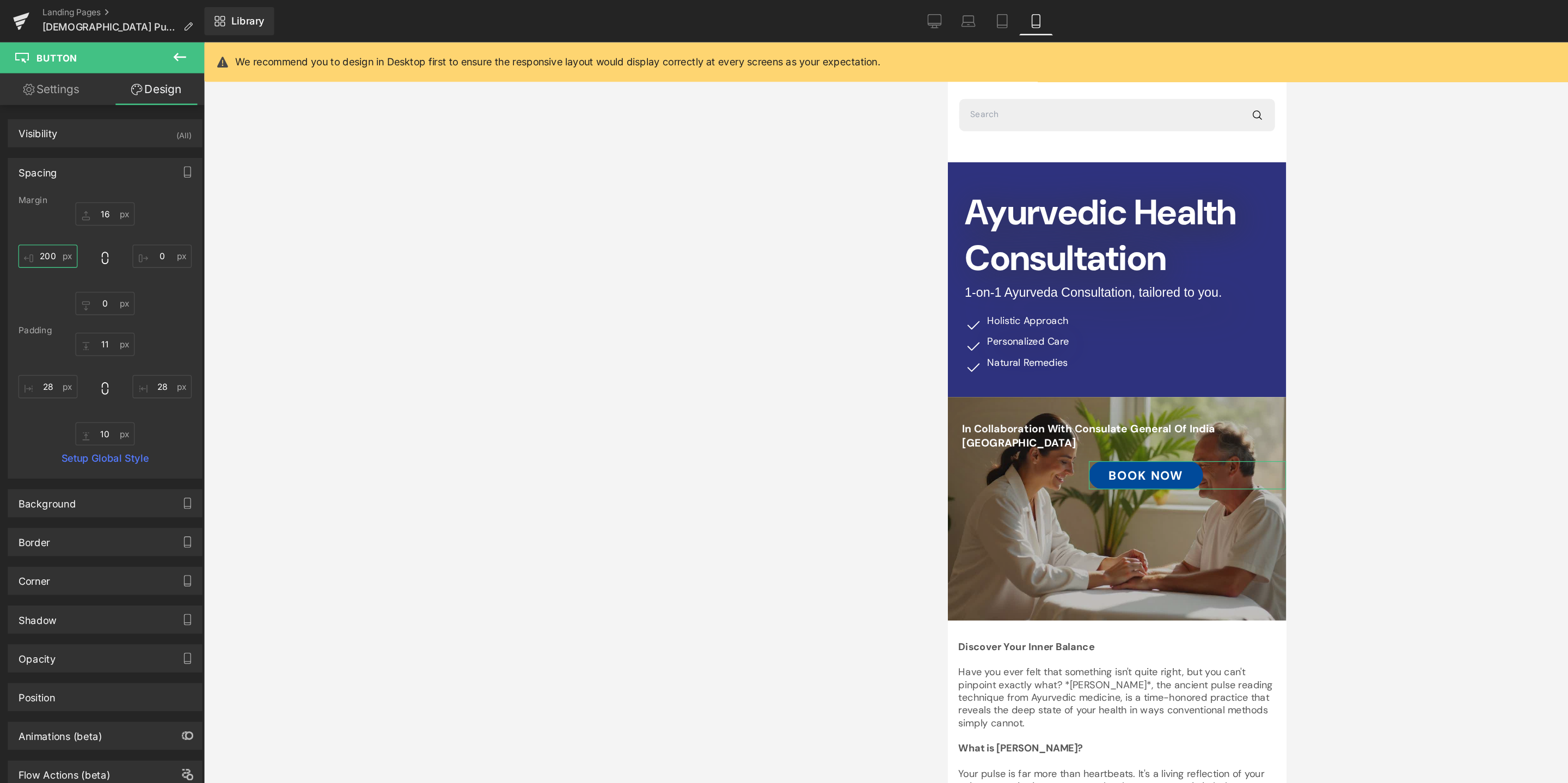
click at [46, 199] on input "200" at bounding box center [37, 198] width 46 height 18
type input "150"
click at [84, 165] on input "16" at bounding box center [81, 165] width 46 height 18
click at [84, 163] on input "16" at bounding box center [81, 165] width 46 height 18
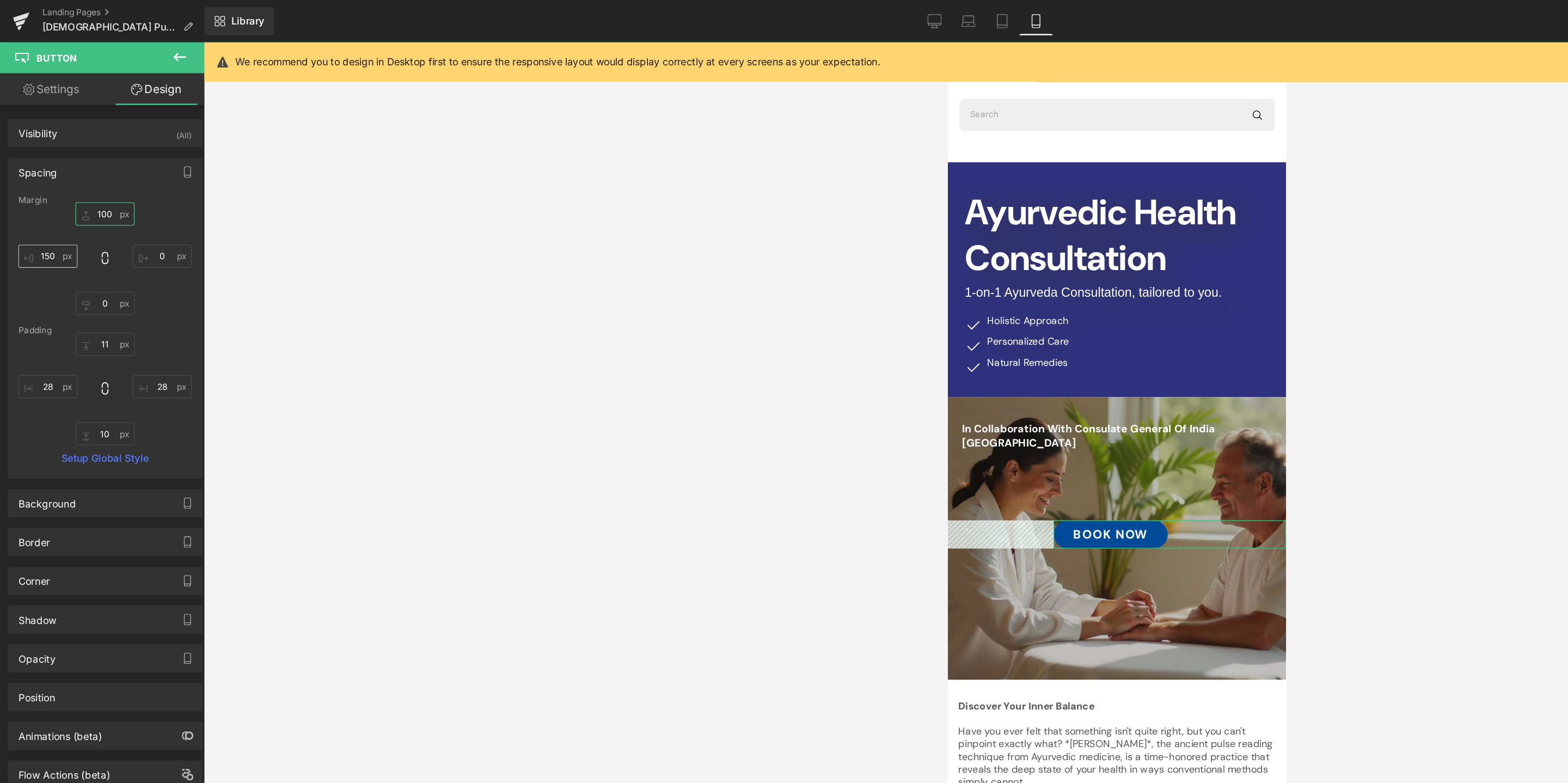
type input "100"
click at [43, 196] on input "150" at bounding box center [37, 198] width 46 height 18
click at [38, 201] on input "160" at bounding box center [37, 198] width 46 height 18
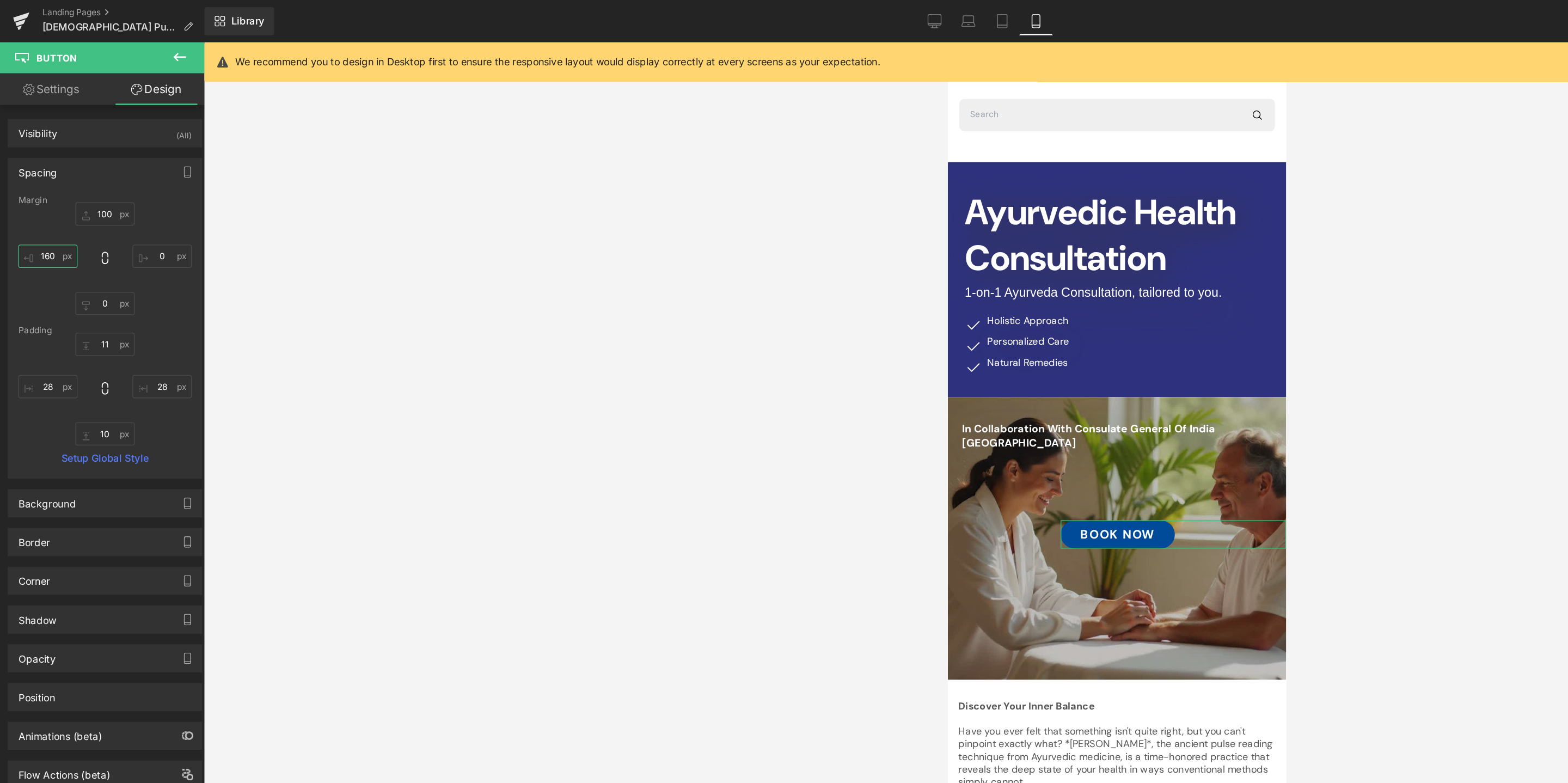
click at [38, 201] on input "160" at bounding box center [37, 198] width 46 height 18
type input "170"
click at [1007, 337] on div at bounding box center [1077, 337] width 240 height 3
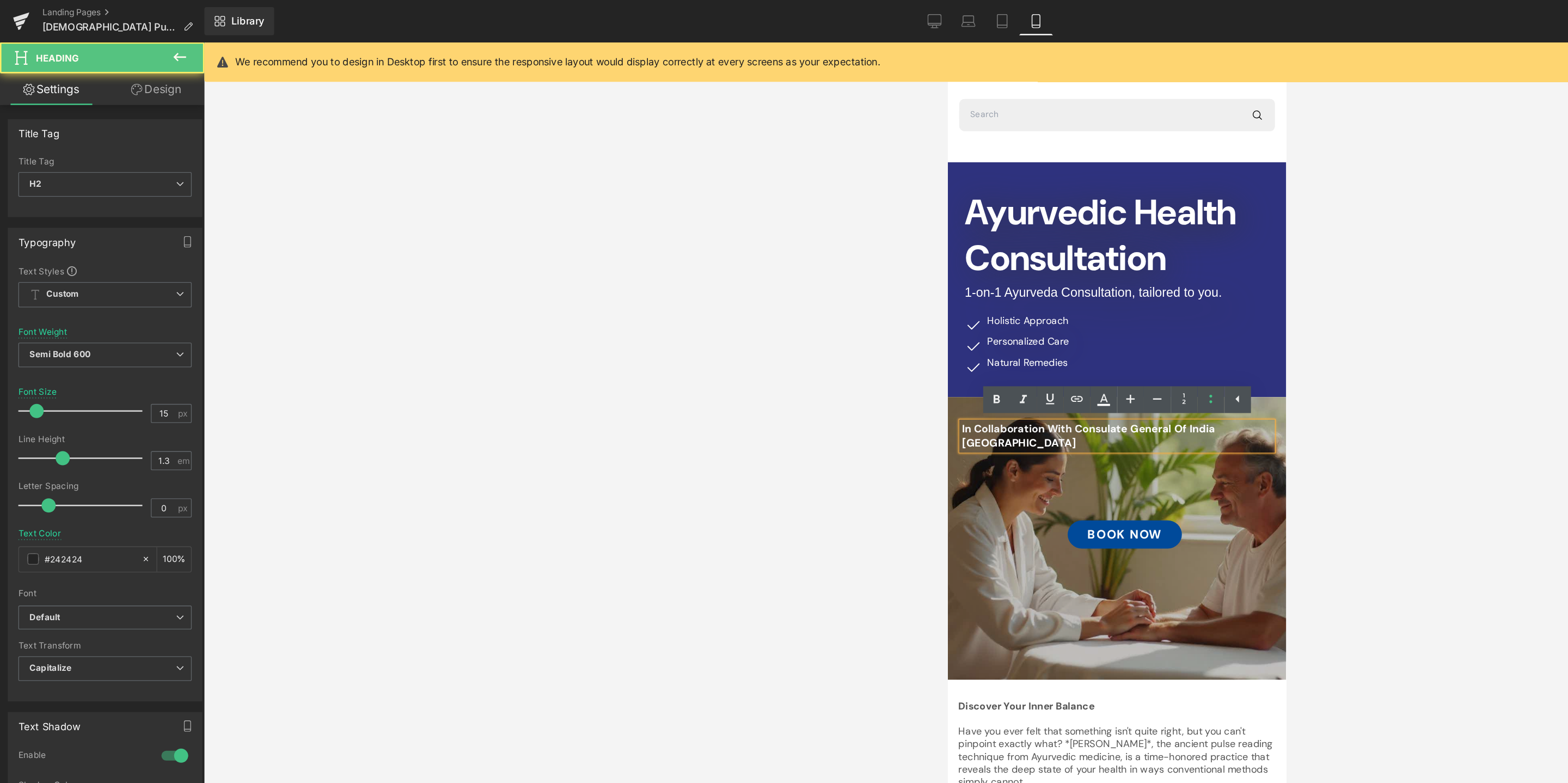
click at [976, 339] on span "In Collaboration with Consulate General of India [GEOGRAPHIC_DATA]" at bounding box center [1055, 346] width 195 height 22
click at [1046, 381] on div at bounding box center [862, 408] width 1410 height 750
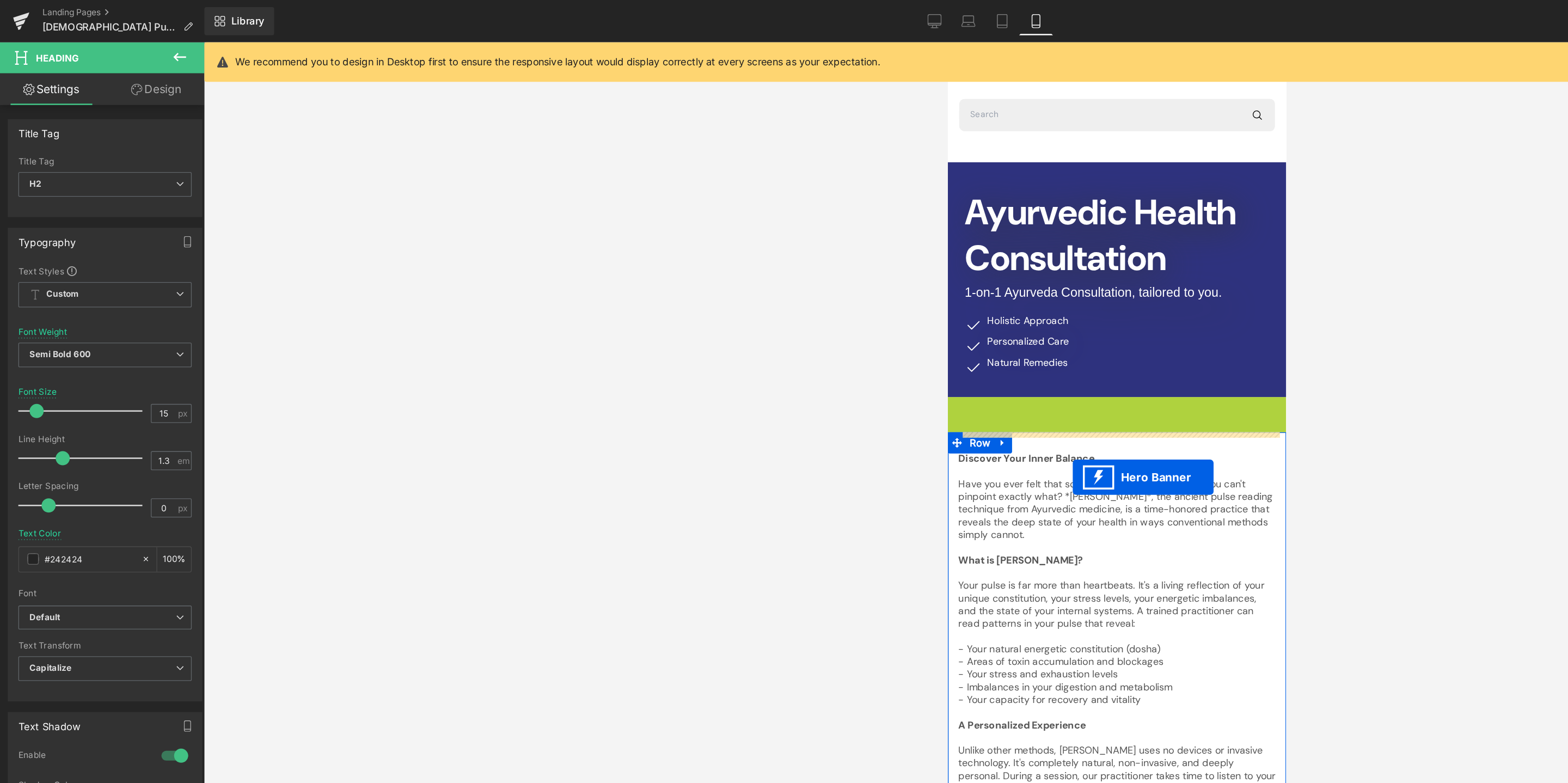
drag, startPoint x: 1045, startPoint y: 326, endPoint x: 1044, endPoint y: 378, distance: 52.0
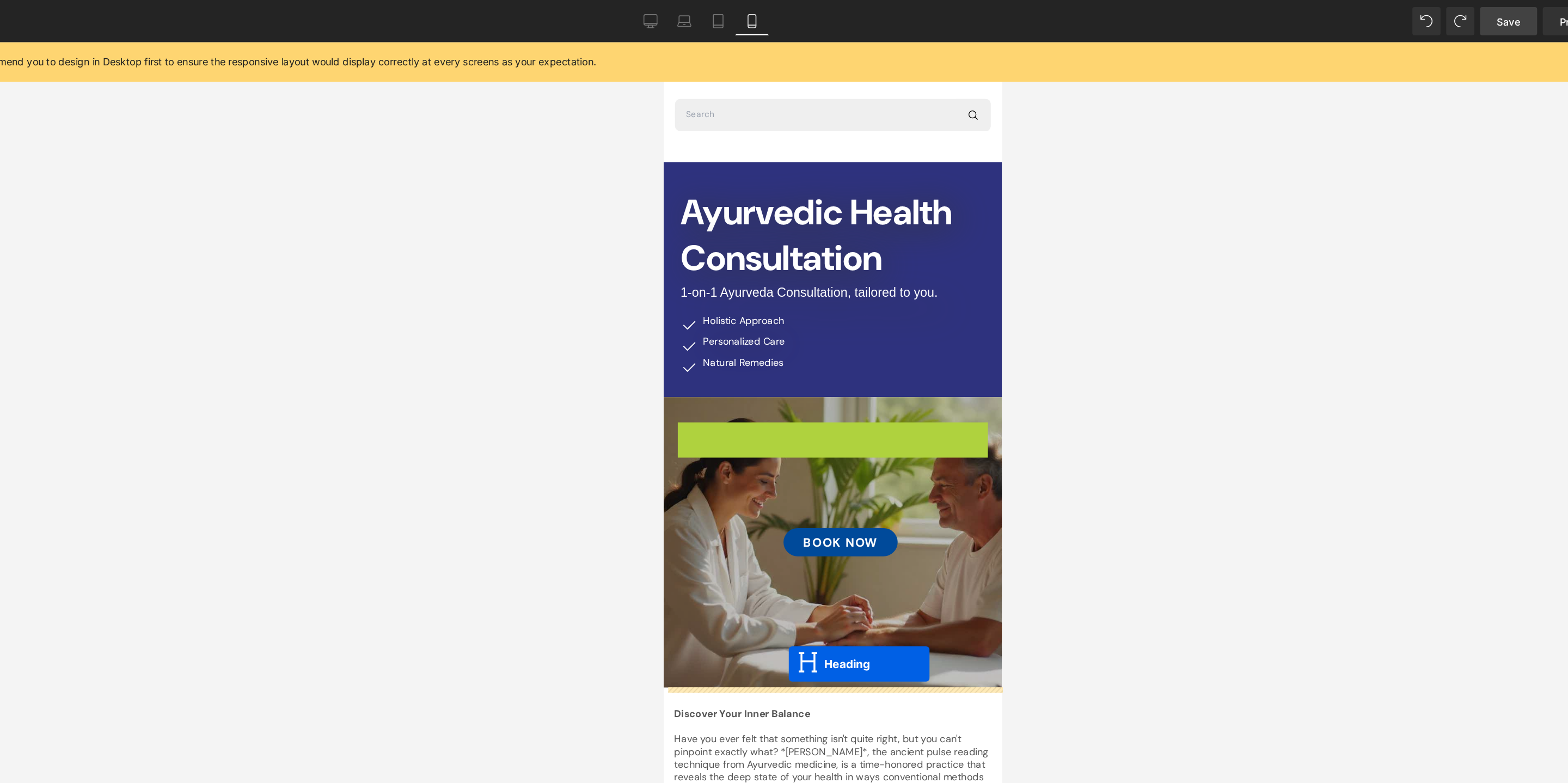
drag, startPoint x: 765, startPoint y: 340, endPoint x: 760, endPoint y: 522, distance: 182.1
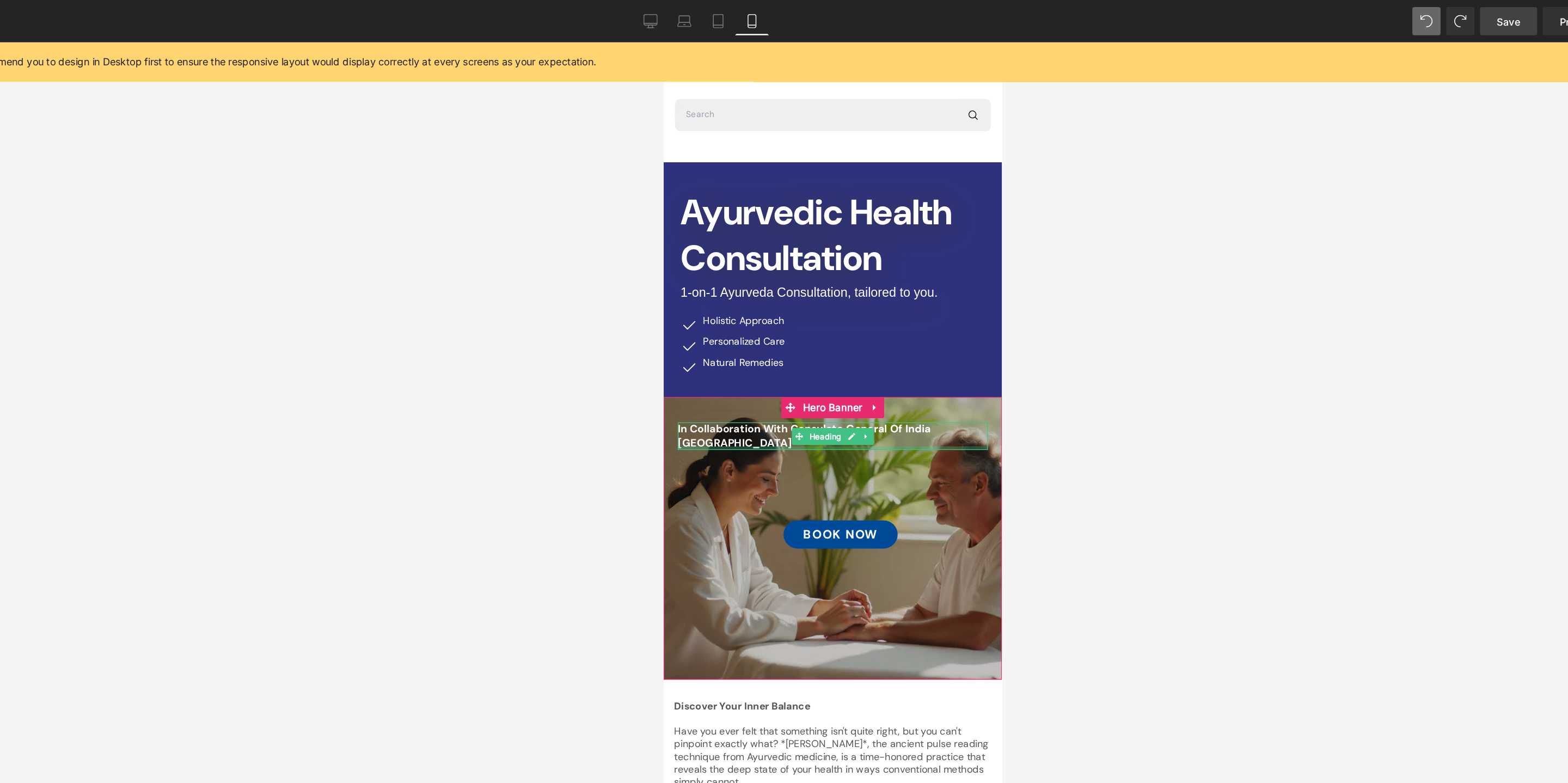
click at [725, 354] on div at bounding box center [794, 355] width 240 height 3
click at [784, 339] on span "In Collaboration with Consulate General of India [GEOGRAPHIC_DATA]" at bounding box center [772, 346] width 195 height 22
click at [784, 339] on span "In Collaboration with Consulate General of India [GEOGRAPHIC_DATA]" at bounding box center [772, 346] width 195 height 22
click at [1066, 343] on div at bounding box center [862, 408] width 1410 height 750
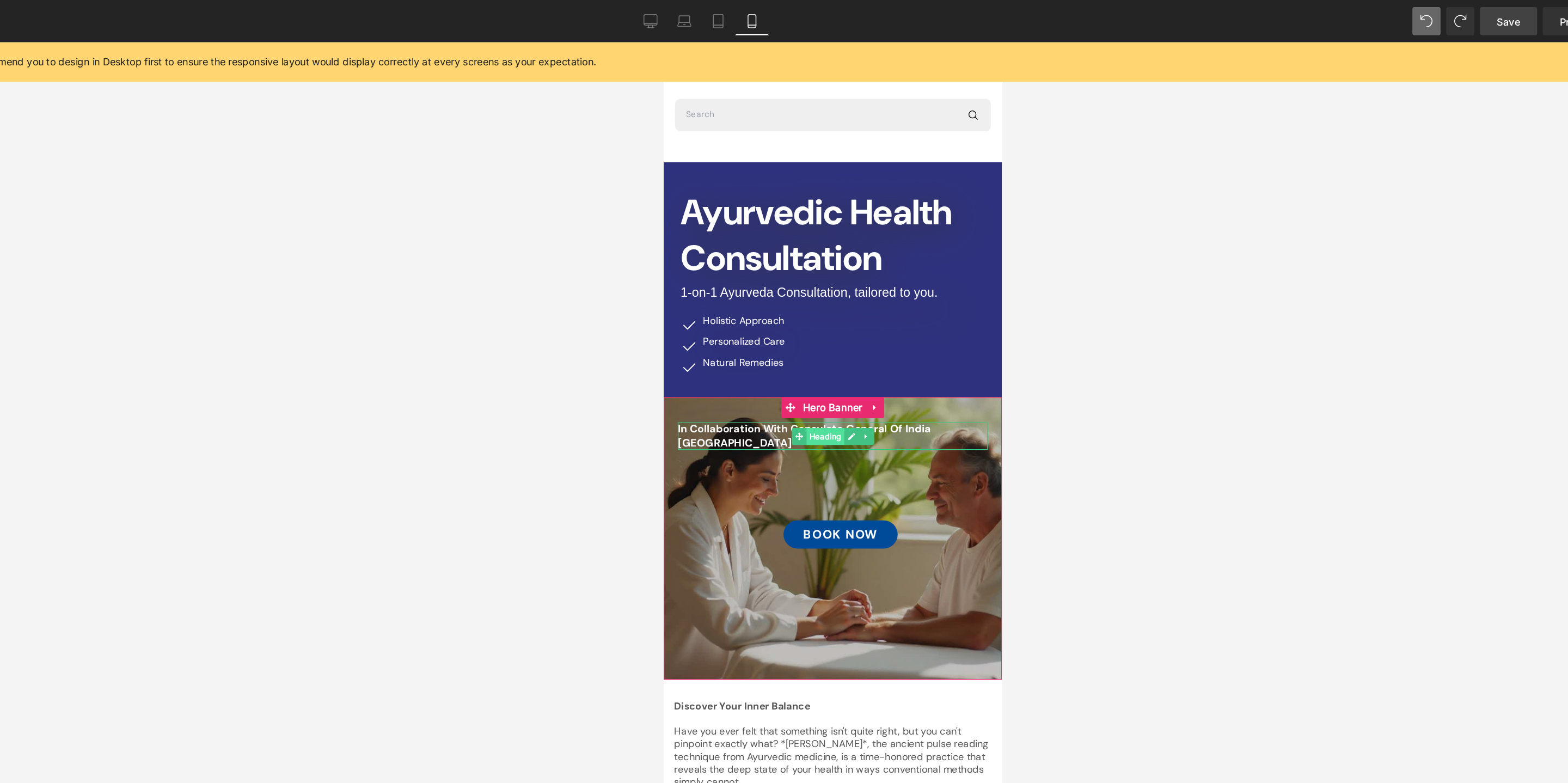
click at [778, 339] on span "Heading" at bounding box center [788, 346] width 29 height 13
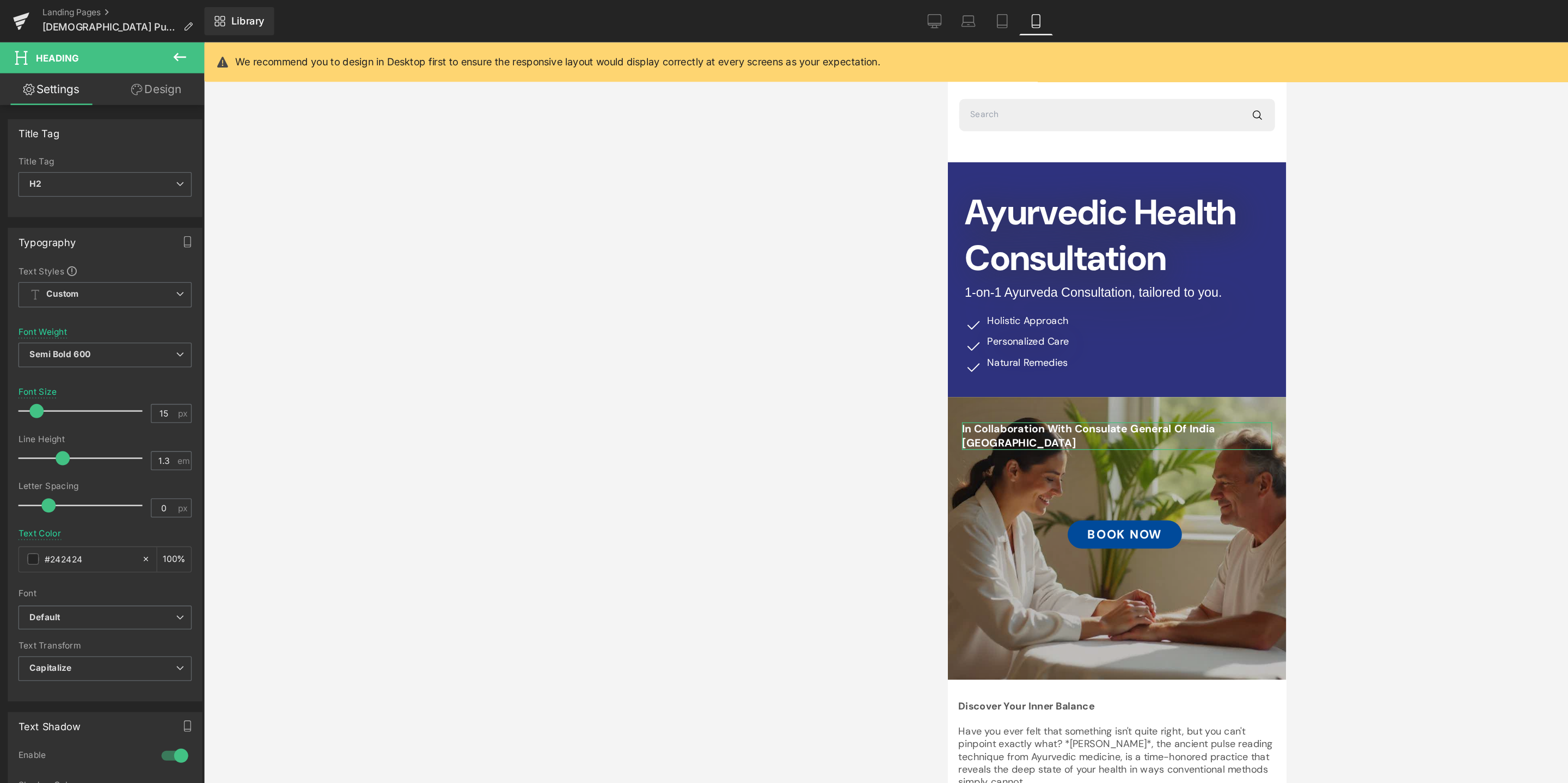
click at [125, 66] on link "Design" at bounding box center [120, 68] width 79 height 25
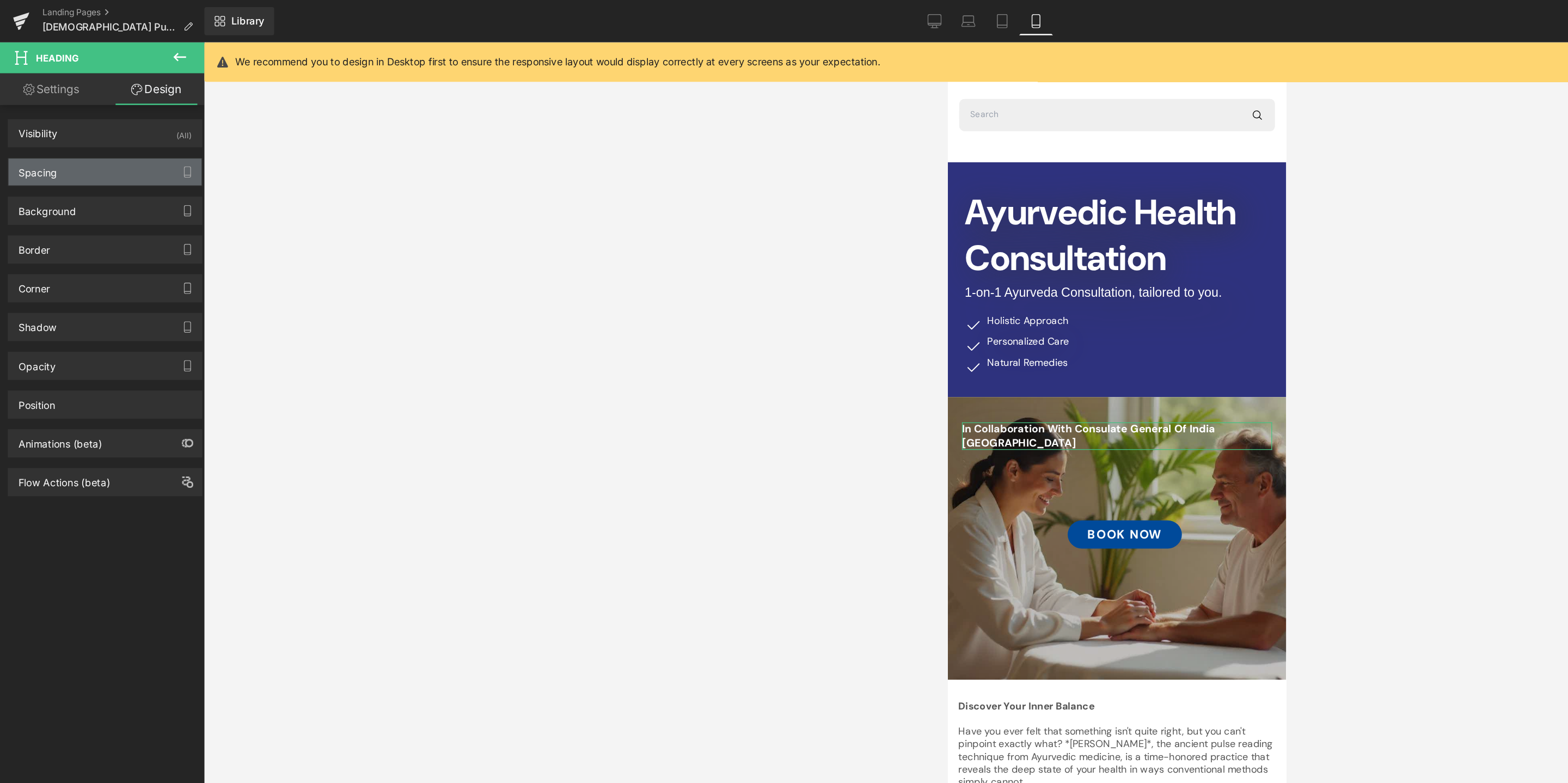
click at [82, 136] on div "Spacing" at bounding box center [81, 132] width 150 height 21
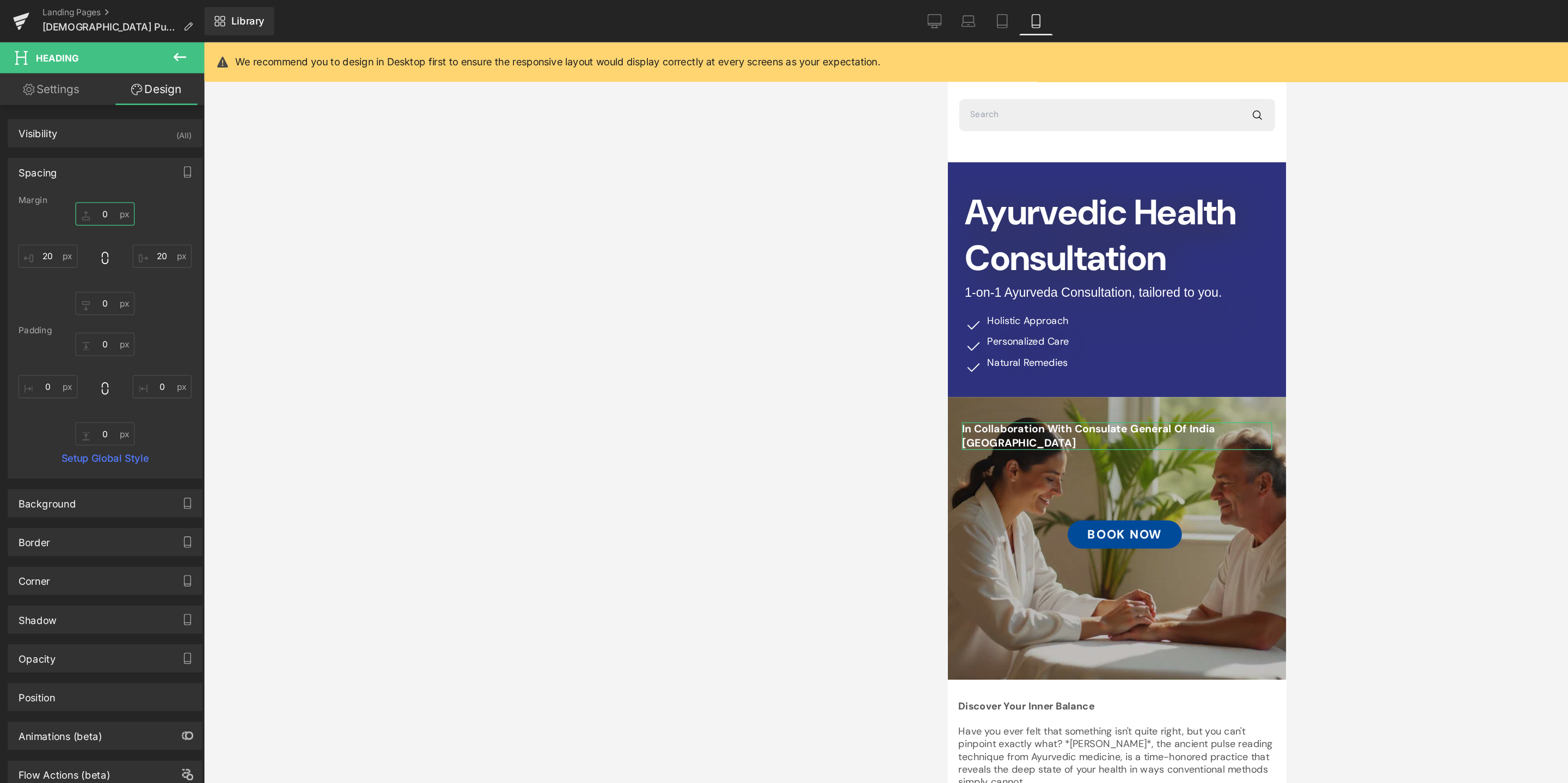
click at [79, 164] on input "0" at bounding box center [81, 165] width 46 height 18
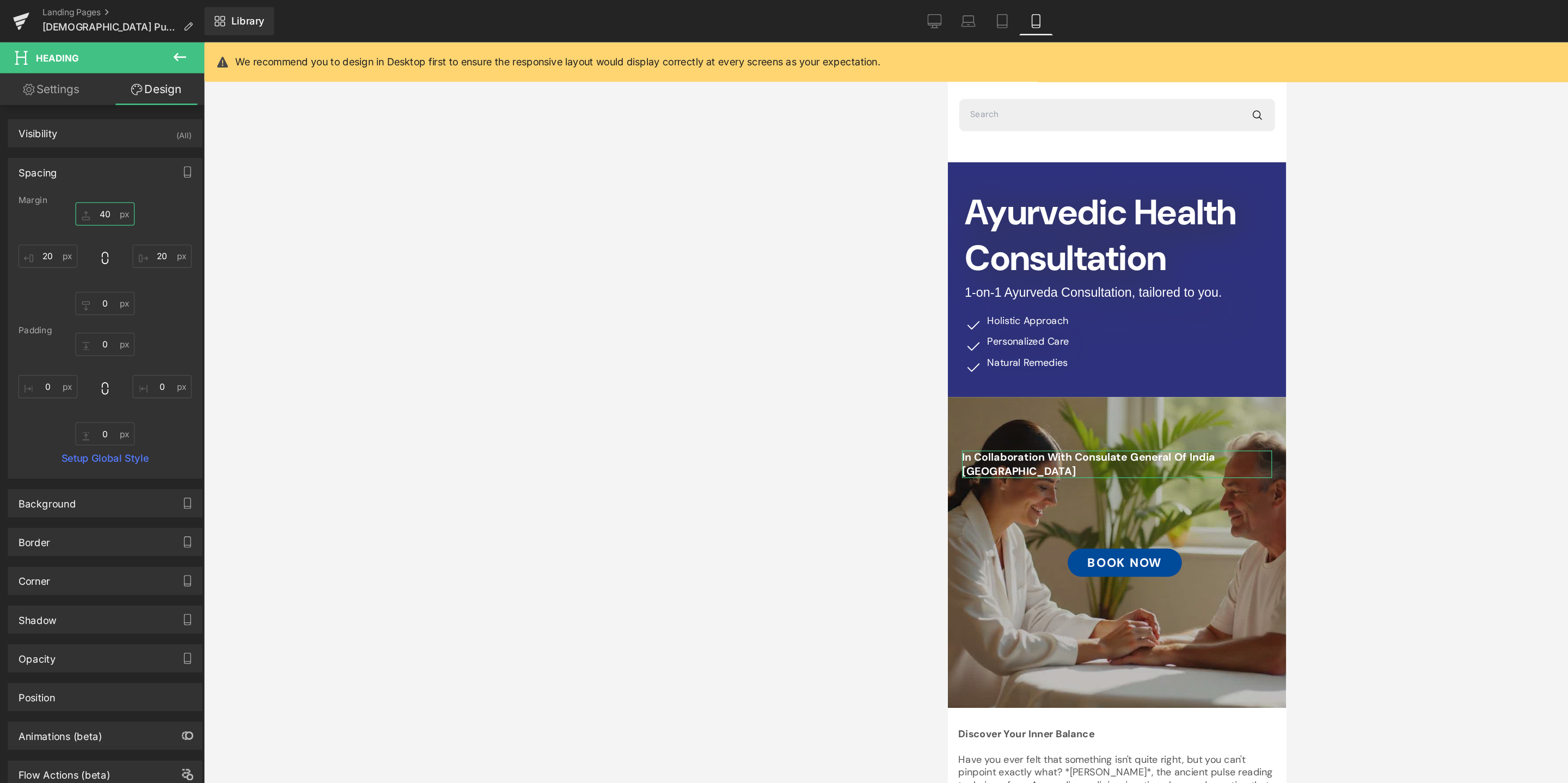
type input "4"
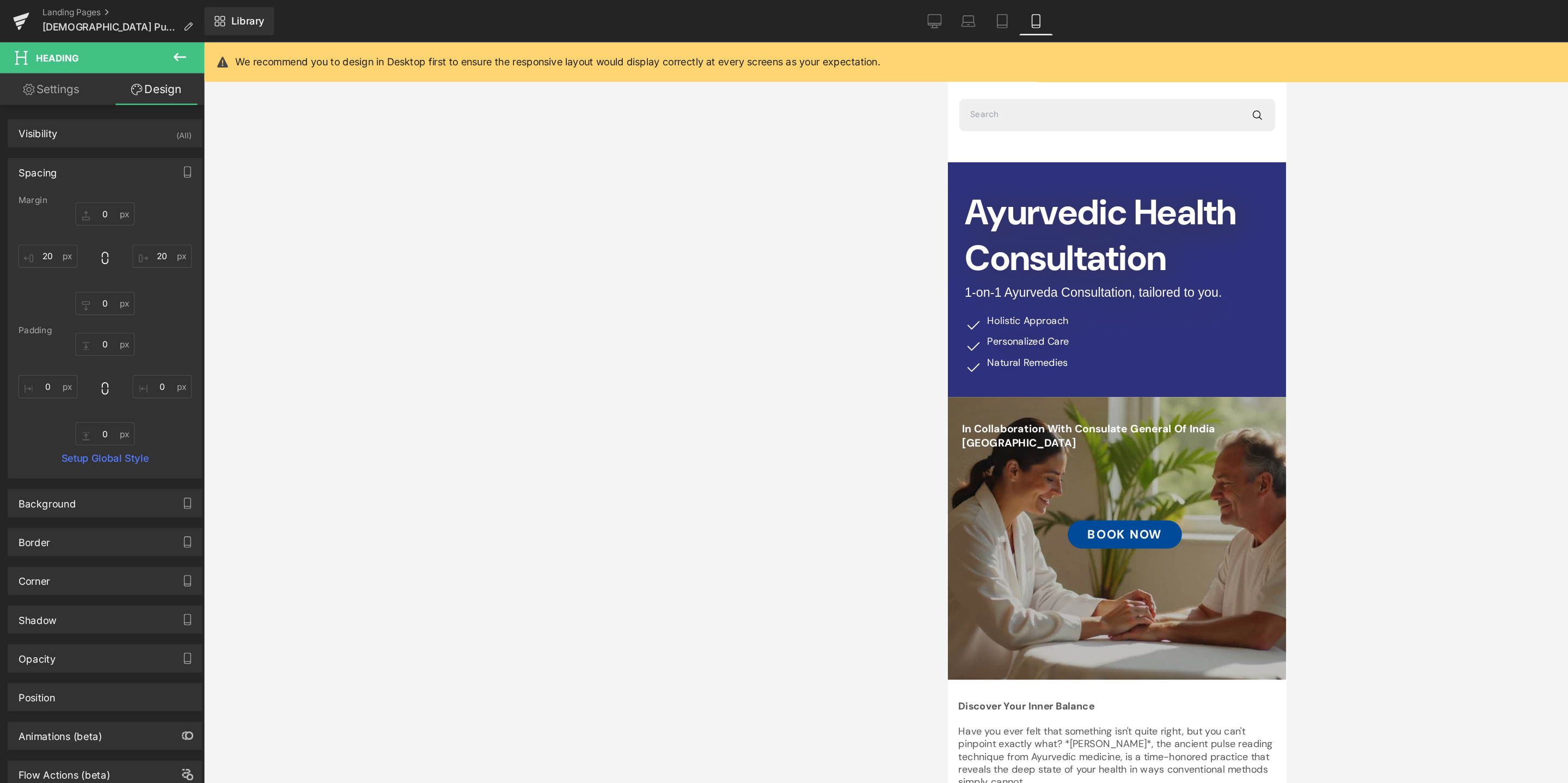
click at [404, 363] on div at bounding box center [862, 408] width 1410 height 750
type input "177px"
drag, startPoint x: 960, startPoint y: 339, endPoint x: 1041, endPoint y: 176, distance: 182.0
click at [1096, 357] on div at bounding box center [862, 408] width 1410 height 750
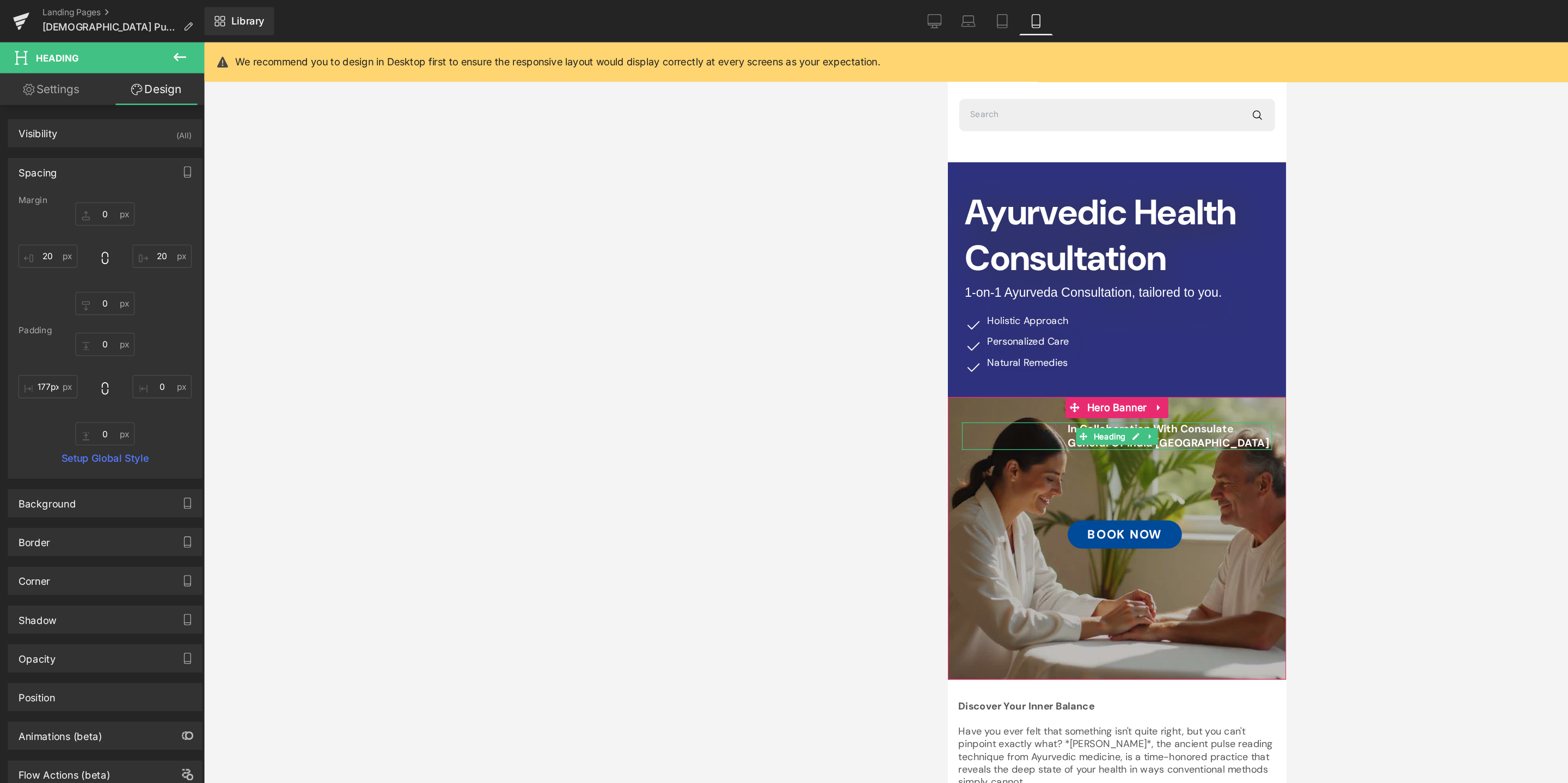
click at [1096, 357] on div at bounding box center [862, 408] width 1410 height 750
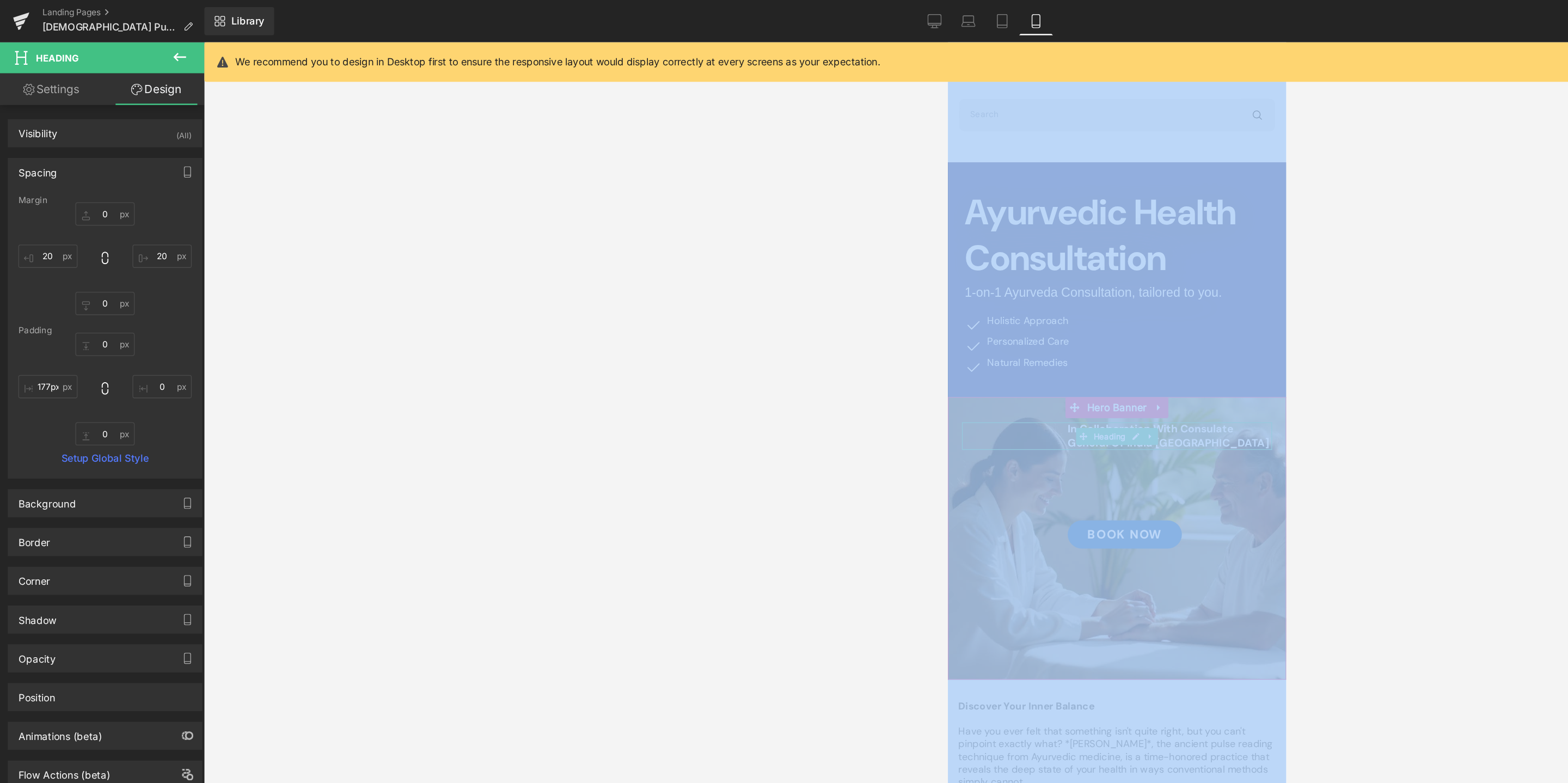
click at [1096, 357] on div at bounding box center [862, 408] width 1410 height 750
click at [539, 446] on div at bounding box center [862, 408] width 1410 height 750
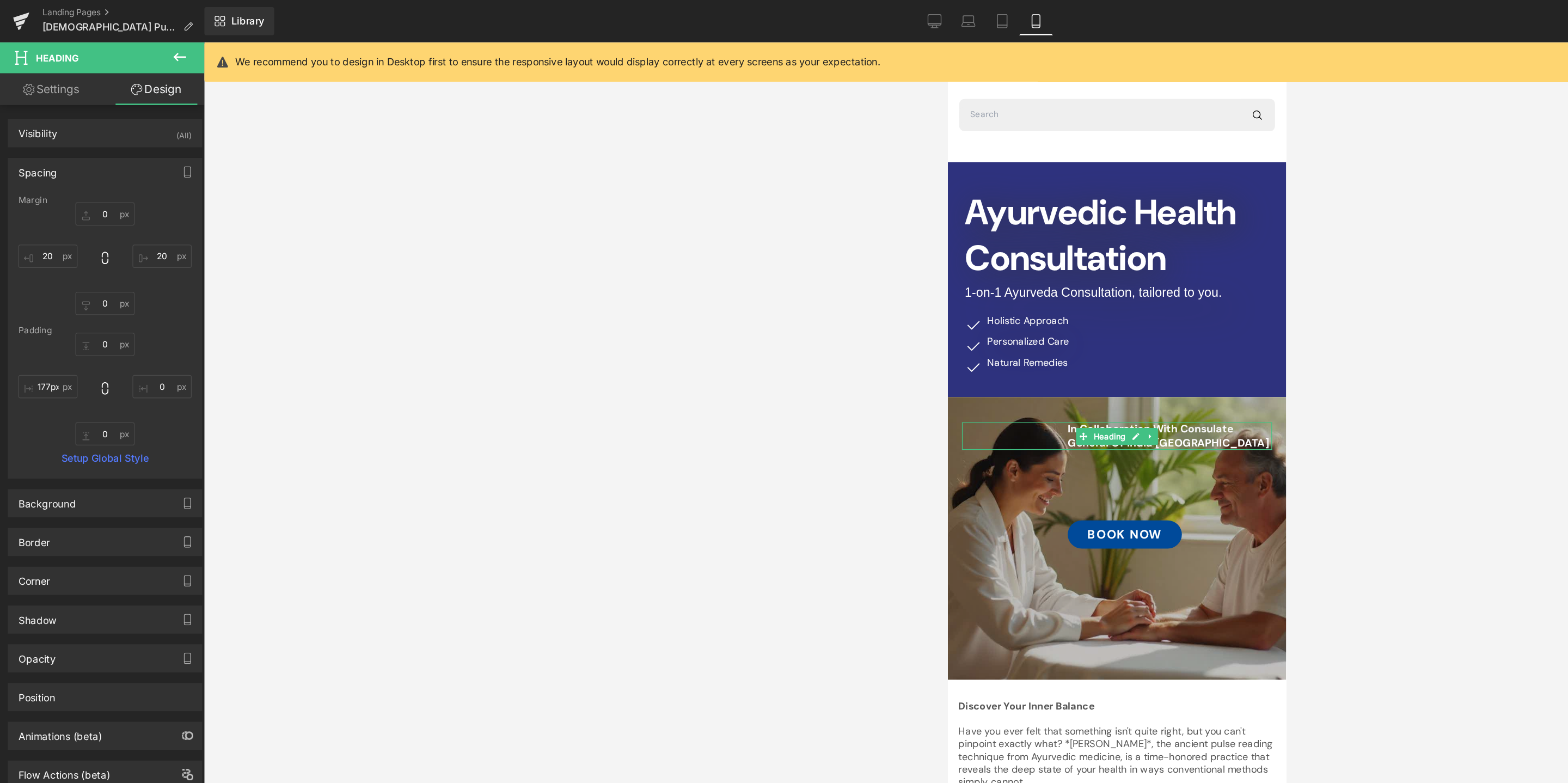
click at [611, 412] on div at bounding box center [862, 408] width 1410 height 750
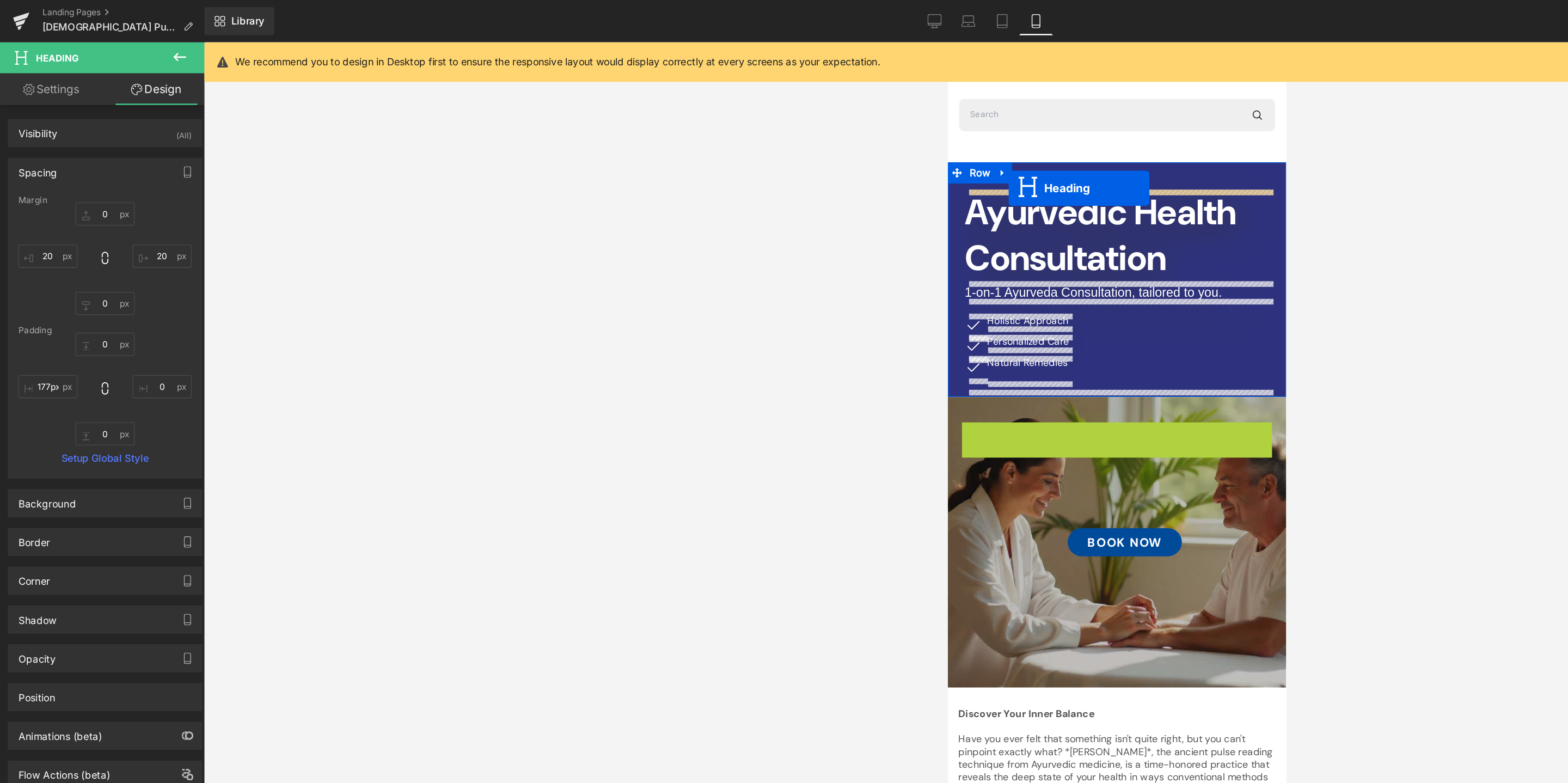
drag, startPoint x: 1051, startPoint y: 345, endPoint x: 994, endPoint y: 154, distance: 199.3
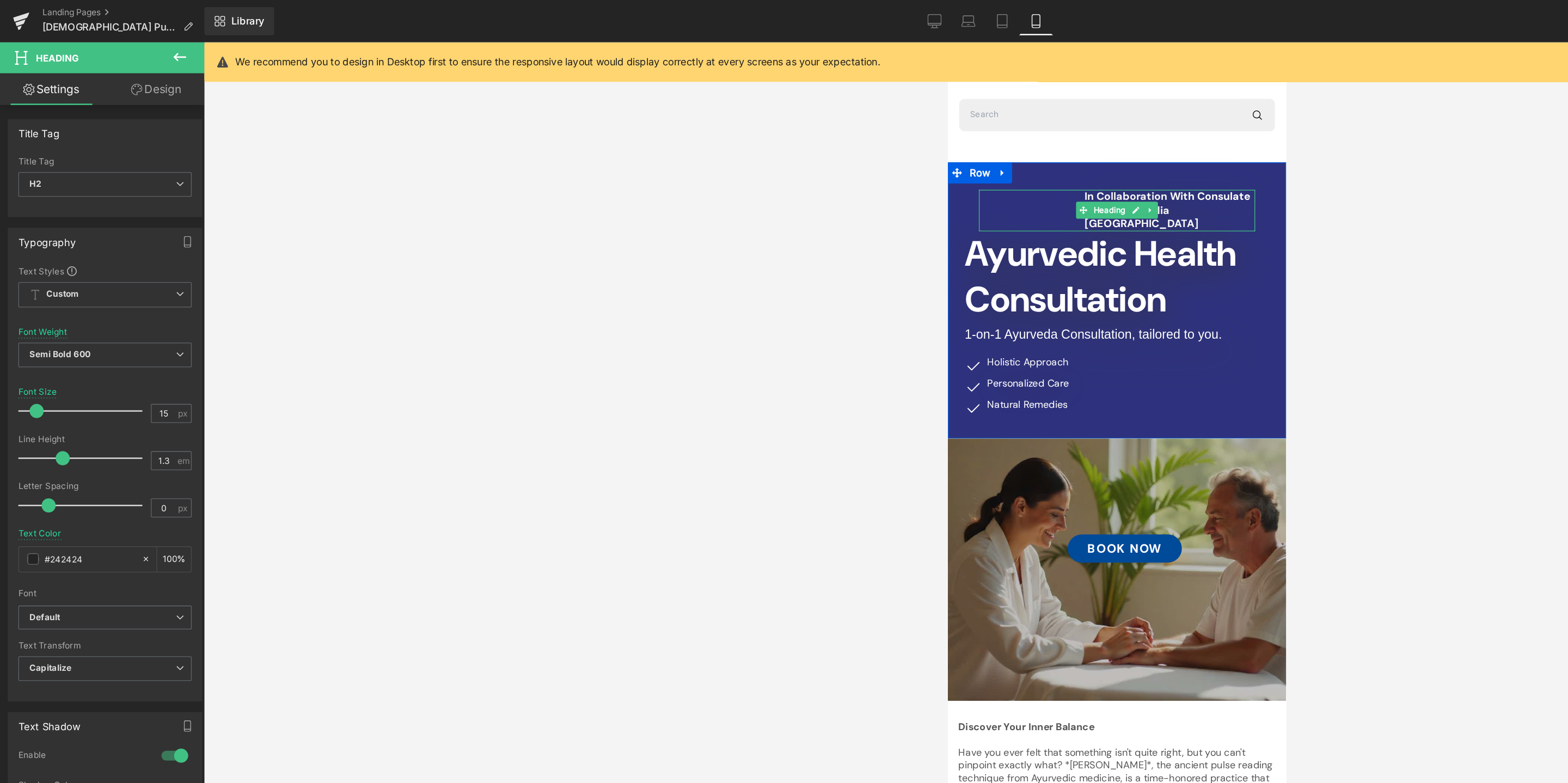
click at [1146, 166] on h2 "In Collaboration with Consulate General of India [GEOGRAPHIC_DATA]" at bounding box center [1118, 172] width 131 height 32
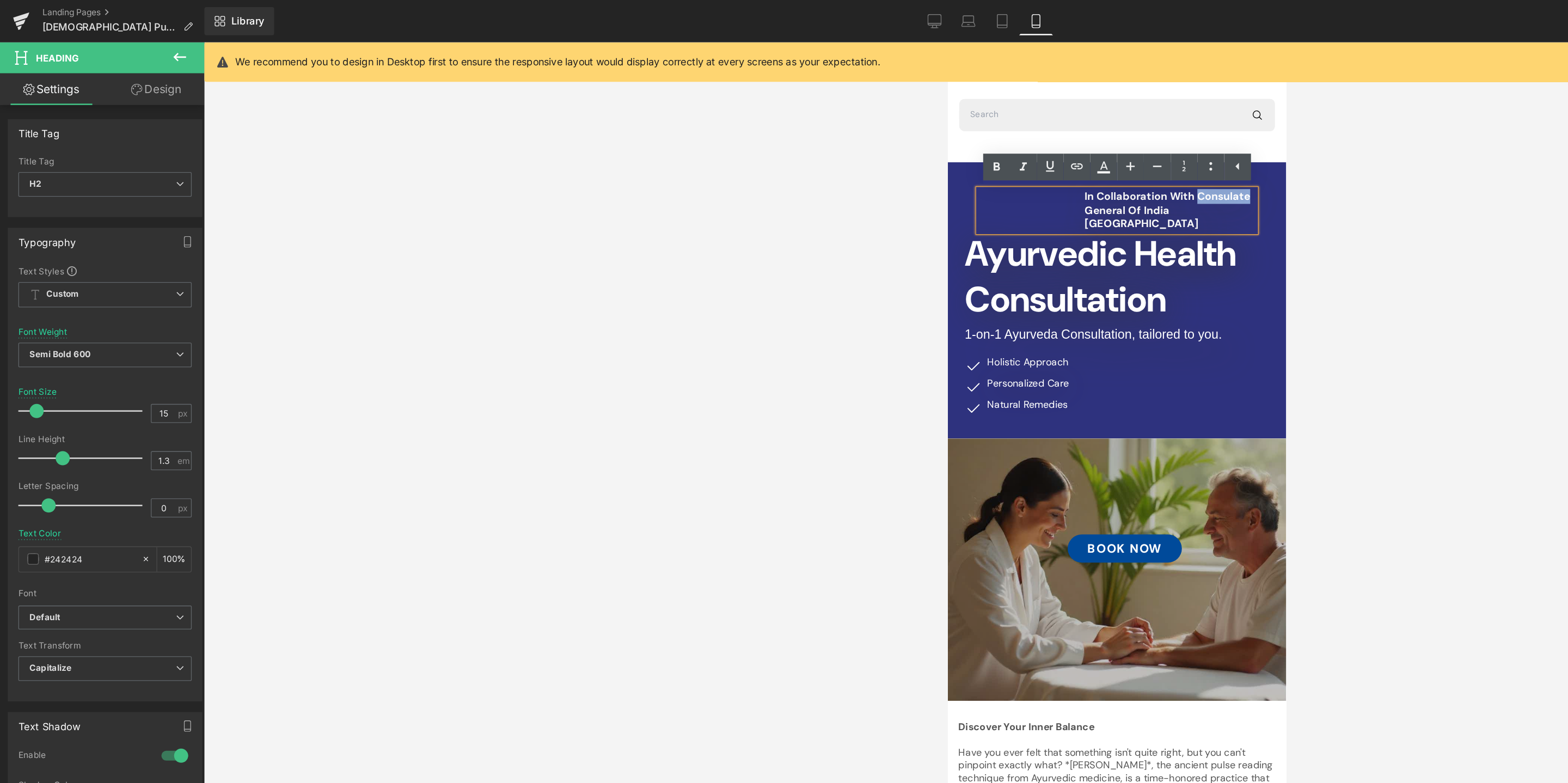
click at [1059, 157] on span "In Collaboration with Consulate General of India [GEOGRAPHIC_DATA]" at bounding box center [1116, 171] width 128 height 32
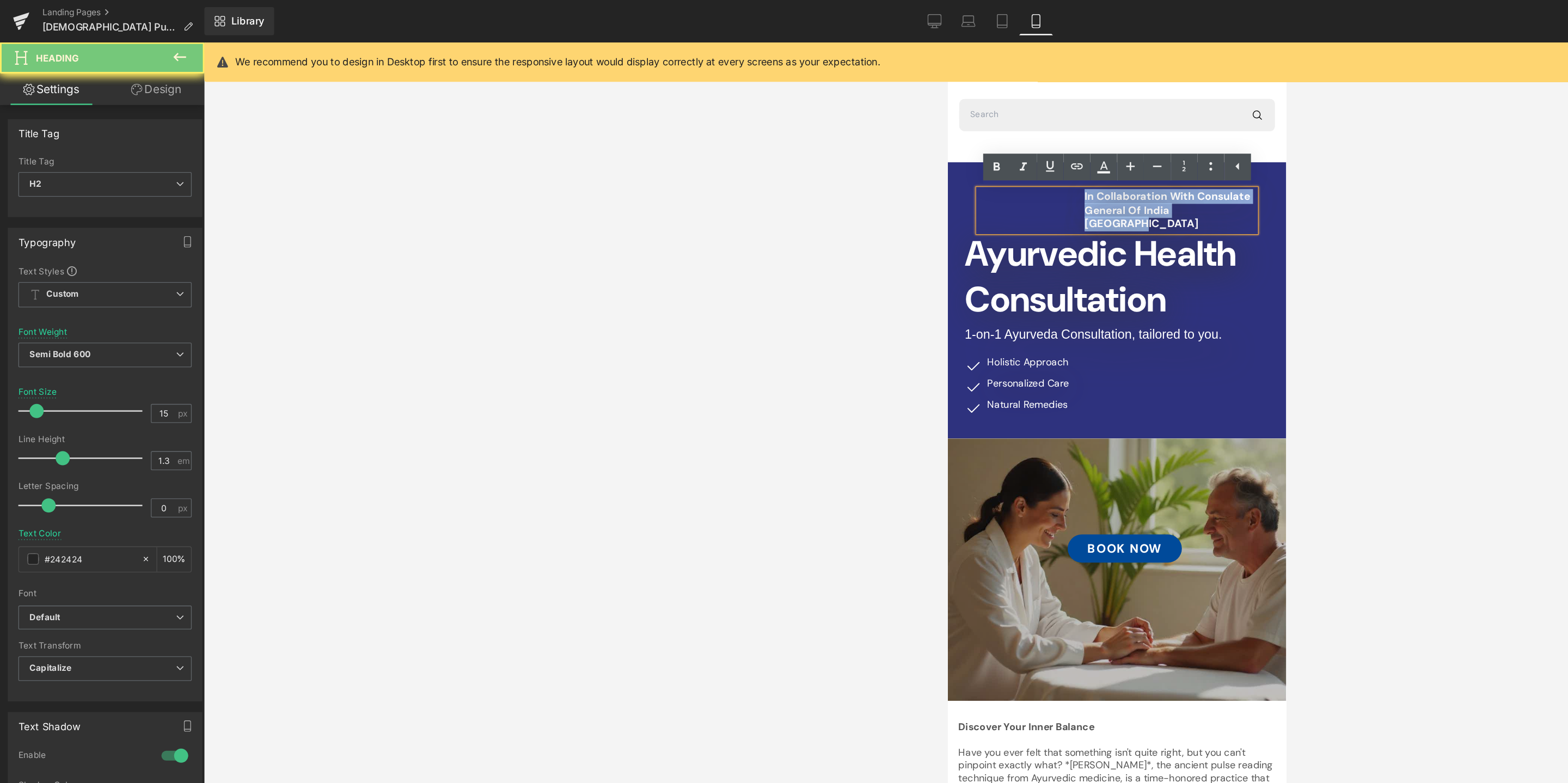
click at [1059, 157] on span "In Collaboration with Consulate General of India [GEOGRAPHIC_DATA]" at bounding box center [1116, 171] width 128 height 32
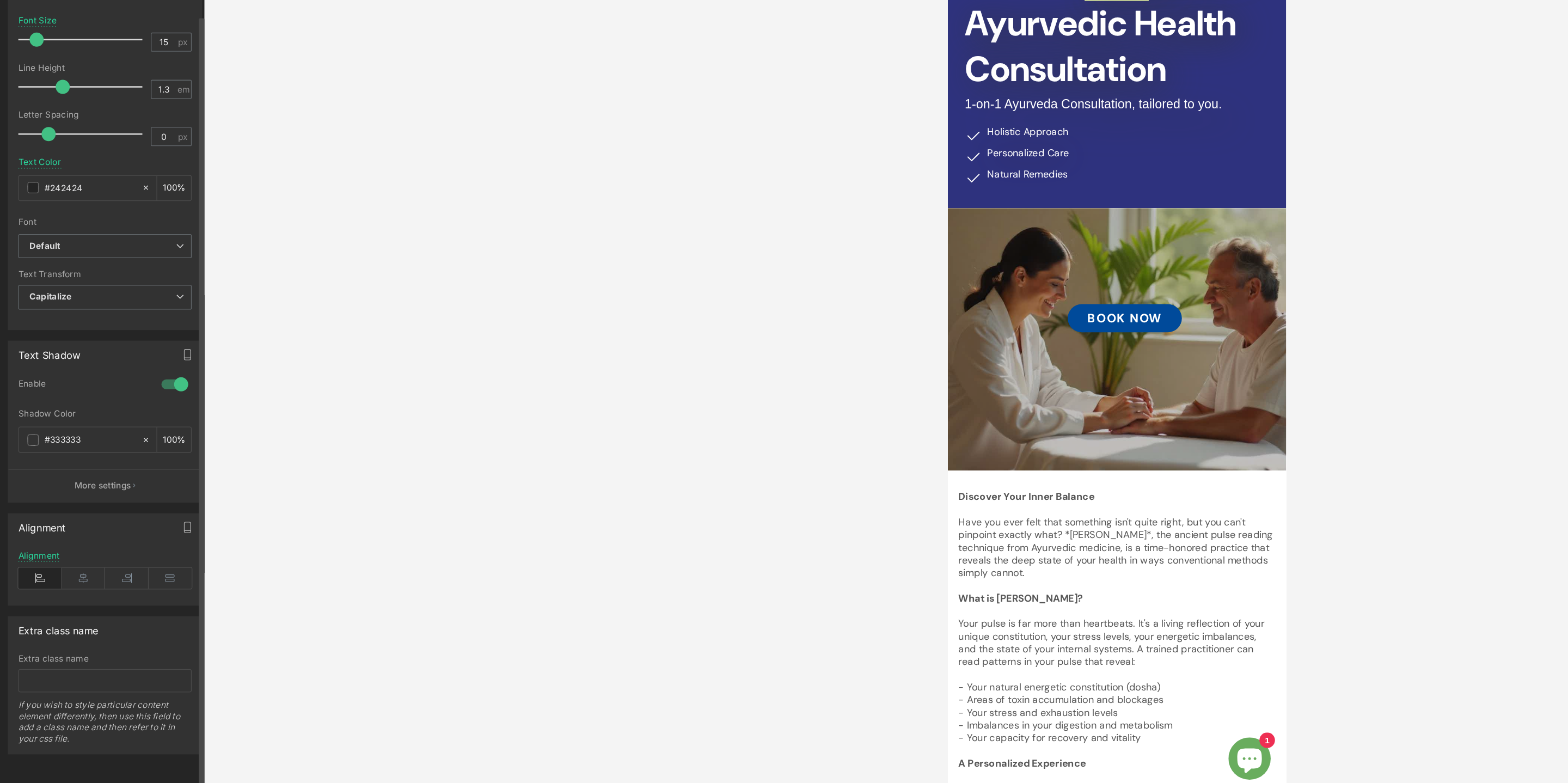
click at [31, 617] on icon at bounding box center [31, 625] width 34 height 16
click at [58, 617] on icon at bounding box center [65, 625] width 34 height 16
click at [33, 617] on icon at bounding box center [31, 625] width 34 height 16
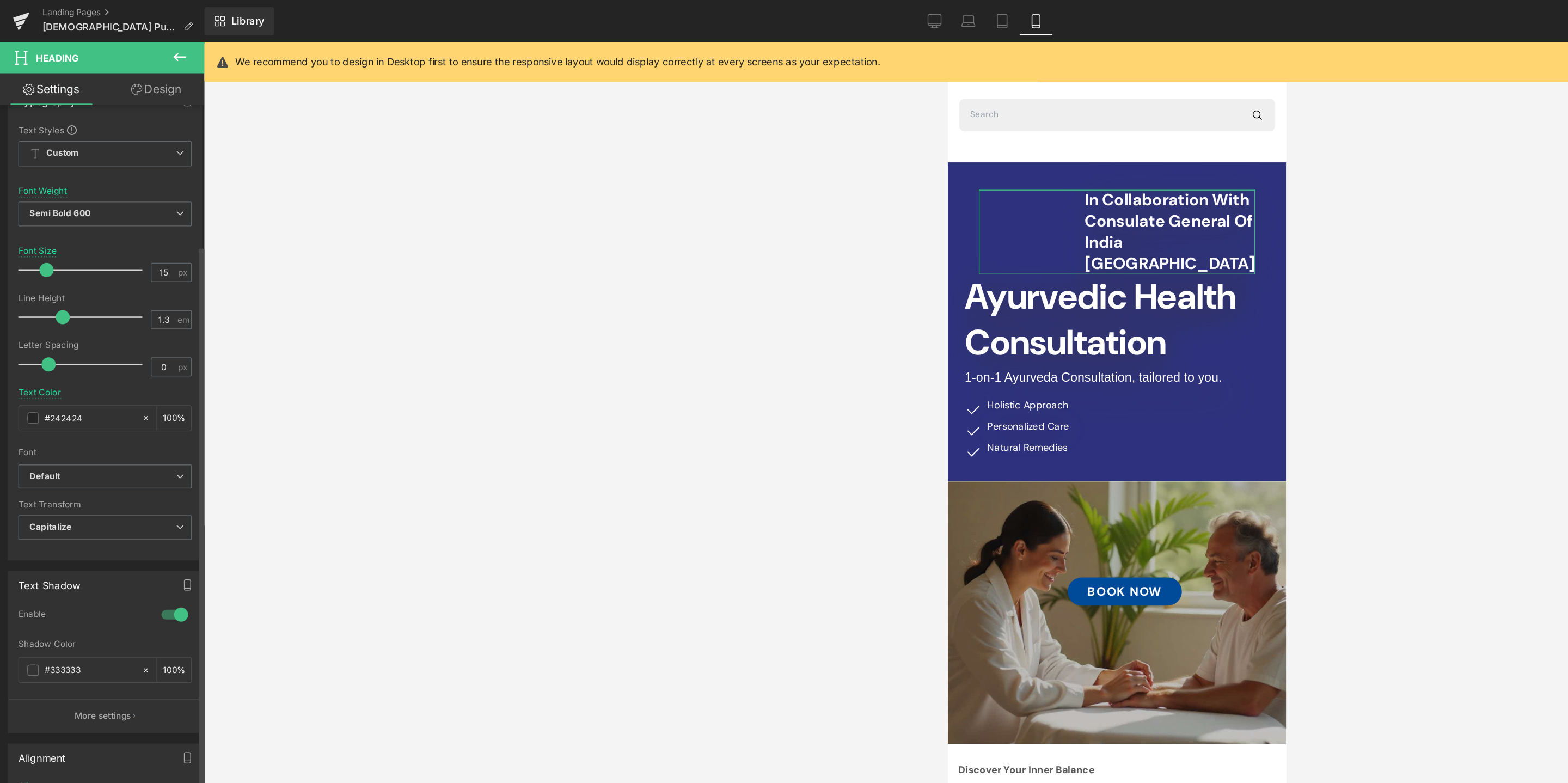
drag, startPoint x: 30, startPoint y: 193, endPoint x: 37, endPoint y: 193, distance: 7.0
click at [37, 204] on span at bounding box center [36, 209] width 11 height 11
click at [137, 68] on link "Design" at bounding box center [120, 68] width 79 height 25
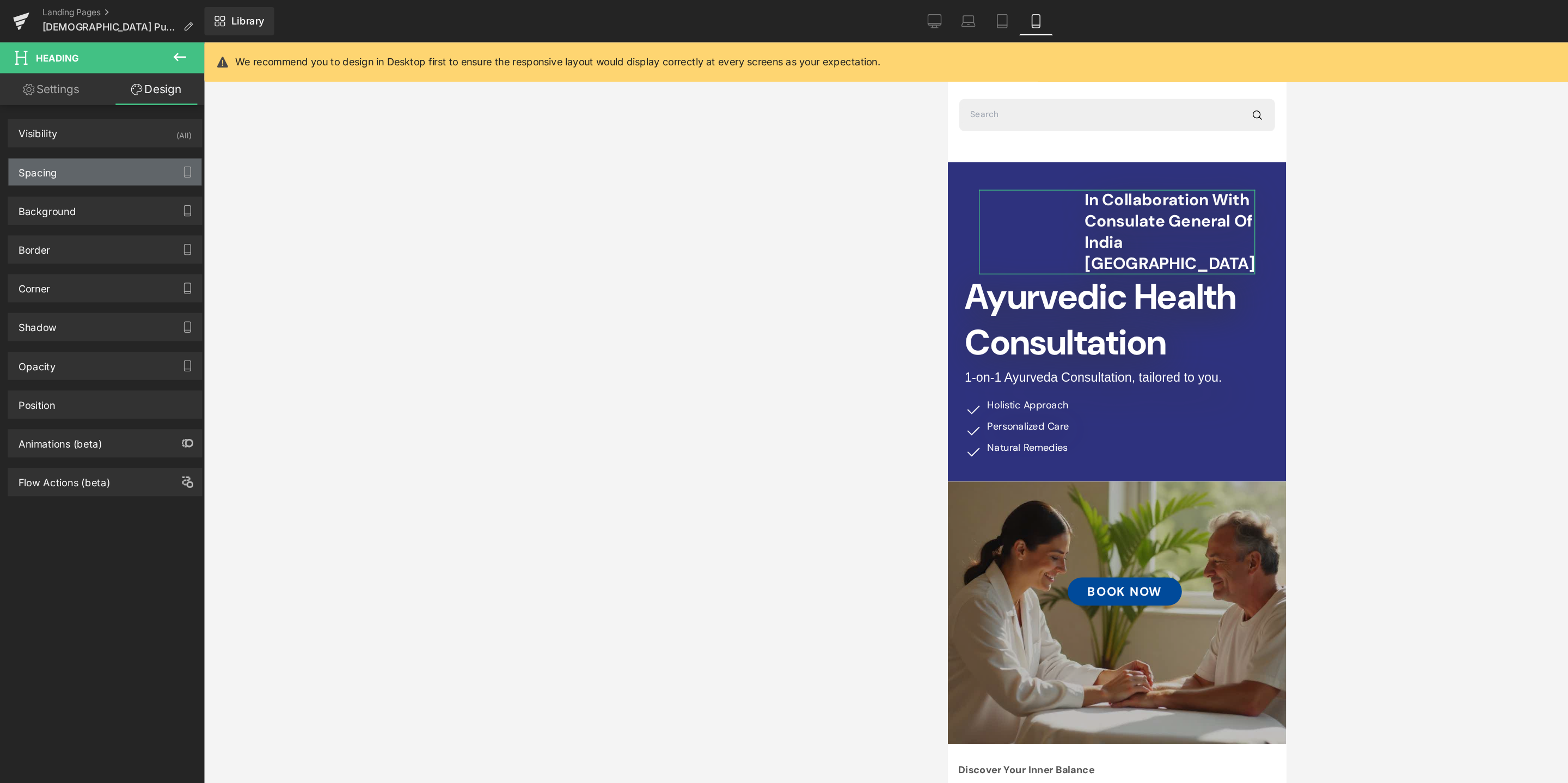
click at [71, 133] on div "Spacing" at bounding box center [81, 132] width 150 height 21
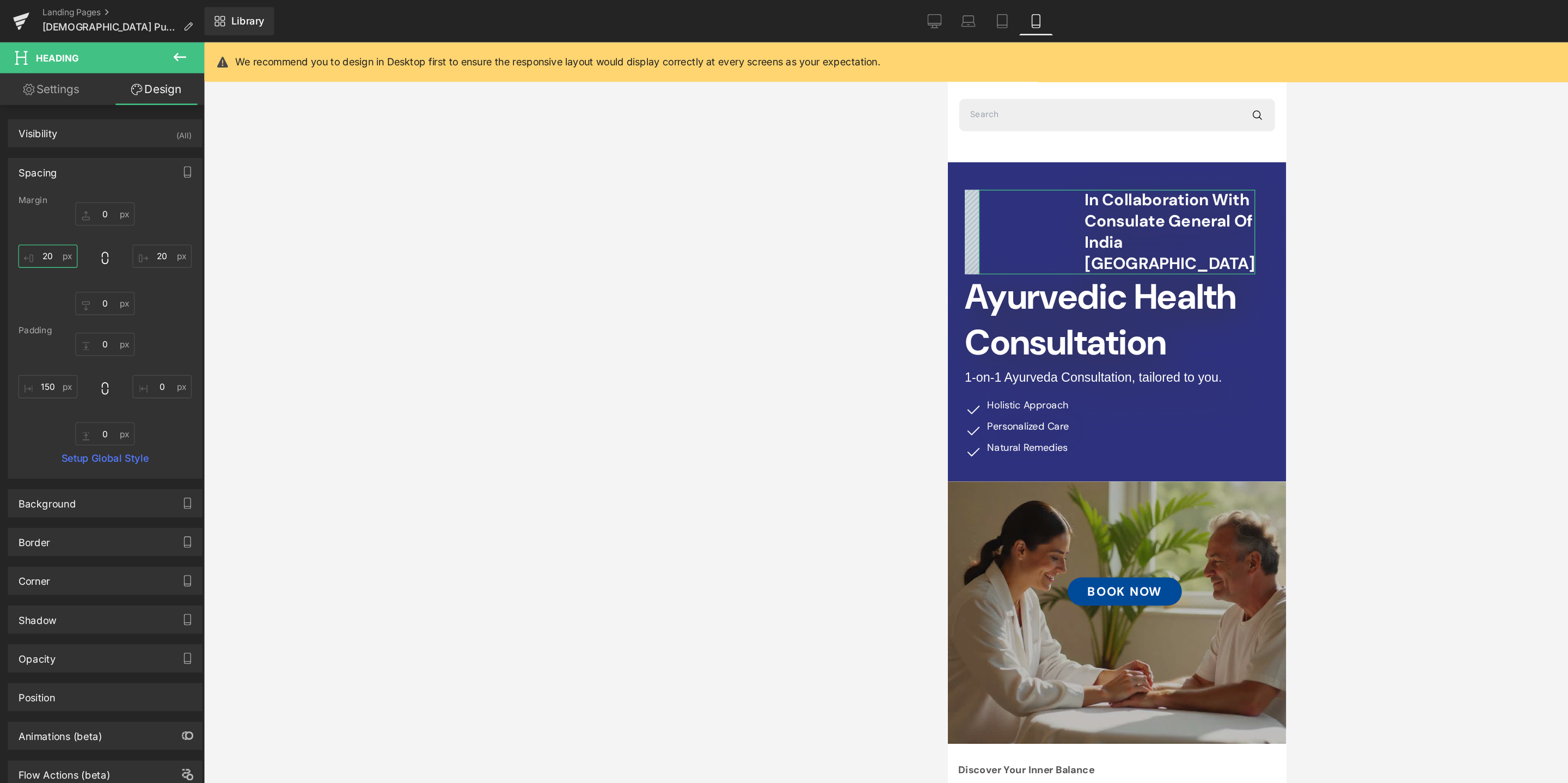
click at [41, 198] on input "20" at bounding box center [37, 198] width 46 height 18
type input "0"
click at [36, 300] on input "150" at bounding box center [37, 298] width 46 height 18
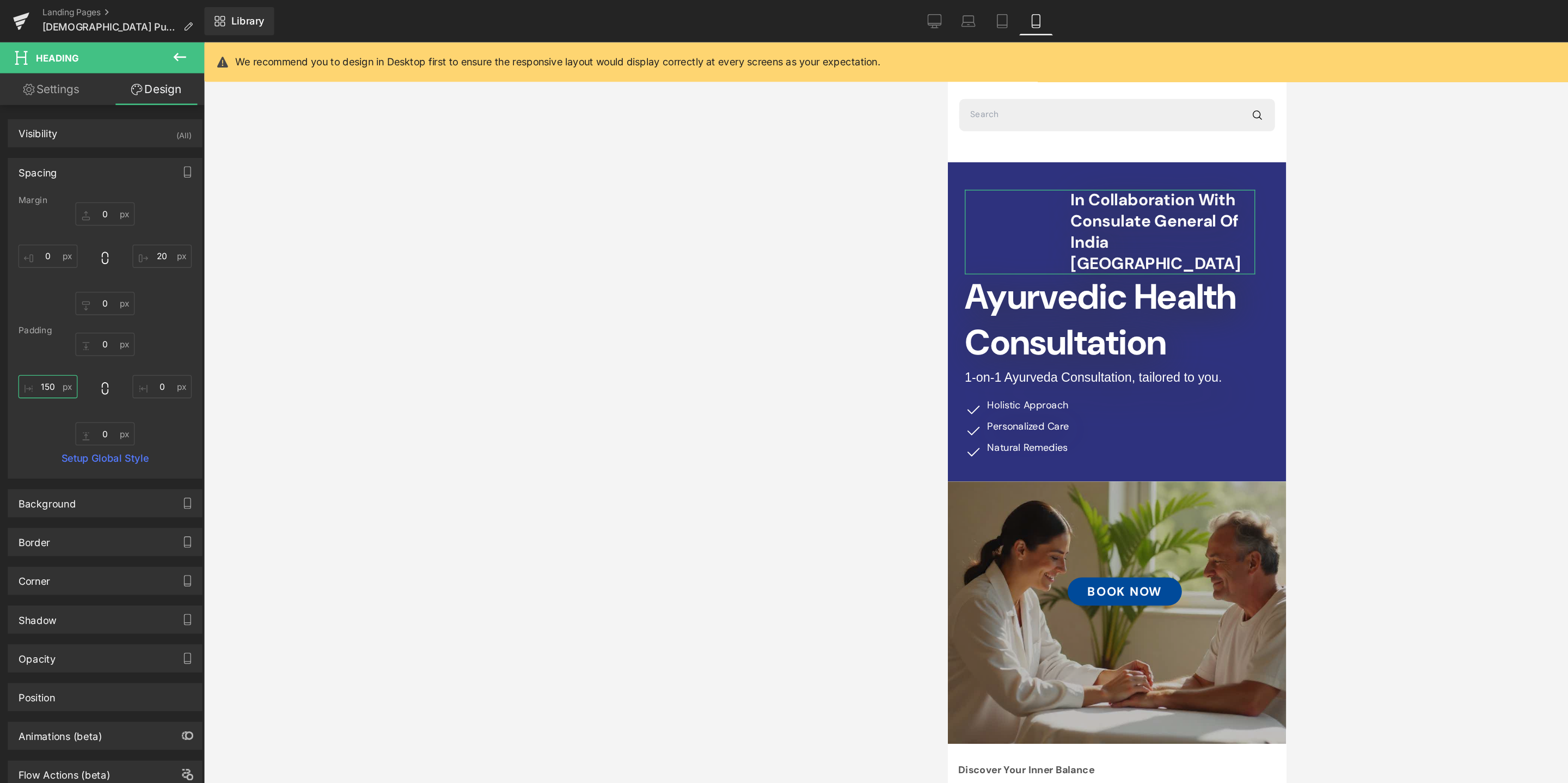
click at [36, 300] on input "150" at bounding box center [37, 298] width 46 height 18
type input "0"
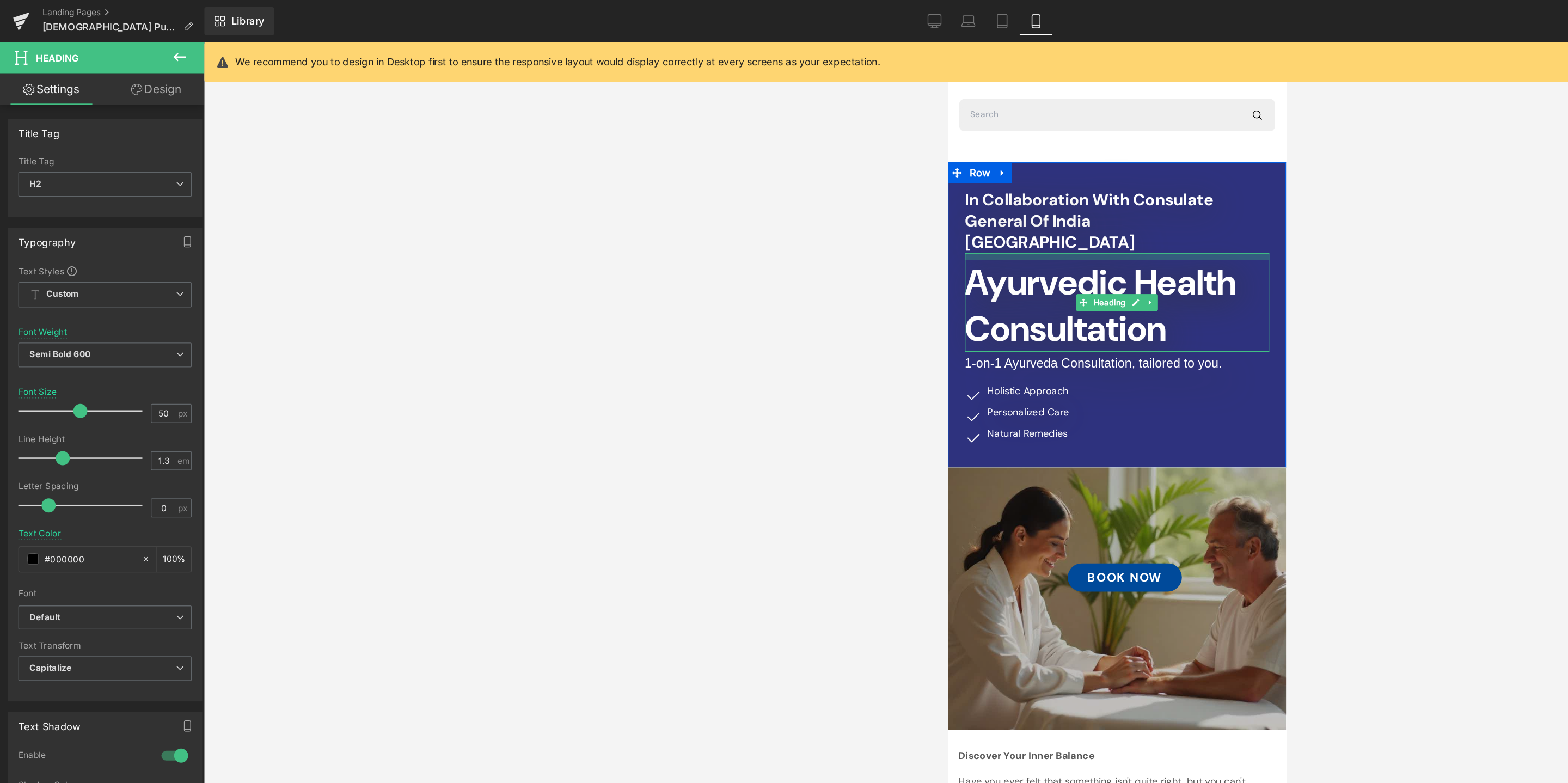
drag, startPoint x: 1050, startPoint y: 187, endPoint x: 1049, endPoint y: 193, distance: 6.1
click at [1049, 204] on div at bounding box center [1078, 207] width 235 height 5
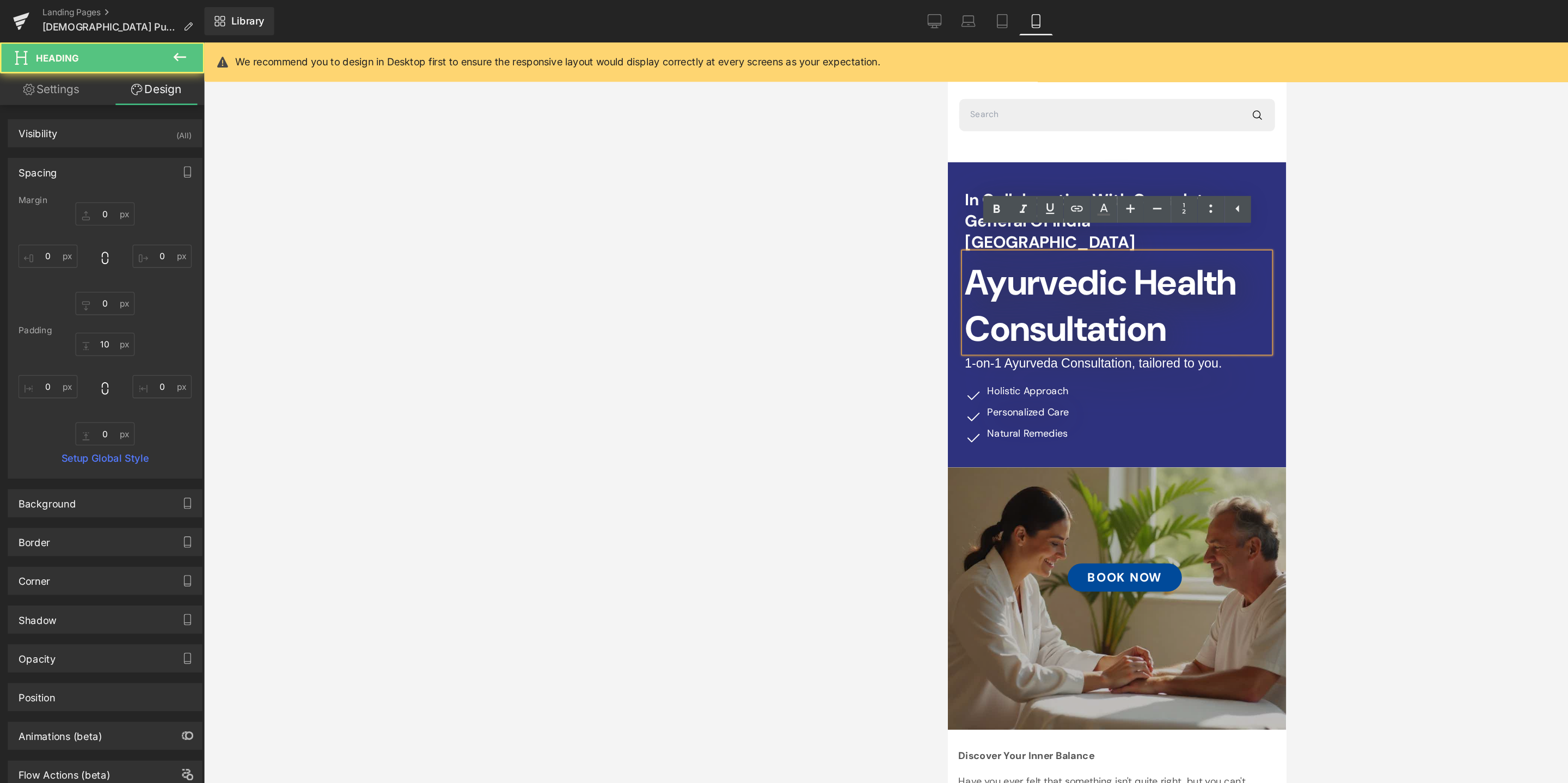
click at [1134, 274] on div at bounding box center [862, 408] width 1410 height 750
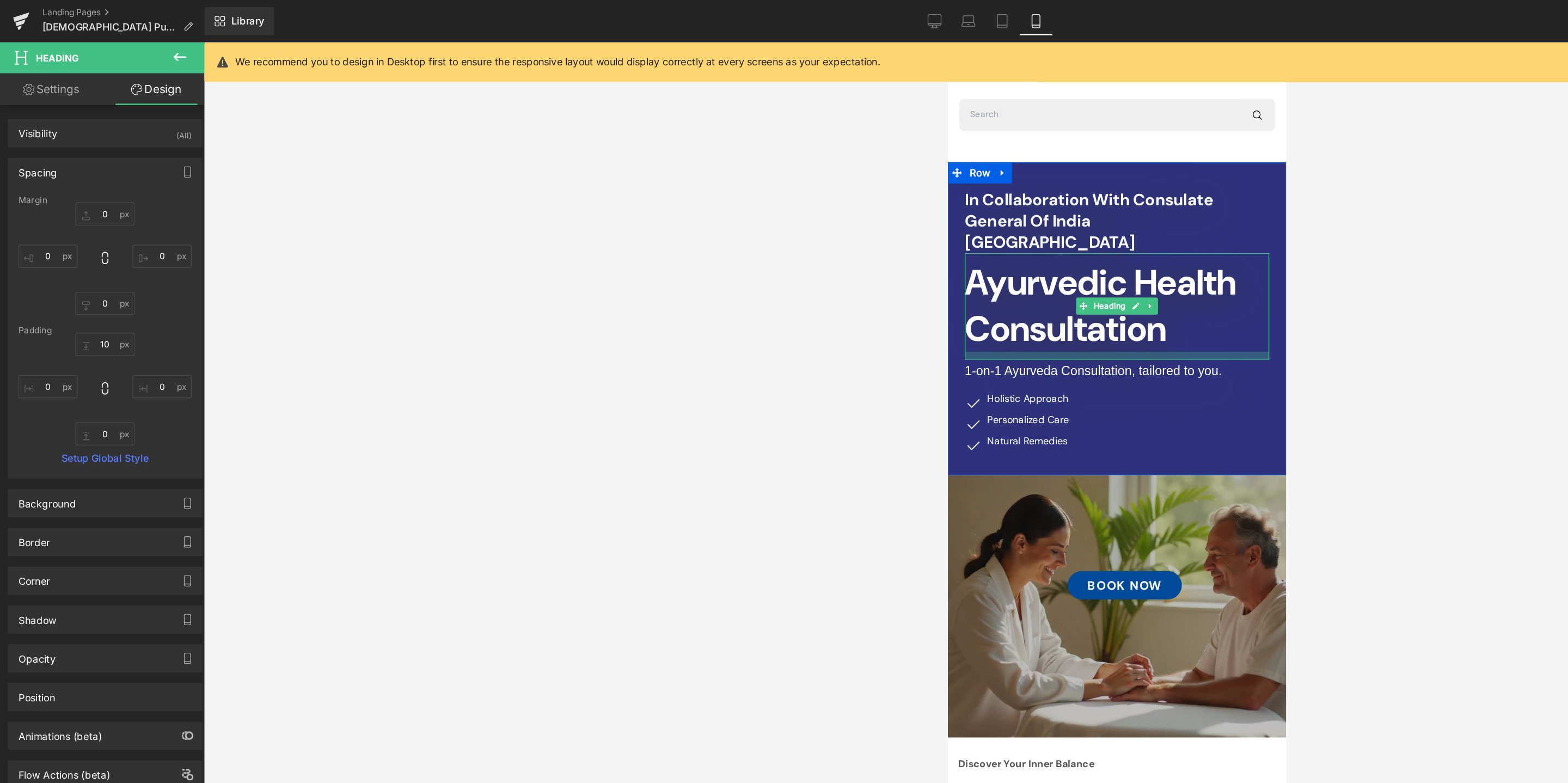
drag, startPoint x: 1082, startPoint y: 262, endPoint x: 1082, endPoint y: 268, distance: 6.0
click at [1082, 281] on div at bounding box center [1078, 284] width 235 height 6
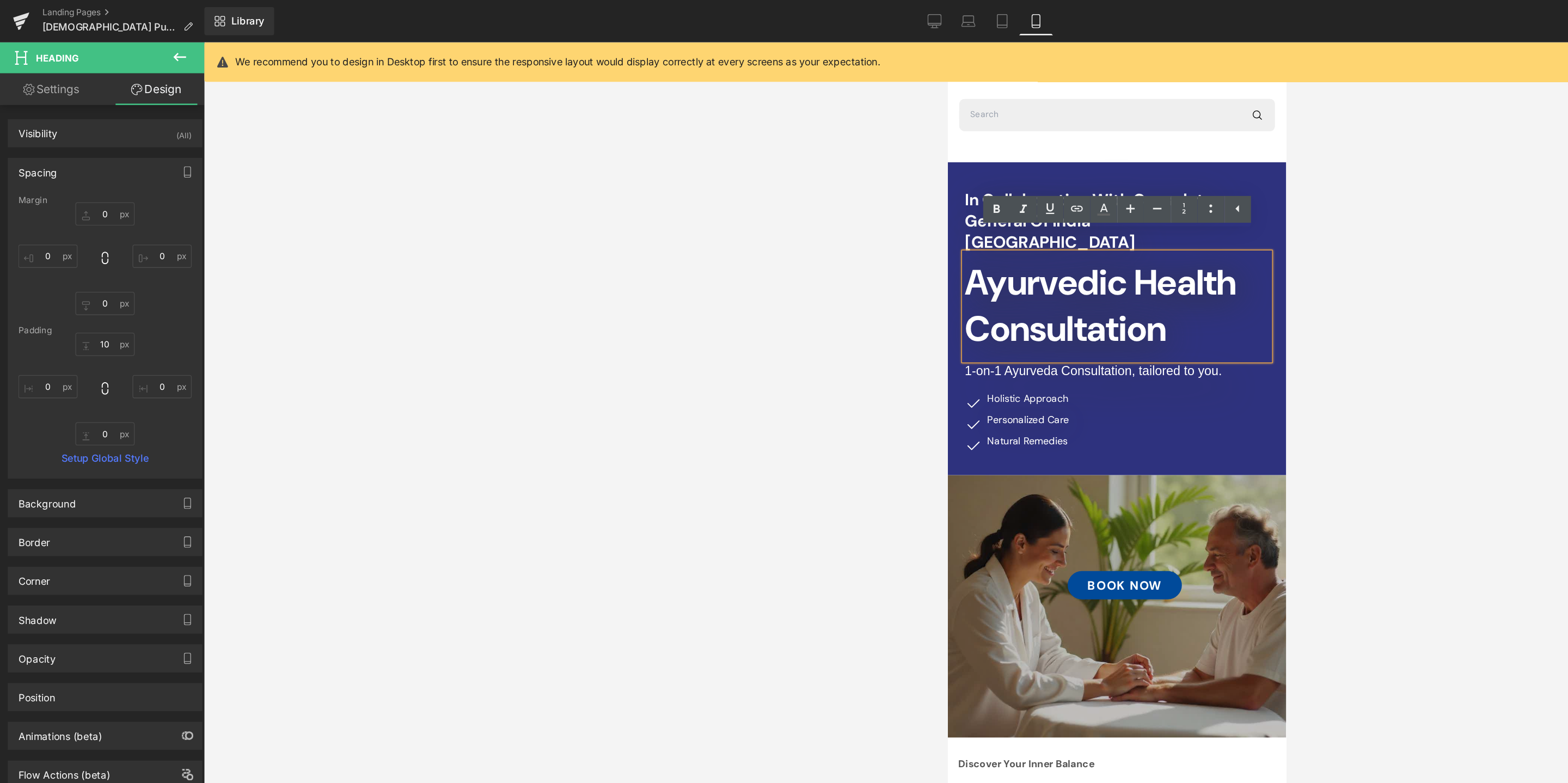
click at [1085, 352] on div at bounding box center [862, 408] width 1410 height 750
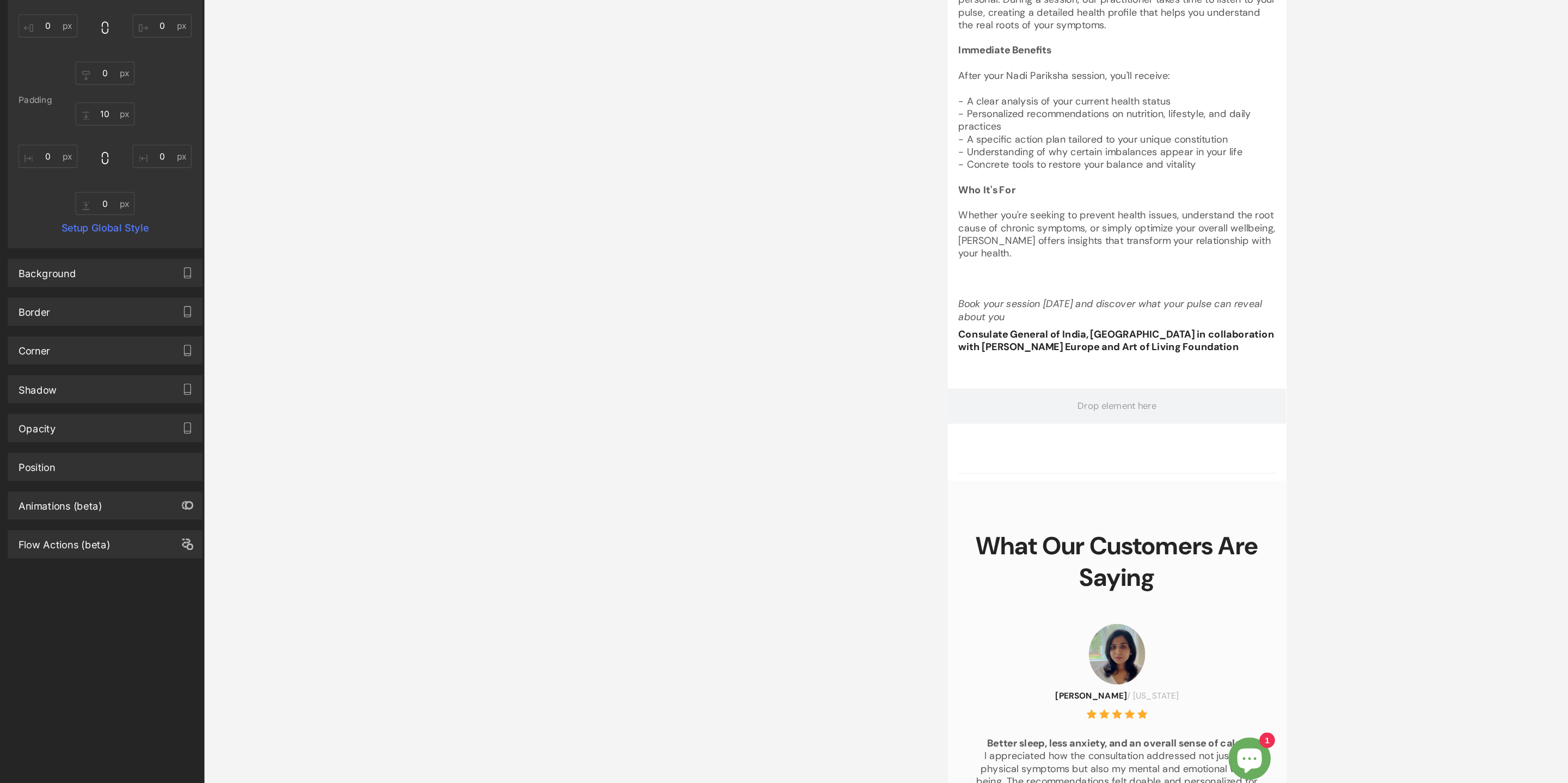
scroll to position [637, 0]
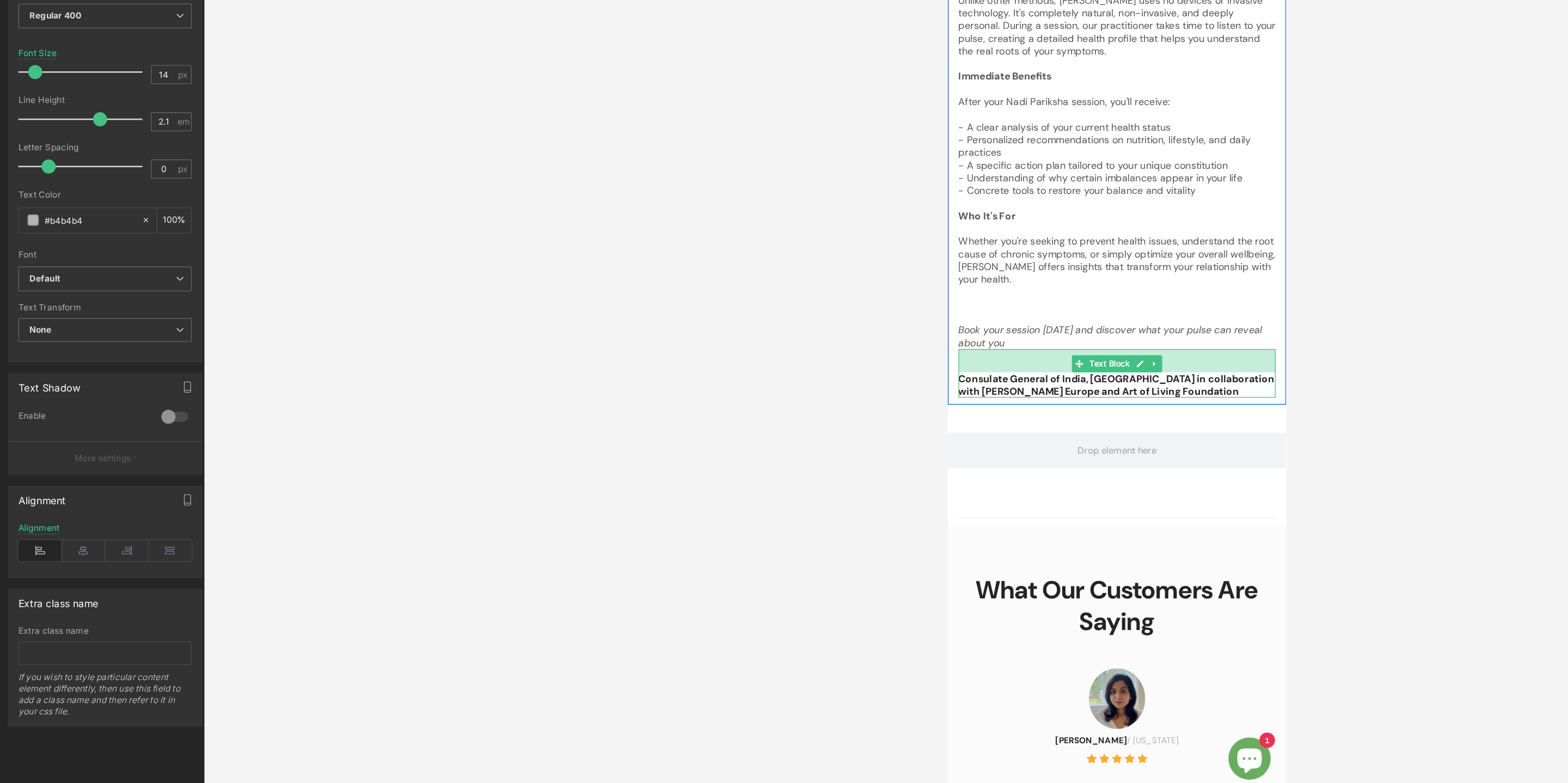
drag, startPoint x: 1123, startPoint y: 202, endPoint x: 1123, endPoint y: 217, distance: 15.0
click at [1123, 227] on div "33px" at bounding box center [1077, 236] width 245 height 18
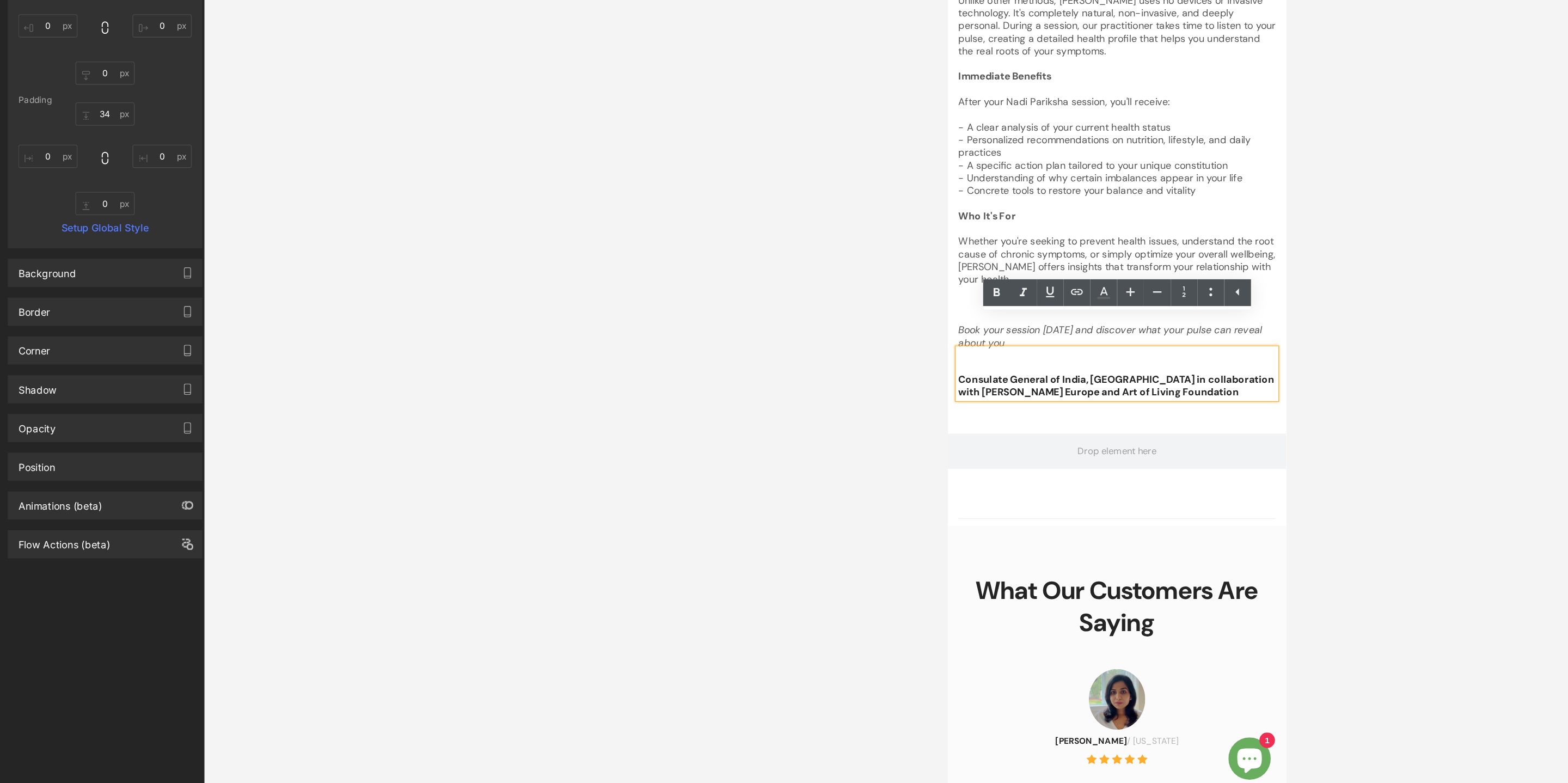
click at [1110, 464] on div at bounding box center [862, 408] width 1410 height 750
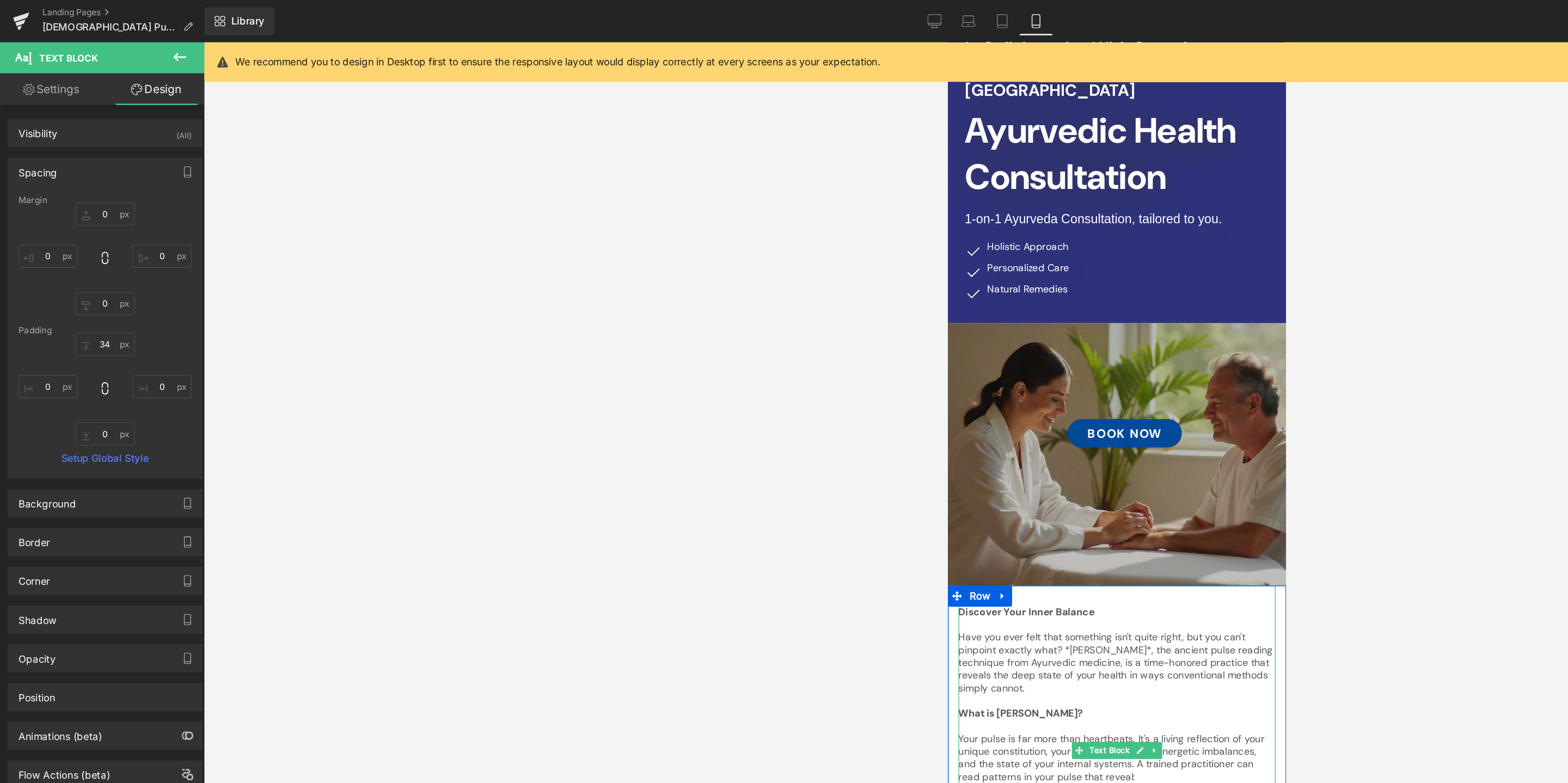
scroll to position [114, 0]
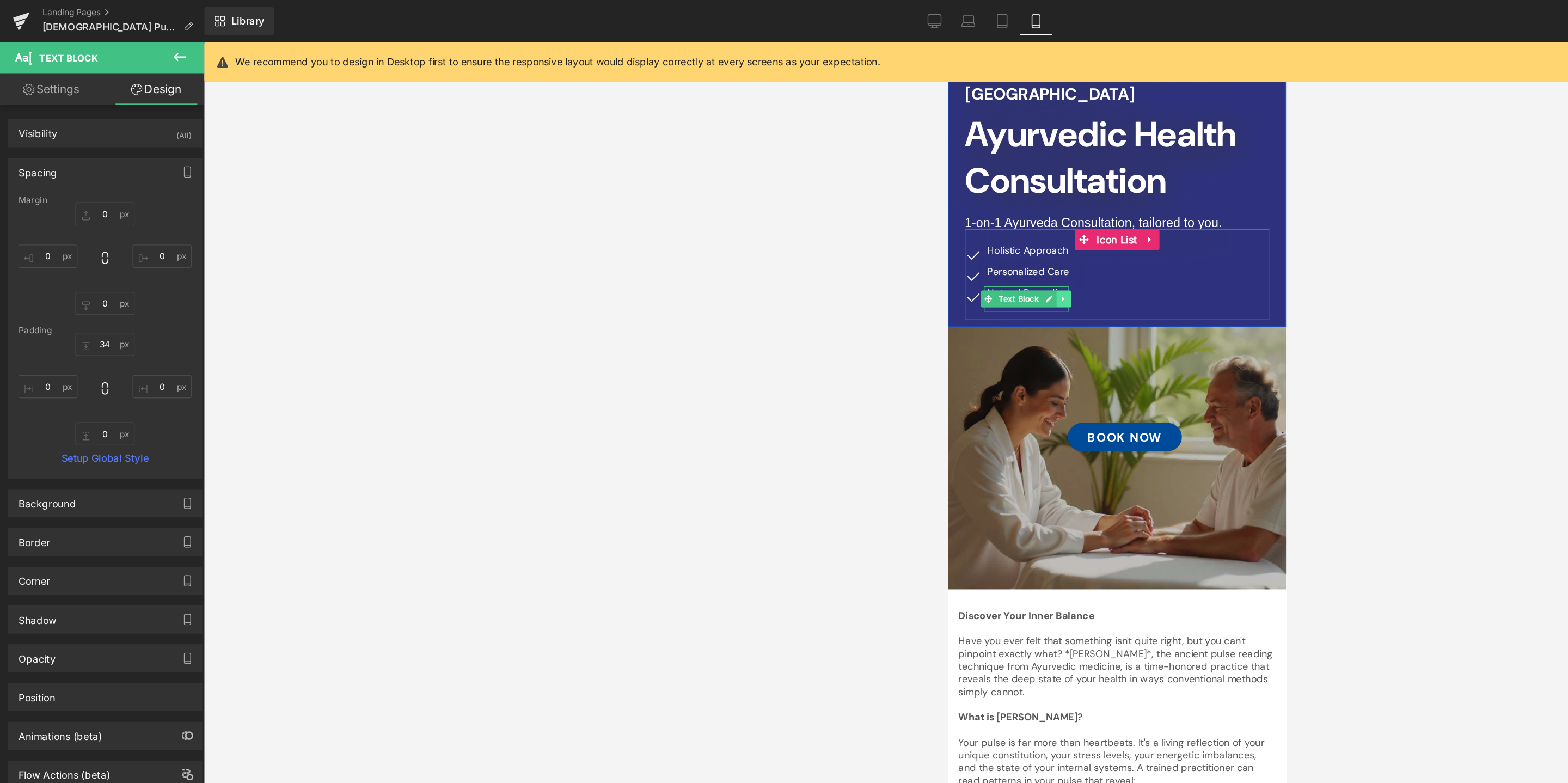
click at [1036, 237] on icon at bounding box center [1036, 240] width 6 height 6
click at [1044, 237] on icon at bounding box center [1042, 240] width 6 height 6
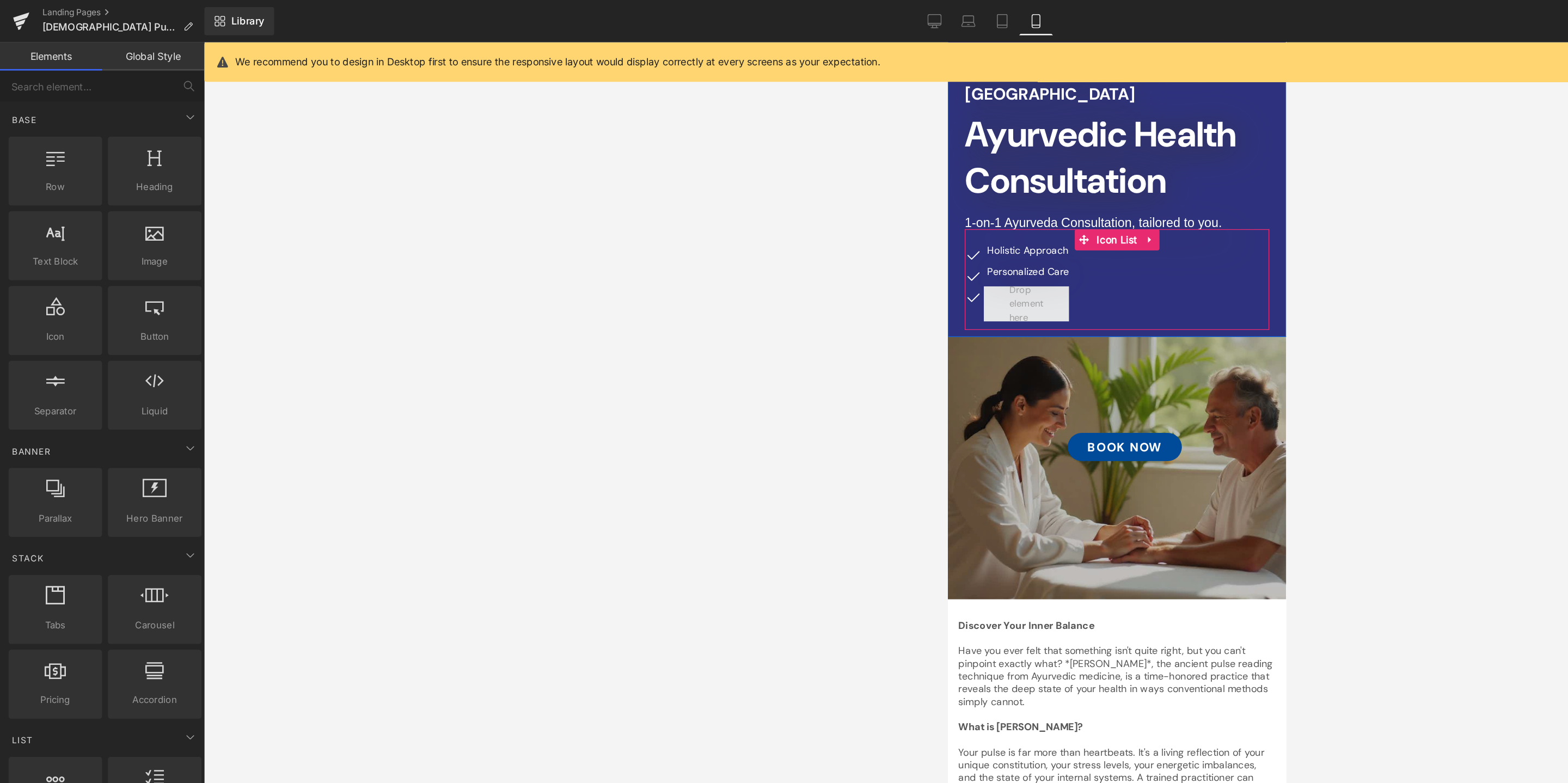
click at [983, 230] on span at bounding box center [1008, 244] width 66 height 27
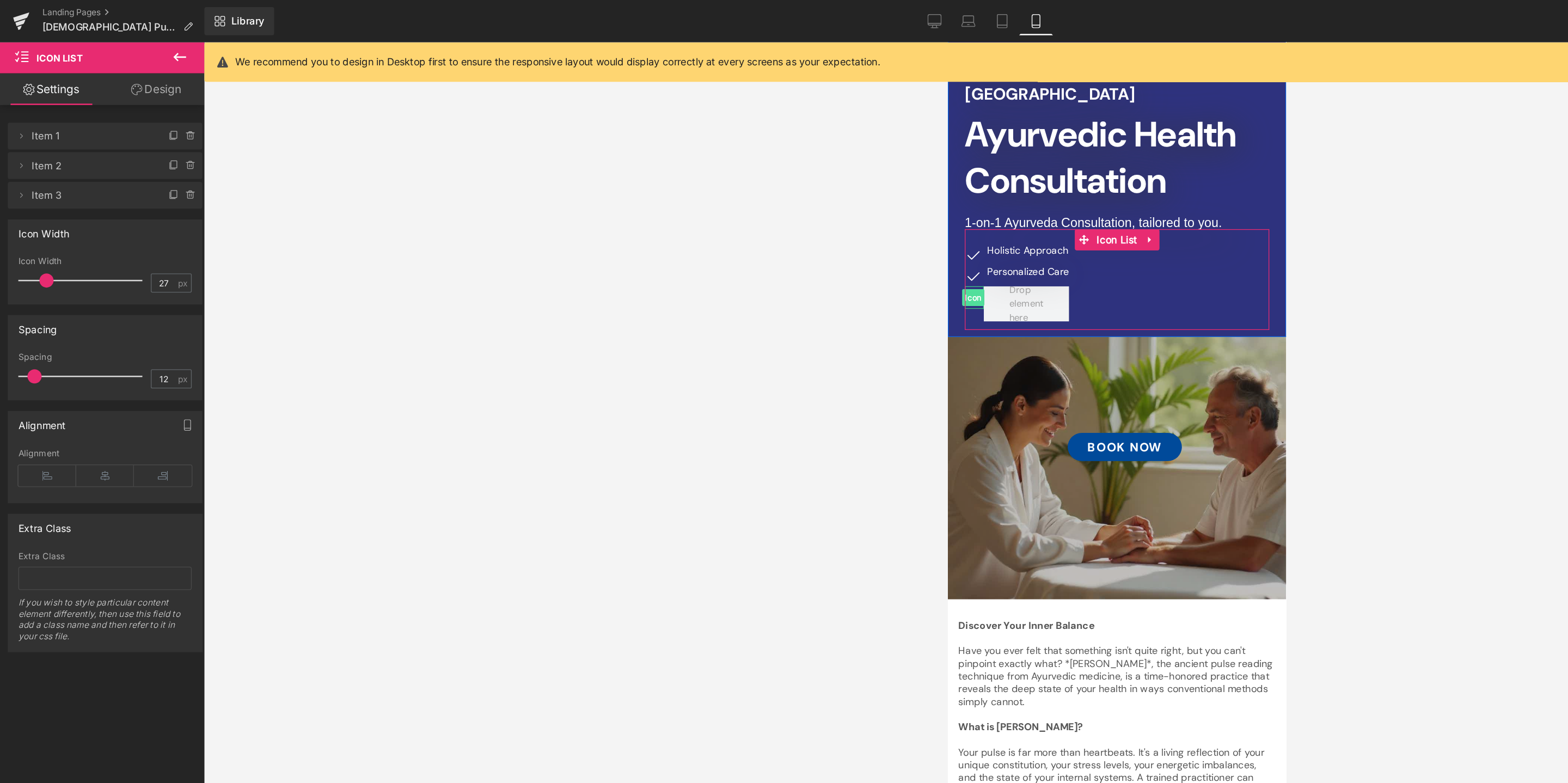
click at [965, 233] on span "Icon" at bounding box center [966, 239] width 17 height 13
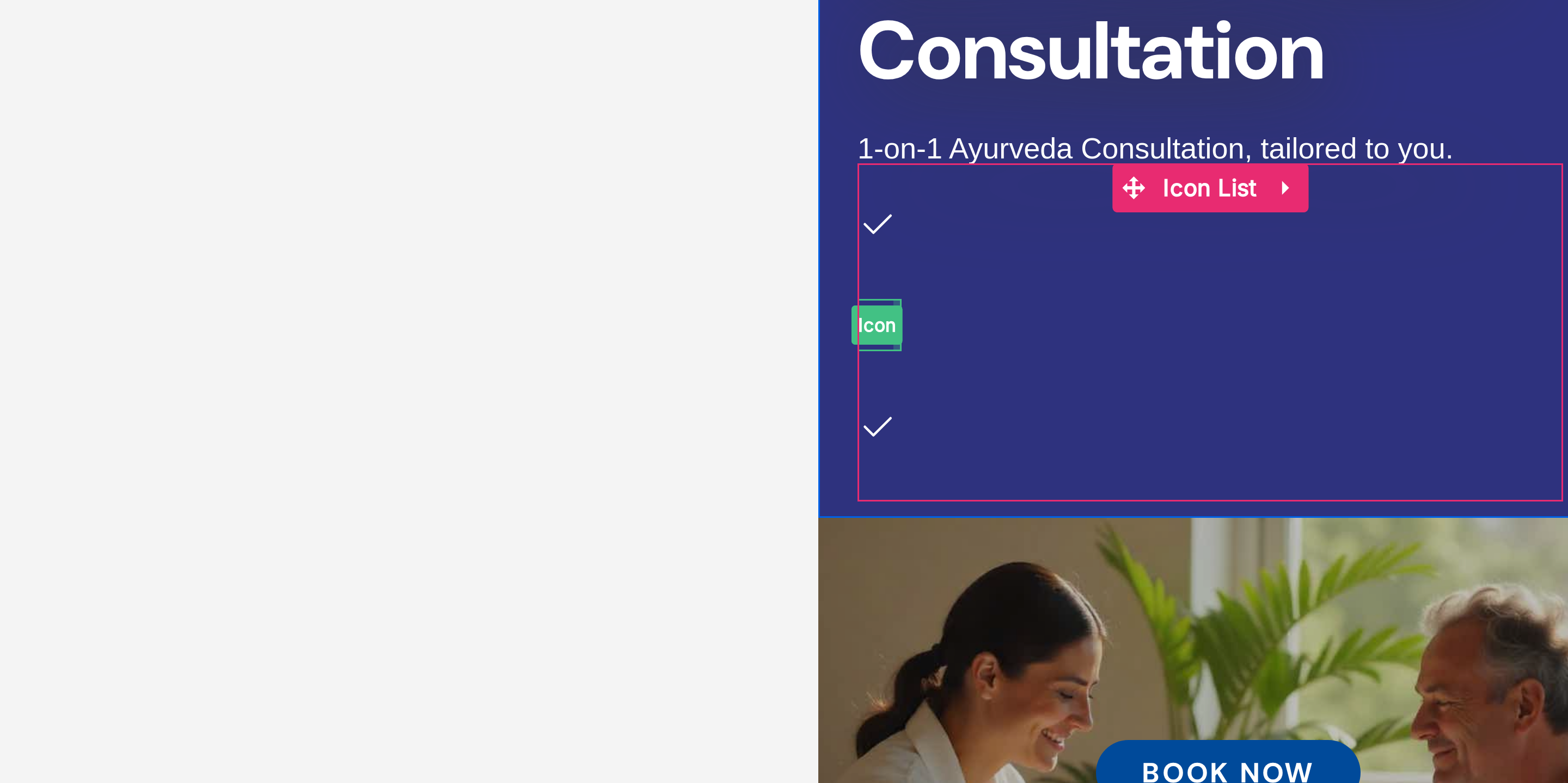
drag, startPoint x: 843, startPoint y: -97, endPoint x: 877, endPoint y: -95, distance: 34.1
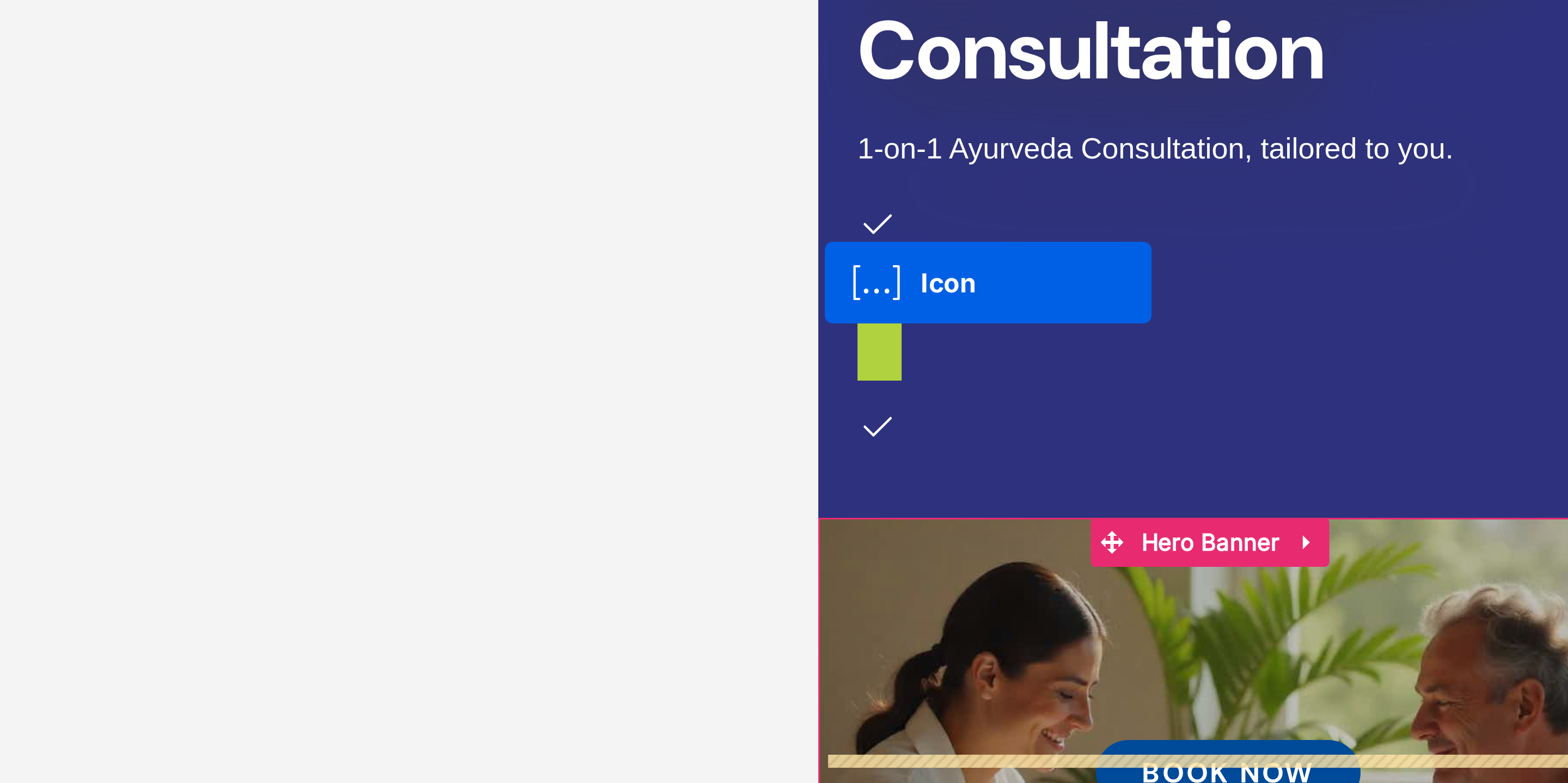
drag, startPoint x: 836, startPoint y: -86, endPoint x: 819, endPoint y: -86, distance: 17.0
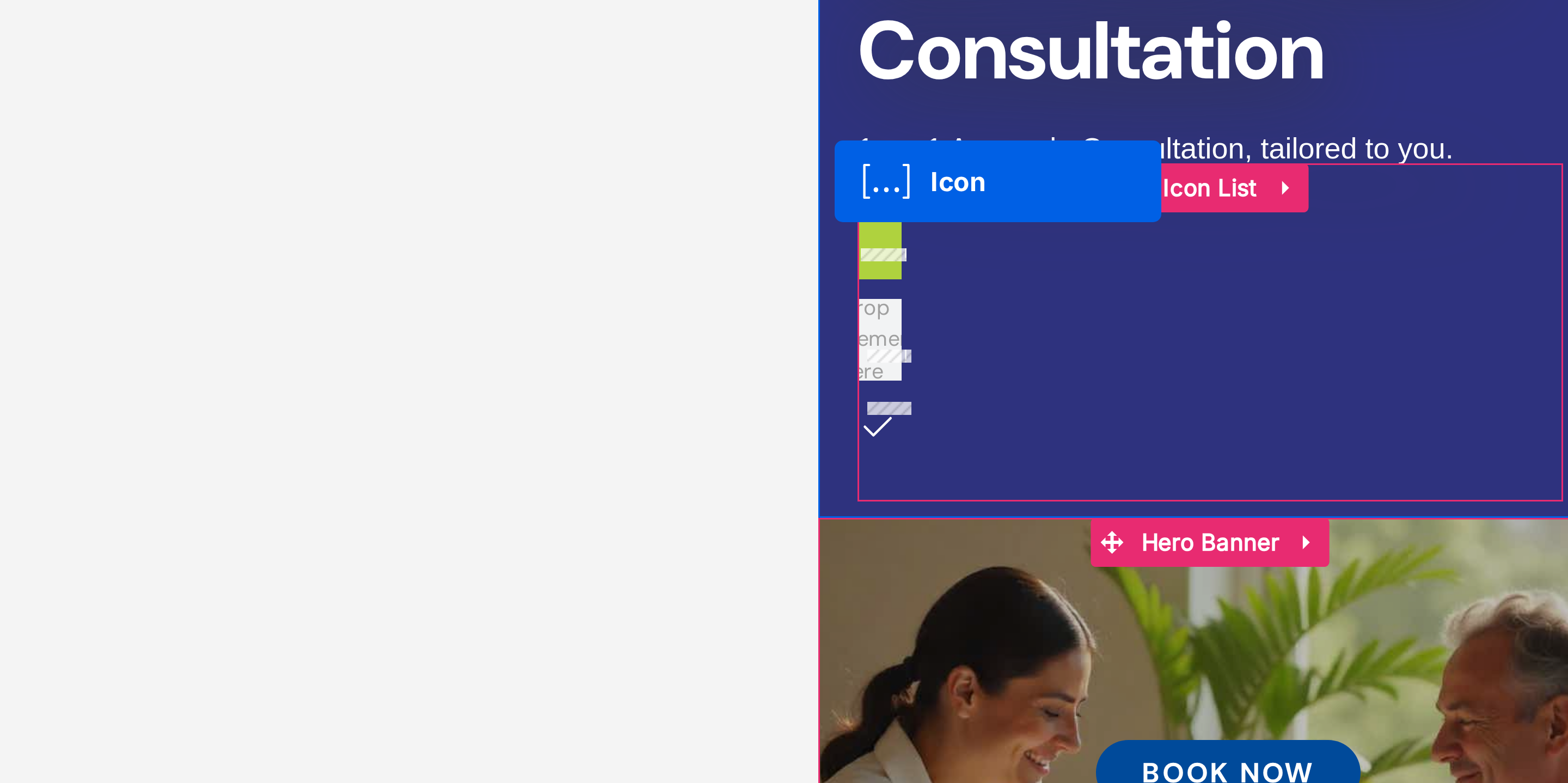
drag, startPoint x: 836, startPoint y: -120, endPoint x: 822, endPoint y: -120, distance: 14.0
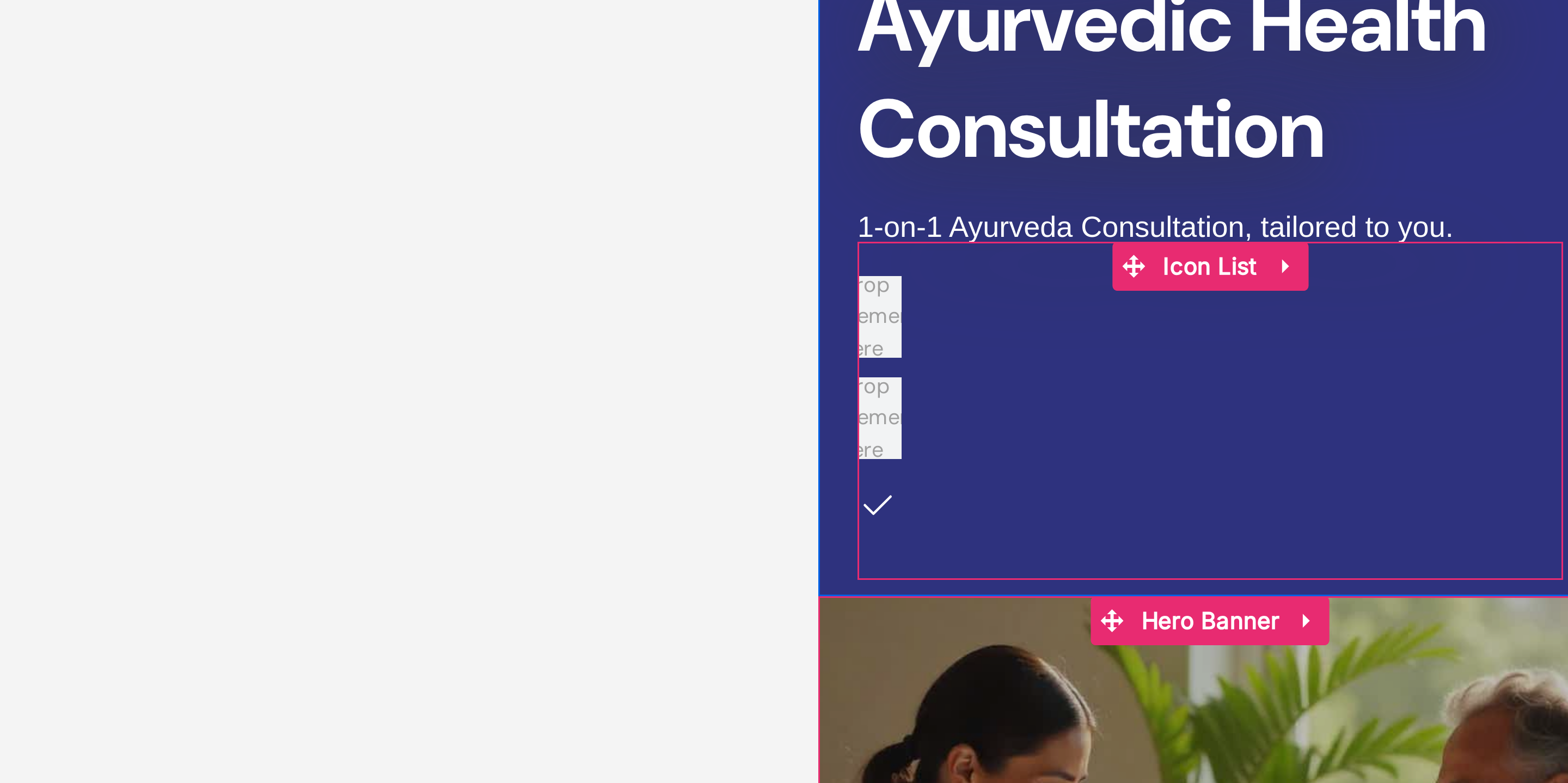
scroll to position [141, 0]
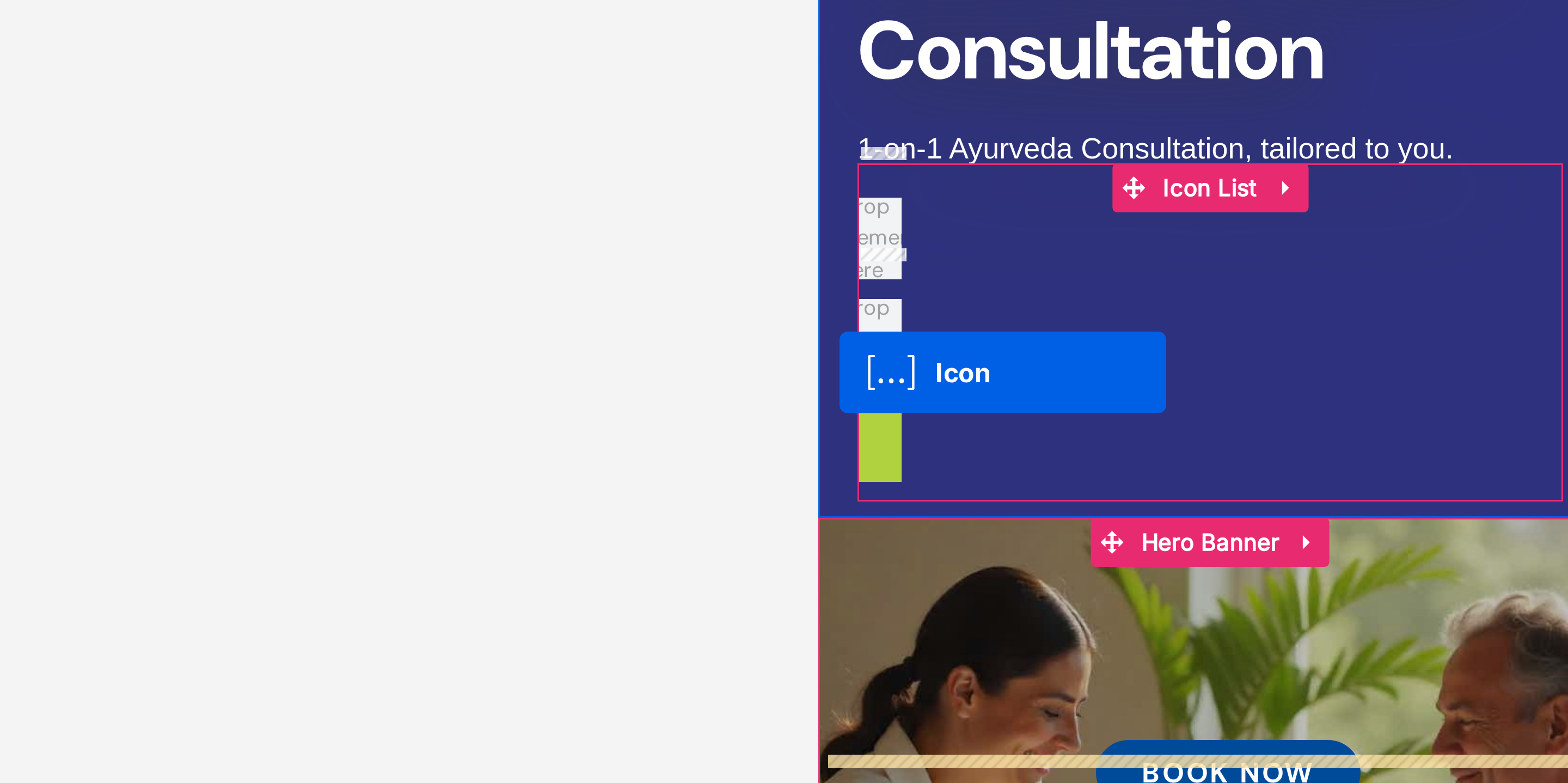
drag, startPoint x: 840, startPoint y: -56, endPoint x: 822, endPoint y: -55, distance: 18.0
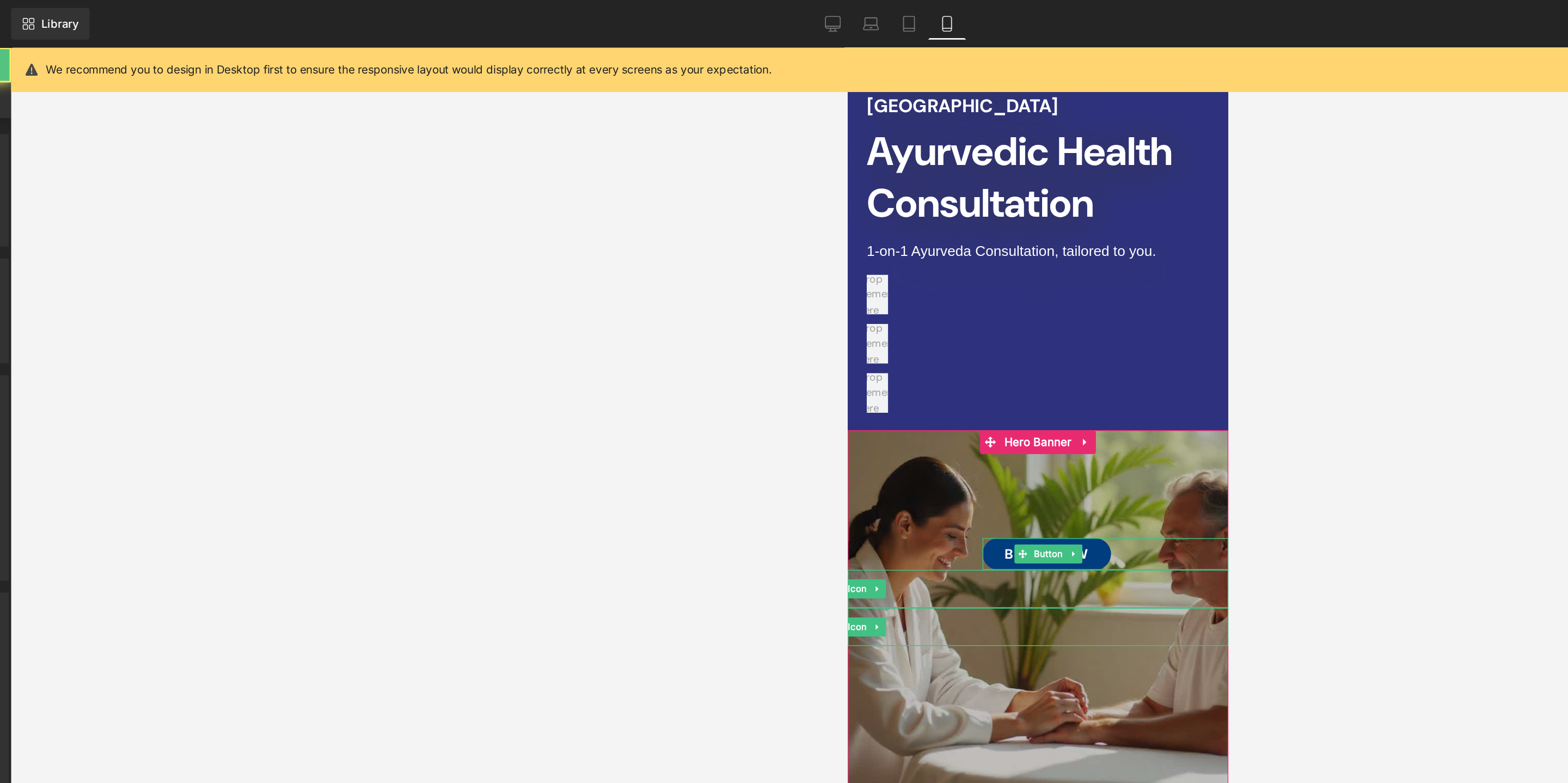
click at [970, 384] on link "BOOK Now" at bounding box center [983, 395] width 88 height 22
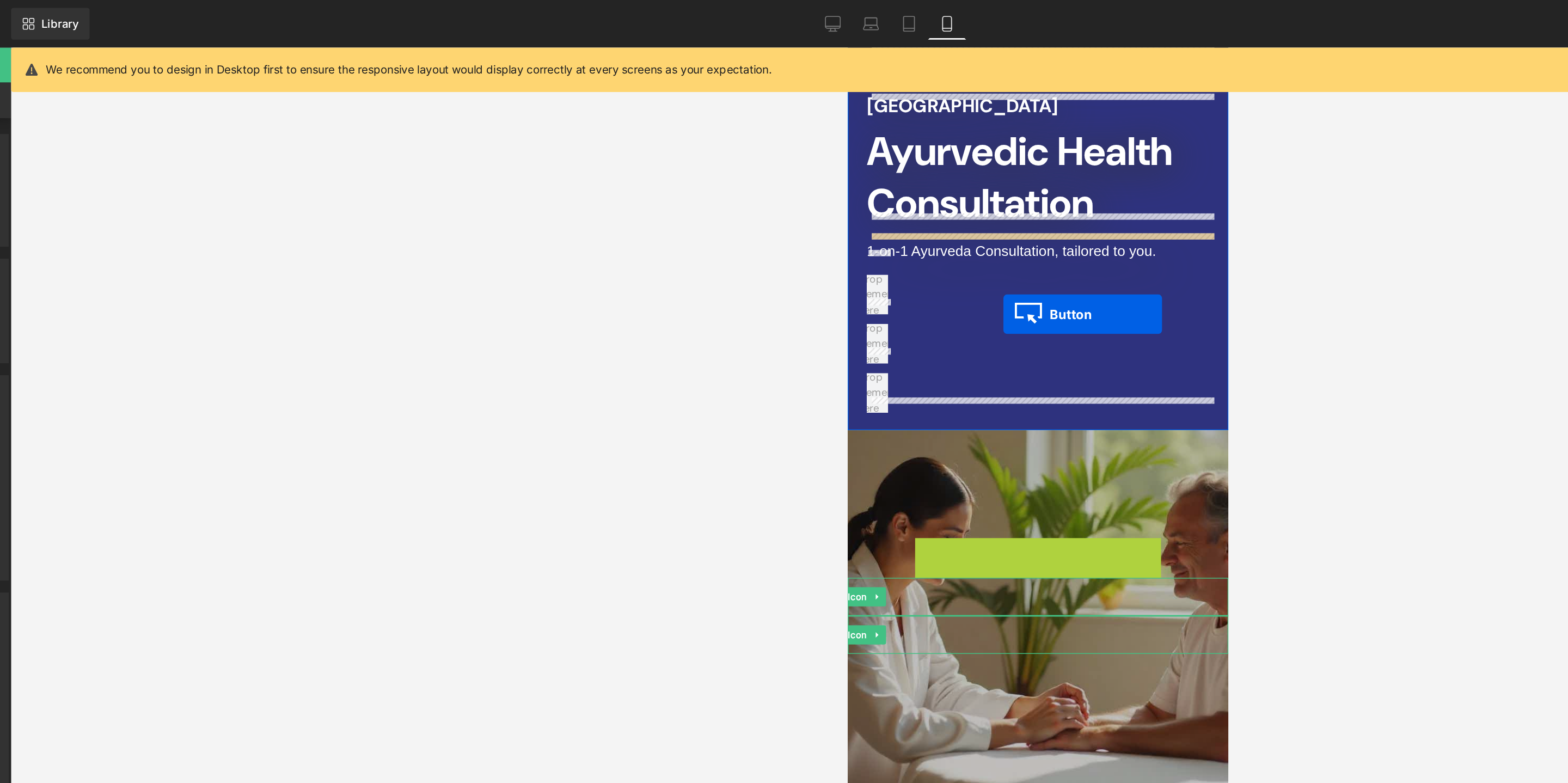
drag, startPoint x: 966, startPoint y: 378, endPoint x: 954, endPoint y: 230, distance: 148.5
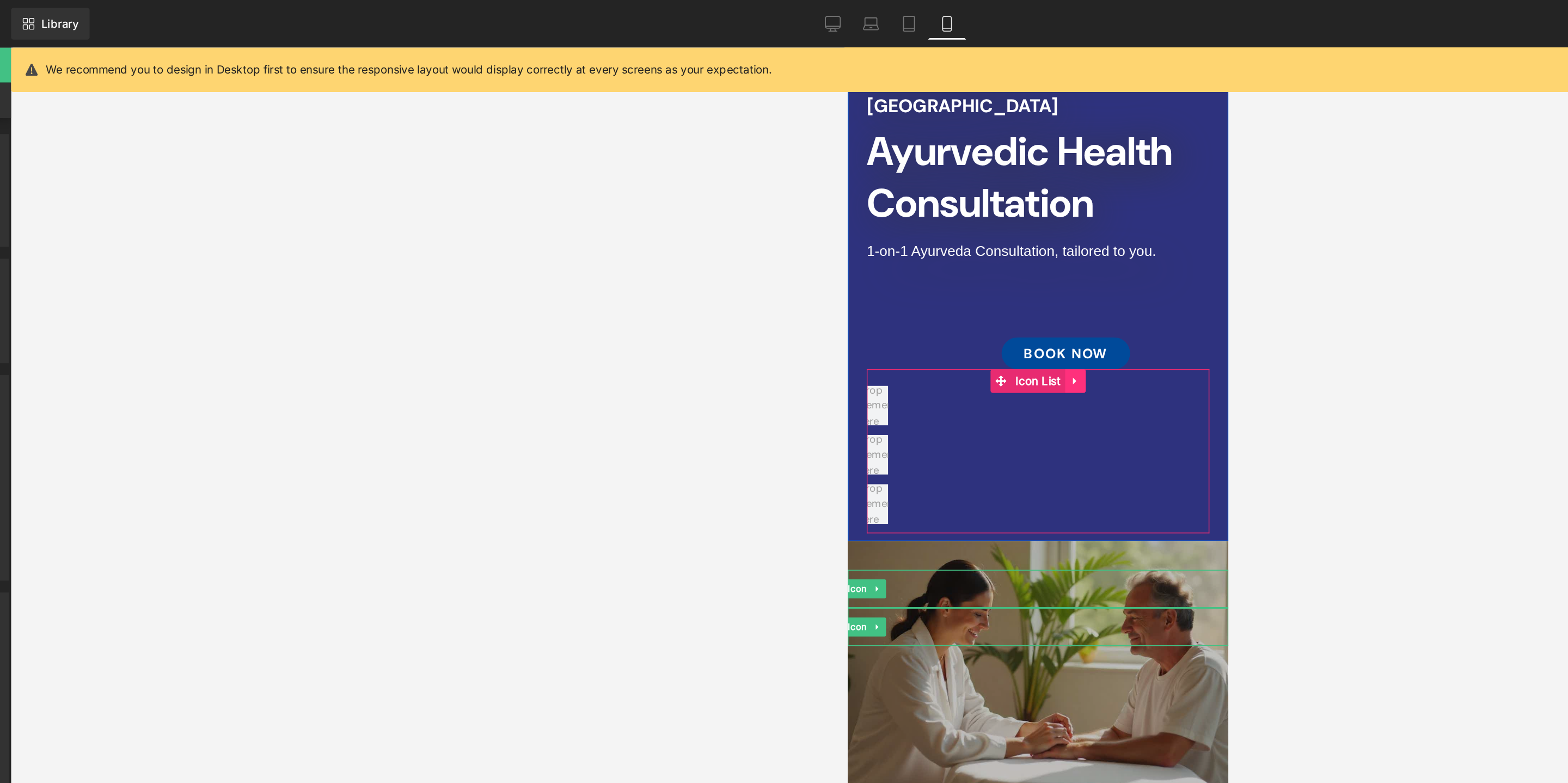
click at [1002, 272] on icon at bounding box center [1003, 276] width 7 height 8
click at [1010, 272] on icon at bounding box center [1010, 276] width 7 height 7
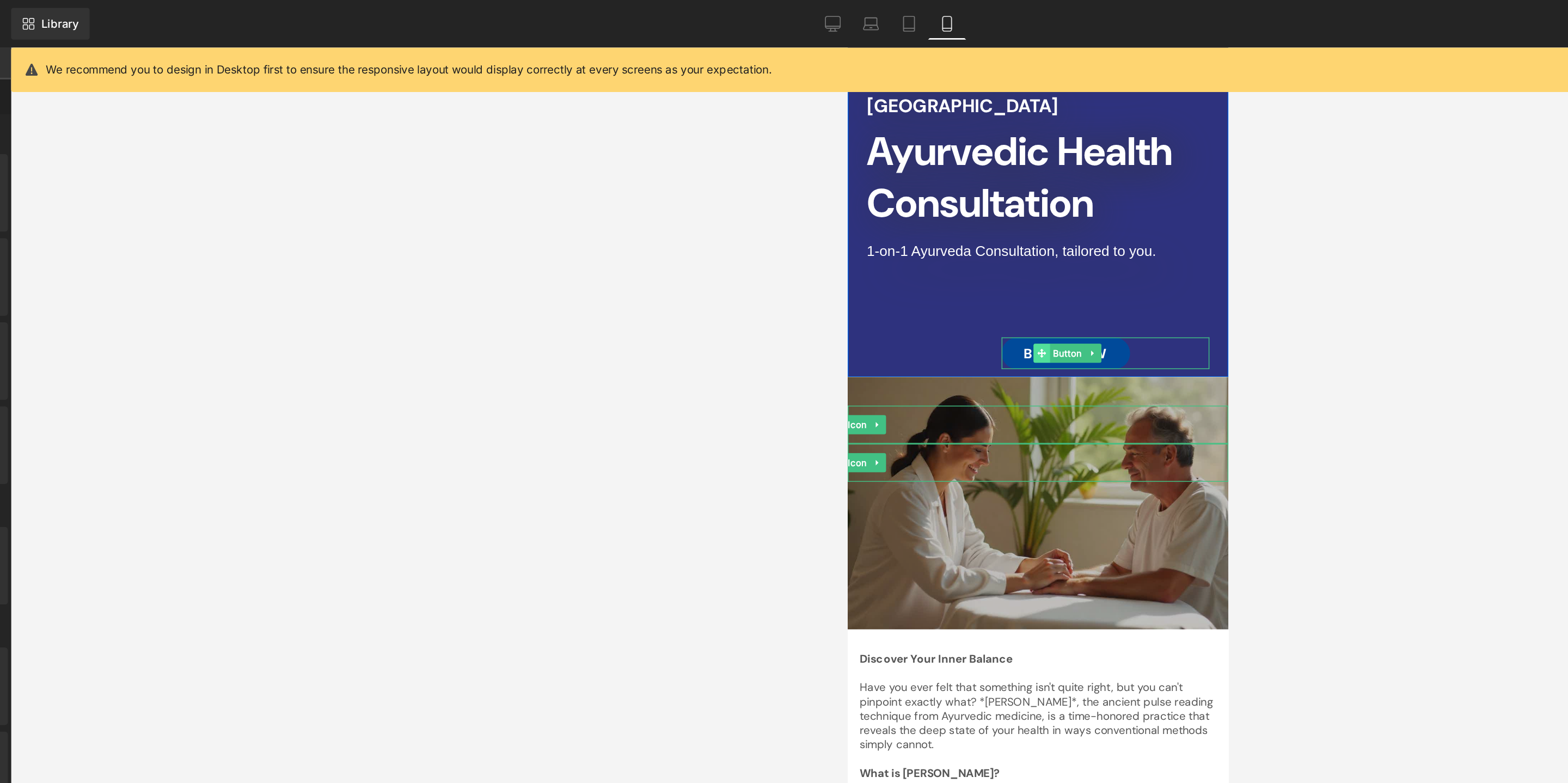
click at [980, 254] on icon at bounding box center [980, 256] width 6 height 6
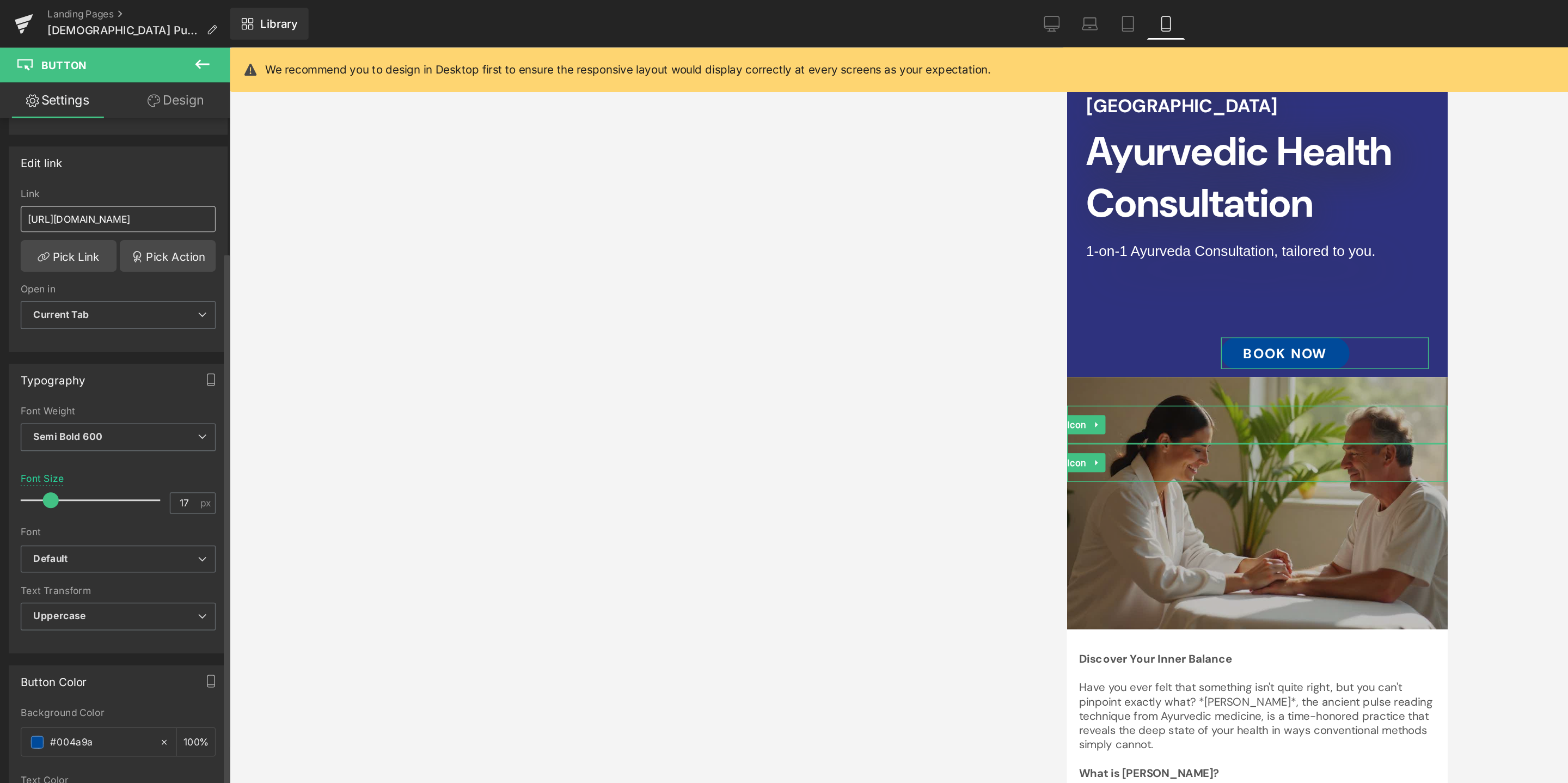
scroll to position [165, 0]
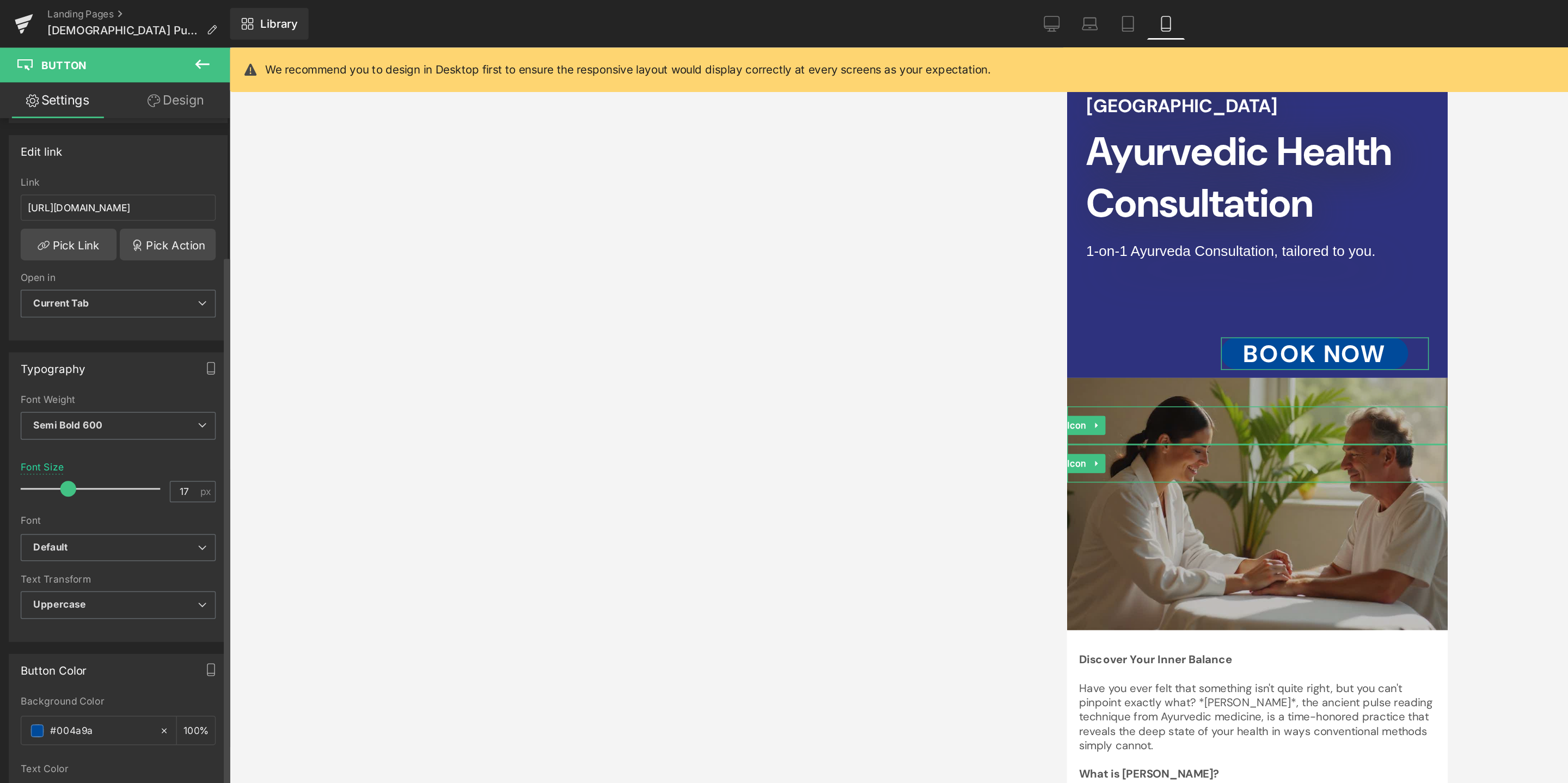
drag, startPoint x: 36, startPoint y: 333, endPoint x: 47, endPoint y: 332, distance: 11.0
click at [47, 332] on span at bounding box center [47, 336] width 11 height 11
click at [25, 505] on span at bounding box center [26, 502] width 9 height 9
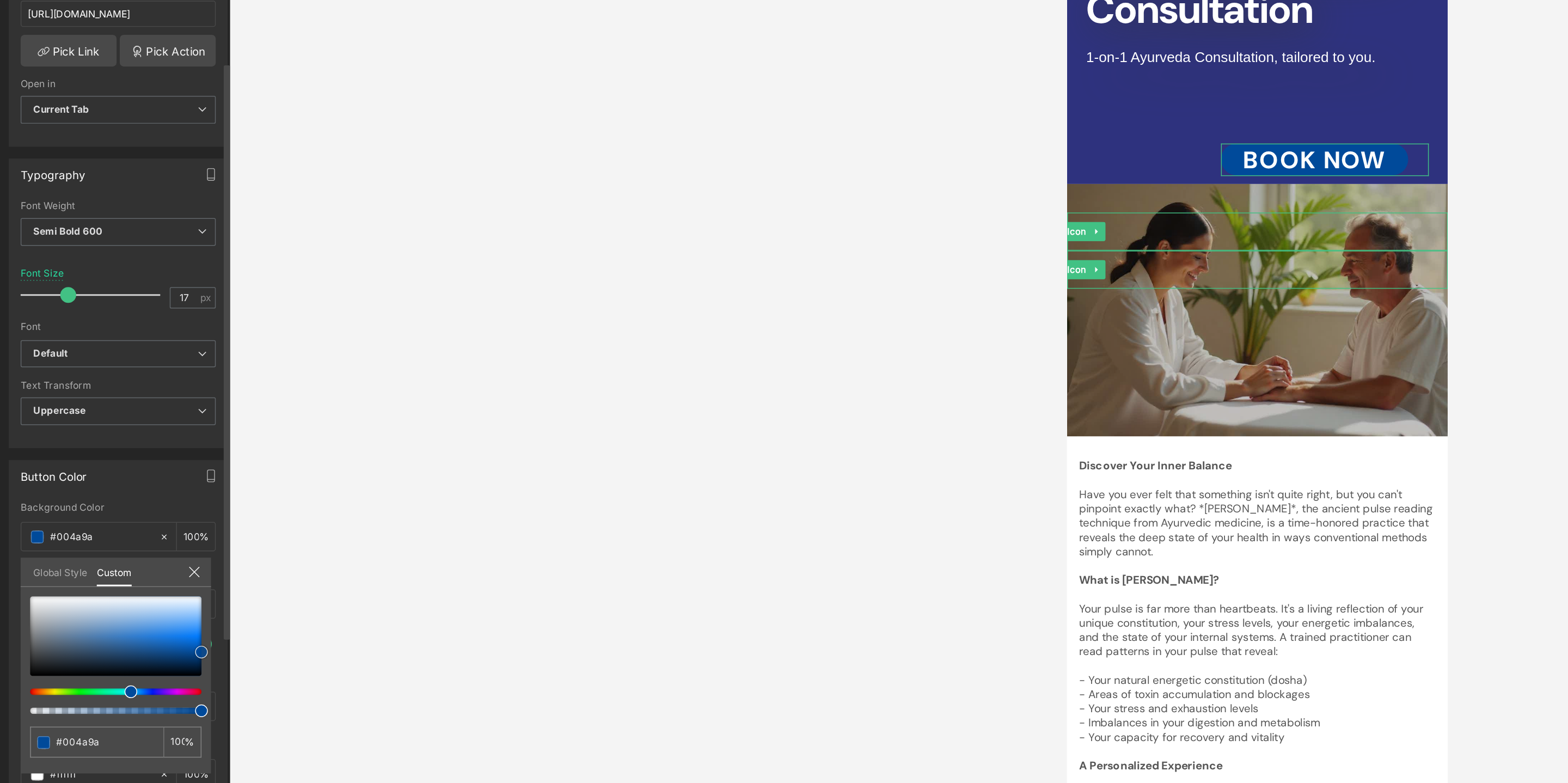
click at [63, 550] on div at bounding box center [79, 569] width 118 height 55
click at [43, 544] on div at bounding box center [79, 569] width 118 height 55
click at [27, 567] on div at bounding box center [79, 569] width 118 height 55
click at [24, 542] on div at bounding box center [79, 569] width 118 height 55
click at [81, 572] on div at bounding box center [79, 569] width 118 height 55
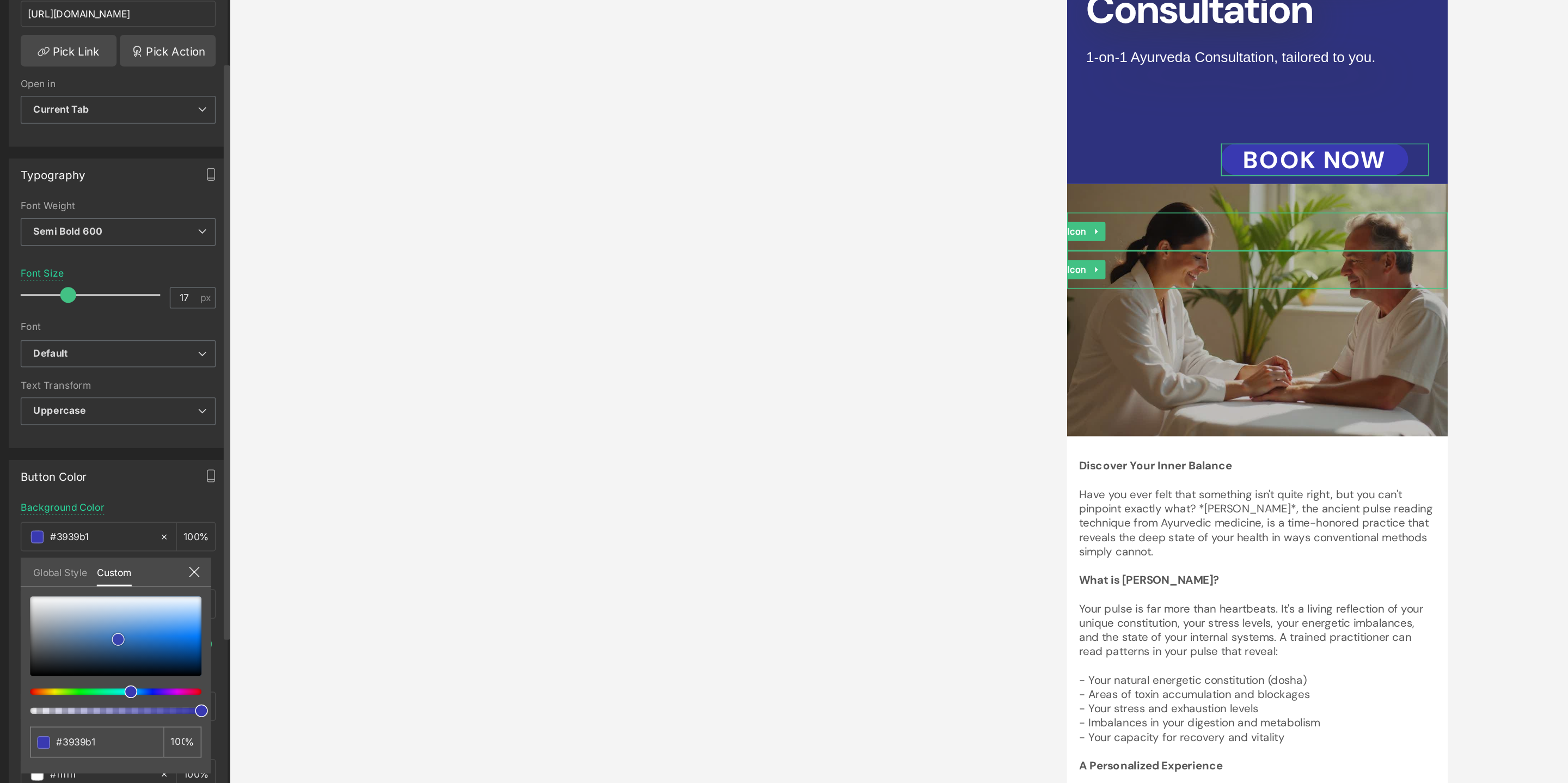
click at [77, 559] on div at bounding box center [79, 569] width 118 height 55
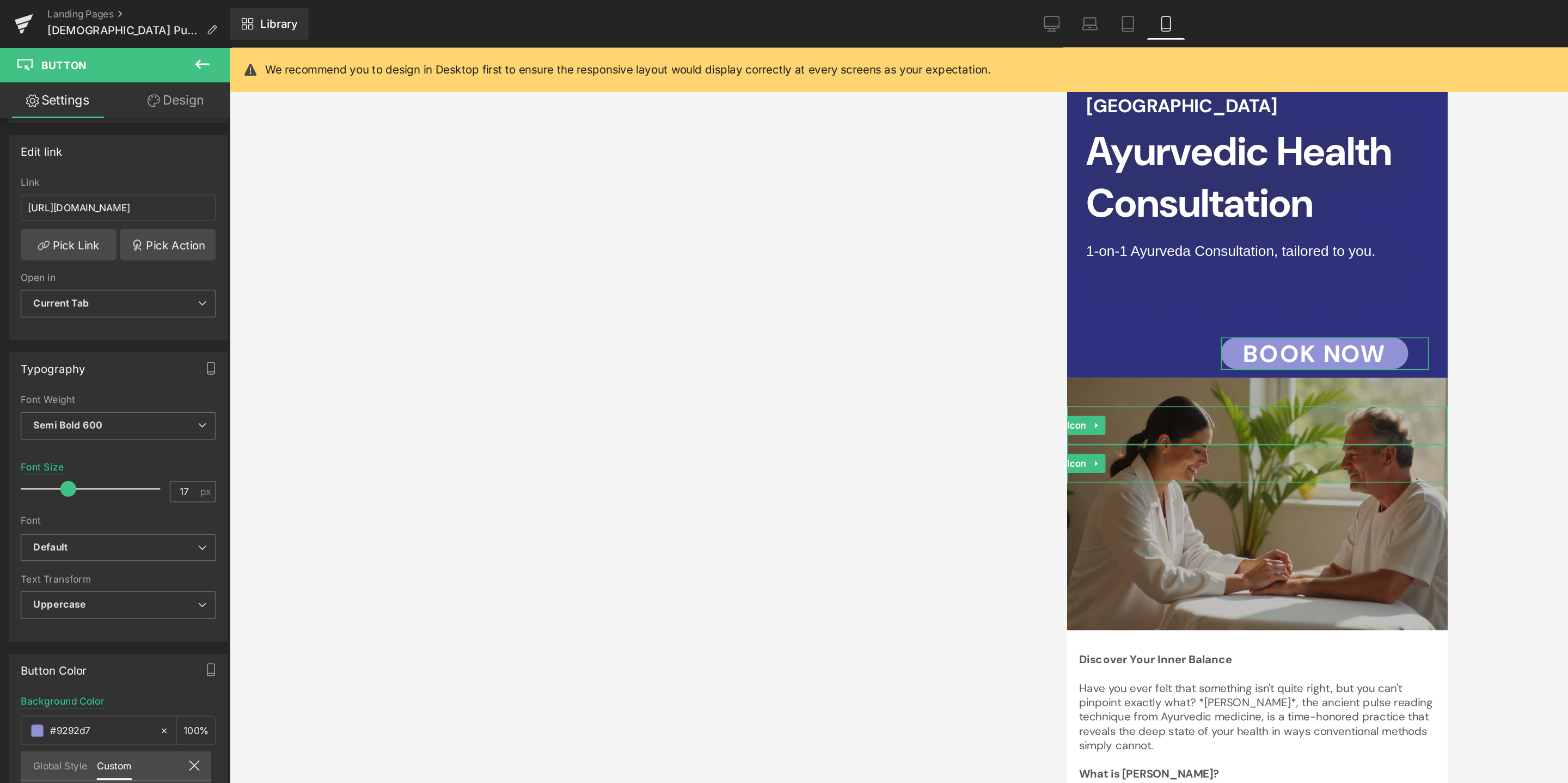
click at [117, 68] on link "Design" at bounding box center [120, 68] width 79 height 25
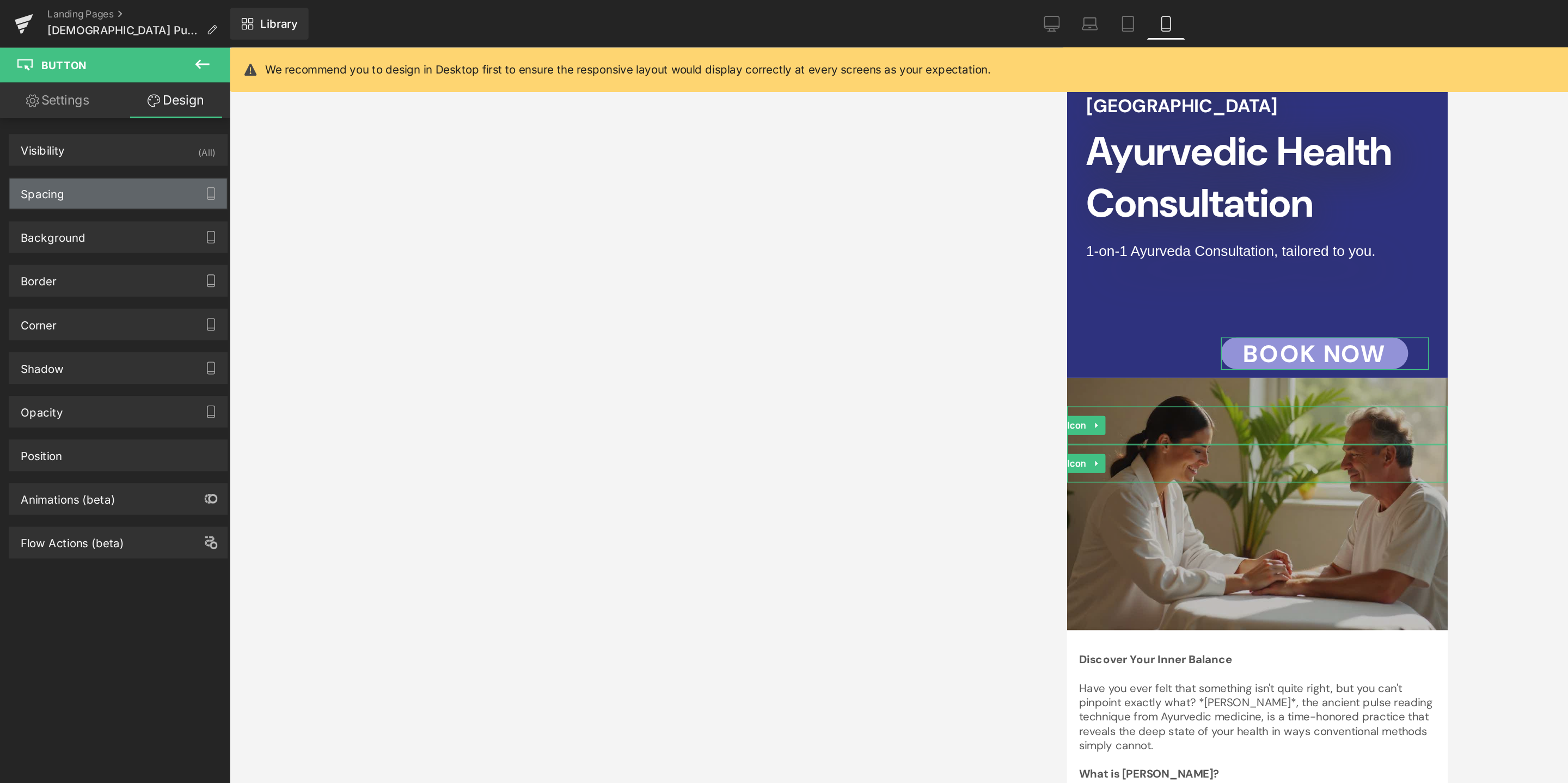
click at [108, 127] on div "Spacing" at bounding box center [81, 132] width 150 height 21
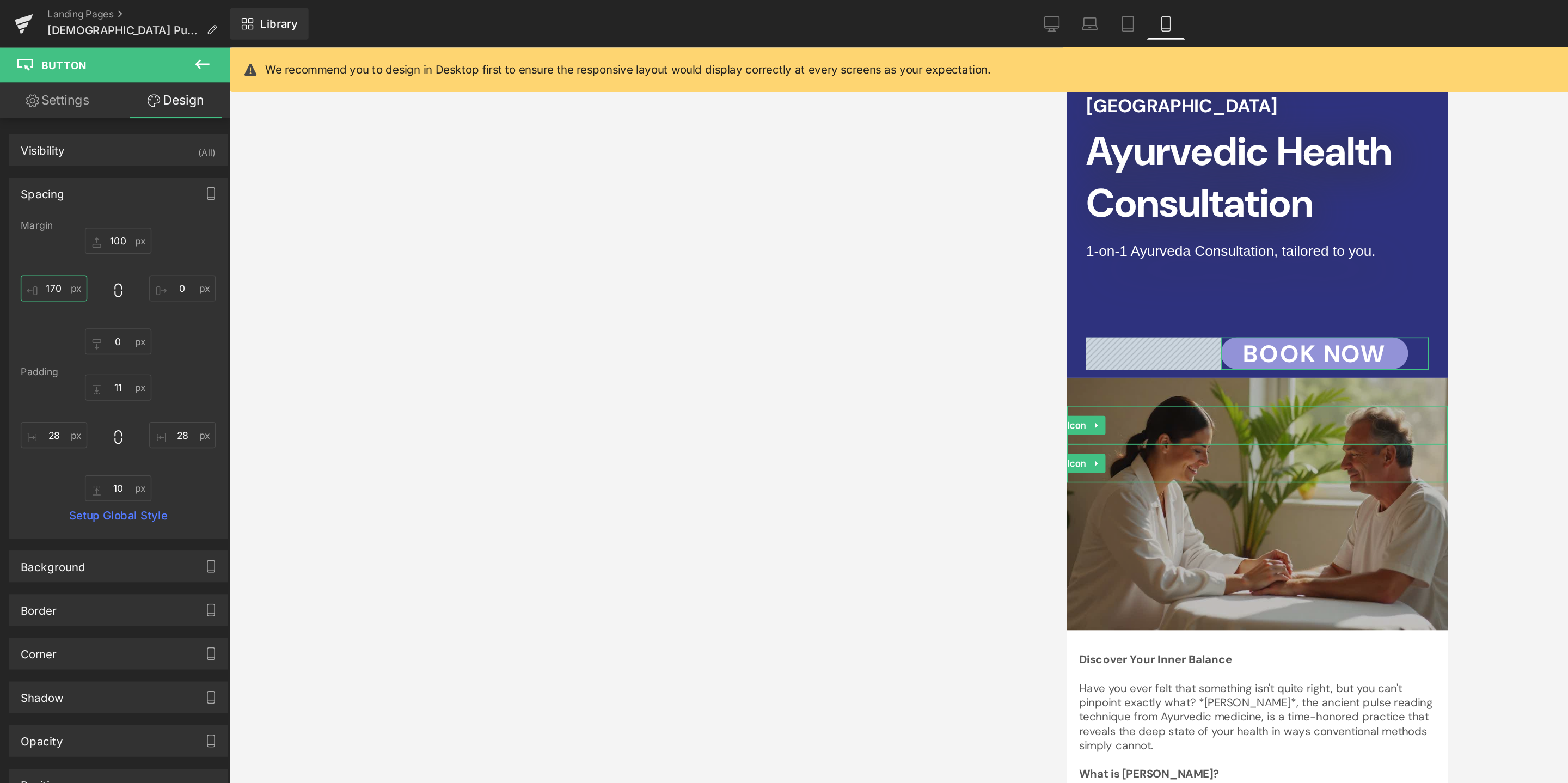
click at [40, 200] on input "170" at bounding box center [37, 198] width 46 height 18
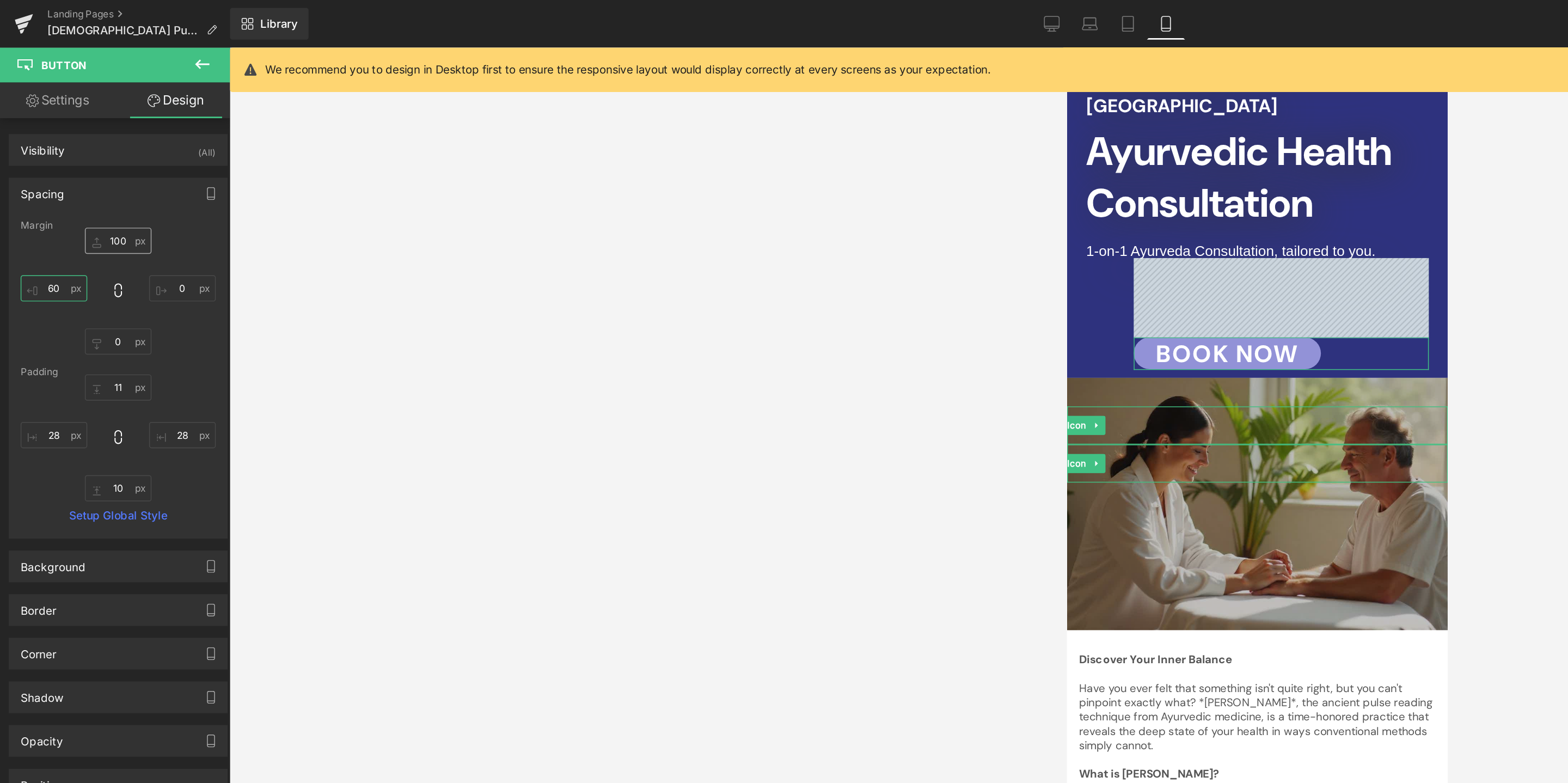
type input "60"
click at [81, 167] on input "100" at bounding box center [81, 165] width 46 height 18
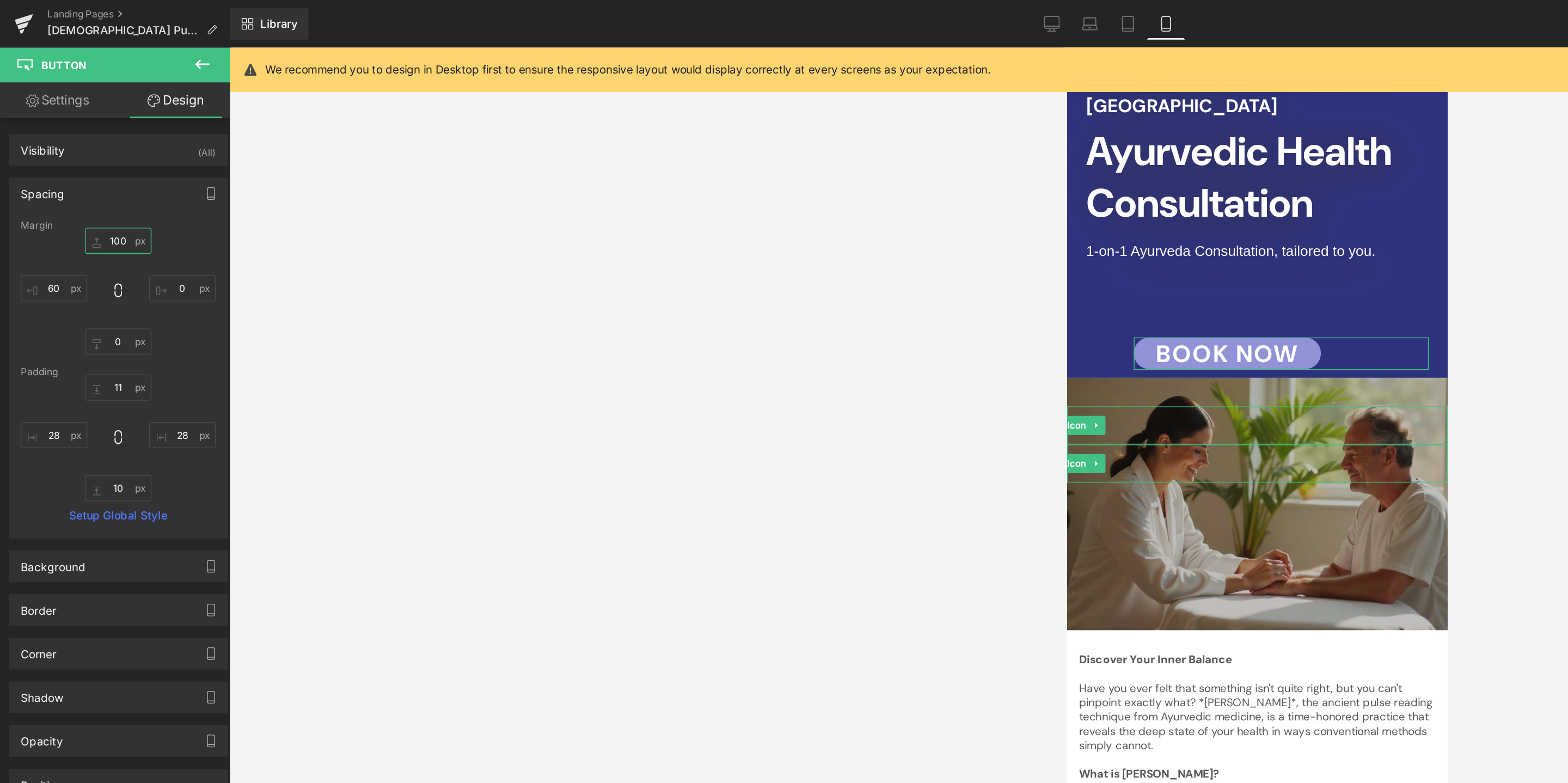
click at [81, 167] on input "100" at bounding box center [81, 165] width 46 height 18
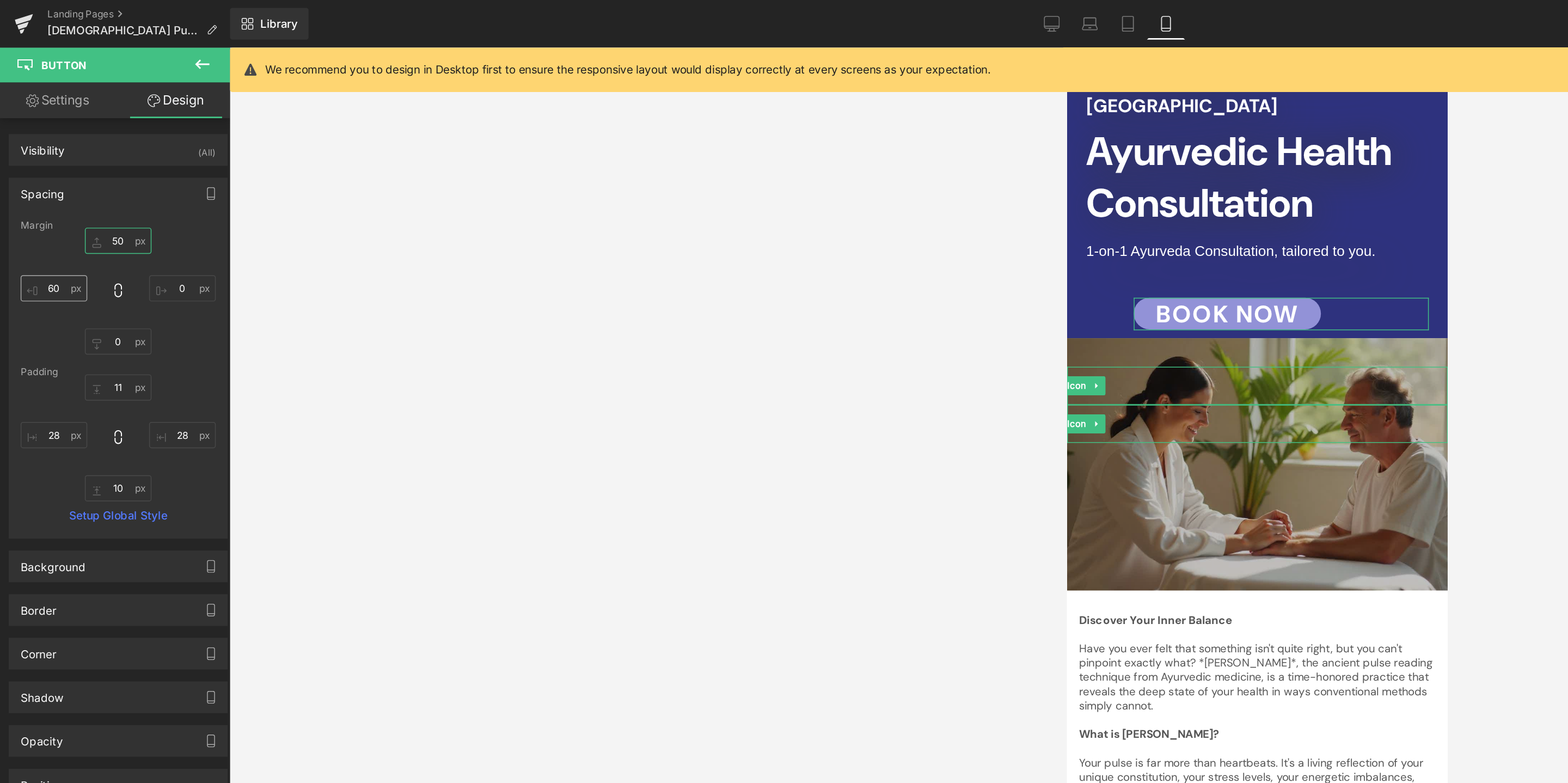
type input "50"
click at [36, 193] on input "60" at bounding box center [37, 198] width 46 height 18
type input "0"
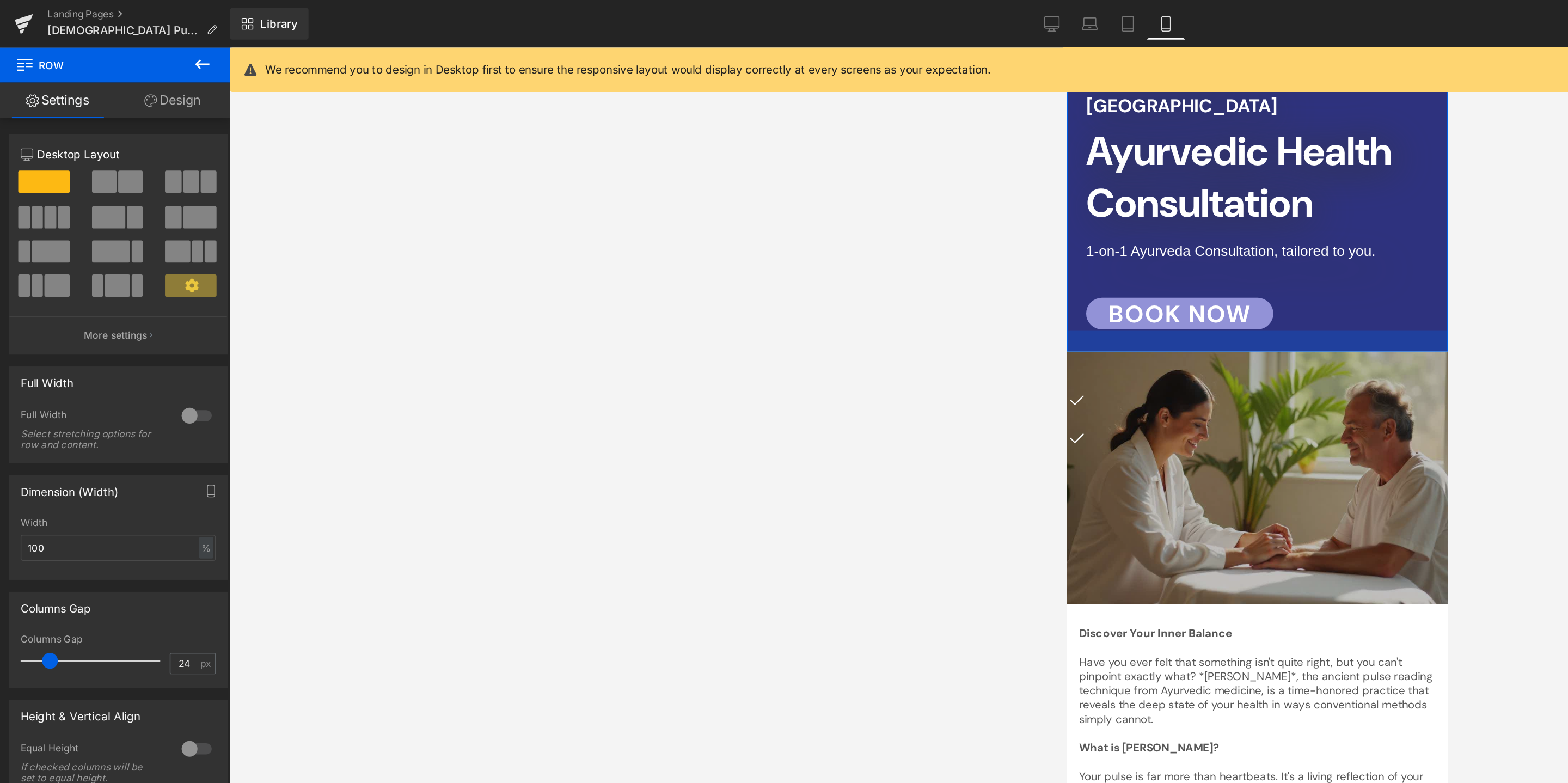
drag, startPoint x: 1139, startPoint y: 228, endPoint x: 1138, endPoint y: 237, distance: 9.1
click at [1138, 241] on div at bounding box center [1197, 248] width 261 height 15
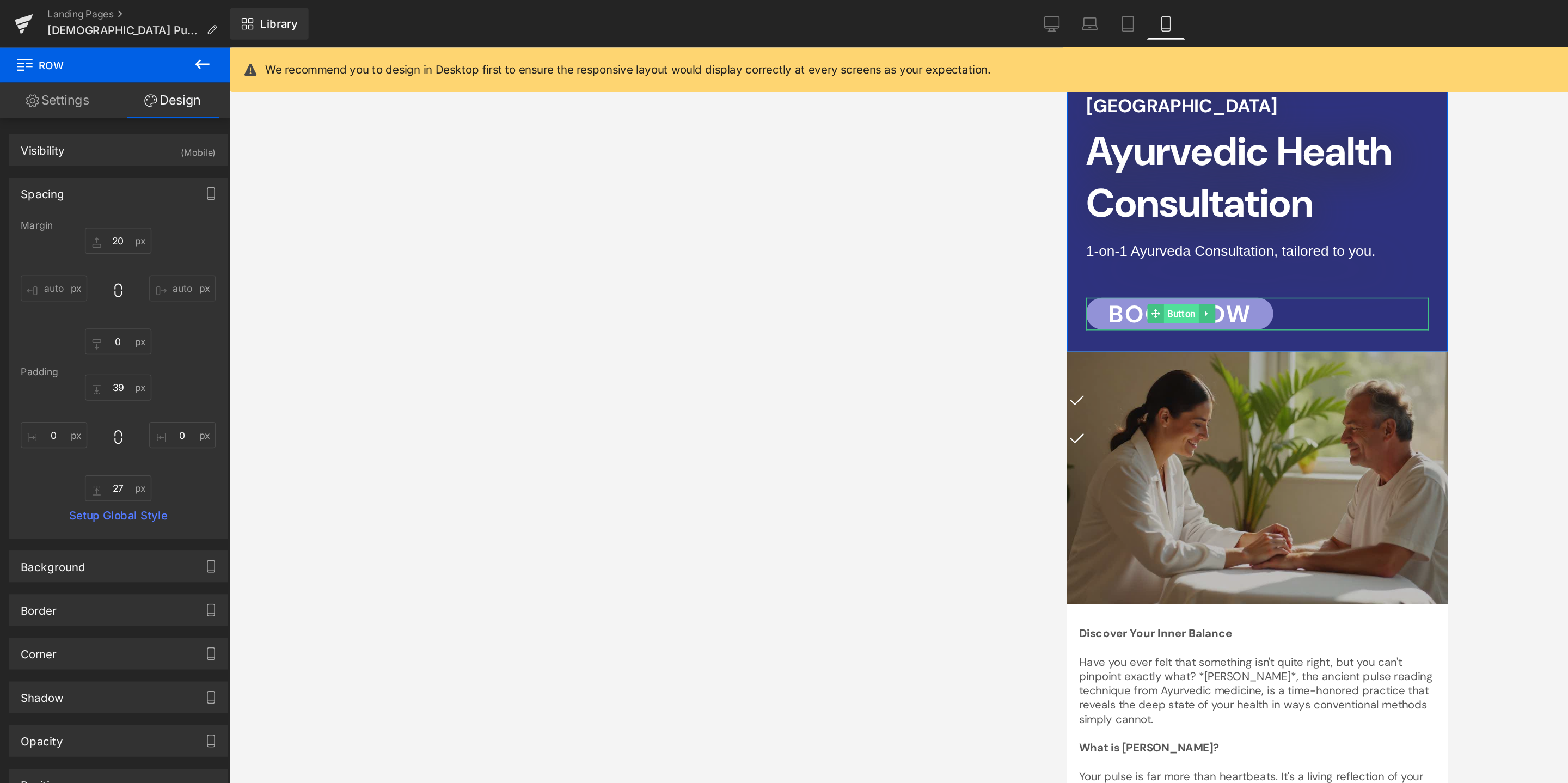
click at [1143, 224] on span "Button" at bounding box center [1144, 230] width 24 height 13
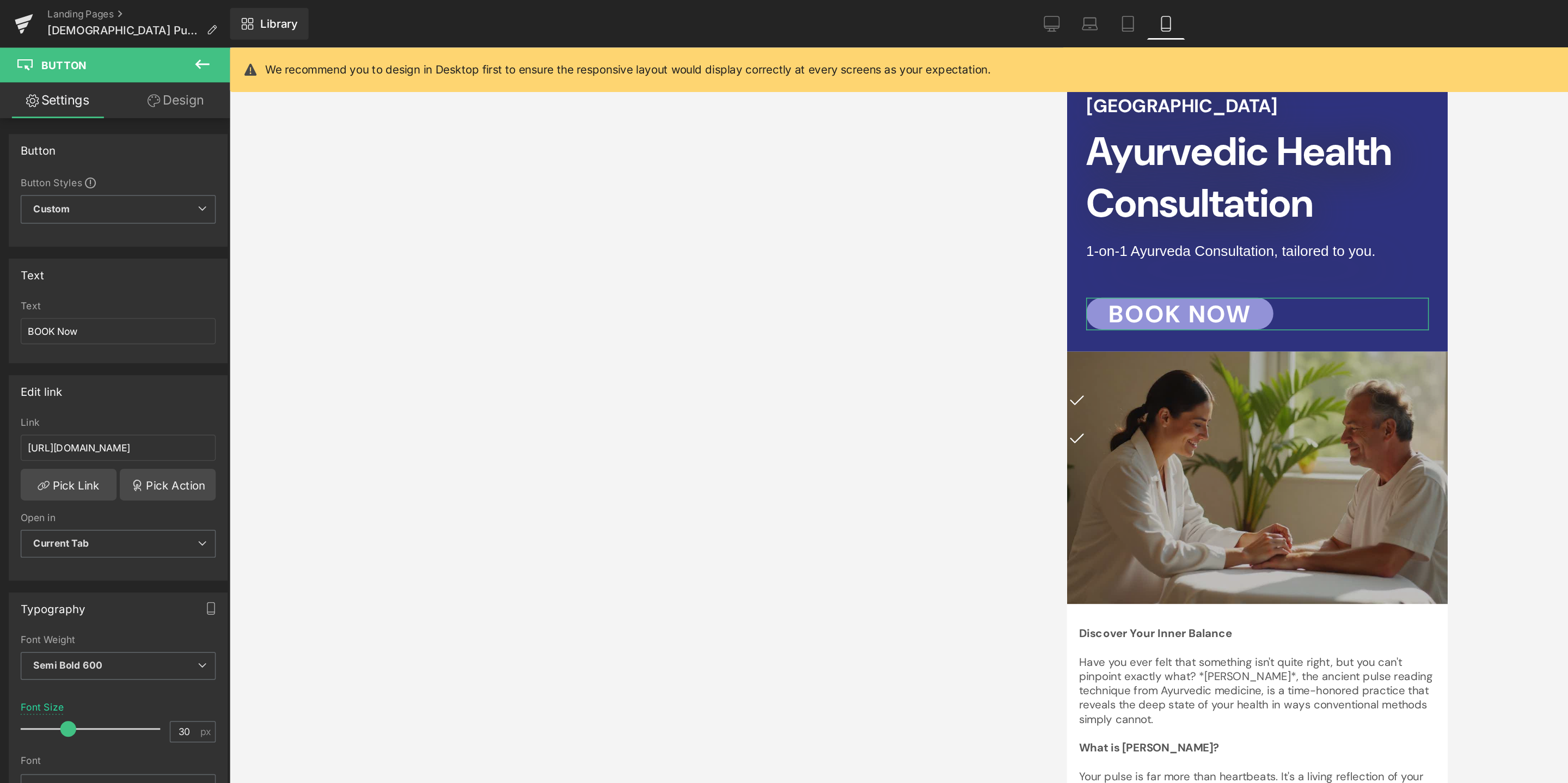
click at [119, 71] on link "Design" at bounding box center [120, 68] width 79 height 25
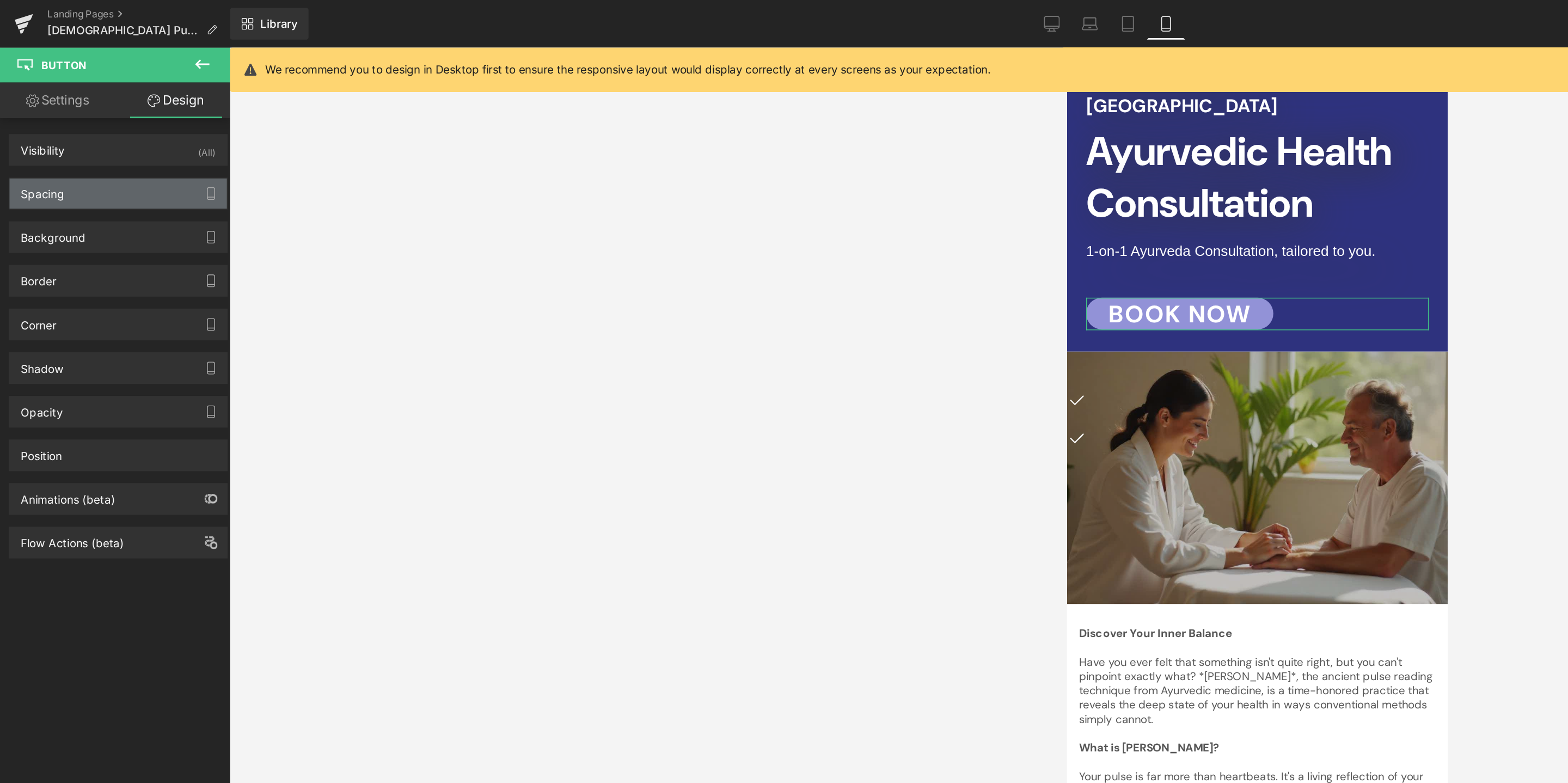
click at [88, 130] on div "Spacing" at bounding box center [81, 132] width 150 height 21
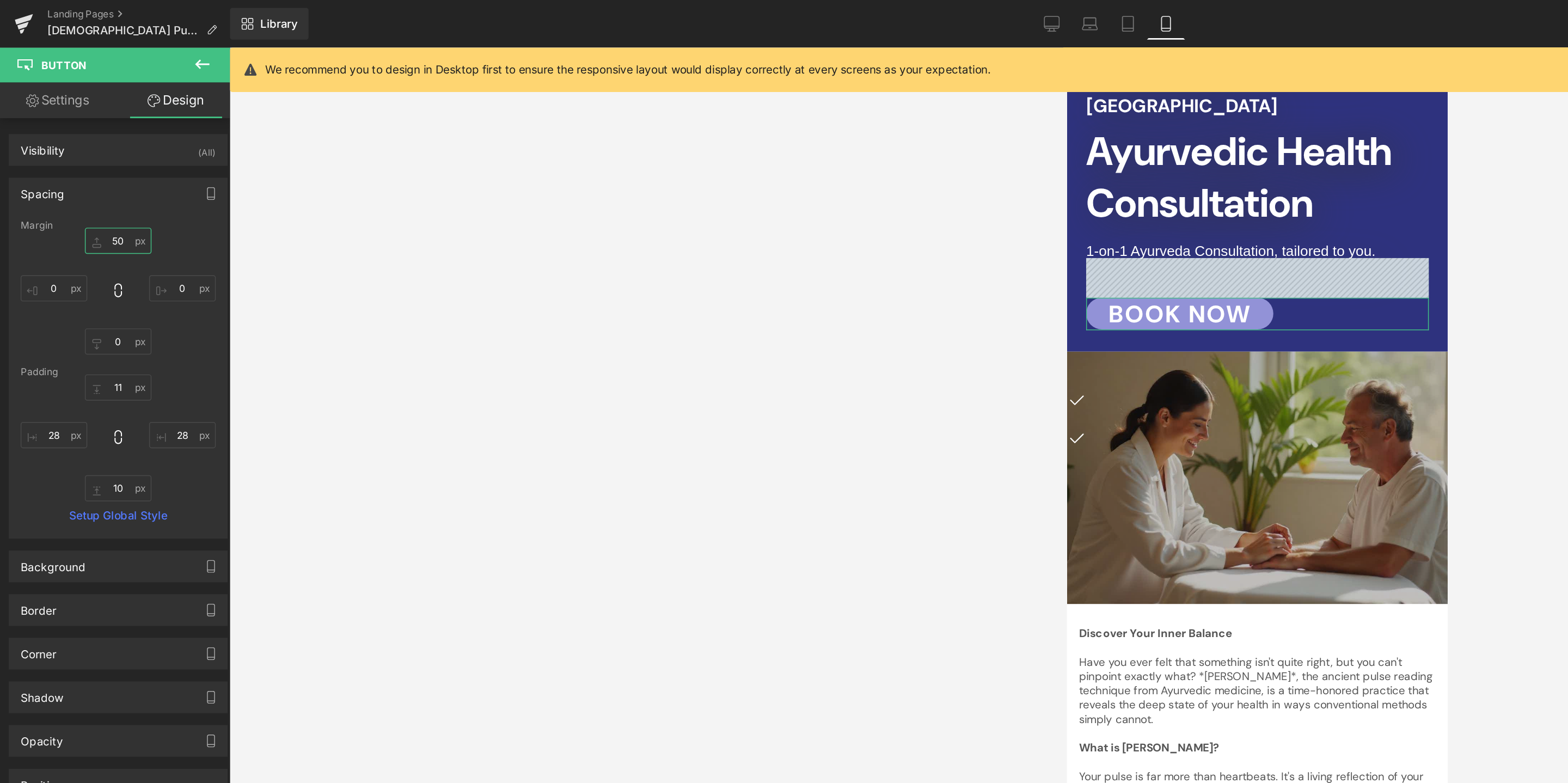
click at [82, 162] on input "50" at bounding box center [81, 165] width 46 height 18
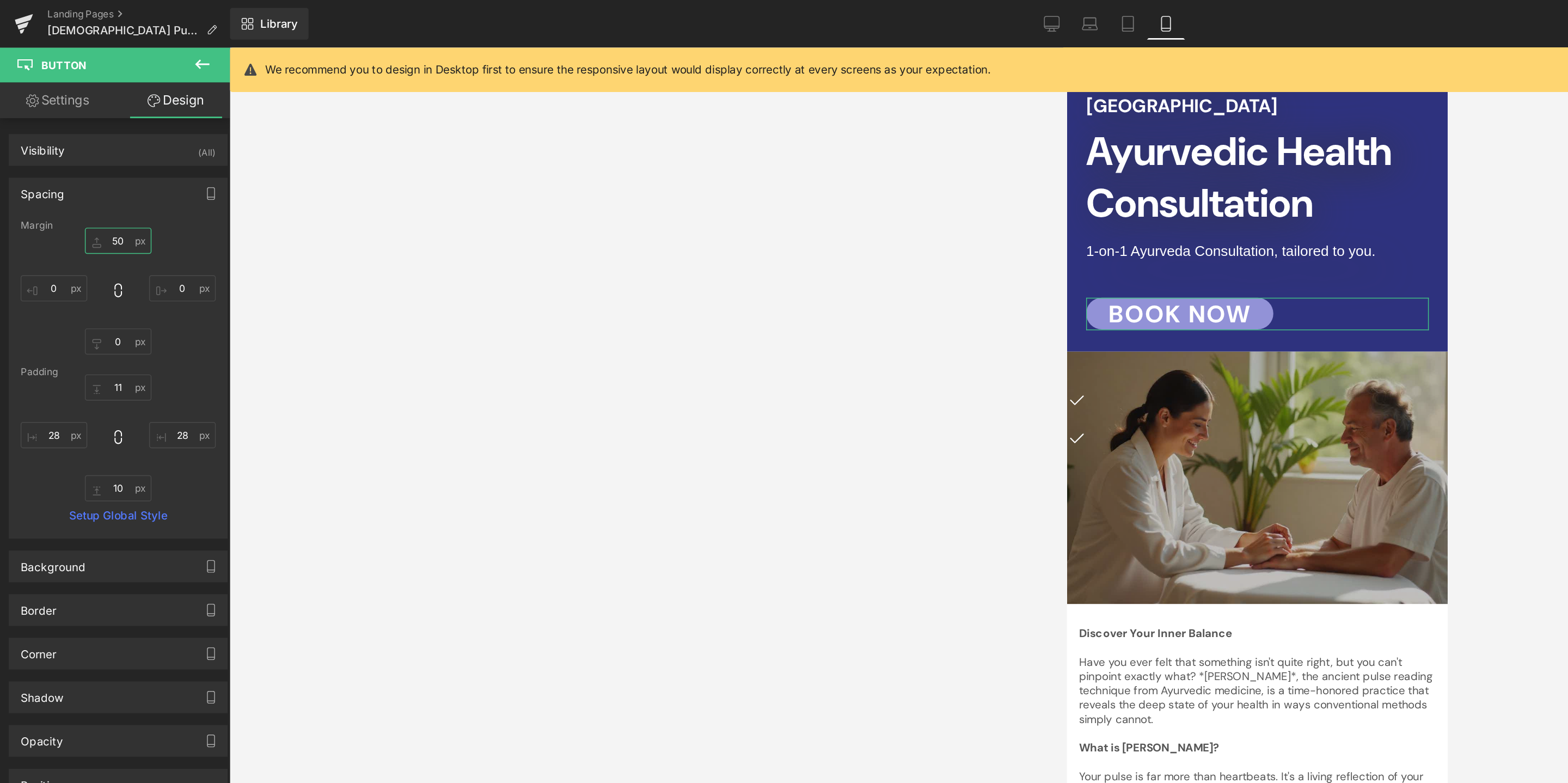
click at [82, 162] on input "50" at bounding box center [81, 165] width 46 height 18
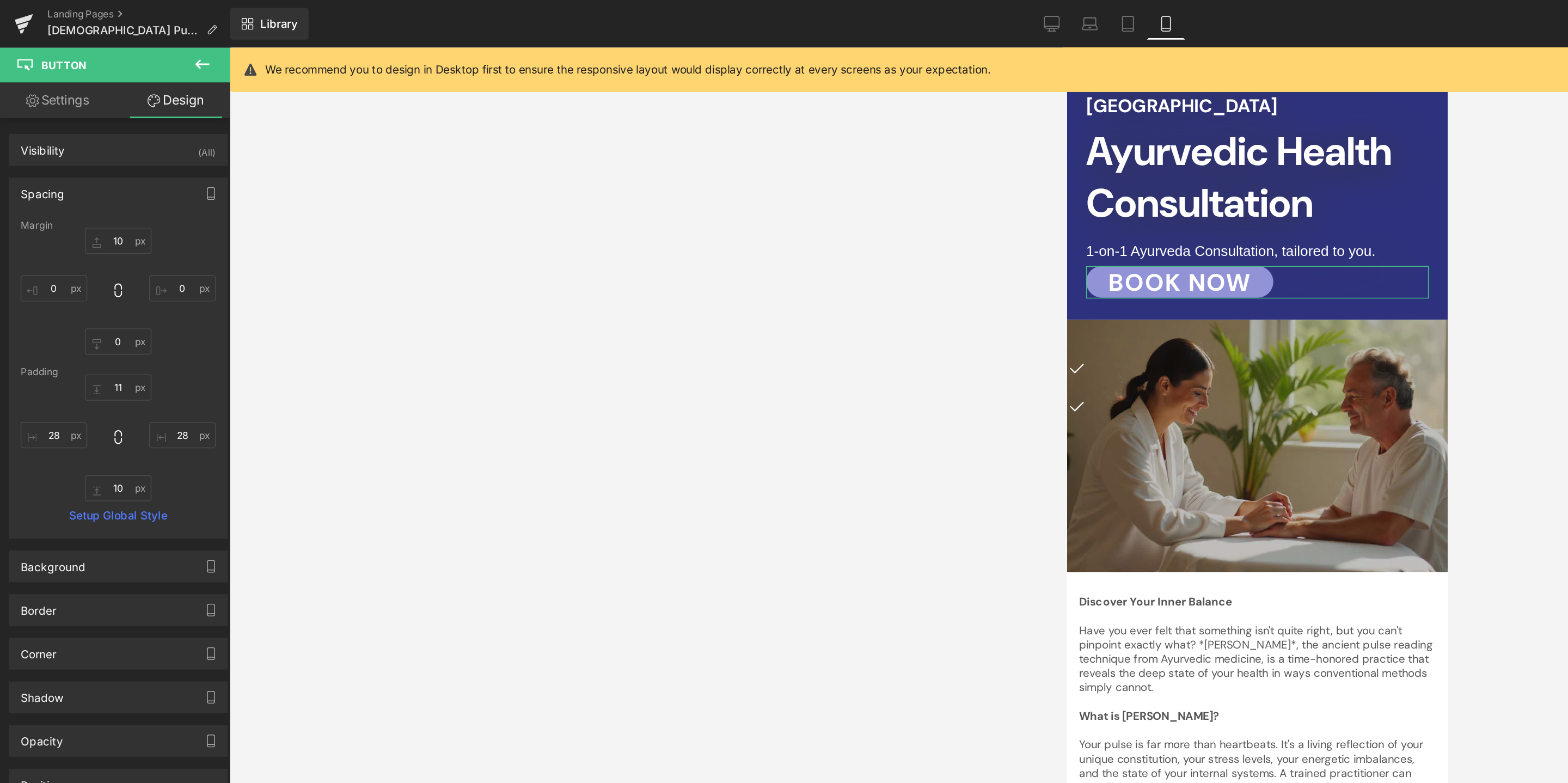
click at [130, 159] on div "10 0 0 0" at bounding box center [81, 199] width 134 height 87
click at [79, 165] on input "10" at bounding box center [81, 165] width 46 height 18
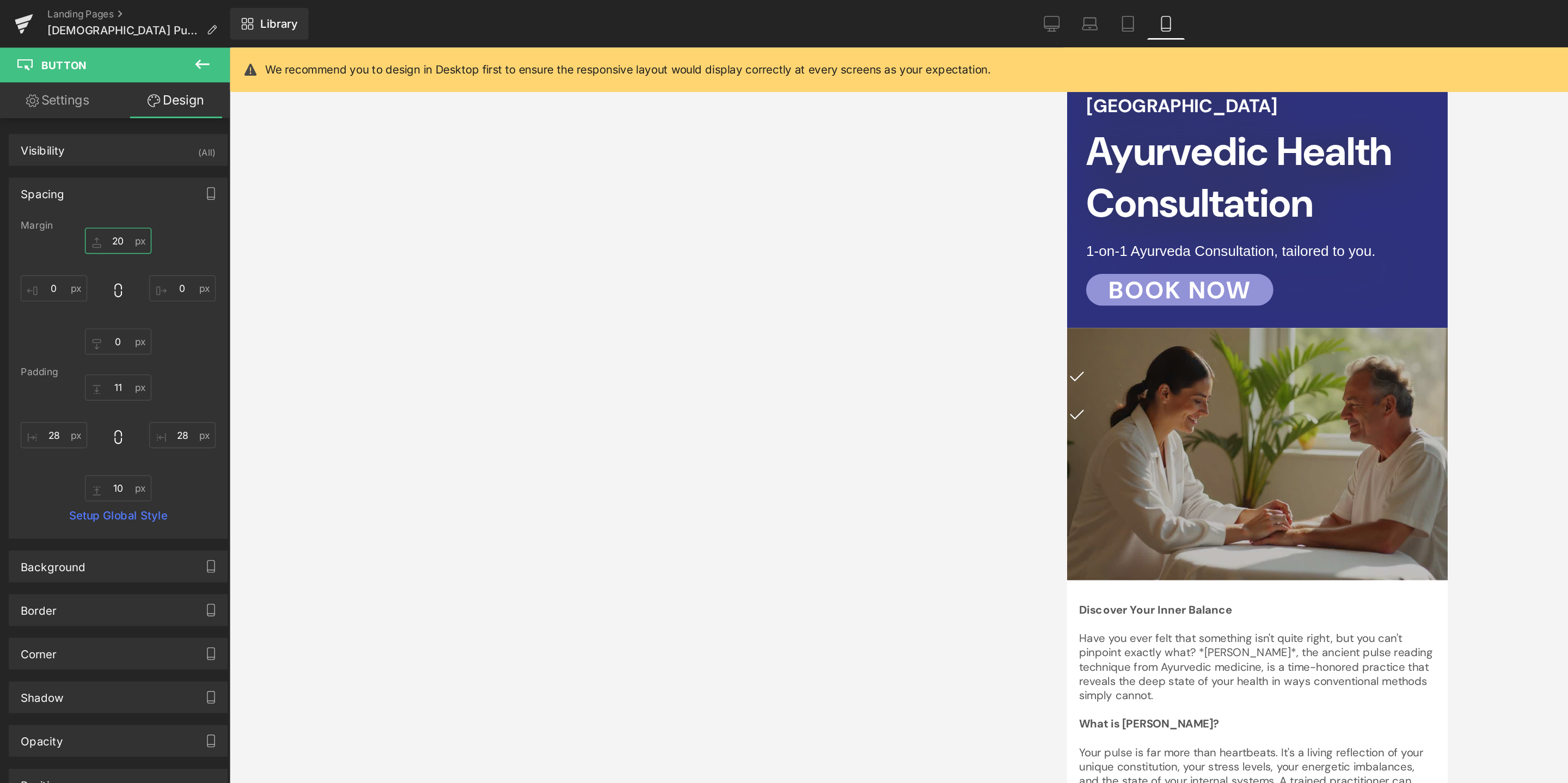
type input "20"
click at [543, 288] on div at bounding box center [862, 408] width 1410 height 750
click at [1088, 295] on icon at bounding box center [1086, 298] width 6 height 6
click at [1095, 295] on icon at bounding box center [1092, 298] width 6 height 6
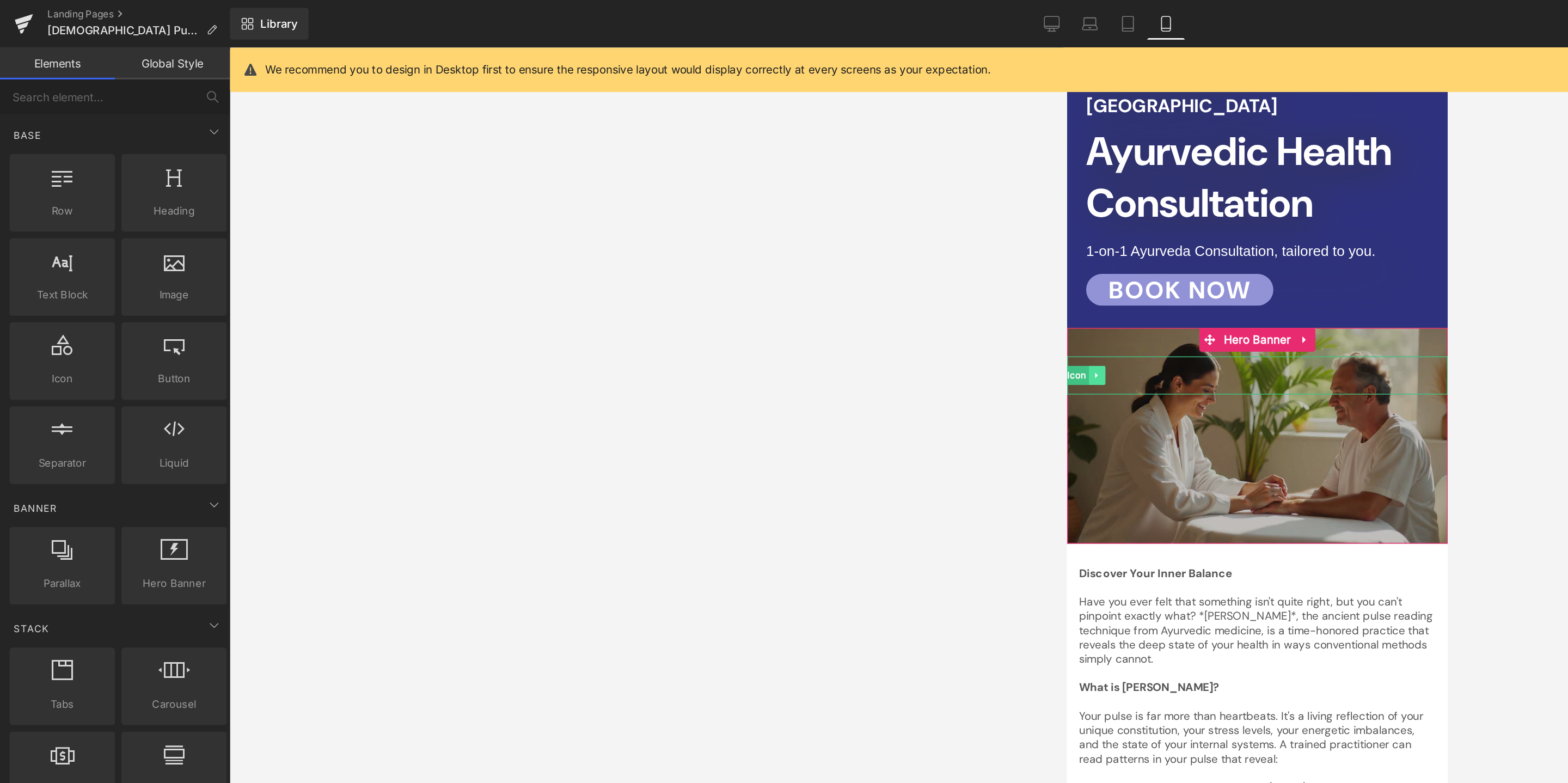
click at [1087, 269] on icon at bounding box center [1086, 272] width 6 height 6
click at [1095, 269] on icon at bounding box center [1092, 272] width 6 height 6
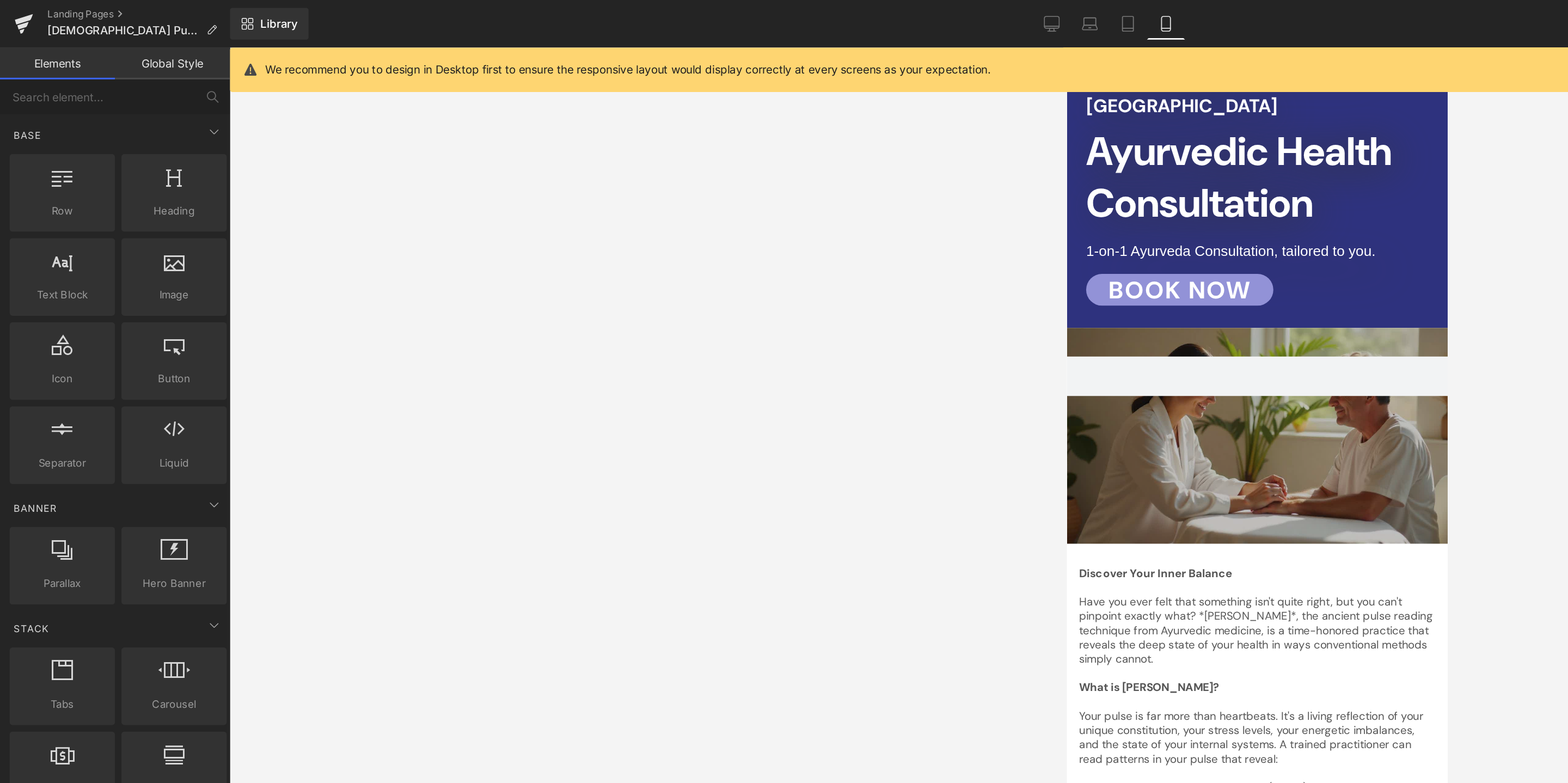
click at [1030, 321] on div at bounding box center [862, 408] width 1410 height 750
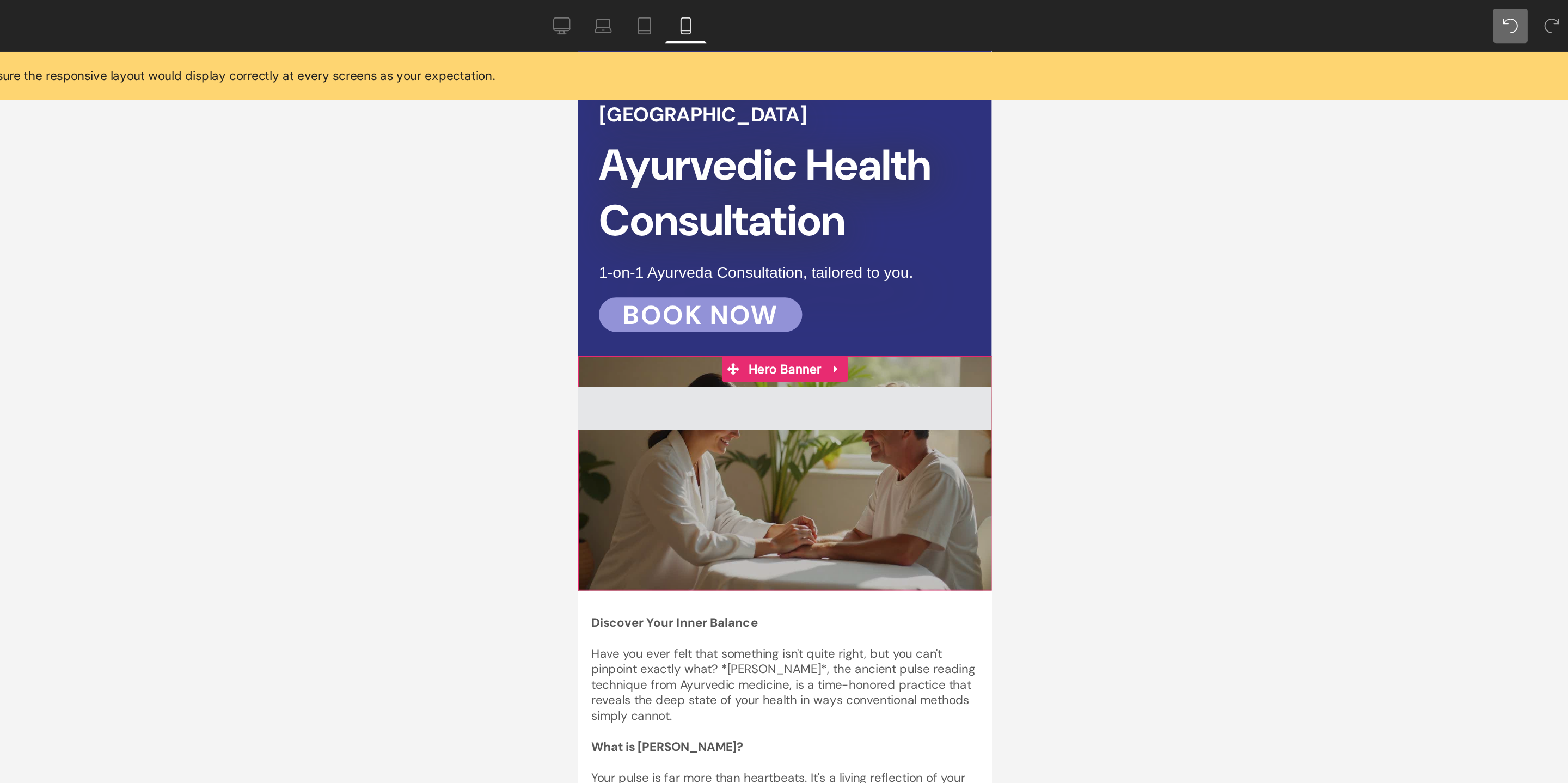
click at [754, 266] on span at bounding box center [708, 277] width 261 height 27
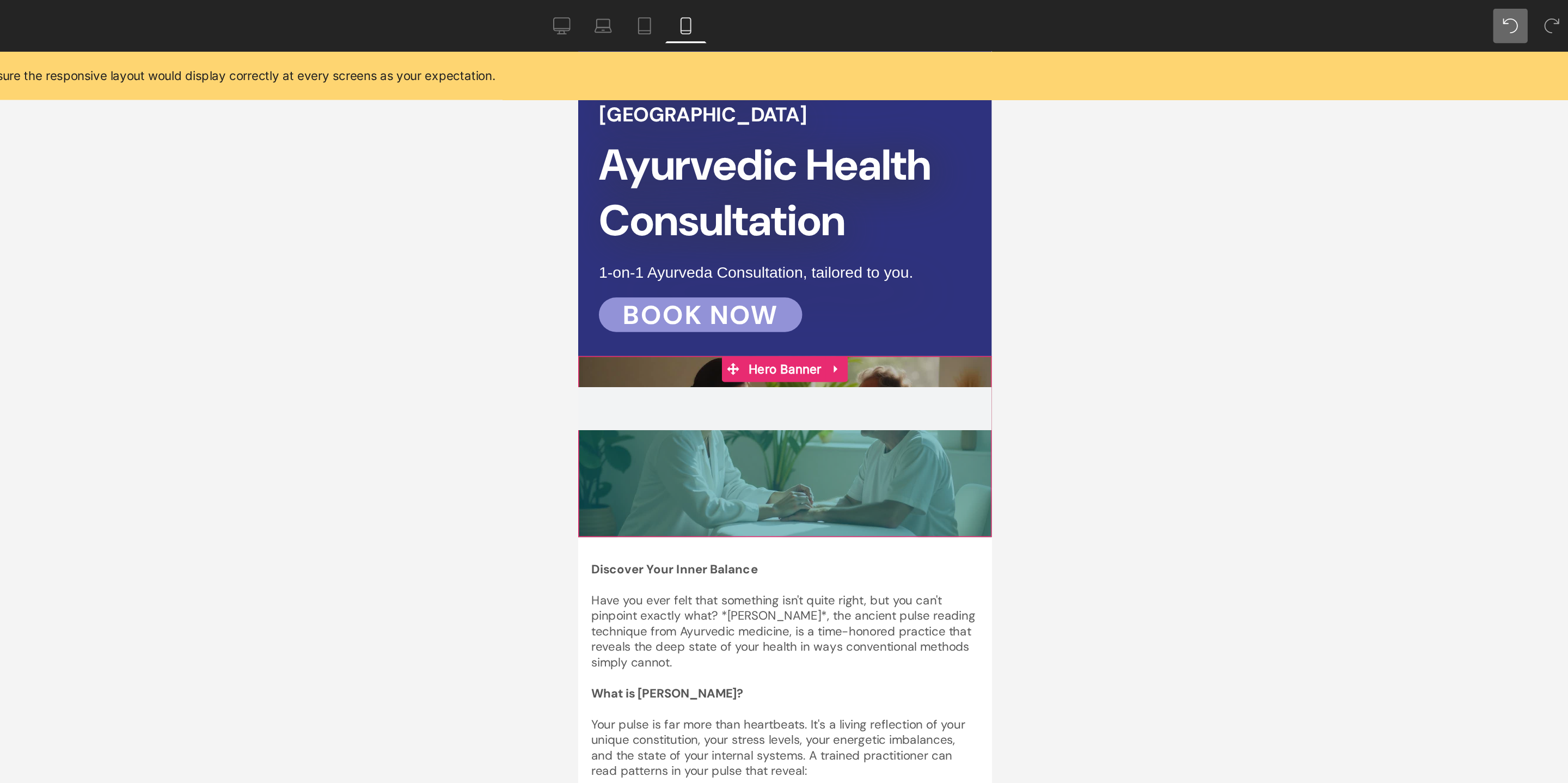
drag, startPoint x: 753, startPoint y: 277, endPoint x: 758, endPoint y: 244, distance: 33.4
click at [758, 244] on div "Hero Banner 36px 124px" at bounding box center [708, 300] width 261 height 114
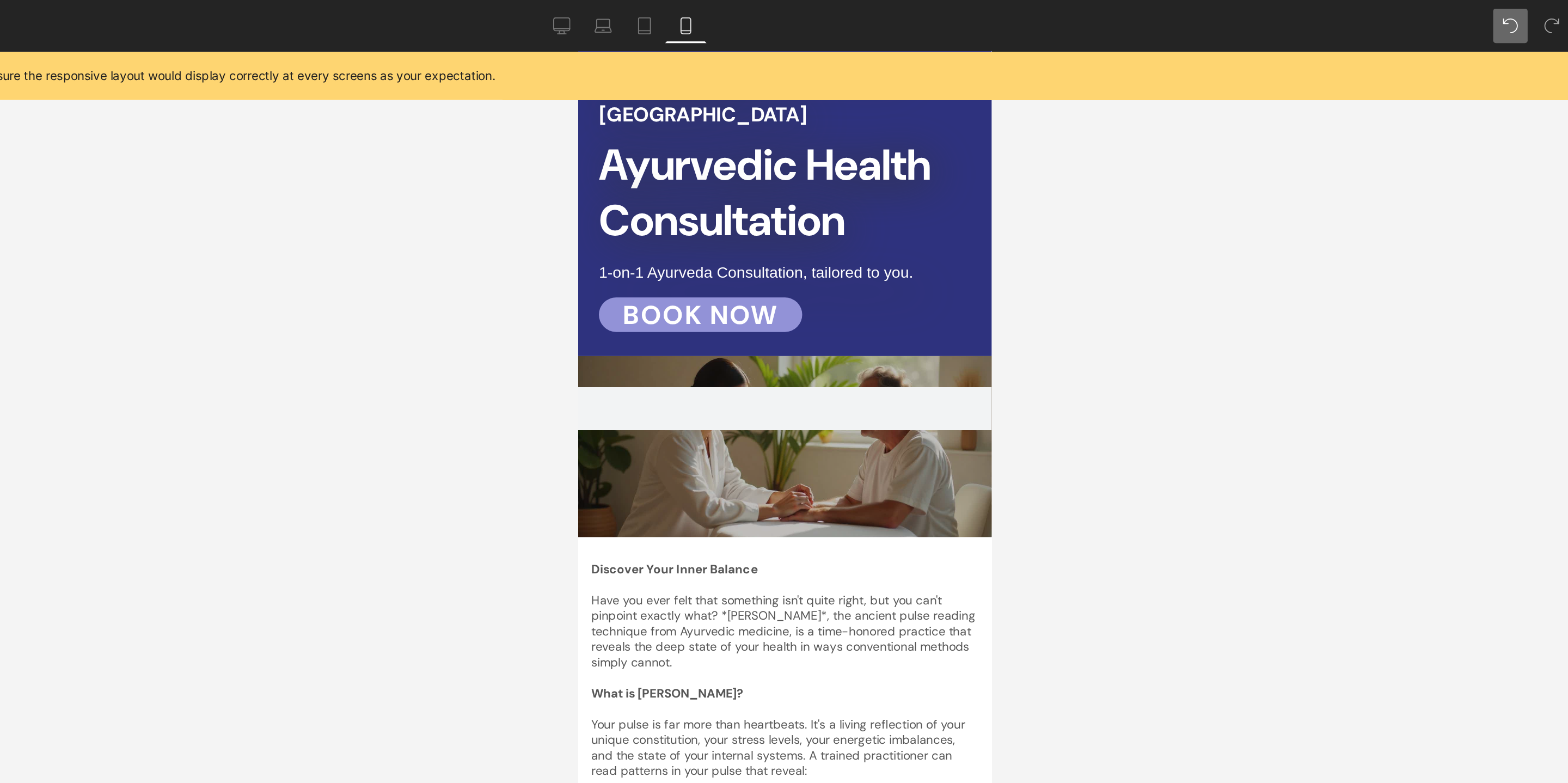
click at [1194, 270] on div at bounding box center [862, 408] width 1410 height 750
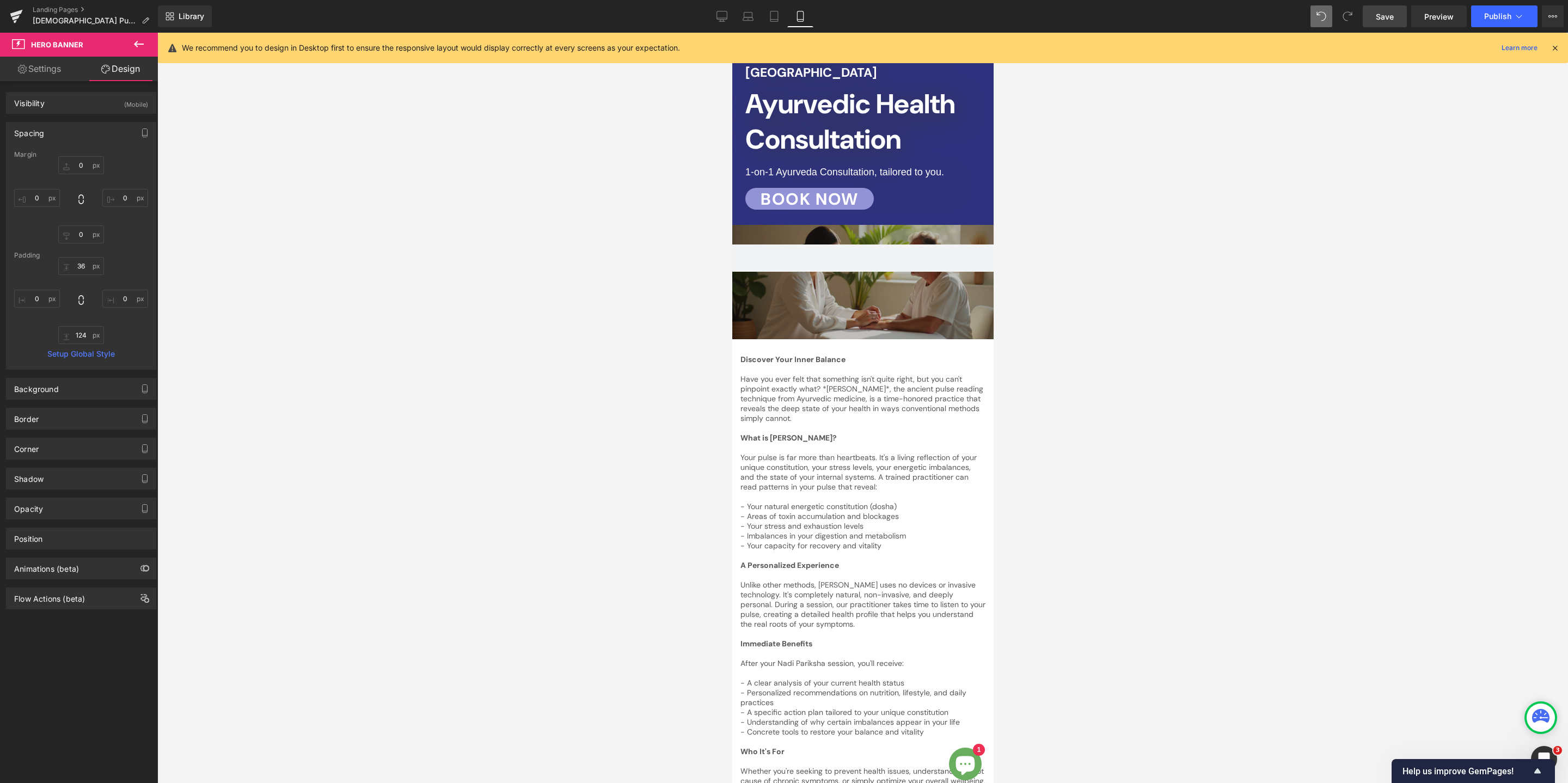
click at [1383, 13] on span "Save" at bounding box center [1385, 16] width 18 height 12
click at [1435, 20] on span "Preview" at bounding box center [1438, 16] width 29 height 12
click at [1500, 12] on span "Publish" at bounding box center [1498, 16] width 27 height 9
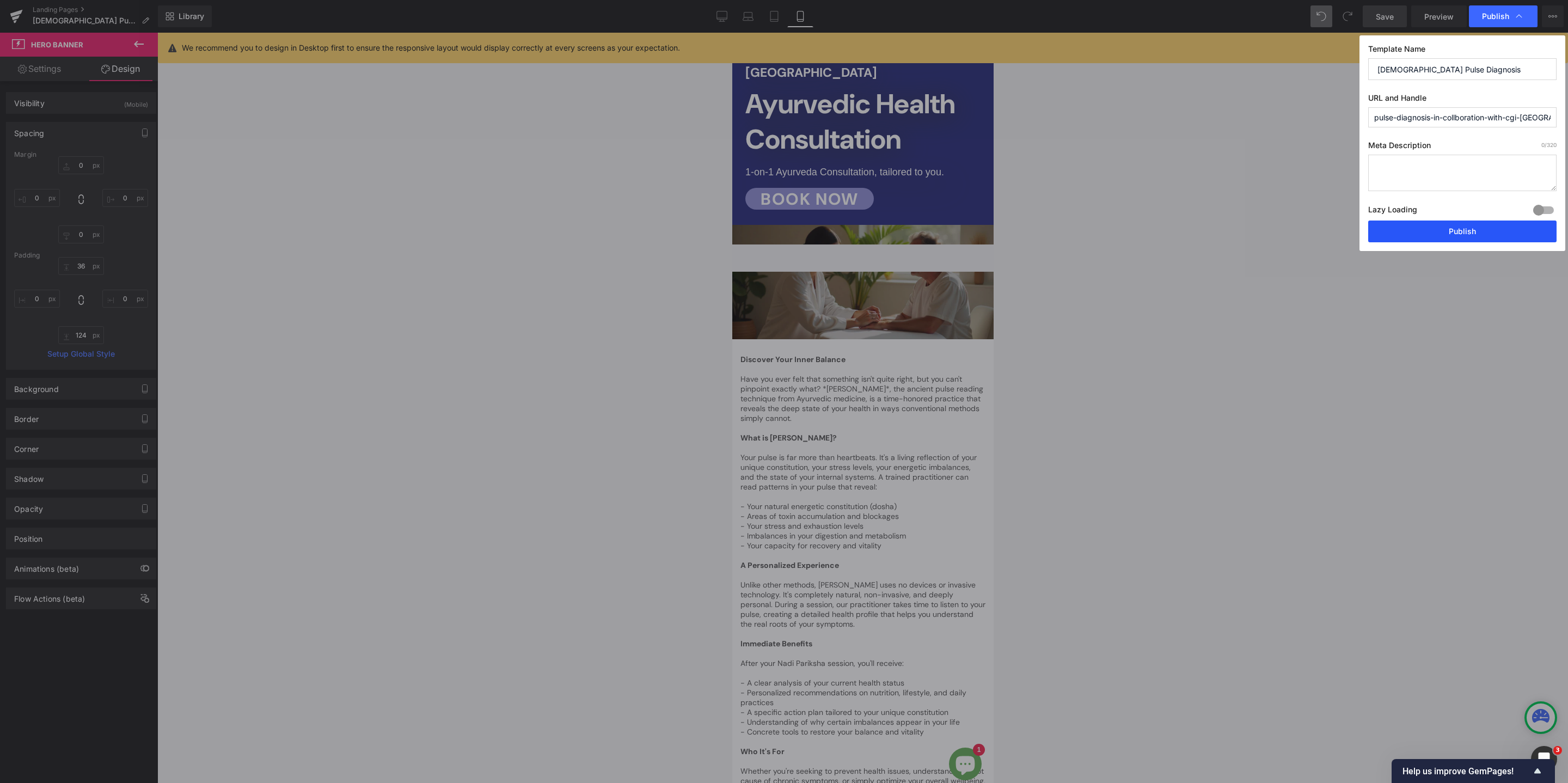
click at [1448, 231] on button "Publish" at bounding box center [1462, 232] width 188 height 22
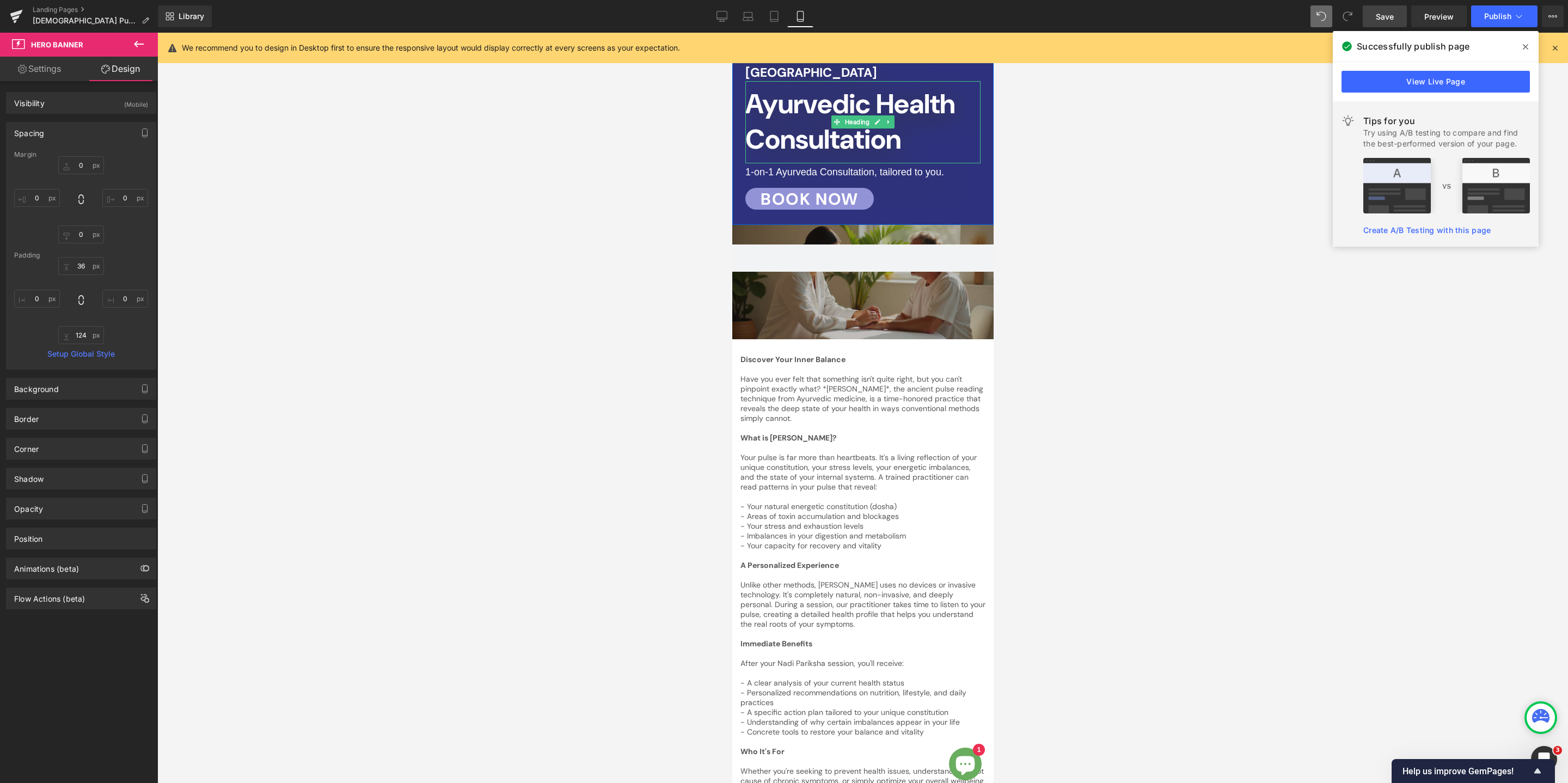
click at [899, 110] on span "Ayurvedic Health Consultation" at bounding box center [849, 121] width 210 height 71
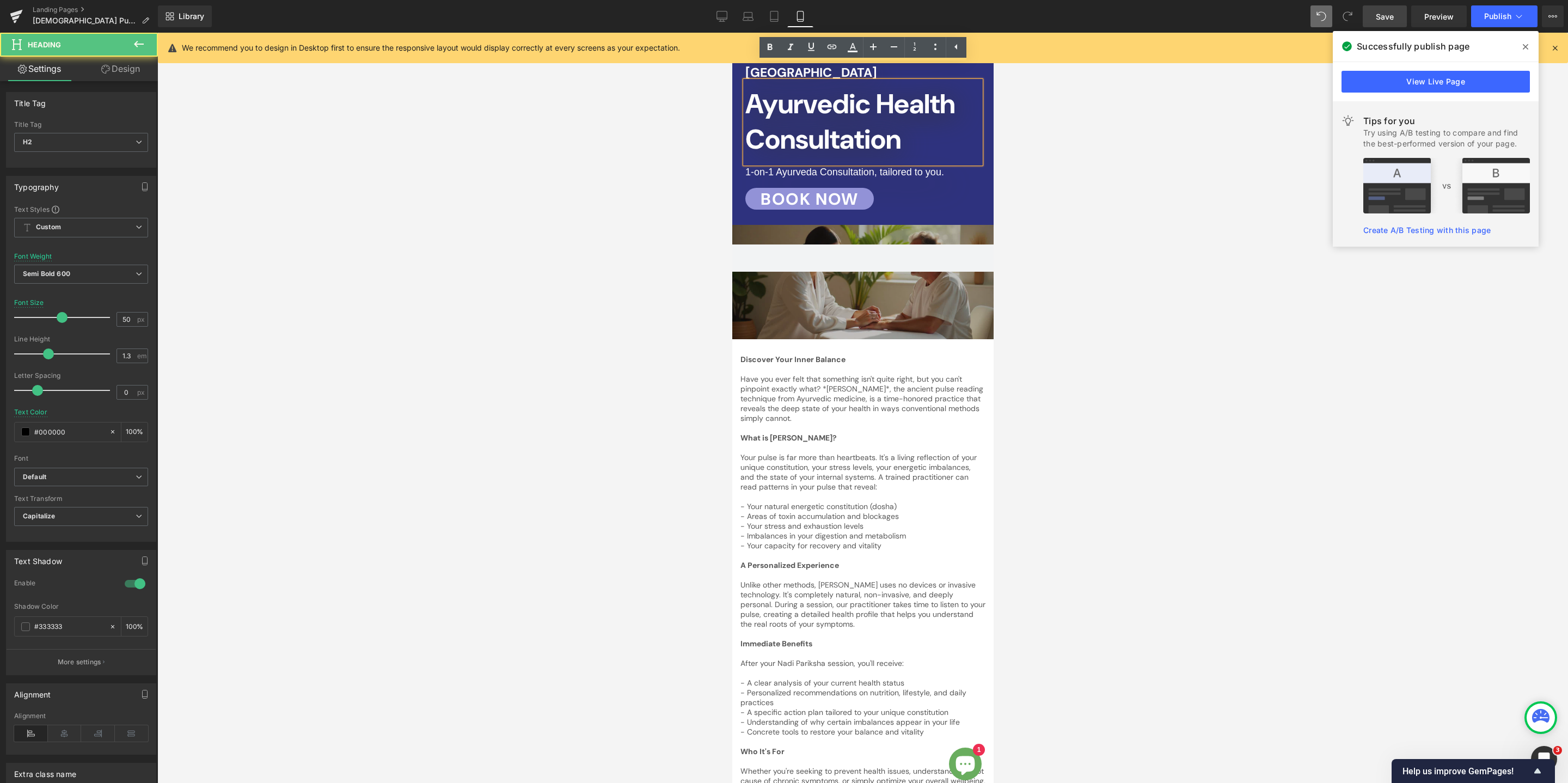
click at [899, 110] on span "Ayurvedic Health Consultation" at bounding box center [849, 121] width 210 height 71
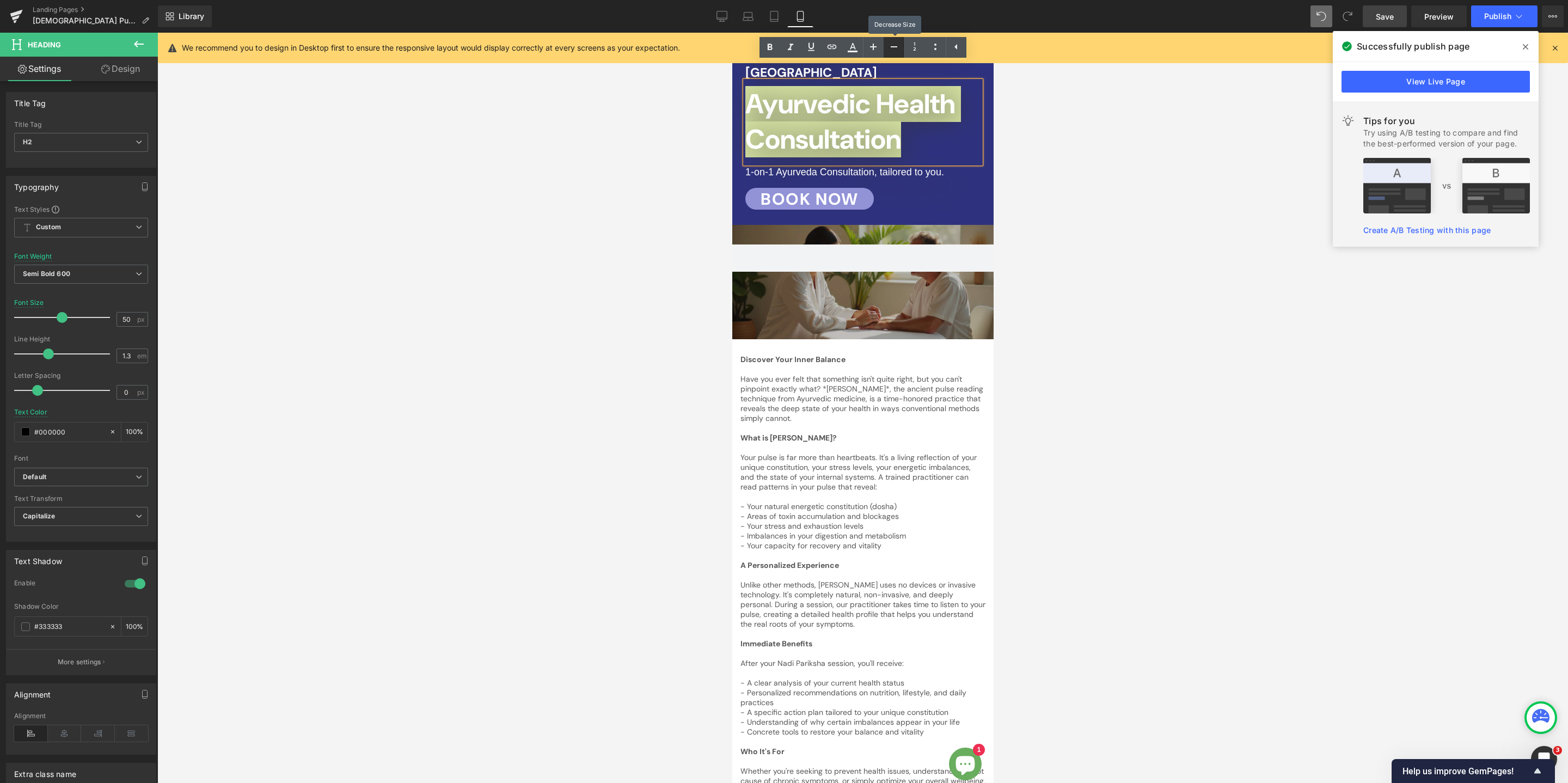
click at [889, 42] on icon at bounding box center [894, 47] width 13 height 13
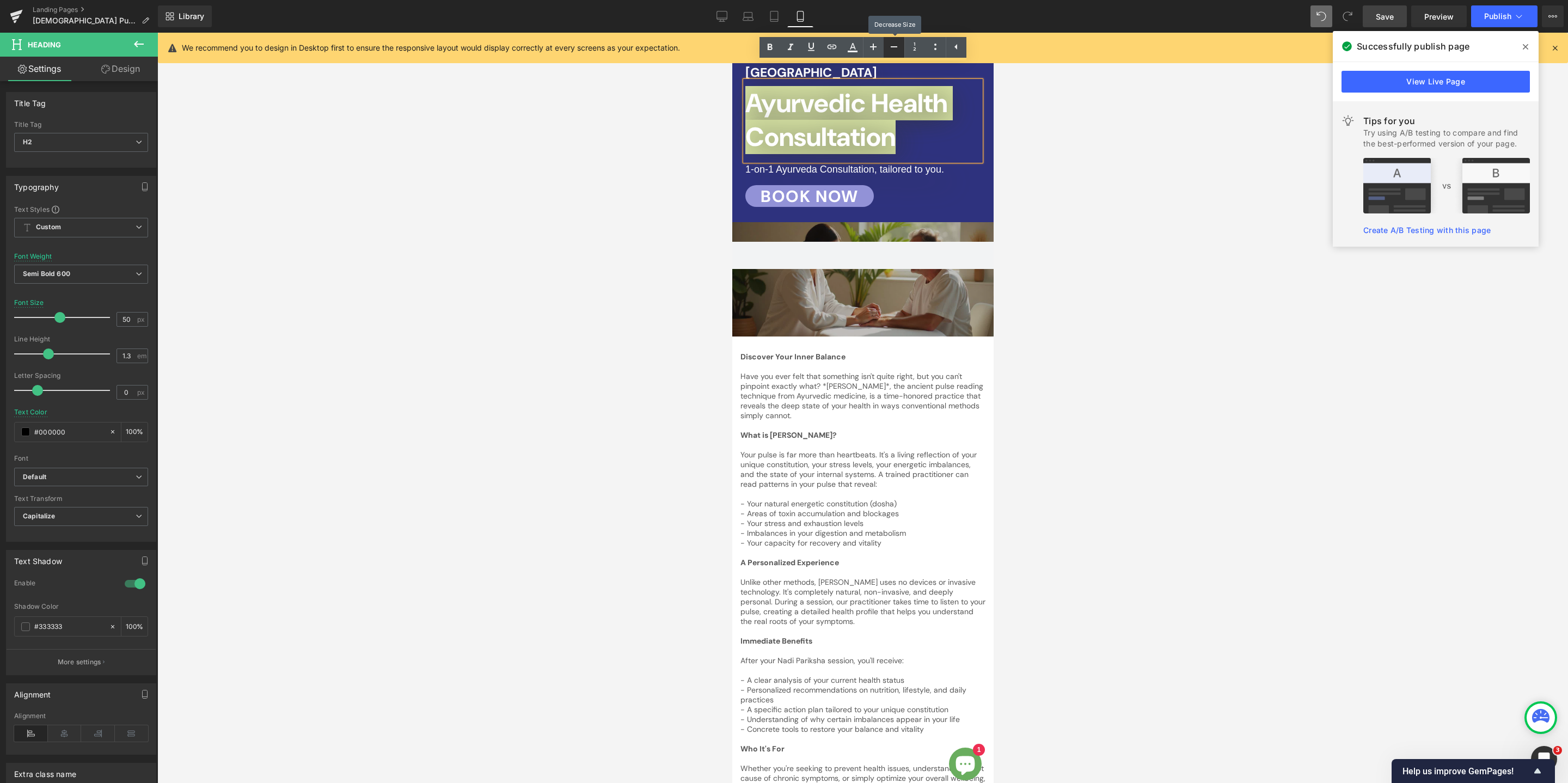
click at [889, 42] on icon at bounding box center [894, 47] width 13 height 13
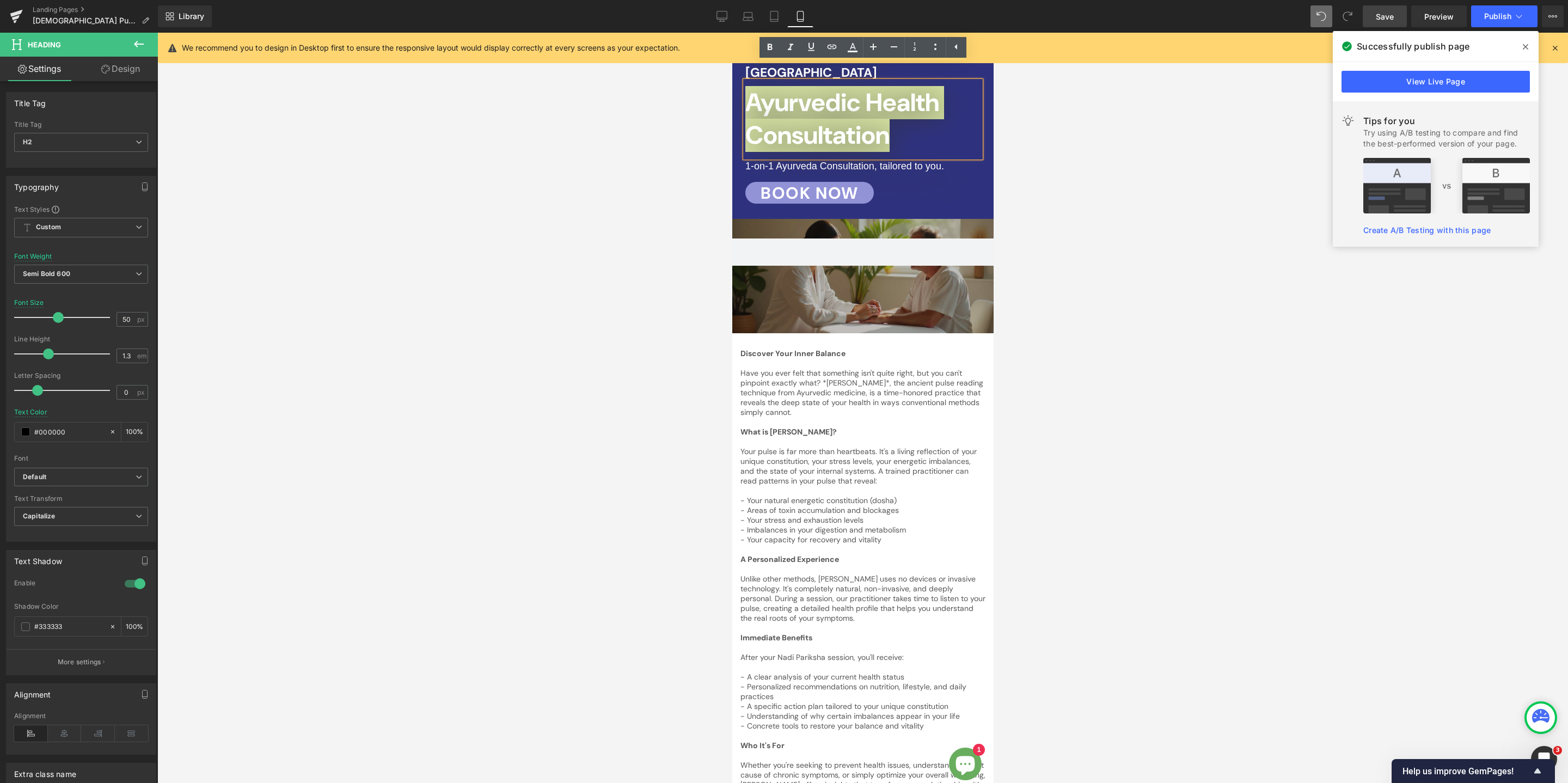
click at [1130, 282] on div at bounding box center [862, 408] width 1410 height 750
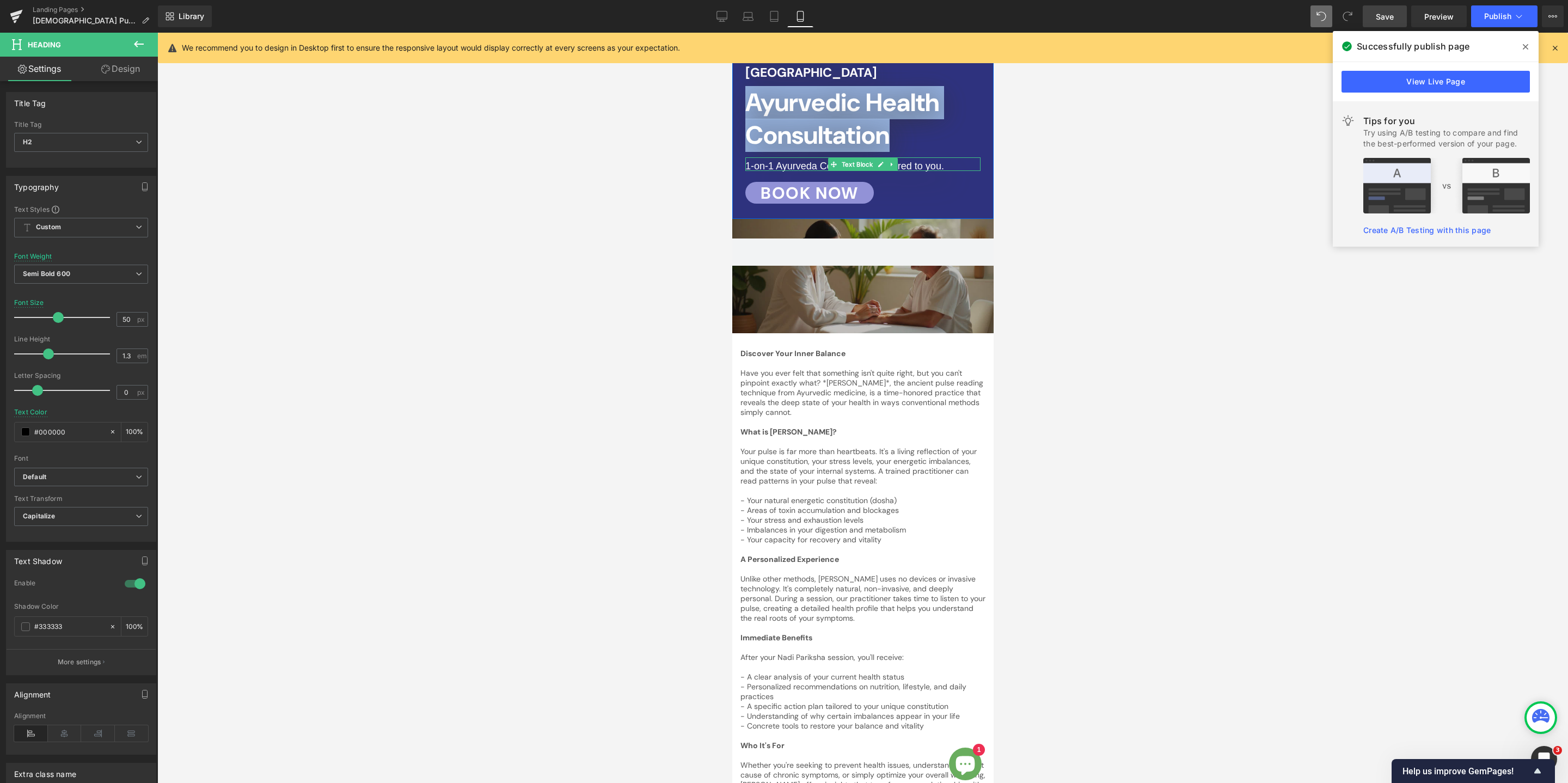
click at [943, 161] on span "1-on-1 Ayurveda Consultation, tailored to you." at bounding box center [844, 166] width 199 height 11
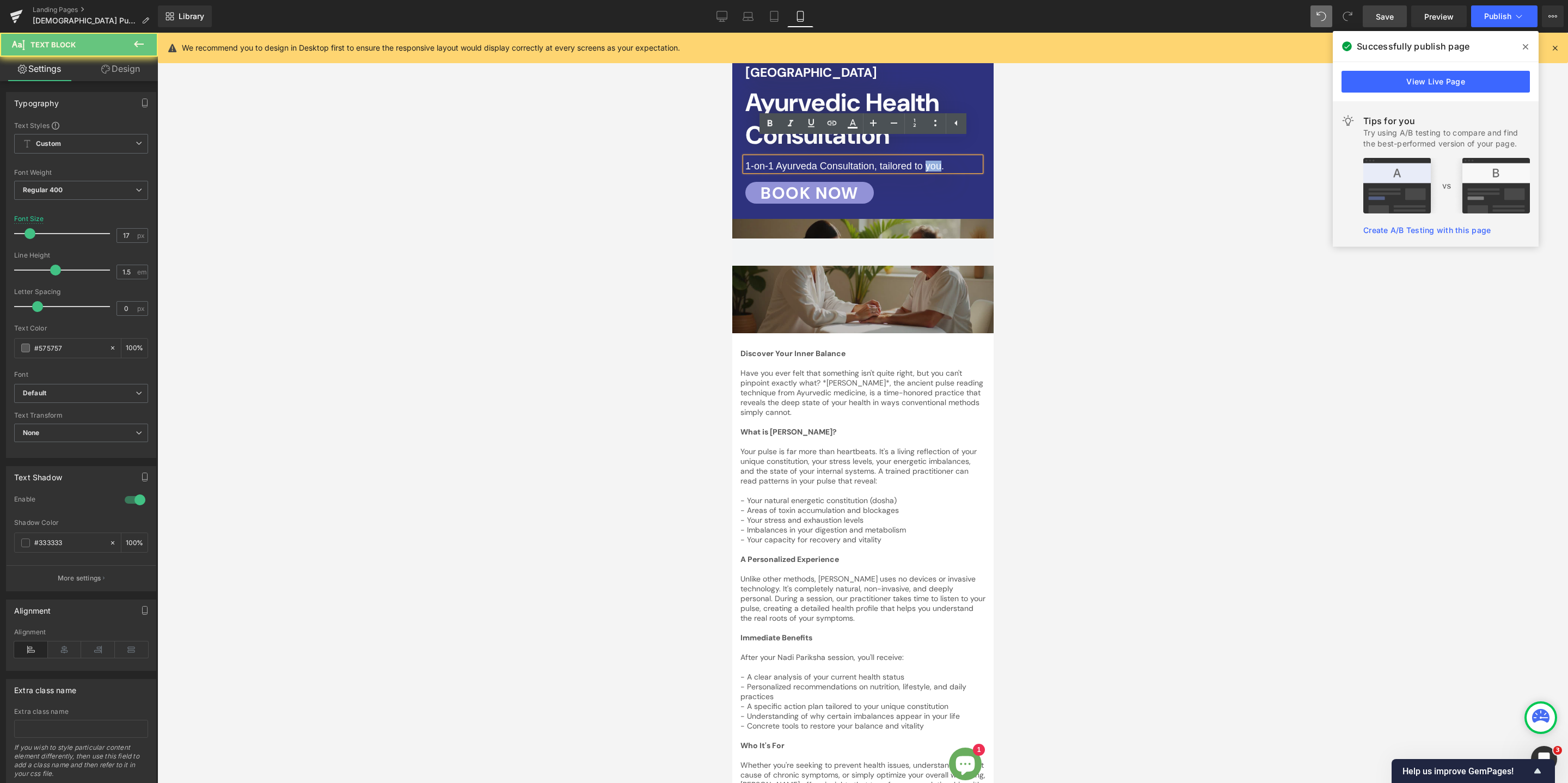
click at [943, 161] on span "1-on-1 Ayurveda Consultation, tailored to you." at bounding box center [844, 166] width 199 height 11
click at [898, 126] on icon at bounding box center [894, 123] width 13 height 13
click at [893, 120] on icon at bounding box center [894, 123] width 13 height 13
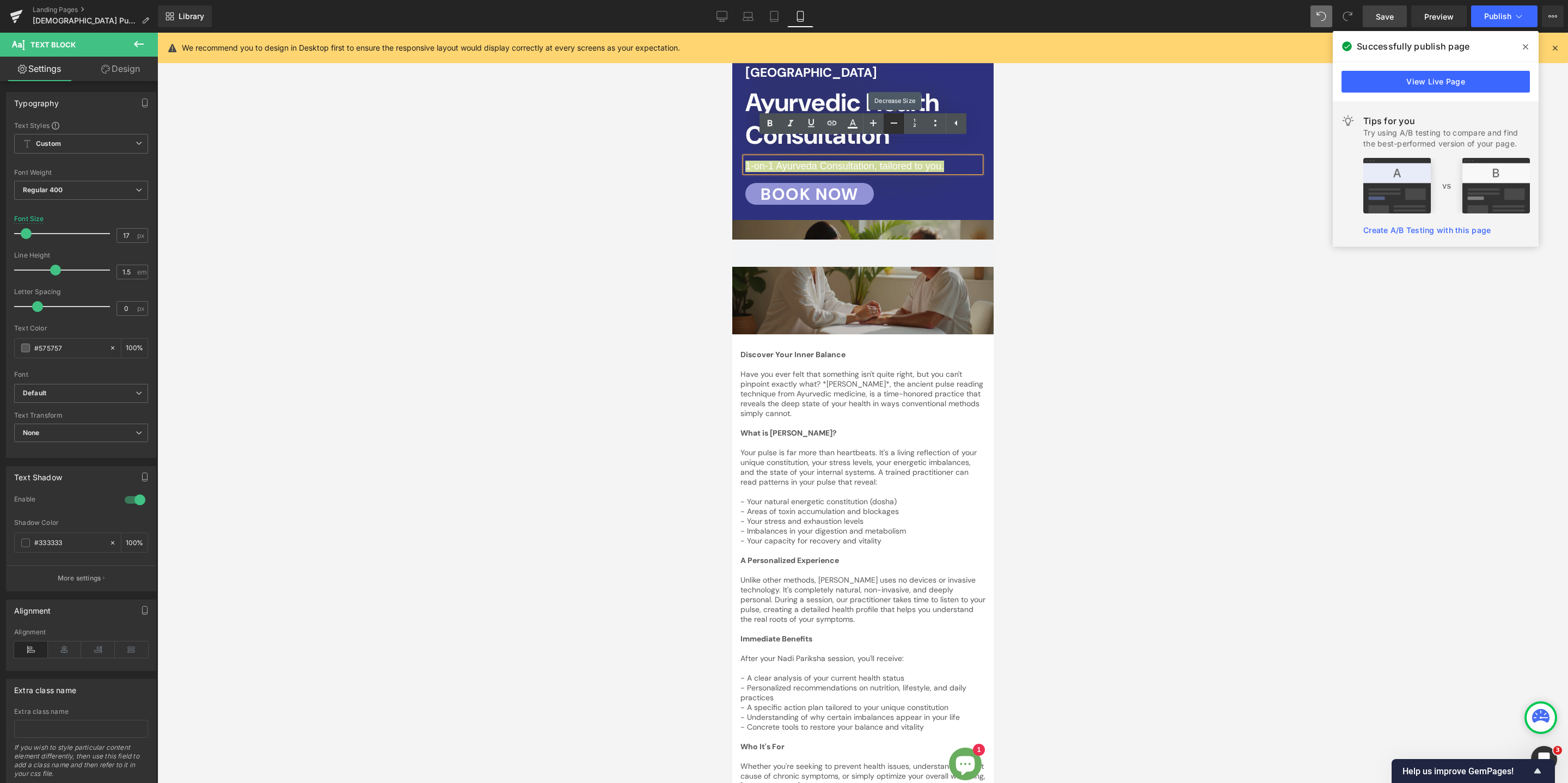
click at [893, 123] on icon at bounding box center [894, 123] width 13 height 13
click at [1119, 241] on div at bounding box center [862, 408] width 1410 height 750
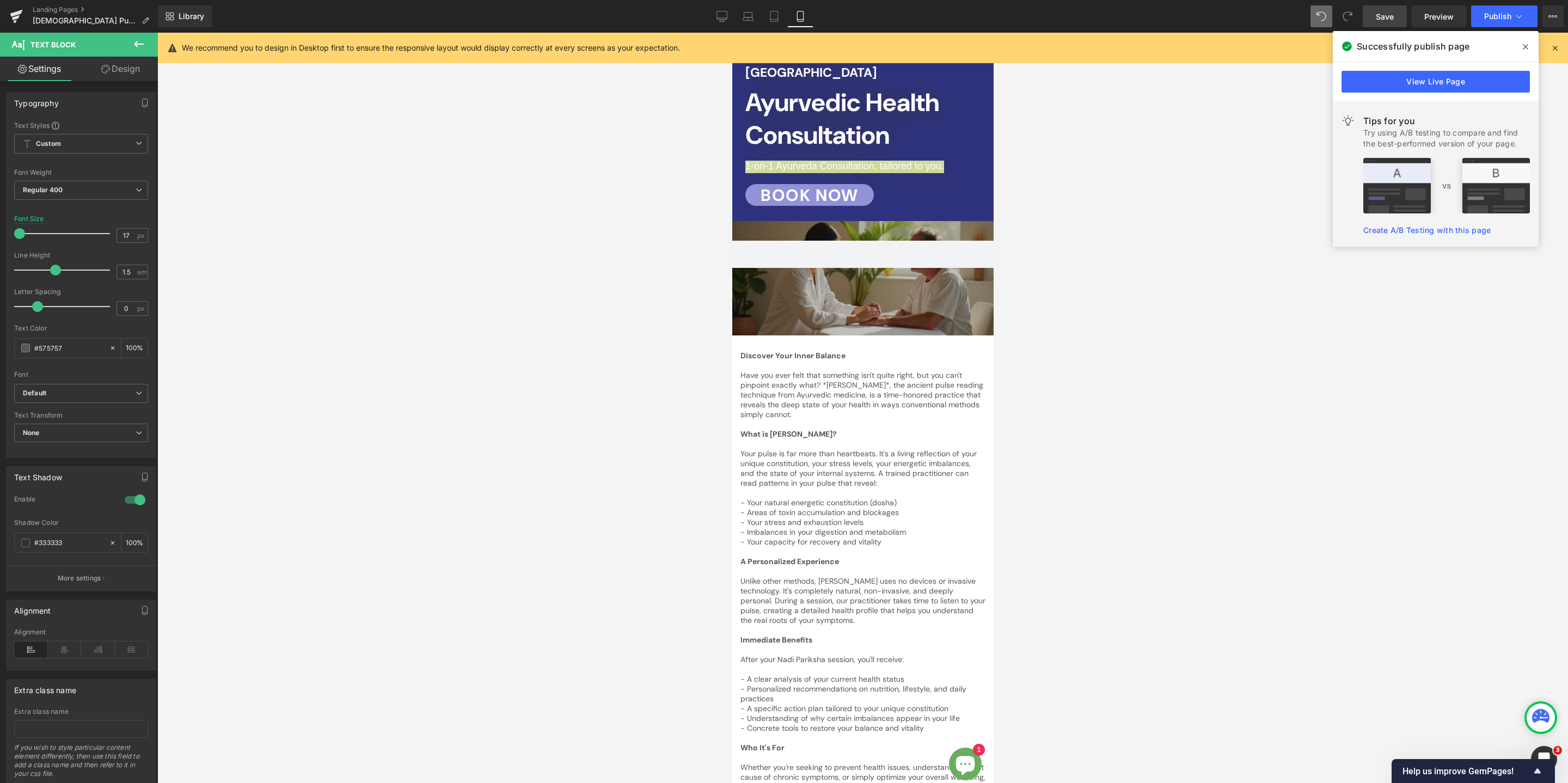
click at [1048, 201] on div at bounding box center [862, 408] width 1410 height 750
click at [1008, 152] on div at bounding box center [862, 408] width 1410 height 750
click at [680, 176] on div at bounding box center [862, 408] width 1410 height 750
click at [1526, 43] on icon at bounding box center [1525, 47] width 5 height 9
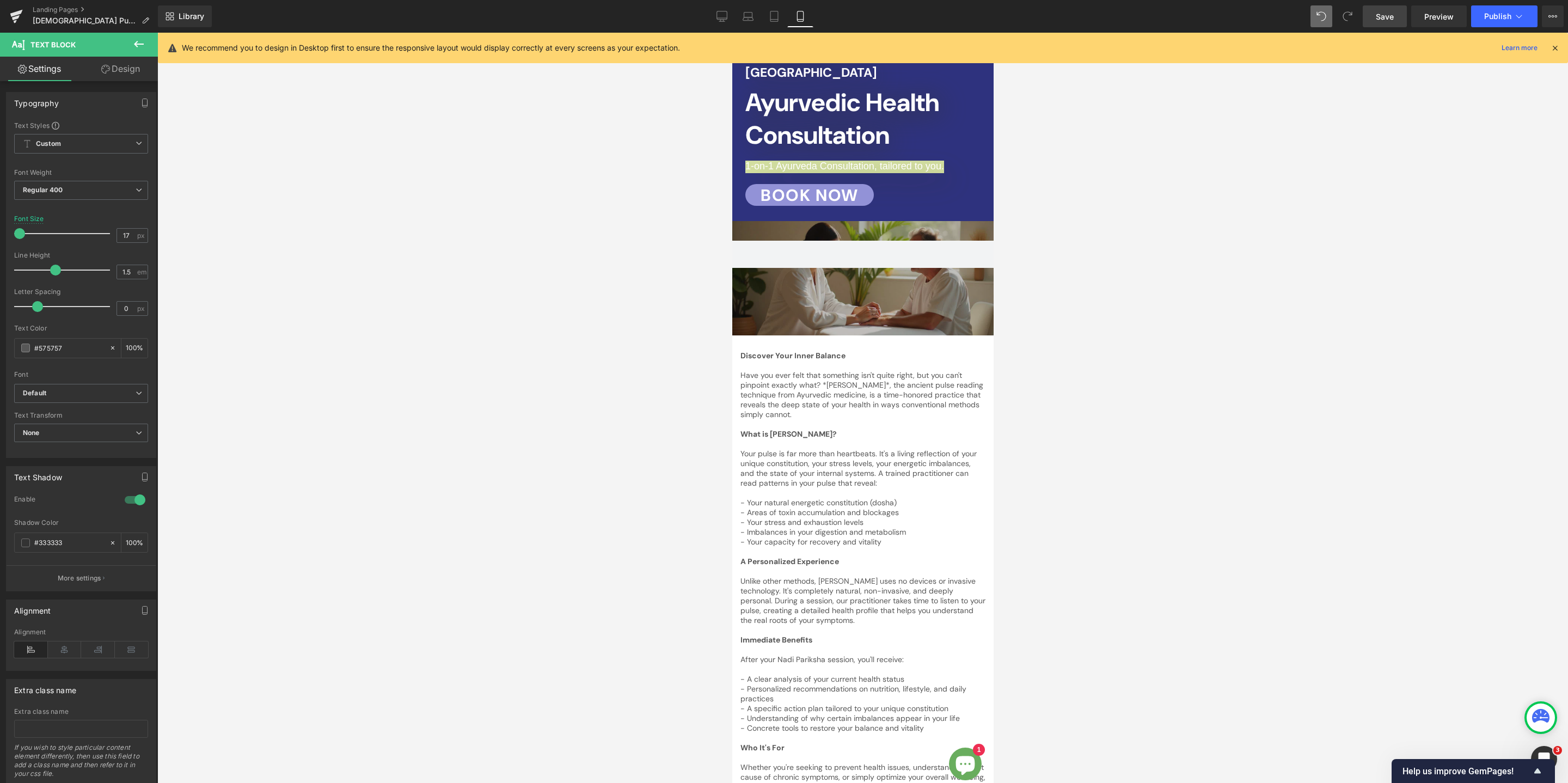
click at [1552, 45] on icon at bounding box center [1554, 47] width 10 height 10
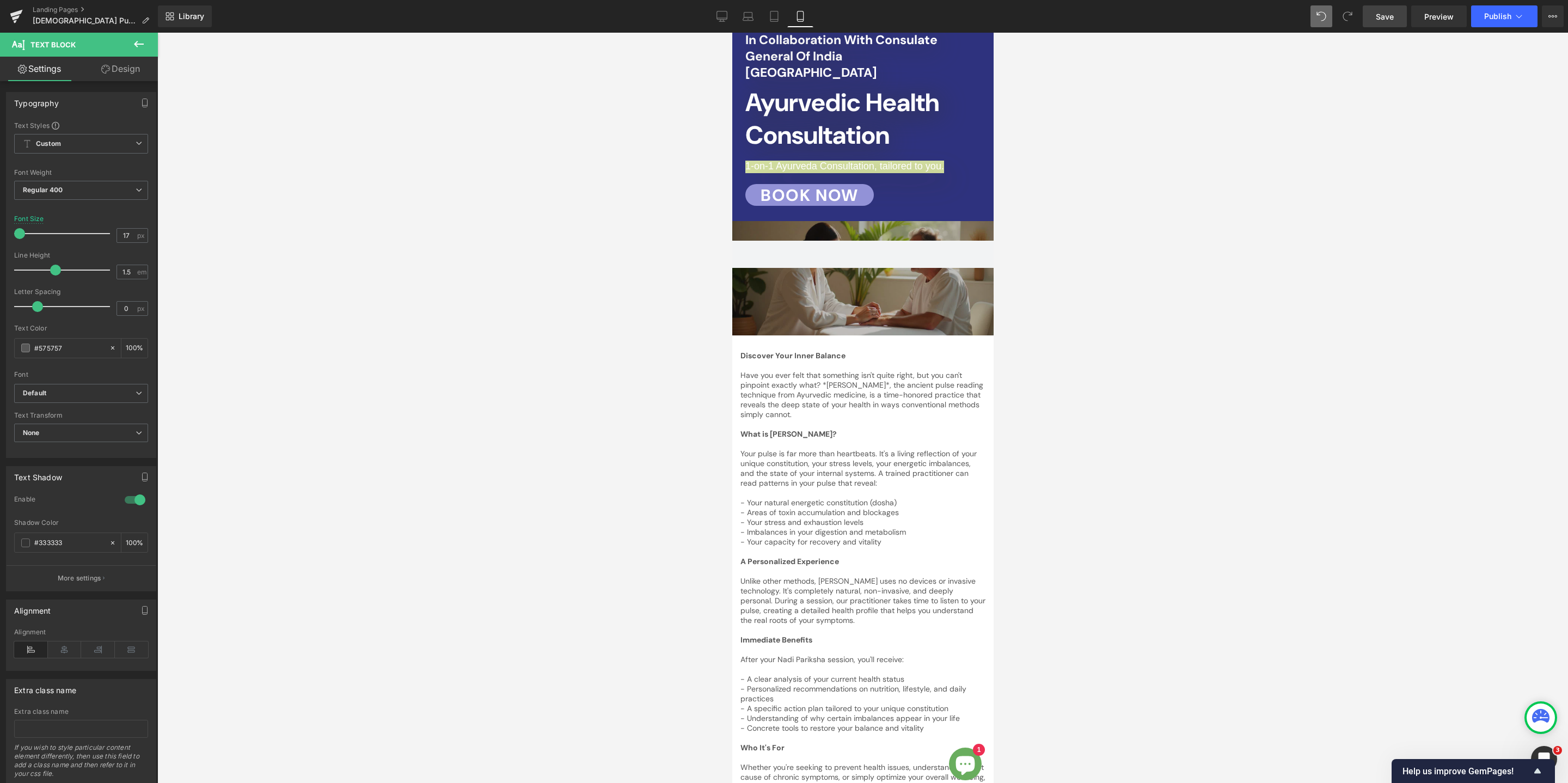
click at [1110, 227] on div at bounding box center [862, 408] width 1410 height 750
click at [1382, 15] on span "Save" at bounding box center [1385, 16] width 18 height 12
click at [1494, 18] on span "Publish" at bounding box center [1498, 16] width 27 height 9
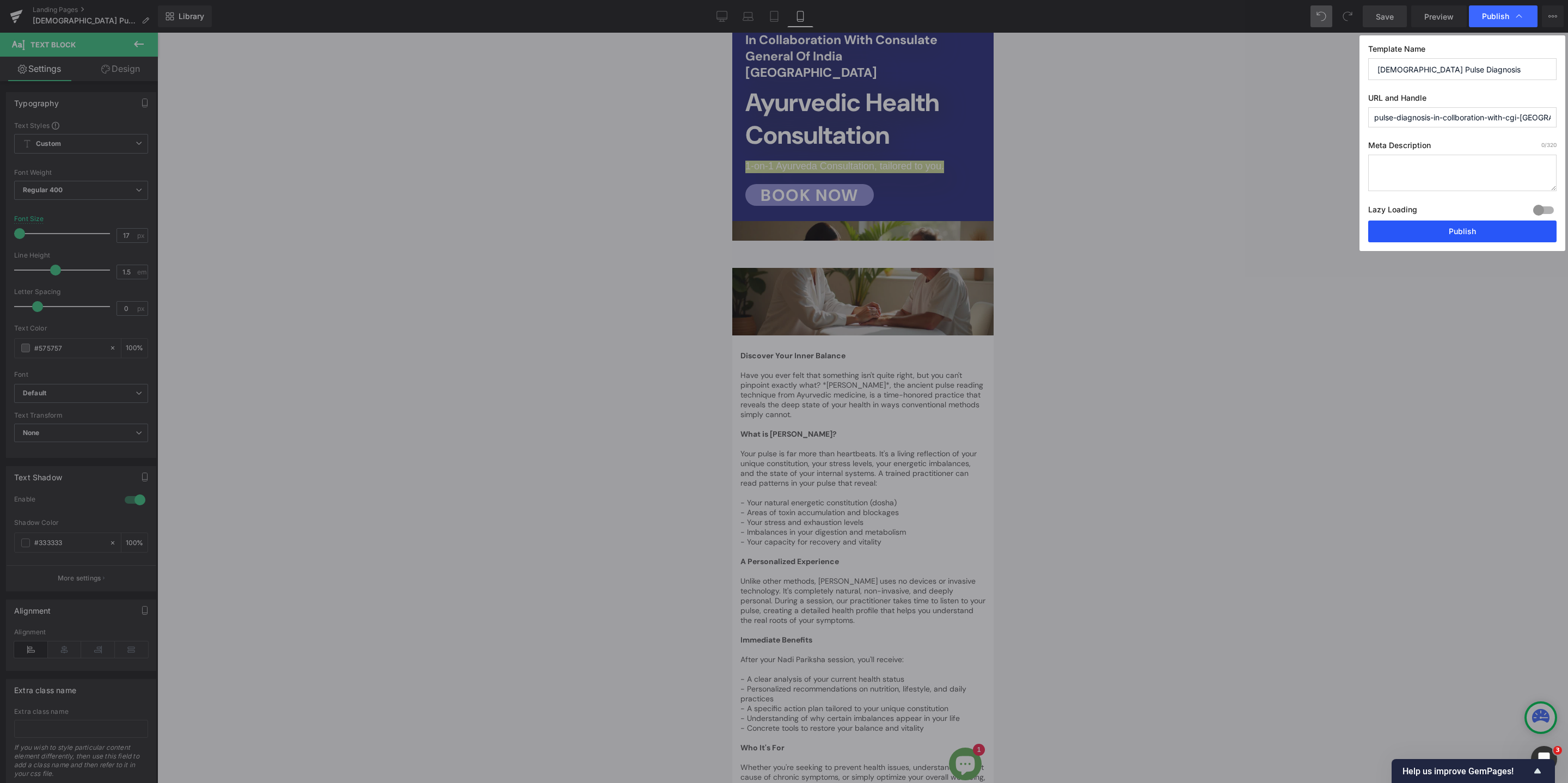
click at [1463, 222] on button "Publish" at bounding box center [1462, 232] width 188 height 22
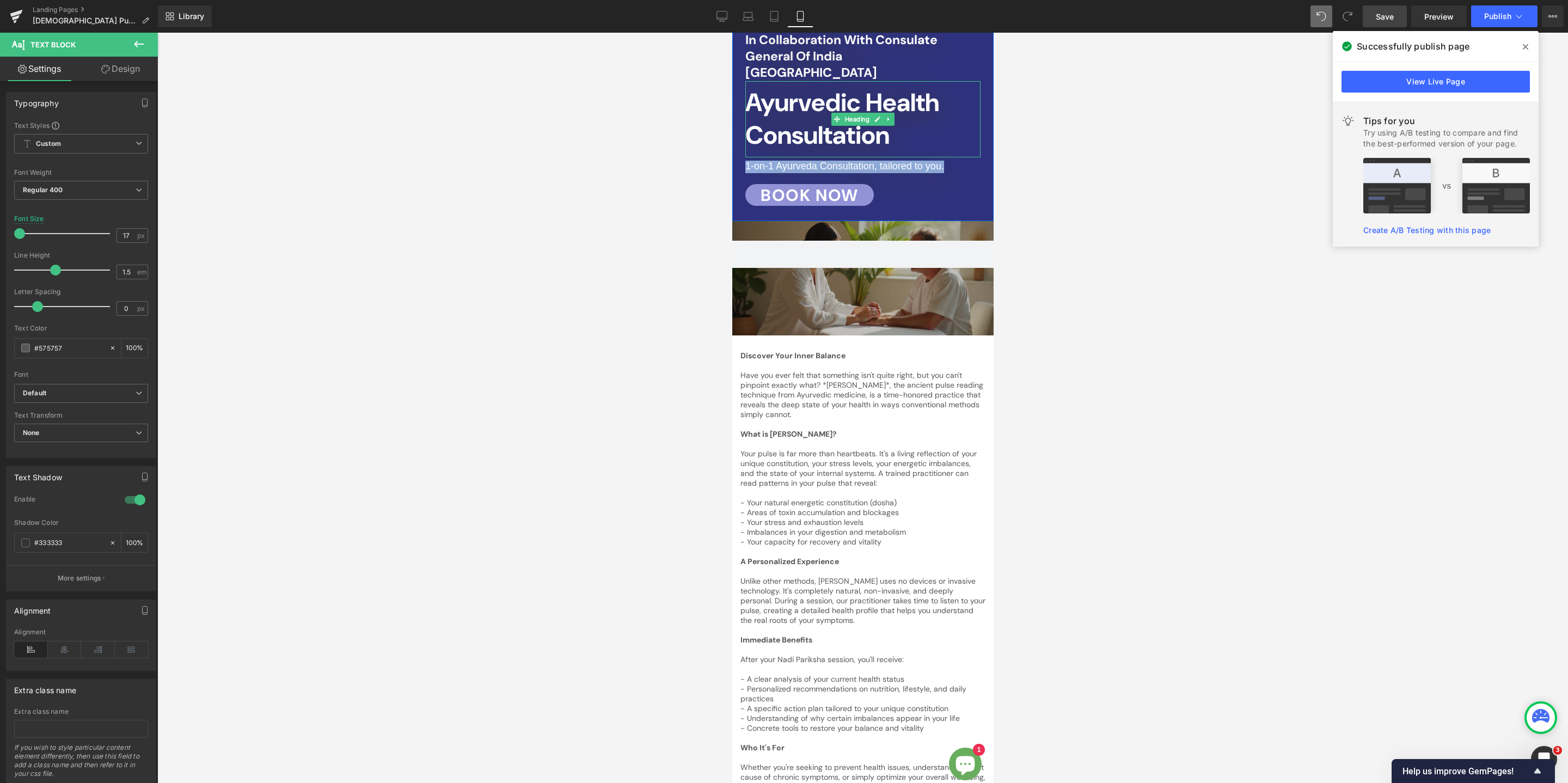
click at [926, 125] on h2 "Ayurvedic Health Consultation" at bounding box center [862, 120] width 235 height 66
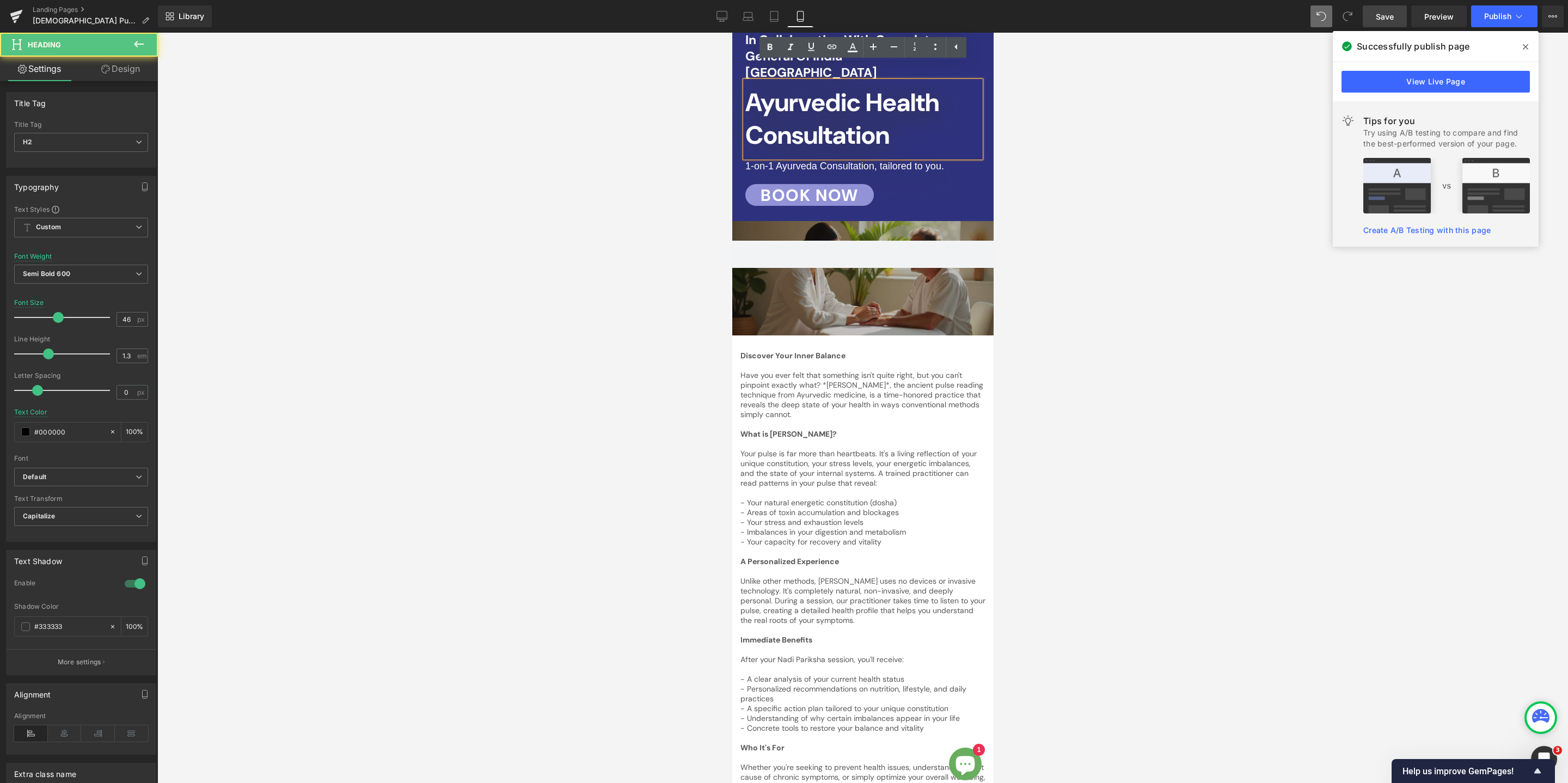
click at [926, 125] on h2 "Ayurvedic Health Consultation" at bounding box center [862, 120] width 235 height 66
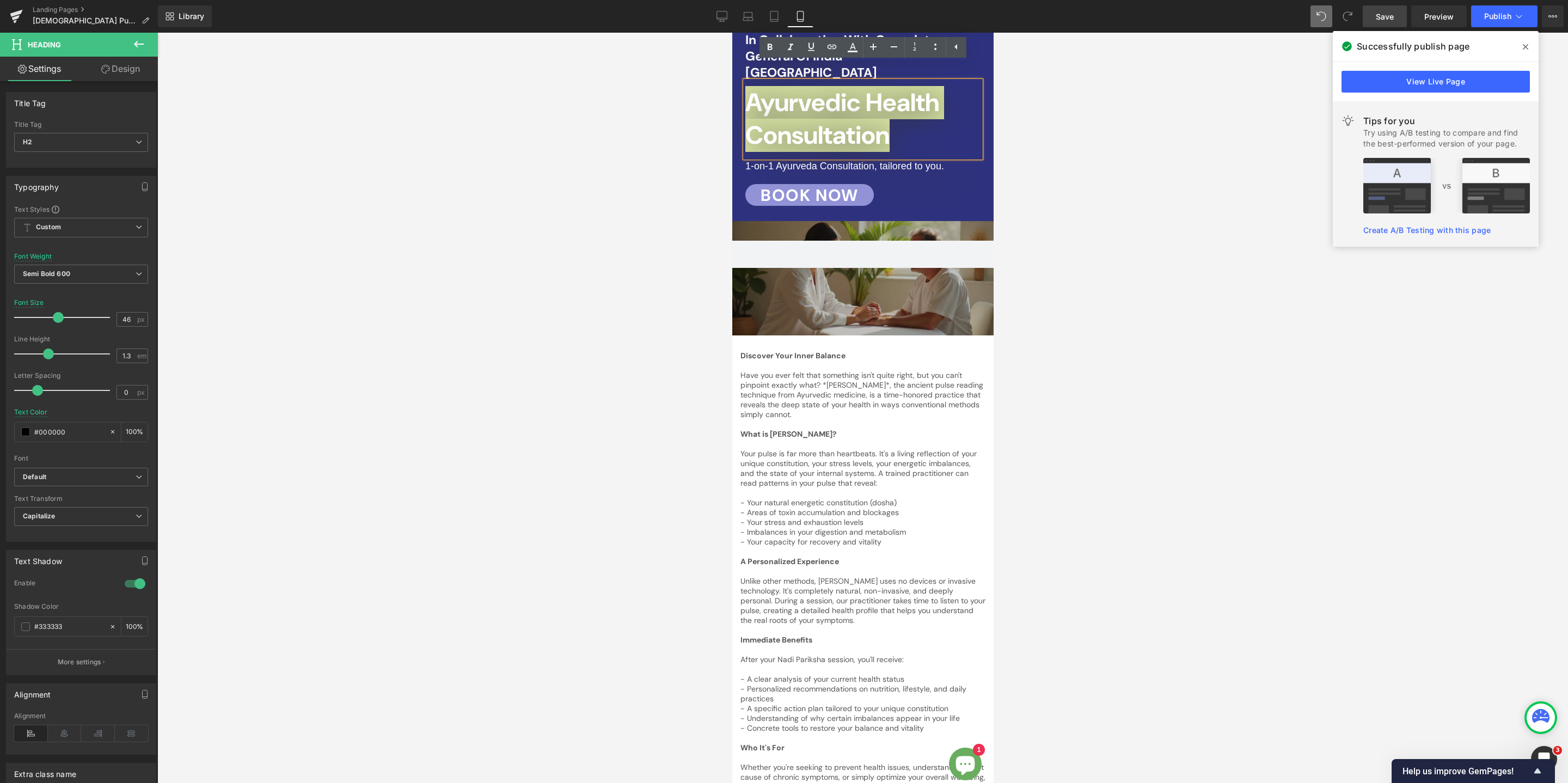
click at [1068, 224] on div at bounding box center [862, 408] width 1410 height 750
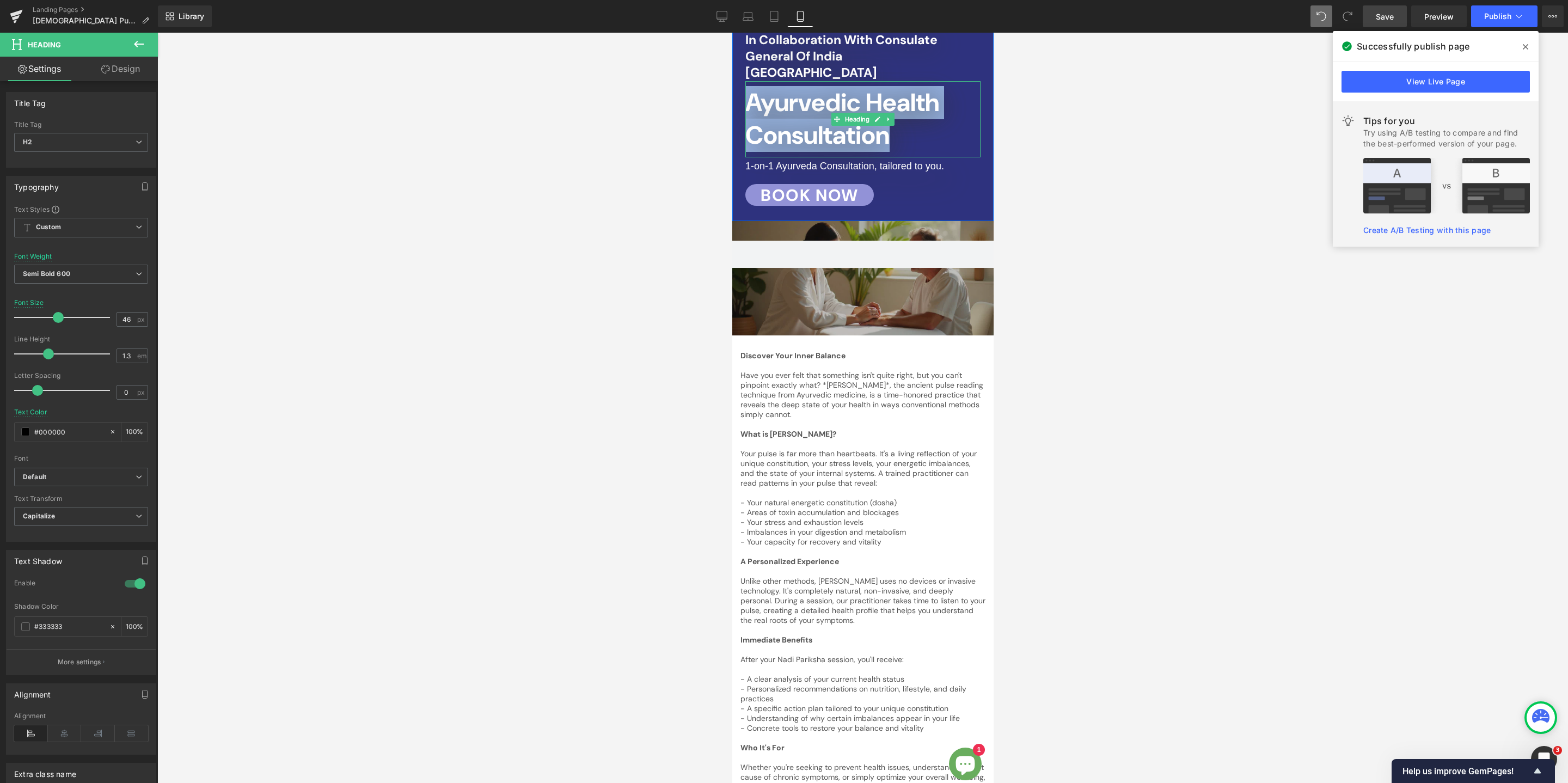
click at [893, 117] on span "Ayurvedic Health Consultation" at bounding box center [841, 119] width 193 height 66
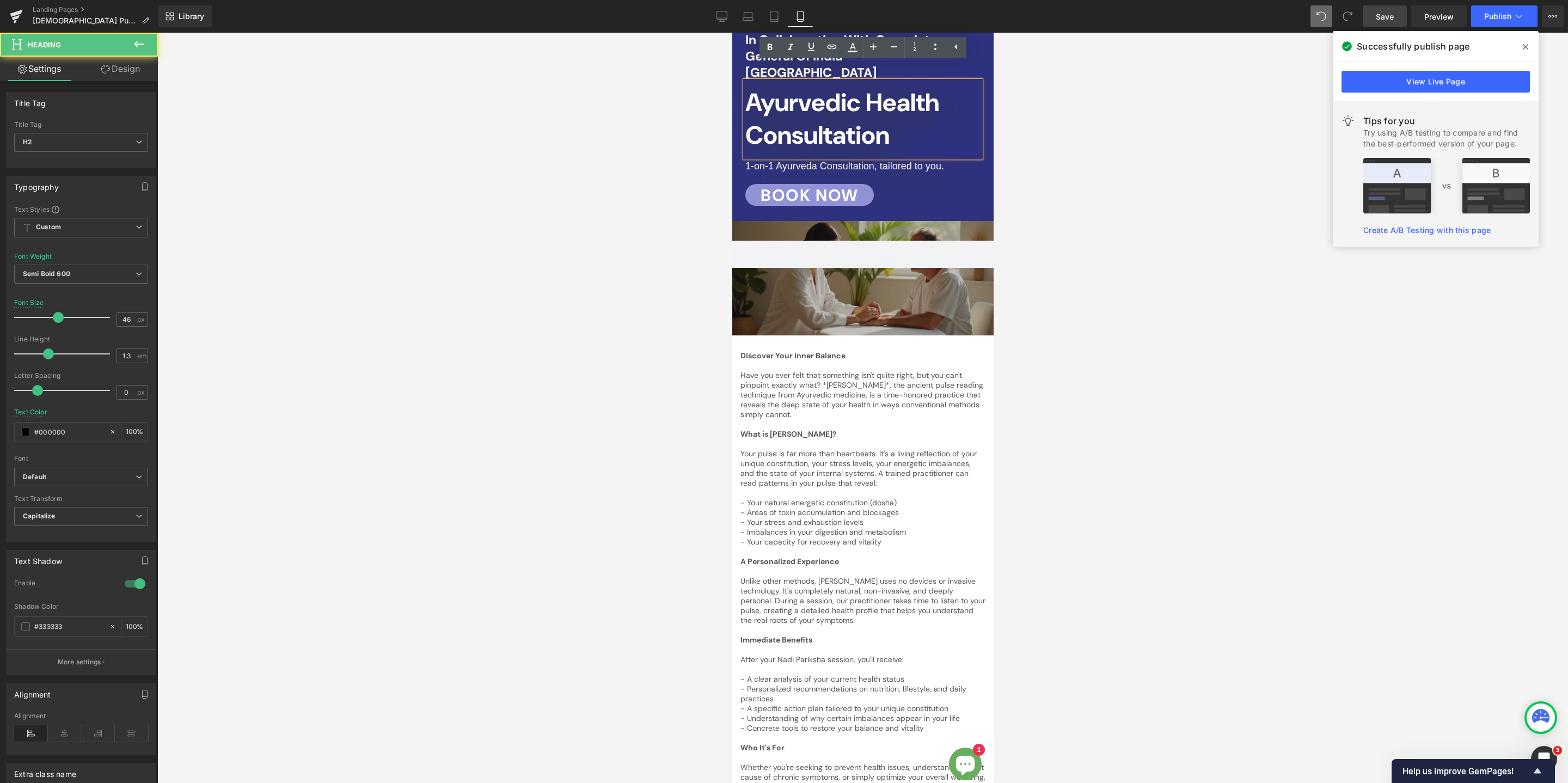
click at [893, 117] on span "Ayurvedic Health Consultation" at bounding box center [841, 119] width 193 height 66
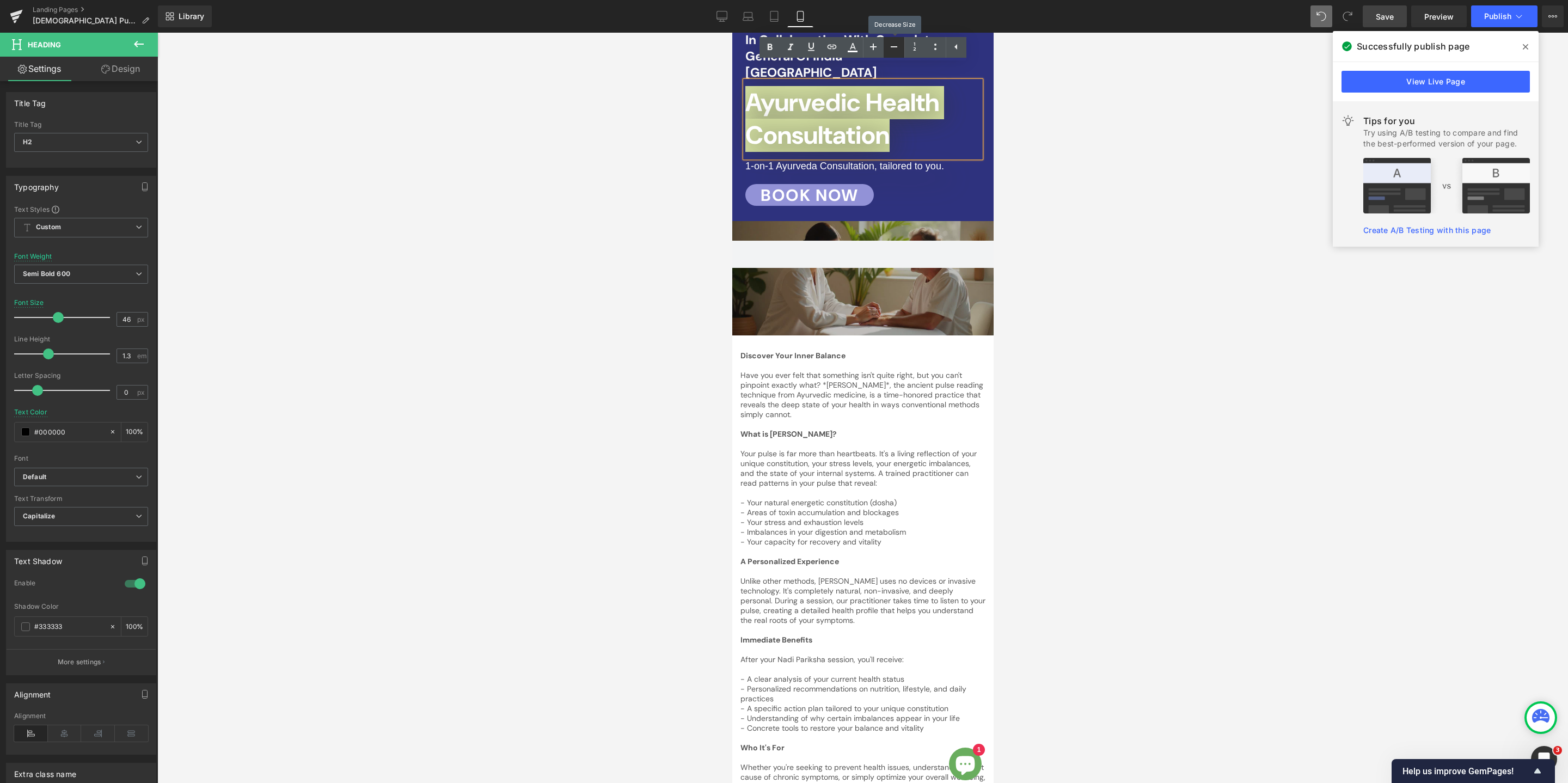
click at [892, 44] on icon at bounding box center [894, 47] width 13 height 13
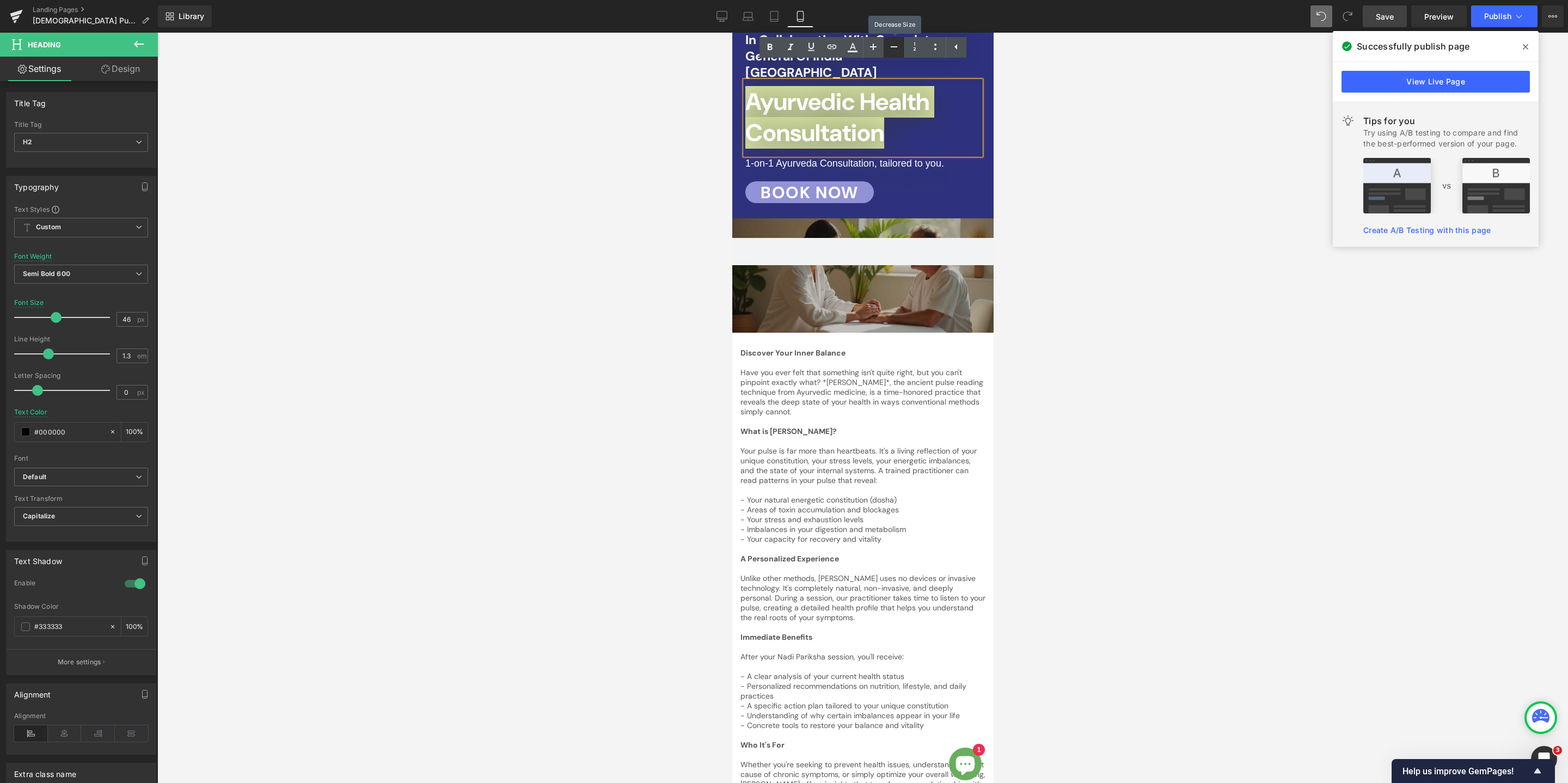
click at [892, 44] on icon at bounding box center [894, 47] width 13 height 13
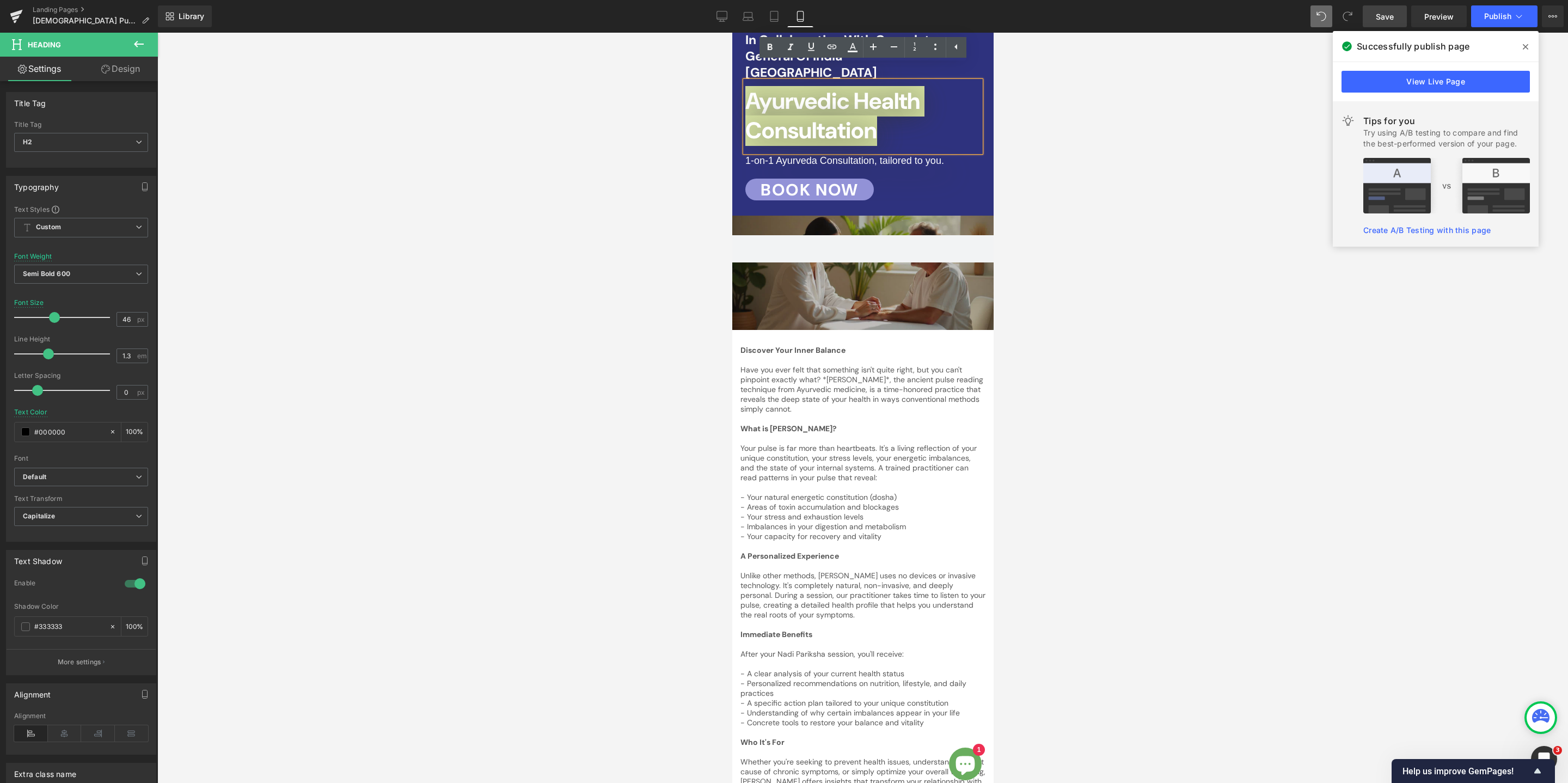
click at [1089, 218] on div at bounding box center [862, 408] width 1410 height 750
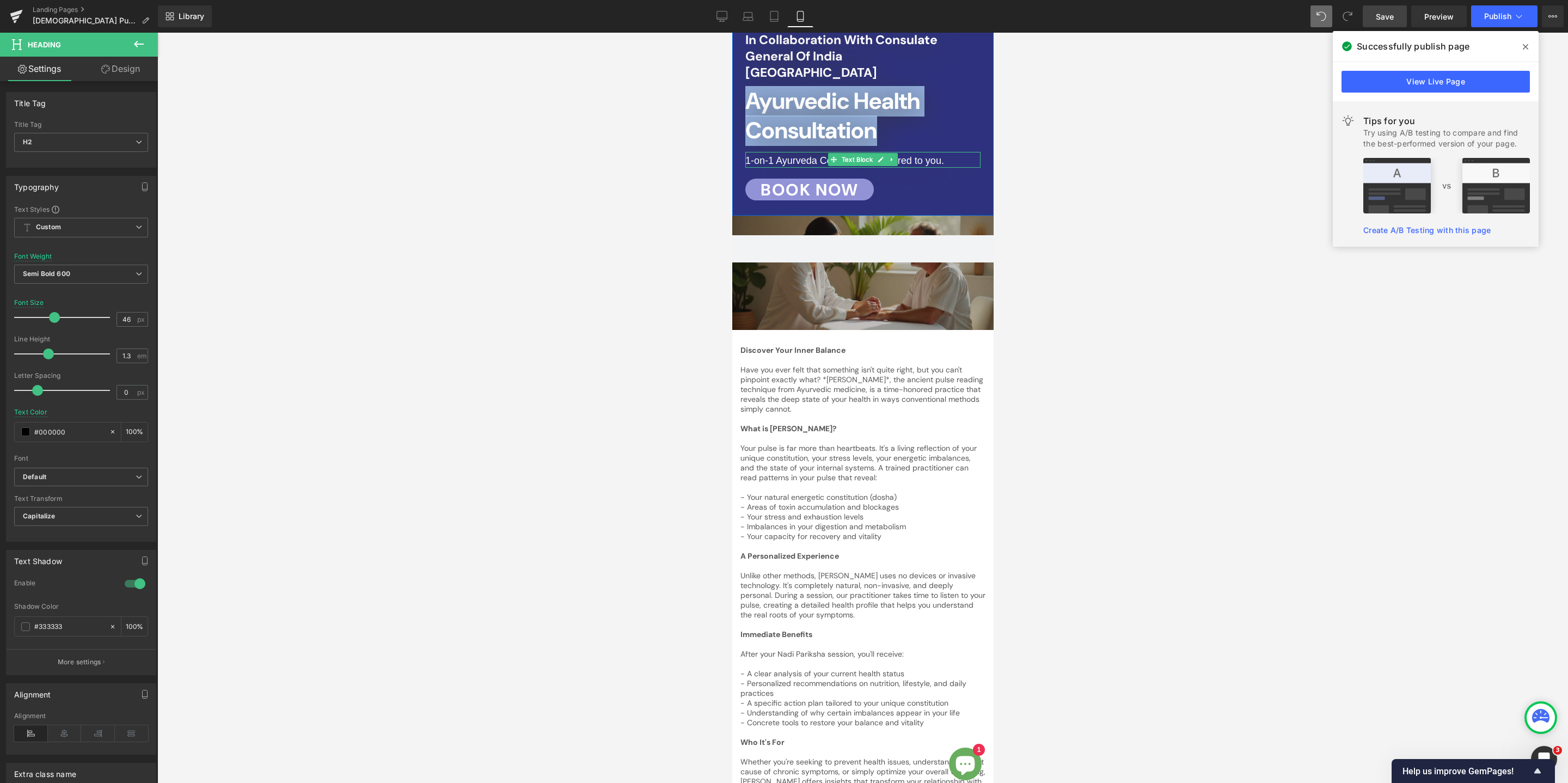
click at [909, 155] on span "1-on-1 Ayurveda Consultation, tailored to you." at bounding box center [844, 161] width 199 height 11
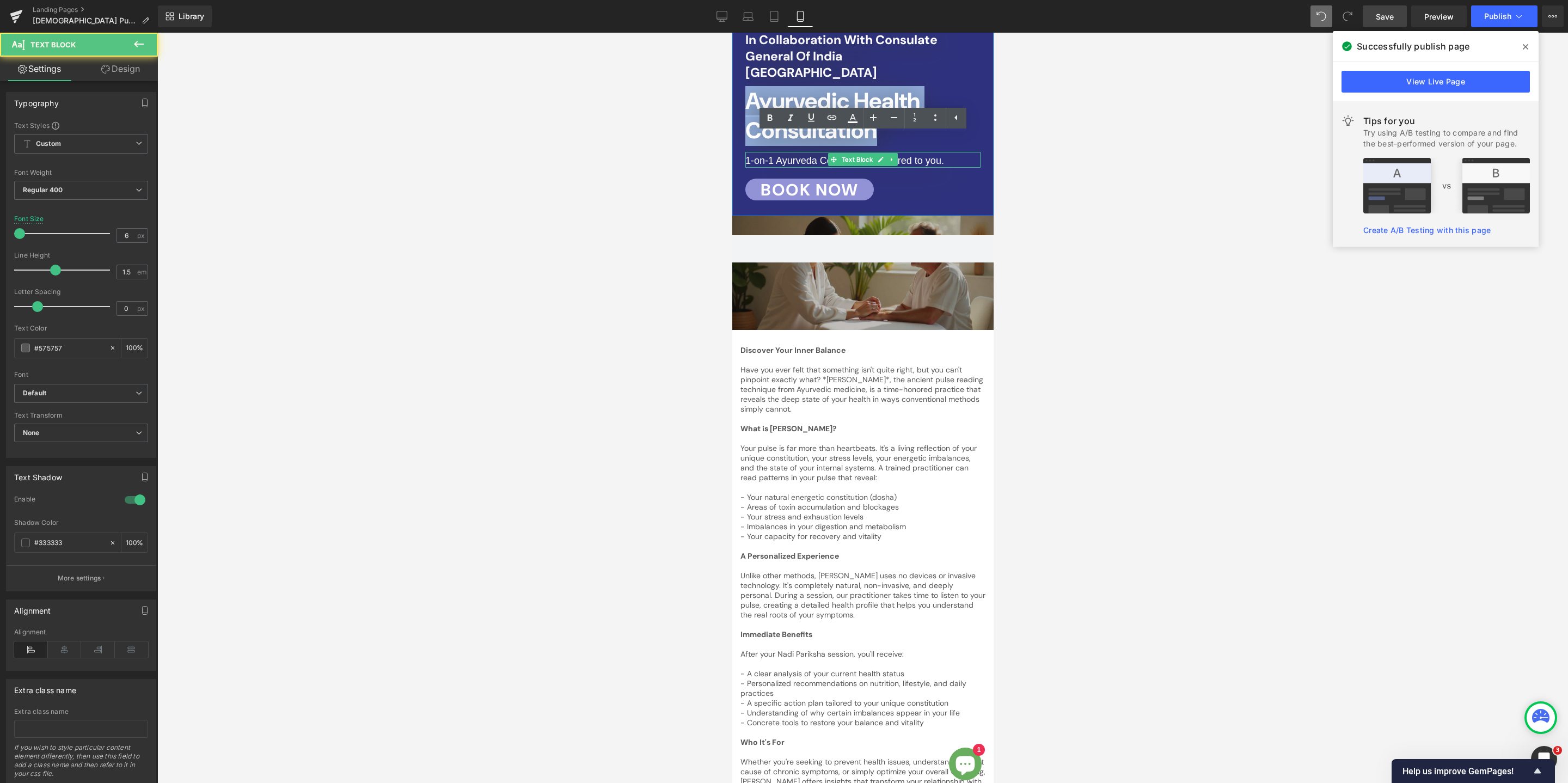
click at [909, 155] on span "1-on-1 Ayurveda Consultation, tailored to you." at bounding box center [844, 161] width 199 height 11
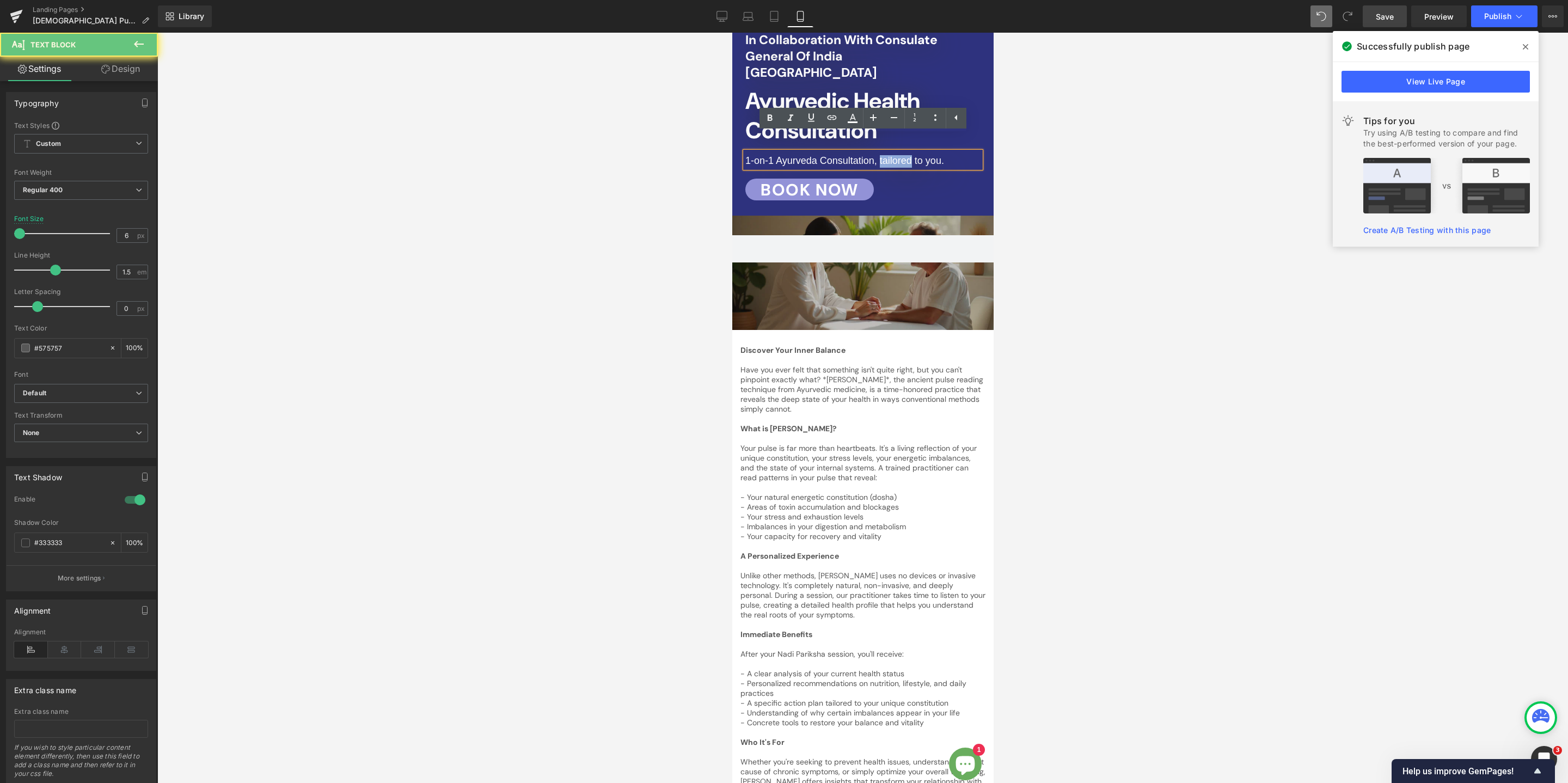
click at [909, 155] on span "1-on-1 Ayurveda Consultation, tailored to you." at bounding box center [844, 161] width 199 height 11
click at [895, 115] on icon at bounding box center [894, 118] width 13 height 13
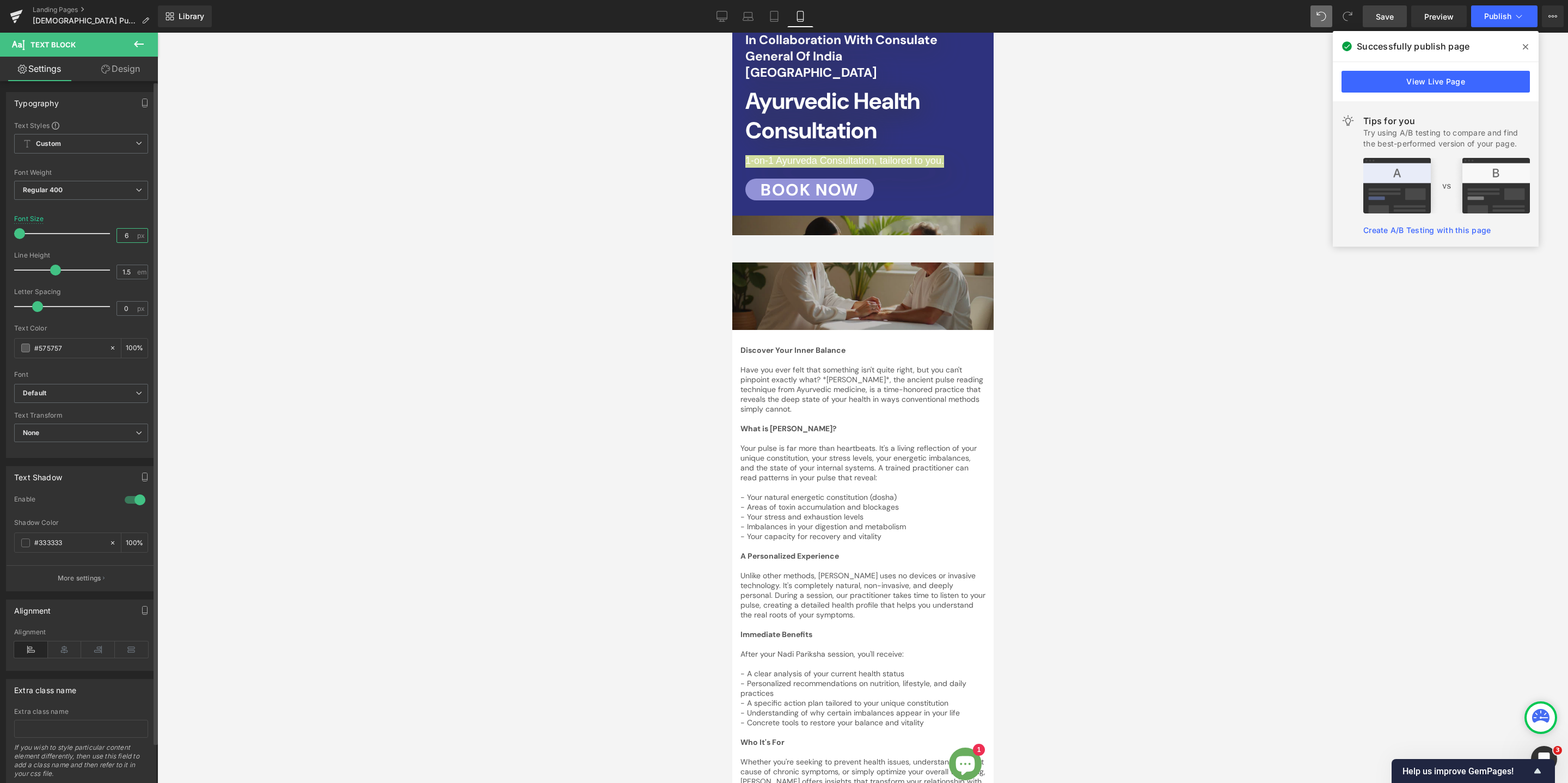
click at [118, 240] on input "6" at bounding box center [126, 235] width 19 height 14
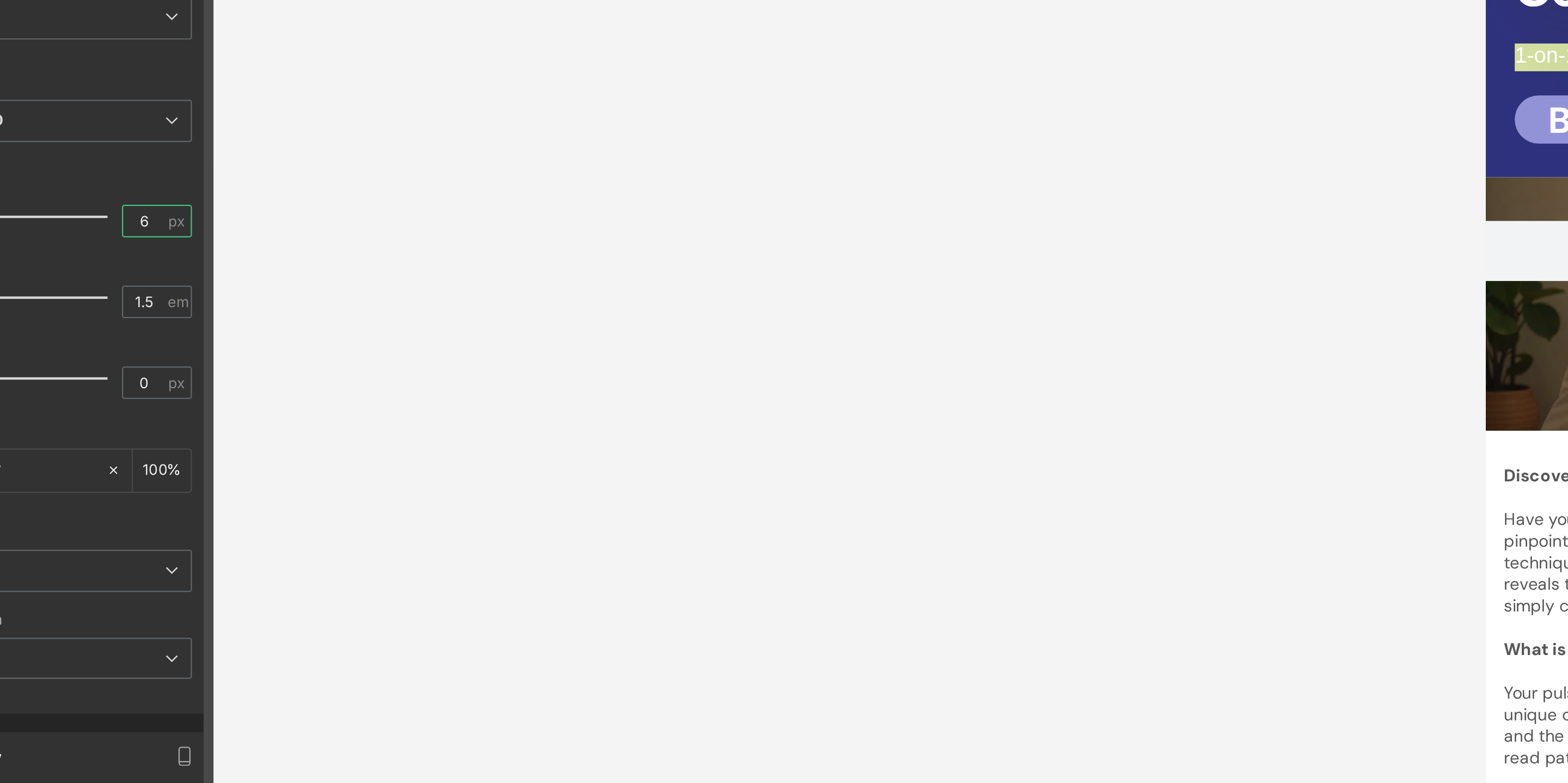
click at [127, 235] on input "6" at bounding box center [126, 235] width 19 height 14
click at [373, 266] on div at bounding box center [862, 408] width 1410 height 750
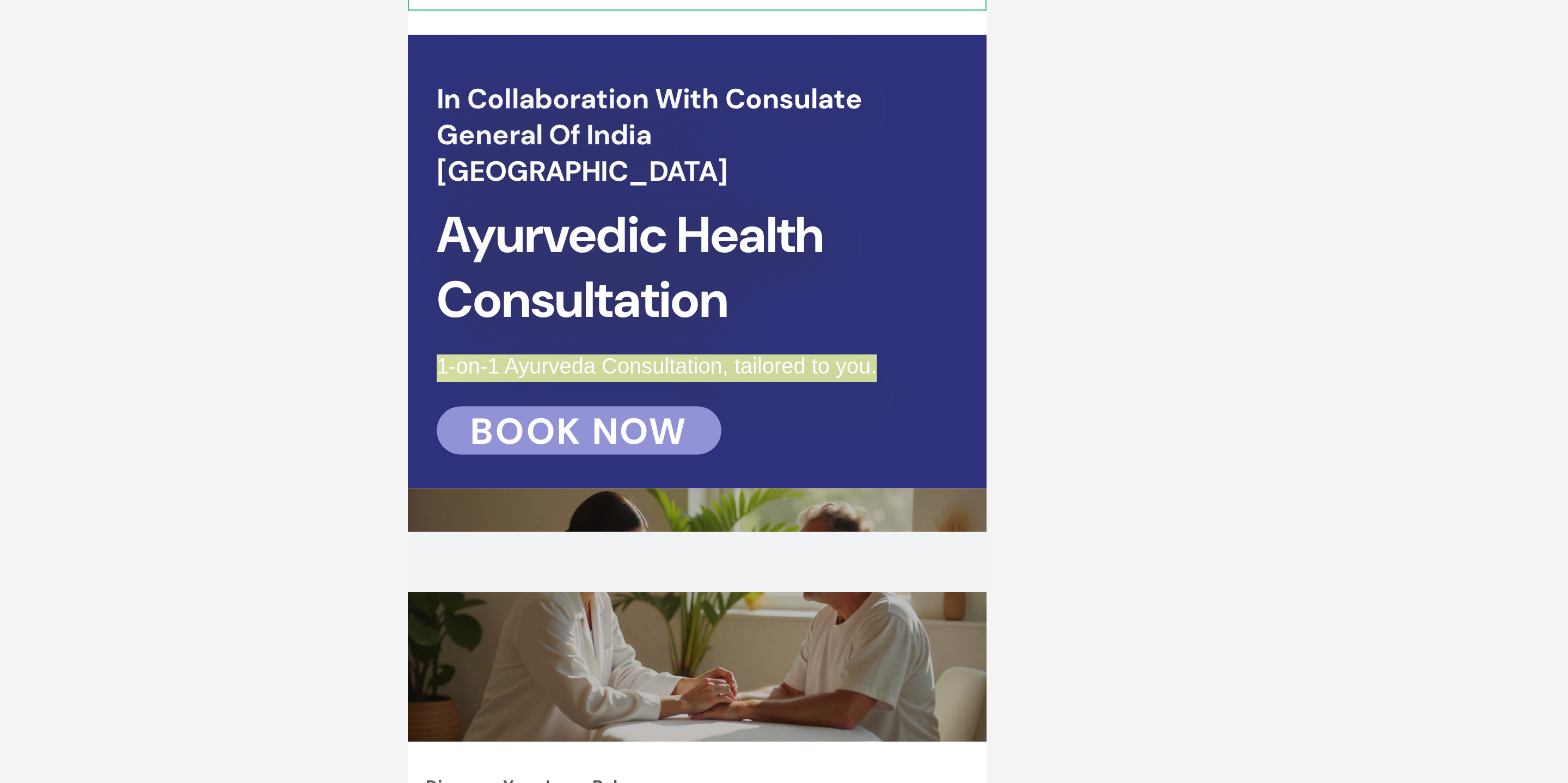
click at [1043, 274] on div at bounding box center [862, 408] width 1410 height 750
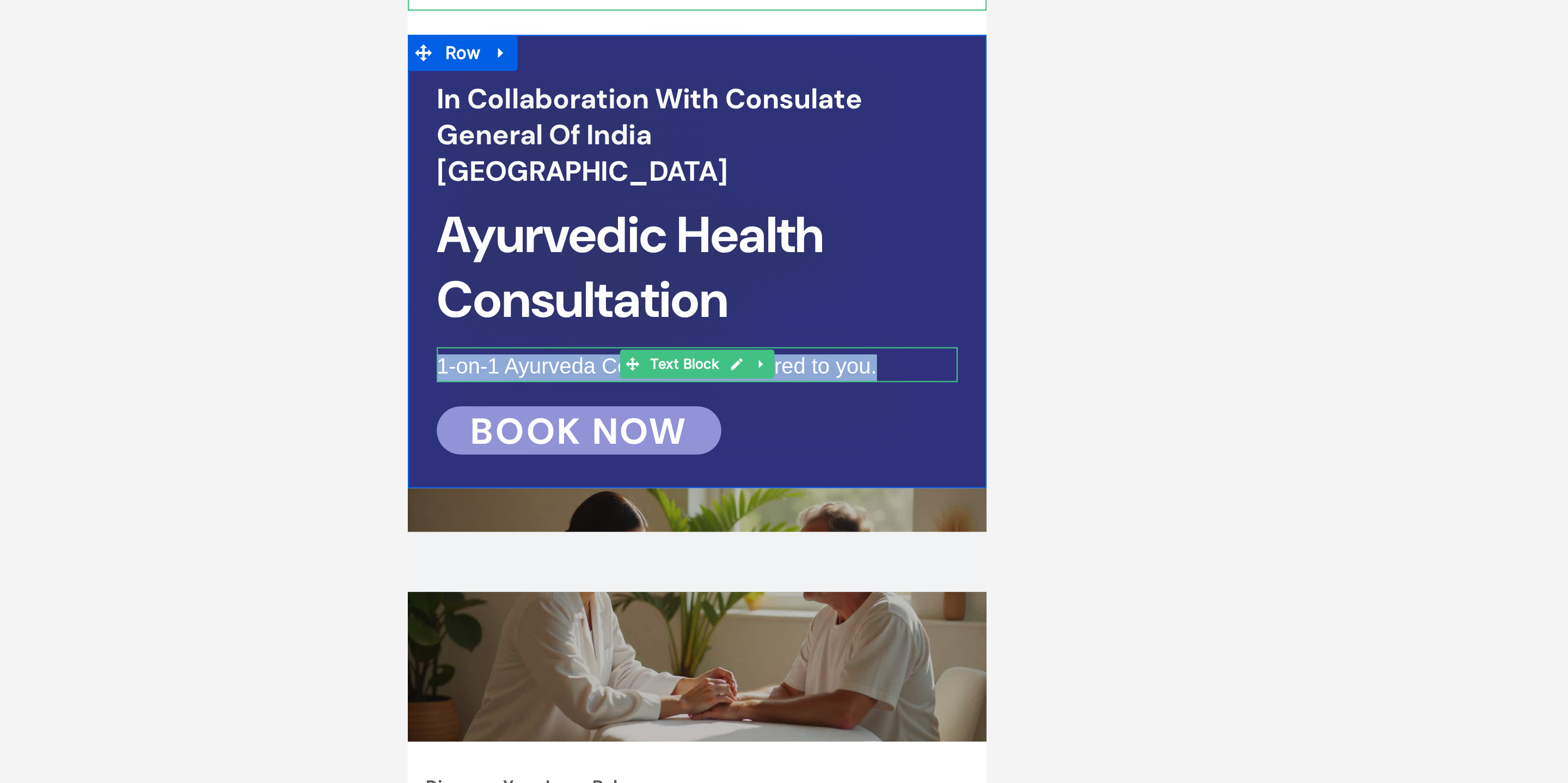
click at [618, 36] on span "1-on-1 Ayurveda Consultation, tailored to you." at bounding box center [519, 41] width 199 height 11
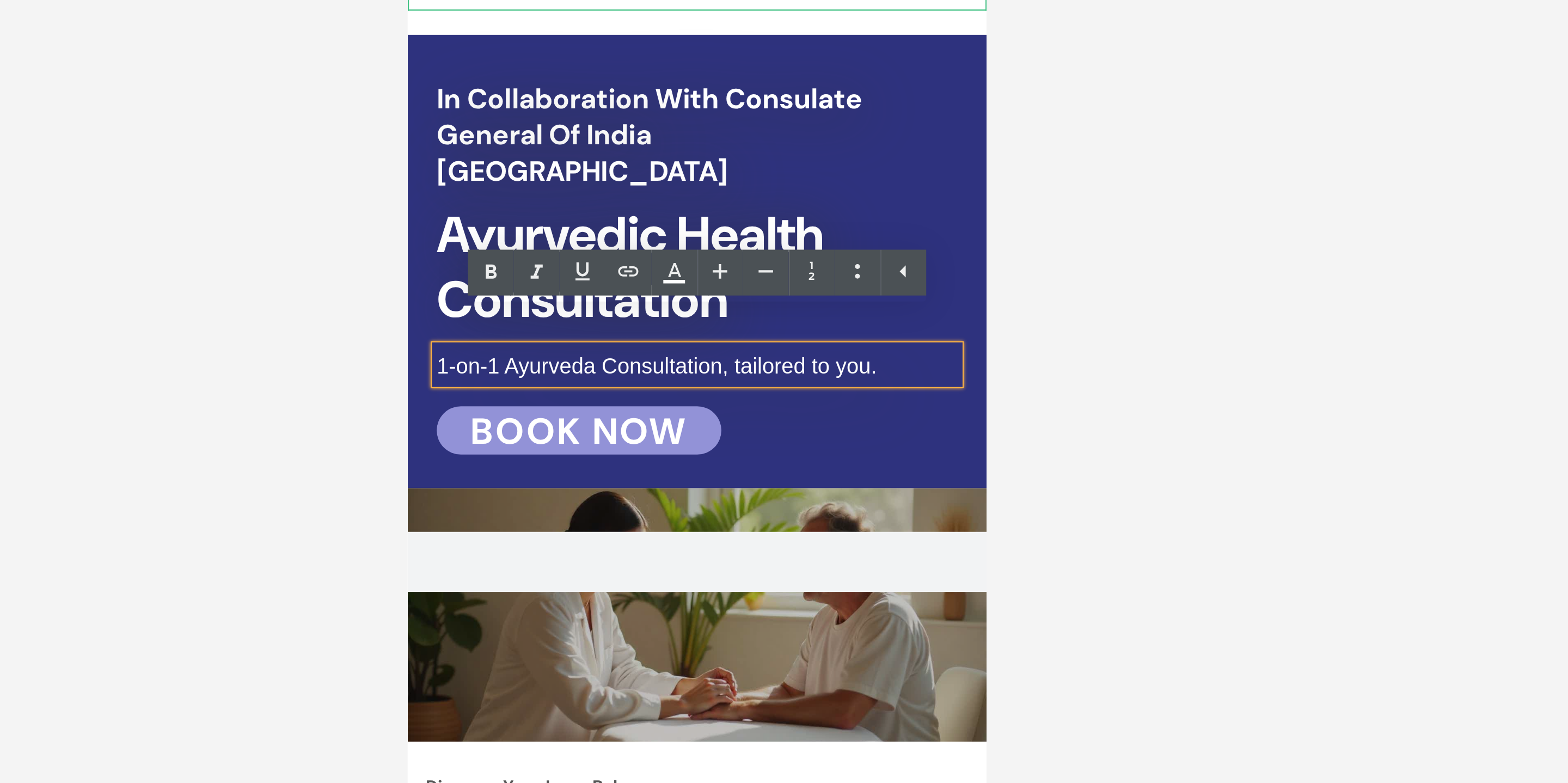
click at [616, 36] on span "1-on-1 Ayurveda Consultation, tailored to you." at bounding box center [519, 41] width 199 height 11
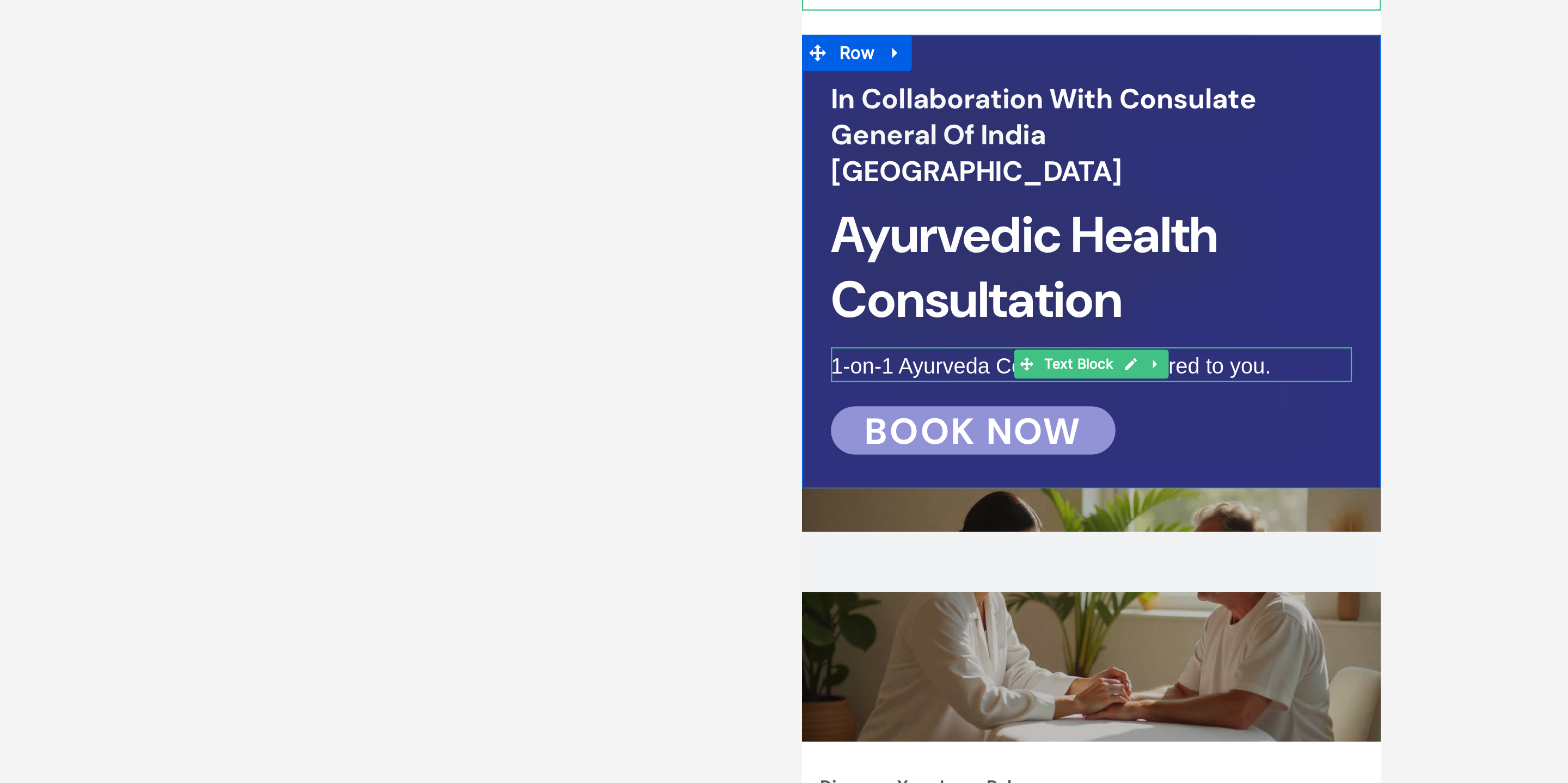
click at [826, 36] on span "1-on-1 Ayurveda Consultation, tailored to you." at bounding box center [913, 41] width 199 height 11
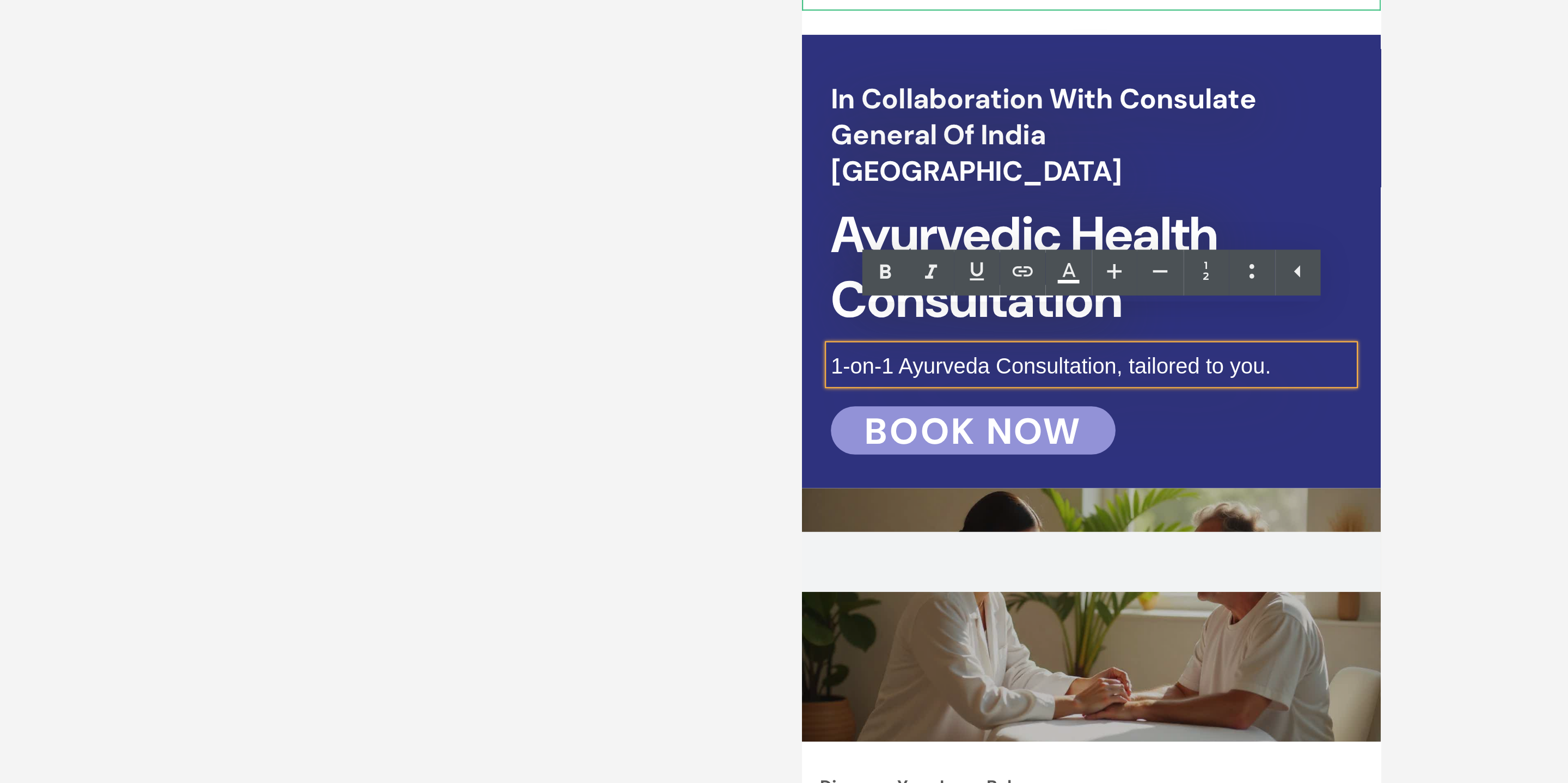
click at [826, 36] on span "1-on-1 Ayurveda Consultation, tailored to you." at bounding box center [913, 41] width 199 height 11
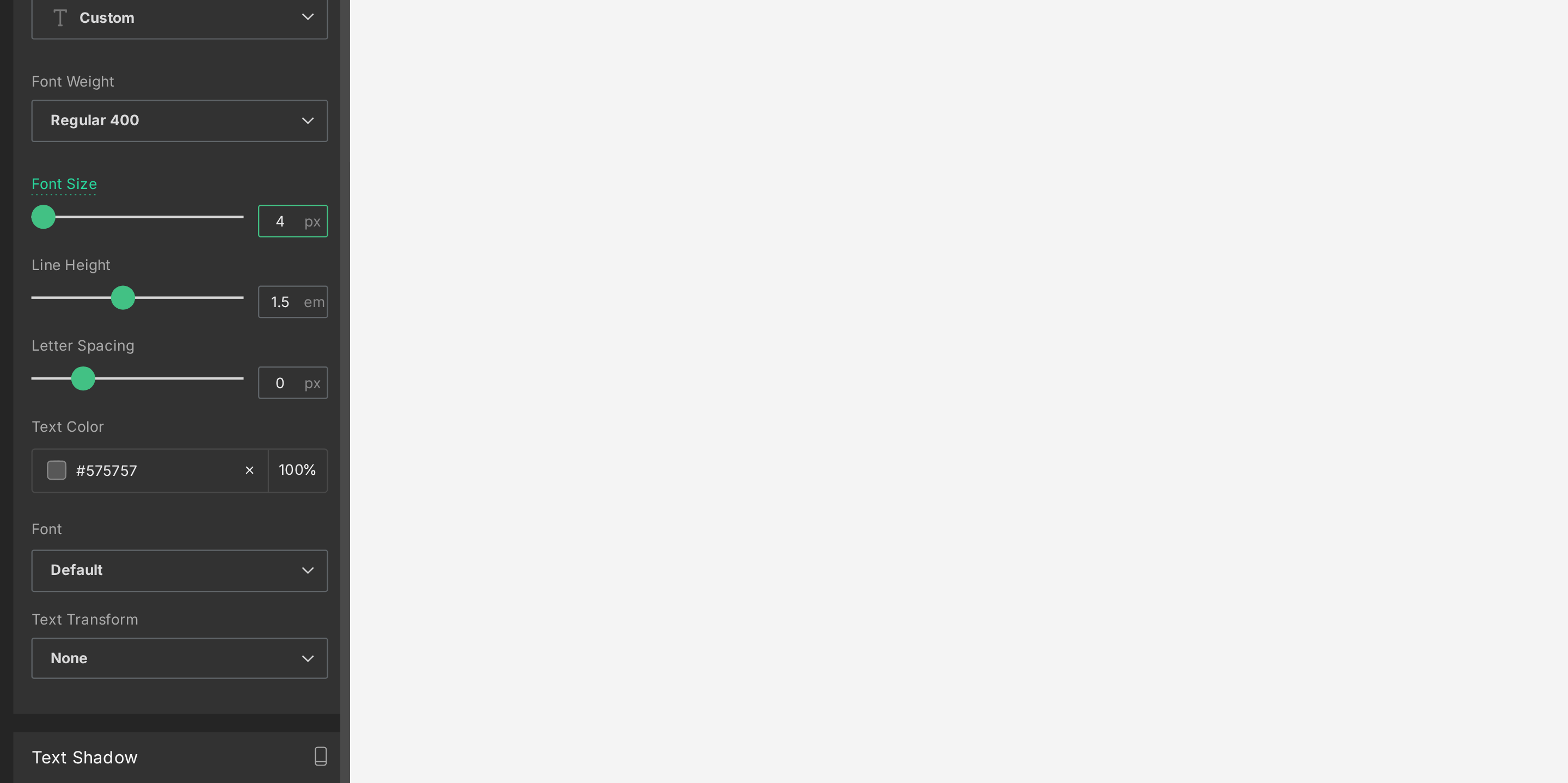
click at [119, 232] on input "4" at bounding box center [126, 235] width 19 height 14
type input "6"
type input "4"
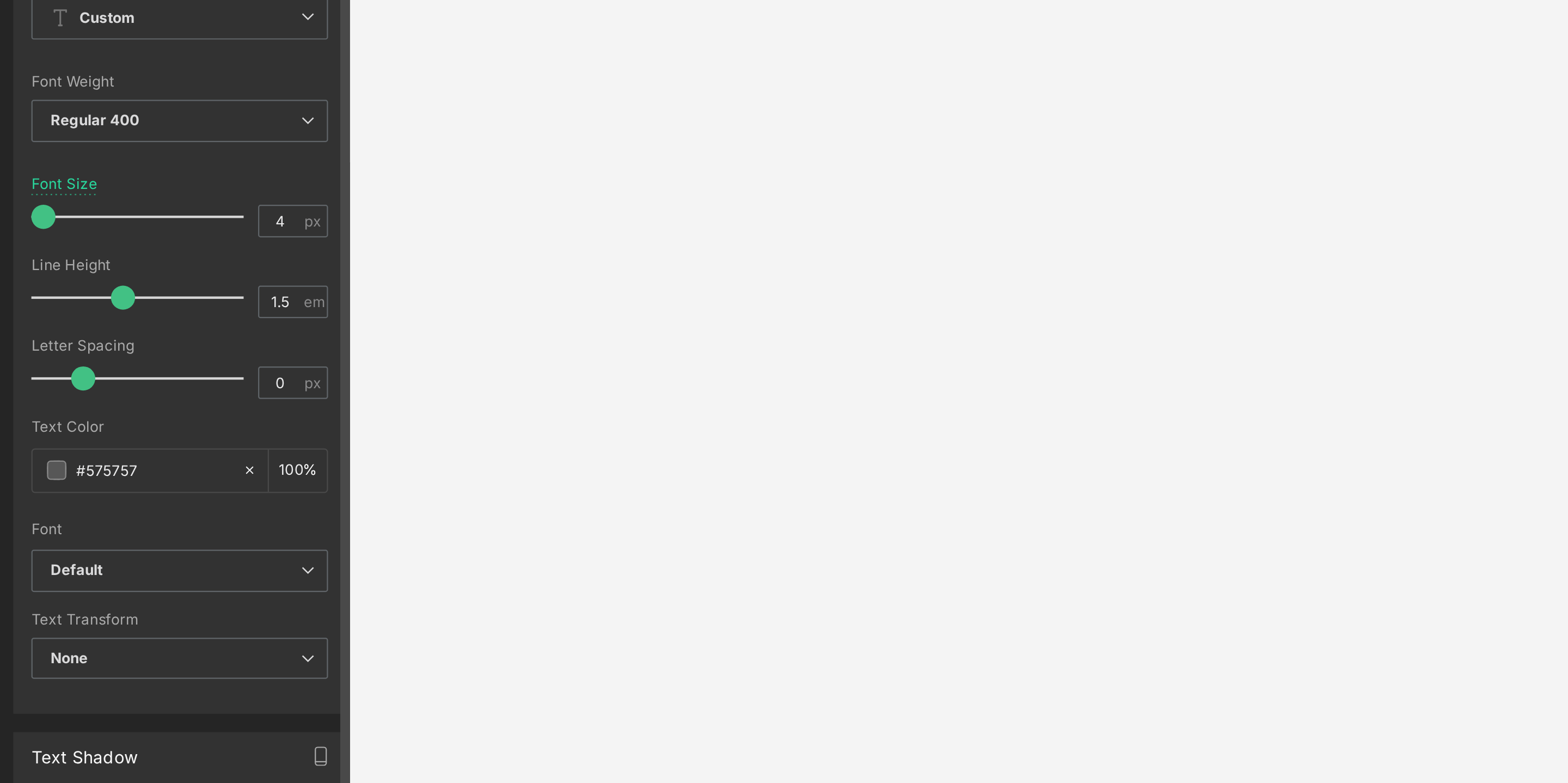
click at [136, 255] on div "Line Height" at bounding box center [81, 256] width 134 height 7
drag, startPoint x: 21, startPoint y: 233, endPoint x: 5, endPoint y: 231, distance: 16.1
click at [5, 231] on div "Typography Text Styles Custom Custom Setup Global Style Custom Setup Global Sty…" at bounding box center [81, 271] width 162 height 374
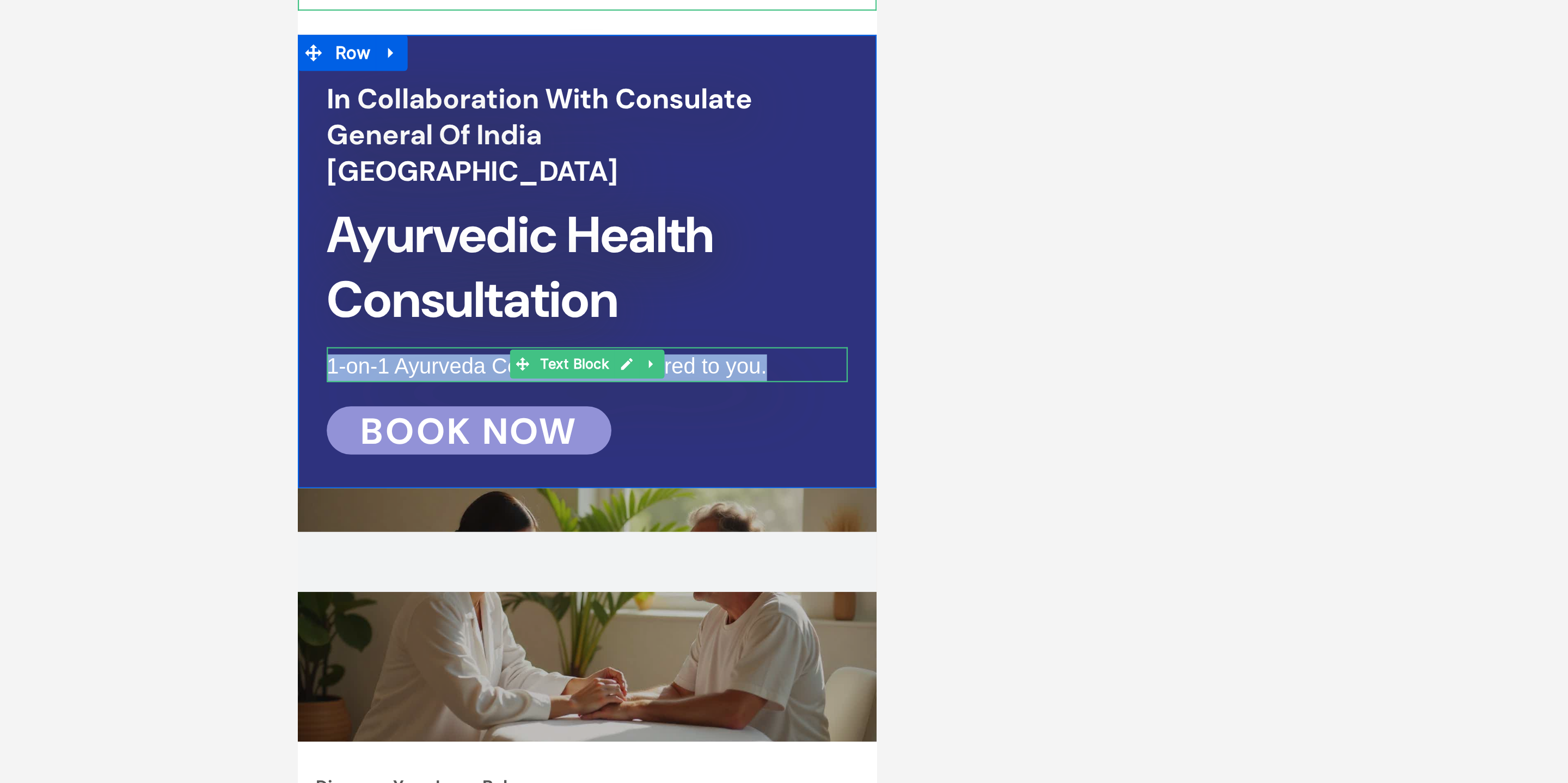
click at [509, 36] on span "1-on-1 Ayurveda Consultation, tailored to you." at bounding box center [410, 41] width 199 height 11
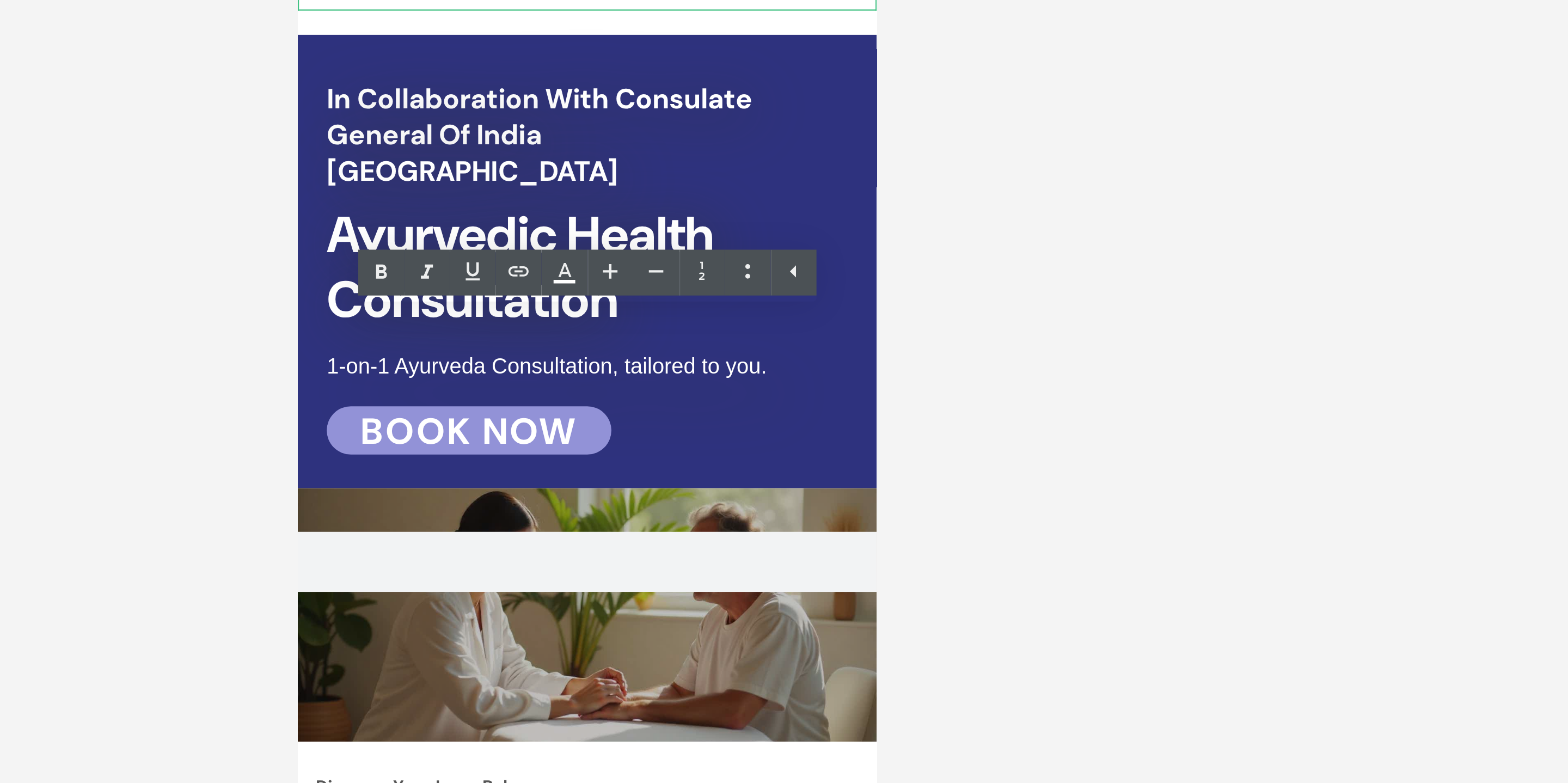
click at [1057, 291] on div at bounding box center [862, 408] width 1410 height 750
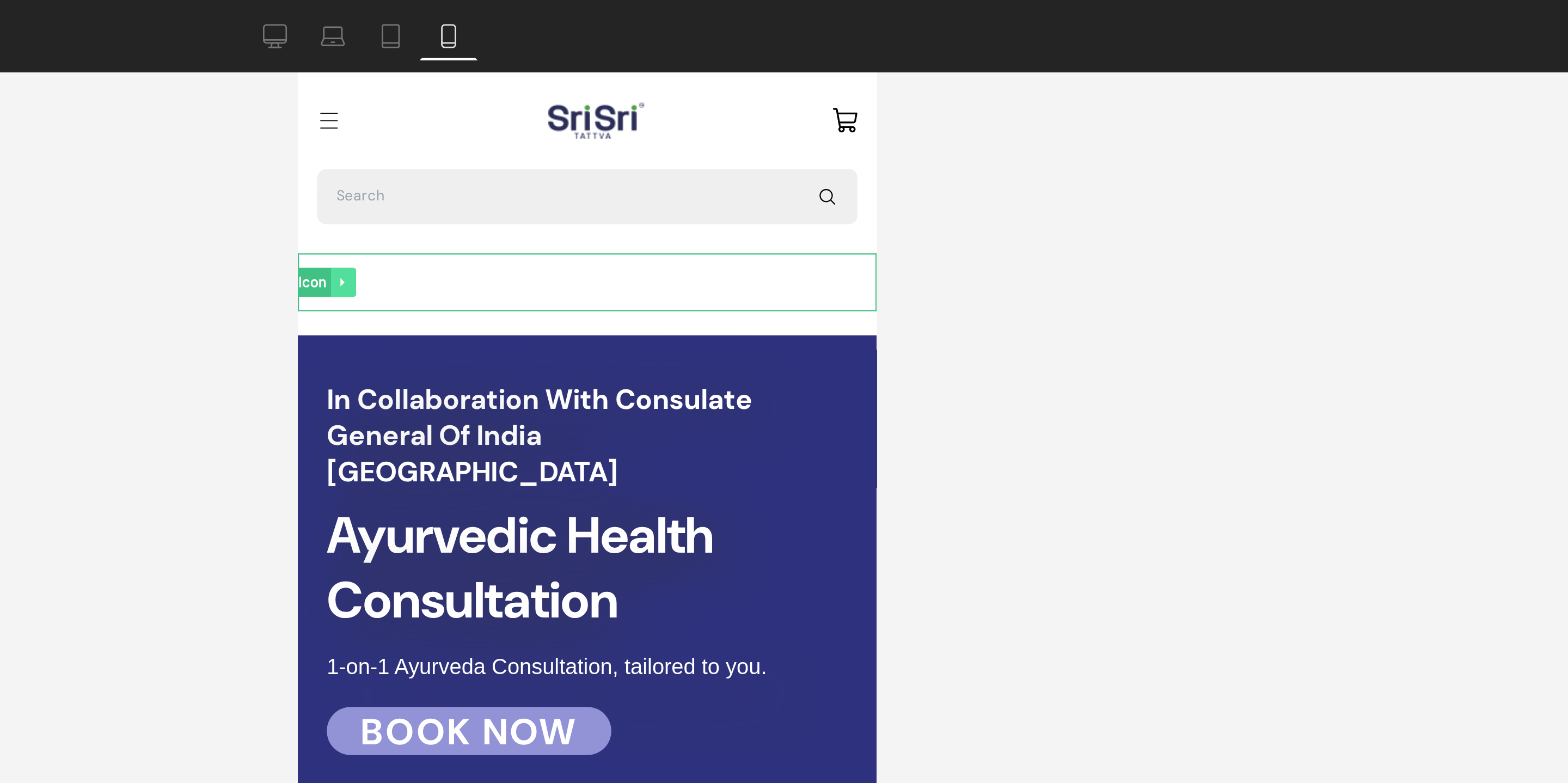
click at [320, 167] on icon at bounding box center [317, 166] width 6 height 6
click at [325, 165] on icon at bounding box center [324, 166] width 6 height 6
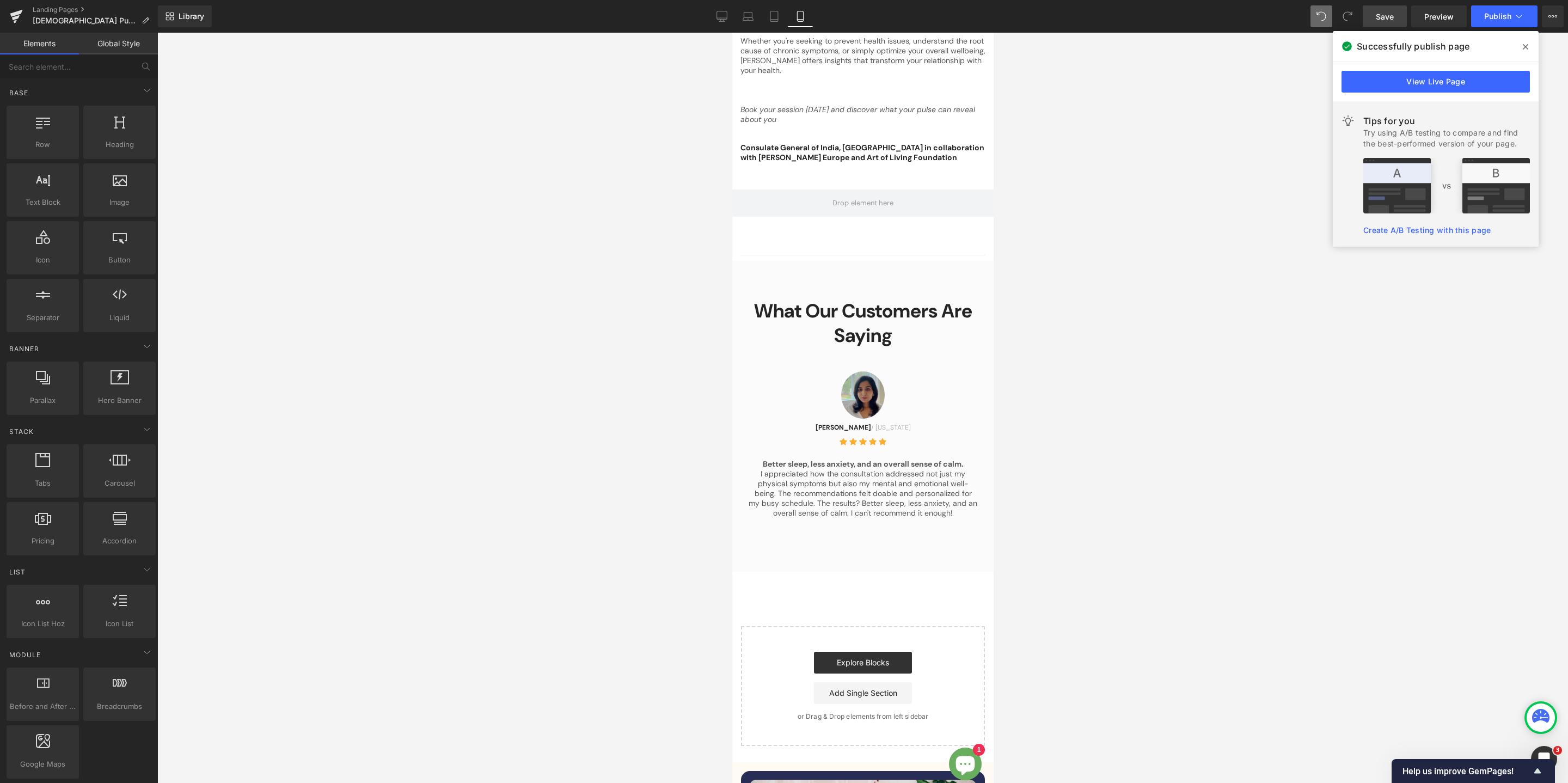
scroll to position [821, 0]
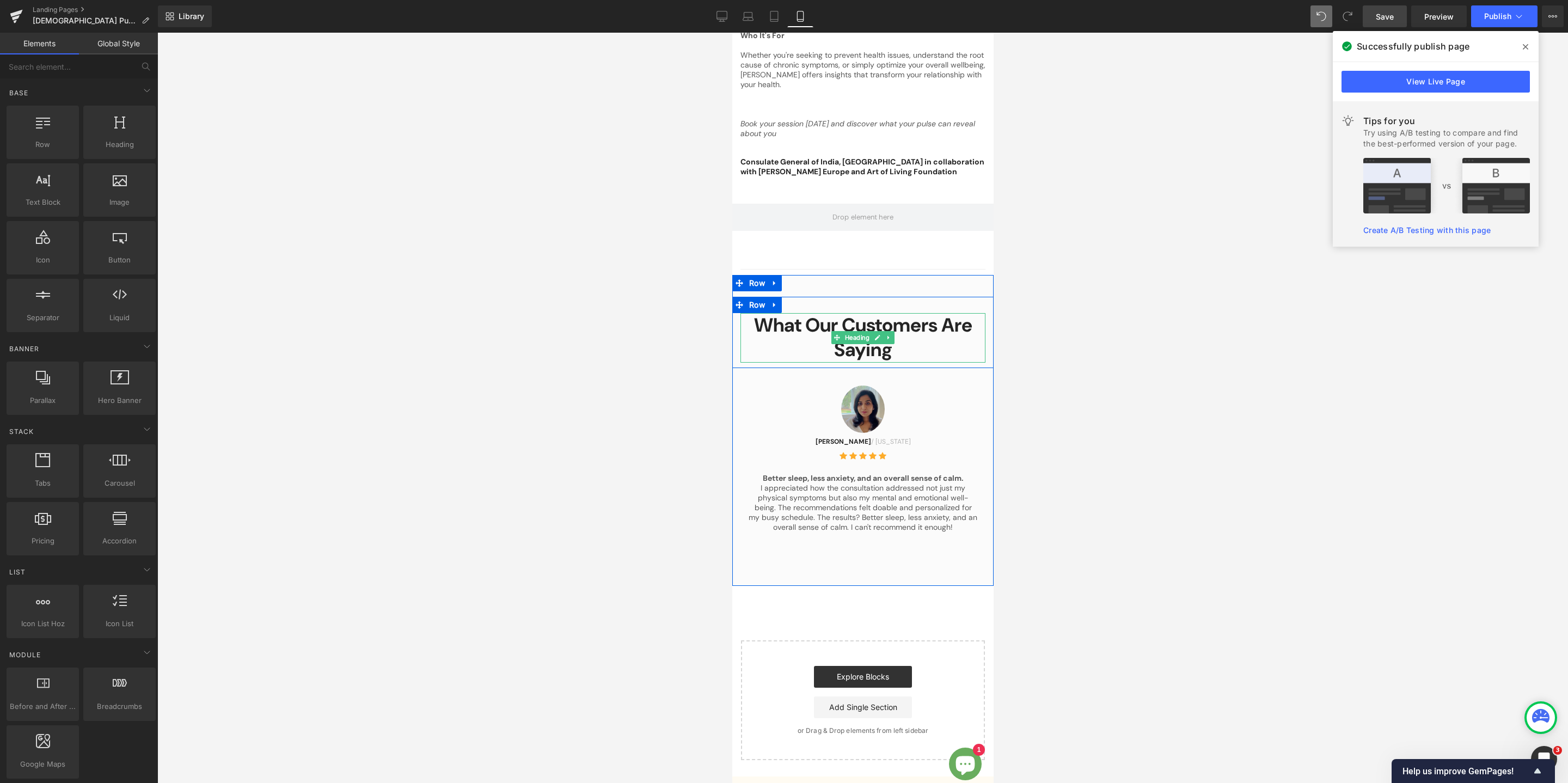
click at [867, 326] on h2 "What Our Customers Are Saying" at bounding box center [862, 338] width 245 height 49
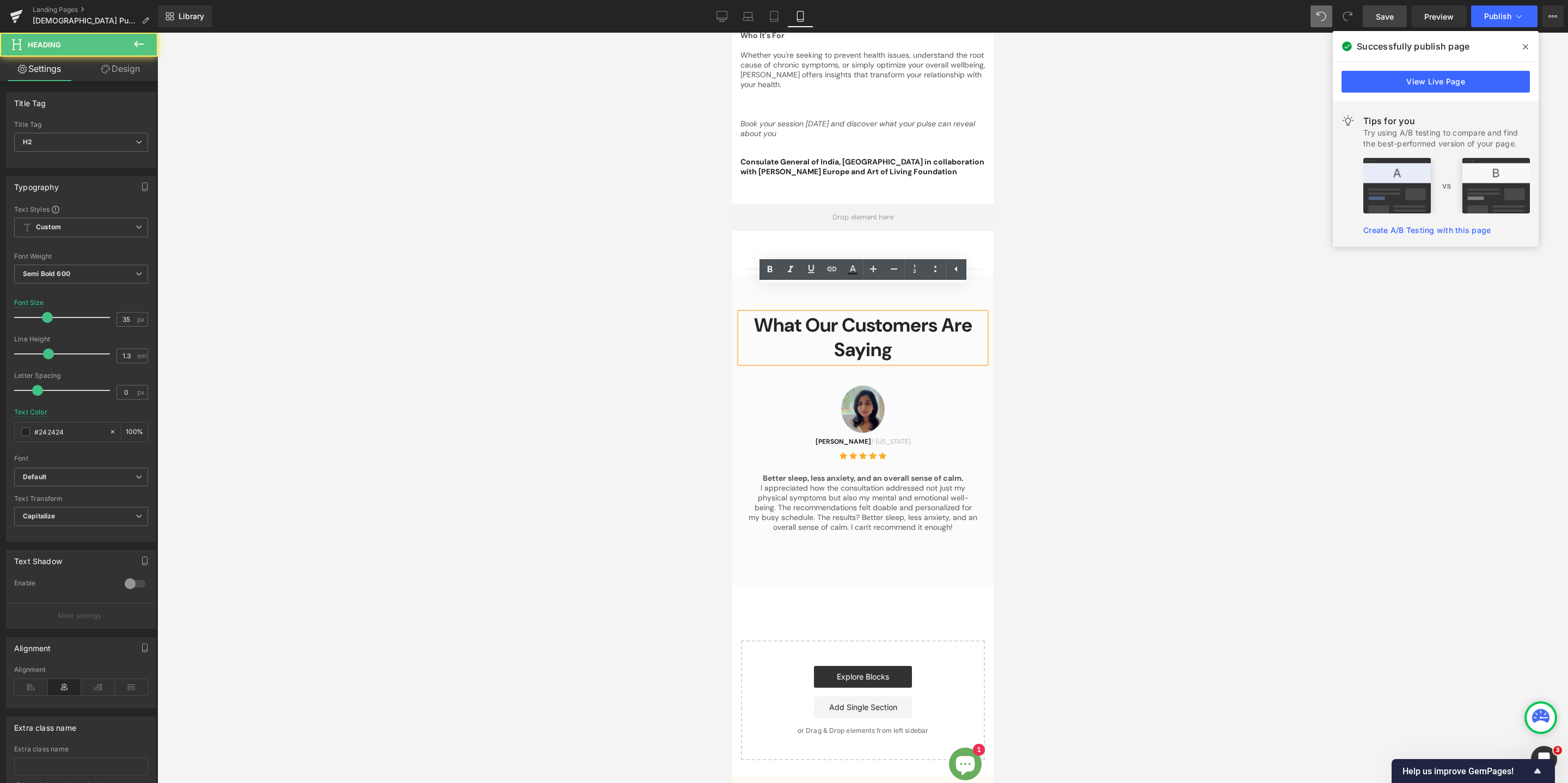
click at [867, 326] on h2 "What Our Customers Are Saying" at bounding box center [862, 338] width 245 height 49
click at [895, 272] on icon at bounding box center [894, 269] width 13 height 13
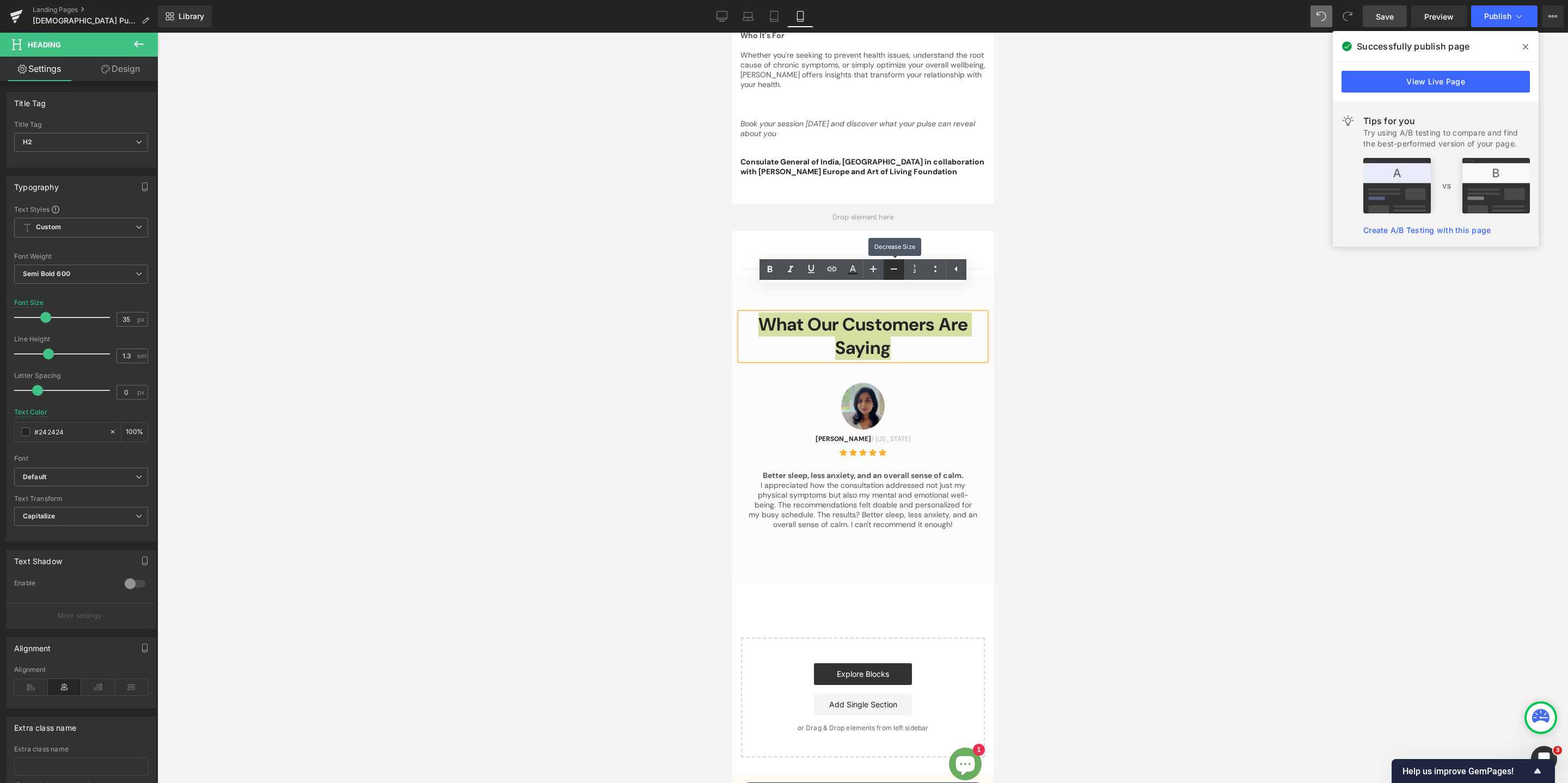
click at [895, 272] on icon at bounding box center [894, 269] width 13 height 13
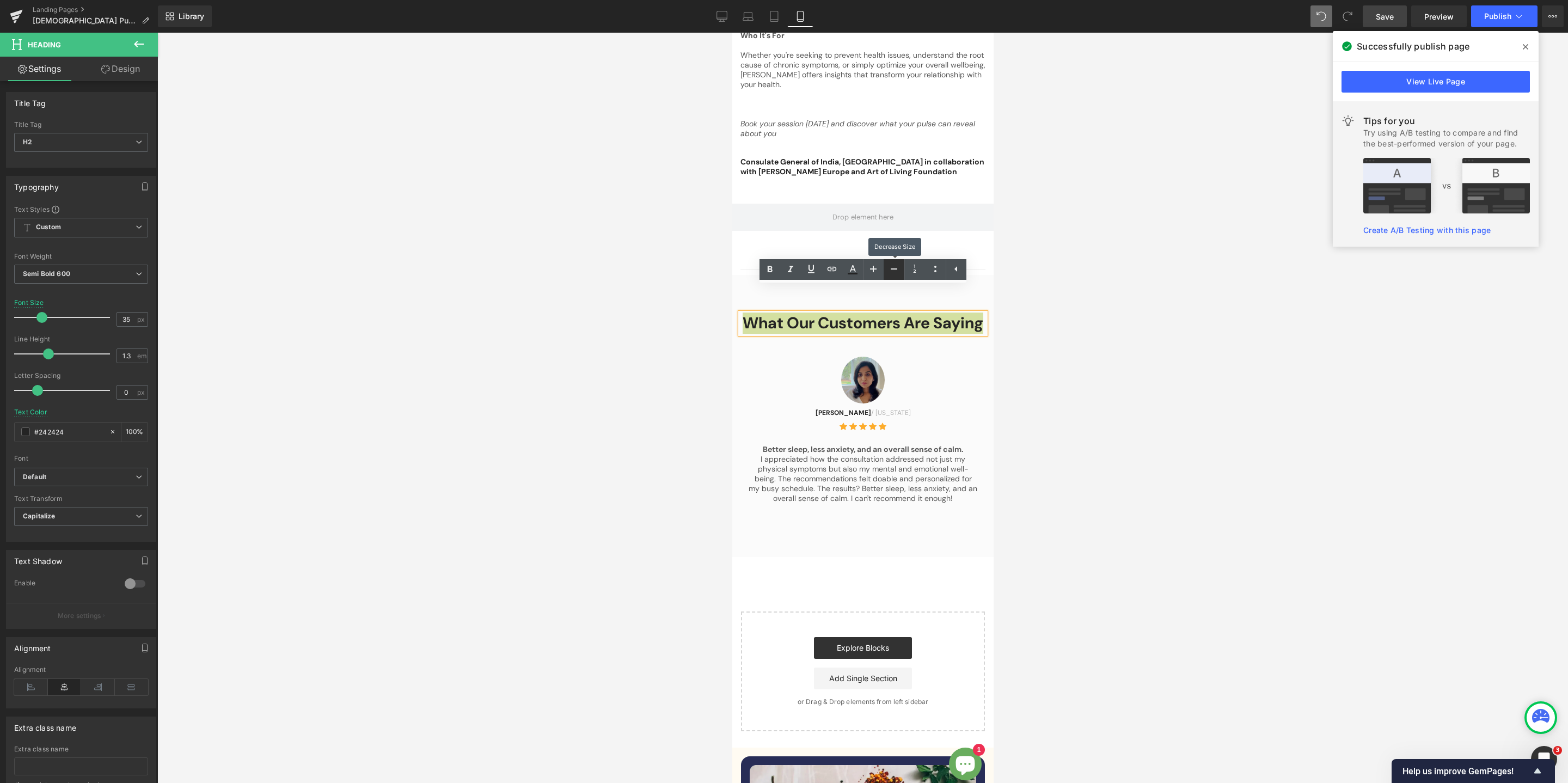
click at [895, 272] on icon at bounding box center [894, 269] width 13 height 13
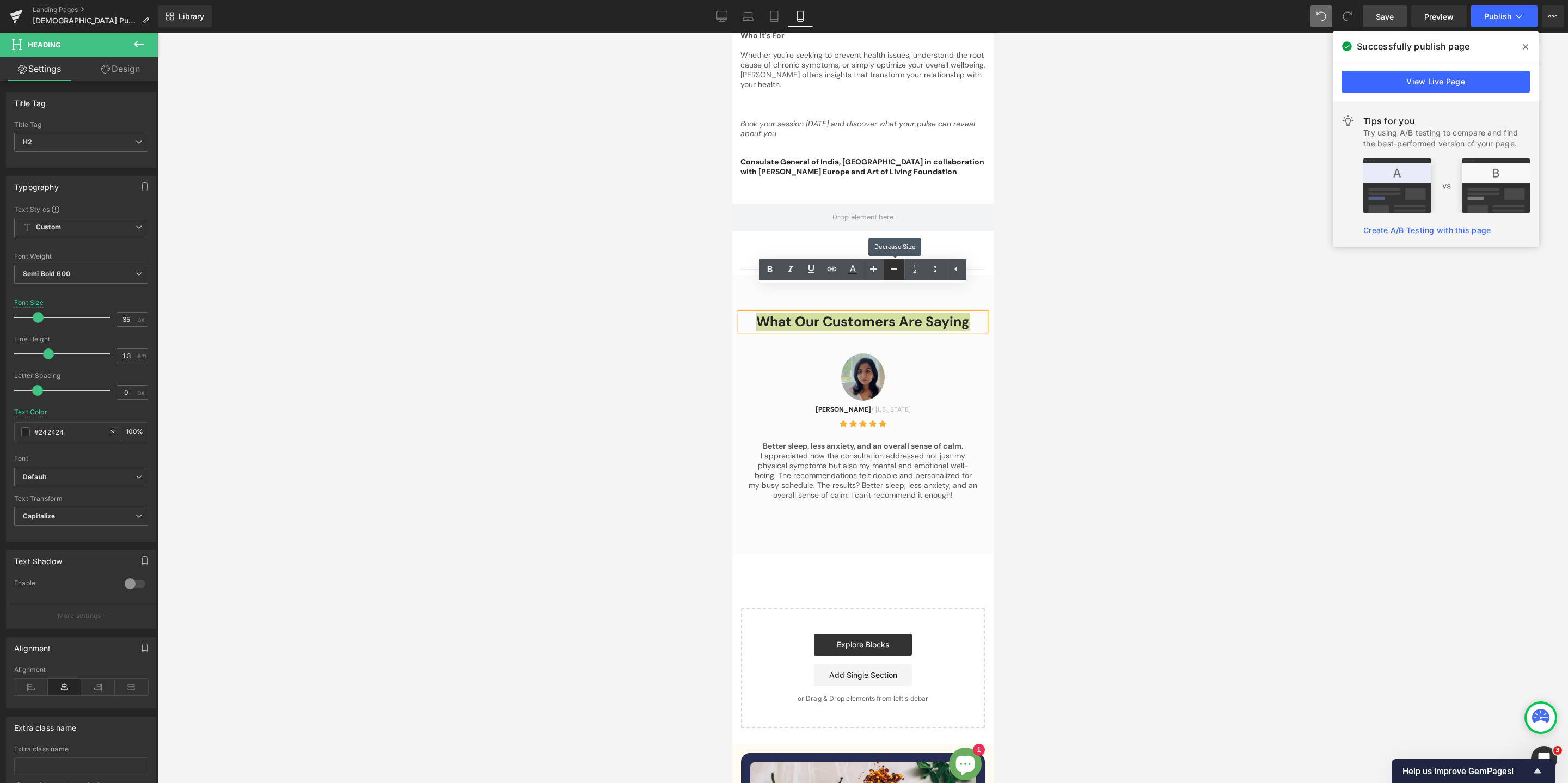
click at [895, 272] on icon at bounding box center [894, 269] width 13 height 13
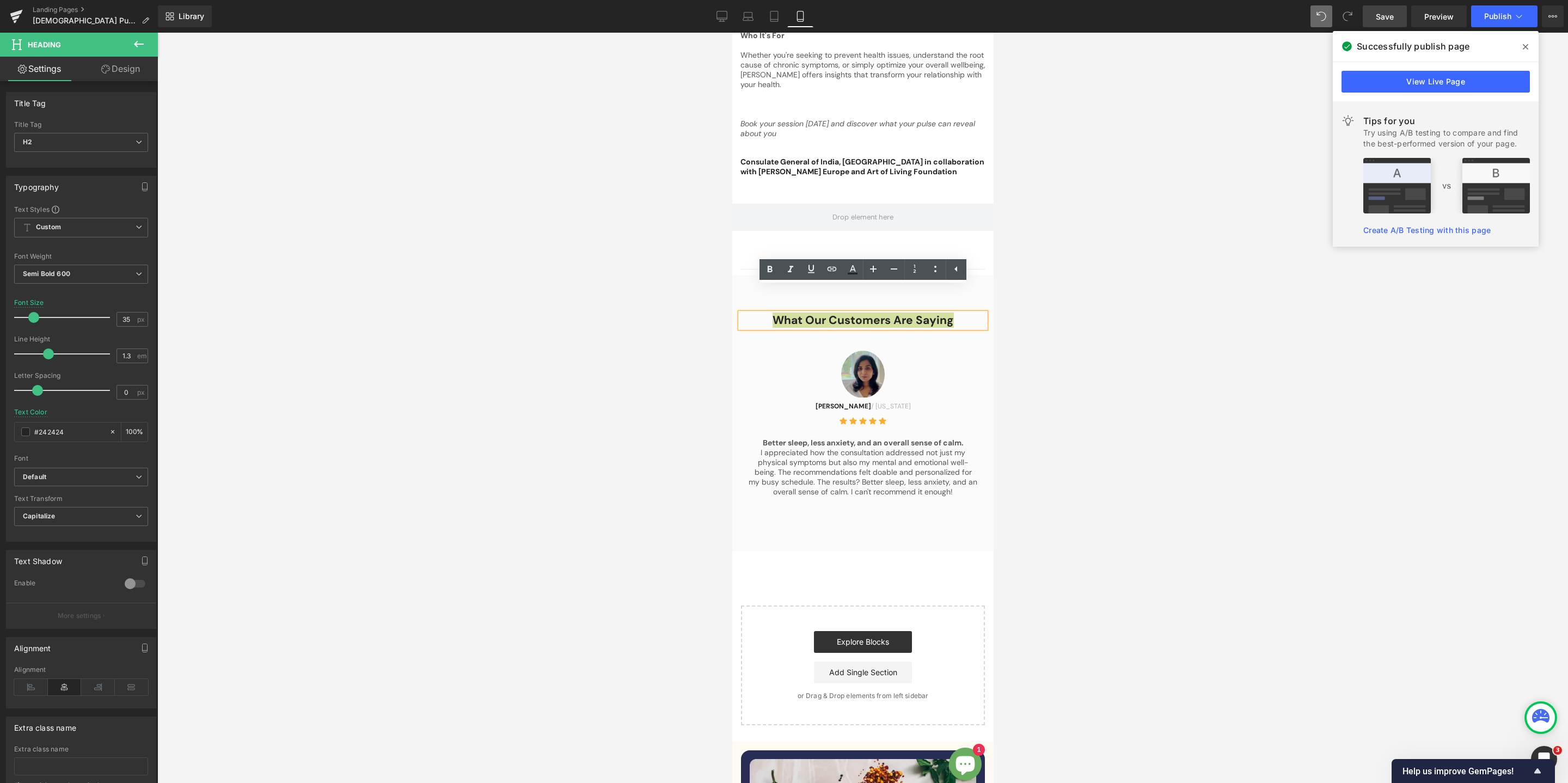
click at [1083, 297] on div at bounding box center [862, 408] width 1410 height 750
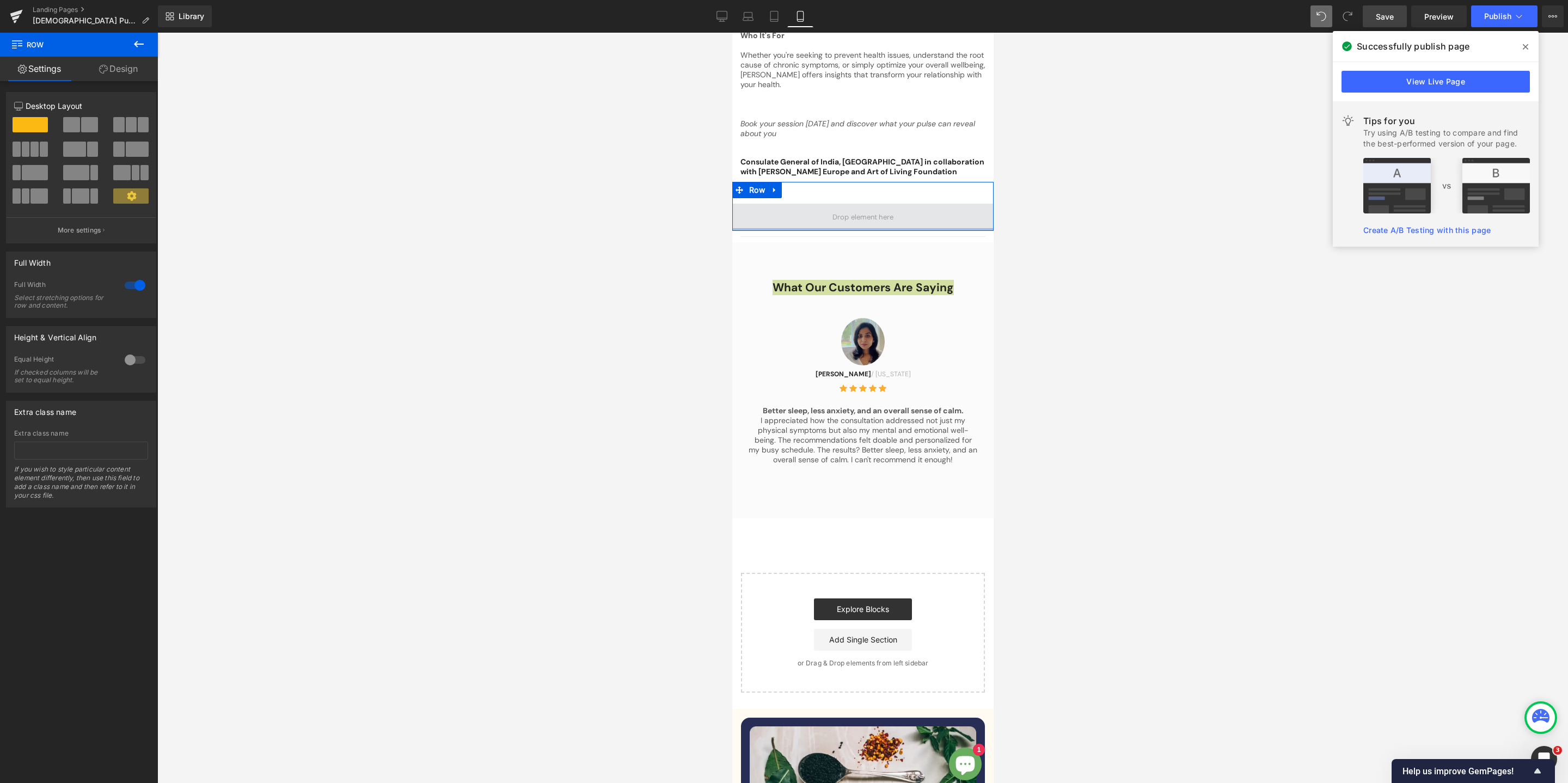
drag, startPoint x: 839, startPoint y: 233, endPoint x: 840, endPoint y: 184, distance: 49.0
click at [840, 184] on div "Row" at bounding box center [862, 206] width 261 height 49
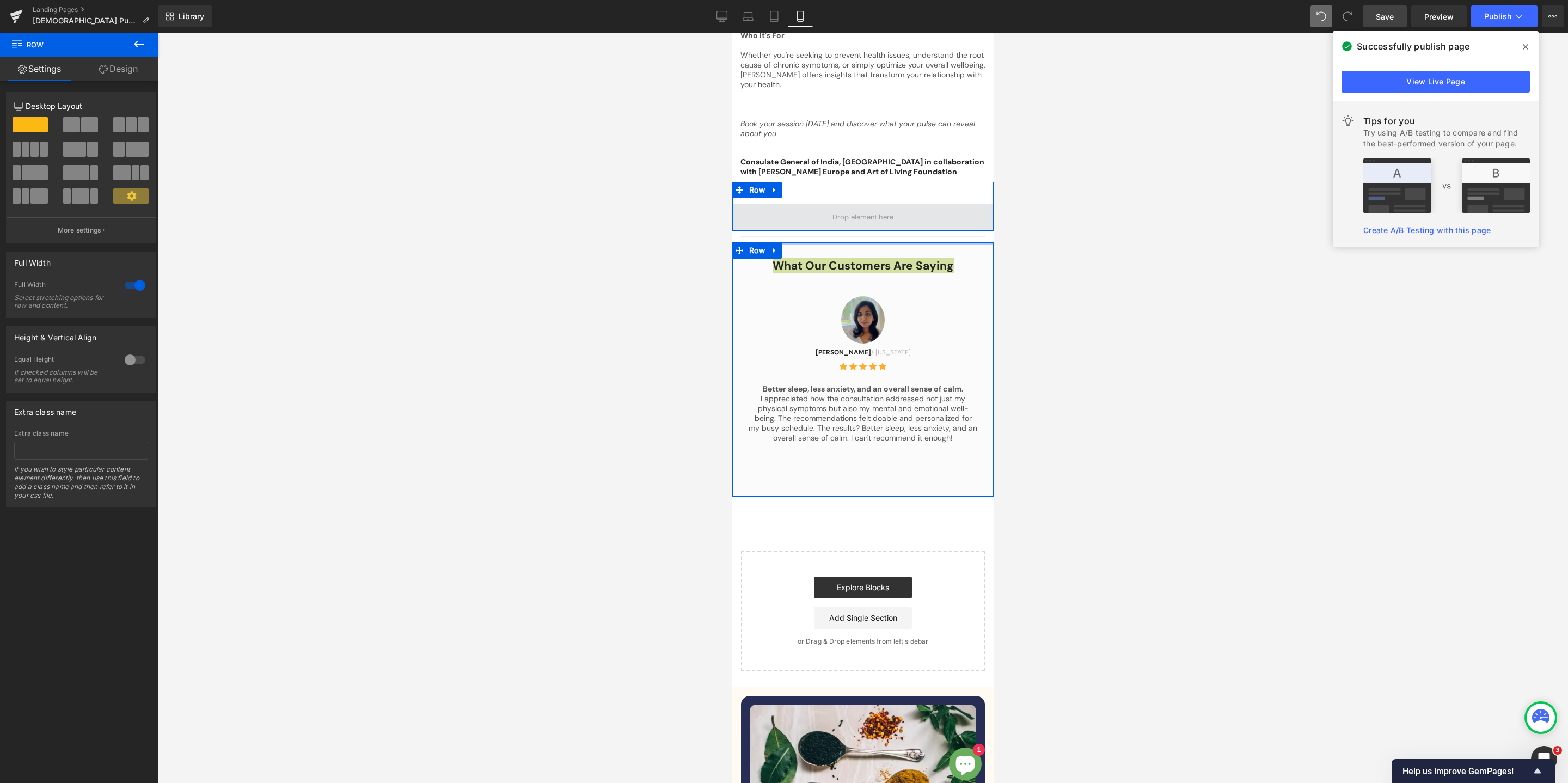
drag, startPoint x: 839, startPoint y: 234, endPoint x: 838, endPoint y: 195, distance: 39.0
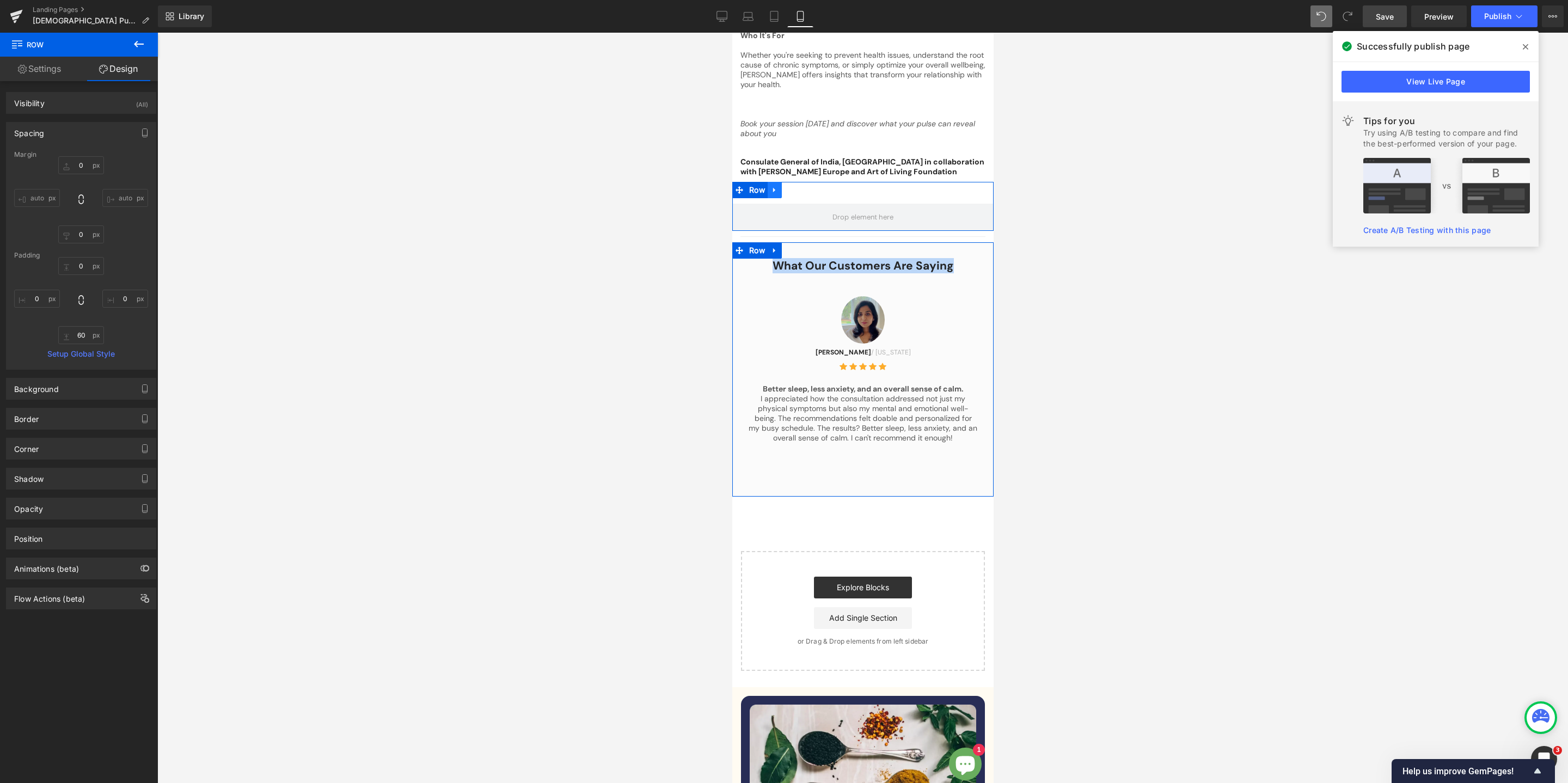
click at [774, 182] on link at bounding box center [774, 190] width 15 height 16
click at [802, 182] on link at bounding box center [803, 190] width 15 height 16
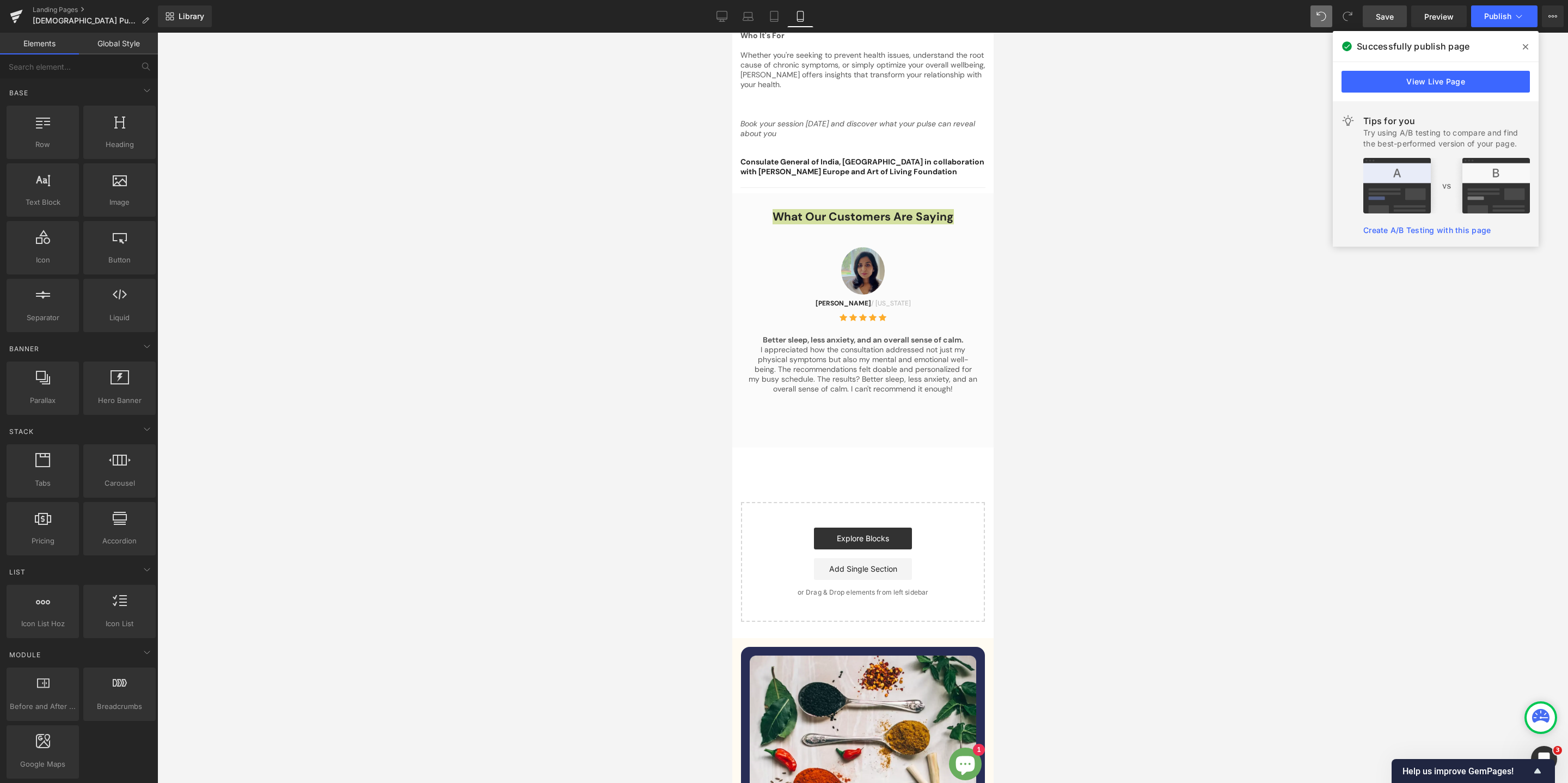
click at [1107, 330] on div at bounding box center [862, 408] width 1410 height 750
click at [717, 12] on icon at bounding box center [722, 16] width 10 height 8
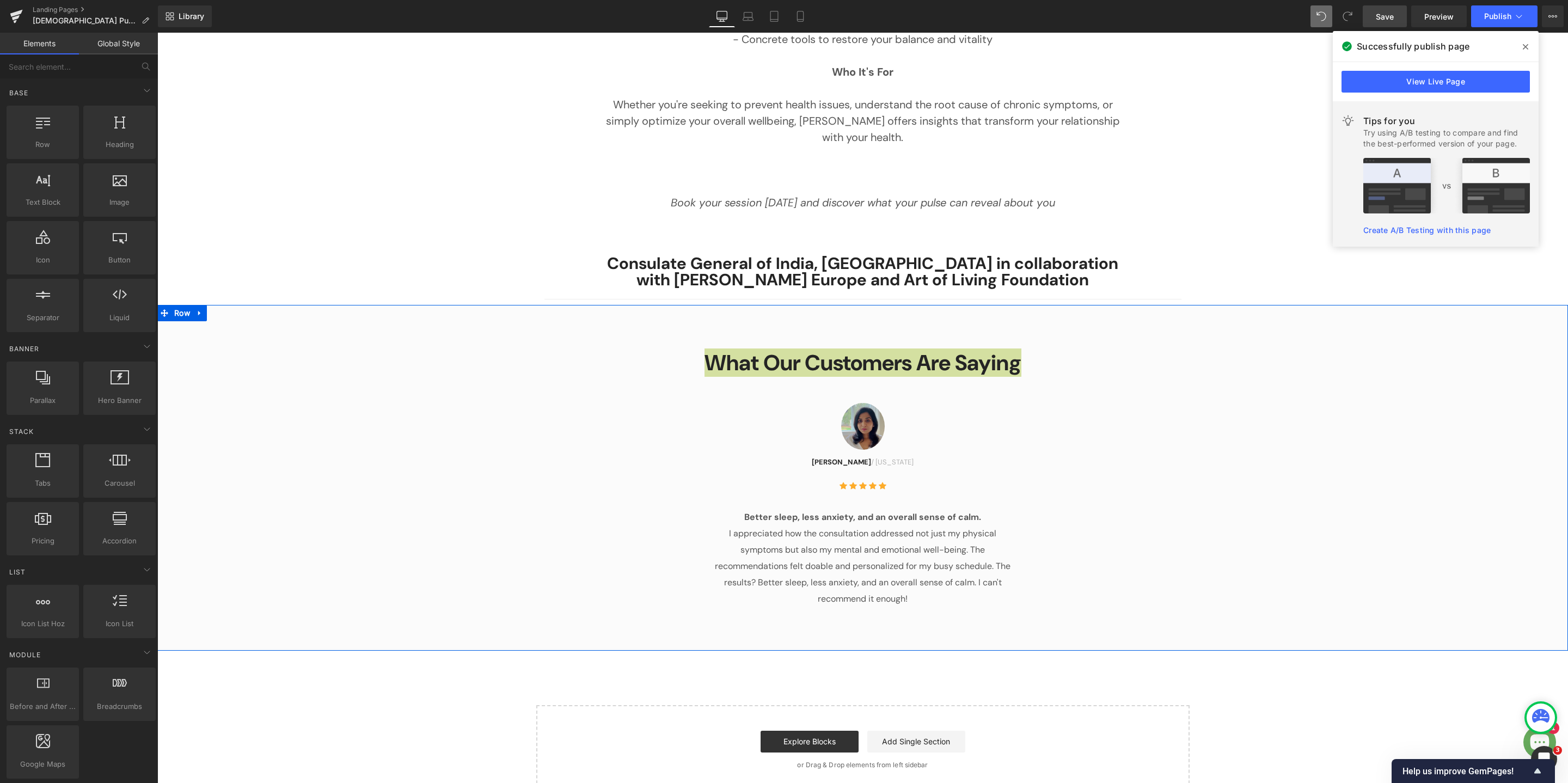
scroll to position [1053, 0]
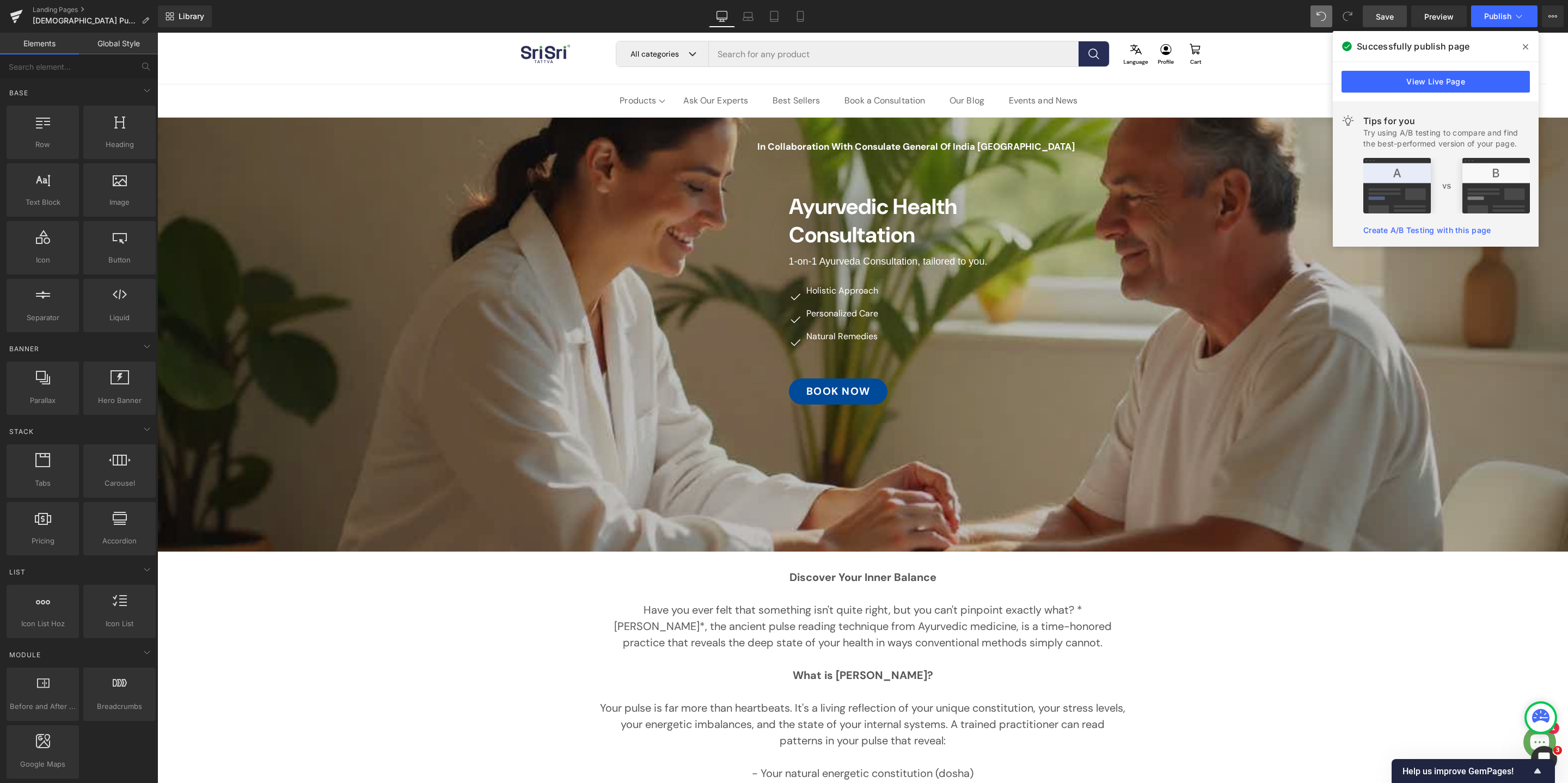
scroll to position [10, 0]
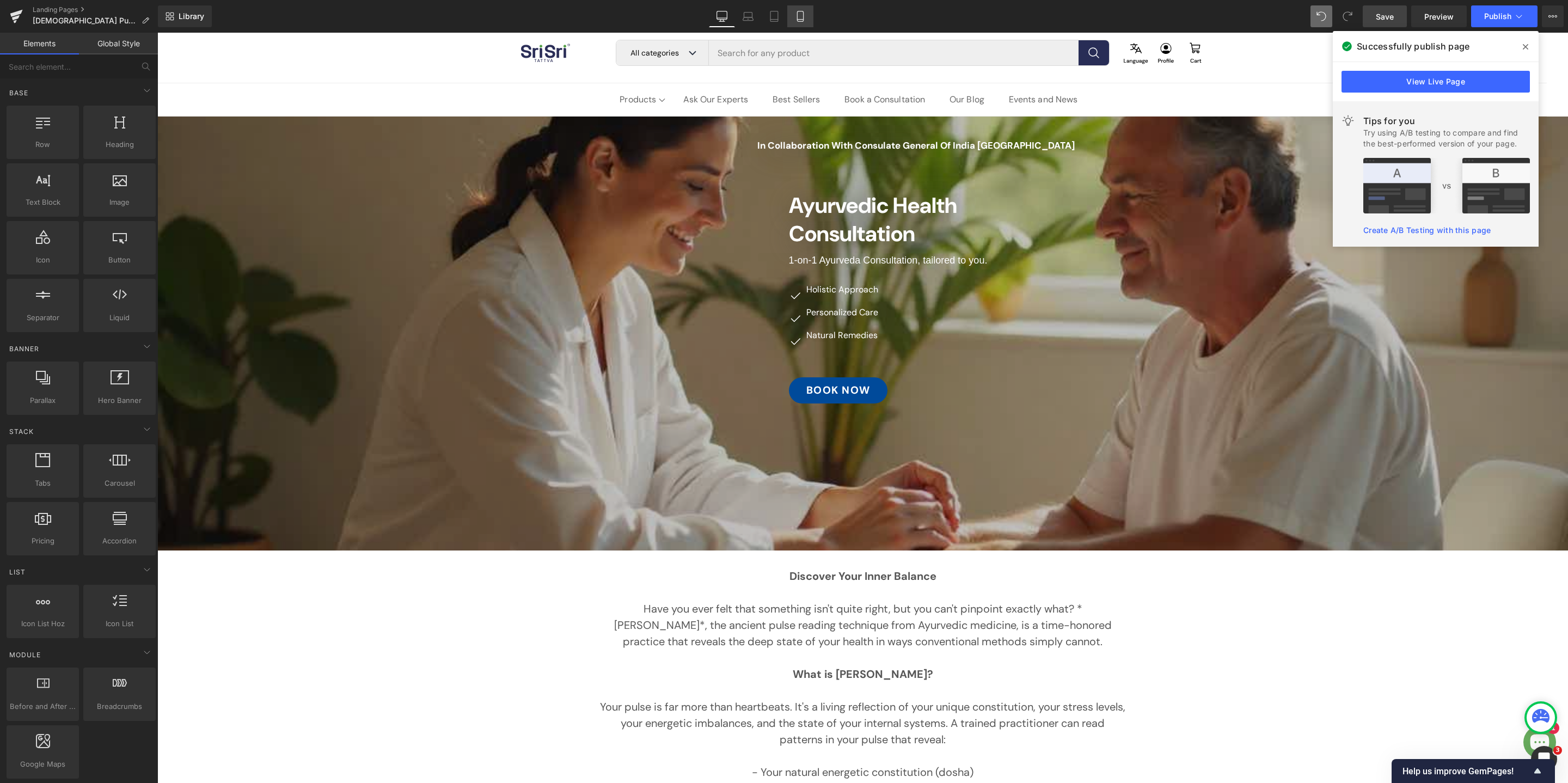
click at [803, 12] on icon at bounding box center [800, 16] width 6 height 10
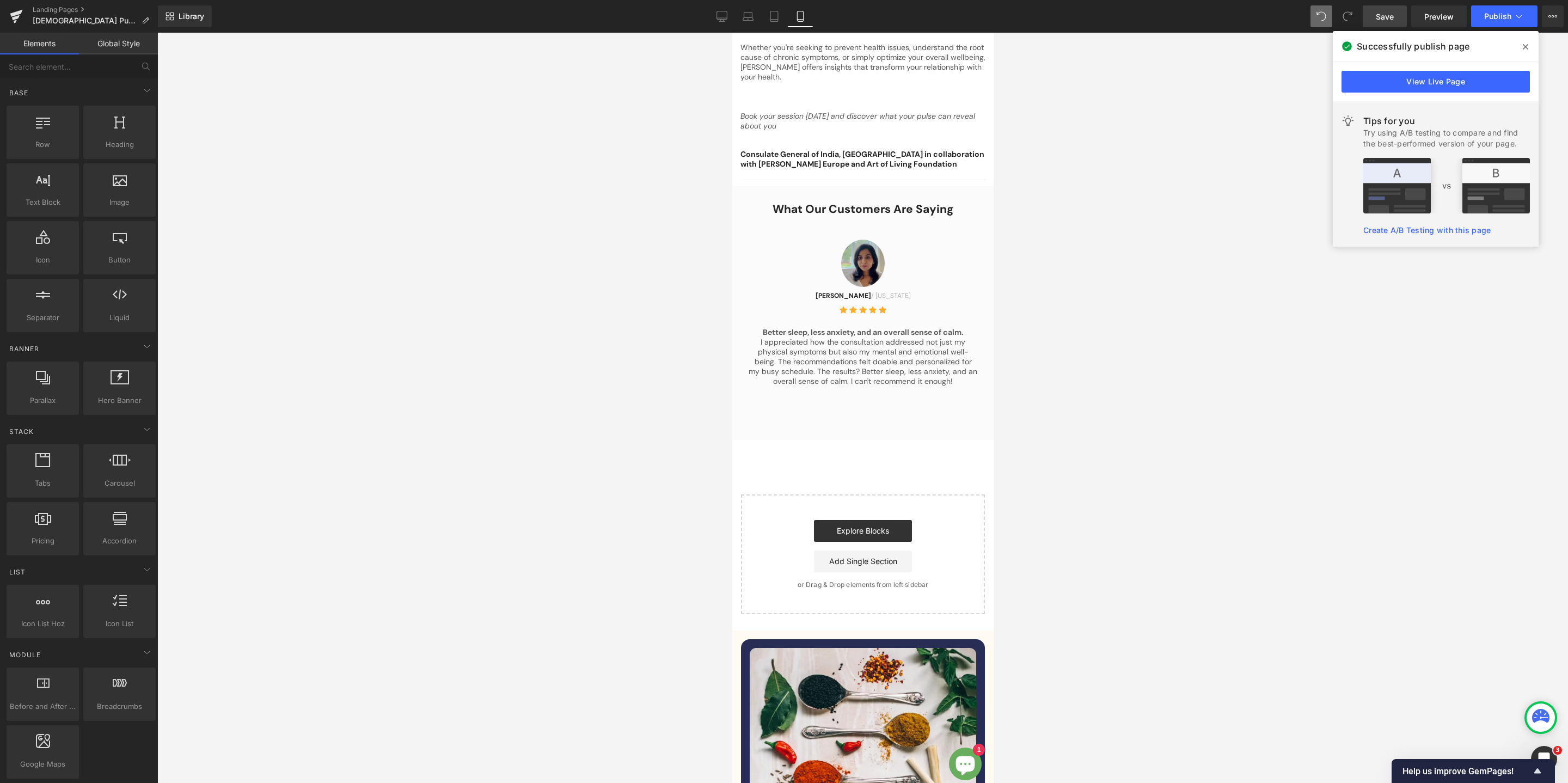
scroll to position [843, 0]
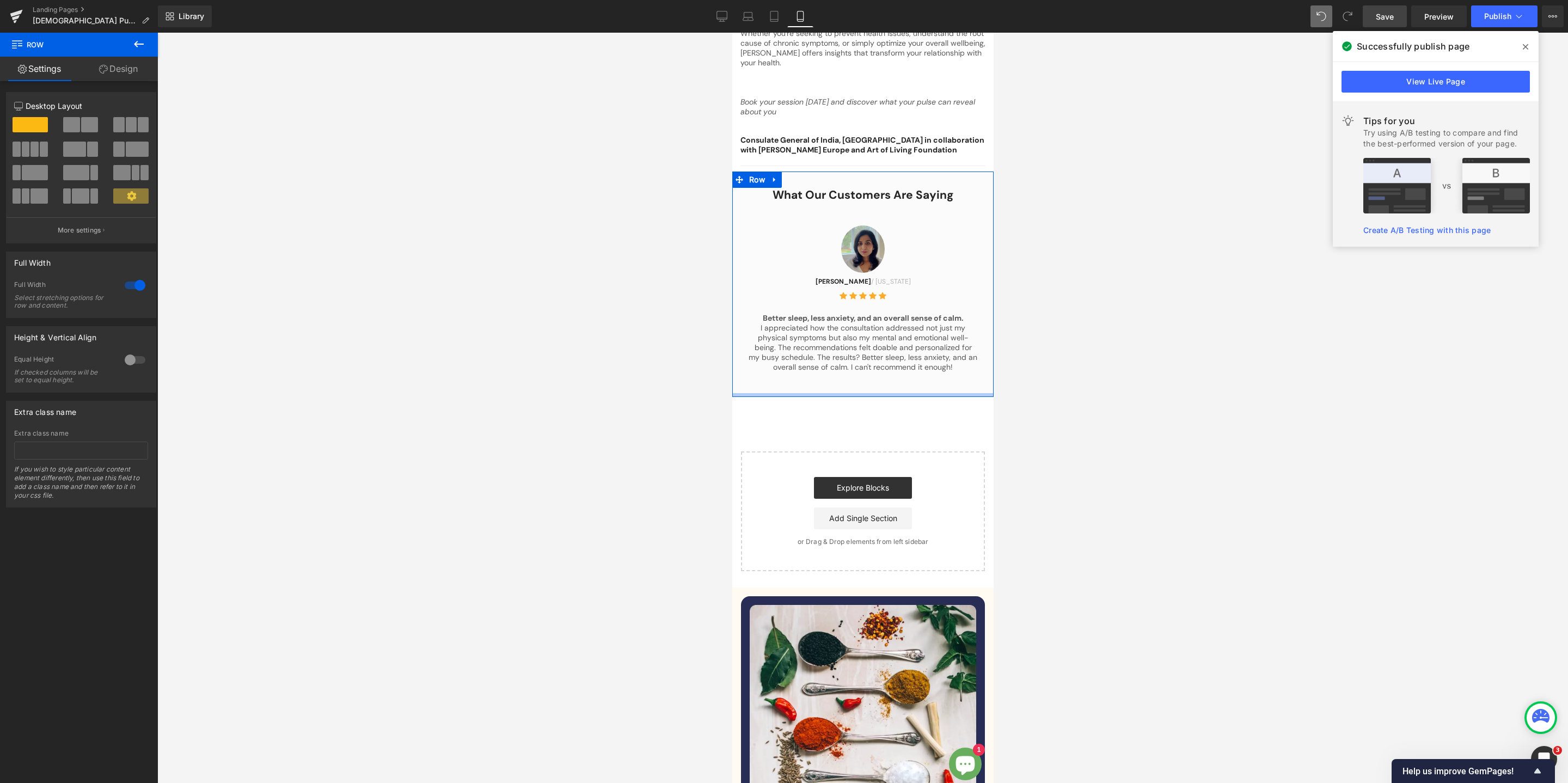
drag, startPoint x: 842, startPoint y: 383, endPoint x: 842, endPoint y: 354, distance: 29.0
click at [842, 354] on div "What Our Customers Are Saying Heading Row Image [PERSON_NAME] / [US_STATE] Text…" at bounding box center [862, 284] width 261 height 225
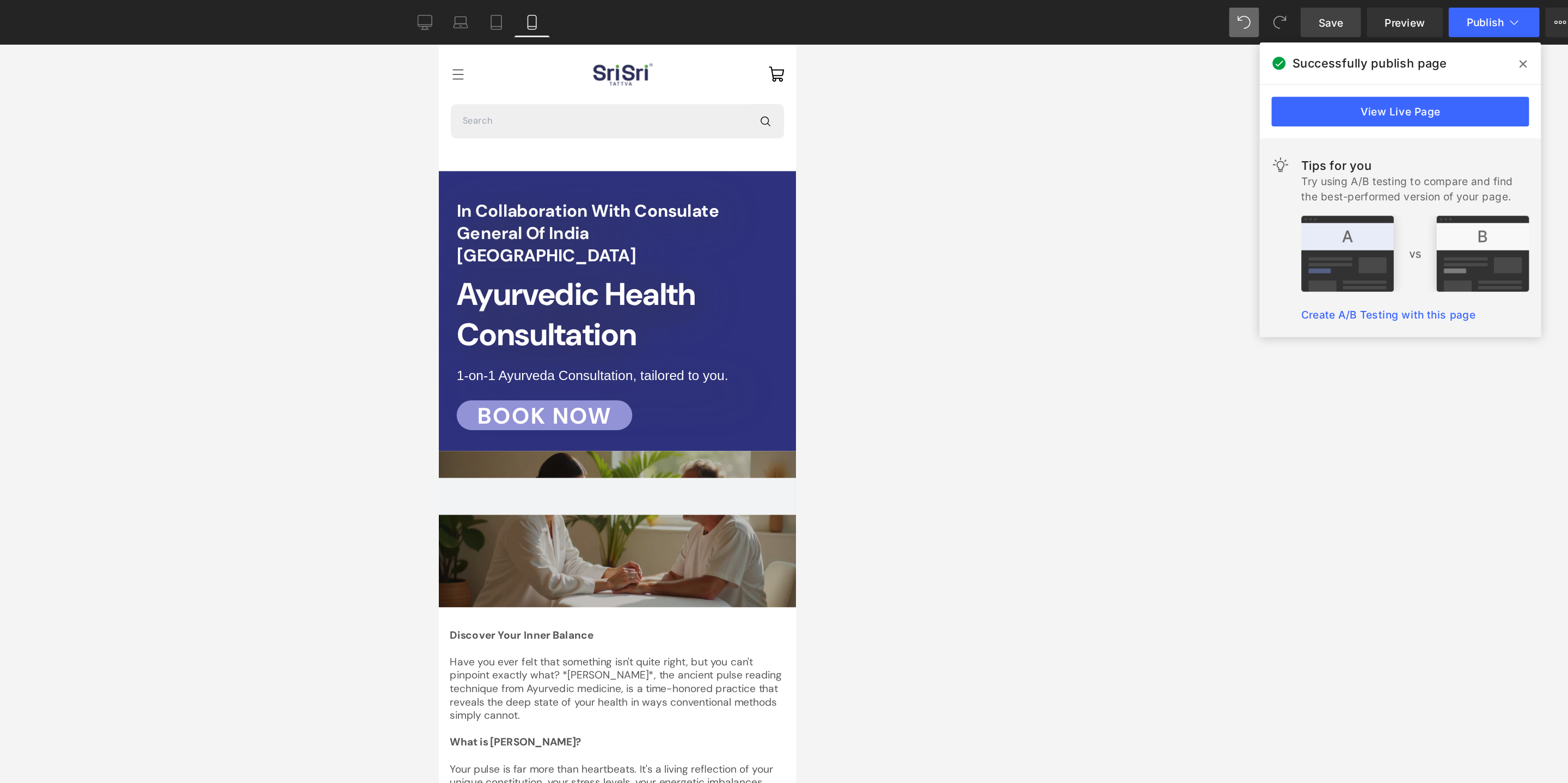
scroll to position [0, 0]
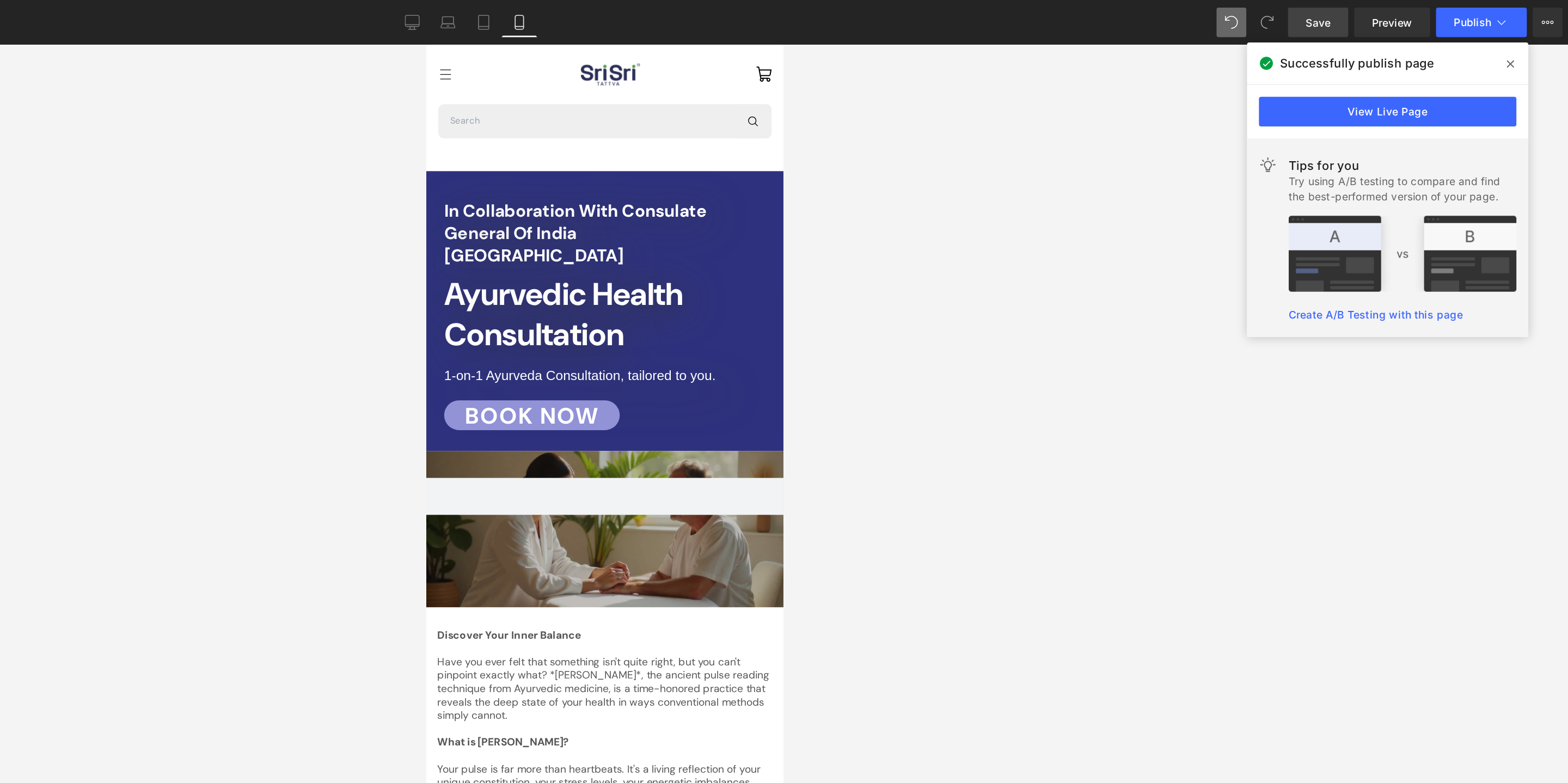
click at [1386, 13] on span "Save" at bounding box center [1385, 16] width 18 height 12
click at [1487, 15] on span "Publish" at bounding box center [1498, 16] width 27 height 9
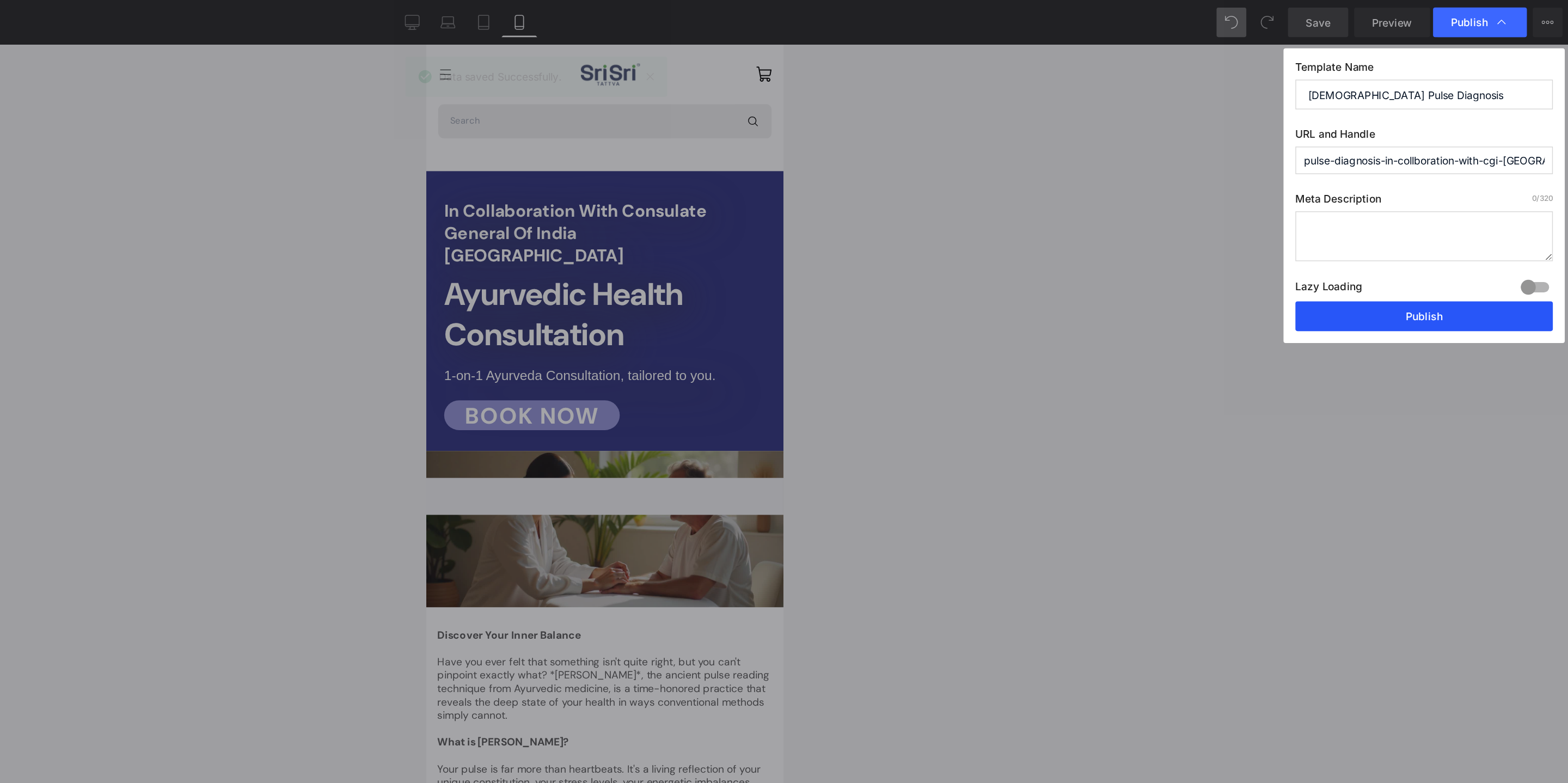
click at [1469, 230] on button "Publish" at bounding box center [1462, 232] width 188 height 22
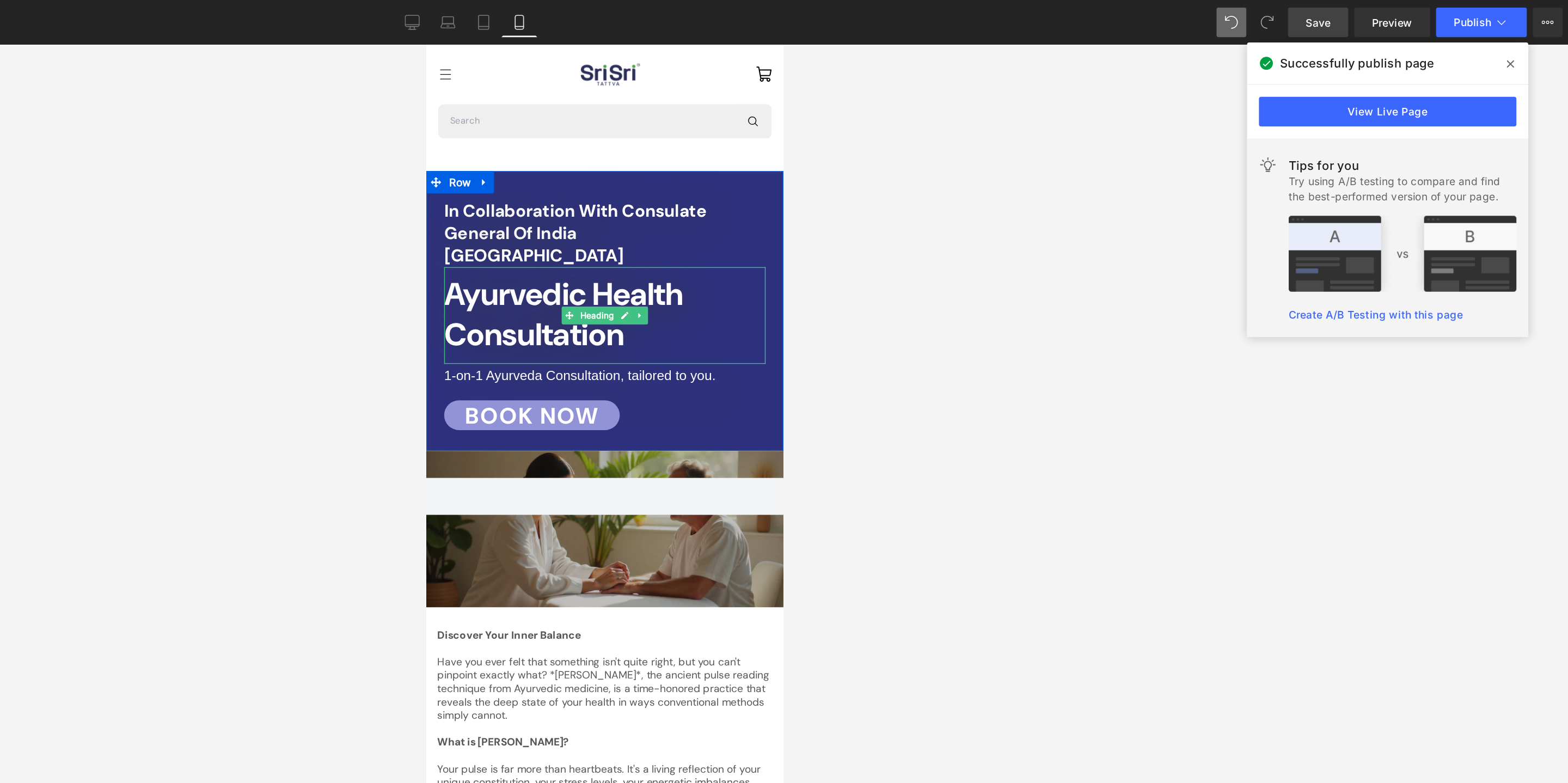
click at [583, 245] on h2 "Ayurvedic Health Consultation" at bounding box center [556, 242] width 235 height 59
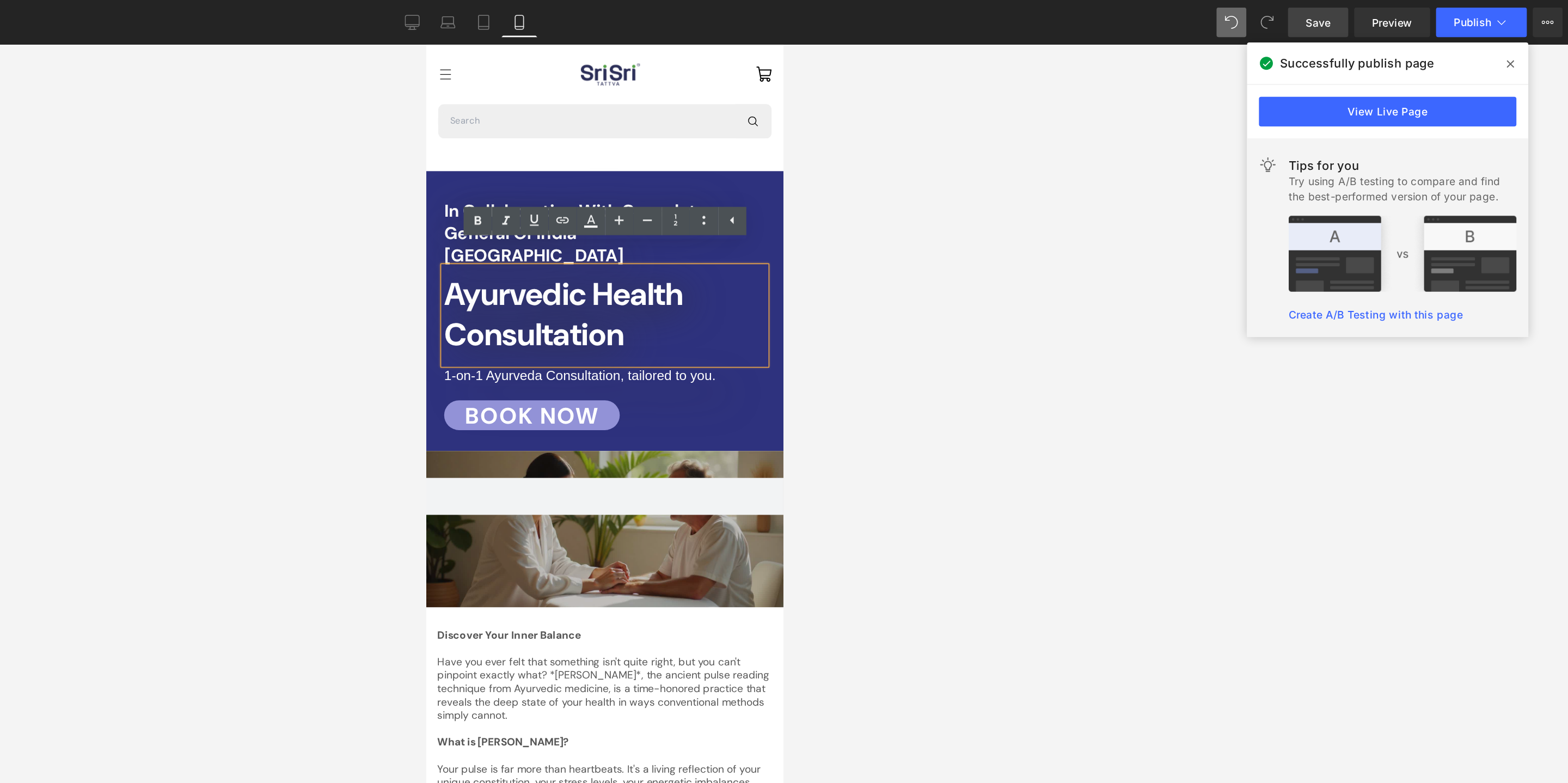
click at [583, 245] on h2 "Ayurvedic Health Consultation" at bounding box center [556, 242] width 235 height 59
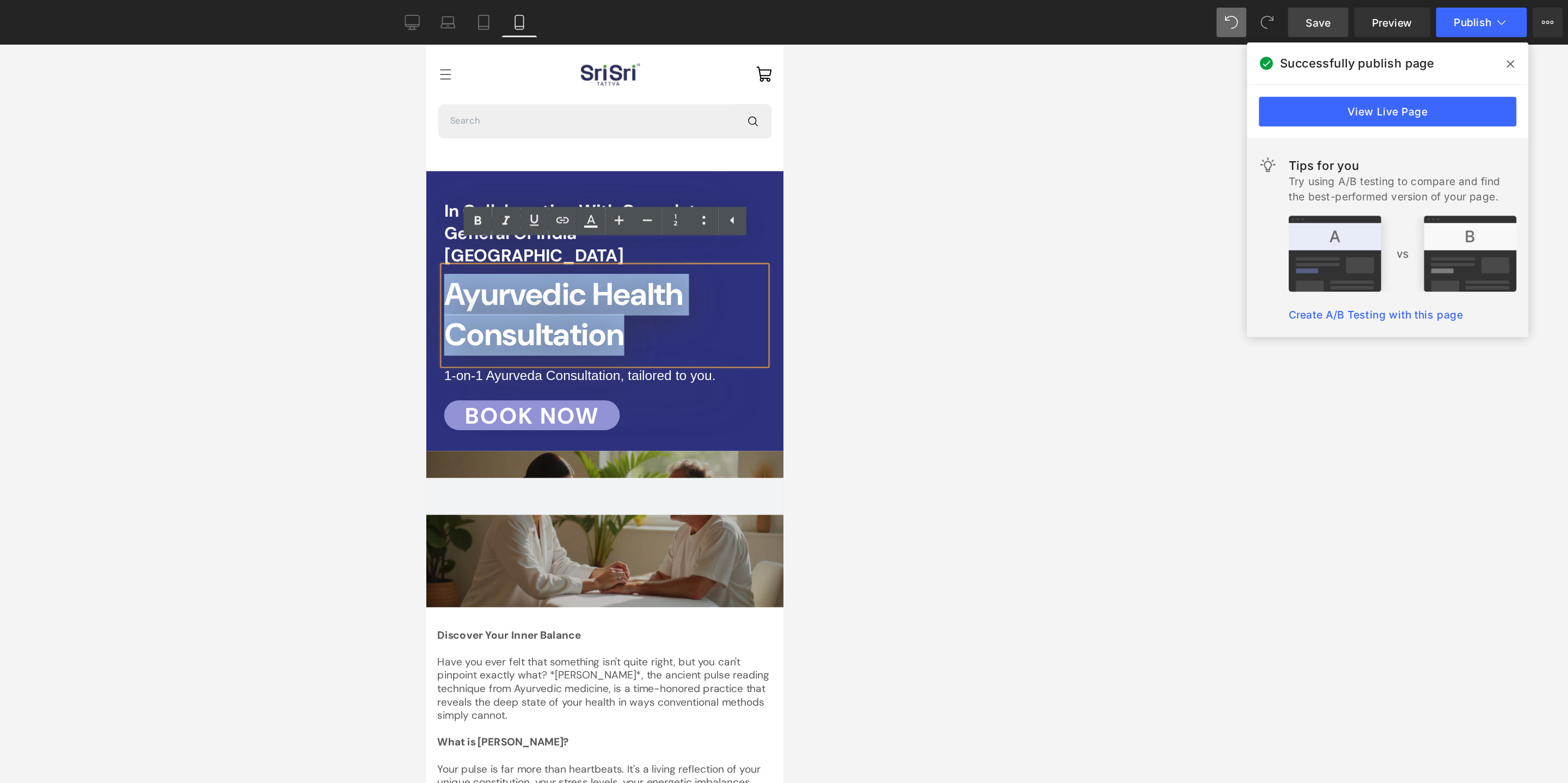
click at [583, 245] on h2 "Ayurvedic Health Consultation" at bounding box center [556, 242] width 235 height 59
click at [541, 213] on span "Ayurvedic Health Consultation" at bounding box center [526, 243] width 175 height 60
drag, startPoint x: 548, startPoint y: 212, endPoint x: 432, endPoint y: 204, distance: 116.3
click at [431, 204] on div "In Collaboration with Consulate General of [GEOGRAPHIC_DATA] Frankfurt Heading …" at bounding box center [556, 243] width 261 height 169
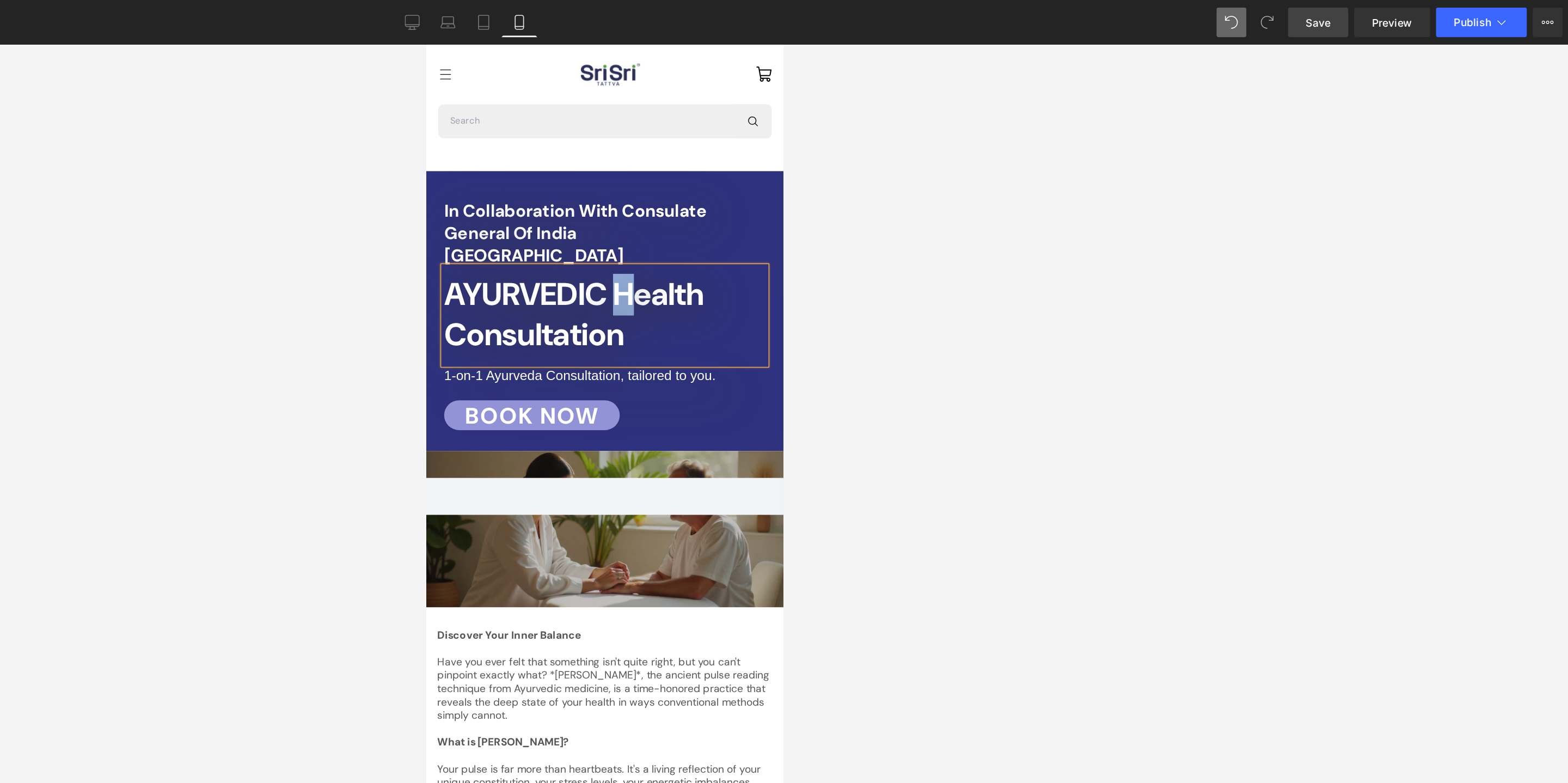
drag, startPoint x: 584, startPoint y: 209, endPoint x: 622, endPoint y: 204, distance: 38.3
click at [615, 213] on span "AYURVEDIC Health Consultation" at bounding box center [534, 243] width 190 height 60
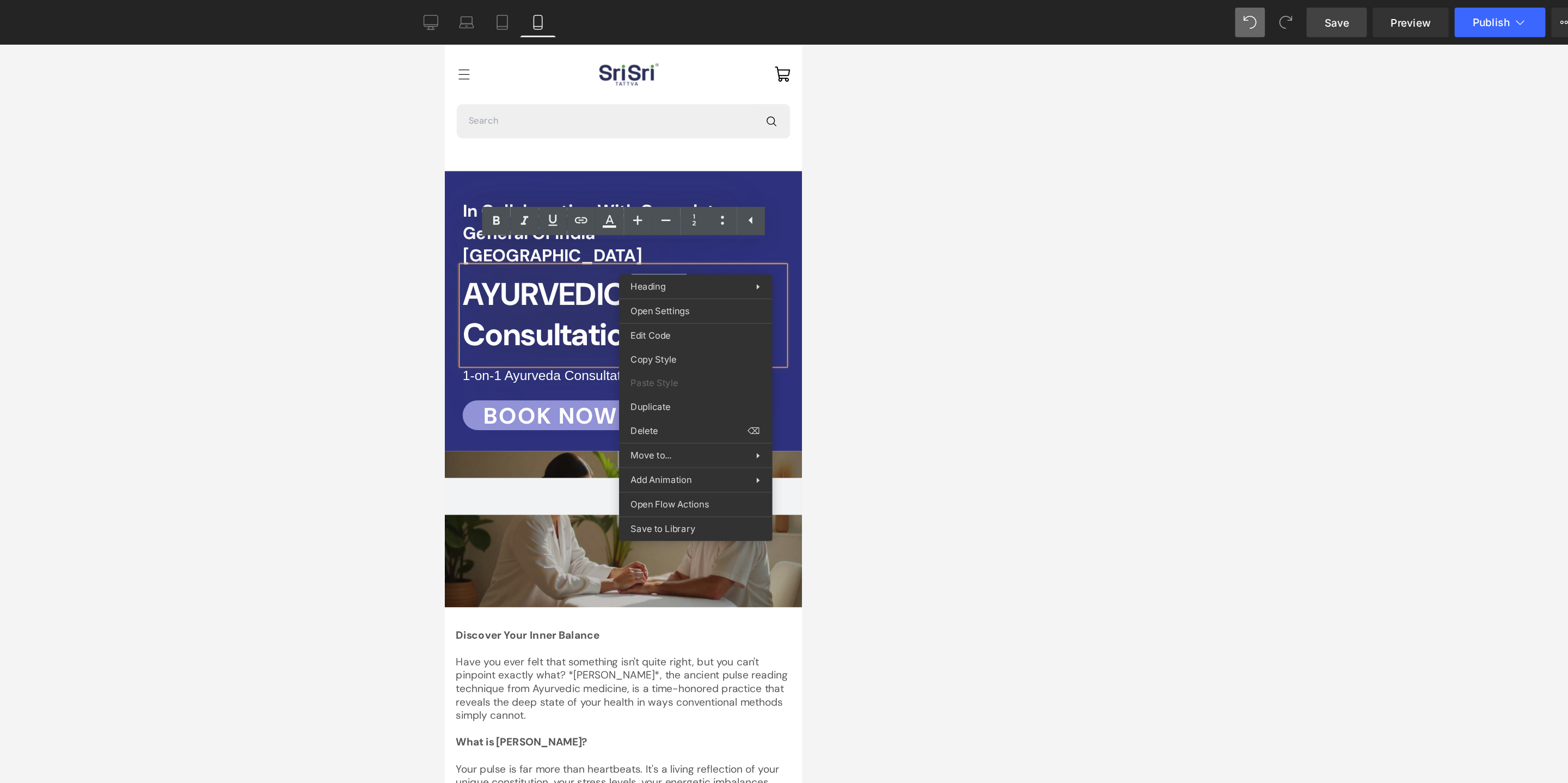
drag, startPoint x: 640, startPoint y: 204, endPoint x: 628, endPoint y: 204, distance: 12.0
click at [668, 213] on h2 "AYURVEDIC Health Consultation" at bounding box center [575, 242] width 235 height 59
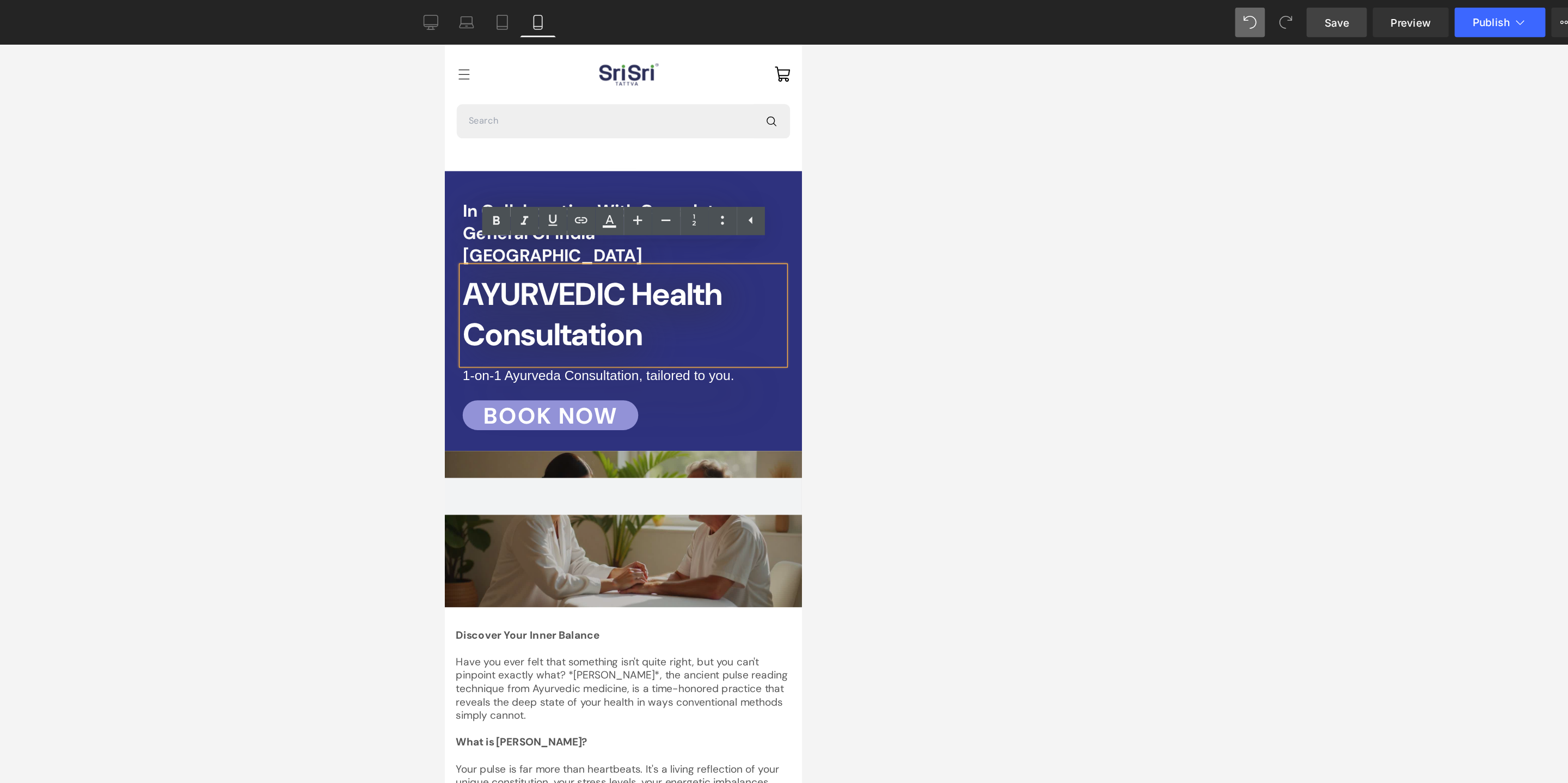
click at [668, 213] on h2 "AYURVEDIC Health Consultation" at bounding box center [575, 242] width 235 height 59
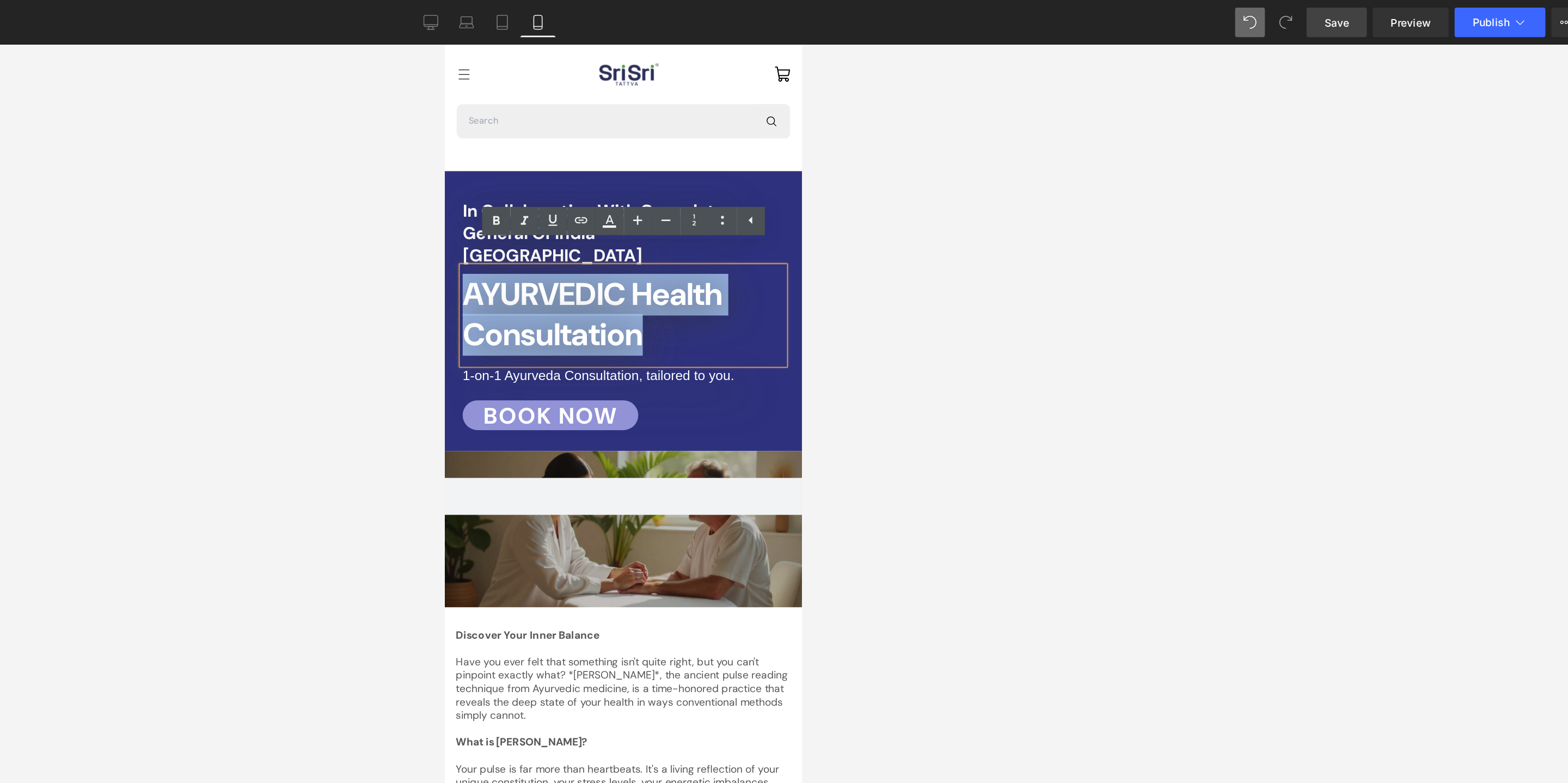
click at [668, 213] on h2 "AYURVEDIC Health Consultation" at bounding box center [575, 242] width 235 height 59
drag, startPoint x: 668, startPoint y: 209, endPoint x: 610, endPoint y: 214, distance: 58.2
click at [610, 214] on h2 "AYURVEDIC Health Consultation" at bounding box center [575, 242] width 235 height 59
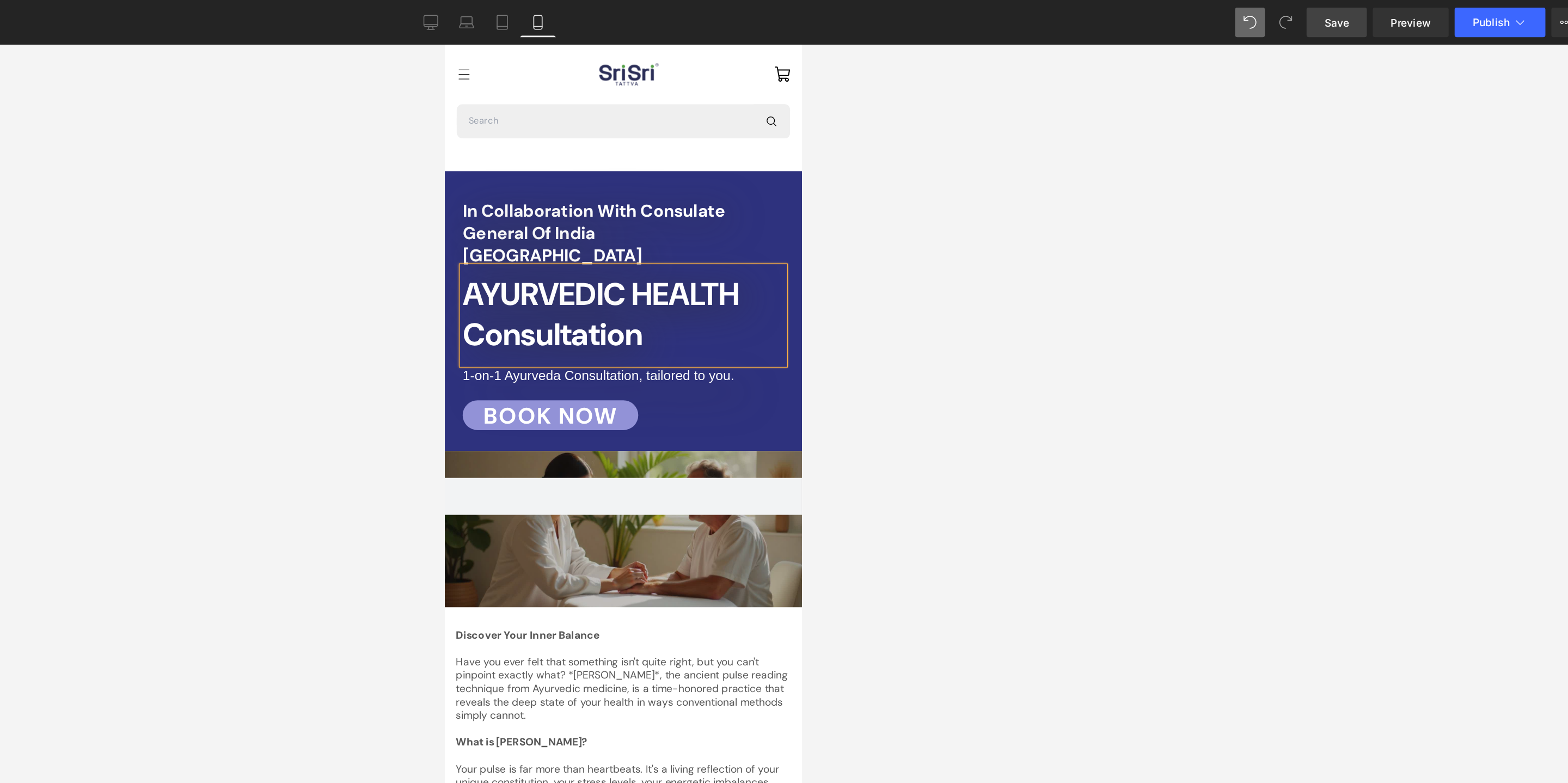
click at [603, 243] on h2 "Consultation" at bounding box center [575, 257] width 235 height 30
click at [1061, 272] on div at bounding box center [862, 408] width 1410 height 750
click at [1386, 15] on span "Save" at bounding box center [1385, 16] width 18 height 12
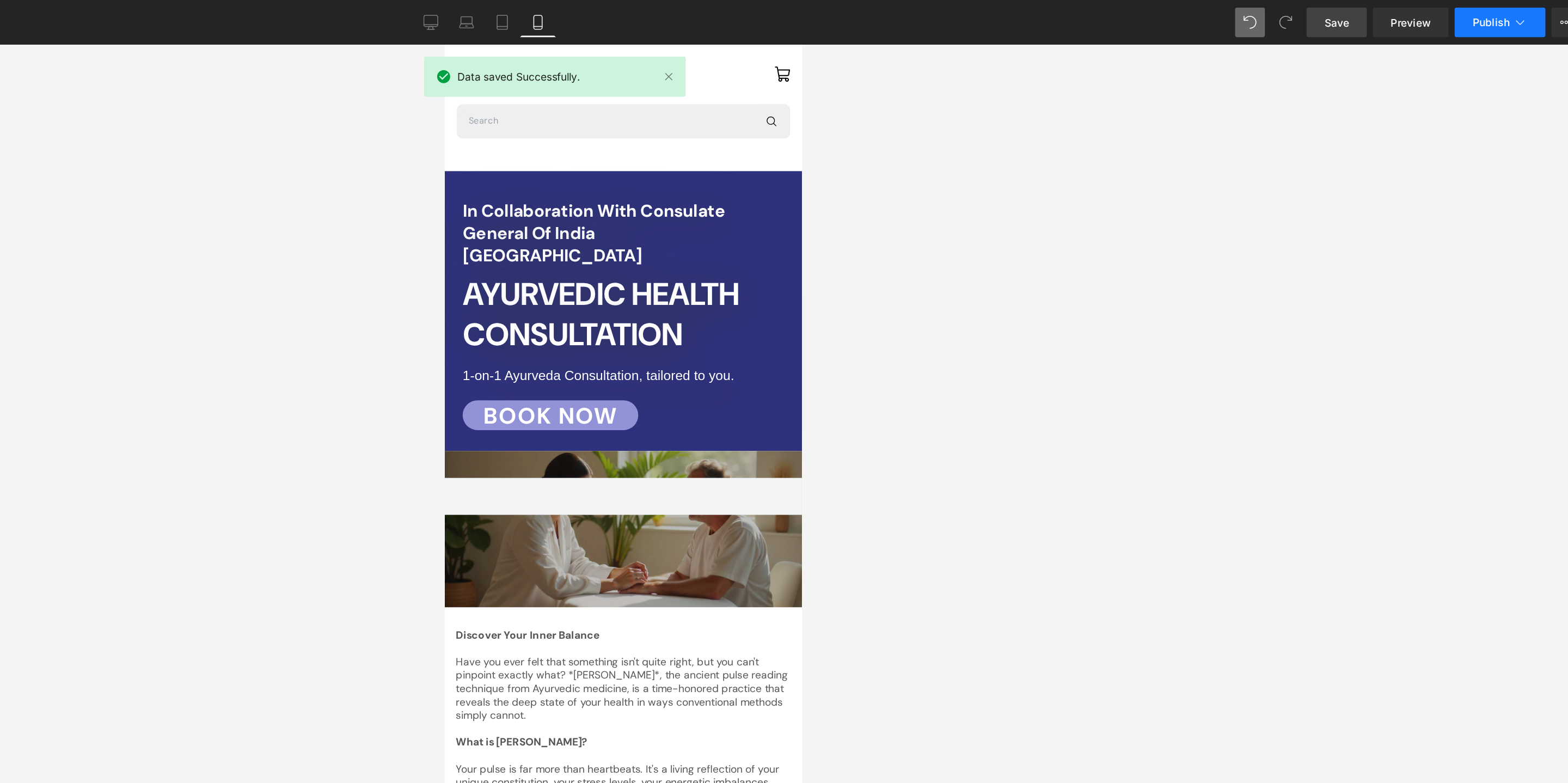
click at [1502, 17] on span "Publish" at bounding box center [1498, 16] width 27 height 9
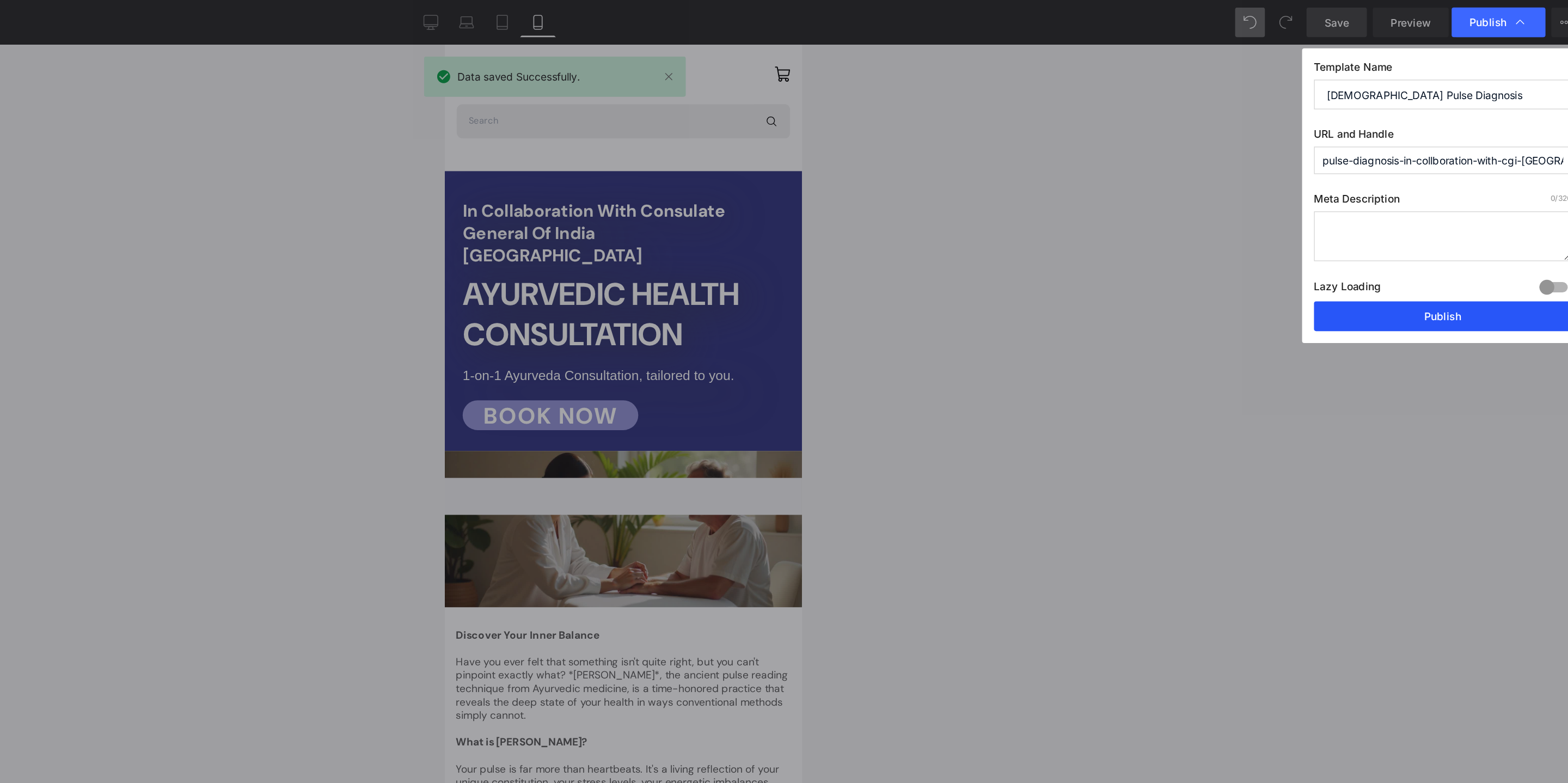
click at [1417, 235] on button "Publish" at bounding box center [1462, 232] width 188 height 22
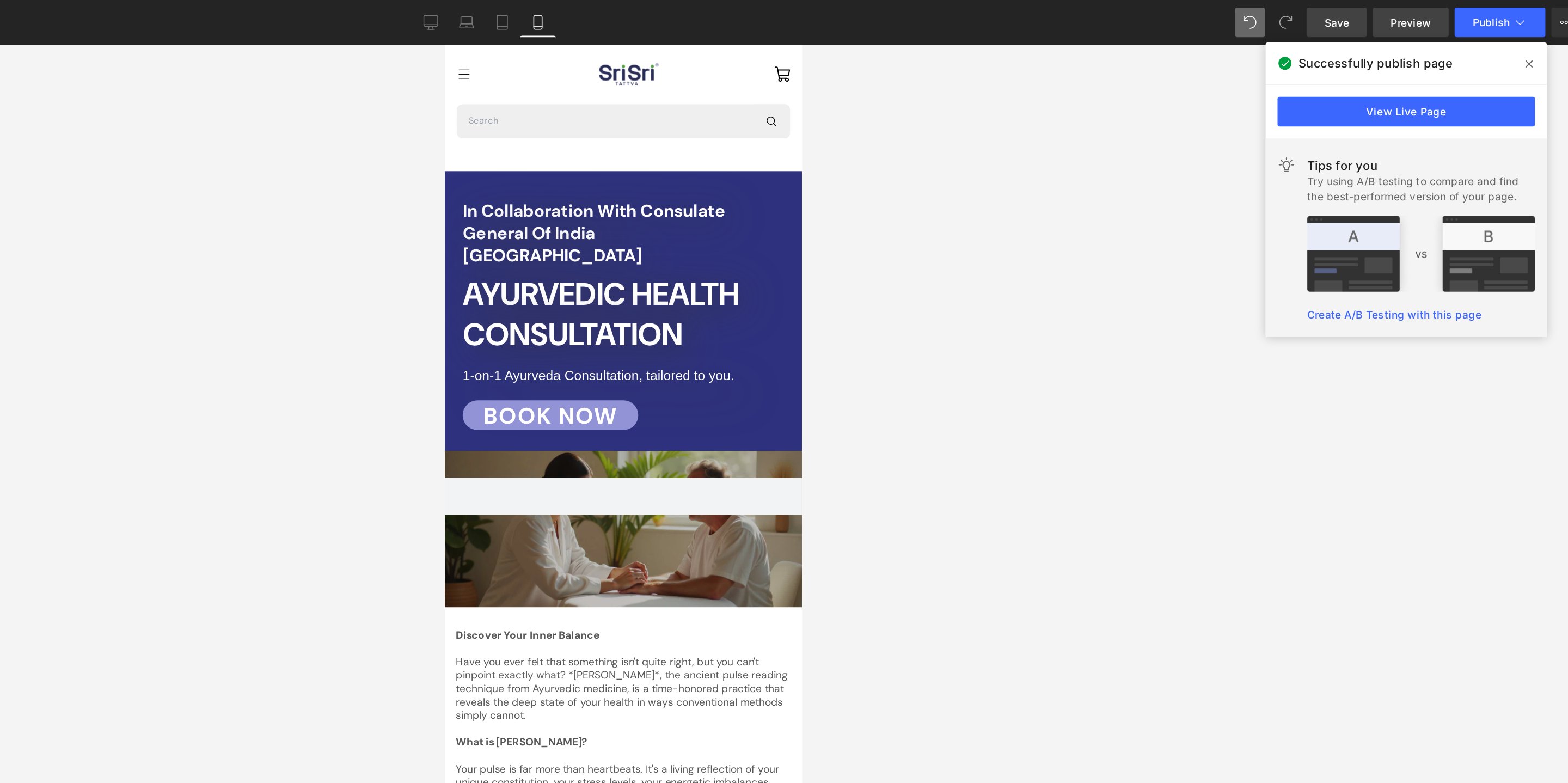
click at [1430, 19] on span "Preview" at bounding box center [1438, 16] width 29 height 12
